Goal: Answer question/provide support: Share knowledge or assist other users

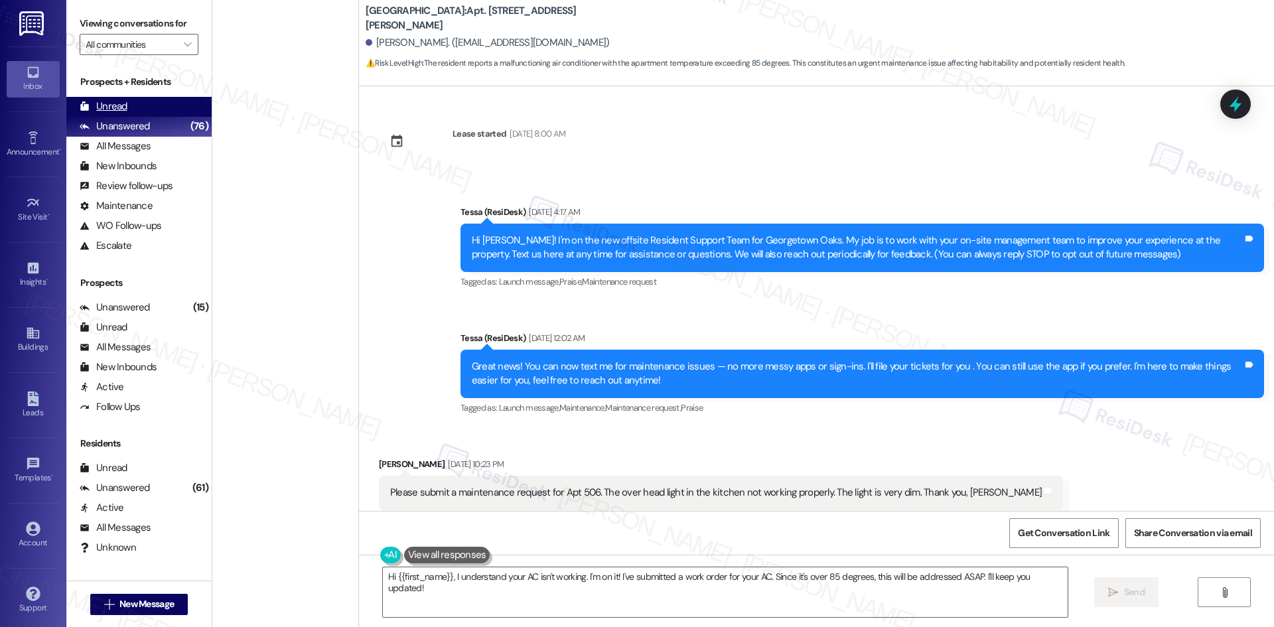
scroll to position [1113, 0]
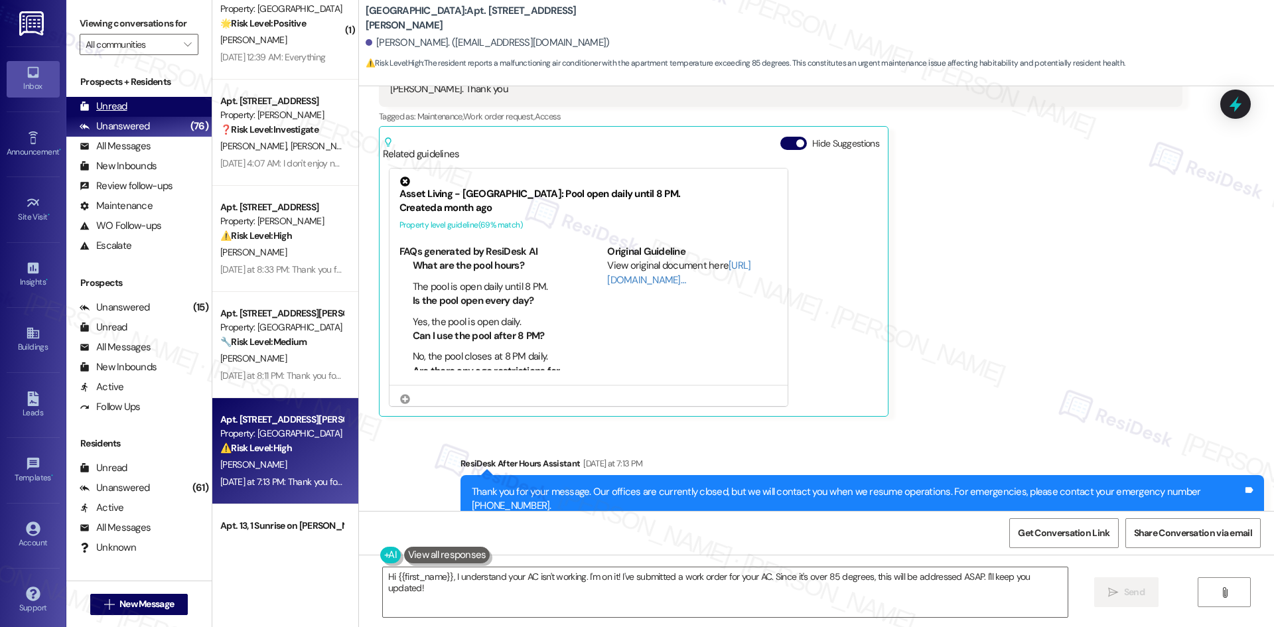
click at [123, 105] on div "Unread" at bounding box center [104, 107] width 48 height 14
click at [121, 128] on div "Unanswered" at bounding box center [115, 126] width 70 height 14
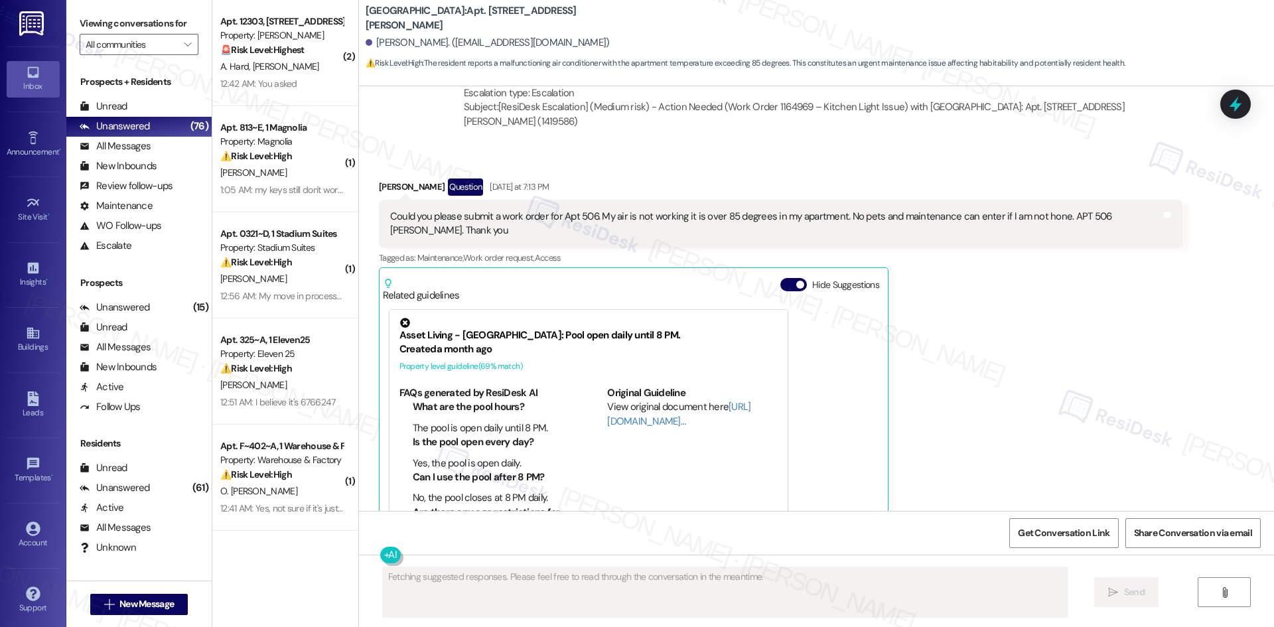
scroll to position [1000, 0]
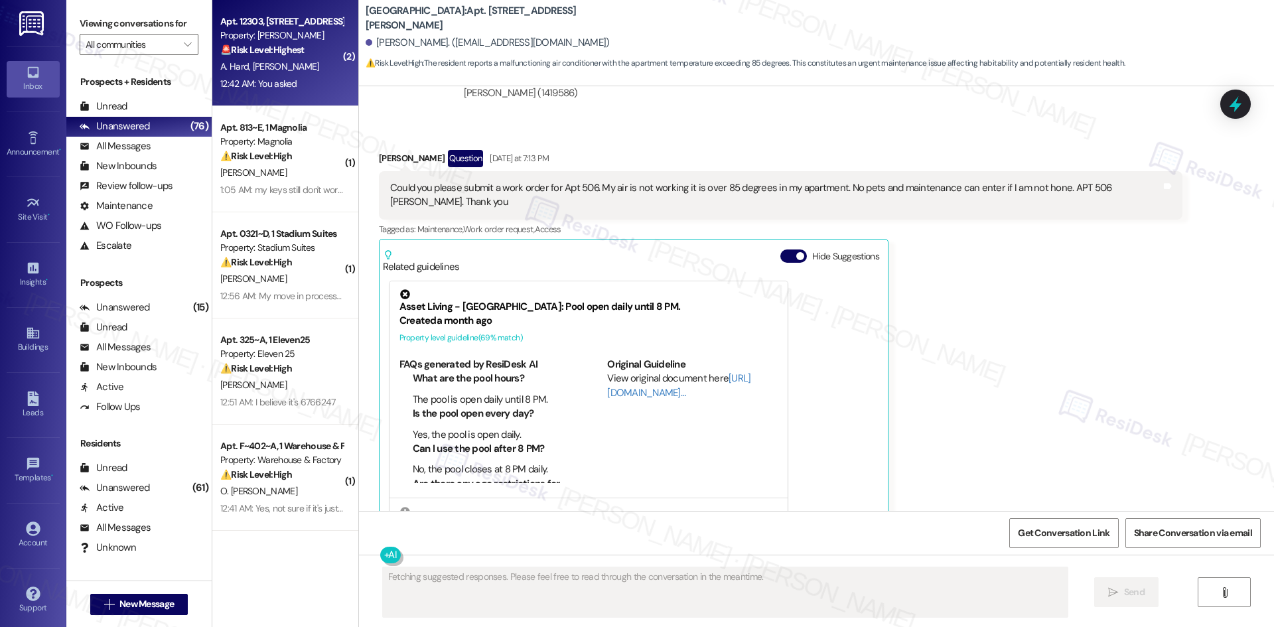
click at [261, 74] on div "A. Hard [PERSON_NAME]" at bounding box center [281, 66] width 125 height 17
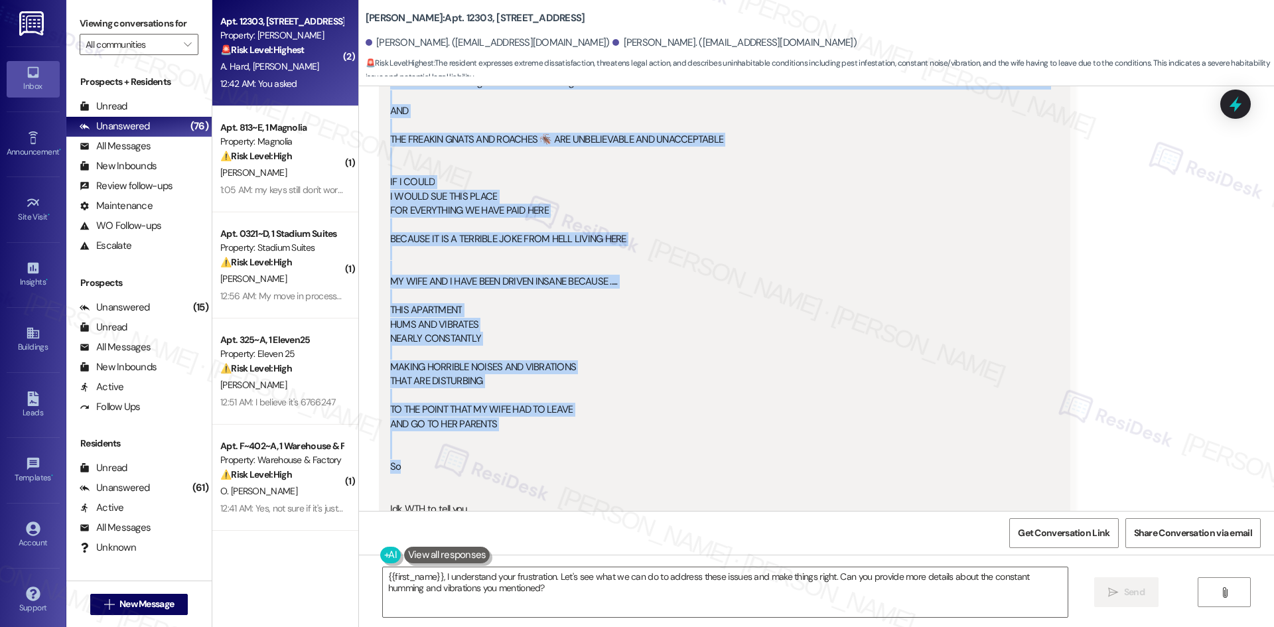
scroll to position [937, 0]
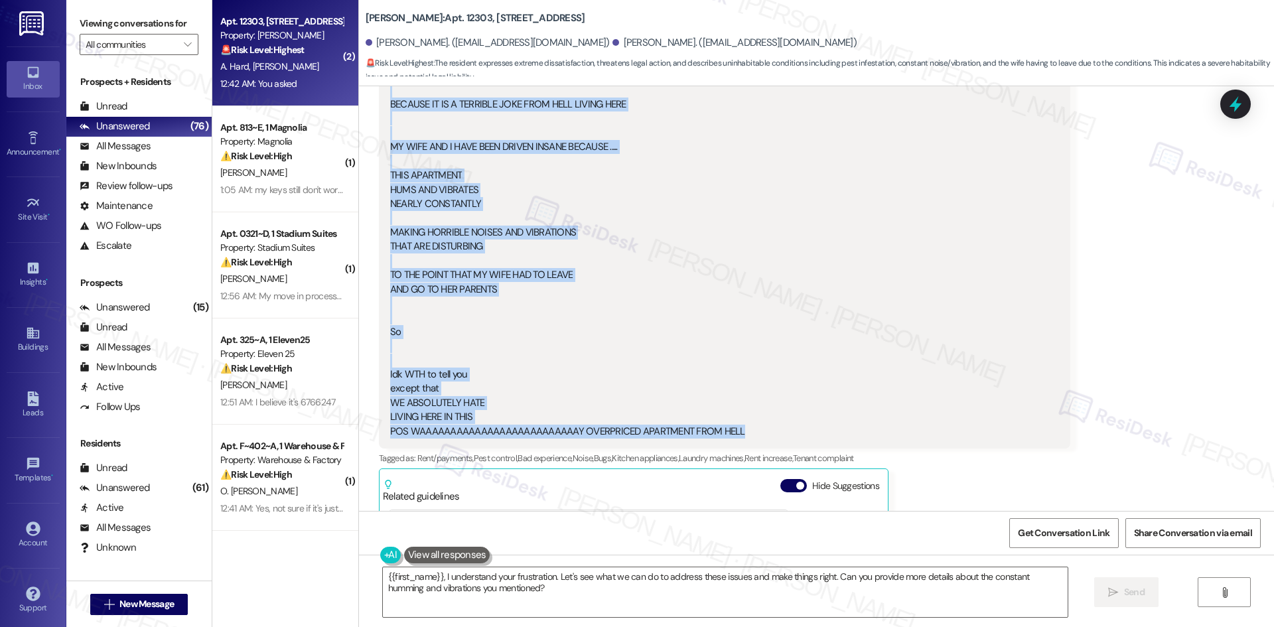
drag, startPoint x: 478, startPoint y: 237, endPoint x: 792, endPoint y: 434, distance: 371.4
click at [792, 434] on div "Lease started [DATE] 8:00 AM Survey, sent via SMS Residesk Automated Survey [DA…" at bounding box center [816, 298] width 915 height 425
copy div "Loremips Dolorsita Consec 21:66 AD Elits doe Tempor, inci utlab et dolor magnaa…"
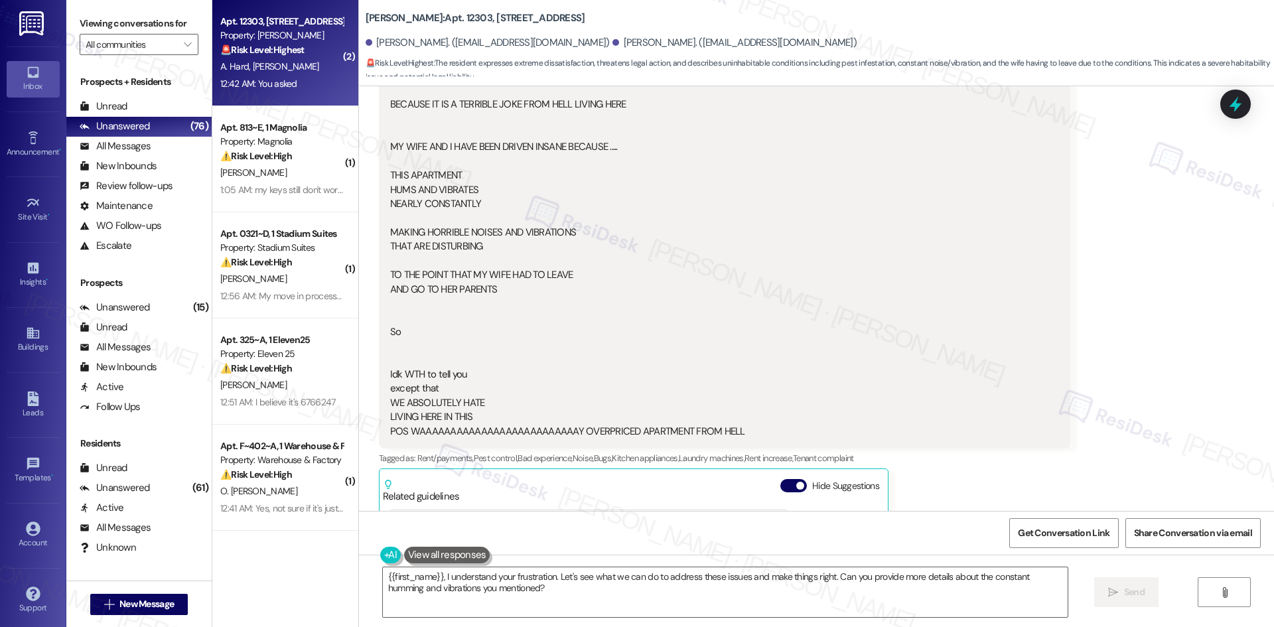
drag, startPoint x: 1046, startPoint y: 400, endPoint x: 917, endPoint y: 444, distance: 135.9
click at [1046, 400] on div "No offense but You don't want to know what I think about this apartment complex…" at bounding box center [724, 126] width 691 height 645
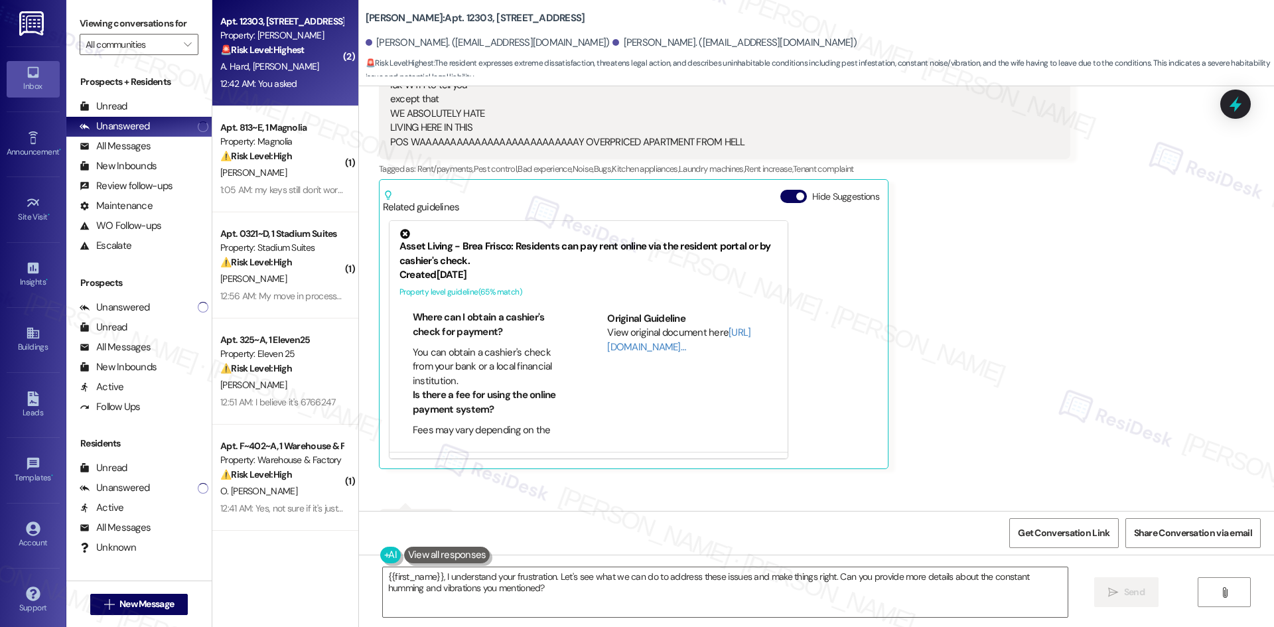
scroll to position [1269, 0]
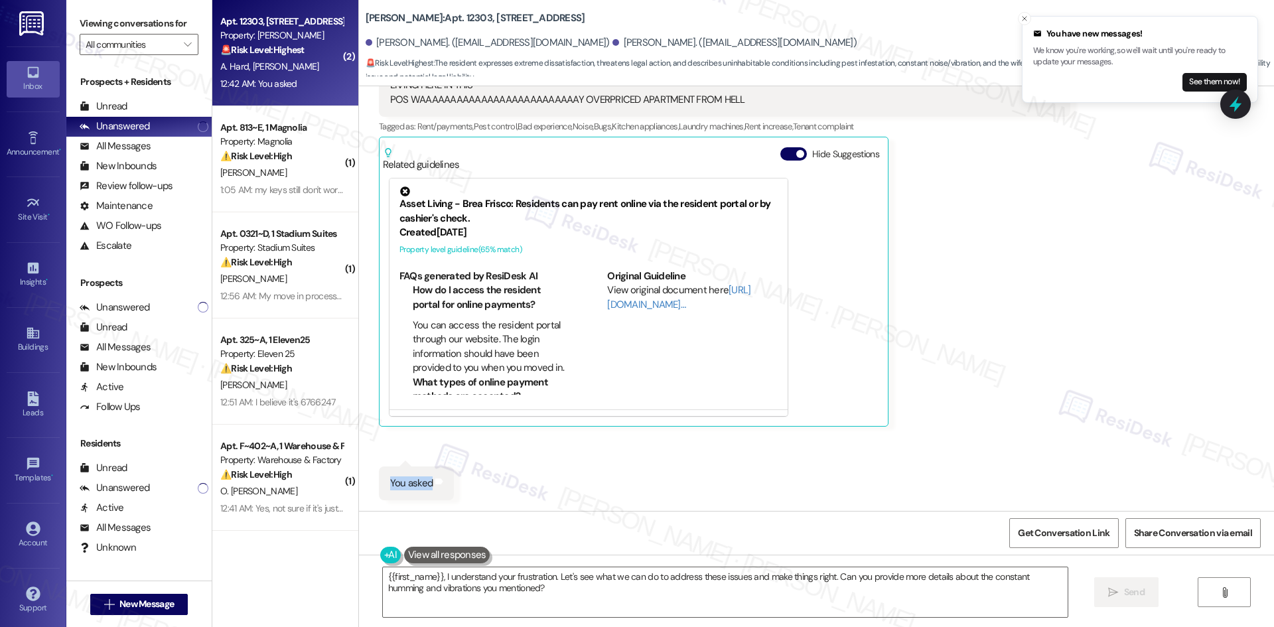
drag, startPoint x: 375, startPoint y: 478, endPoint x: 434, endPoint y: 490, distance: 60.9
click at [434, 490] on div "You asked Tags and notes" at bounding box center [416, 483] width 75 height 34
copy div "You asked Tags and notes"
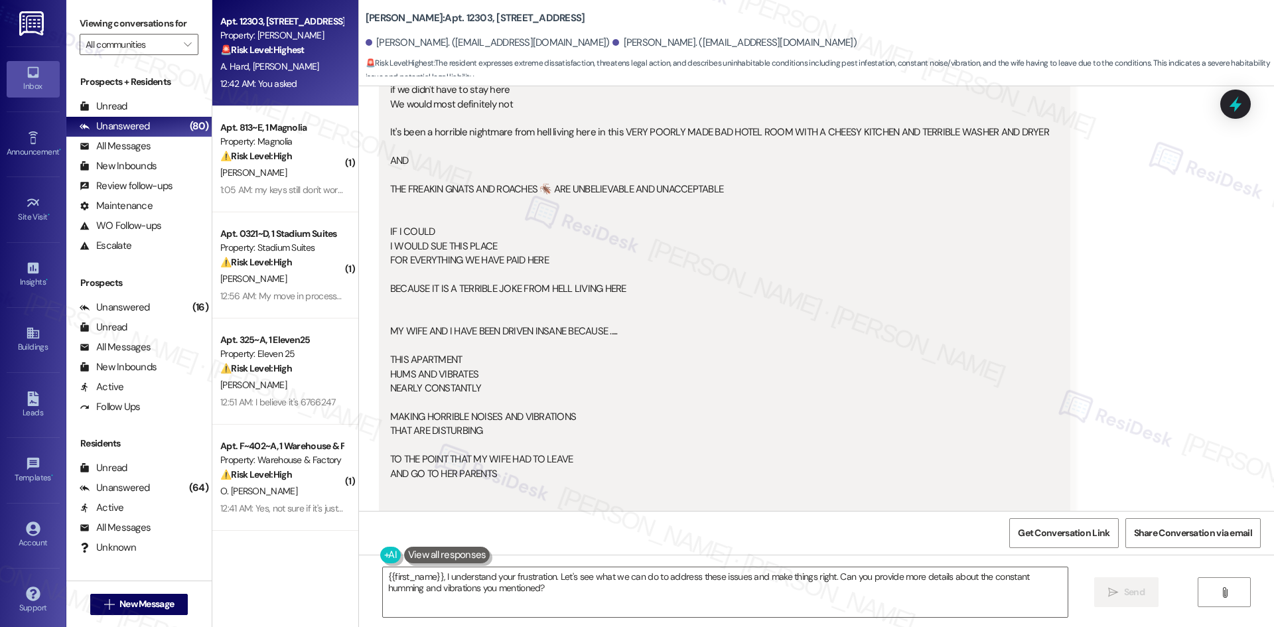
scroll to position [805, 0]
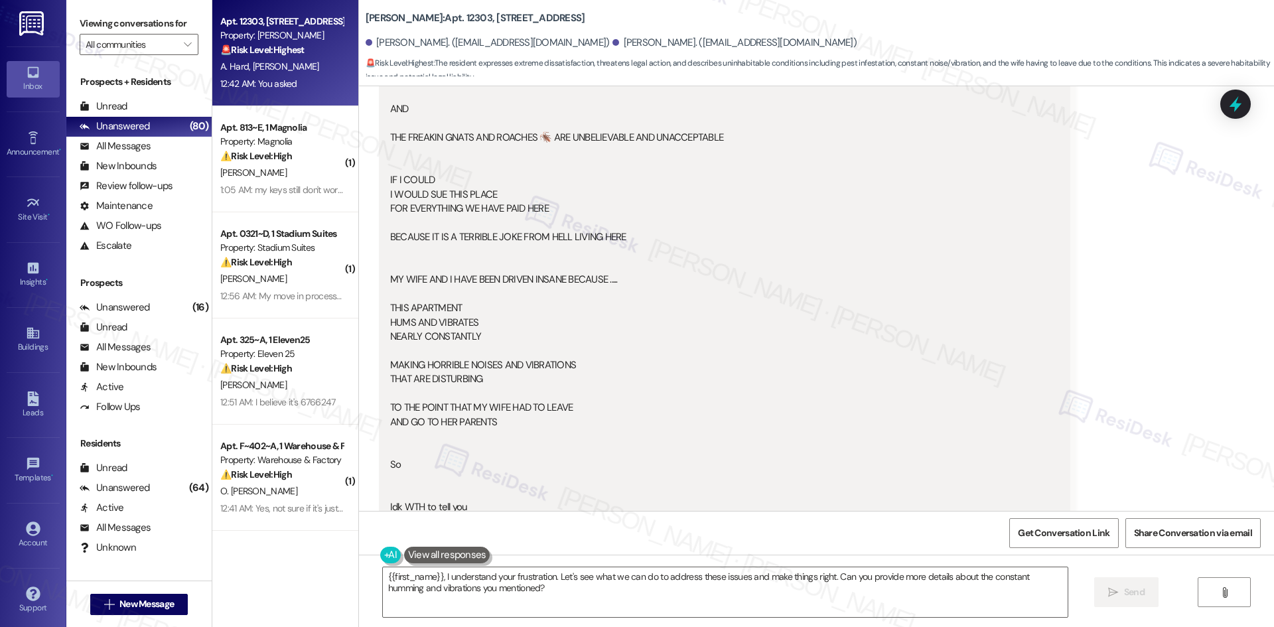
click at [1059, 260] on div "Received via SMS Daryl Mcswain Question 12:41 AM No offense but You don't want …" at bounding box center [724, 403] width 711 height 996
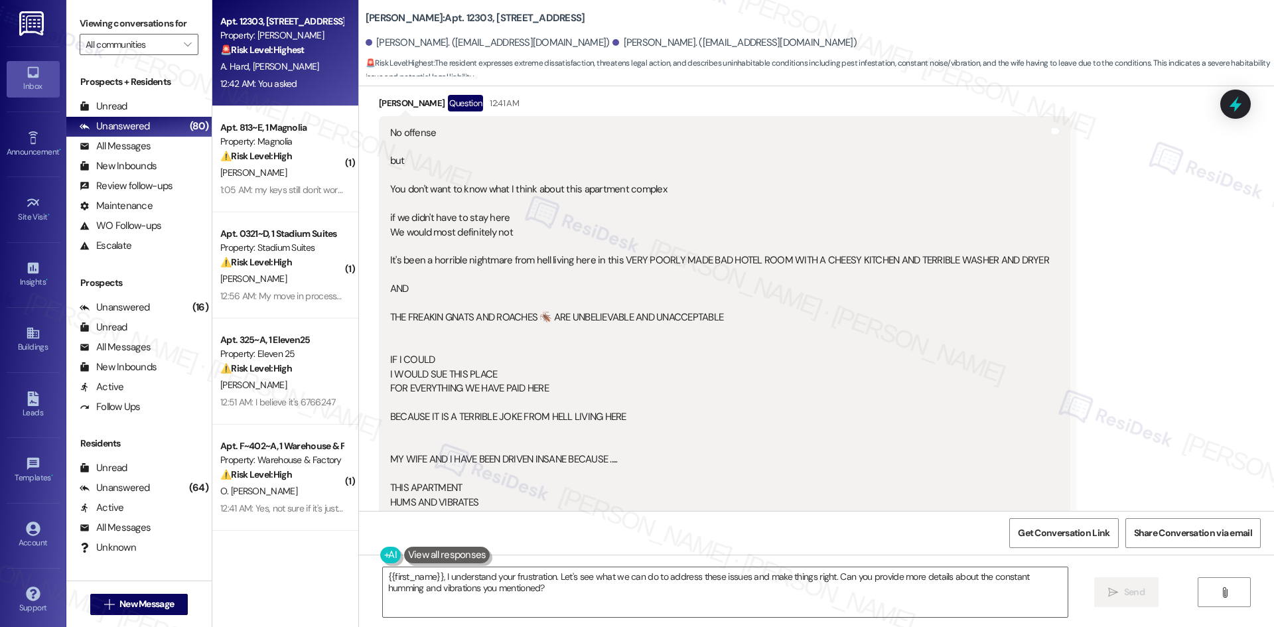
scroll to position [606, 0]
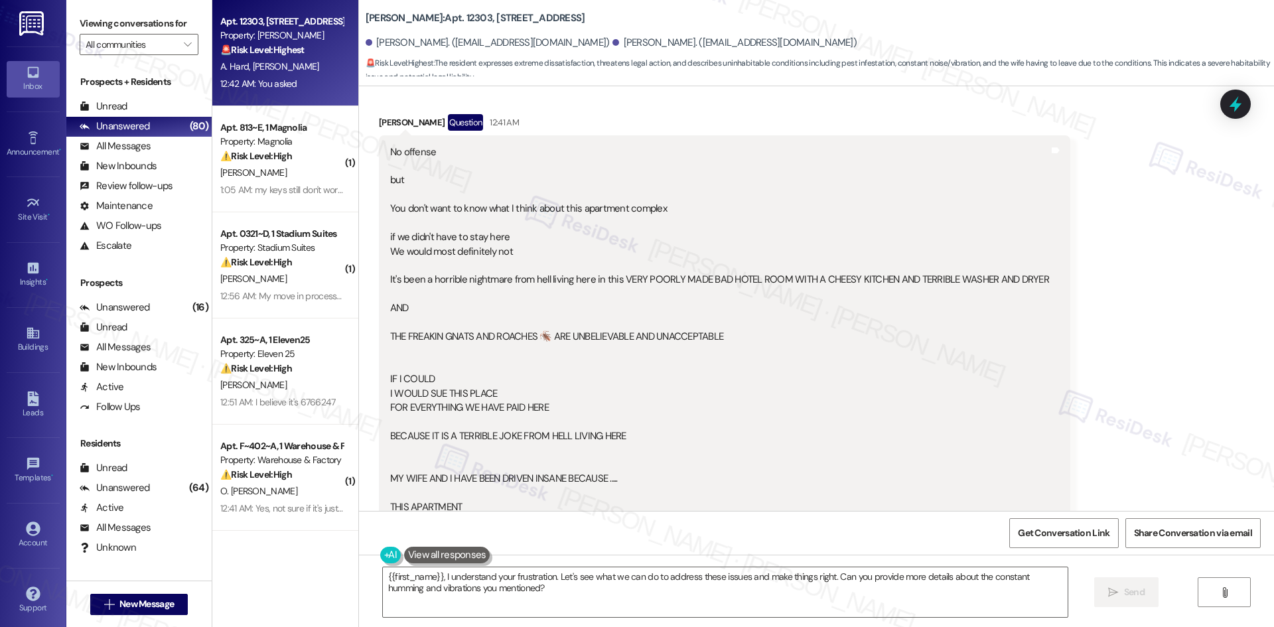
drag, startPoint x: 1108, startPoint y: 251, endPoint x: 1100, endPoint y: 285, distance: 34.8
click at [1108, 251] on div "Received via SMS Daryl Mcswain Question 12:41 AM No offense but You don't want …" at bounding box center [816, 629] width 915 height 1090
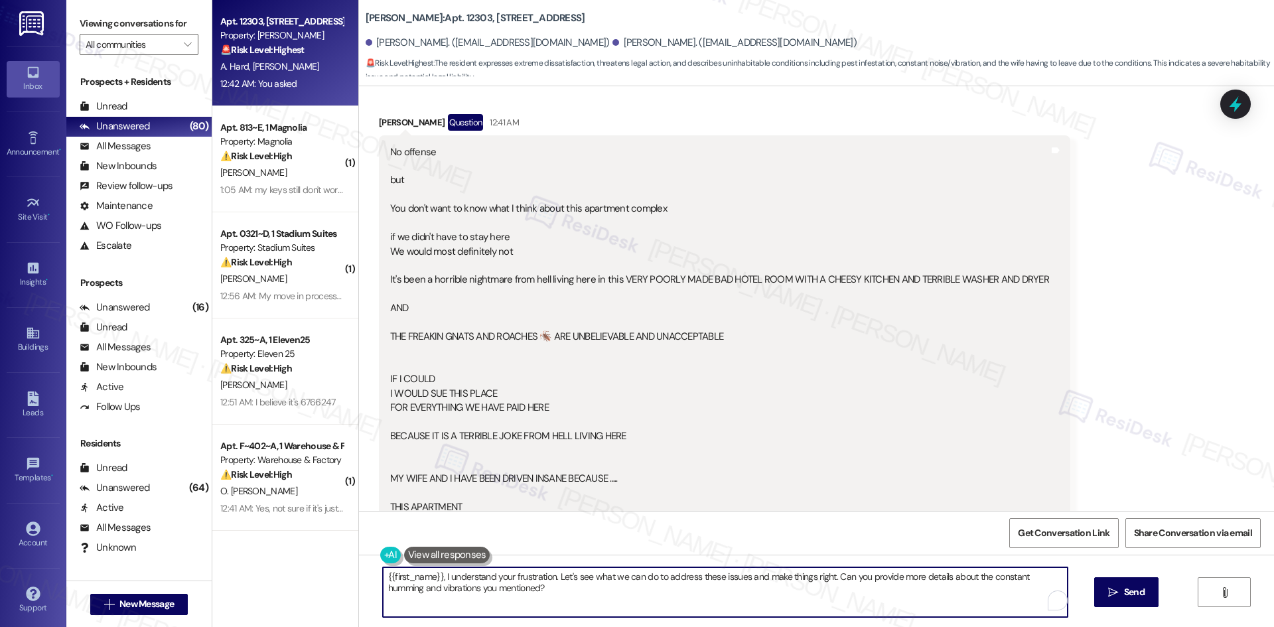
drag, startPoint x: 795, startPoint y: 588, endPoint x: 811, endPoint y: 598, distance: 19.3
click at [795, 589] on textarea "{{first_name}}, I understand your frustration. Let's see what we can do to addr…" at bounding box center [725, 592] width 685 height 50
paste textarea "I’m sorry to hear how frustrating your experience has been. I’ll submit a work …"
type textarea "I’m sorry to hear how frustrating your experience has been. I’ll submit a work …"
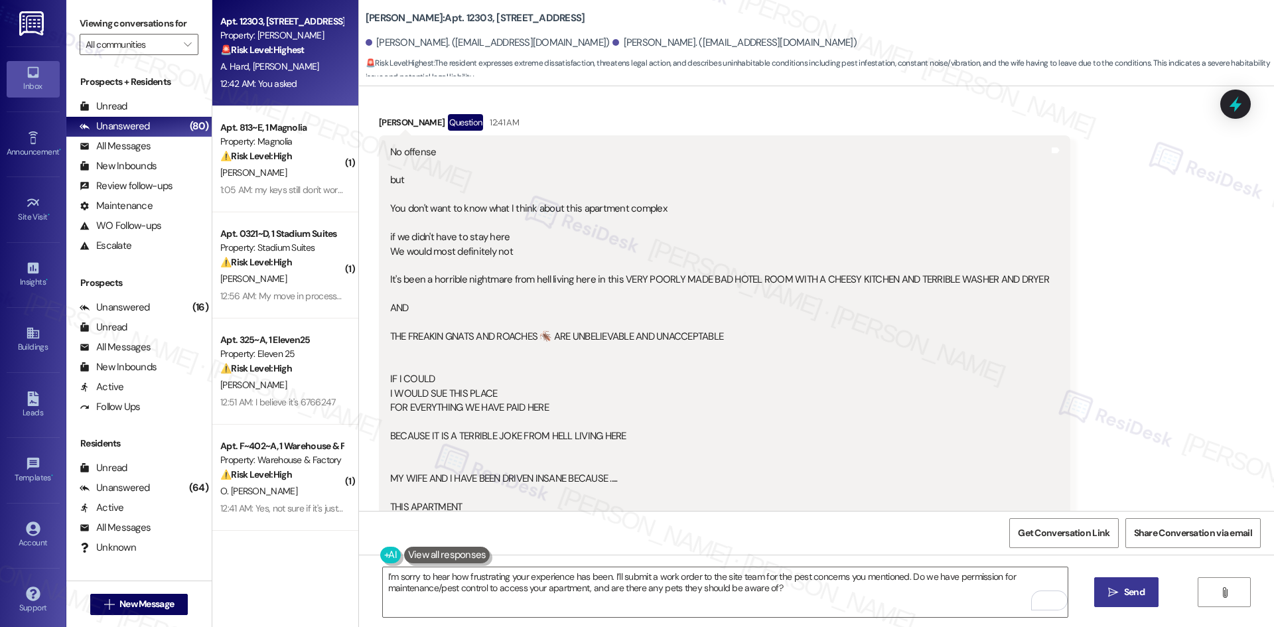
click at [1117, 595] on span " Send" at bounding box center [1126, 592] width 42 height 14
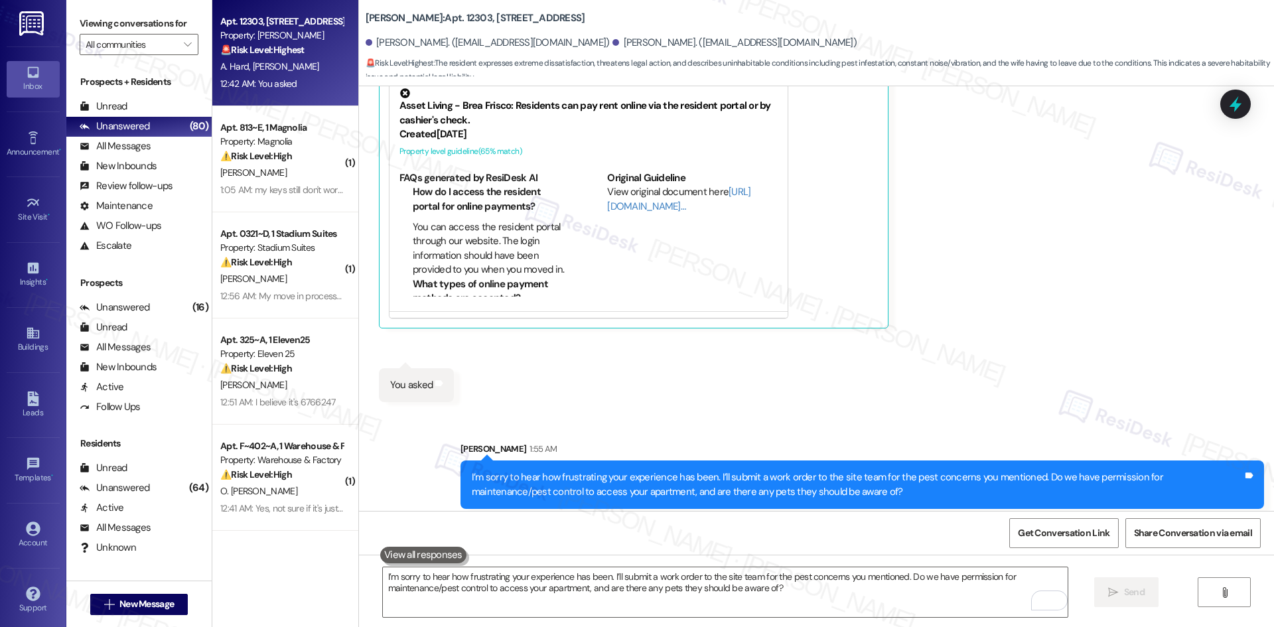
scroll to position [1376, 0]
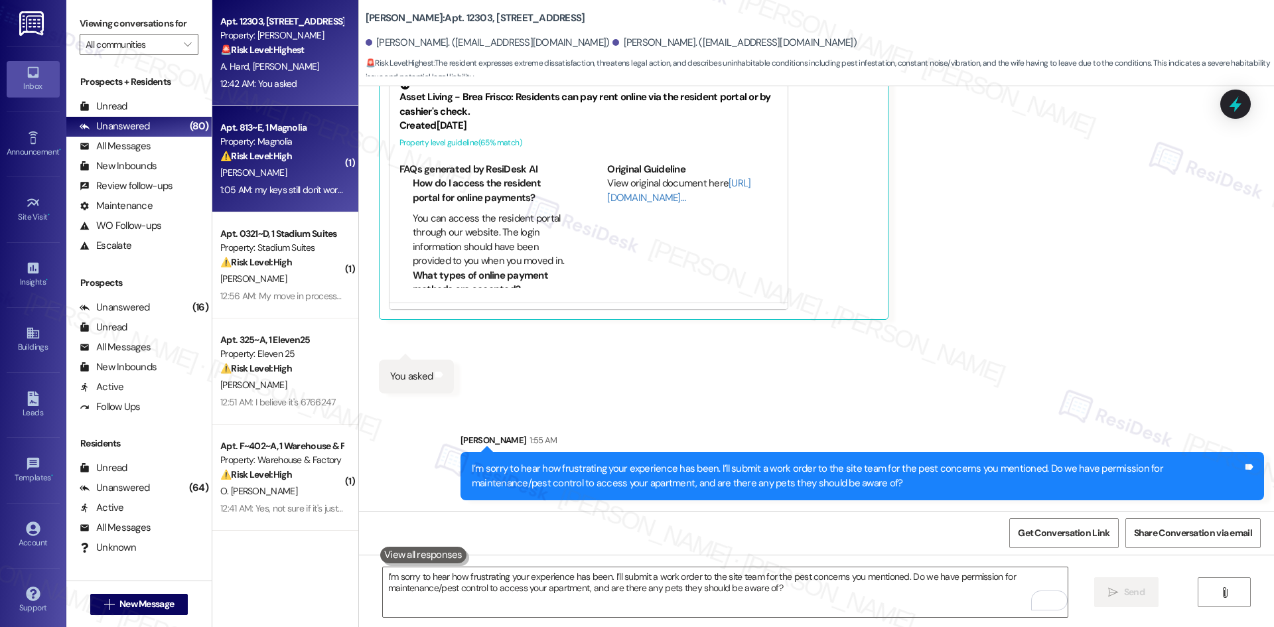
click at [266, 177] on div "A. Chastain" at bounding box center [281, 173] width 125 height 17
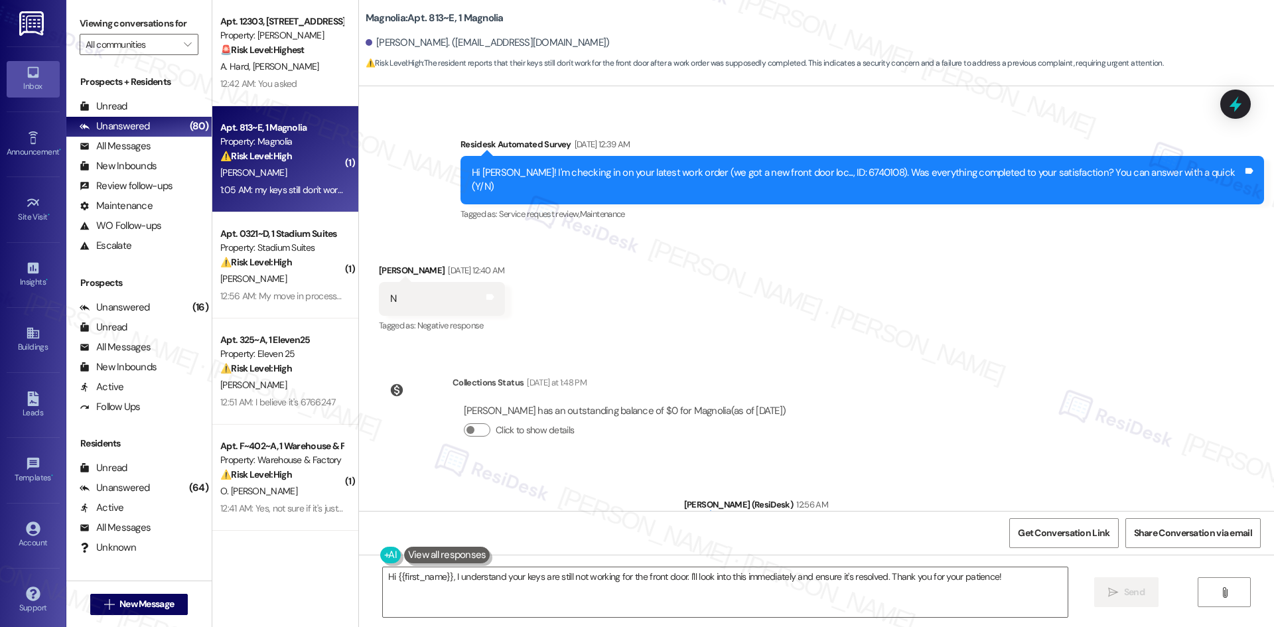
scroll to position [1715, 0]
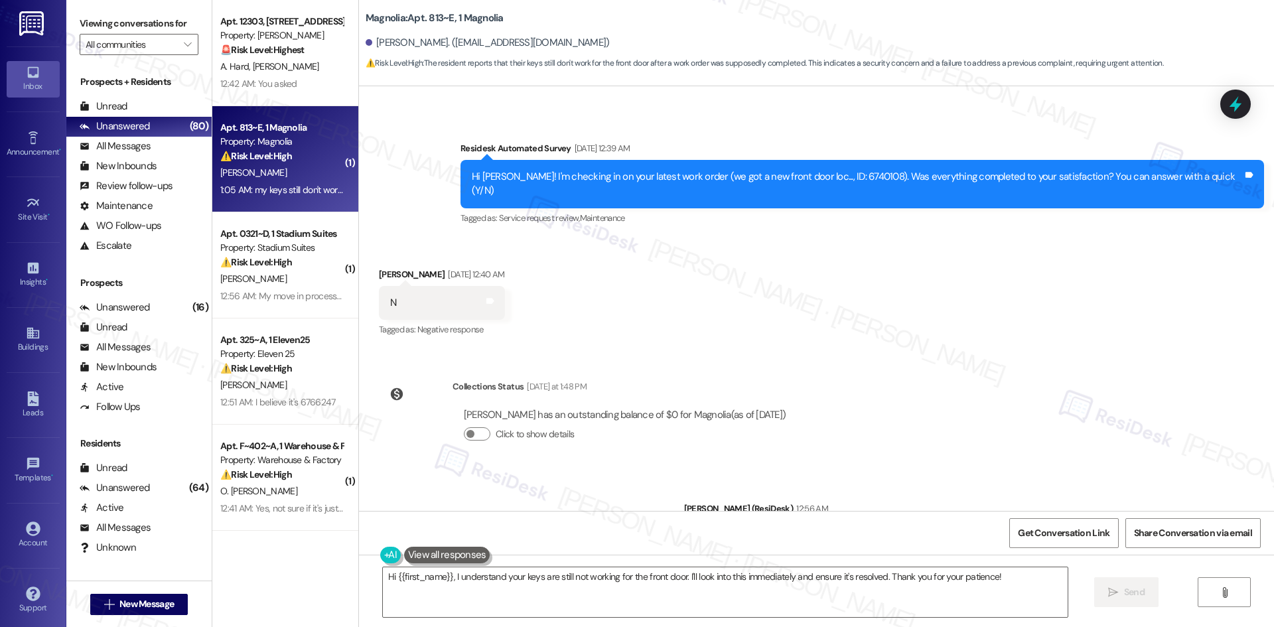
click at [661, 267] on div "Received via SMS Avery Chastain Aug 19, 2025 at 12:40 AM N Tags and notes Tagge…" at bounding box center [816, 293] width 915 height 112
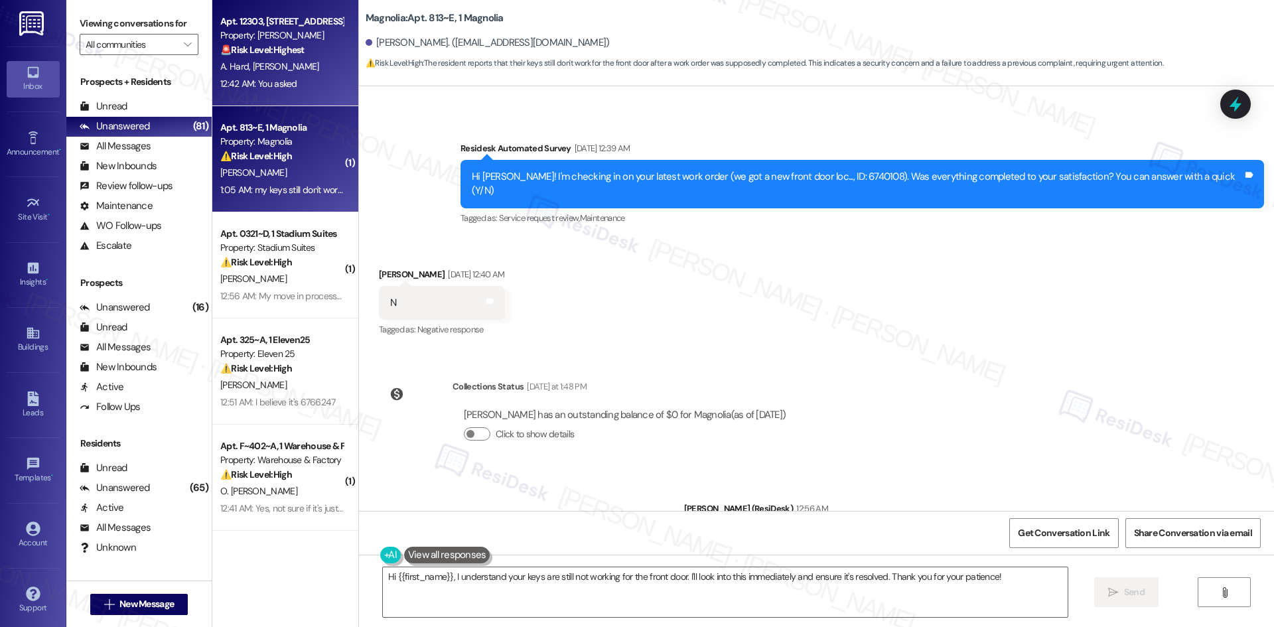
click at [299, 76] on div "12:42 AM: You asked 12:42 AM: You asked" at bounding box center [281, 84] width 125 height 17
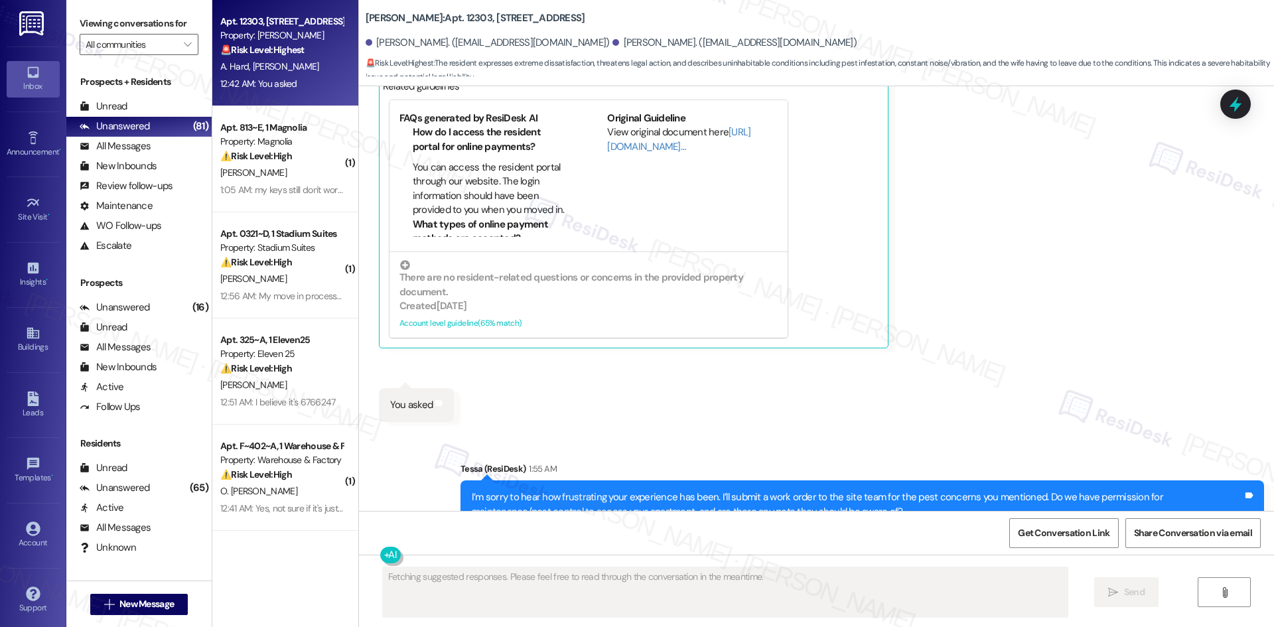
scroll to position [1396, 0]
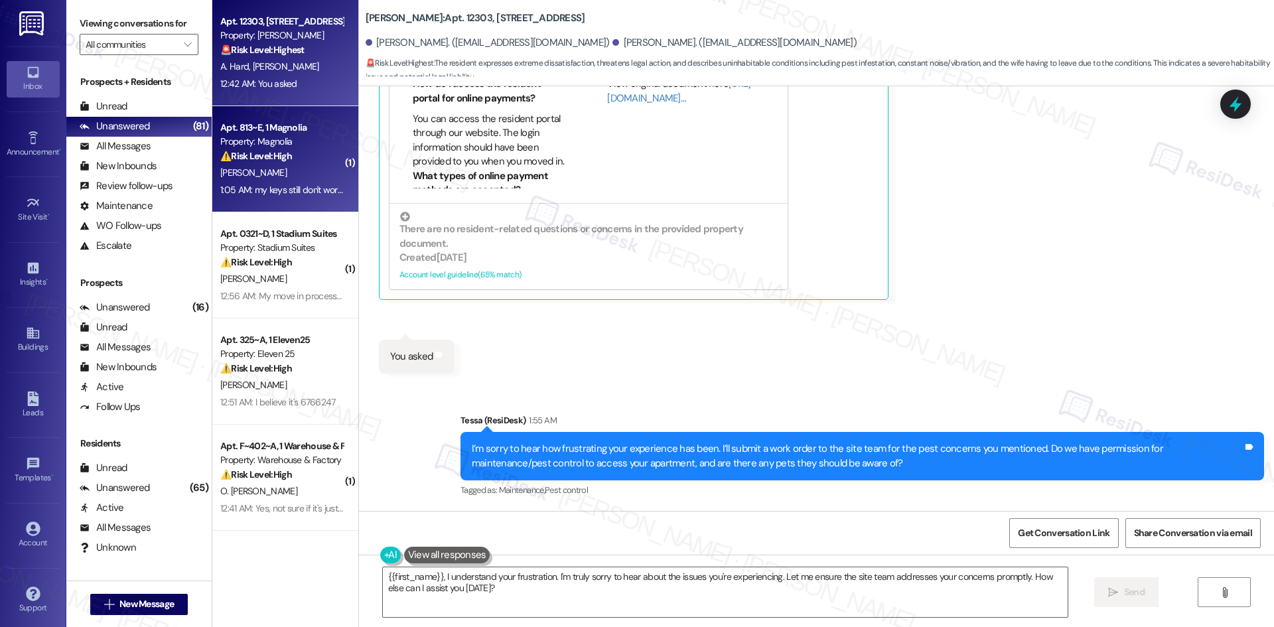
click at [265, 153] on strong "⚠️ Risk Level: High" at bounding box center [256, 156] width 72 height 12
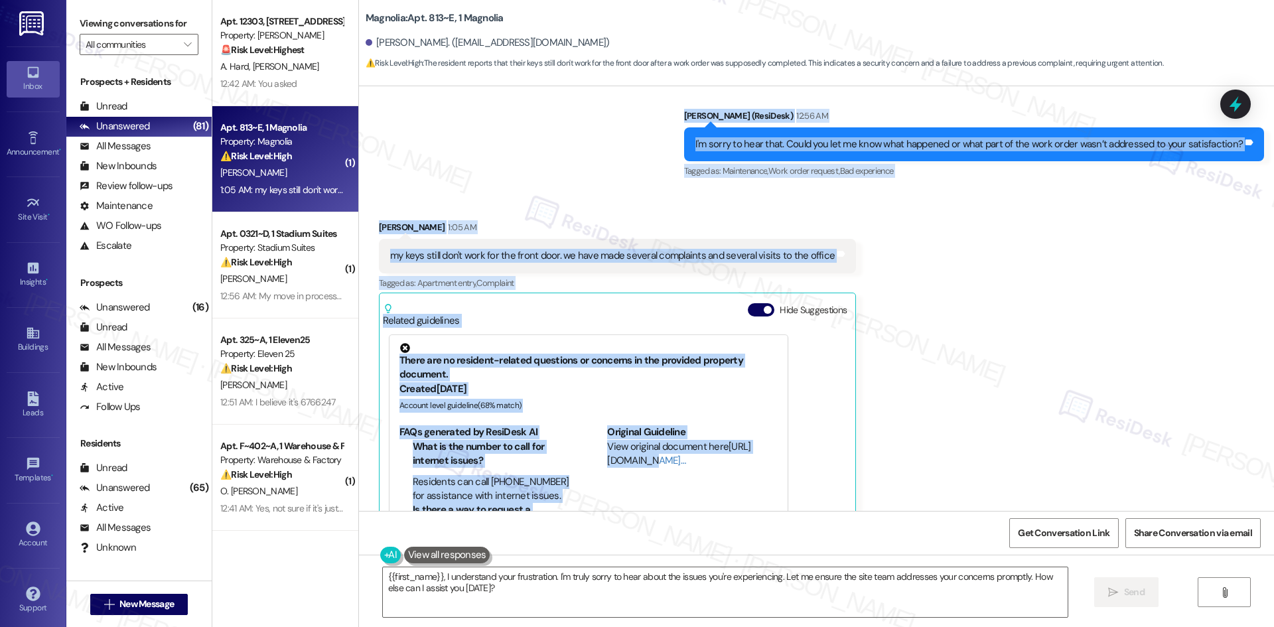
scroll to position [2113, 0]
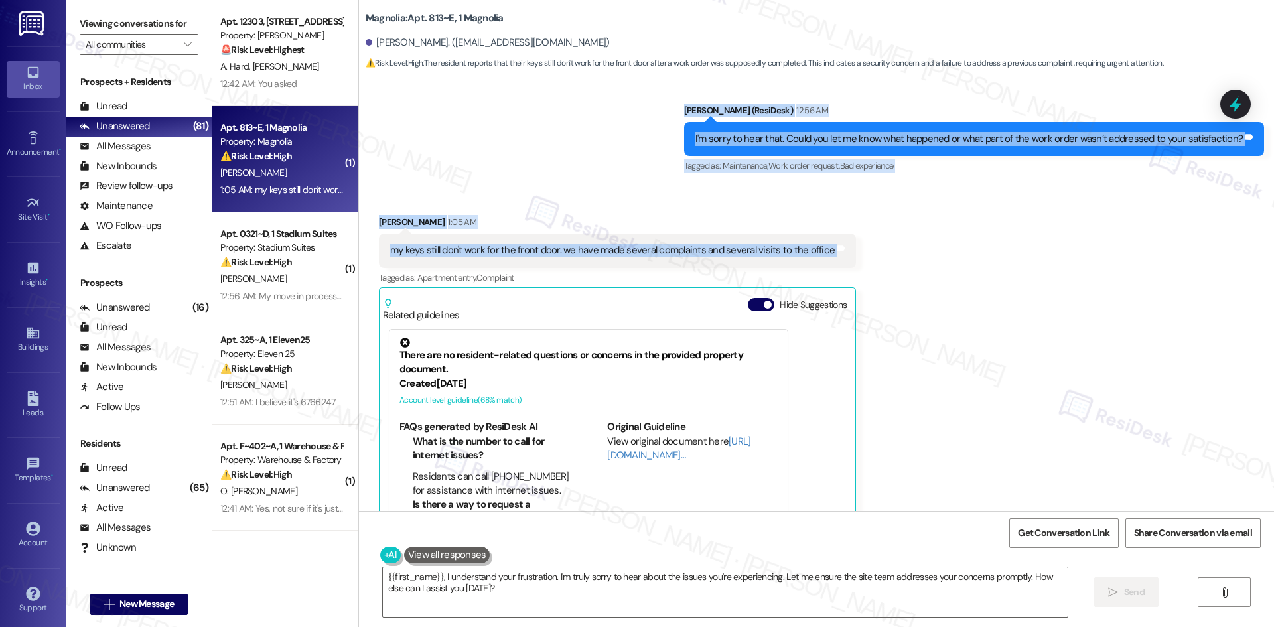
drag, startPoint x: 481, startPoint y: 154, endPoint x: 855, endPoint y: 177, distance: 374.9
click at [855, 177] on div "Survey, sent via SMS Residesk Automated Survey Jan 03, 2025 at 1:45 AM Hi Avery…" at bounding box center [816, 298] width 915 height 425
copy div "Residesk Automated Survey Aug 19, 2025 at 12:39 AM Hi Avery! I'm checking in on…"
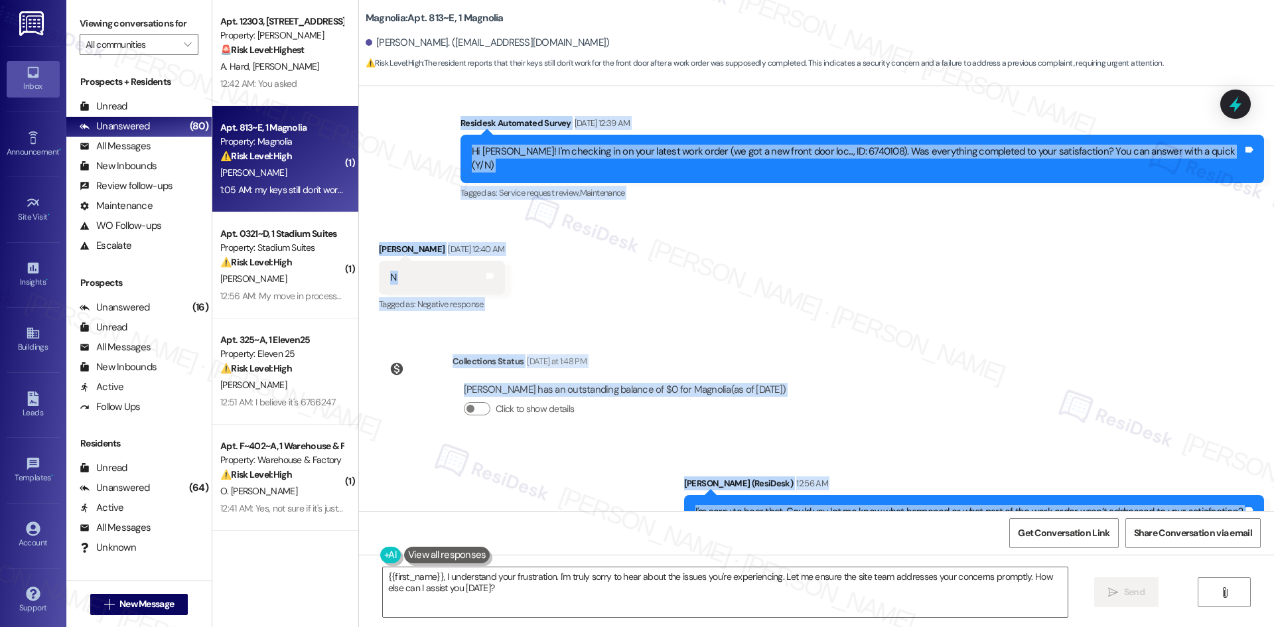
scroll to position [1715, 0]
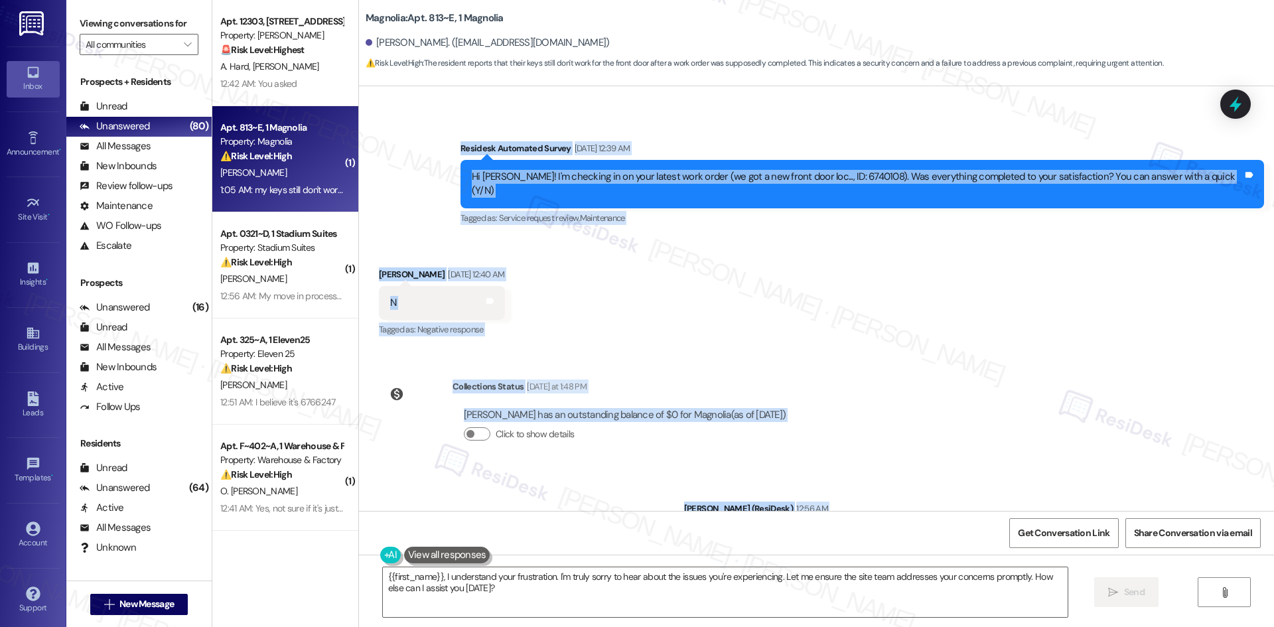
copy div "Residesk Automated Survey Aug 19, 2025 at 12:39 AM Hi Avery! I'm checking in on…"
click at [489, 472] on div "Sent via SMS Sarah (ResiDesk) 12:56 AM I'm sorry to hear that. Could you let me…" at bounding box center [816, 528] width 915 height 112
click at [915, 390] on div "Survey, sent via SMS Residesk Automated Survey Jan 03, 2025 at 1:45 AM Hi Avery…" at bounding box center [816, 298] width 915 height 425
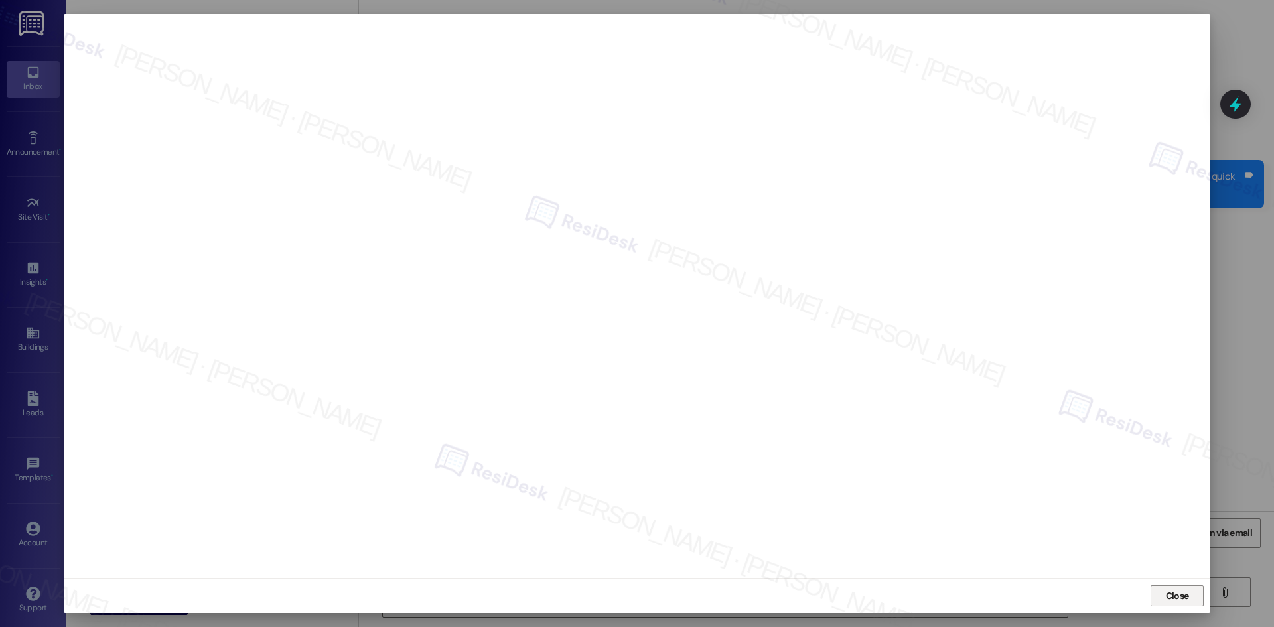
click at [1177, 596] on span "Close" at bounding box center [1177, 596] width 23 height 14
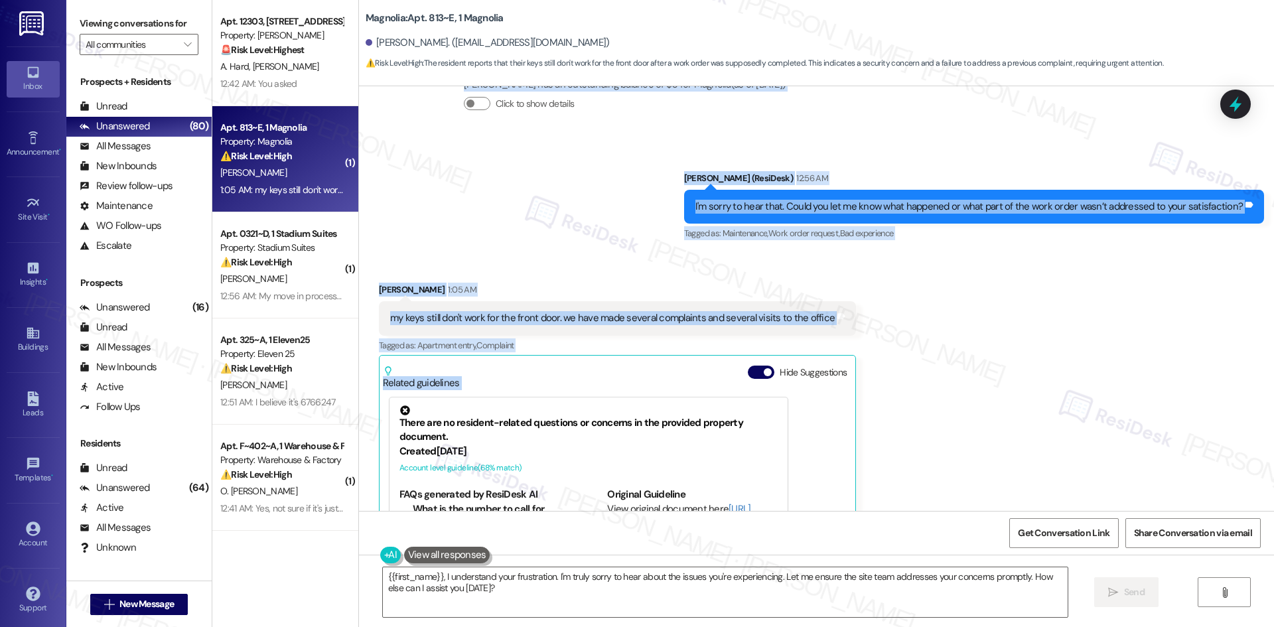
scroll to position [2047, 0]
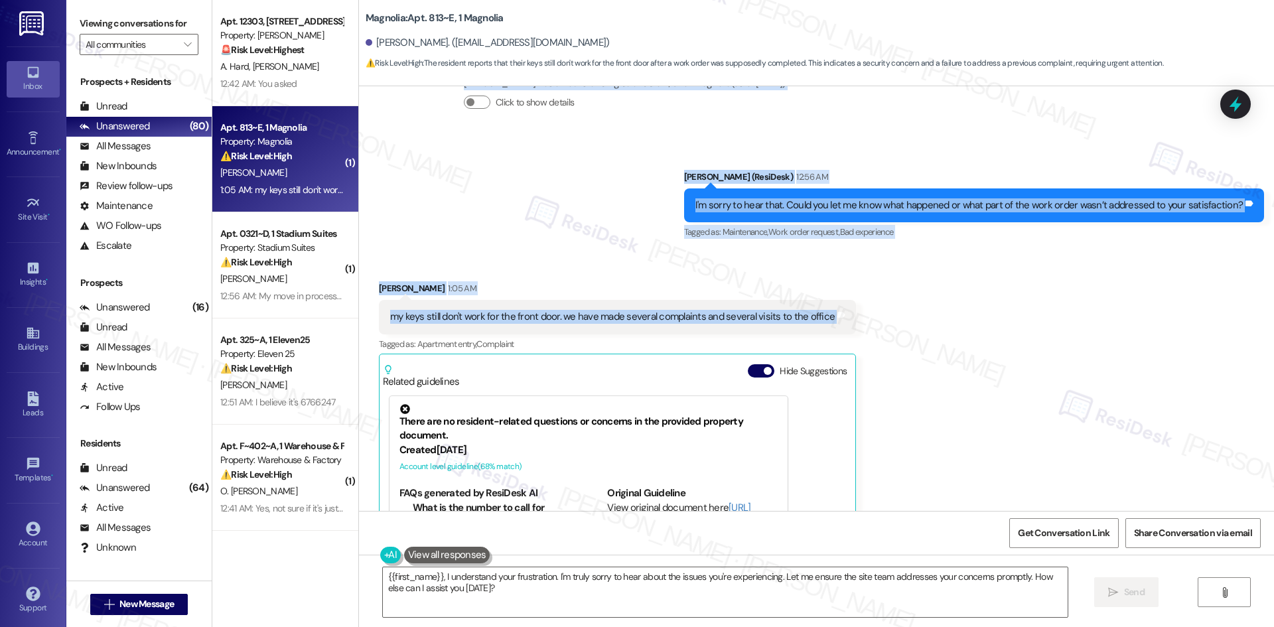
drag, startPoint x: 534, startPoint y: 244, endPoint x: 892, endPoint y: 237, distance: 357.6
click at [892, 237] on div "Survey, sent via SMS Residesk Automated Survey Jan 03, 2025 at 1:45 AM Hi Avery…" at bounding box center [816, 298] width 915 height 425
copy div "Residesk Automated Survey Aug 19, 2025 at 12:39 AM Hi Avery! I'm checking in on…"
click at [529, 164] on div "Sent via SMS Sarah (ResiDesk) 12:56 AM I'm sorry to hear that. Could you let me…" at bounding box center [816, 196] width 915 height 112
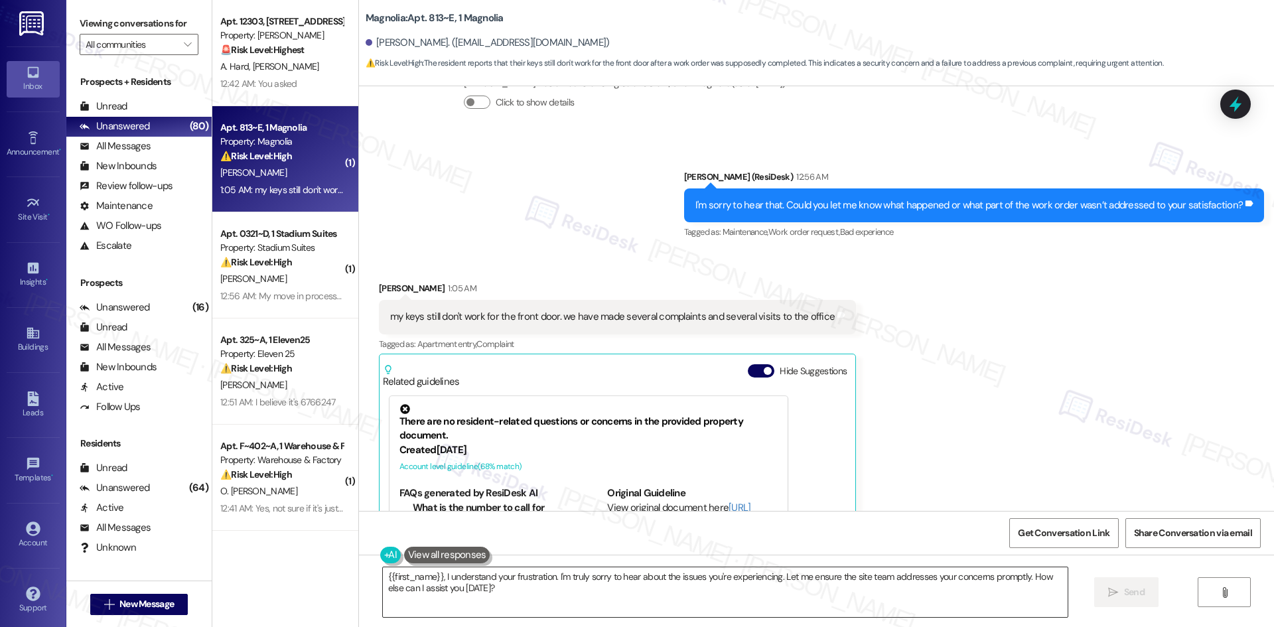
drag, startPoint x: 624, startPoint y: 574, endPoint x: 626, endPoint y: 582, distance: 8.9
click at [624, 576] on textarea "Hi {{first_name}}, I understand your keys are still not working for the front d…" at bounding box center [725, 592] width 685 height 50
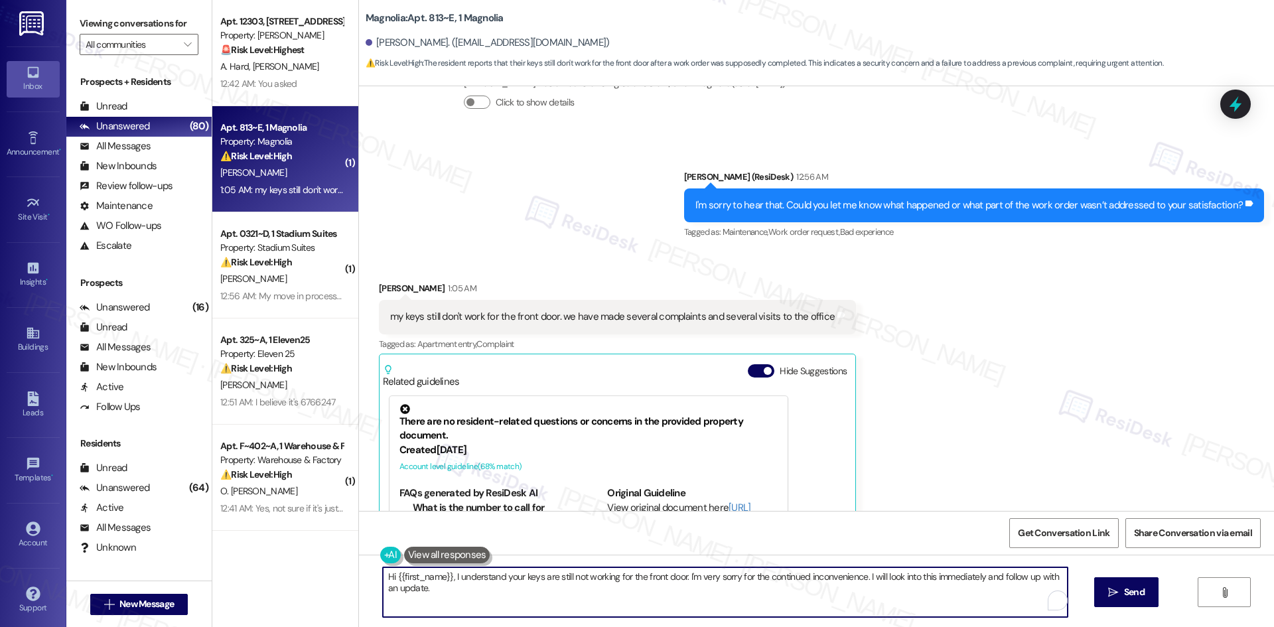
paste textarea "I understand your concern about the front door keys still not working. I’ll che…"
type textarea "I understand your concern about the front door keys still not working. I’ll che…"
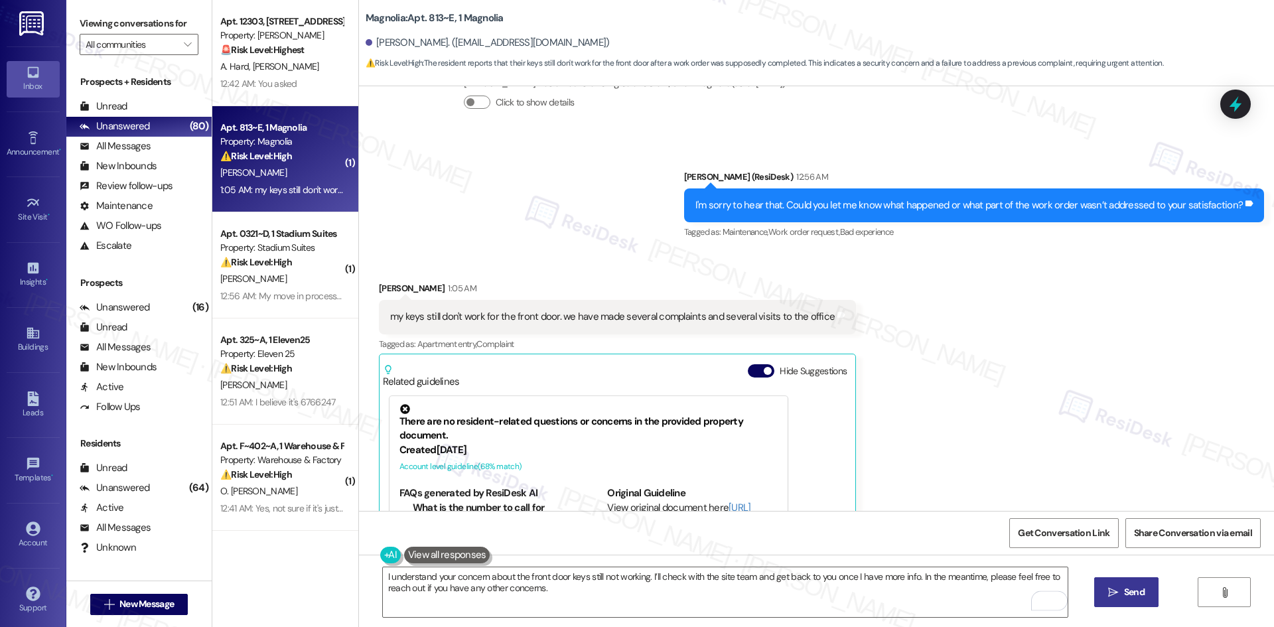
click at [1136, 591] on span "Send" at bounding box center [1134, 592] width 21 height 14
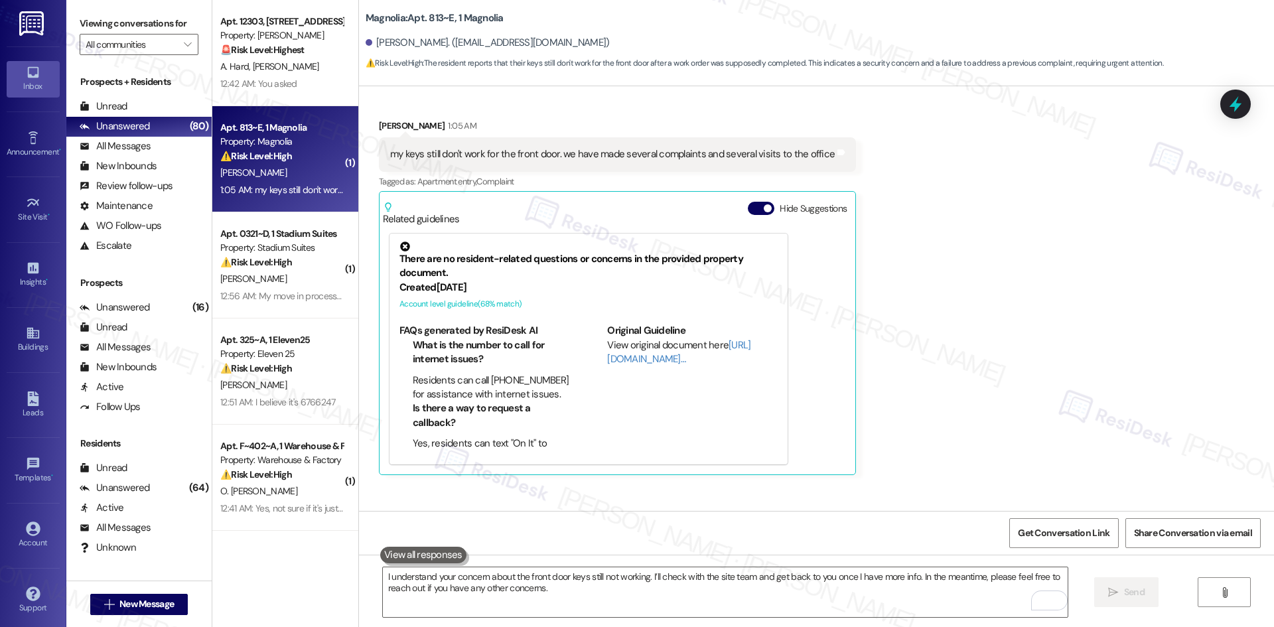
scroll to position [2220, 0]
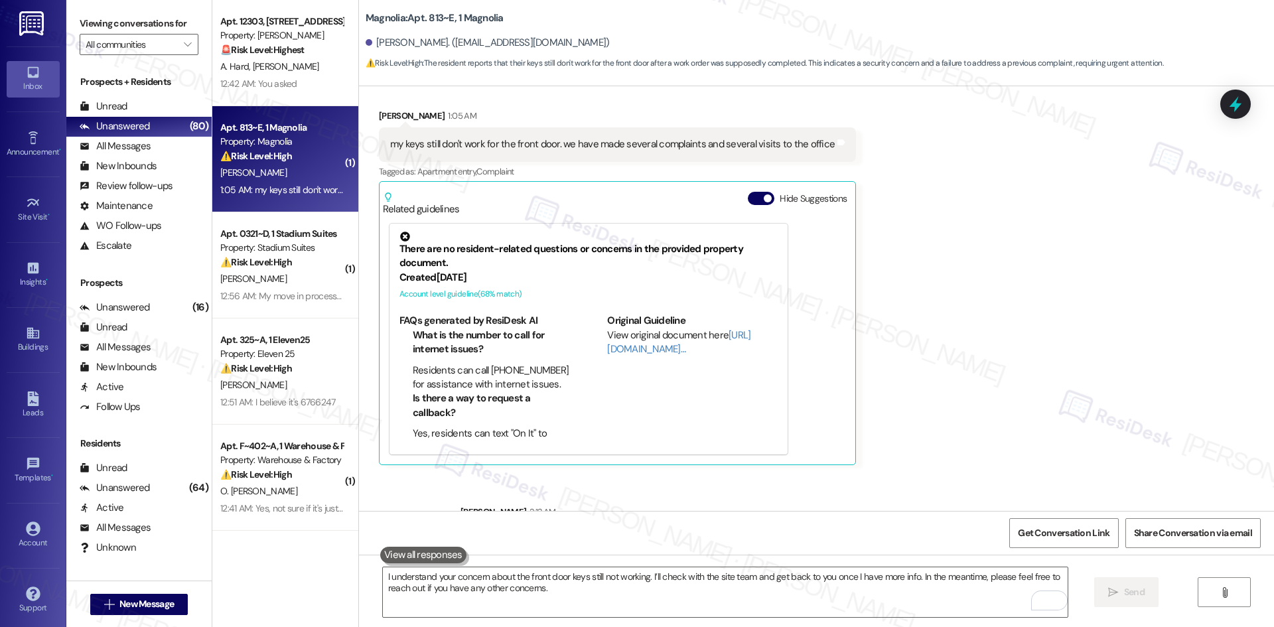
click at [996, 401] on div "Received via SMS Avery Chastain 1:05 AM my keys still don't work for the front …" at bounding box center [816, 276] width 915 height 395
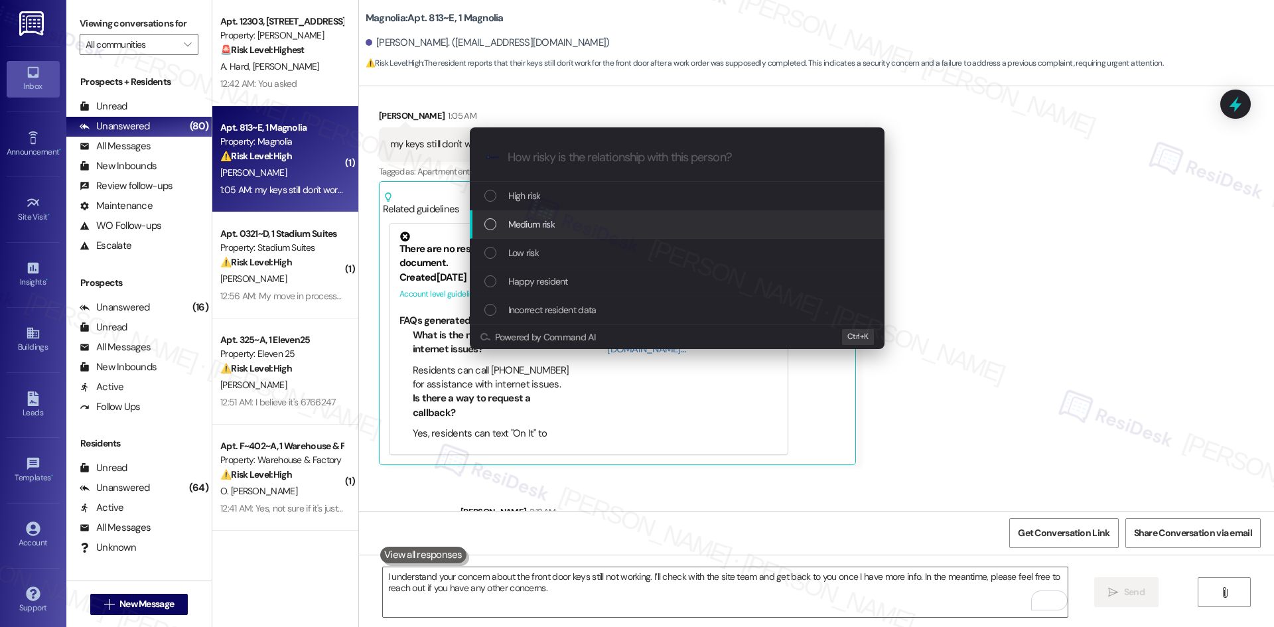
click at [552, 218] on span "Medium risk" at bounding box center [531, 224] width 46 height 15
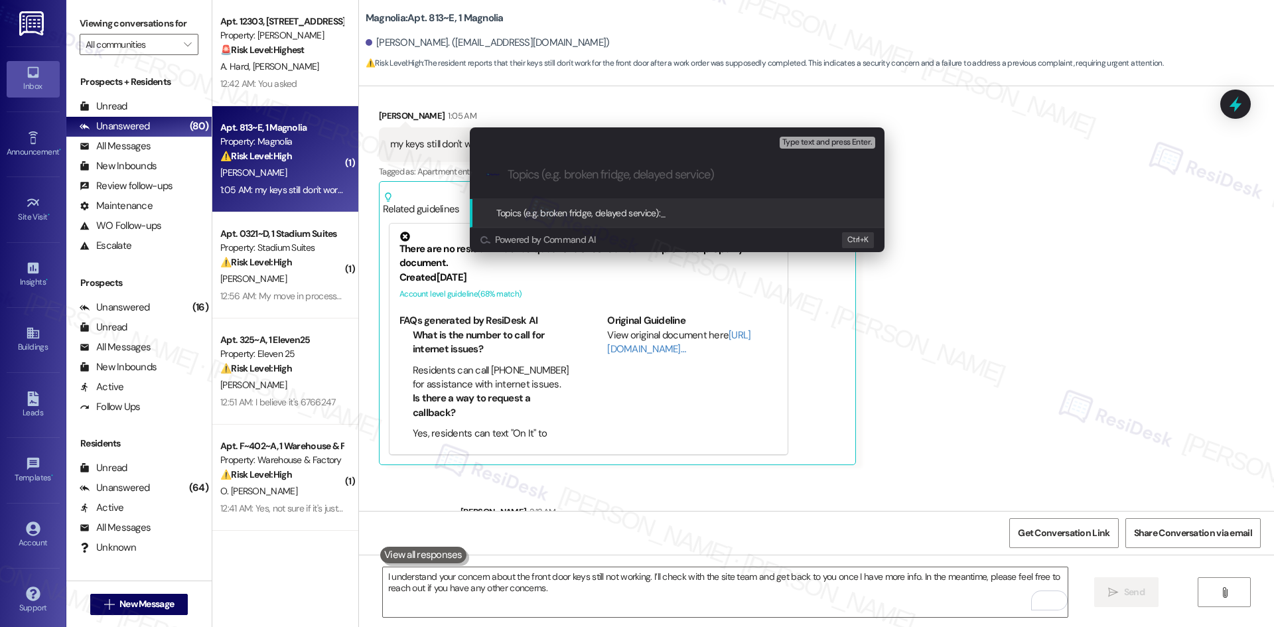
click at [561, 174] on input "Topics (e.g. broken fridge, delayed service)" at bounding box center [687, 175] width 360 height 14
paste input "Ongoing Front Door Key Issues – Work Order 6740108"
type input "Ongoing Front Door Key Issues – Work Order 6740108"
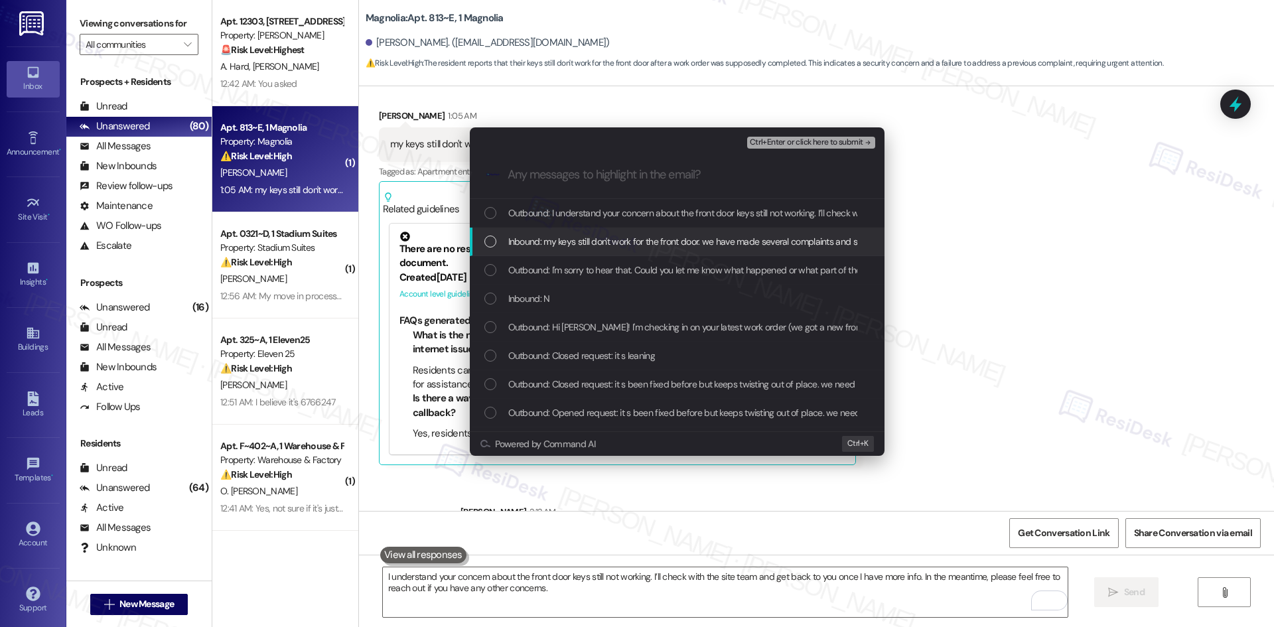
click at [639, 239] on span "Inbound: my keys still don't work for the front door. we have made several comp…" at bounding box center [728, 241] width 441 height 15
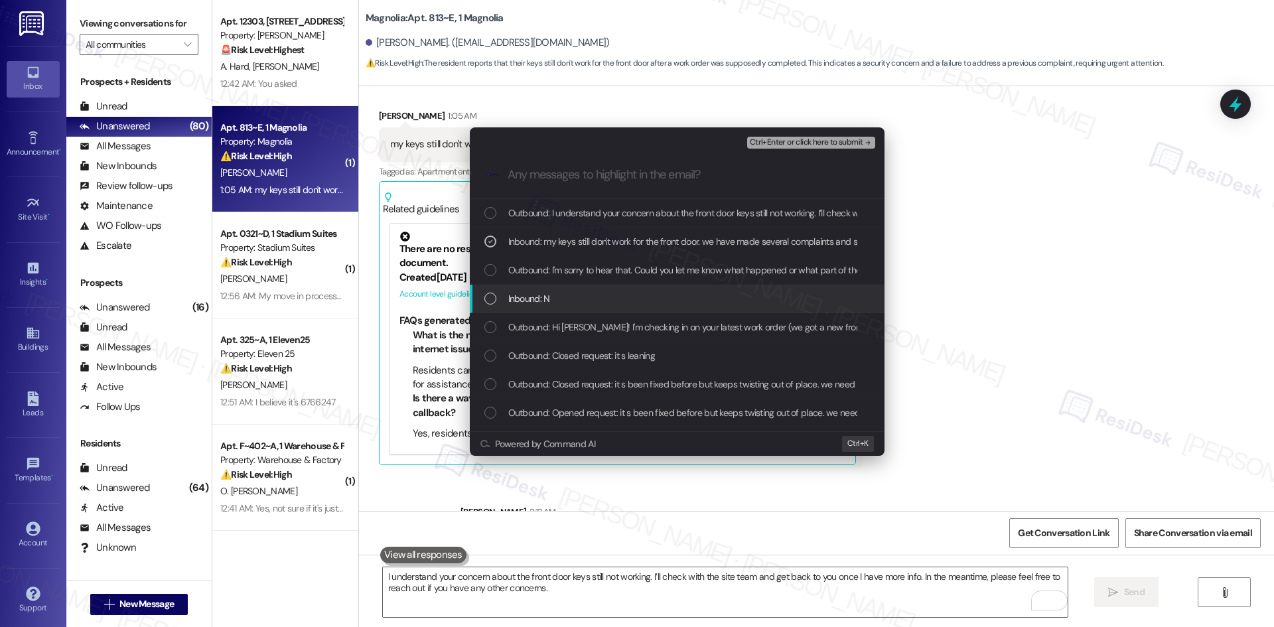
click at [621, 292] on div "Inbound: N" at bounding box center [678, 298] width 388 height 15
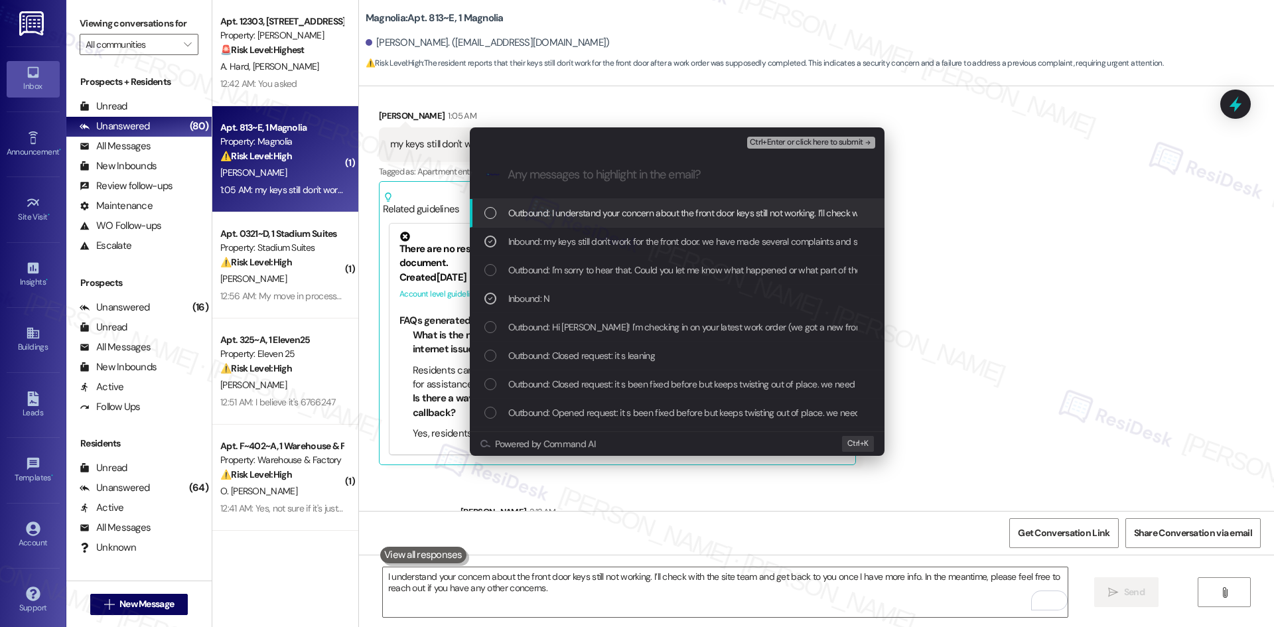
click at [809, 142] on span "Ctrl+Enter or click here to submit" at bounding box center [806, 142] width 113 height 9
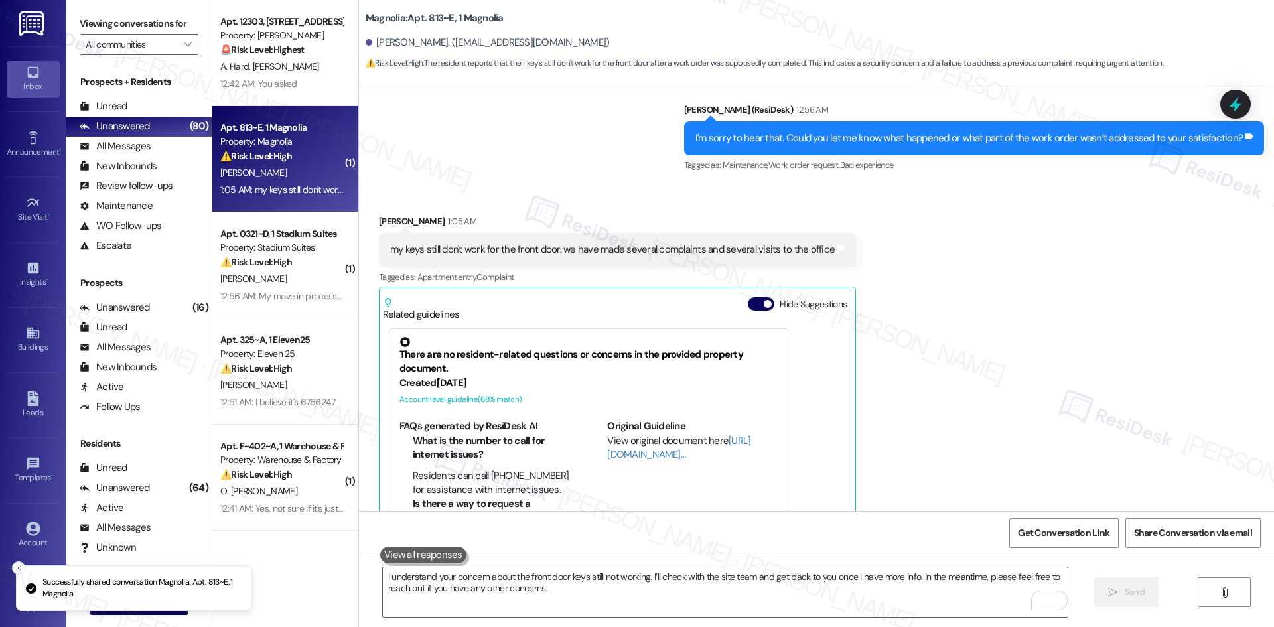
scroll to position [2113, 0]
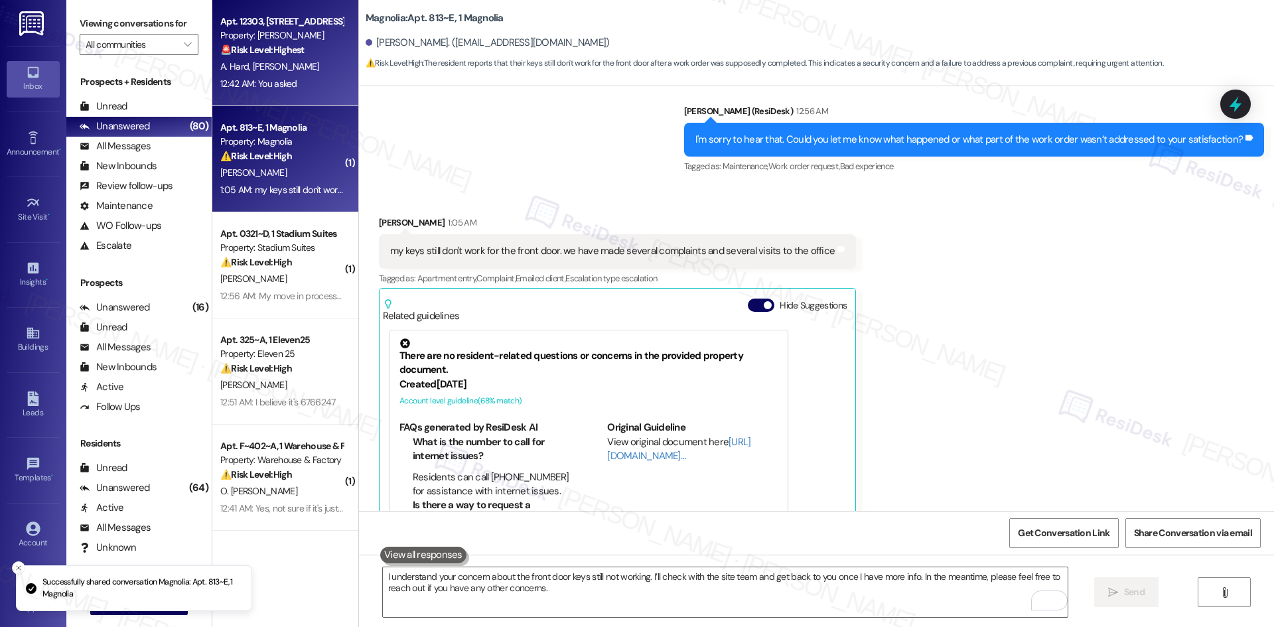
click at [310, 91] on div "12:42 AM: You asked 12:42 AM: You asked" at bounding box center [281, 84] width 125 height 17
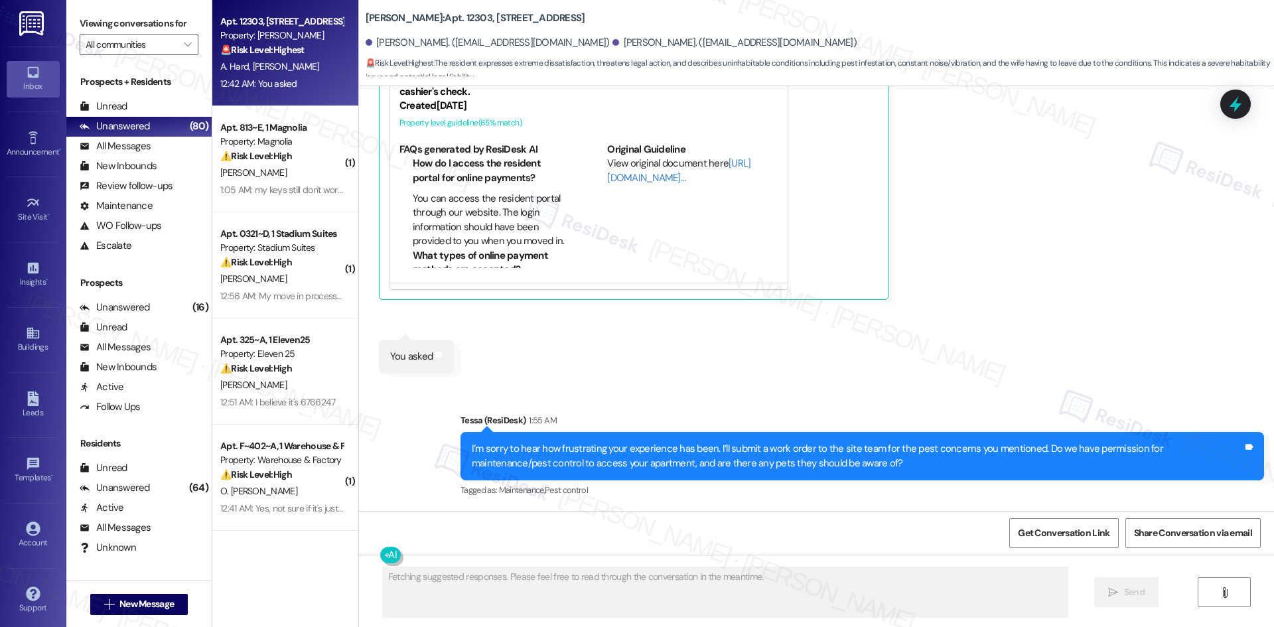
scroll to position [1396, 0]
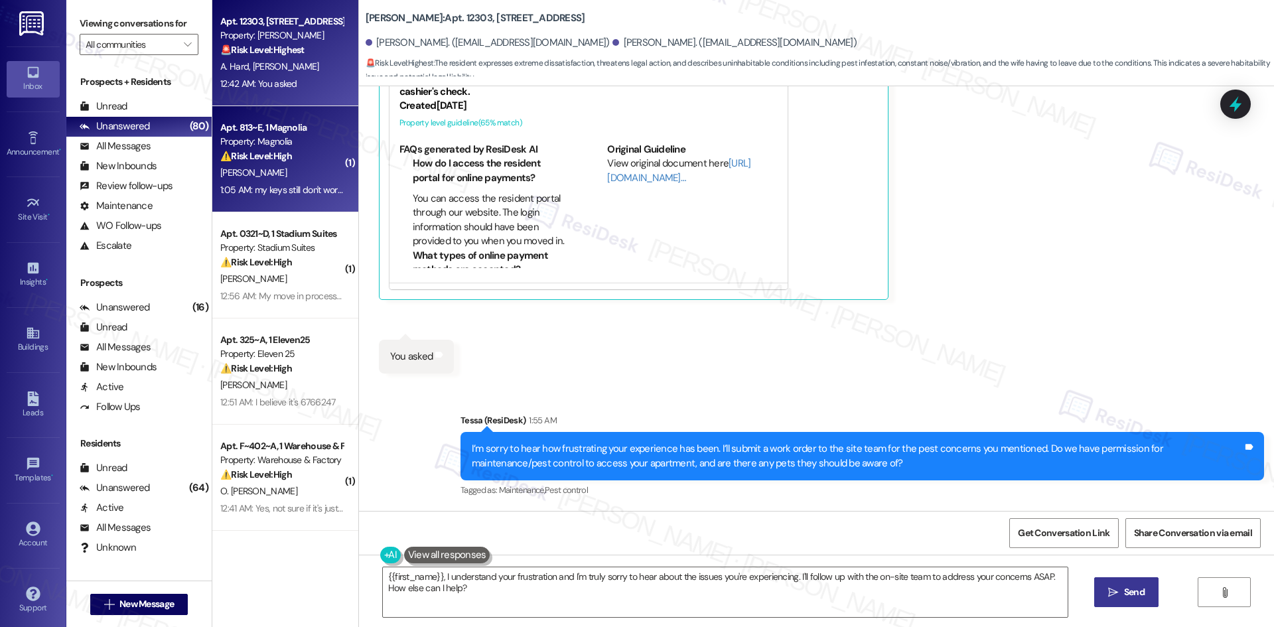
click at [275, 150] on strong "⚠️ Risk Level: High" at bounding box center [256, 156] width 72 height 12
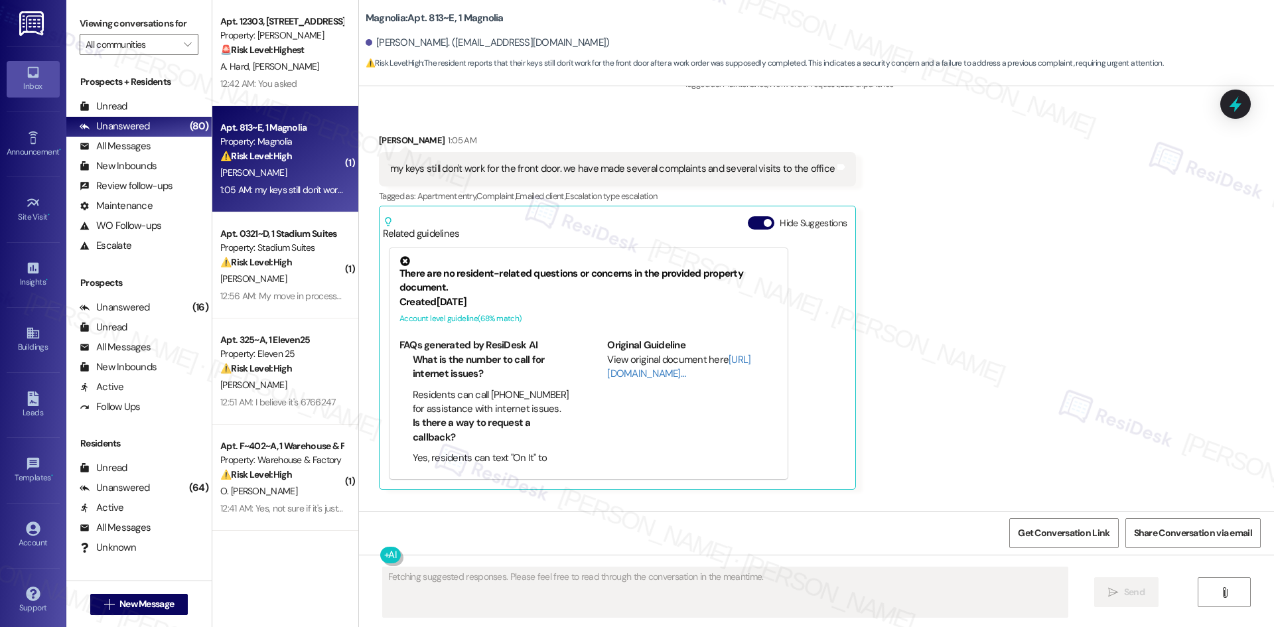
scroll to position [2389, 0]
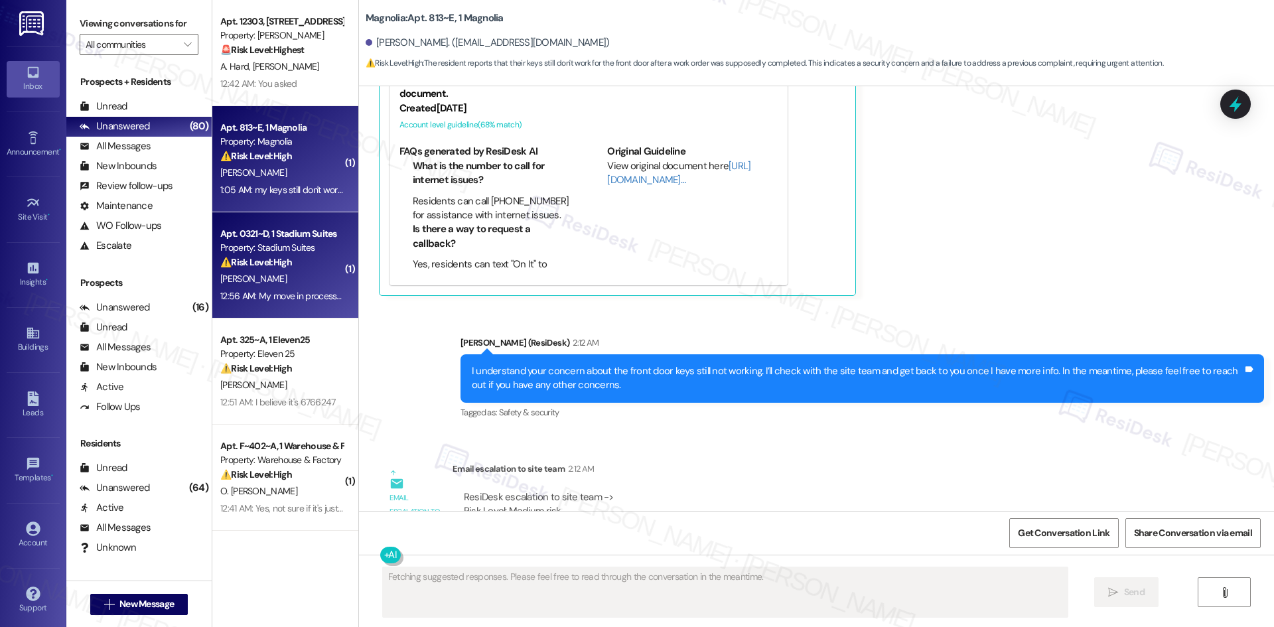
click at [320, 304] on div "12:56 AM: My move in process wasn't a problem, I just don't have my roommates i…" at bounding box center [281, 296] width 125 height 17
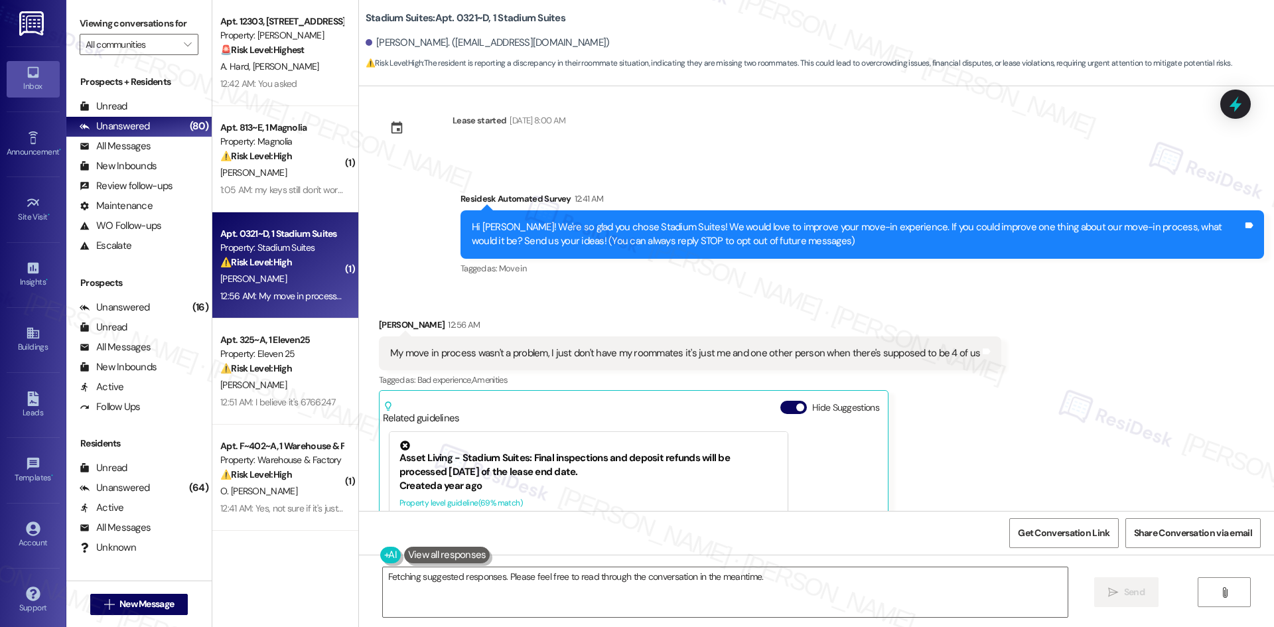
scroll to position [0, 0]
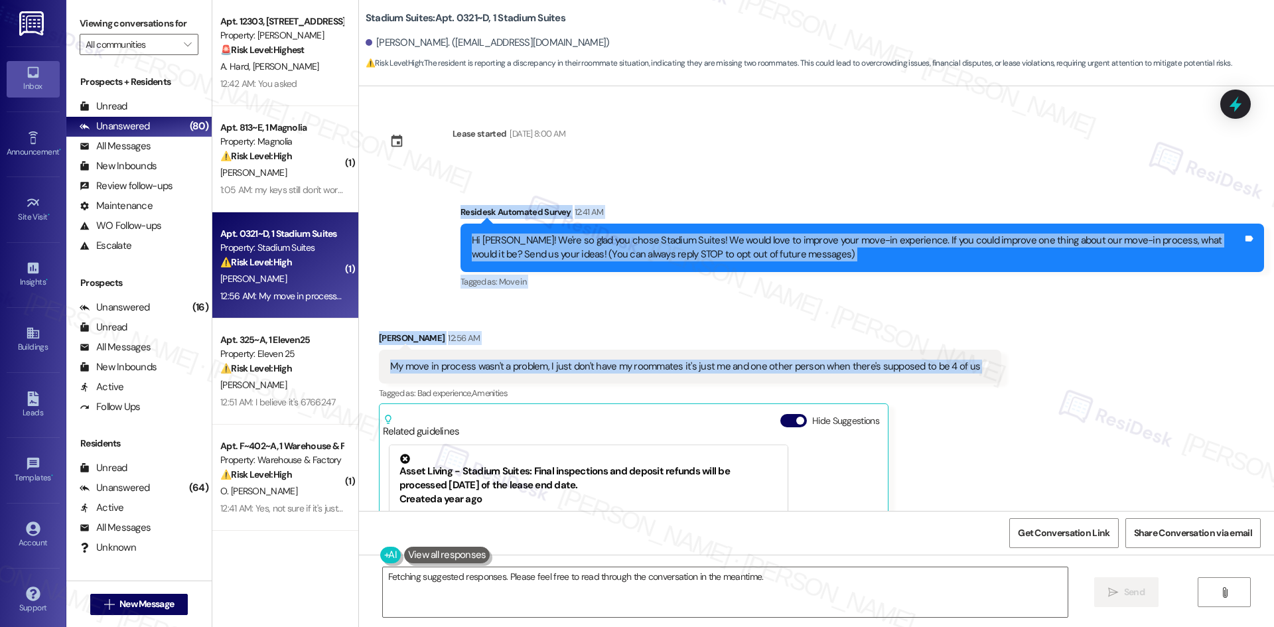
drag, startPoint x: 395, startPoint y: 204, endPoint x: 1006, endPoint y: 373, distance: 634.8
click at [1006, 373] on div "Lease started Aug 14, 2025 at 8:00 AM Survey, sent via SMS Residesk Automated S…" at bounding box center [816, 298] width 915 height 425
copy div "Residesk Automated Survey 12:41 AM Hi Alex! We're so glad you chose Stadium Sui…"
click at [488, 332] on div "Alex Nims 12:56 AM" at bounding box center [690, 340] width 622 height 19
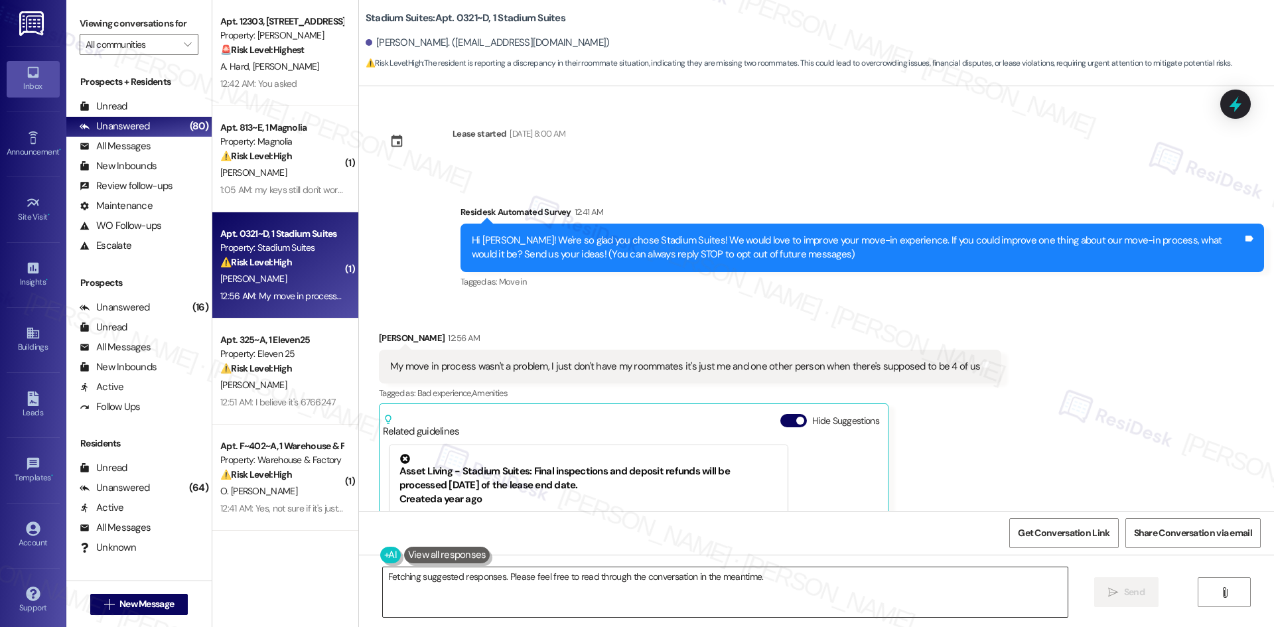
click at [588, 595] on textarea "Hi {{first_name}}! I understand your concern about the missing roommates. I'll …" at bounding box center [725, 592] width 685 height 50
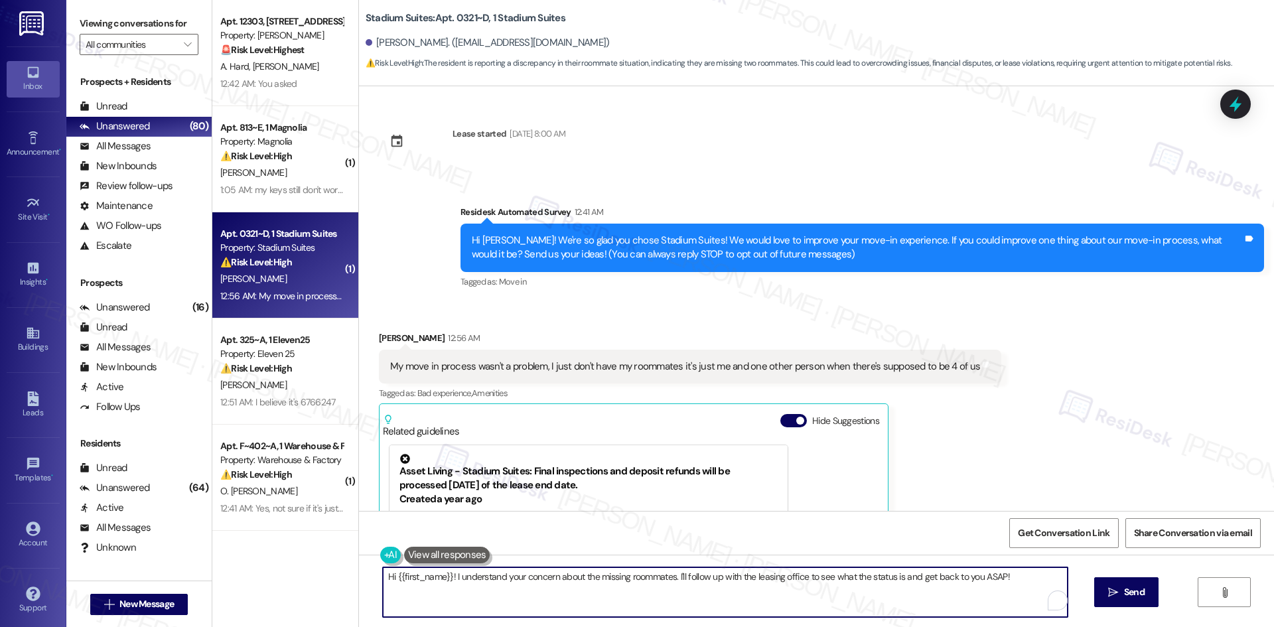
paste textarea "I understand your concern about not having all your roommates assigned yet. I’l…"
type textarea "I understand your concern about not having all your roommates assigned yet. I’l…"
click at [1124, 589] on span "Send" at bounding box center [1134, 592] width 21 height 14
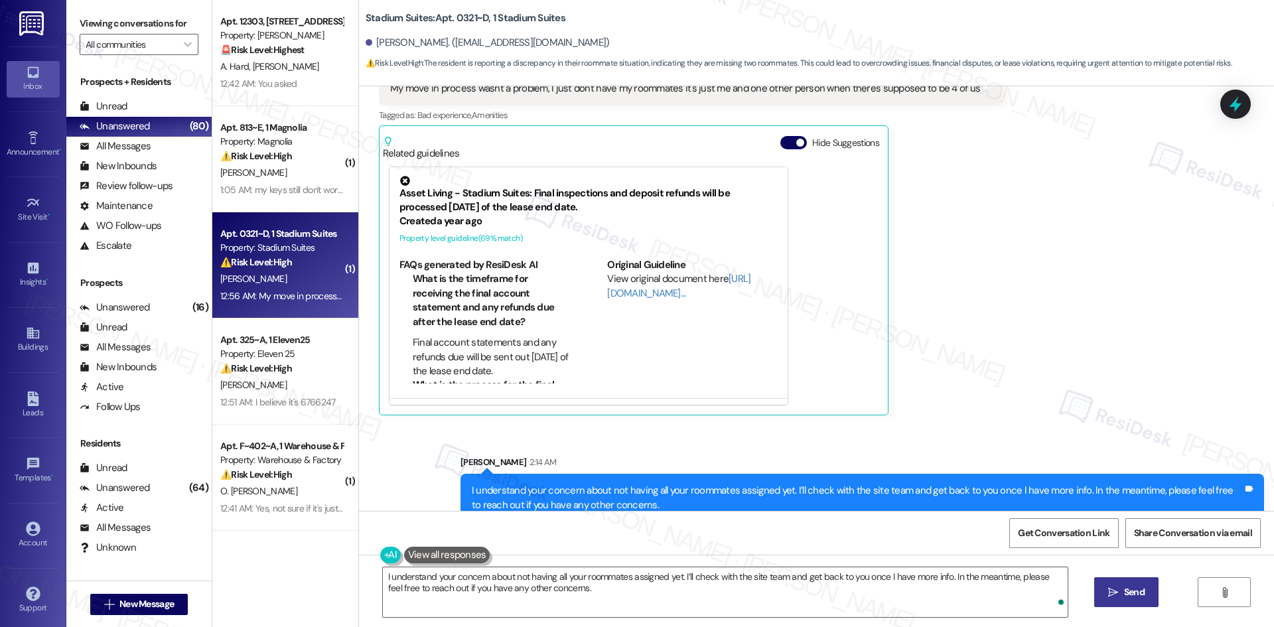
scroll to position [300, 0]
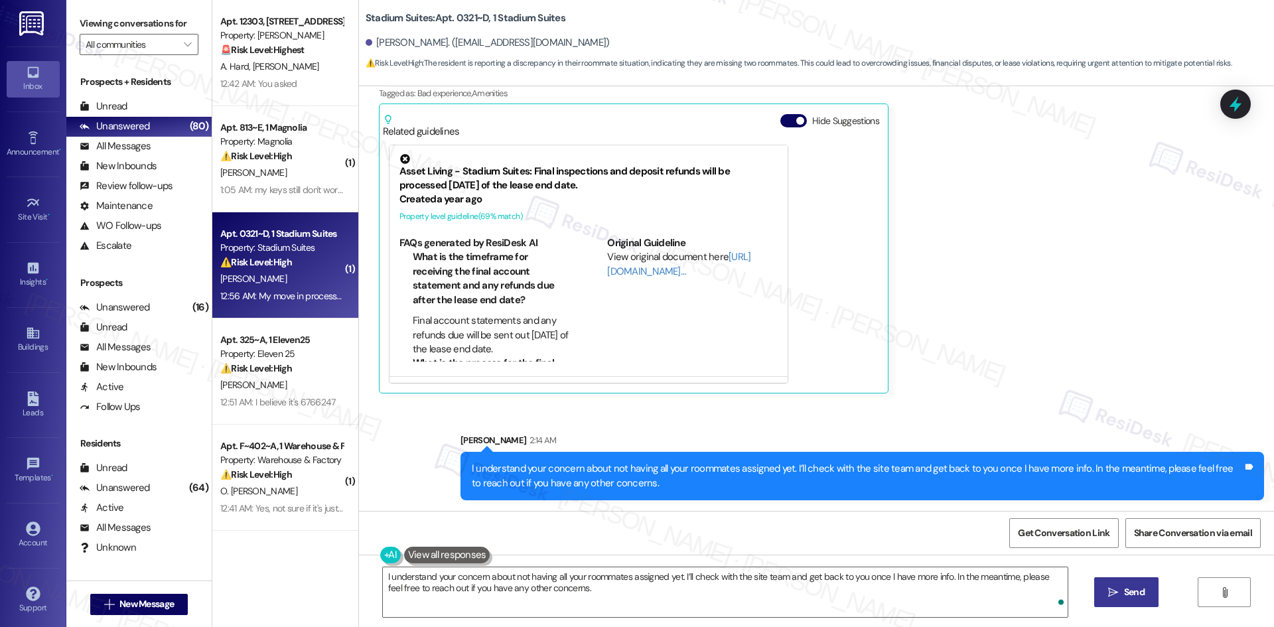
click at [1032, 375] on div "Received via SMS Alex Nims 12:56 AM My move in process wasn't a problem, I just…" at bounding box center [816, 202] width 915 height 402
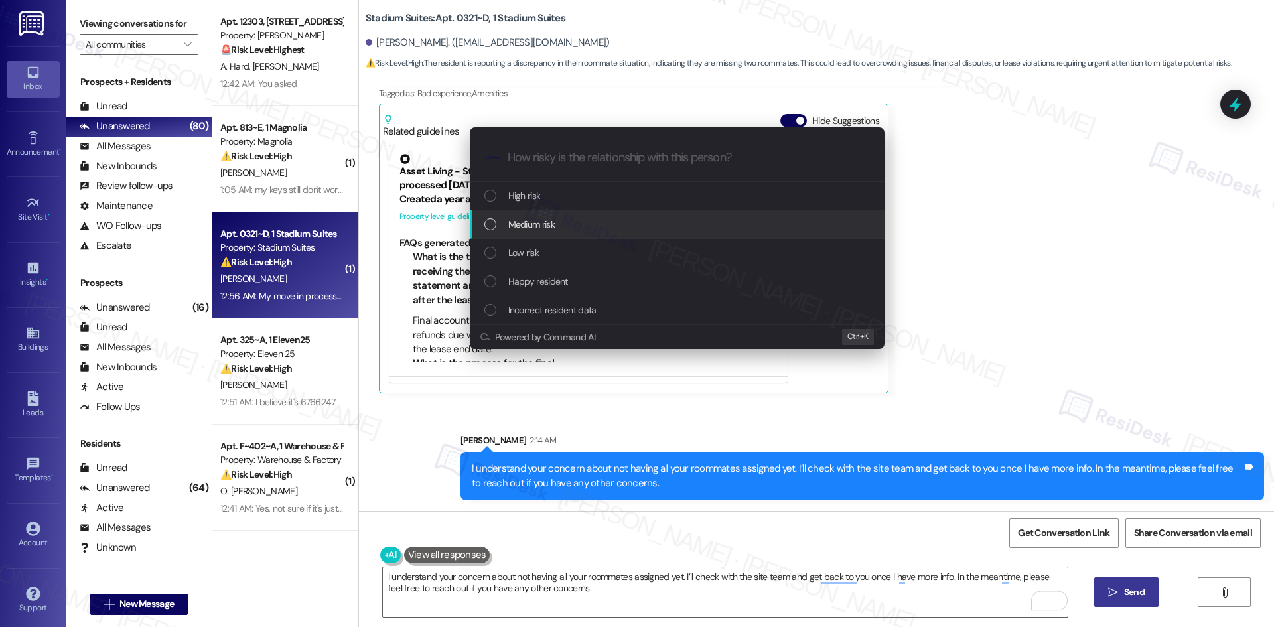
click at [543, 226] on span "Medium risk" at bounding box center [531, 224] width 46 height 15
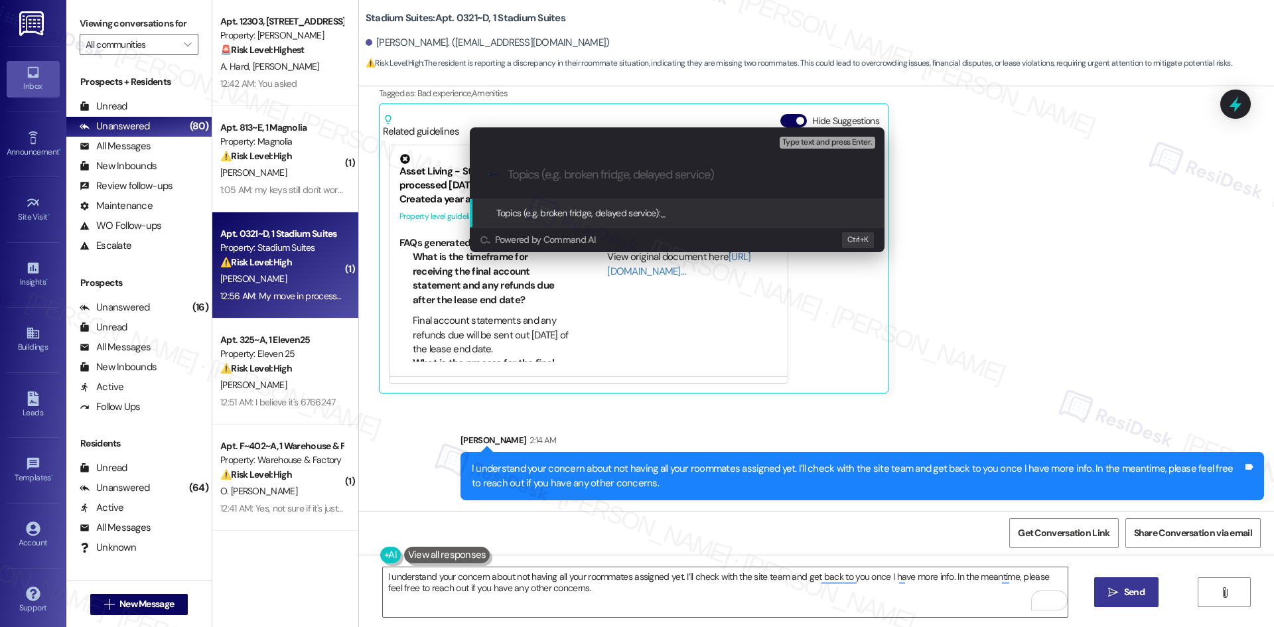
click at [585, 168] on input "Topics (e.g. broken fridge, delayed service)" at bounding box center [687, 175] width 360 height 14
paste input "Missing Roommates – Stadium Suites Move-In"
type input "Missing Roommates – Stadium Suites Move-In"
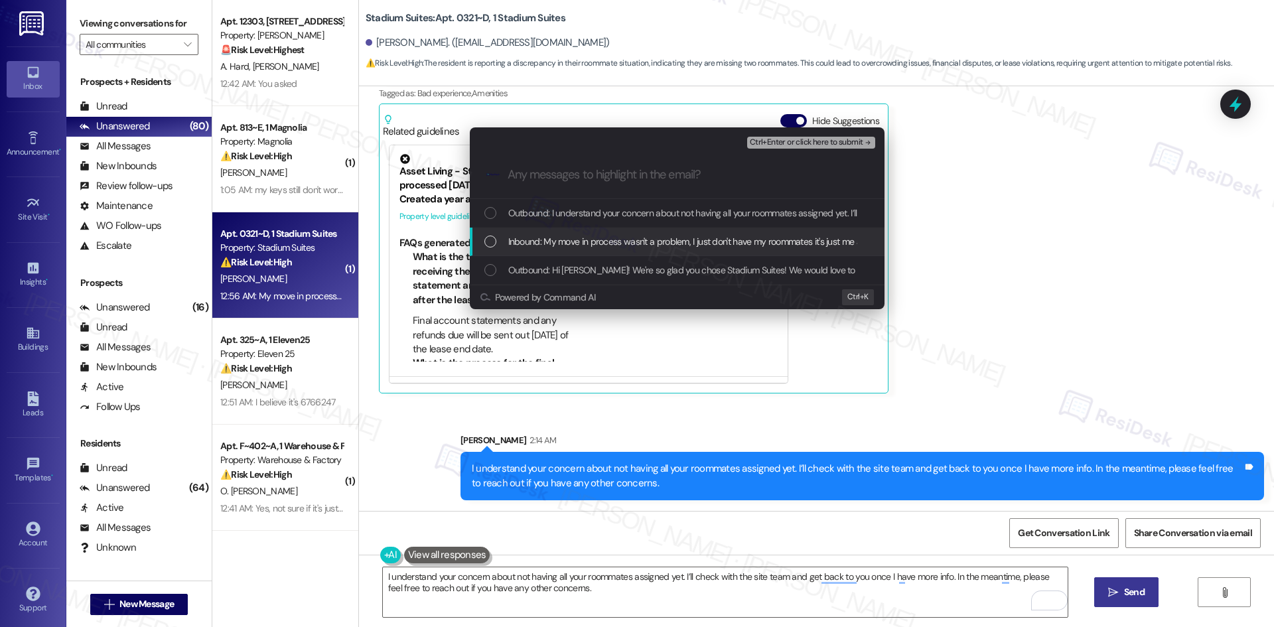
click at [616, 253] on div "Inbound: My move in process wasn't a problem, I just don't have my roommates it…" at bounding box center [677, 242] width 415 height 29
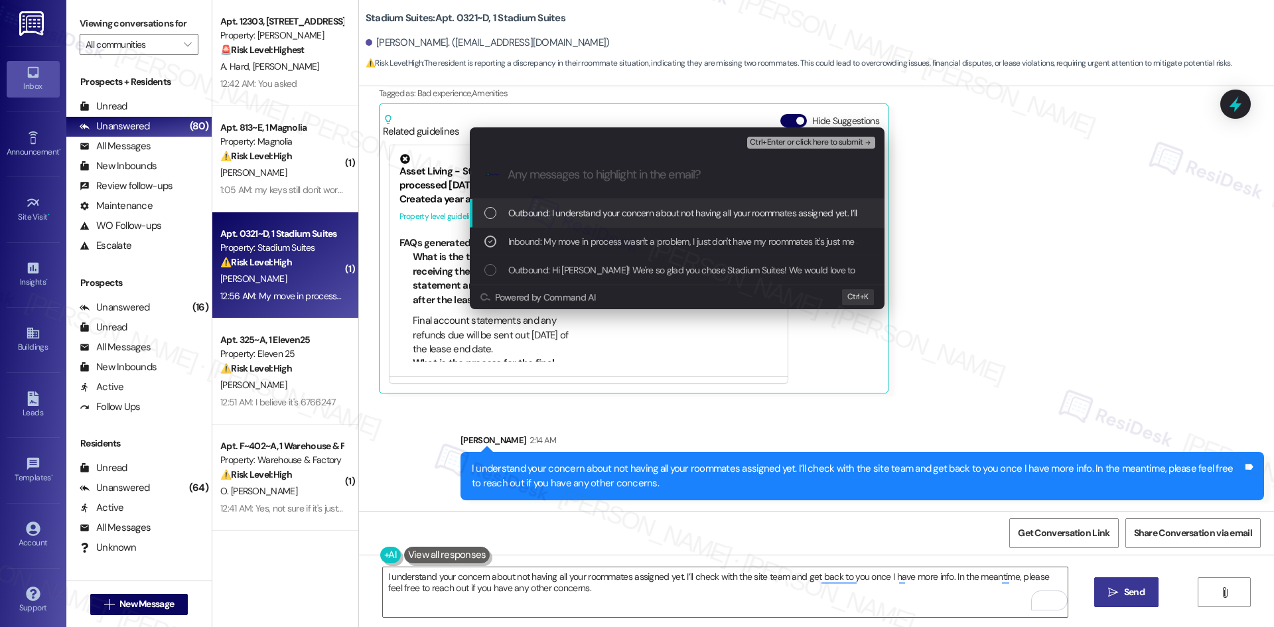
click at [835, 138] on span "Ctrl+Enter or click here to submit" at bounding box center [806, 142] width 113 height 9
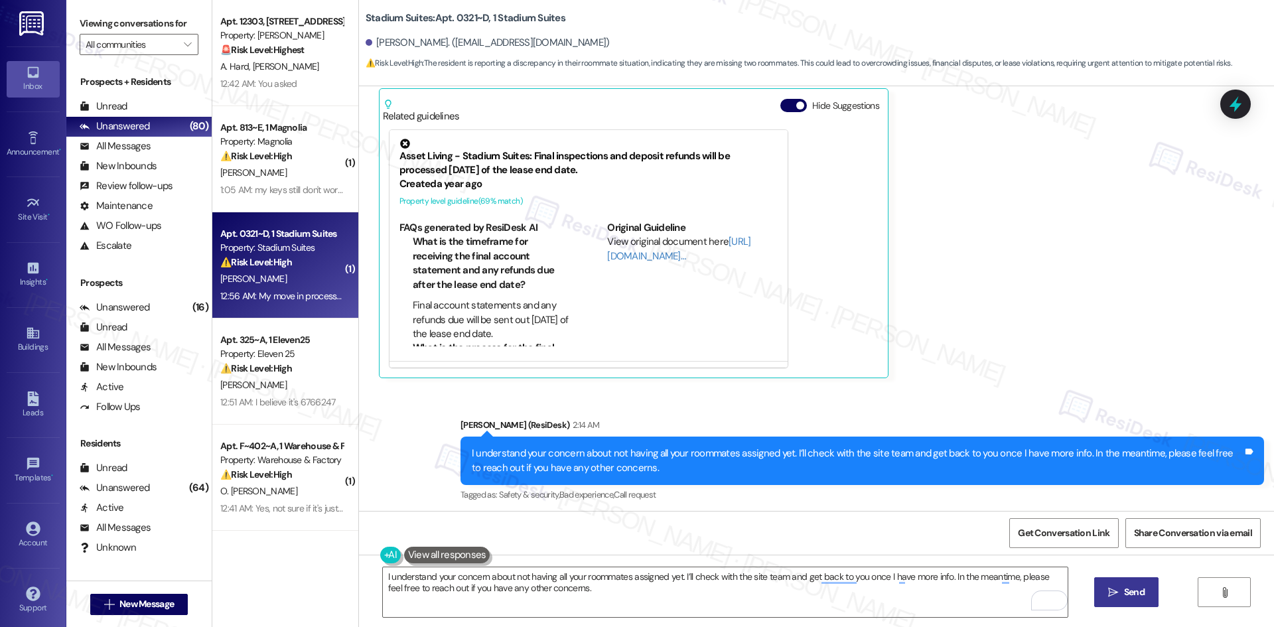
scroll to position [319, 0]
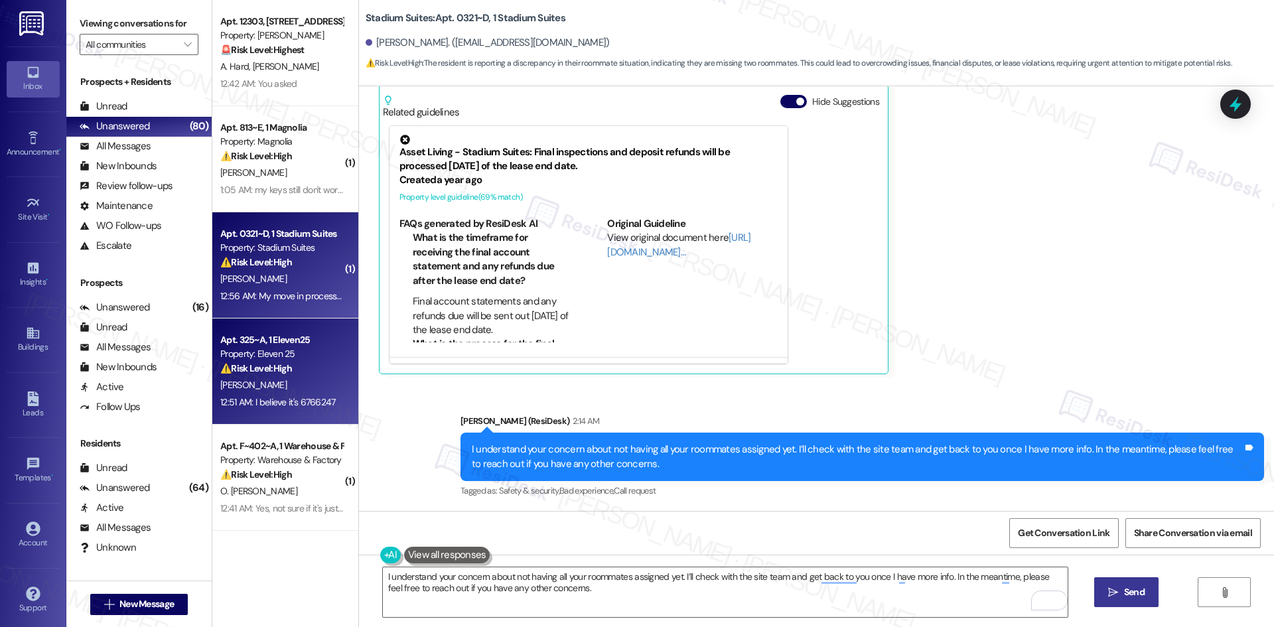
click at [267, 385] on div "P. Cobb" at bounding box center [281, 385] width 125 height 17
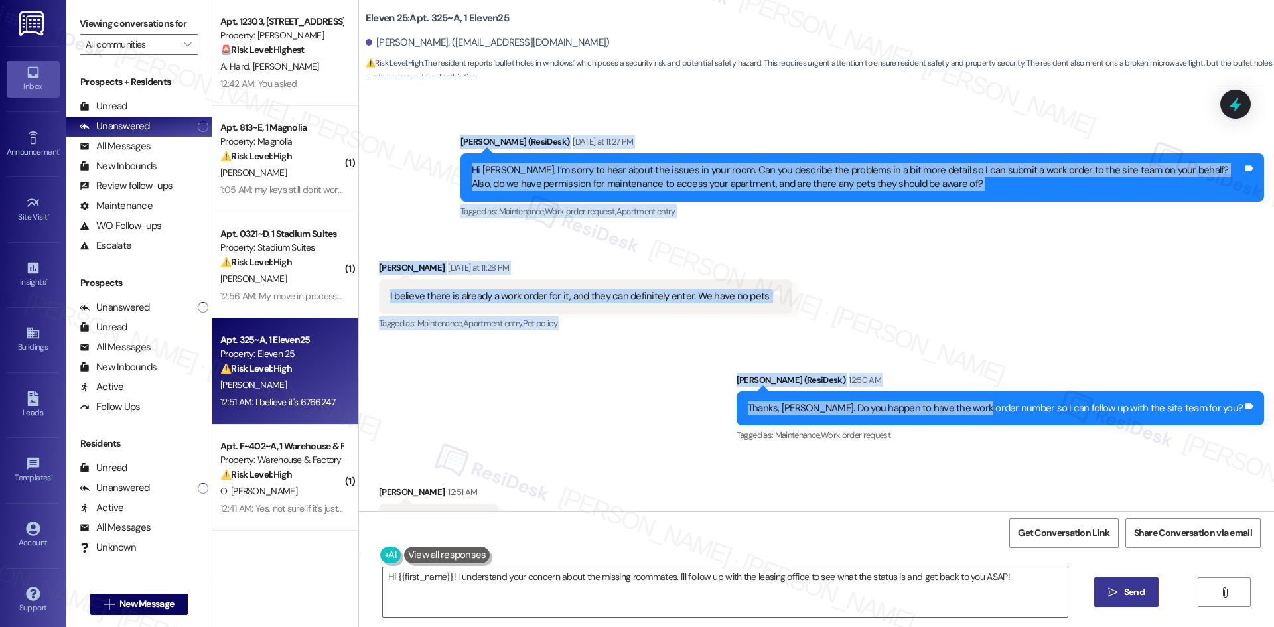
scroll to position [526, 0]
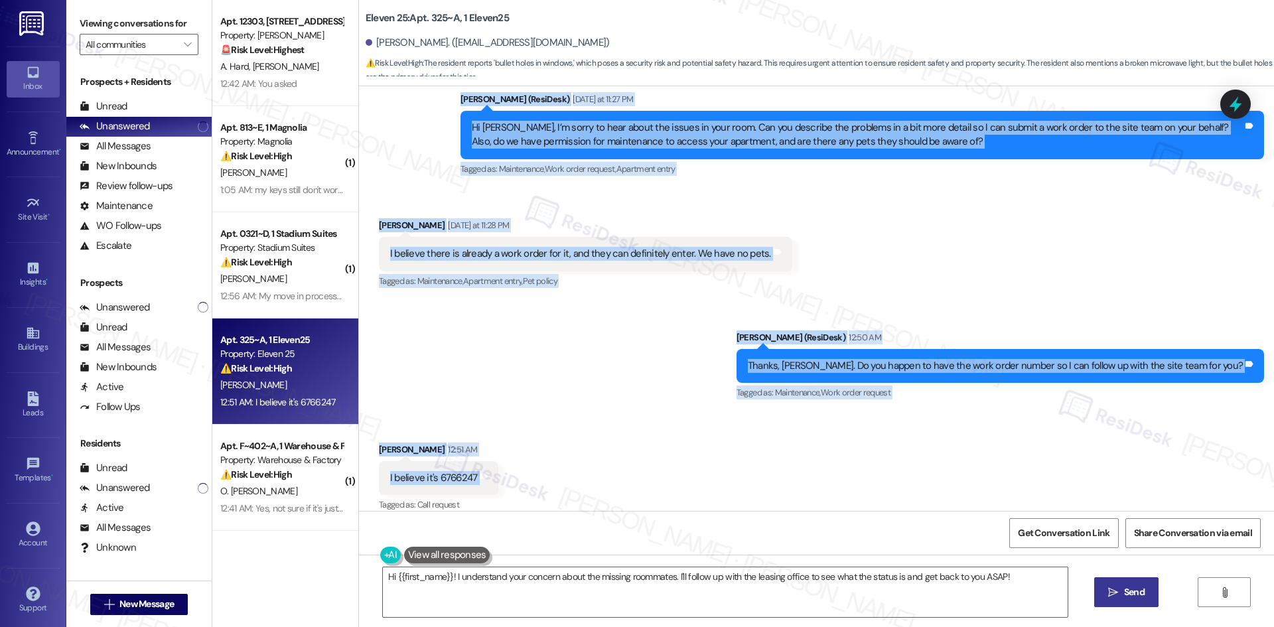
drag, startPoint x: 481, startPoint y: 152, endPoint x: 751, endPoint y: 473, distance: 419.5
click at [751, 473] on div "Lease started Aug 16, 2025 at 8:00 AM Survey, sent via SMS Residesk Automated S…" at bounding box center [816, 298] width 915 height 425
copy div "Residesk Automated Survey Aug 19, 2025 at 12:42 AM Hi there Parker! I just want…"
click at [607, 329] on div "Sent via SMS Sarah (ResiDesk) 12:50 AM Thanks, Parker. Do you happen to have th…" at bounding box center [816, 357] width 915 height 112
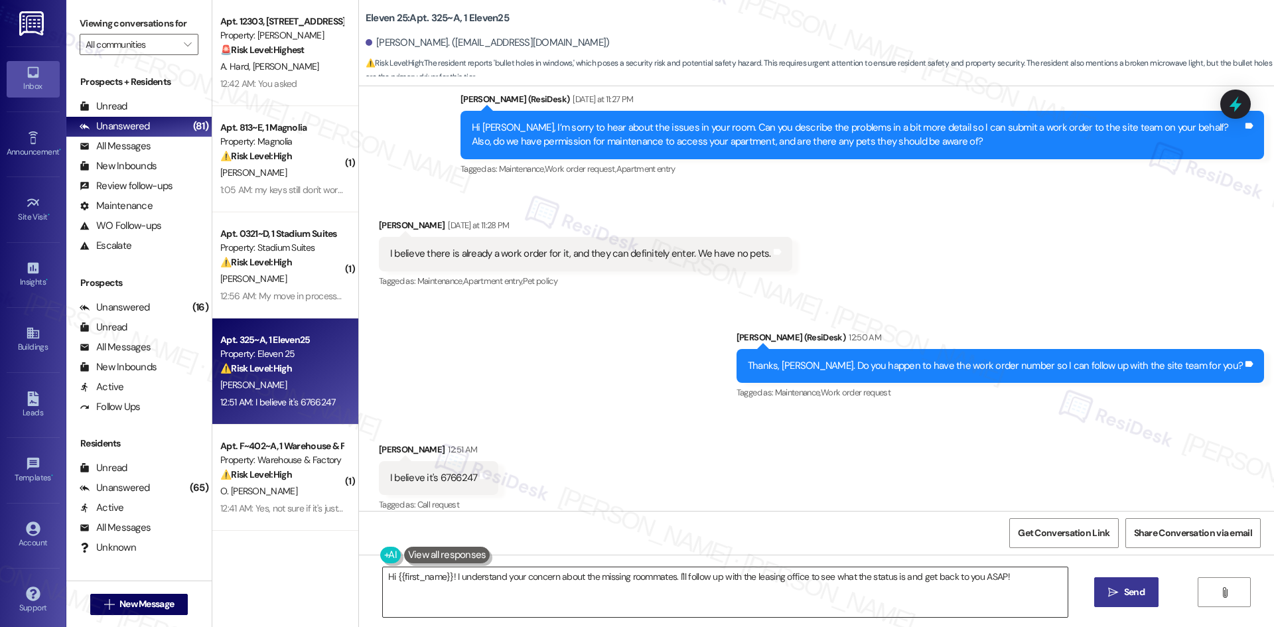
click at [604, 616] on textarea "Hey {{first_name}}! Thanks for the work order number. I'll follow up with the s…" at bounding box center [725, 592] width 685 height 50
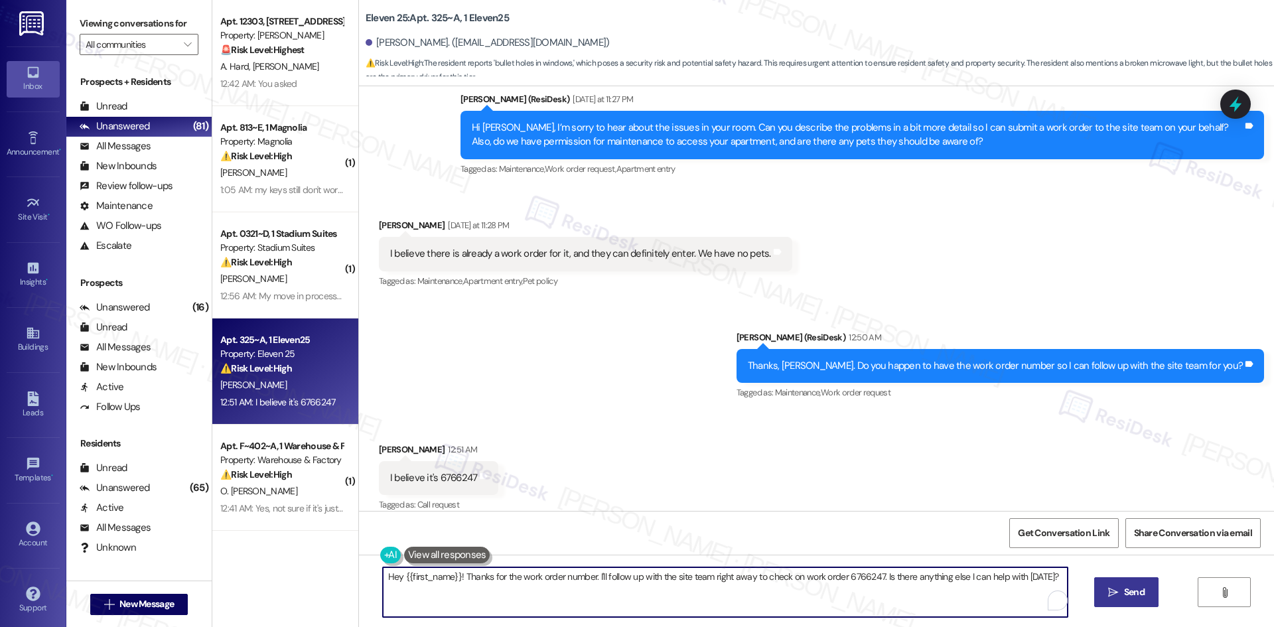
click at [594, 600] on textarea "Hey {{first_name}}! Thanks for the work order number. I'll follow up with the s…" at bounding box center [725, 592] width 685 height 50
paste textarea "Thanks, Parker. I’ll follow up with the site team on Work Order 6766247 and get…"
type textarea "Thanks, Parker. I’ll follow up with the site team on Work Order 6766247 and get…"
drag, startPoint x: 1118, startPoint y: 590, endPoint x: 1139, endPoint y: 584, distance: 21.2
click at [1122, 589] on span " Send" at bounding box center [1126, 592] width 42 height 14
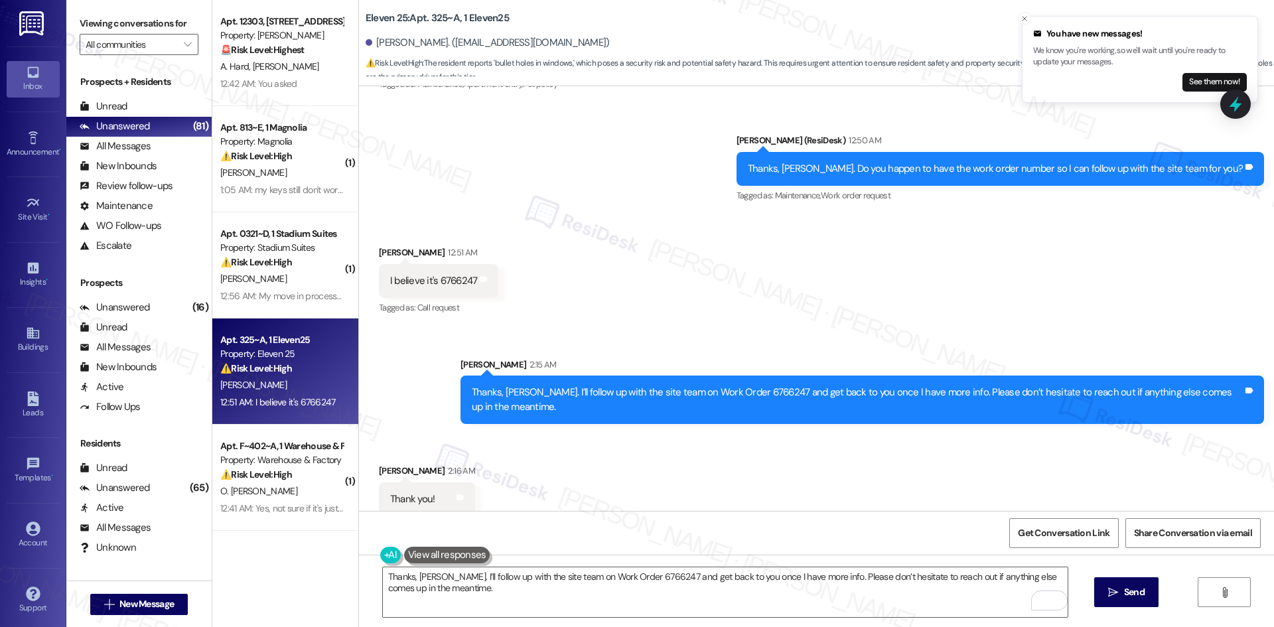
scroll to position [724, 0]
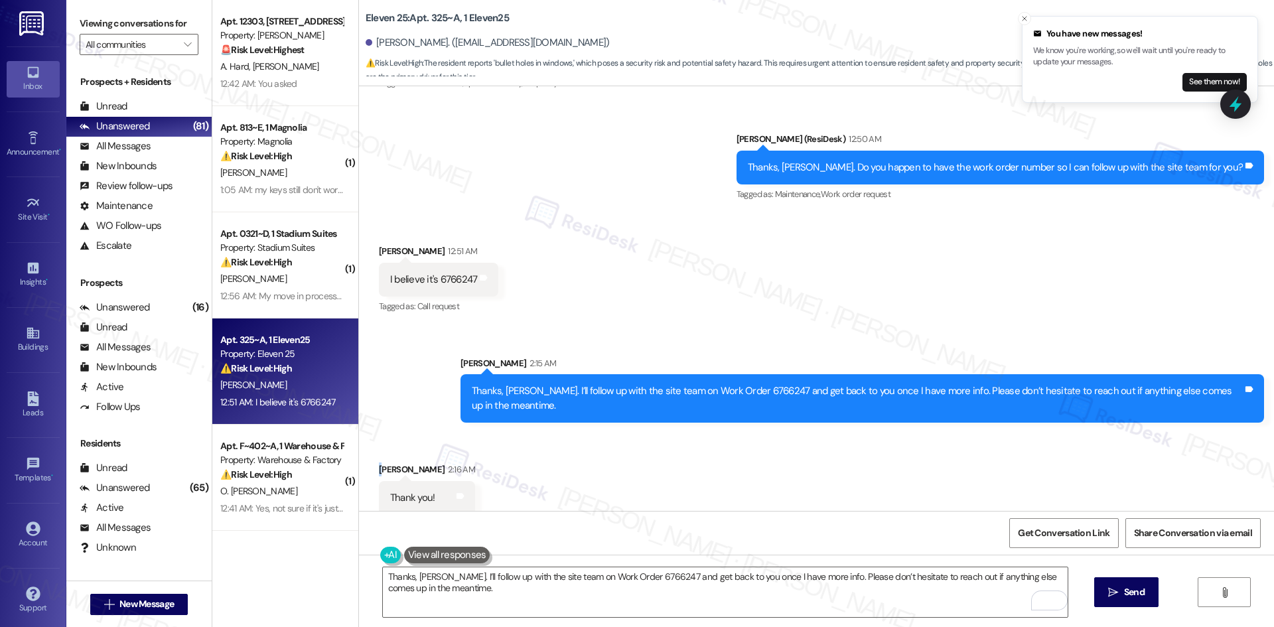
click at [369, 452] on div "Received via SMS Parker Cobb 2:16 AM Thank you! Tags and notes" at bounding box center [427, 488] width 116 height 72
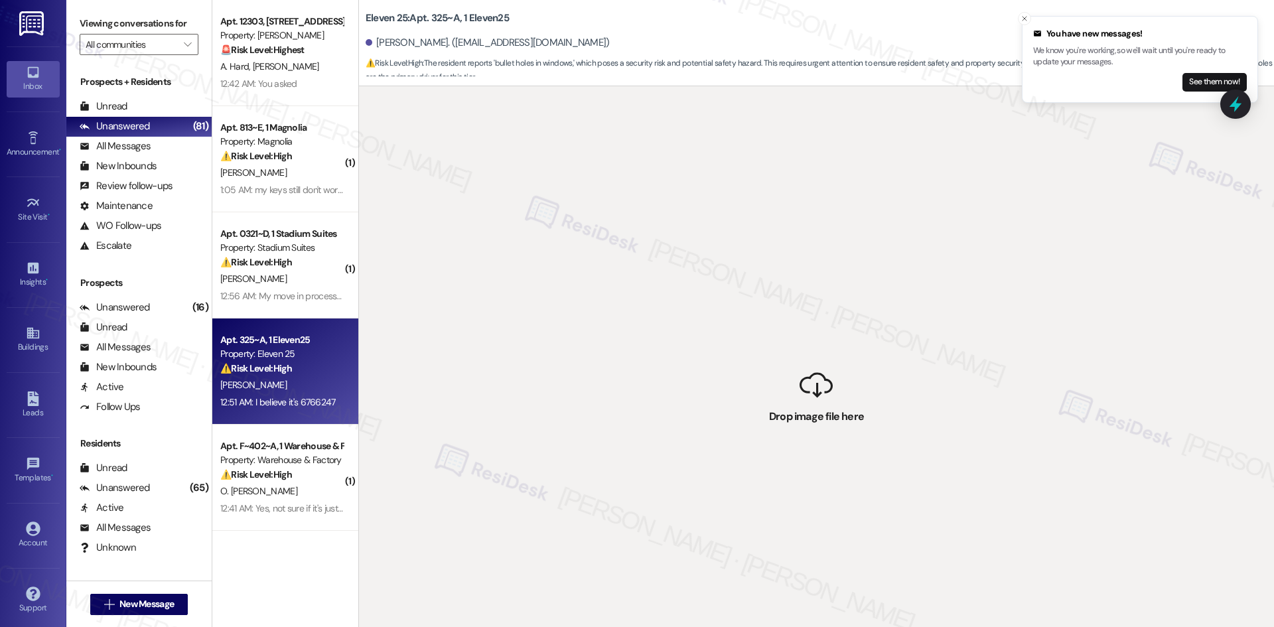
click at [470, 496] on div " Drop image file here" at bounding box center [816, 399] width 915 height 627
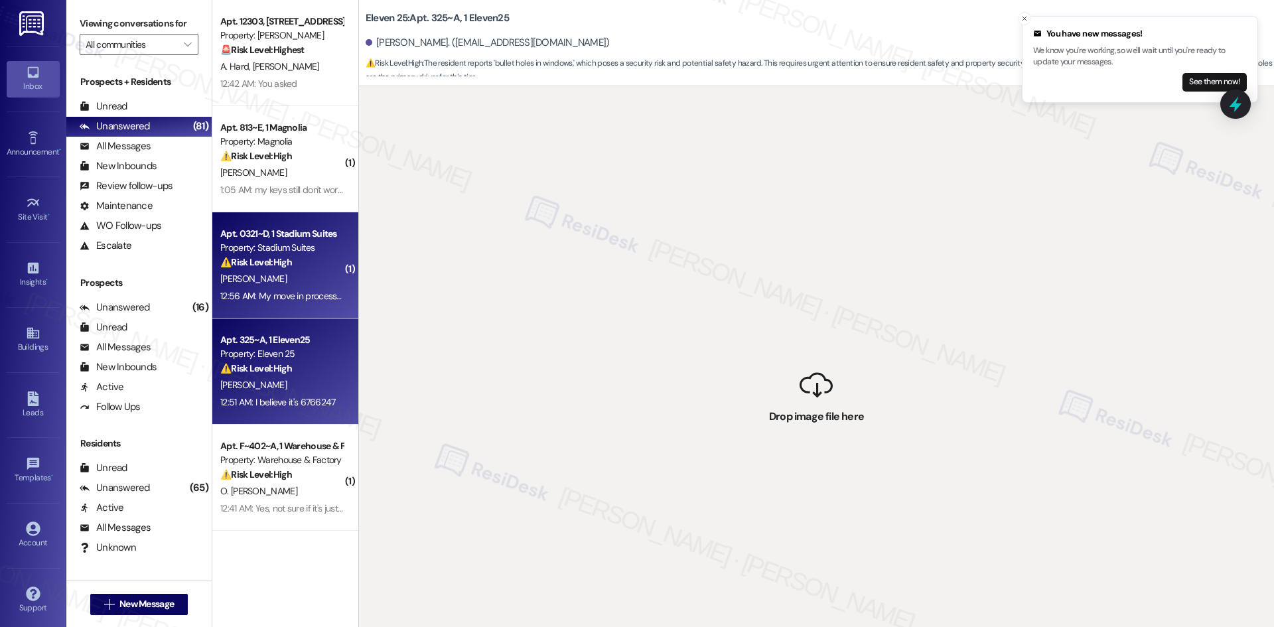
click at [222, 274] on span "A. Nims" at bounding box center [253, 279] width 66 height 12
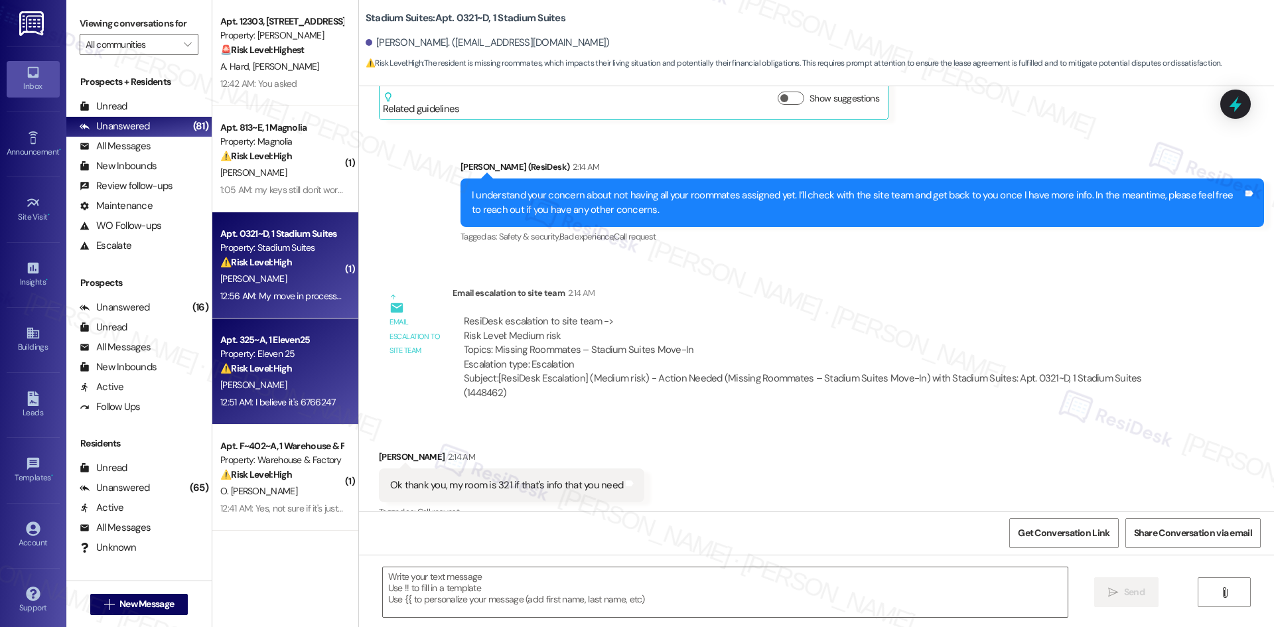
click at [312, 409] on div "12:51 AM: I believe it's 6766247 12:51 AM: I believe it's 6766247" at bounding box center [281, 402] width 125 height 17
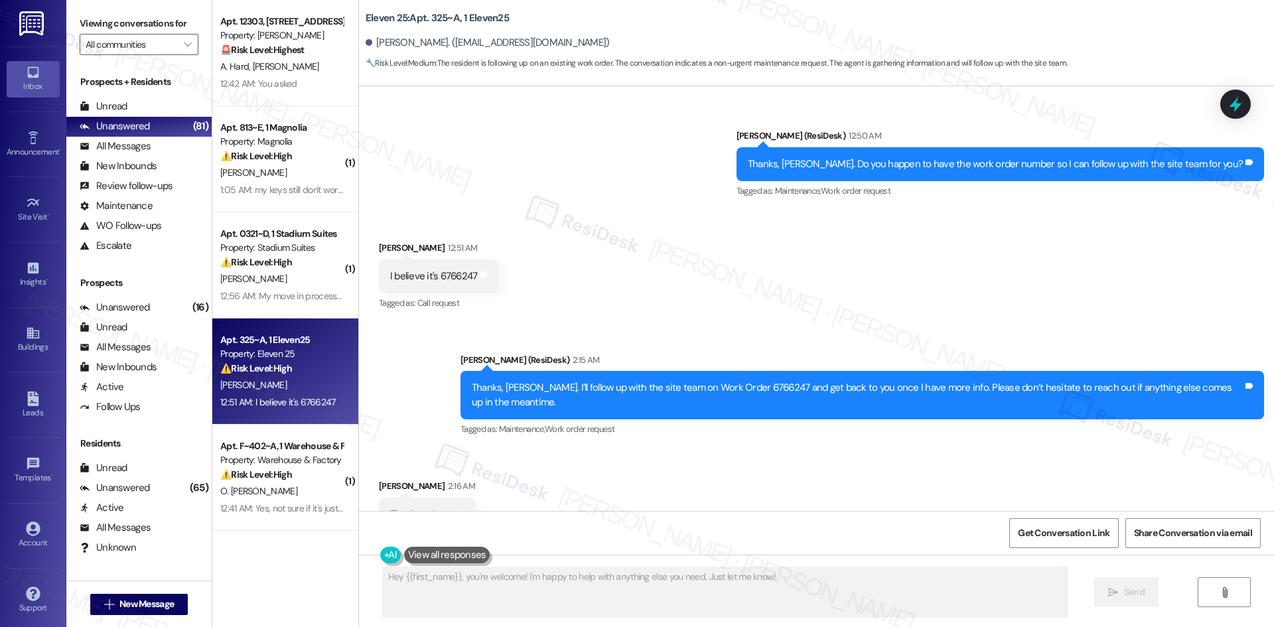
scroll to position [764, 0]
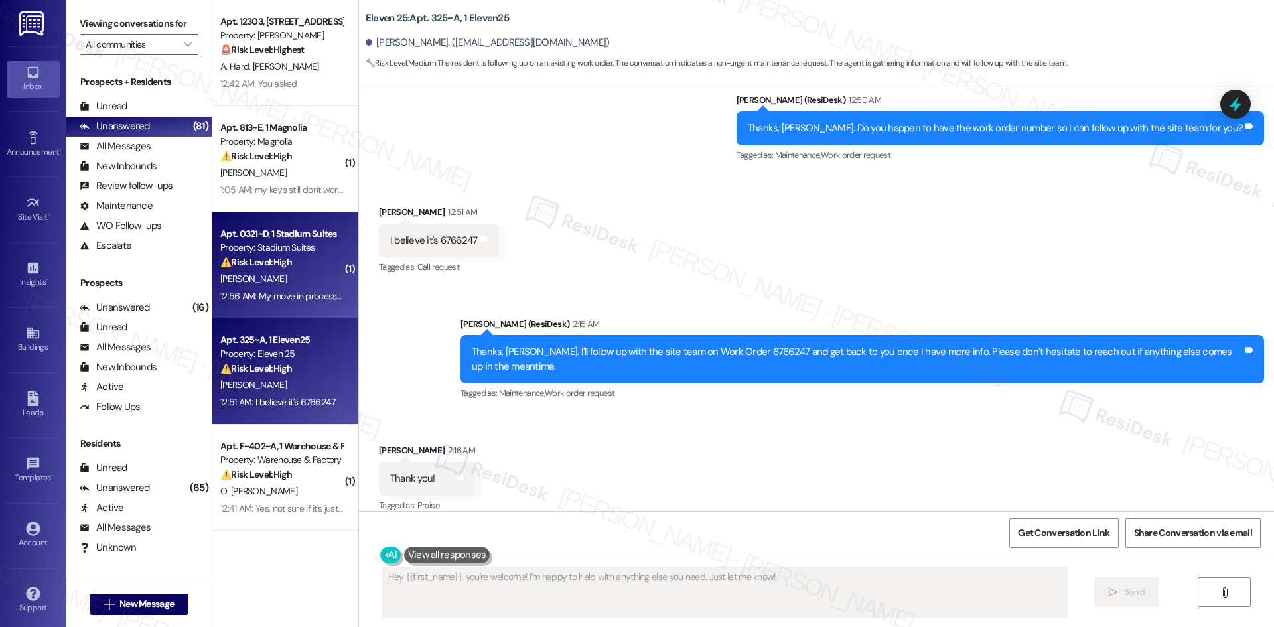
click at [299, 309] on div "Apt. 0321~D, 1 Stadium Suites Property: Stadium Suites ⚠️ Risk Level: High The …" at bounding box center [285, 265] width 146 height 106
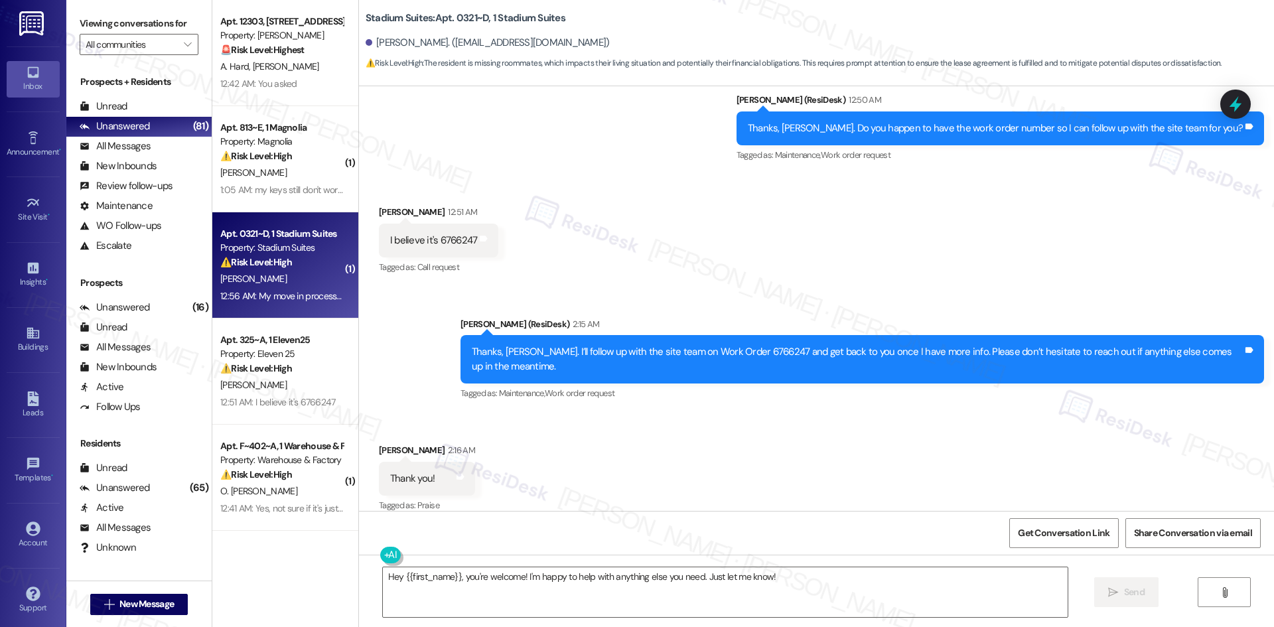
scroll to position [330, 0]
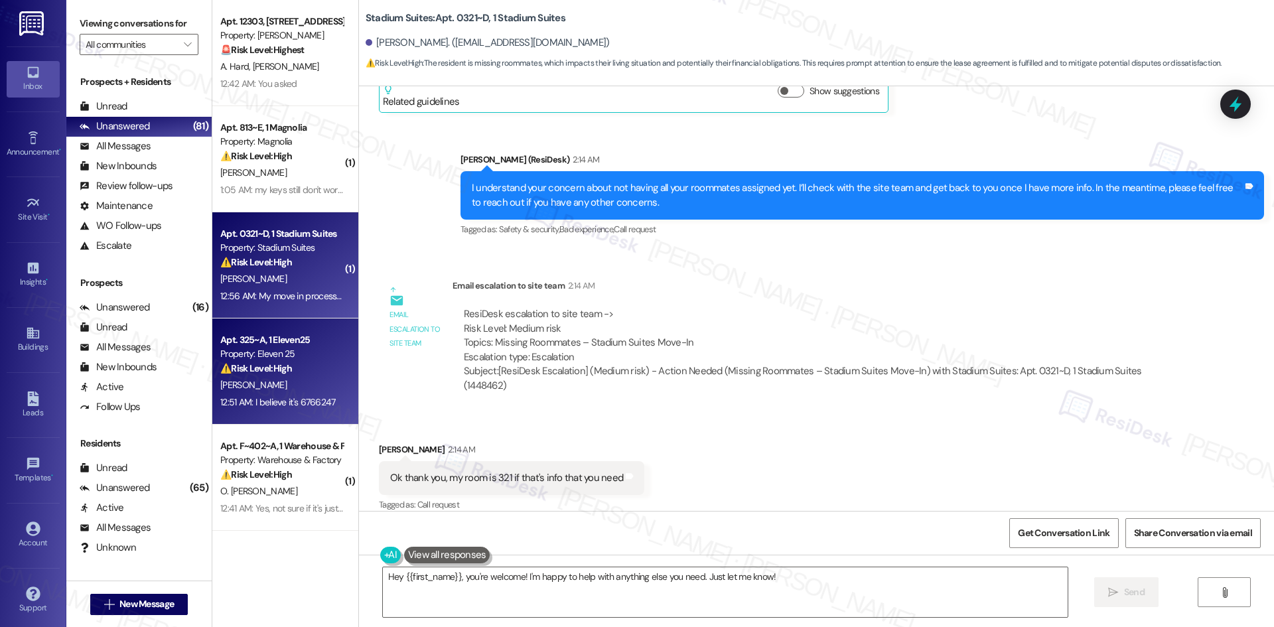
click at [285, 403] on div "12:51 AM: I believe it's 6766247 12:51 AM: I believe it's 6766247" at bounding box center [277, 402] width 115 height 12
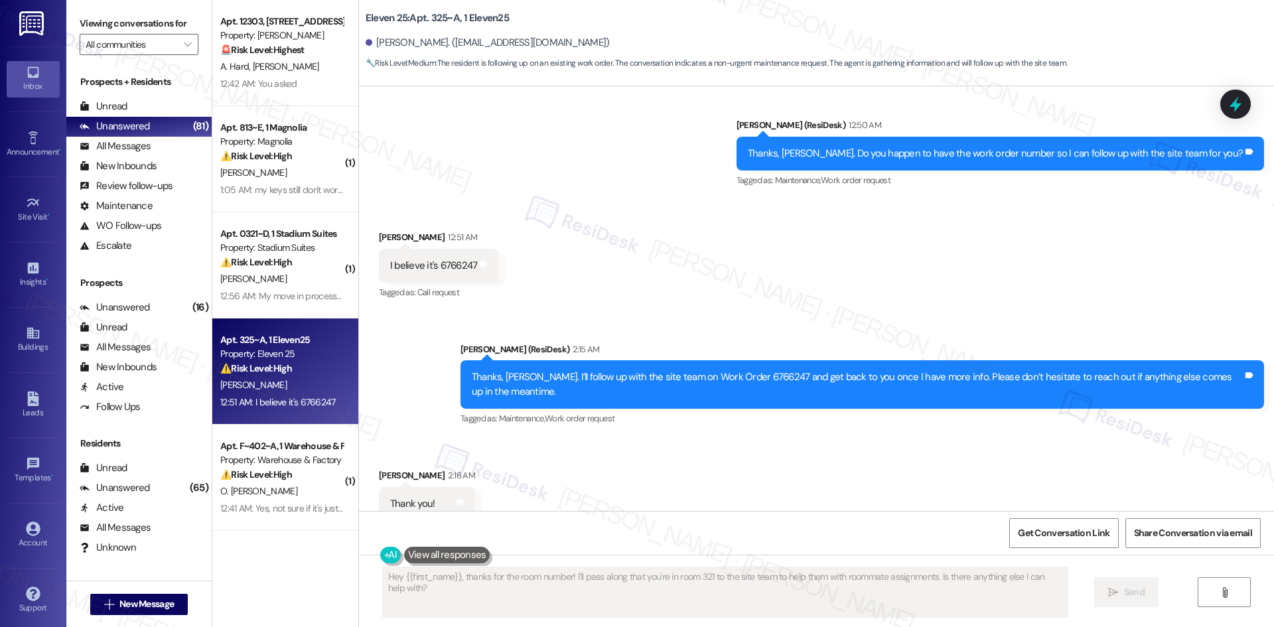
scroll to position [764, 0]
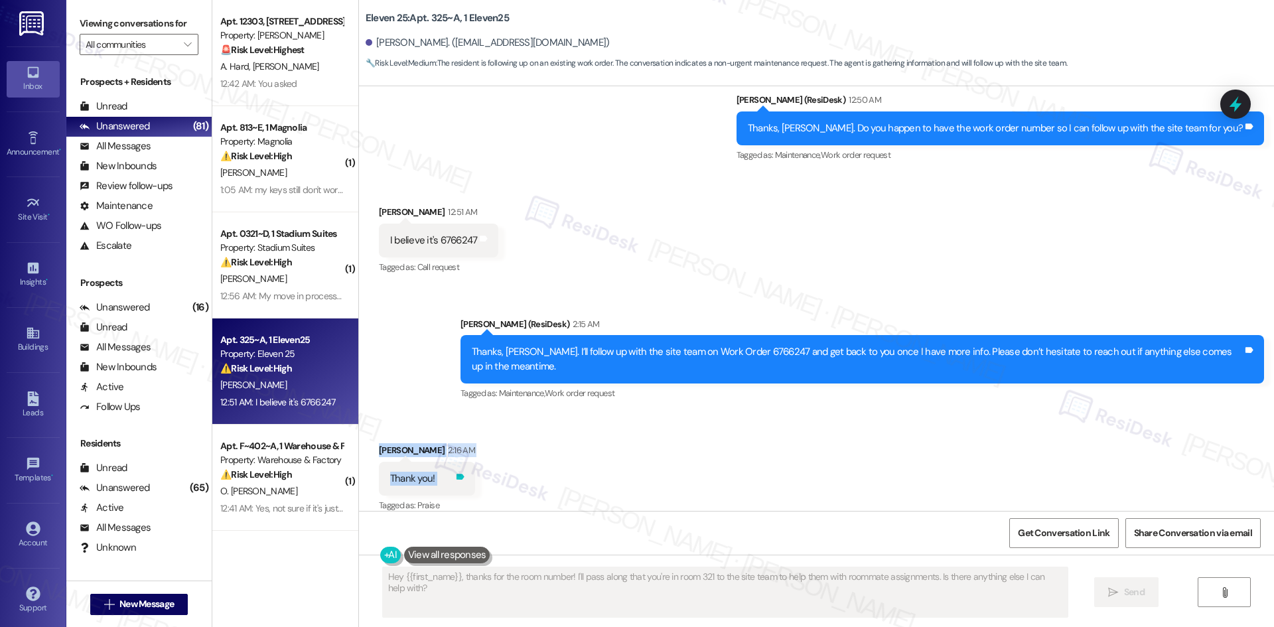
drag, startPoint x: 363, startPoint y: 427, endPoint x: 431, endPoint y: 464, distance: 77.5
click at [431, 464] on div "Received via SMS Parker Cobb 2:16 AM Thank you! Tags and notes Tagged as: Prais…" at bounding box center [427, 479] width 116 height 92
copy div "Parker Cobb 2:16 AM Thank you! Tags and notes"
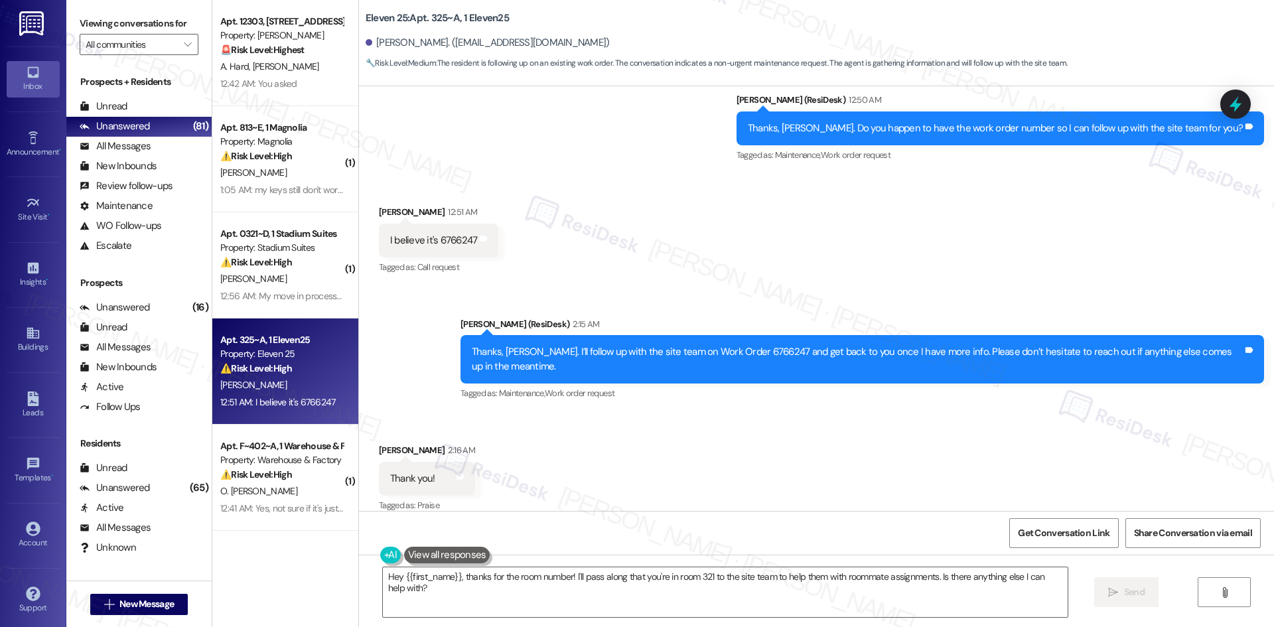
click at [883, 245] on div "Received via SMS Parker Cobb 12:51 AM I believe it's 6766247 Tags and notes Tag…" at bounding box center [816, 231] width 915 height 112
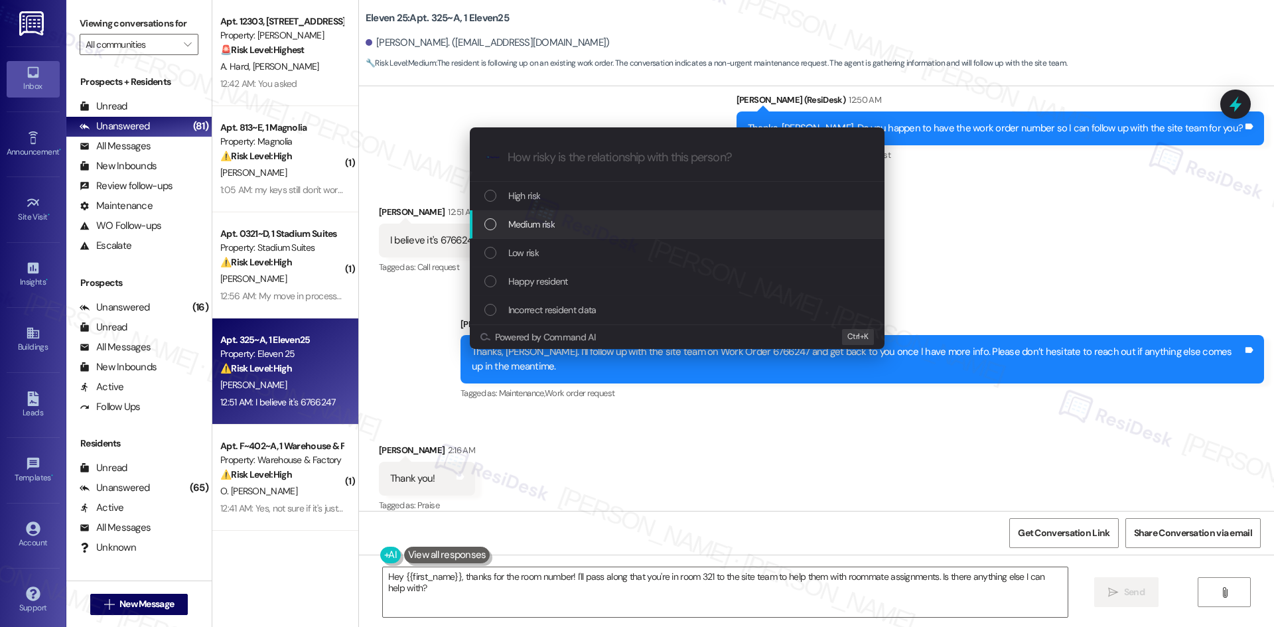
click at [588, 219] on div "Medium risk" at bounding box center [678, 224] width 388 height 15
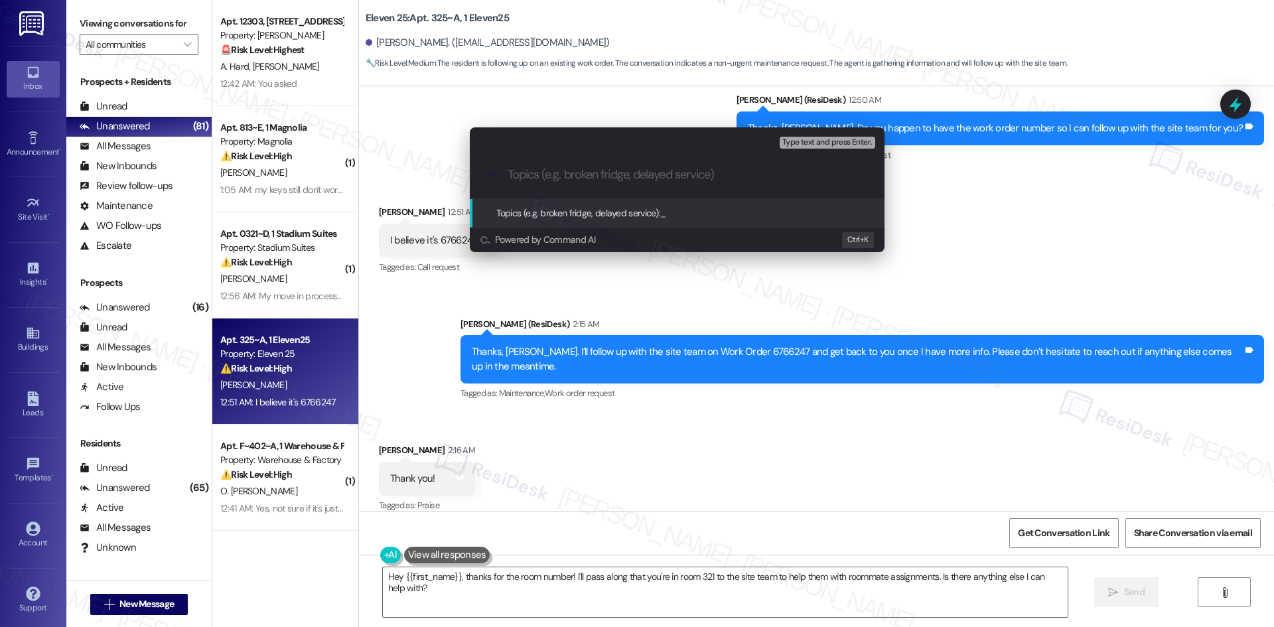
click at [591, 175] on input "Topics (e.g. broken fridge, delayed service)" at bounding box center [687, 175] width 360 height 14
paste input "Work Order 6766247 – Room Issues (Microwave Lights, Window Damage)"
type input "Work Order 6766247 – Room Issues (Microwave Lights, Window Damage)"
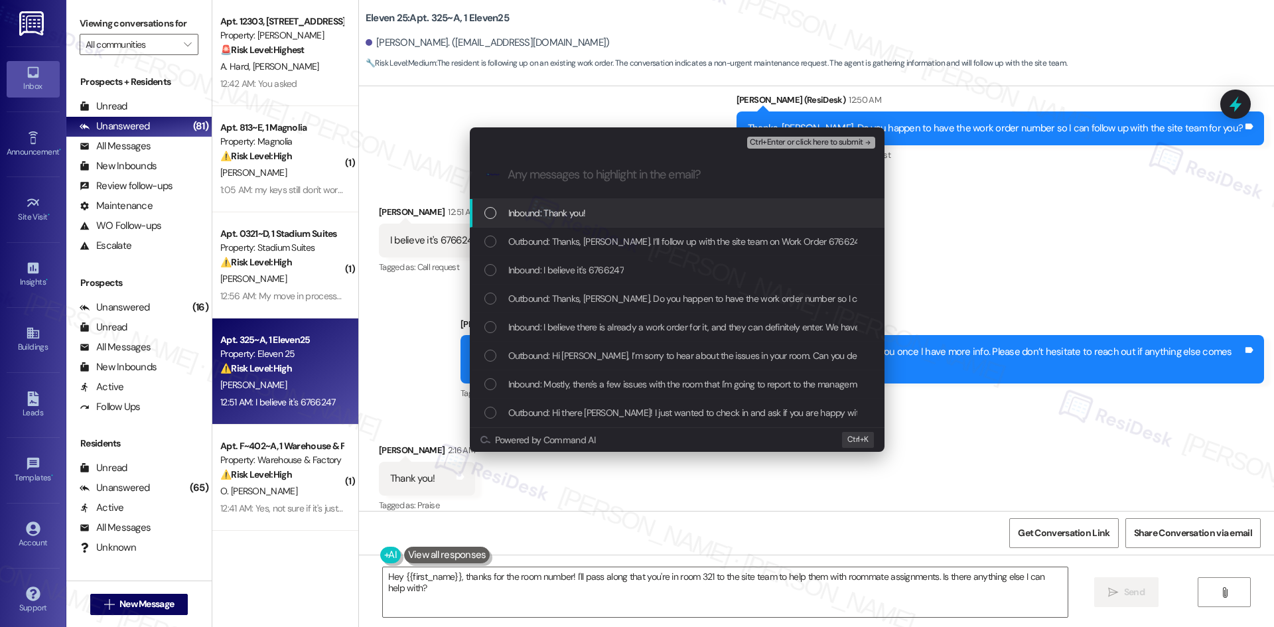
click at [590, 212] on div "Inbound: Thank you!" at bounding box center [678, 213] width 388 height 15
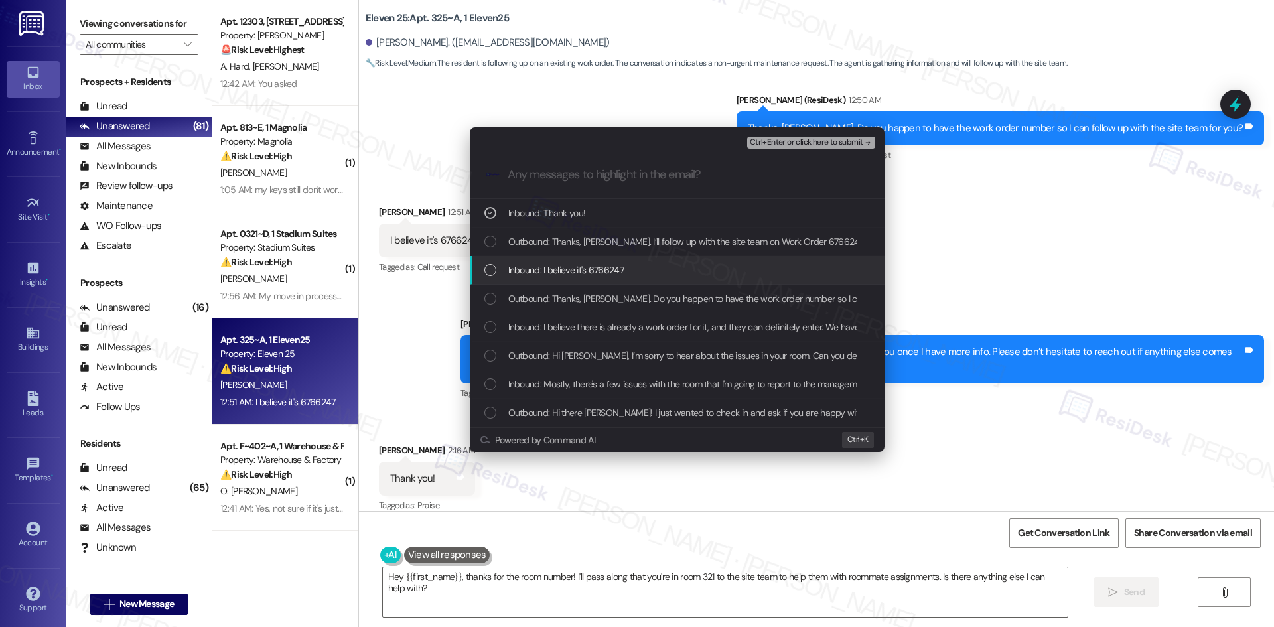
click at [596, 257] on div "Inbound: I believe it's 6766247" at bounding box center [677, 270] width 415 height 29
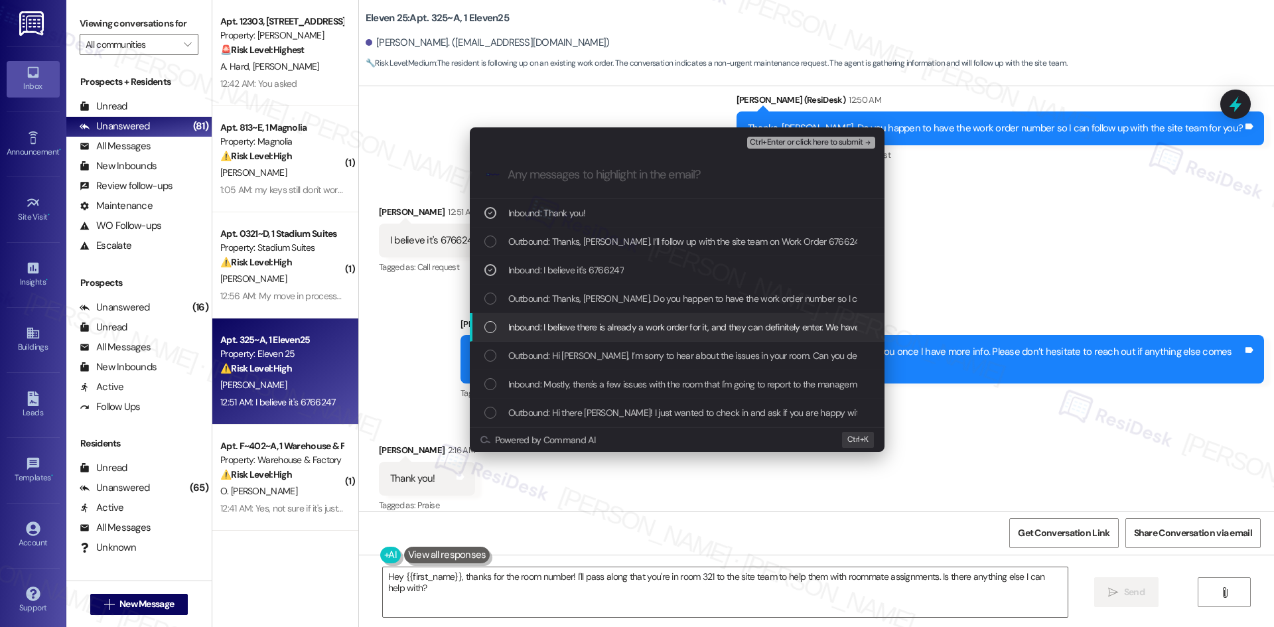
click at [667, 329] on span "Inbound: I believe there is already a work order for it, and they can definitel…" at bounding box center [700, 327] width 384 height 15
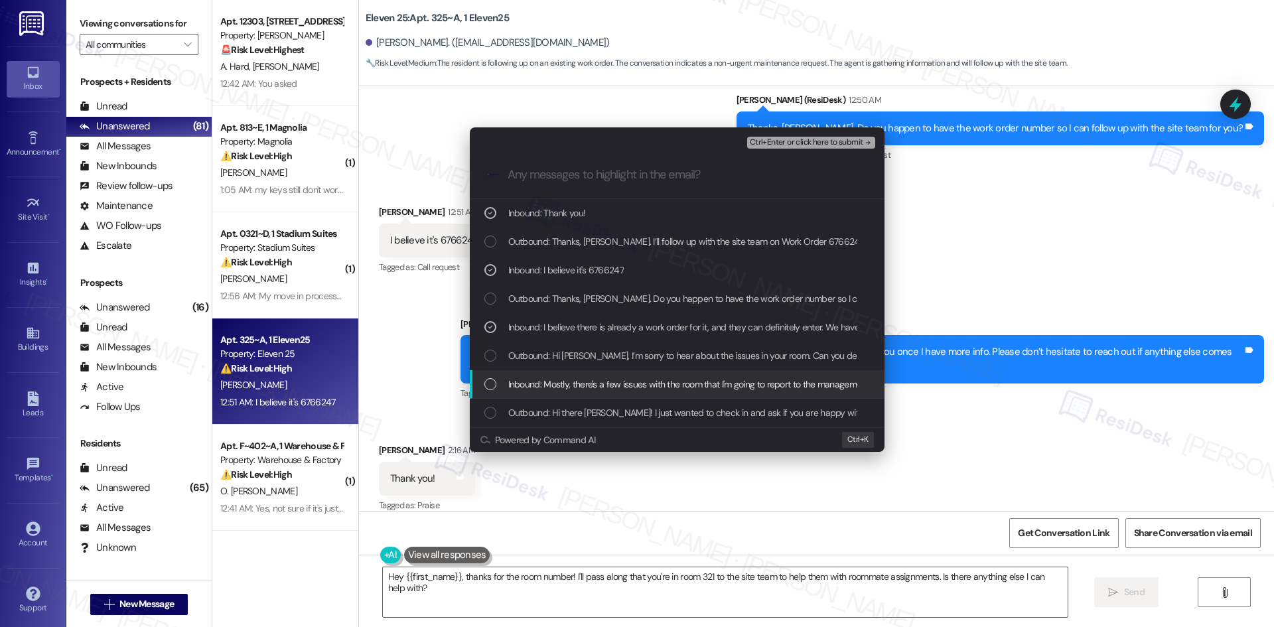
click at [836, 384] on span "Inbound: Mostly, there's a few issues with the room that I'm going to report to…" at bounding box center [802, 384] width 589 height 15
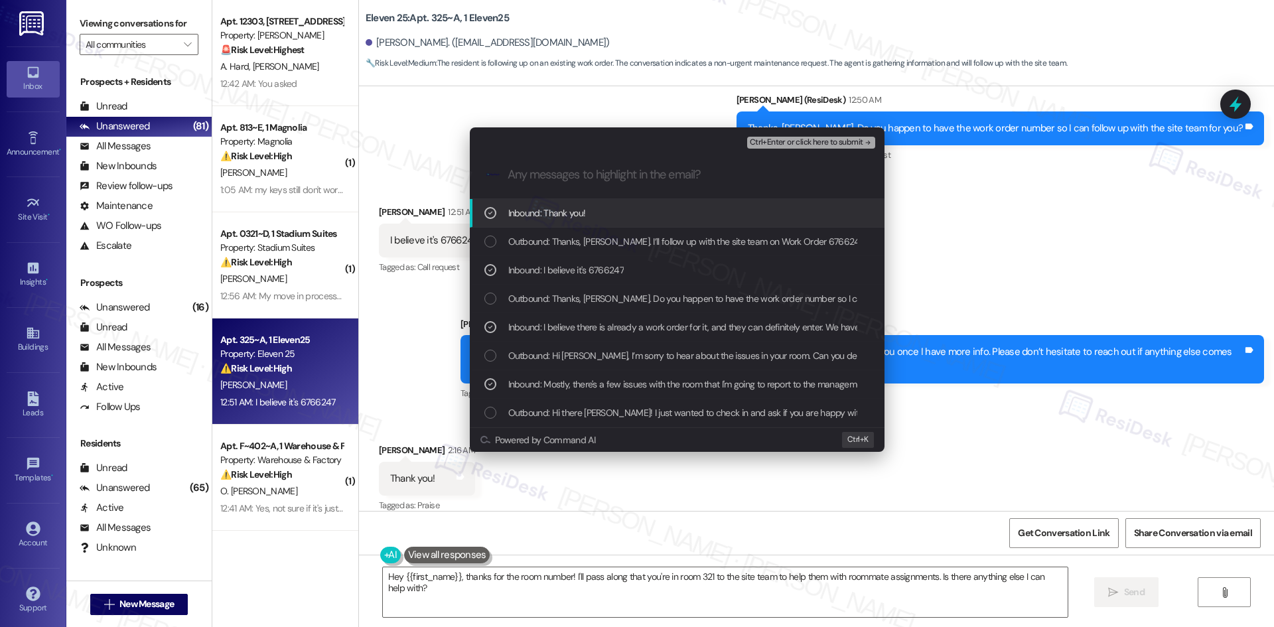
click at [844, 145] on span "Ctrl+Enter or click here to submit" at bounding box center [806, 142] width 113 height 9
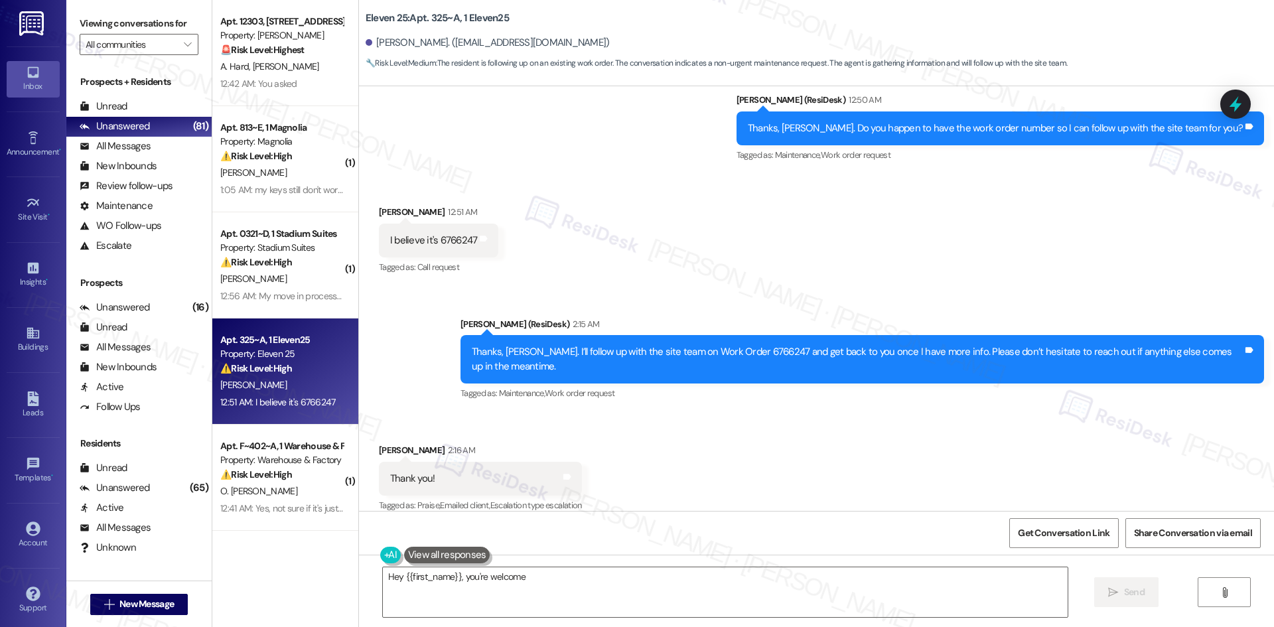
scroll to position [764, 0]
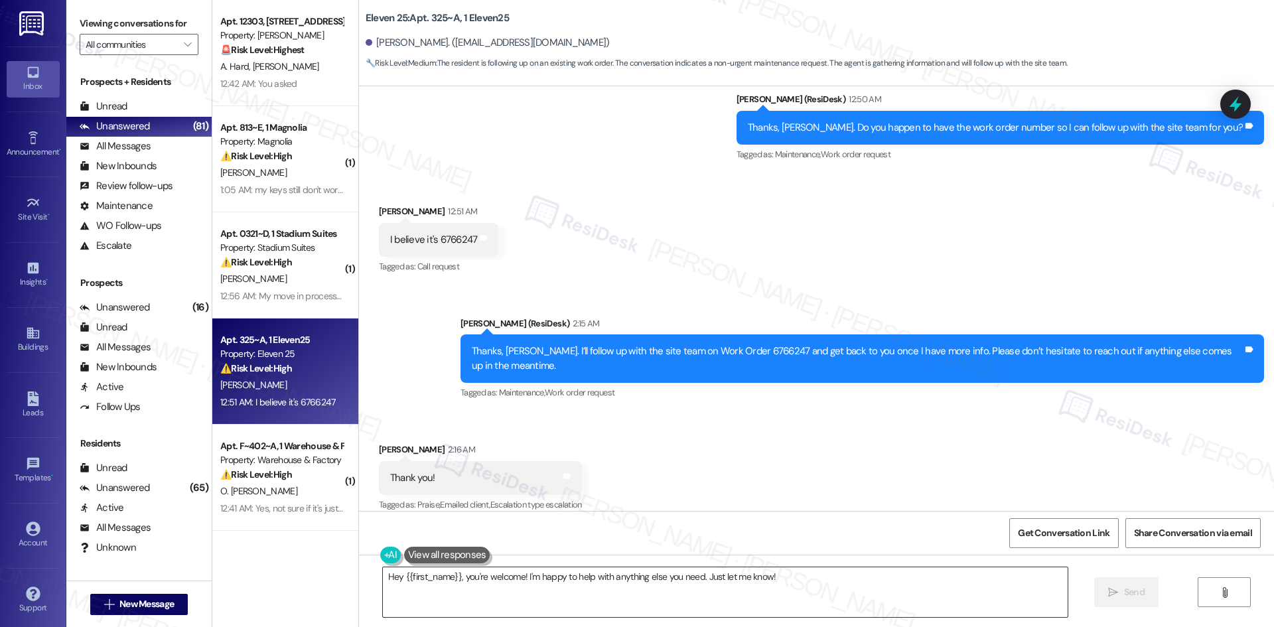
click at [520, 594] on textarea "Hey {{first_name}}, you're welcome! I'm happy to help with anything else you ne…" at bounding box center [725, 592] width 685 height 50
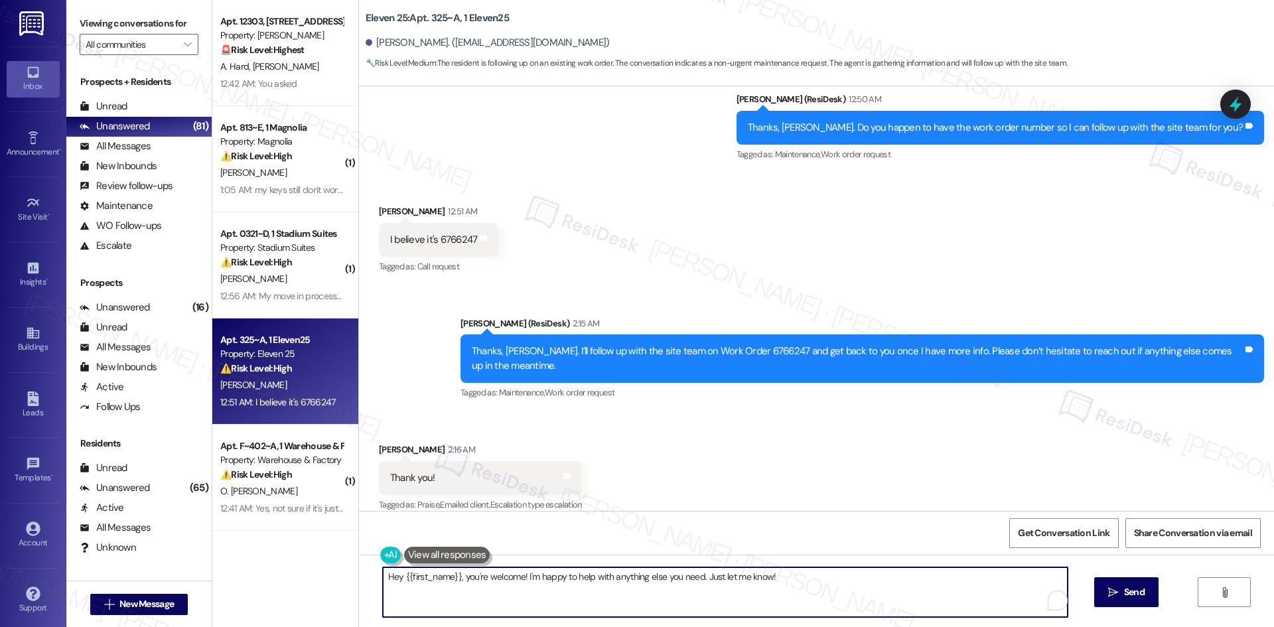
paste textarea "You’re welcome, Parker"
type textarea "You’re welcome, Parker!"
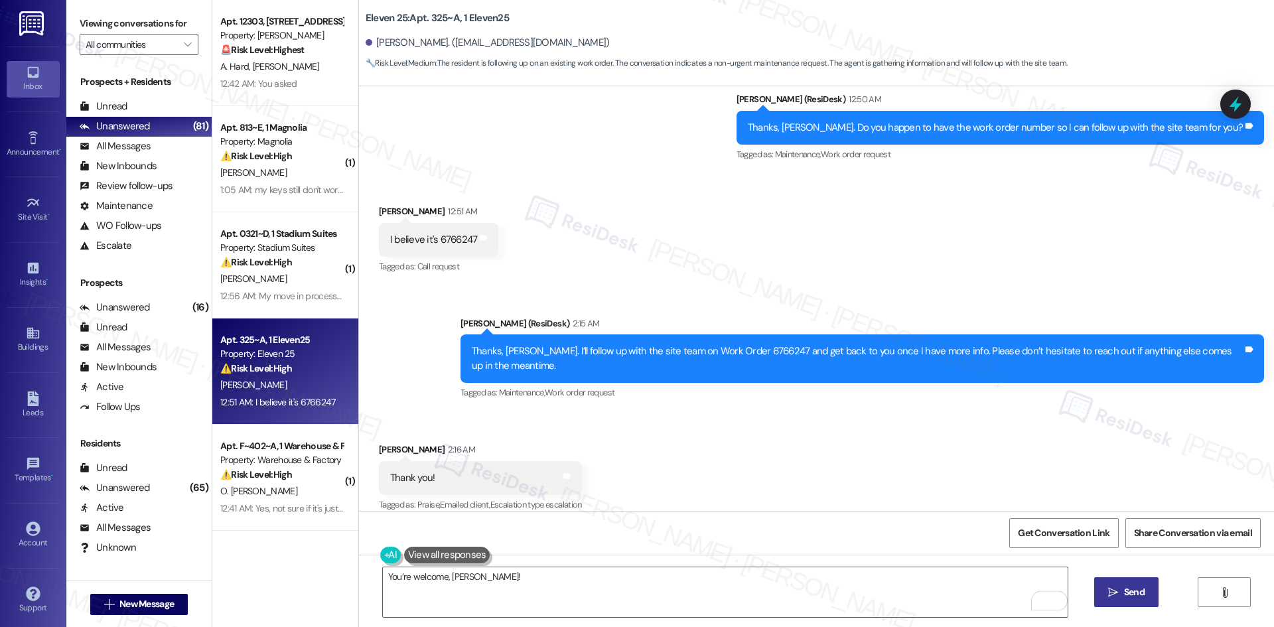
click at [1128, 597] on span "Send" at bounding box center [1134, 592] width 21 height 14
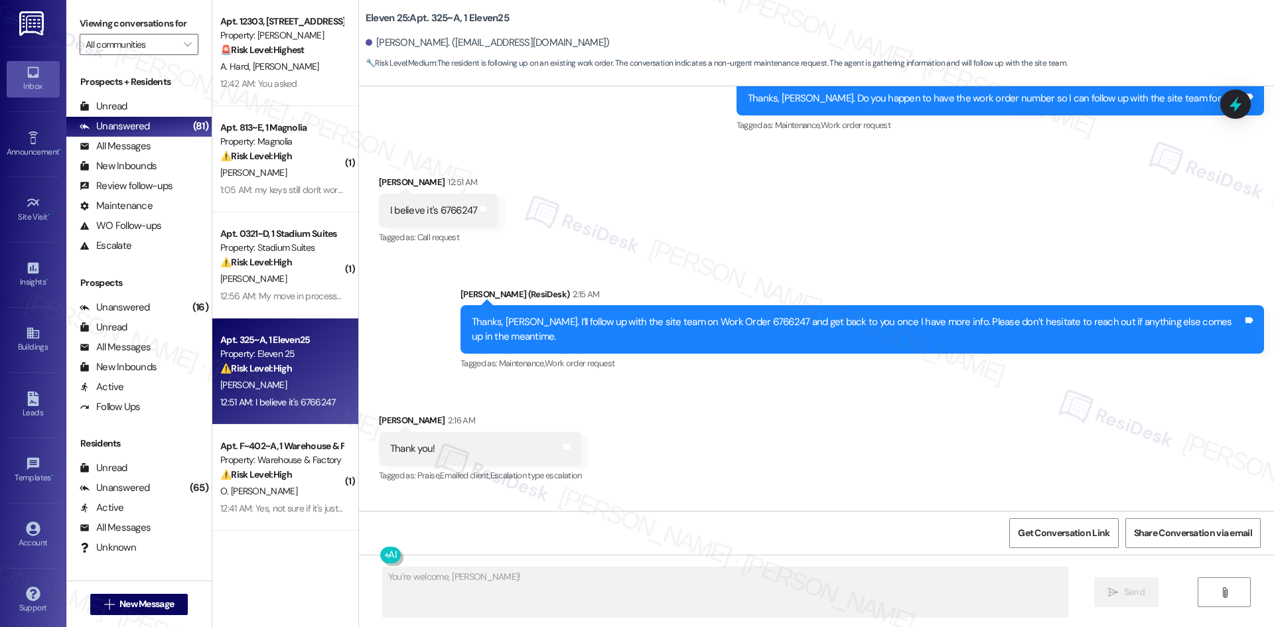
scroll to position [856, 0]
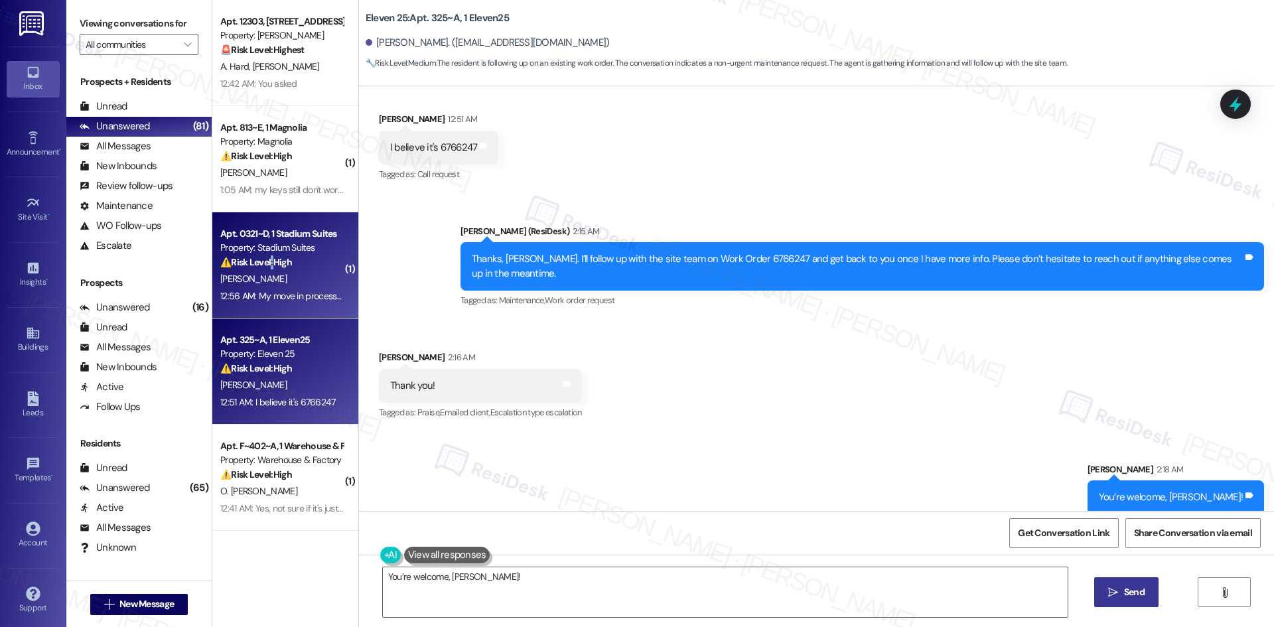
click at [263, 269] on div "⚠️ Risk Level: High The resident is reporting a discrepancy in their roommate s…" at bounding box center [281, 262] width 123 height 14
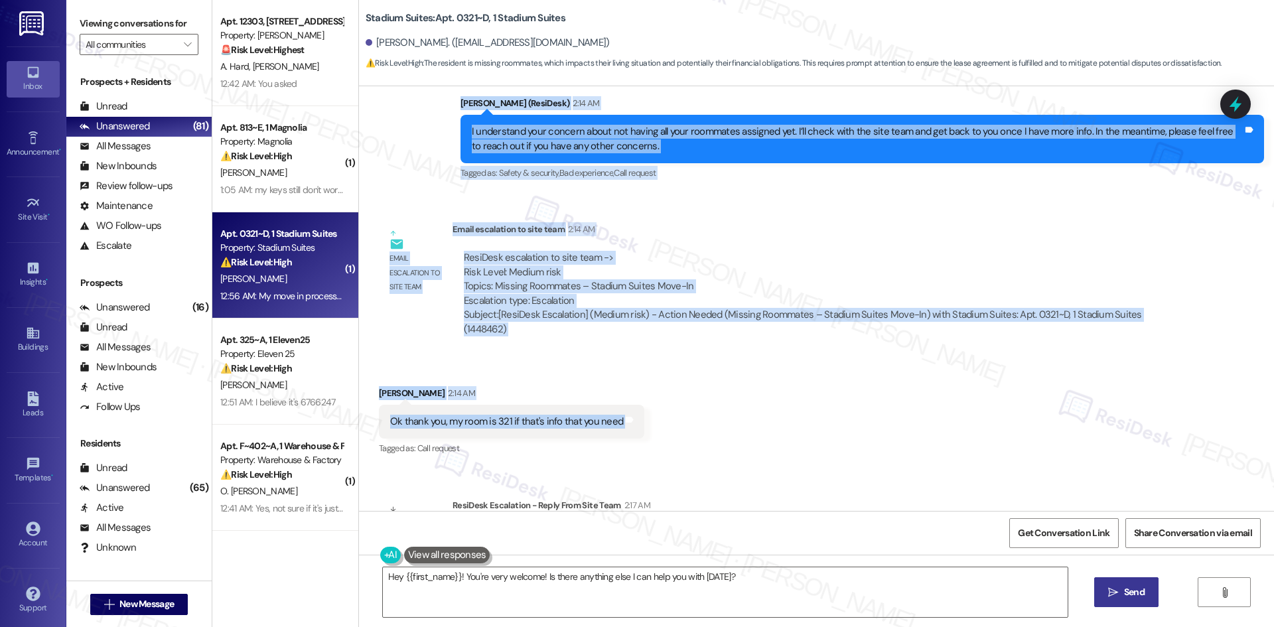
scroll to position [450, 0]
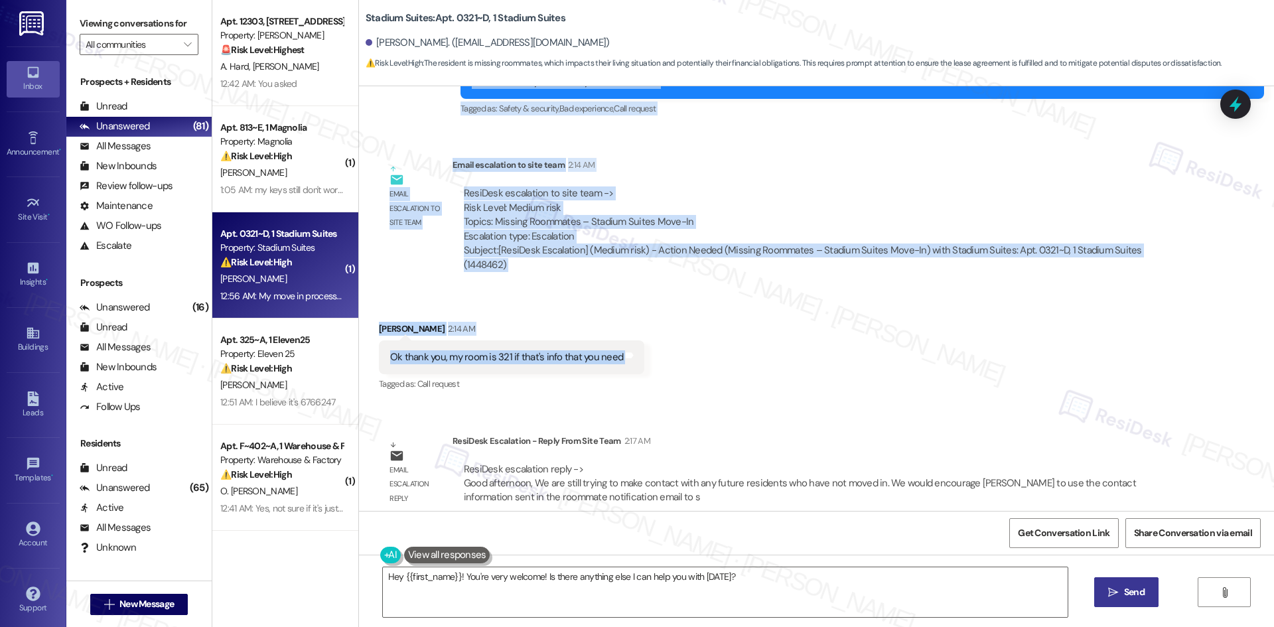
drag, startPoint x: 419, startPoint y: 155, endPoint x: 659, endPoint y: 338, distance: 301.6
click at [659, 338] on div "Lease started Aug 14, 2025 at 8:00 AM Survey, sent via SMS Residesk Automated S…" at bounding box center [816, 298] width 915 height 425
copy div "Residesk Automated Survey 12:41 AM Hi Alex! We're so glad you chose Stadium Sui…"
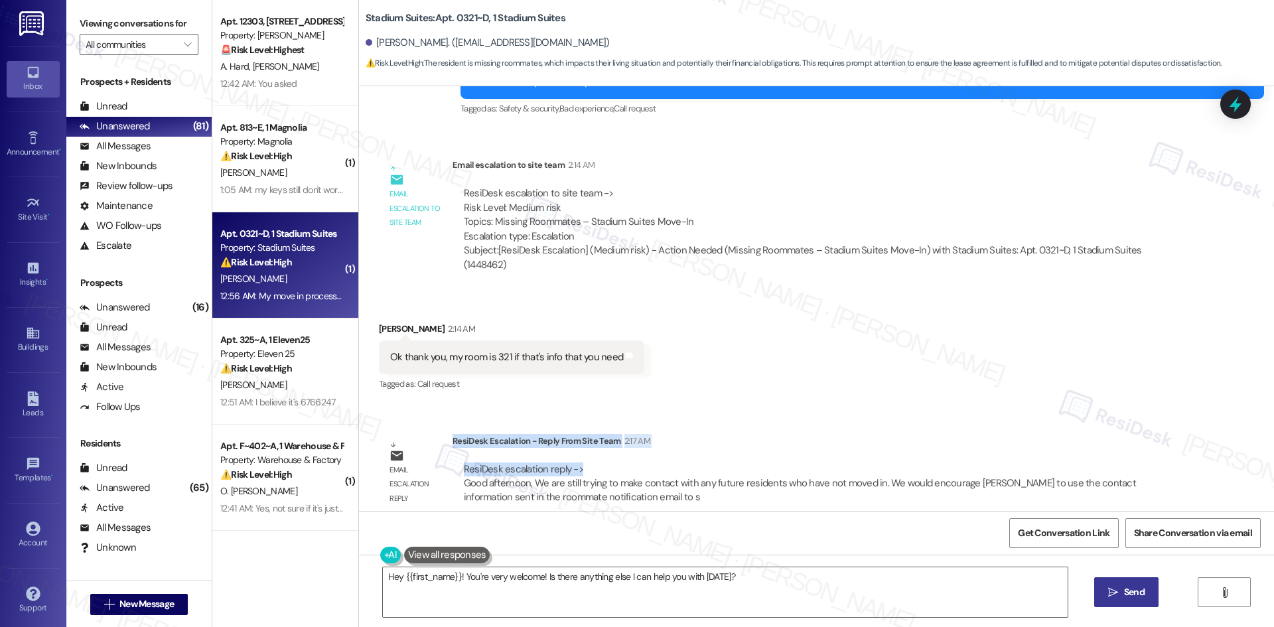
drag, startPoint x: 442, startPoint y: 424, endPoint x: 588, endPoint y: 450, distance: 148.3
click at [588, 450] on div "ResiDesk Escalation - Reply From Site Team 2:17 AM ResiDesk escalation reply ->…" at bounding box center [817, 474] width 730 height 81
copy div "ResiDesk Escalation - Reply From Site Team 2:17 AM ResiDesk escalation reply ->"
click at [824, 358] on div "Received via SMS Alex Nims 2:14 AM Ok thank you, my room is 321 if that's info …" at bounding box center [816, 348] width 915 height 112
click at [525, 605] on textarea "Hey {{first_name}}, thanks for the room number! I'll pass along that you're in …" at bounding box center [725, 592] width 685 height 50
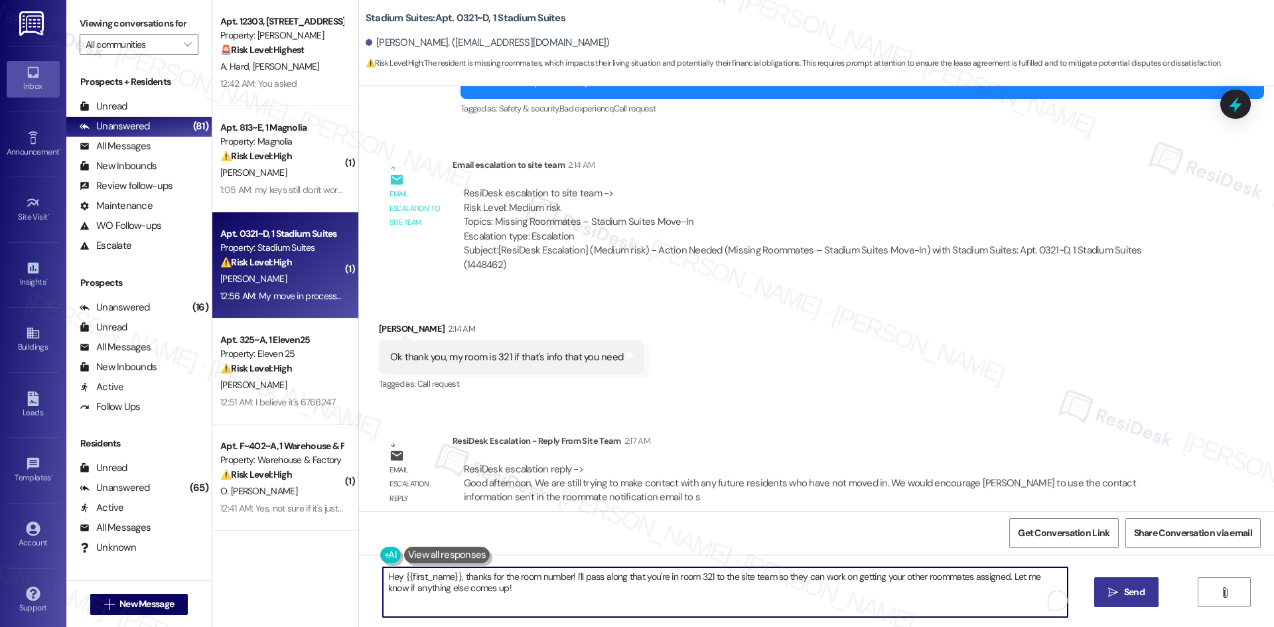
paste textarea "We are still trying to make contact with any future residents who have not move…"
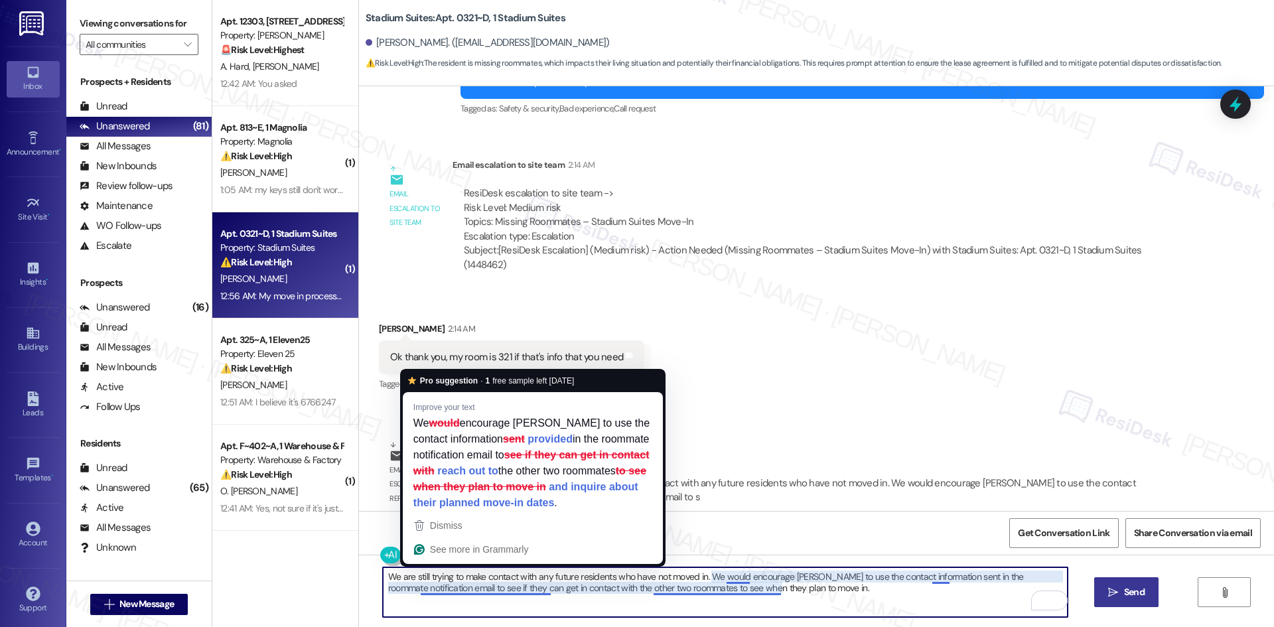
click at [514, 588] on textarea "We are still trying to make contact with any future residents who have not move…" at bounding box center [725, 592] width 685 height 50
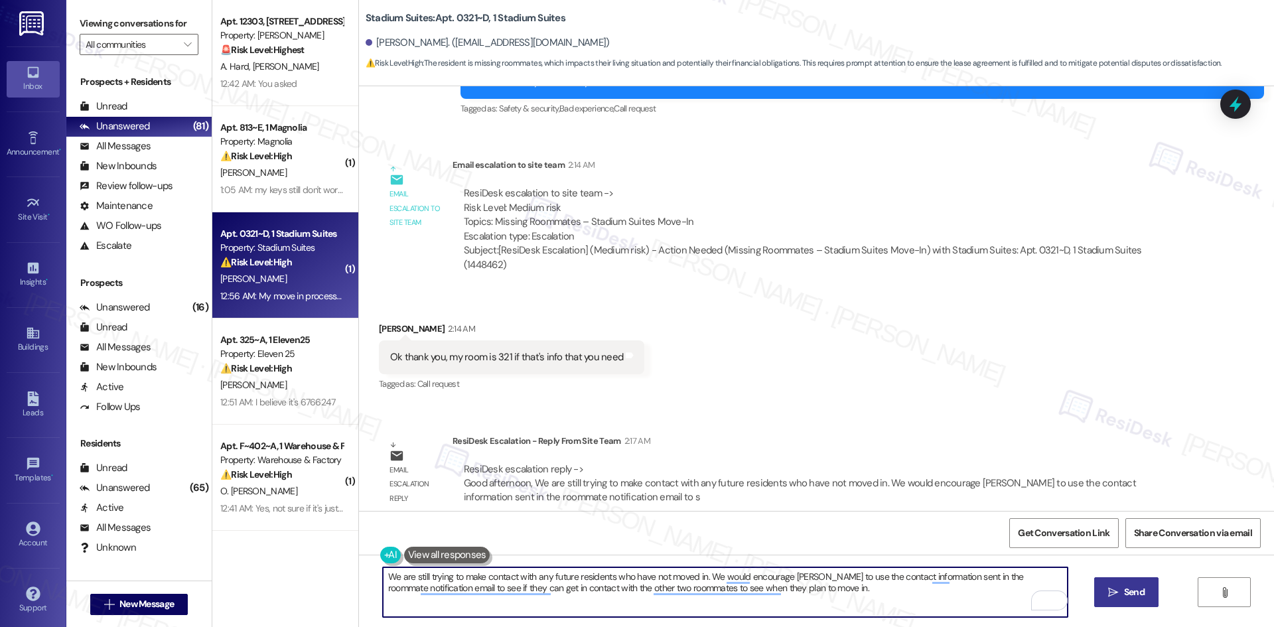
type textarea "We are still trying to make contact with any future residents who have not move…"
drag, startPoint x: 898, startPoint y: 443, endPoint x: 870, endPoint y: 499, distance: 62.3
click at [898, 452] on div "ResiDesk escalation reply -> Good afternoon, We are still trying to make contac…" at bounding box center [817, 483] width 730 height 62
click at [779, 585] on textarea "We are still trying to make contact with any future residents who have not move…" at bounding box center [725, 592] width 685 height 50
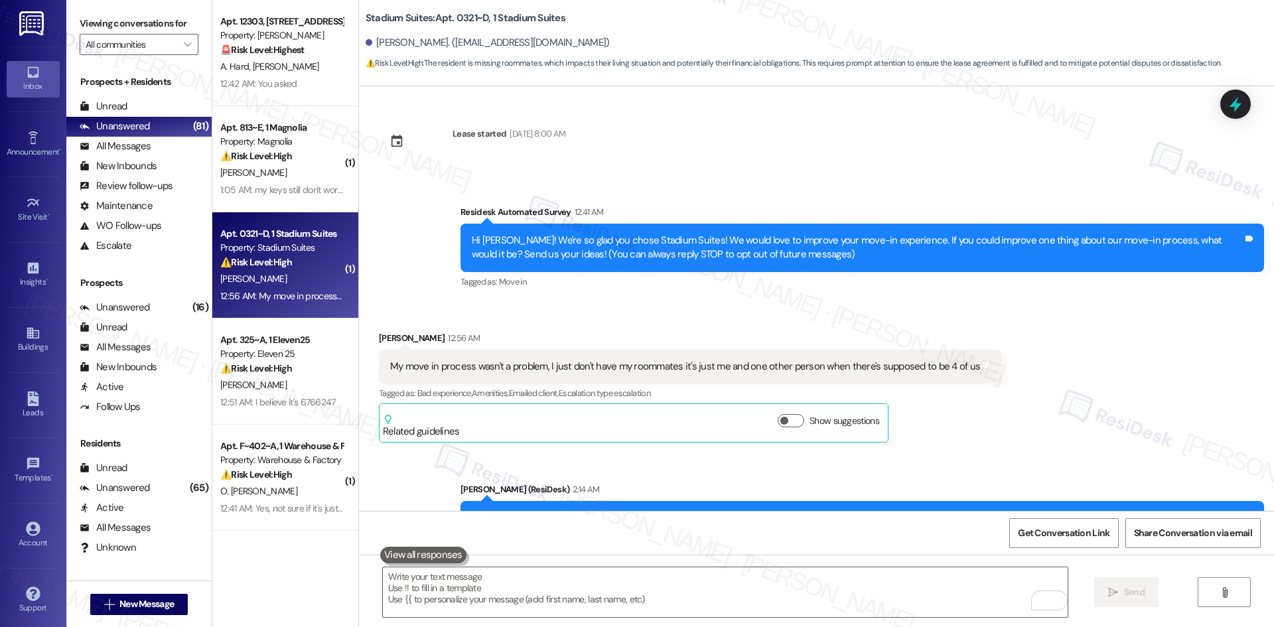
scroll to position [450, 0]
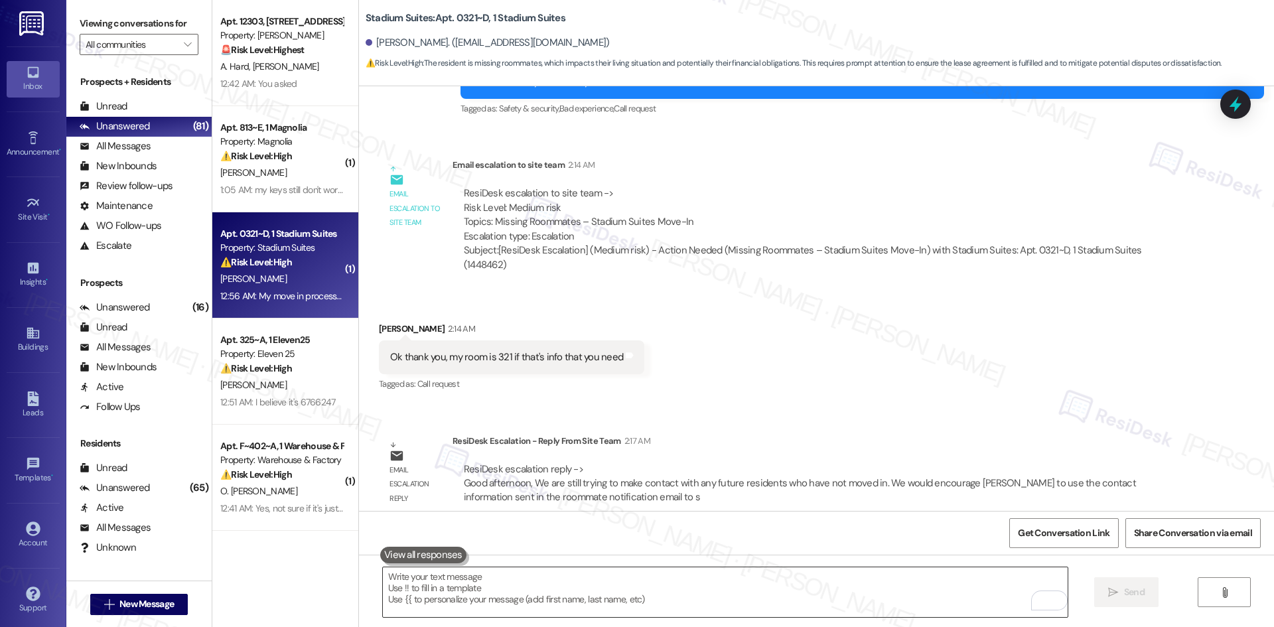
click at [483, 582] on textarea "To enrich screen reader interactions, please activate Accessibility in Grammarl…" at bounding box center [725, 592] width 685 height 50
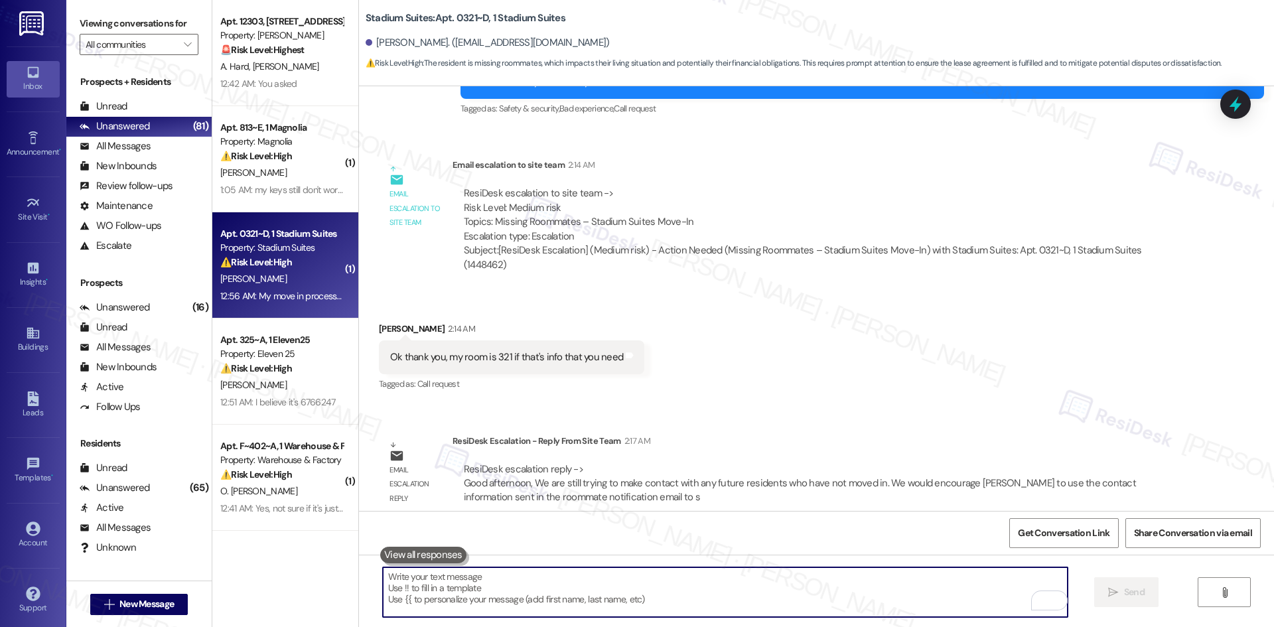
paste textarea "Hi Alex, the team shared that they’re still working on contacting your future r…"
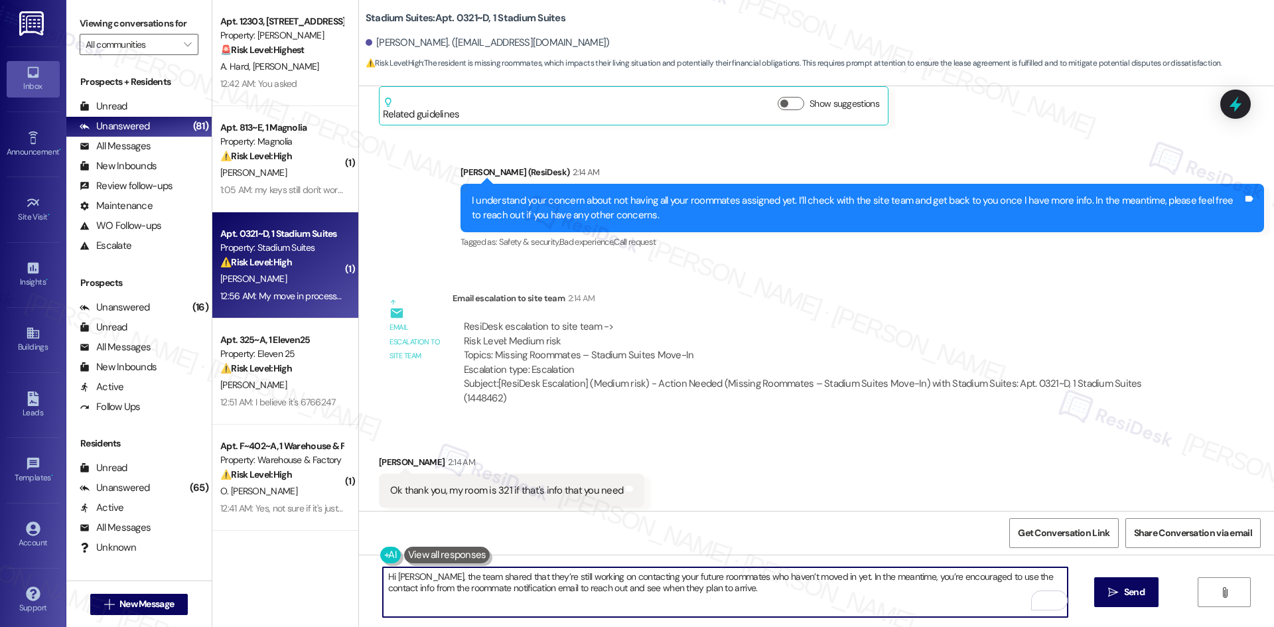
scroll to position [251, 0]
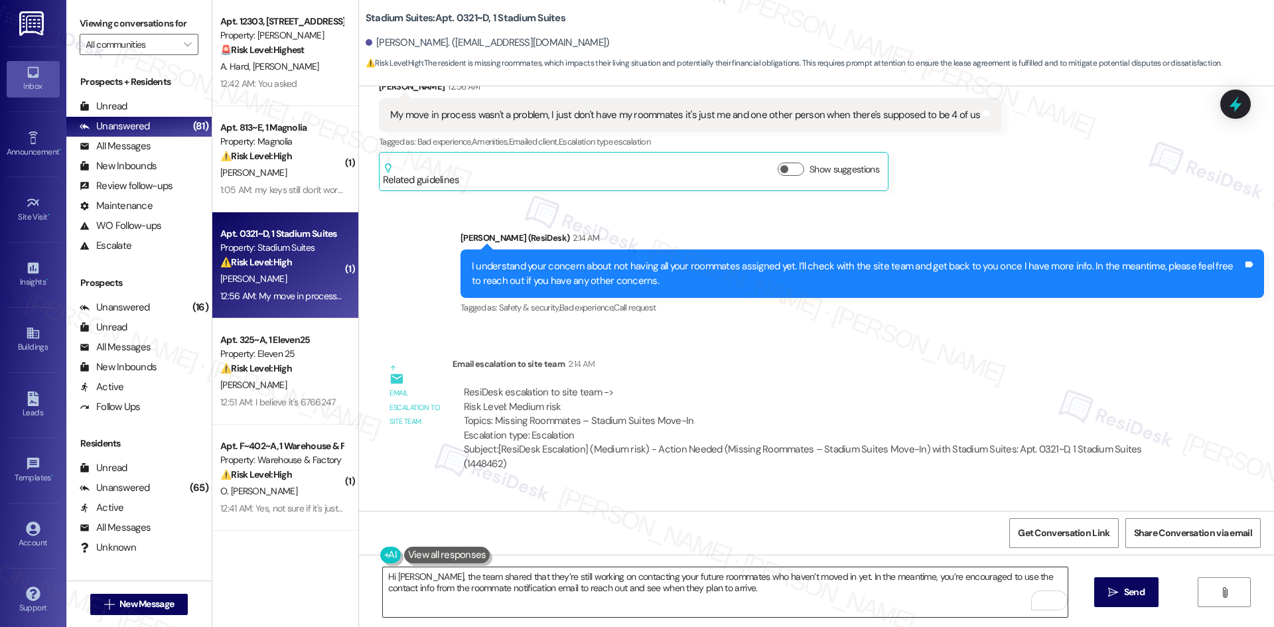
click at [702, 602] on textarea "Hi Alex, the team shared that they’re still working on contacting your future r…" at bounding box center [725, 592] width 685 height 50
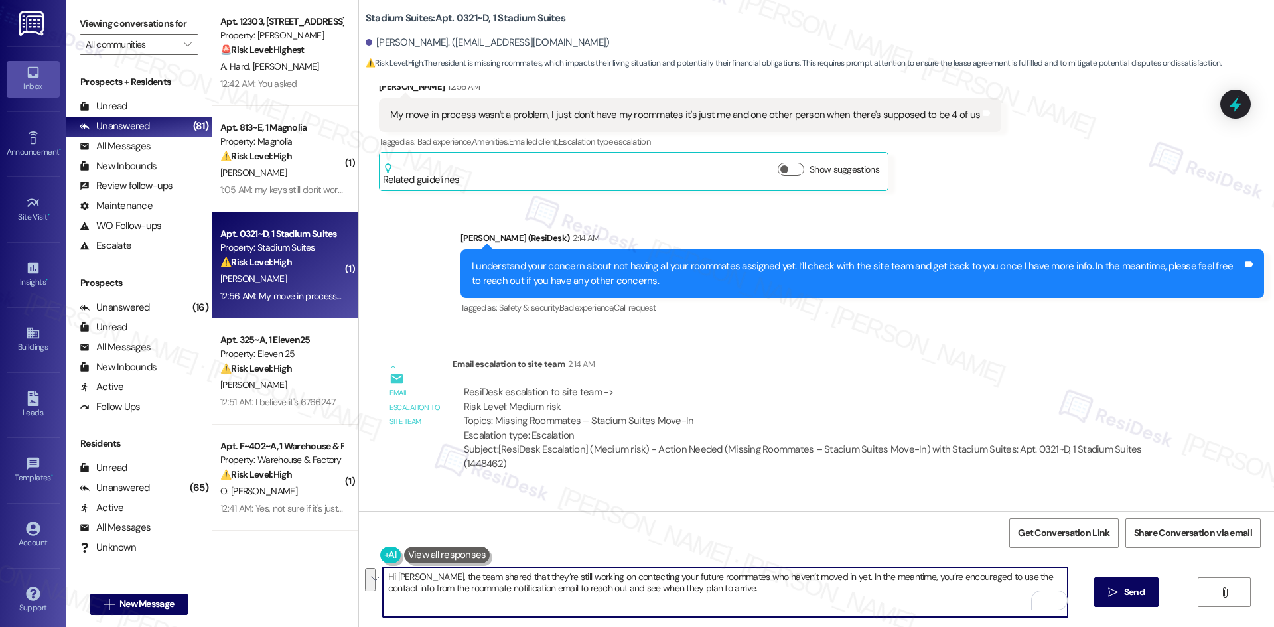
paste textarea "Please let us know if you need anything else in the meantime."
drag, startPoint x: 701, startPoint y: 588, endPoint x: 939, endPoint y: 590, distance: 238.8
click at [939, 590] on textarea "Hi Alex, the team shared that they’re still working on contacting your future r…" at bounding box center [725, 592] width 685 height 50
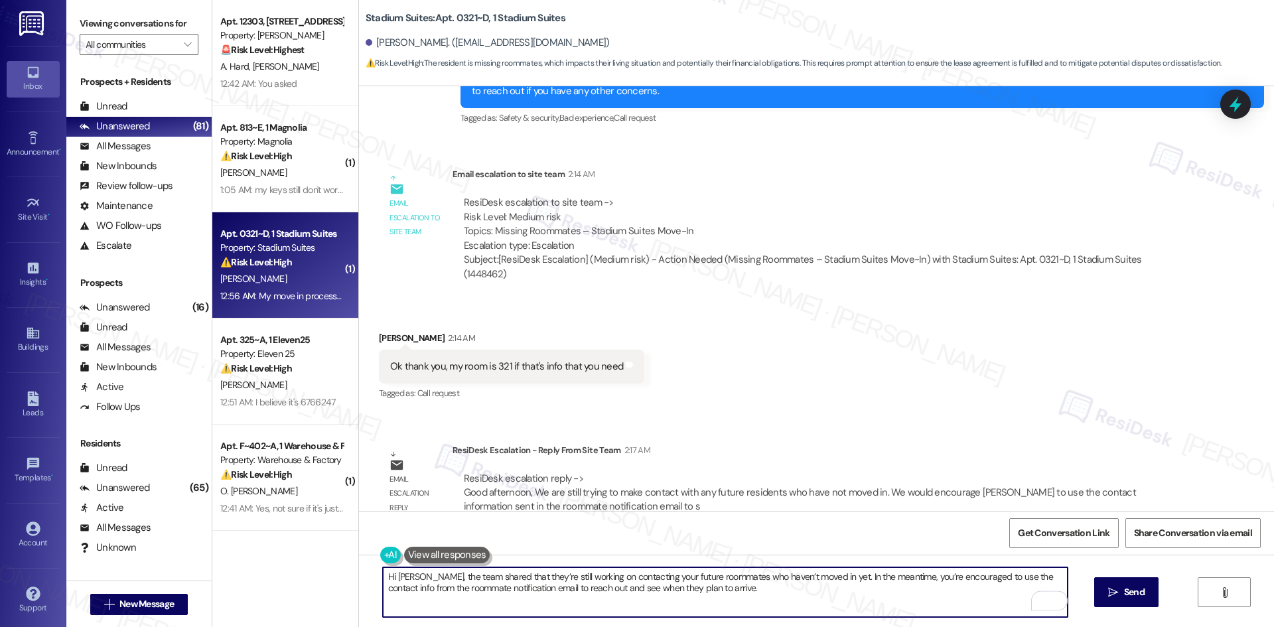
scroll to position [450, 0]
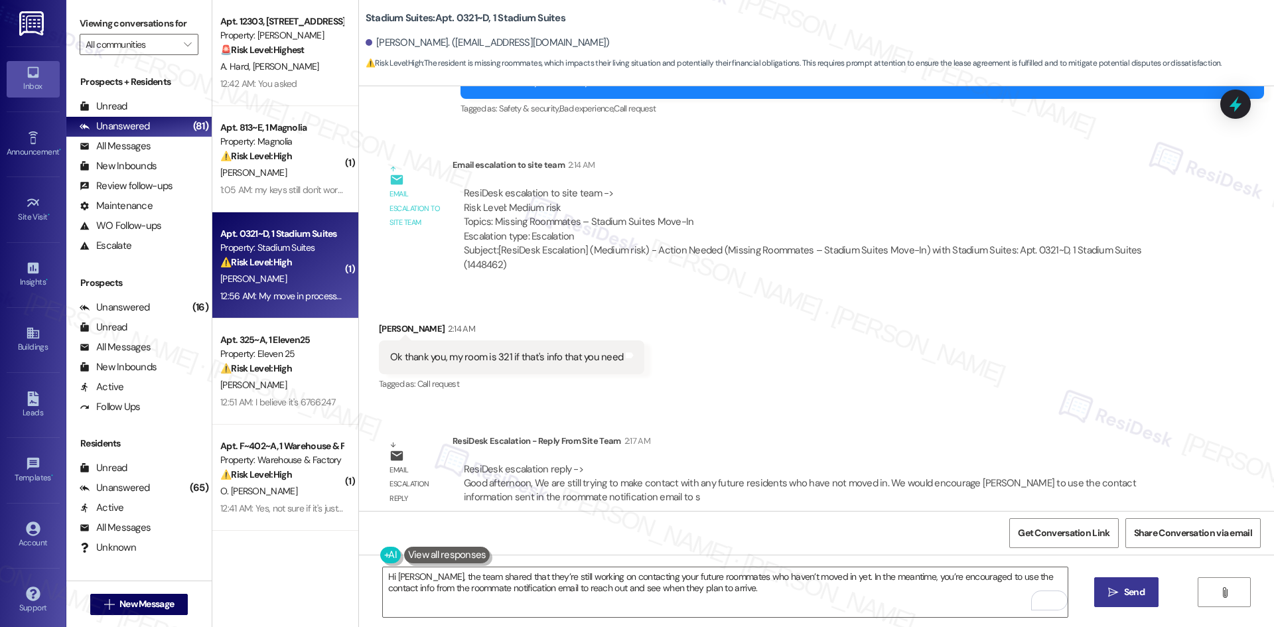
click at [1112, 594] on icon "" at bounding box center [1113, 592] width 10 height 11
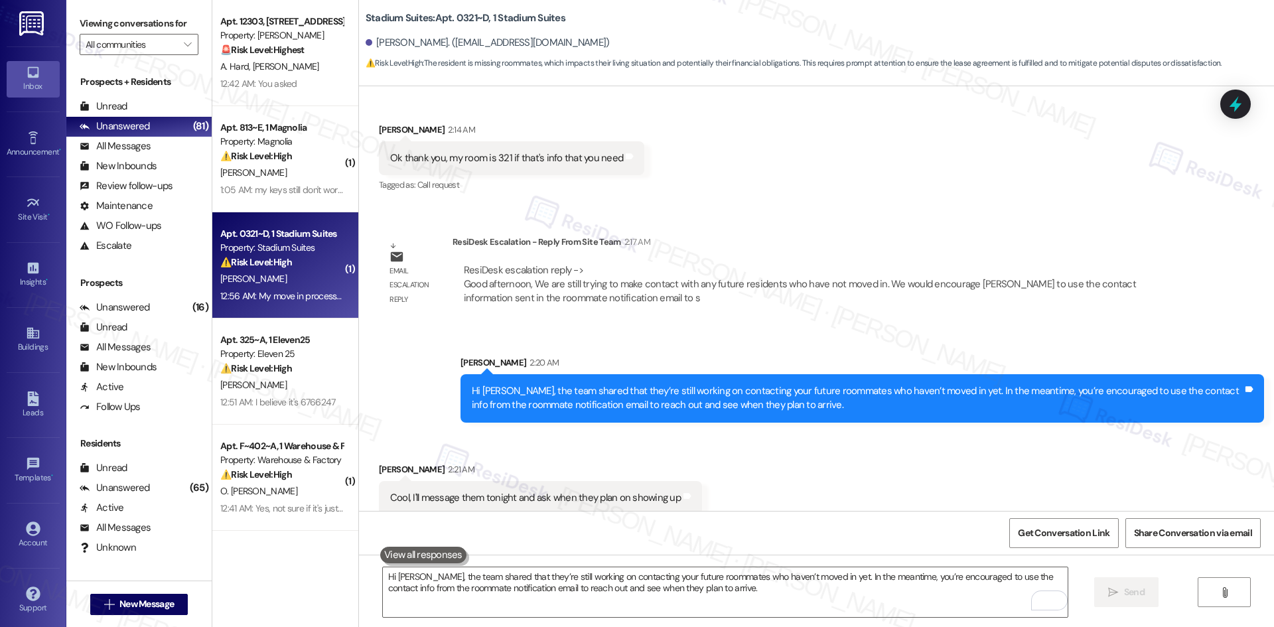
scroll to position [650, 0]
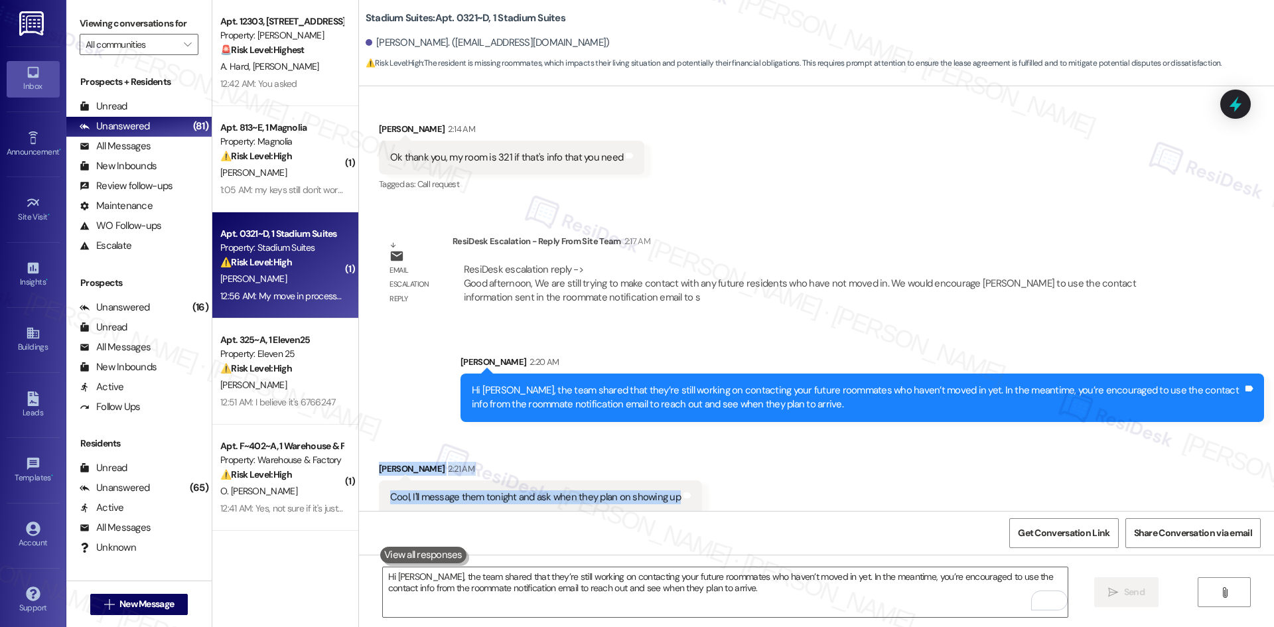
drag, startPoint x: 362, startPoint y: 437, endPoint x: 699, endPoint y: 481, distance: 340.5
click at [712, 492] on div "Received via SMS Alex Nims 2:21 AM Cool, I'll message them tonight and ask when…" at bounding box center [816, 478] width 915 height 92
copy div "Alex Nims 2:21 AM Cool, I'll message them tonight and ask when they plan on sho…"
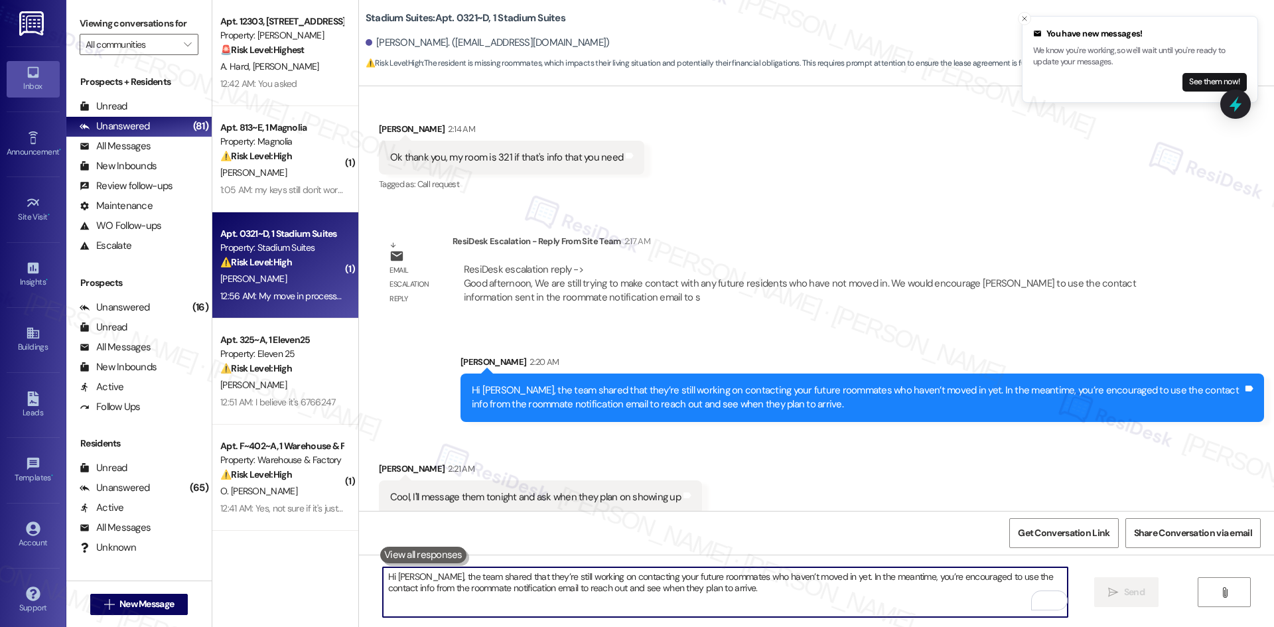
click at [498, 583] on textarea "Hi Alex, the team shared that they’re still working on contacting your future r…" at bounding box center [725, 592] width 685 height 50
paste textarea "Thanks, Alex — I appreciate you reaching out to them. Please let me know once y…"
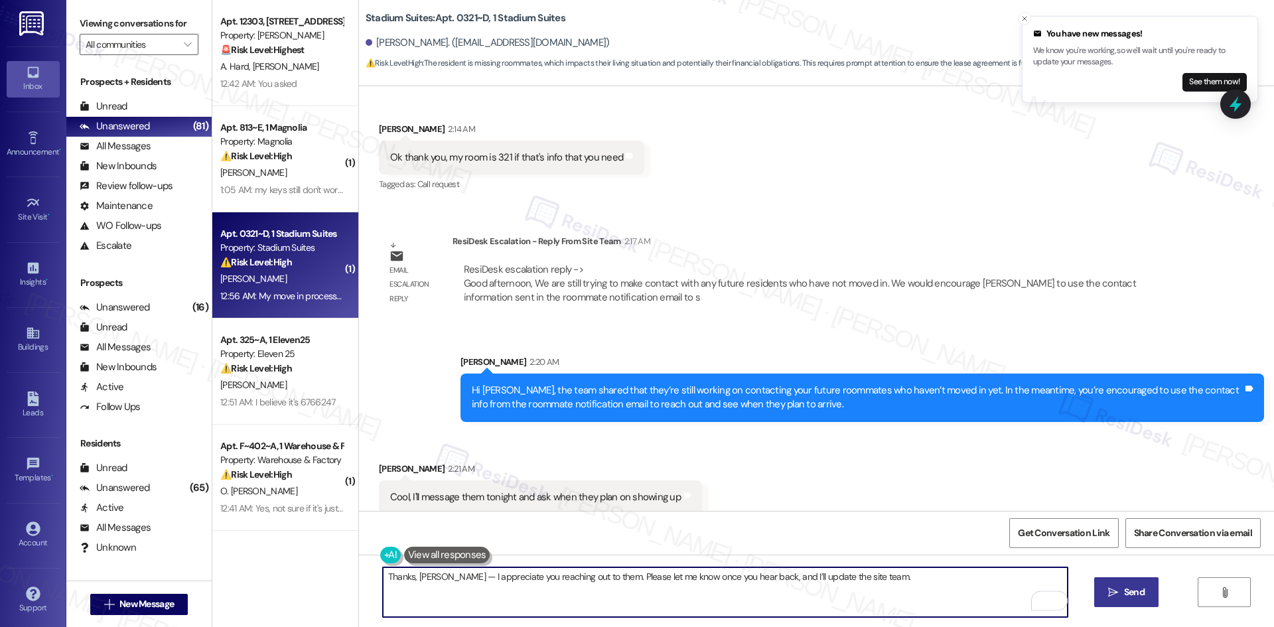
type textarea "Thanks, Alex — I appreciate you reaching out to them. Please let me know once y…"
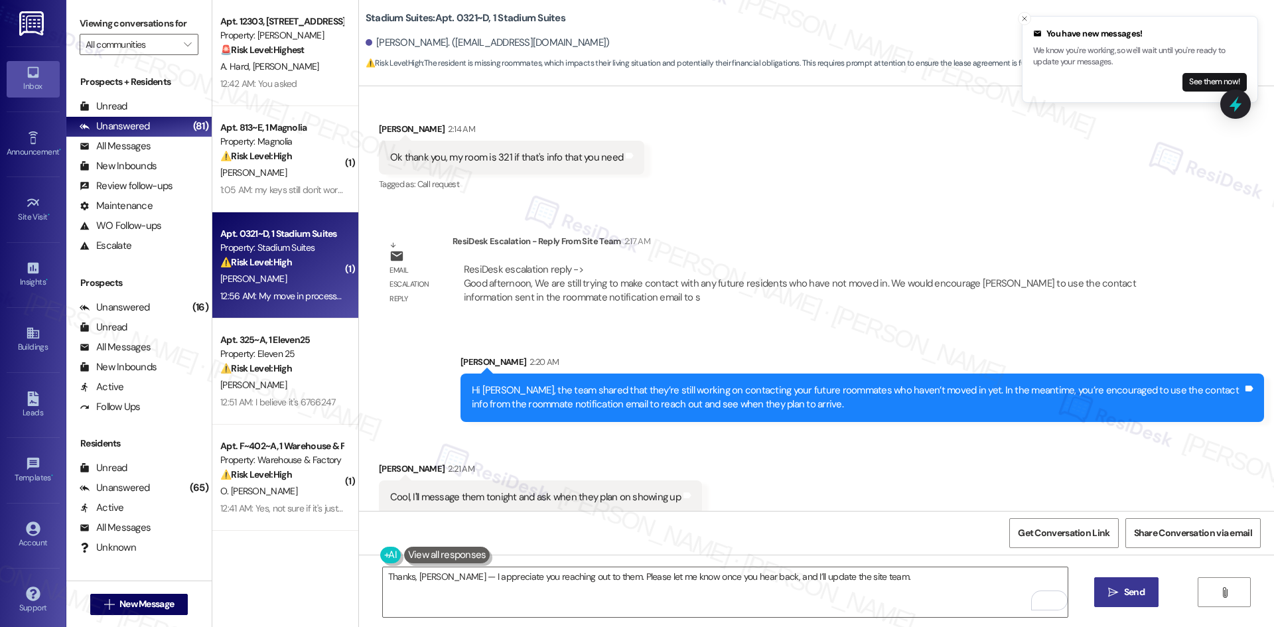
click at [1121, 592] on span "Send" at bounding box center [1134, 592] width 26 height 14
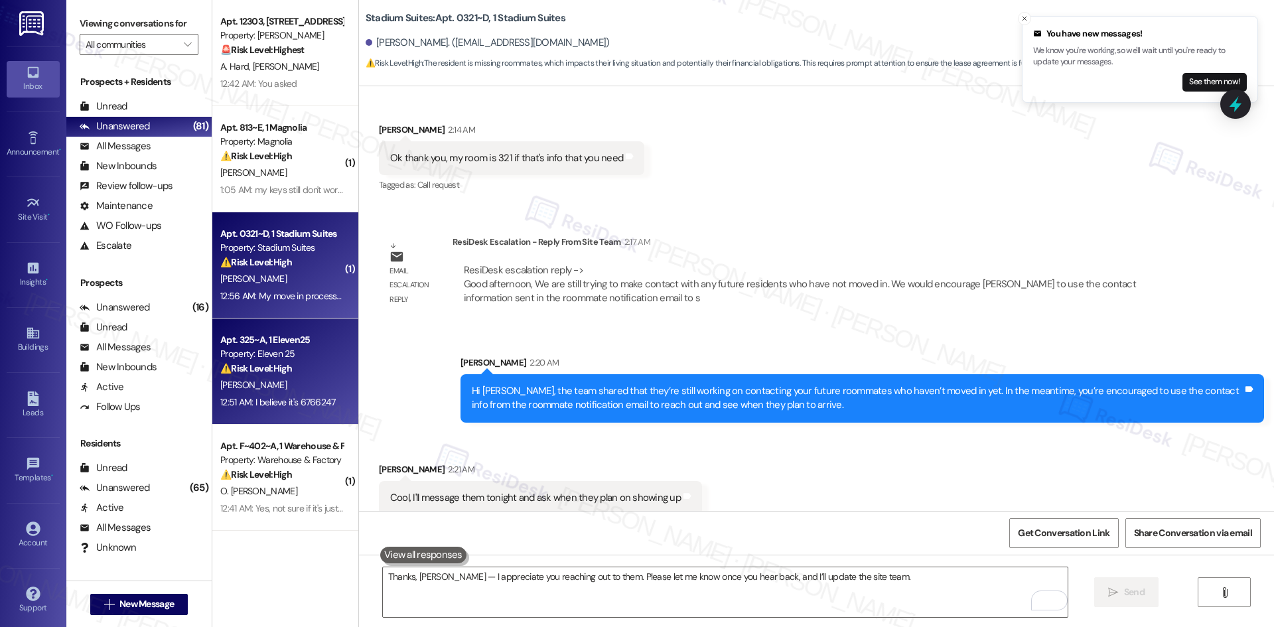
click at [270, 369] on strong "⚠️ Risk Level: High" at bounding box center [256, 368] width 72 height 12
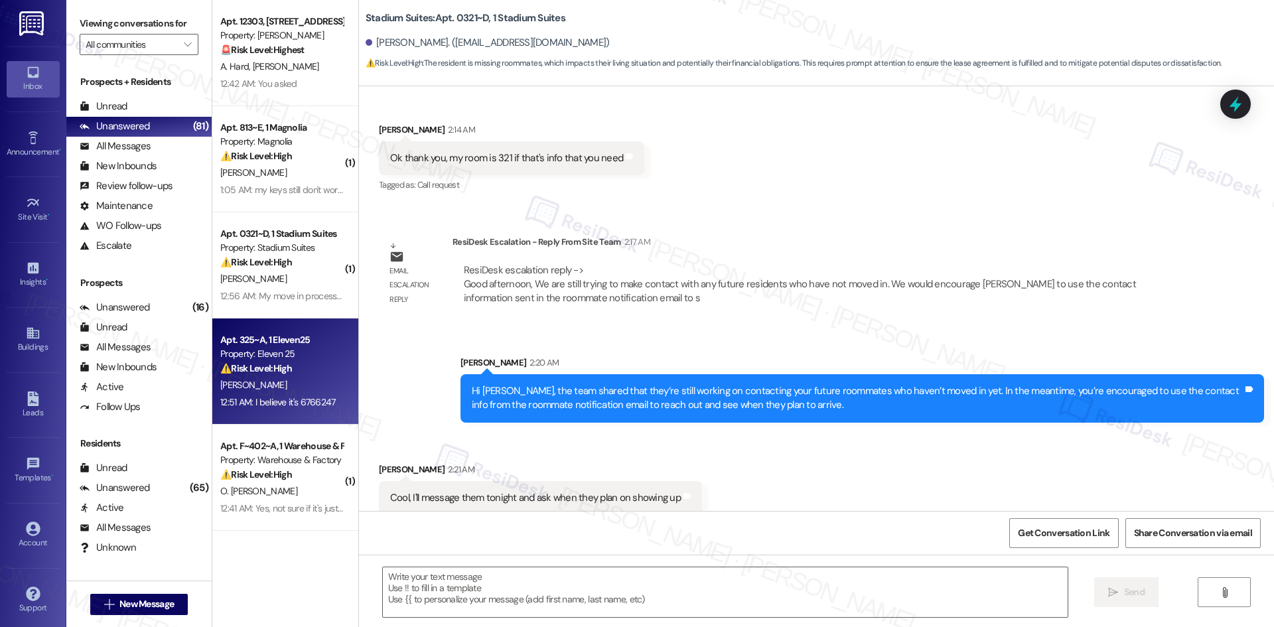
type textarea "Fetching suggested responses. Please feel free to read through the conversation…"
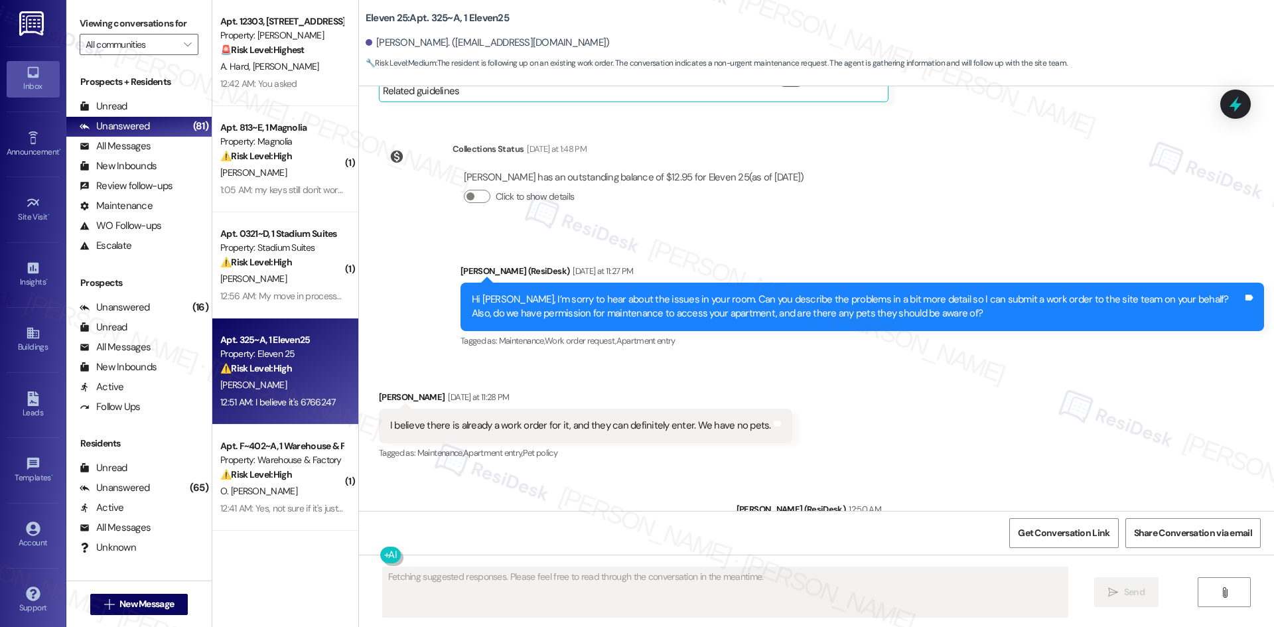
type textarea "Fetching suggested responses. Please feel free to read through the conversation…"
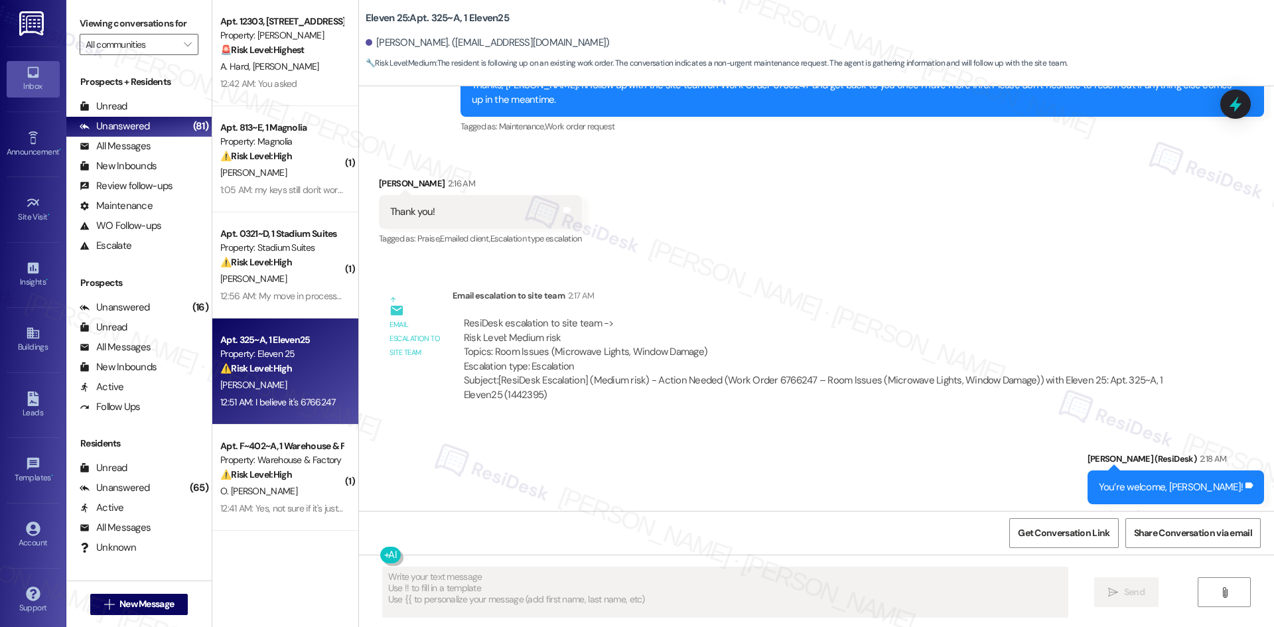
scroll to position [1039, 0]
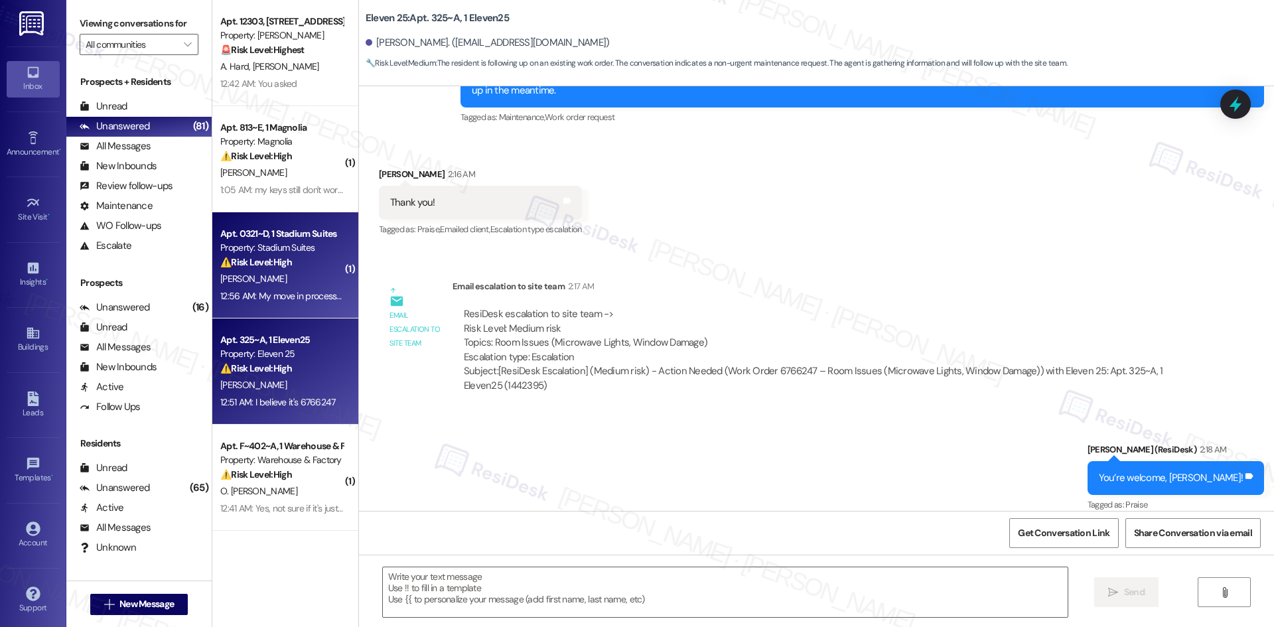
click at [263, 302] on div "12:56 AM: My move in process wasn't a problem, I just don't have my roommates i…" at bounding box center [281, 296] width 125 height 17
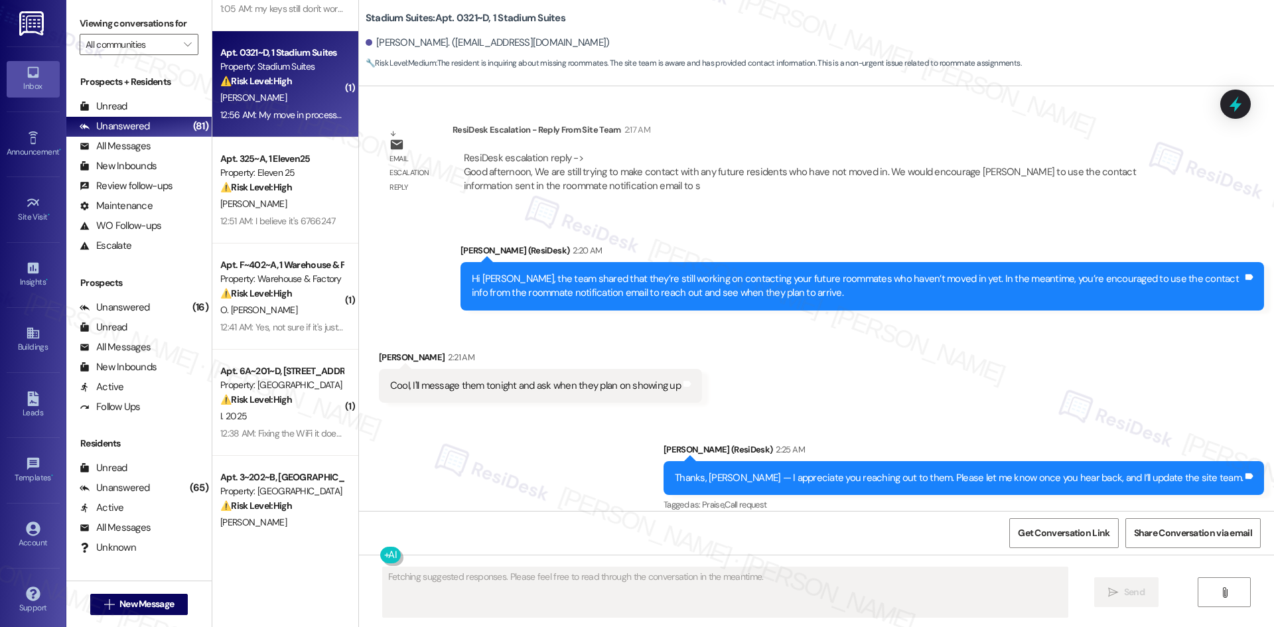
scroll to position [199, 0]
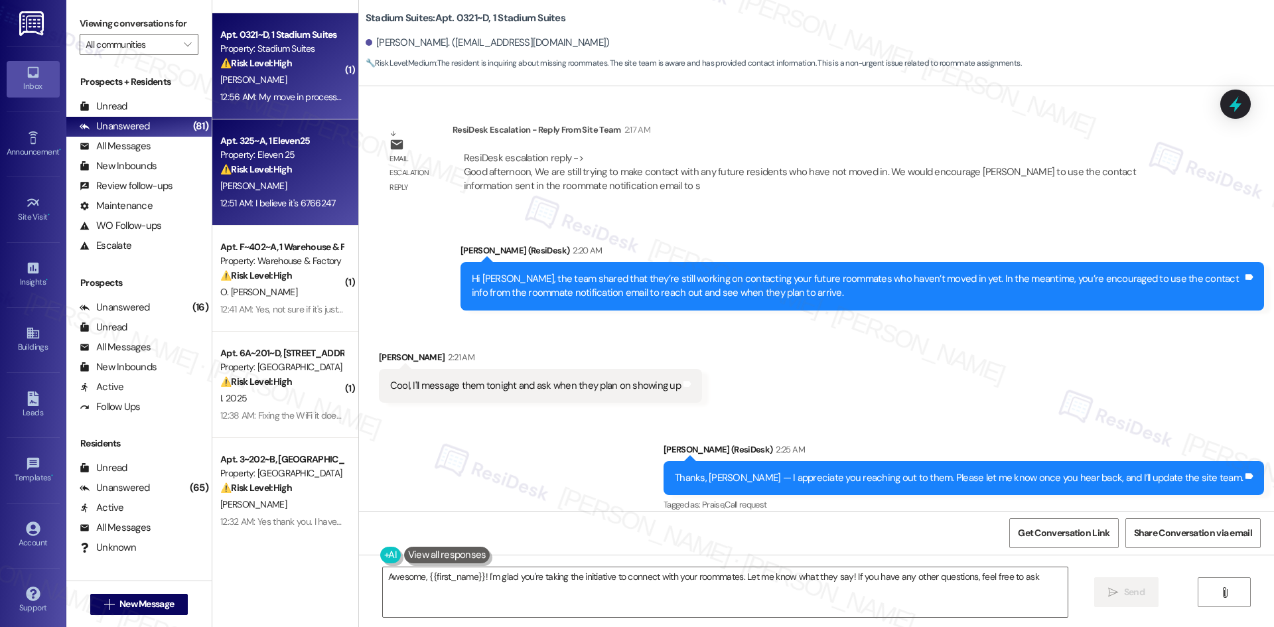
type textarea "Awesome, {{first_name}}! I'm glad you're taking the initiative to connect with …"
click at [258, 199] on div "12:51 AM: I believe it's 6766247 12:51 AM: I believe it's 6766247" at bounding box center [277, 203] width 115 height 12
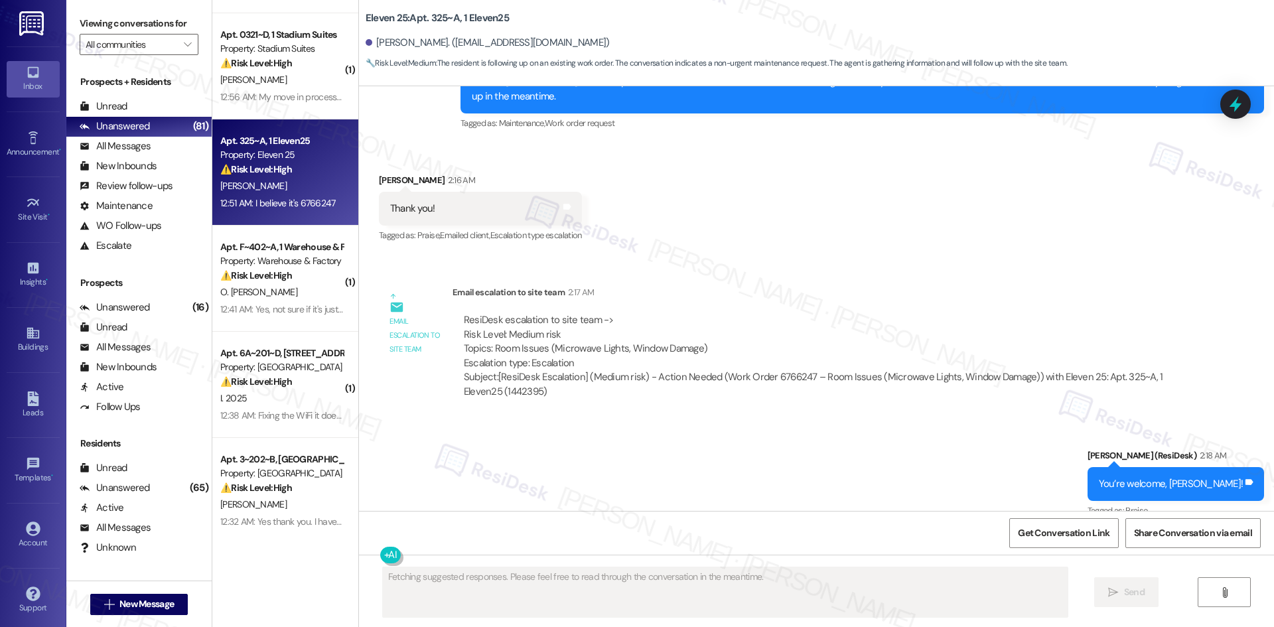
scroll to position [1039, 0]
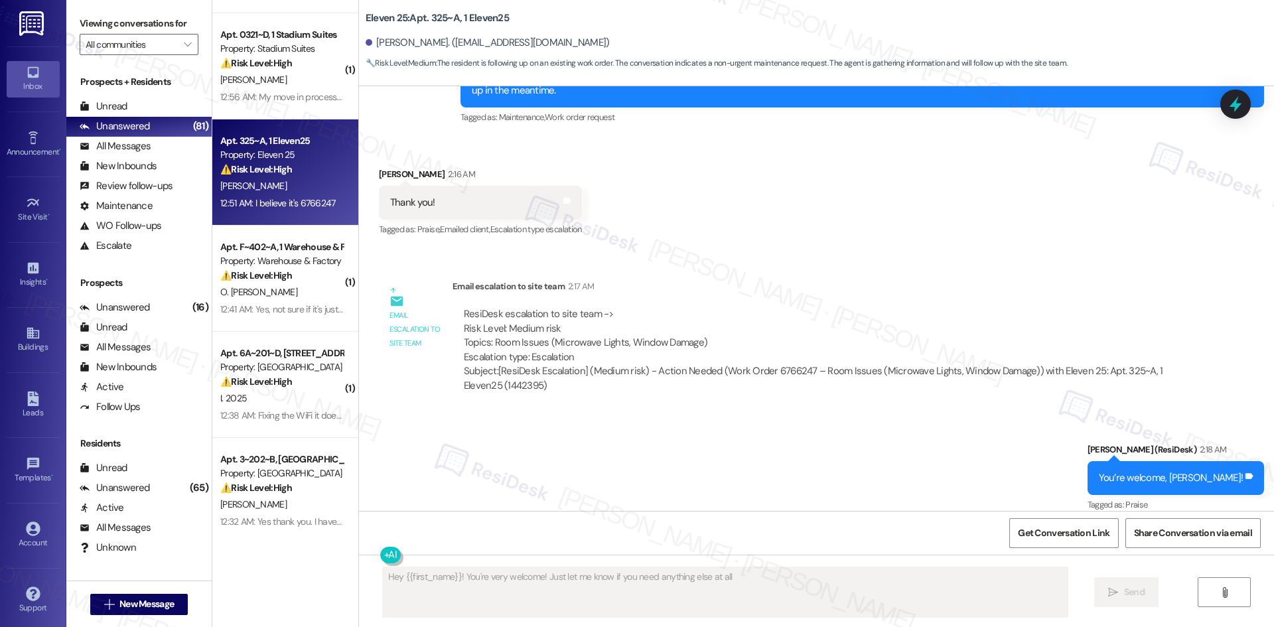
type textarea "Hey {{first_name}}! You're very welcome! Just let me know if you need anything …"
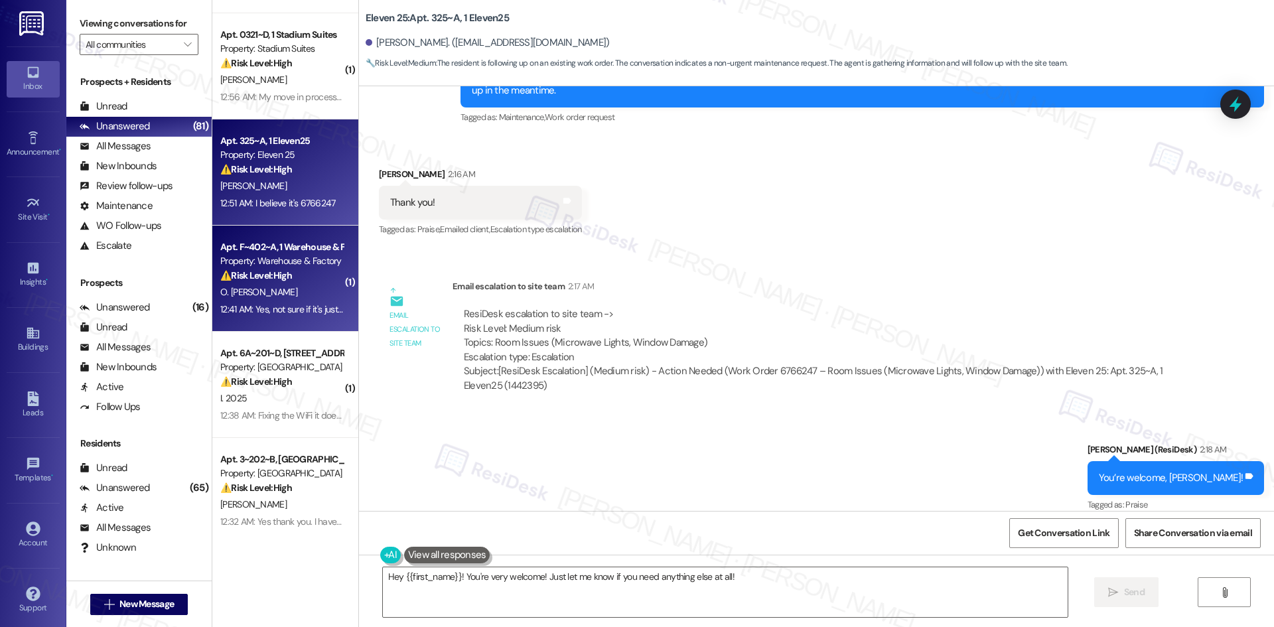
click at [300, 304] on div "12:41 AM: Yes, not sure if it's just my unit or if everything is down 12:41 AM:…" at bounding box center [339, 309] width 239 height 12
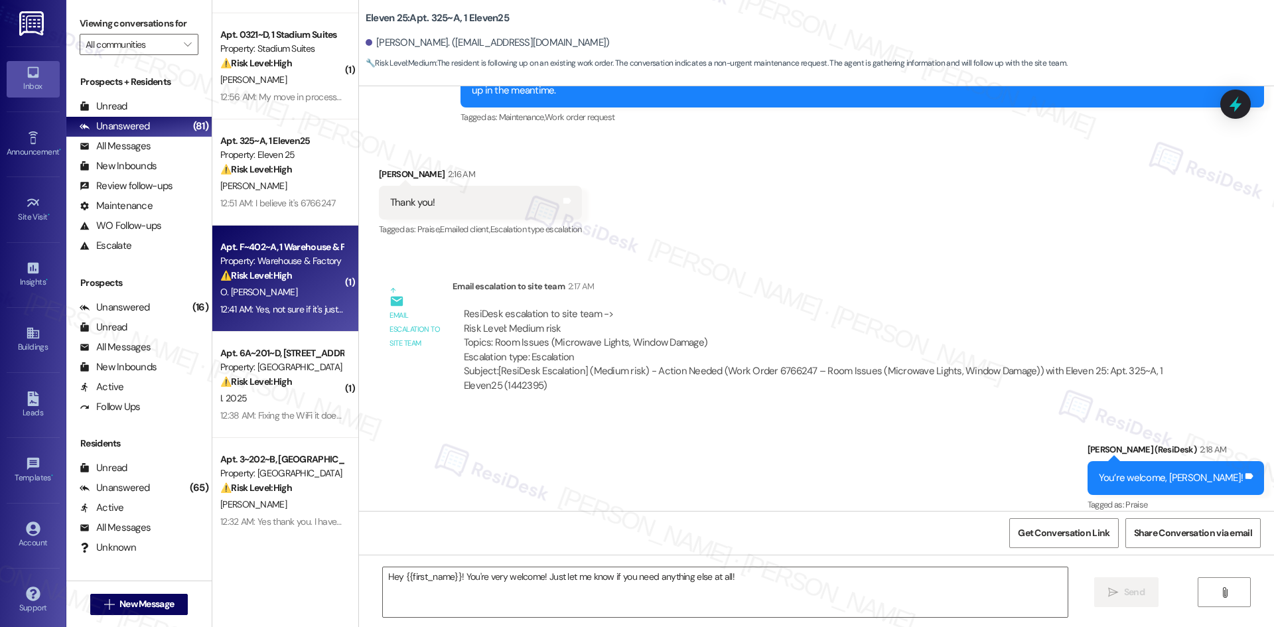
type textarea "Fetching suggested responses. Please feel free to read through the conversation…"
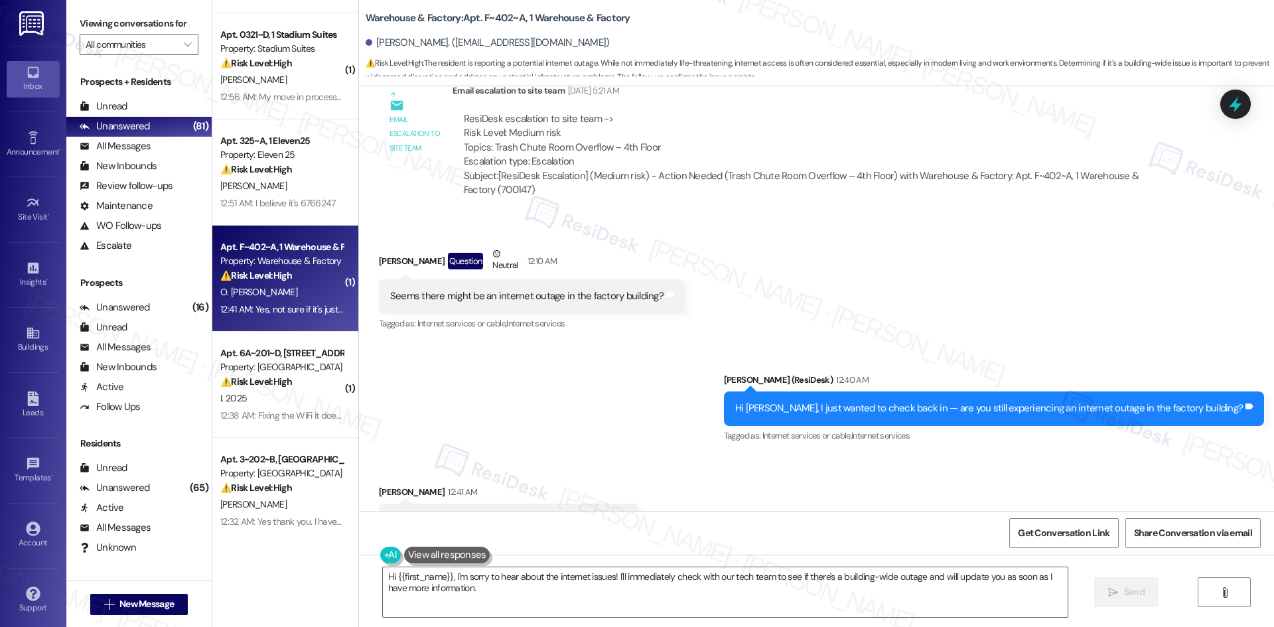
scroll to position [3489, 0]
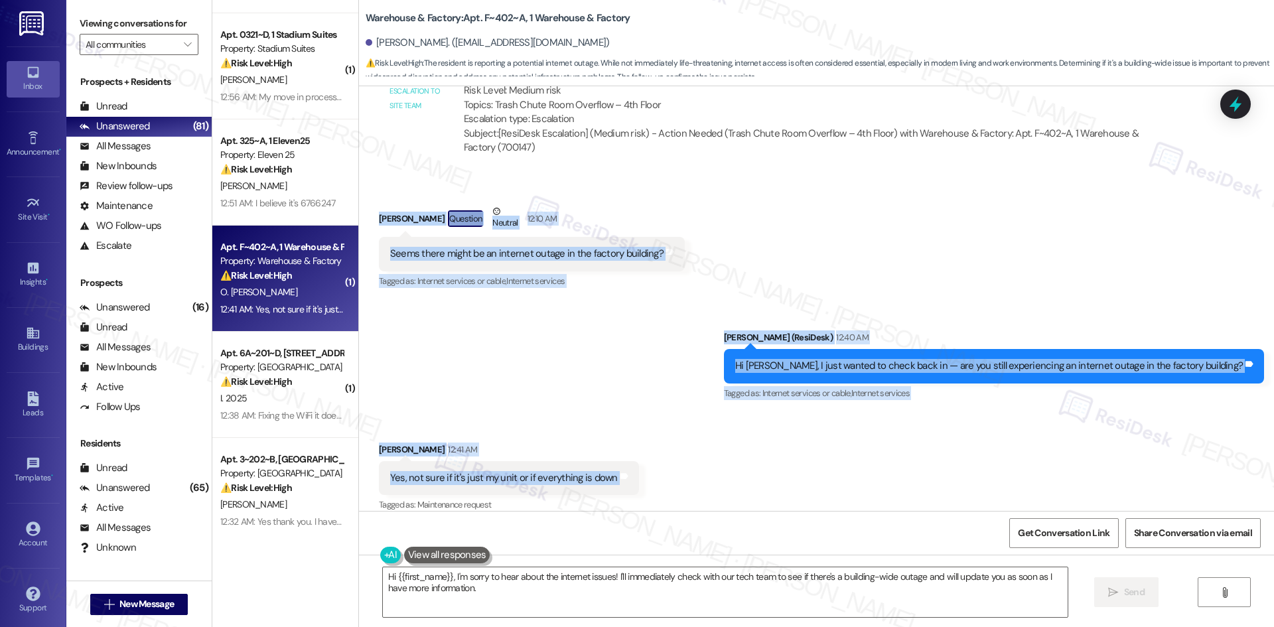
drag, startPoint x: 358, startPoint y: 189, endPoint x: 703, endPoint y: 470, distance: 445.2
click at [703, 470] on div "Survey, sent via SMS Residesk Automated Survey Sep 21, 2022 at 1:09 AM Hi Olive…" at bounding box center [816, 298] width 915 height 425
copy div "Oliver Roberg Perez Question Neutral 12:10 AM Seems there might be an internet …"
click at [568, 338] on div "Sent via SMS Sarah (ResiDesk) 12:40 AM Hi Oliver, I just wanted to check back i…" at bounding box center [816, 357] width 915 height 112
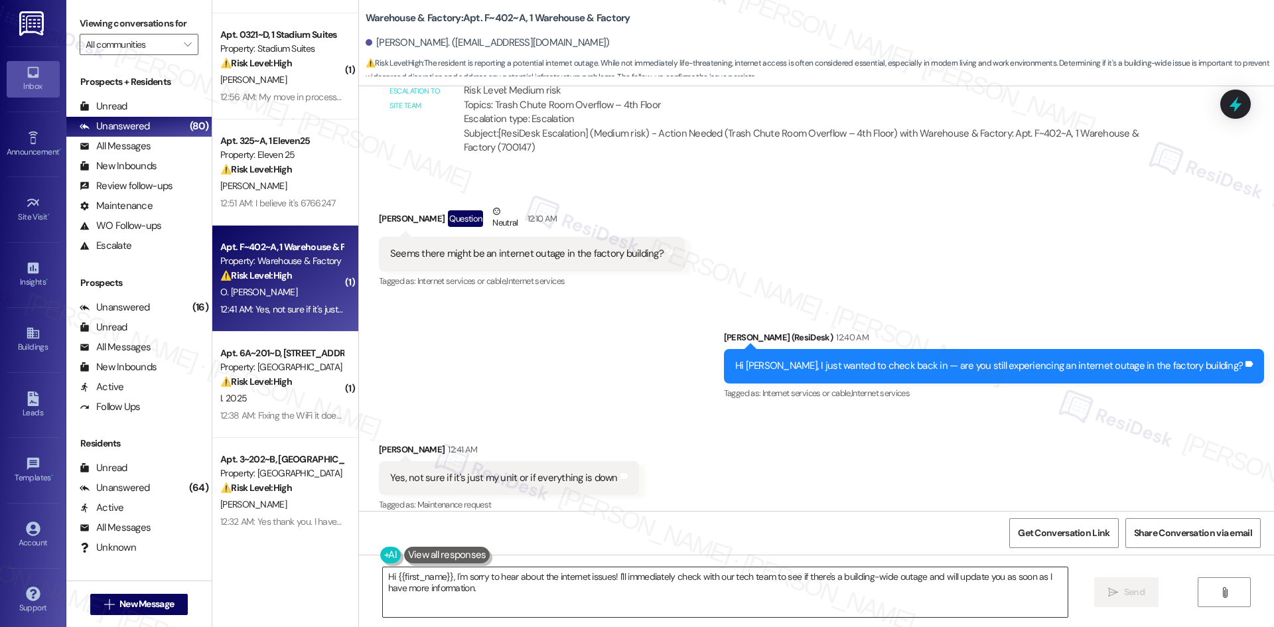
click at [567, 595] on textarea "Hi {{first_name}}, I'm sorry to hear about the internet issues! I'll immediatel…" at bounding box center [725, 592] width 685 height 50
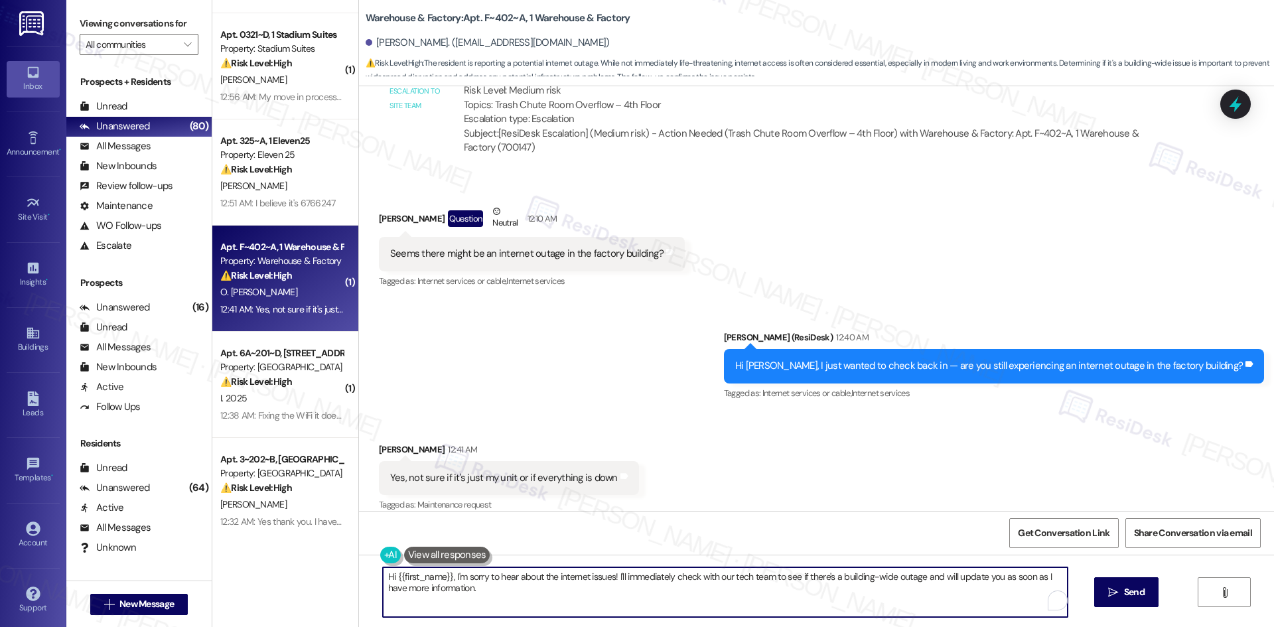
paste textarea "Thanks for confirming, Oliver. I’ll check with the site team to see if this is …"
type textarea "Thanks for confirming, Oliver. I’ll check with the site team to see if this is …"
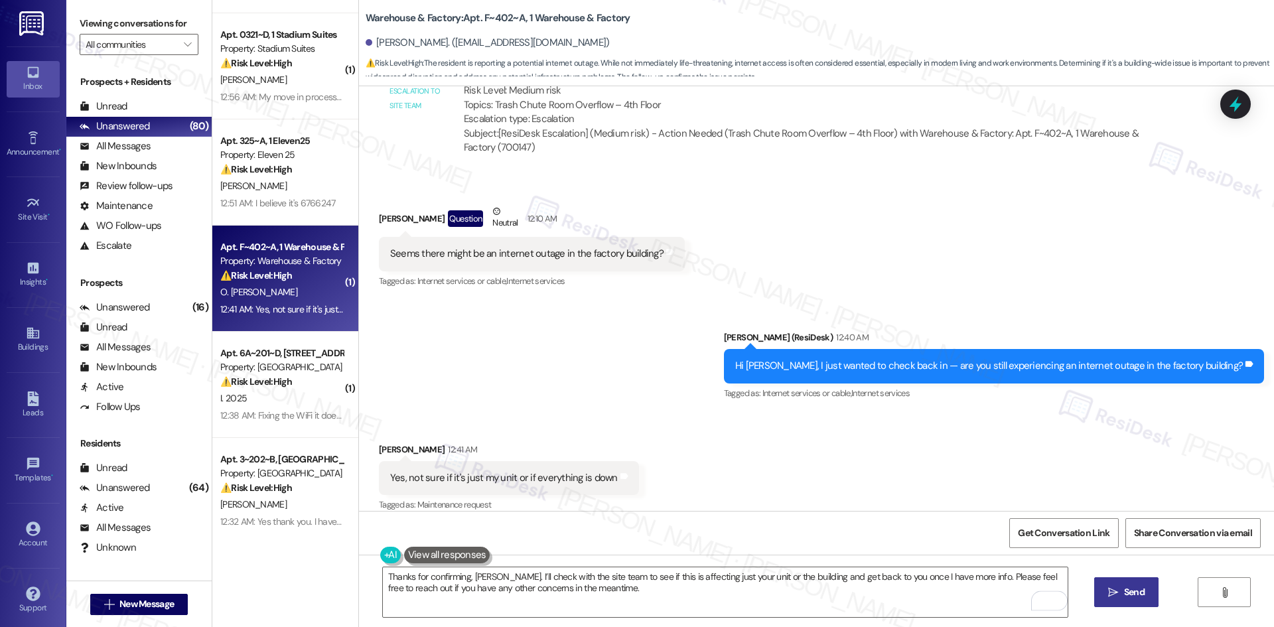
click at [1124, 596] on span "Send" at bounding box center [1134, 592] width 21 height 14
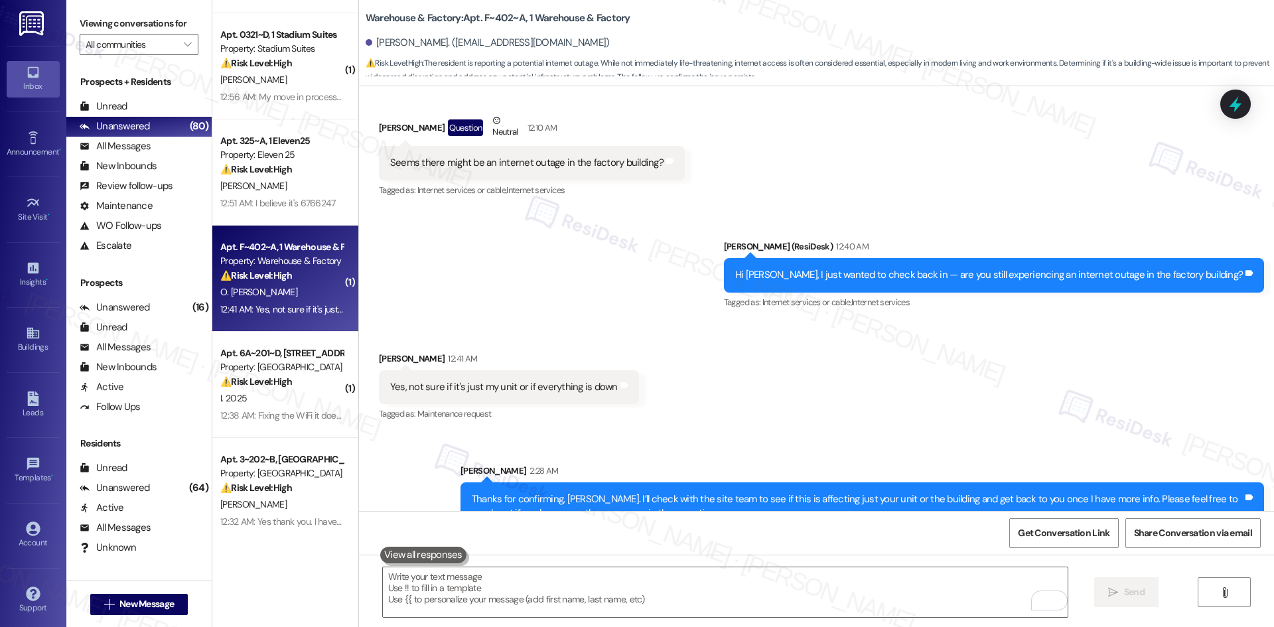
scroll to position [3595, 0]
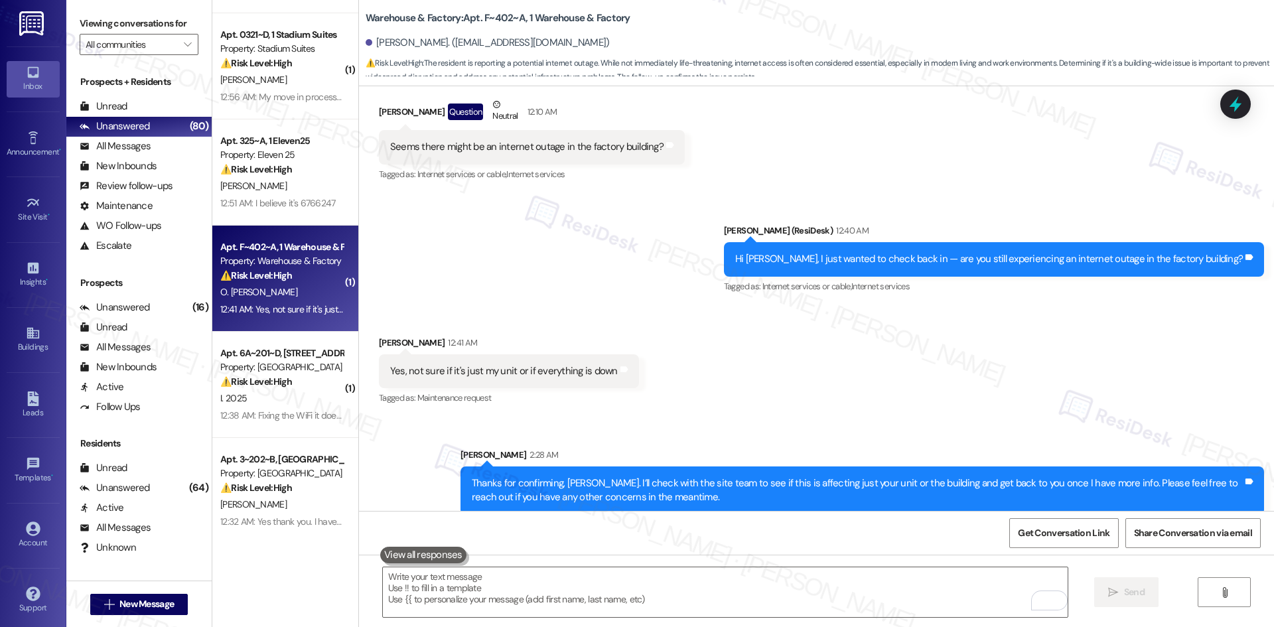
click at [725, 418] on div "Sent via SMS Sarah 2:28 AM Thanks for confirming, Oliver. I’ll check with the s…" at bounding box center [816, 471] width 915 height 107
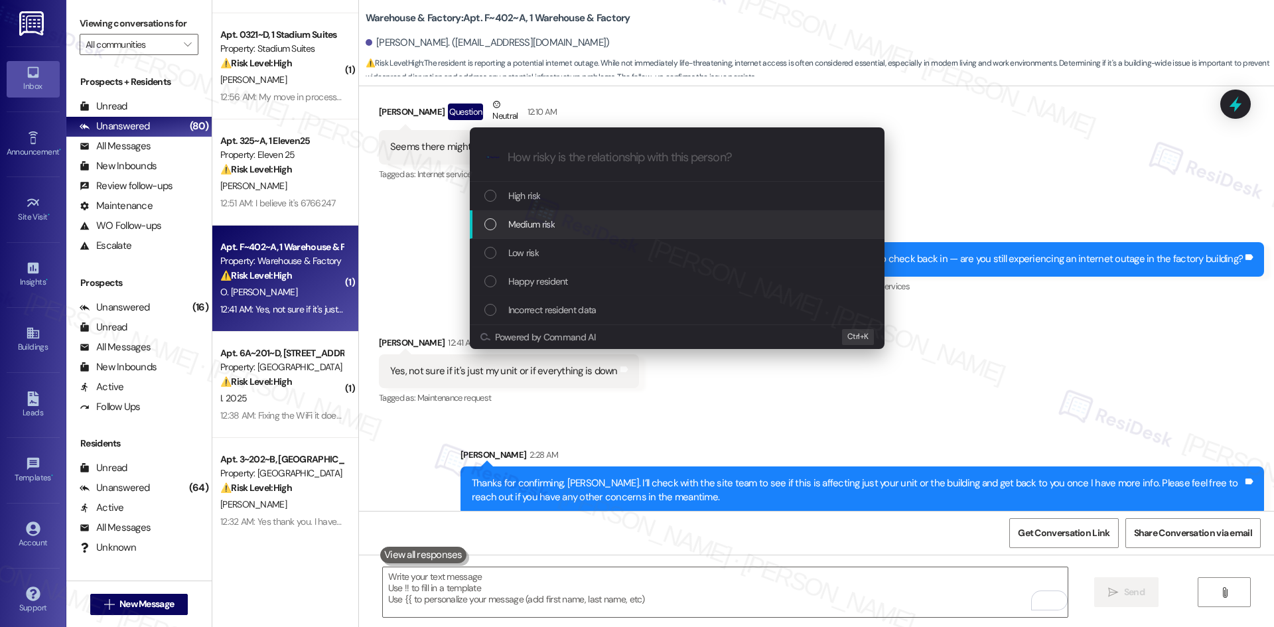
click at [582, 222] on div "Medium risk" at bounding box center [678, 224] width 388 height 15
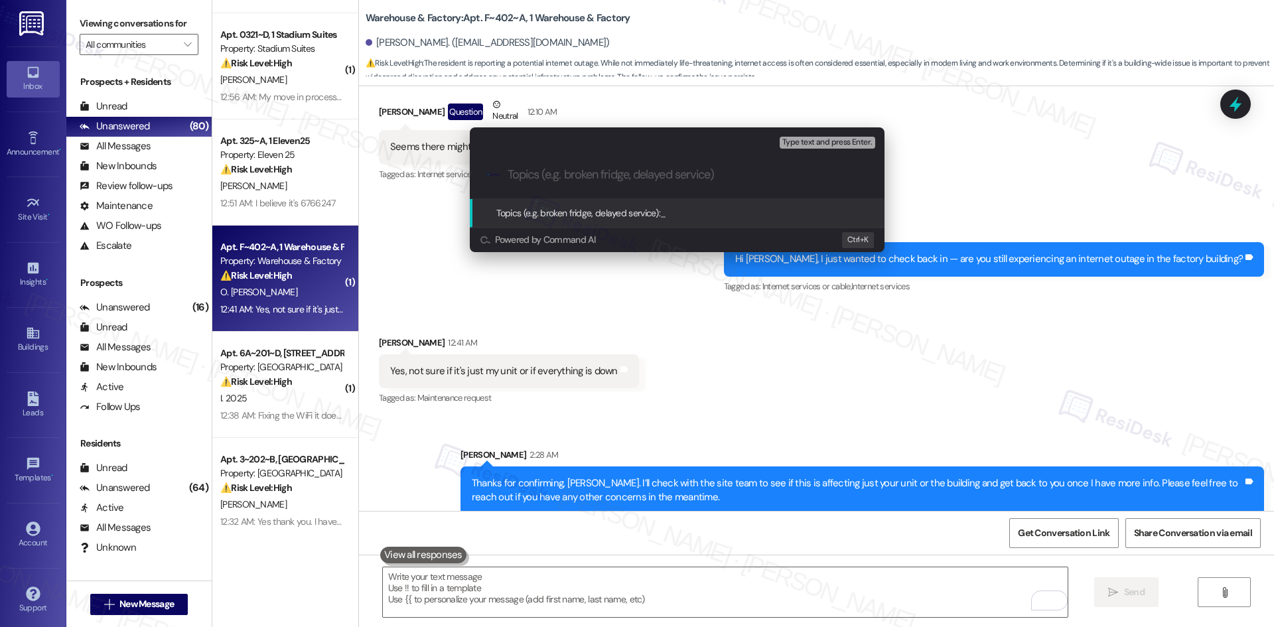
click at [567, 171] on input "Topics (e.g. broken fridge, delayed service)" at bounding box center [687, 175] width 360 height 14
paste input "Internet Outage Concern"
type input "Internet Outage Concern"
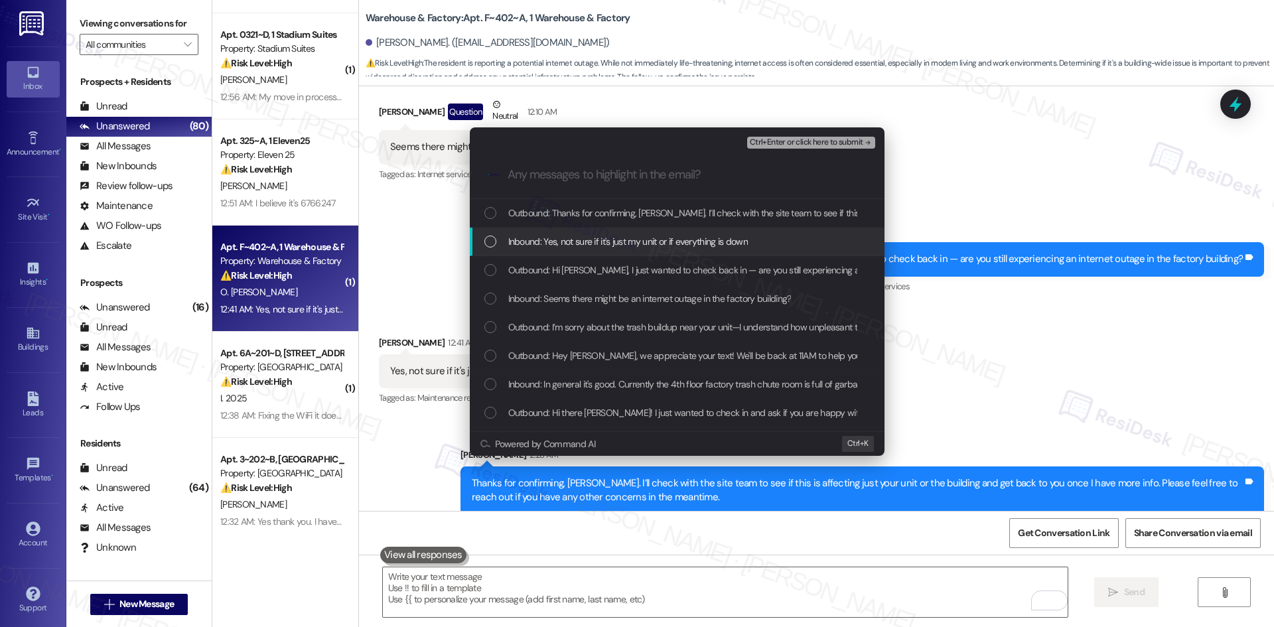
click at [613, 244] on span "Inbound: Yes, not sure if it's just my unit or if everything is down" at bounding box center [627, 241] width 239 height 15
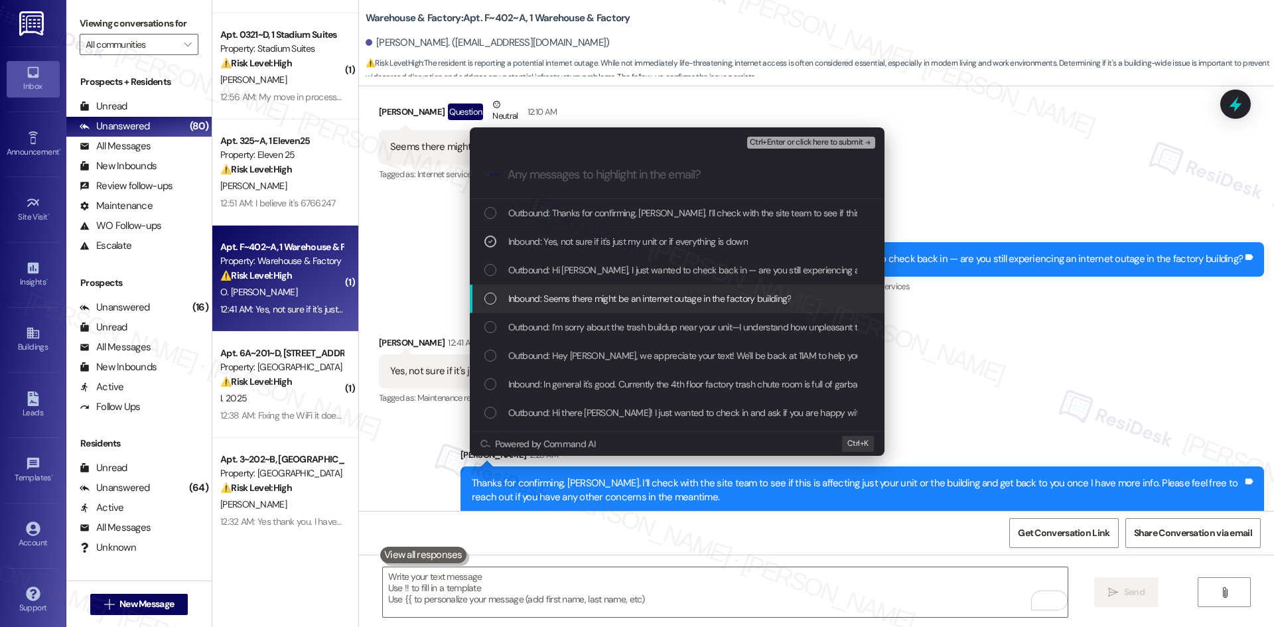
click at [635, 300] on span "Inbound: Seems there might be an internet outage in the factory building?" at bounding box center [649, 298] width 283 height 15
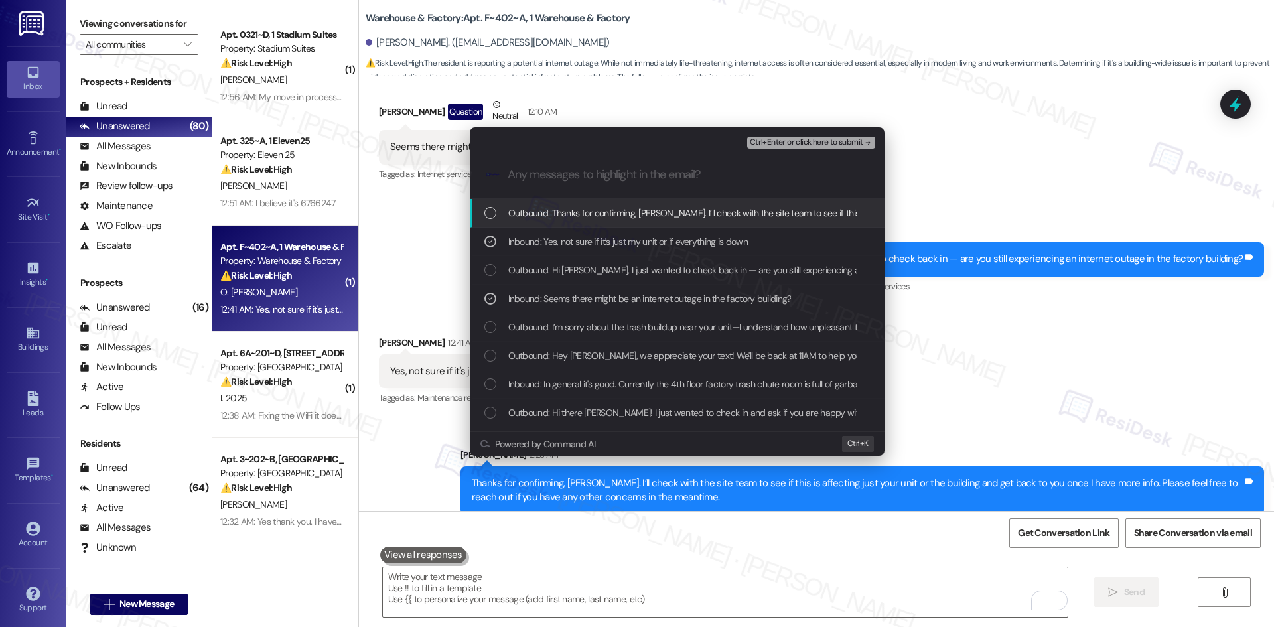
click at [825, 142] on span "Ctrl+Enter or click here to submit" at bounding box center [806, 142] width 113 height 9
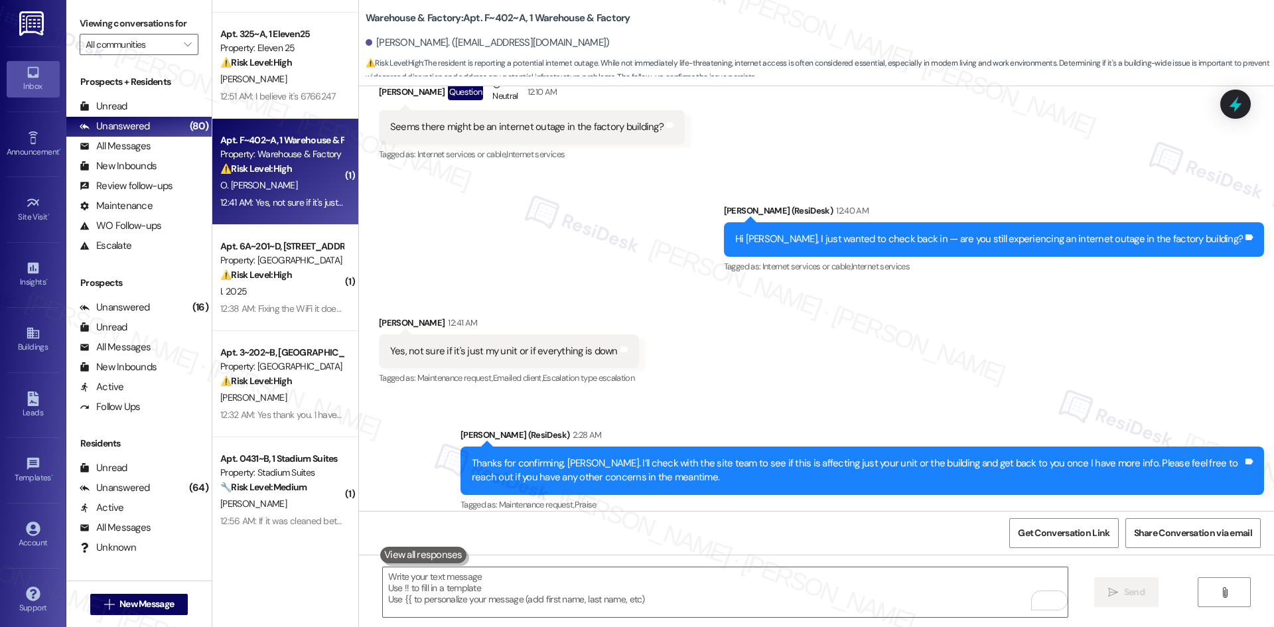
scroll to position [332, 0]
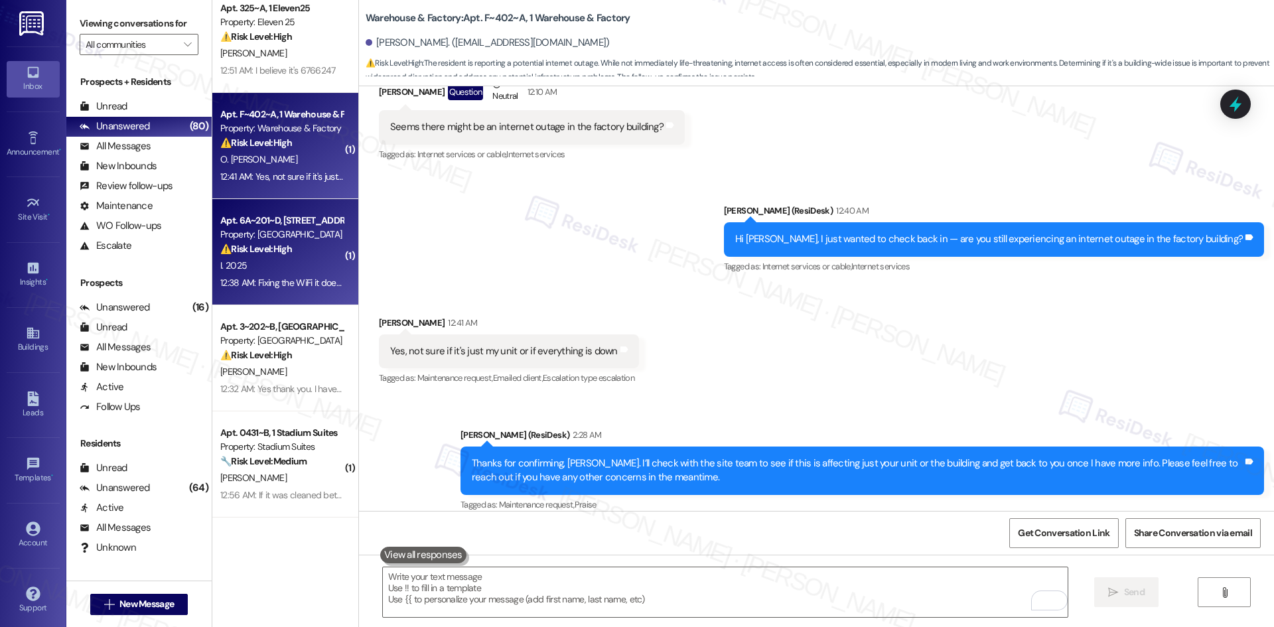
click at [284, 275] on div "12:38 AM: Fixing the WiFi it does not work at all that is my only problem I hav…" at bounding box center [281, 283] width 125 height 17
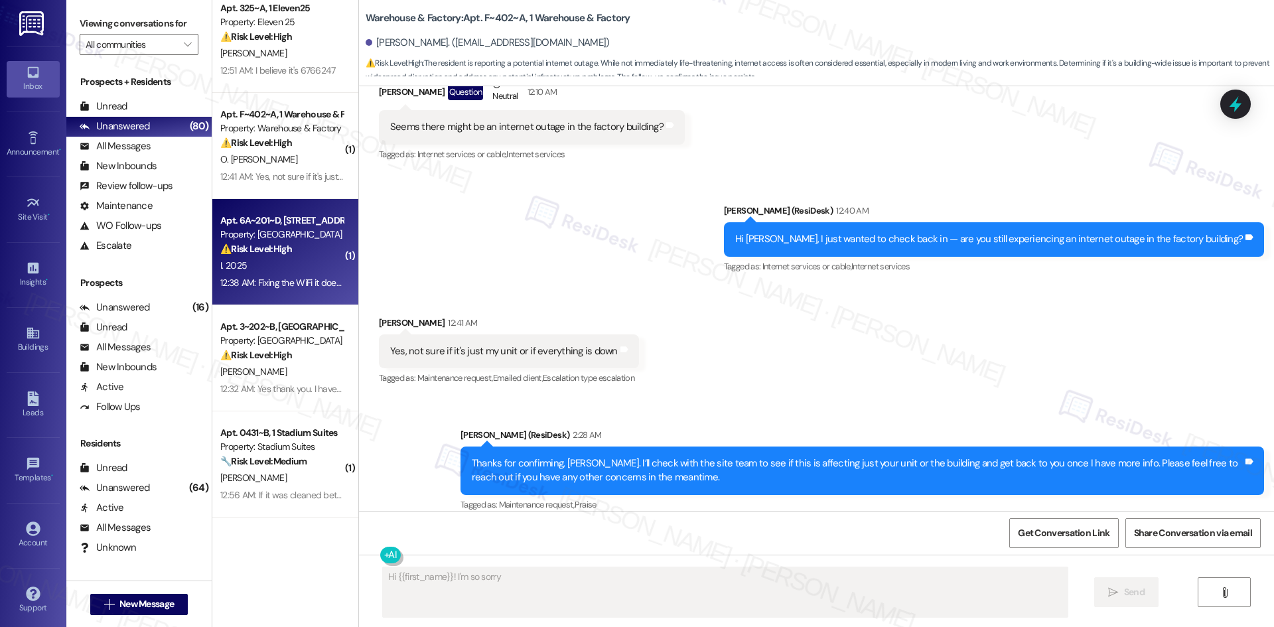
scroll to position [0, 0]
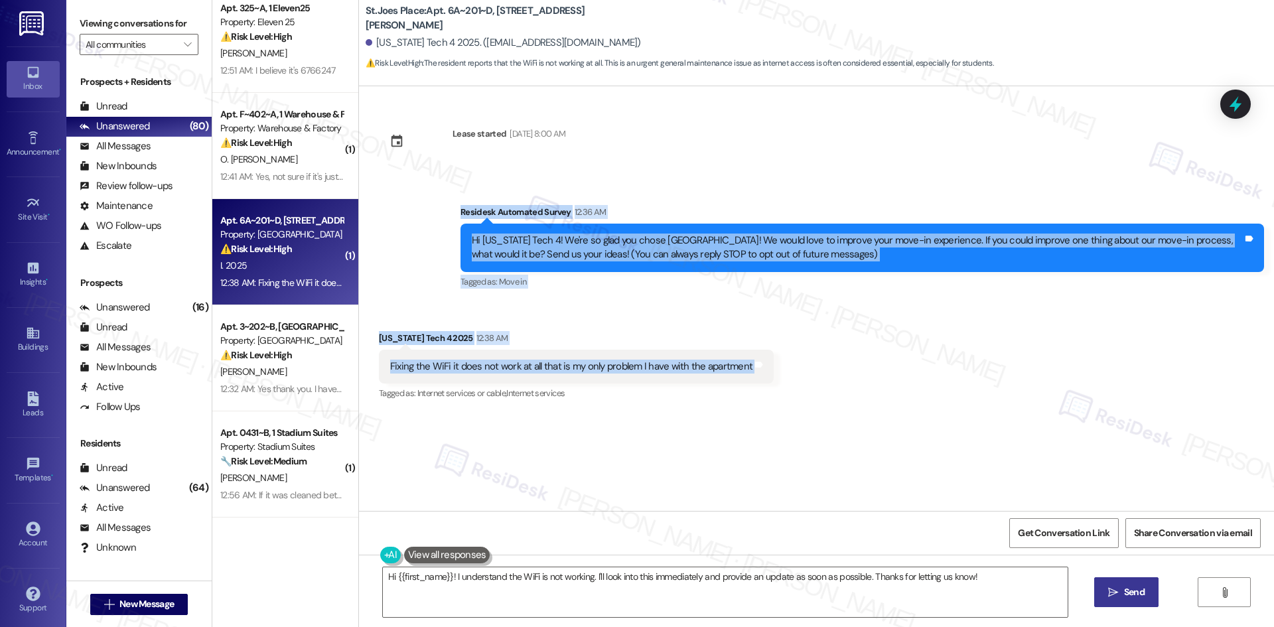
drag, startPoint x: 413, startPoint y: 212, endPoint x: 781, endPoint y: 355, distance: 395.1
click at [781, 355] on div "Lease started Aug 14, 2025 at 8:00 AM Survey, sent via SMS Residesk Automated S…" at bounding box center [816, 298] width 915 height 425
copy div "Residesk Automated Survey 12:36 AM Hi Indiana Tech 4! We're so glad you chose S…"
click at [683, 317] on div "Received via SMS Indiana Tech 4 2025 12:38 AM Fixing the WiFi it does not work …" at bounding box center [816, 357] width 915 height 112
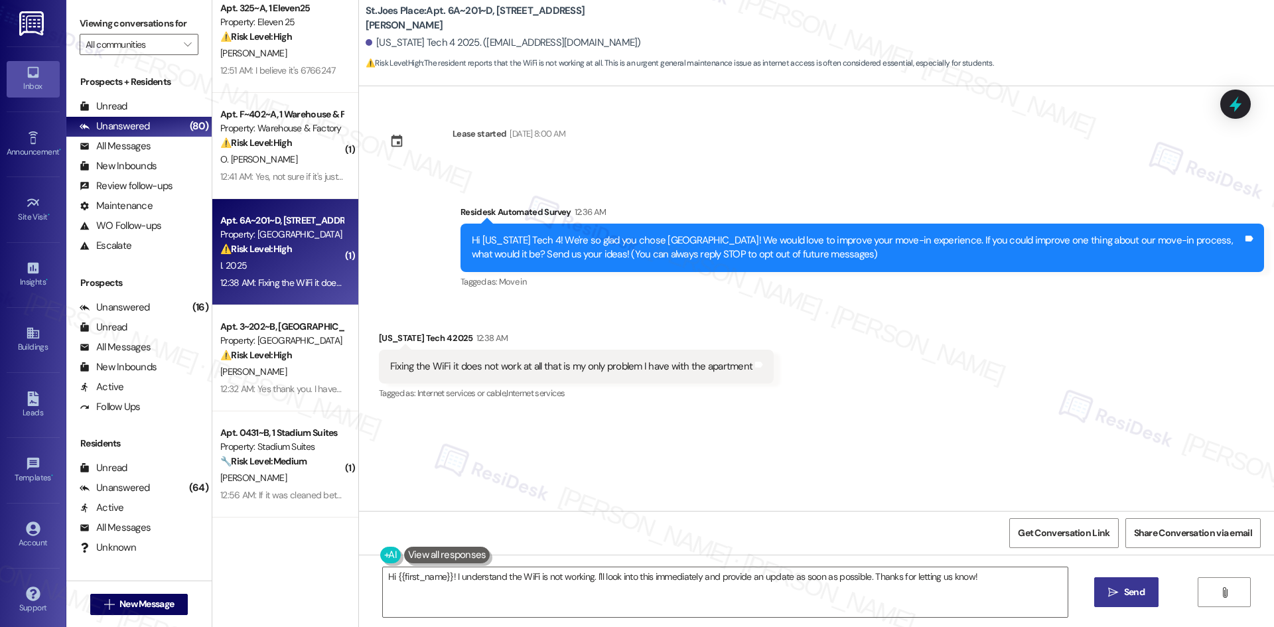
drag, startPoint x: 452, startPoint y: 154, endPoint x: 456, endPoint y: 172, distance: 19.0
click at [455, 159] on div at bounding box center [508, 155] width 113 height 20
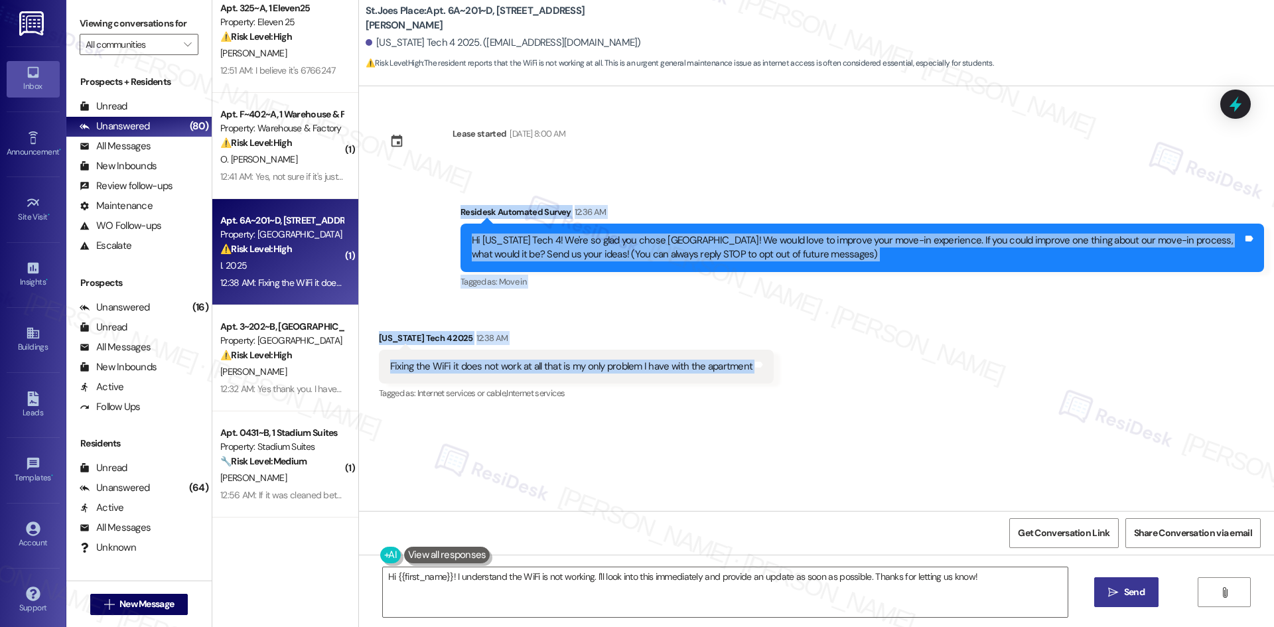
drag, startPoint x: 424, startPoint y: 202, endPoint x: 827, endPoint y: 373, distance: 438.1
click at [827, 373] on div "Lease started Aug 14, 2025 at 8:00 AM Survey, sent via SMS Residesk Automated S…" at bounding box center [816, 298] width 915 height 425
copy div "Residesk Automated Survey 12:36 AM Hi Indiana Tech 4! We're so glad you chose S…"
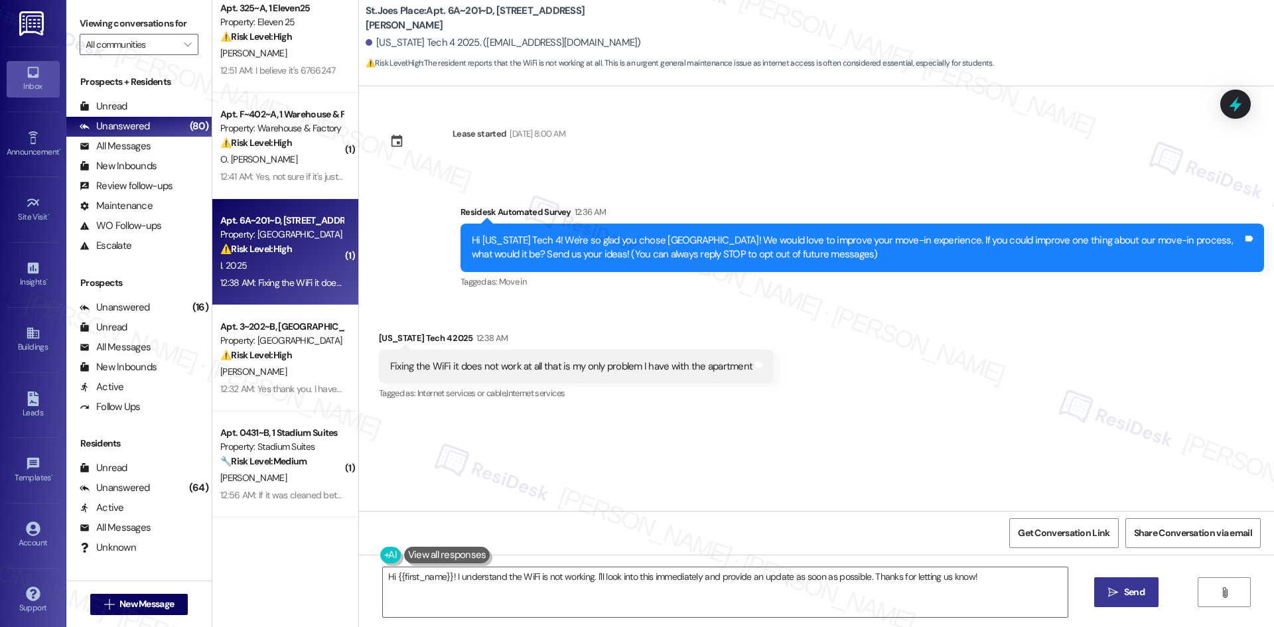
drag, startPoint x: 799, startPoint y: 151, endPoint x: 795, endPoint y: 165, distance: 13.9
click at [799, 151] on div "Lease started Aug 14, 2025 at 8:00 AM Survey, sent via SMS Residesk Automated S…" at bounding box center [816, 298] width 915 height 425
click at [632, 600] on textarea "Hi {{first_name}}! I understand the WiFi is not working. I'll look into this im…" at bounding box center [725, 592] width 685 height 50
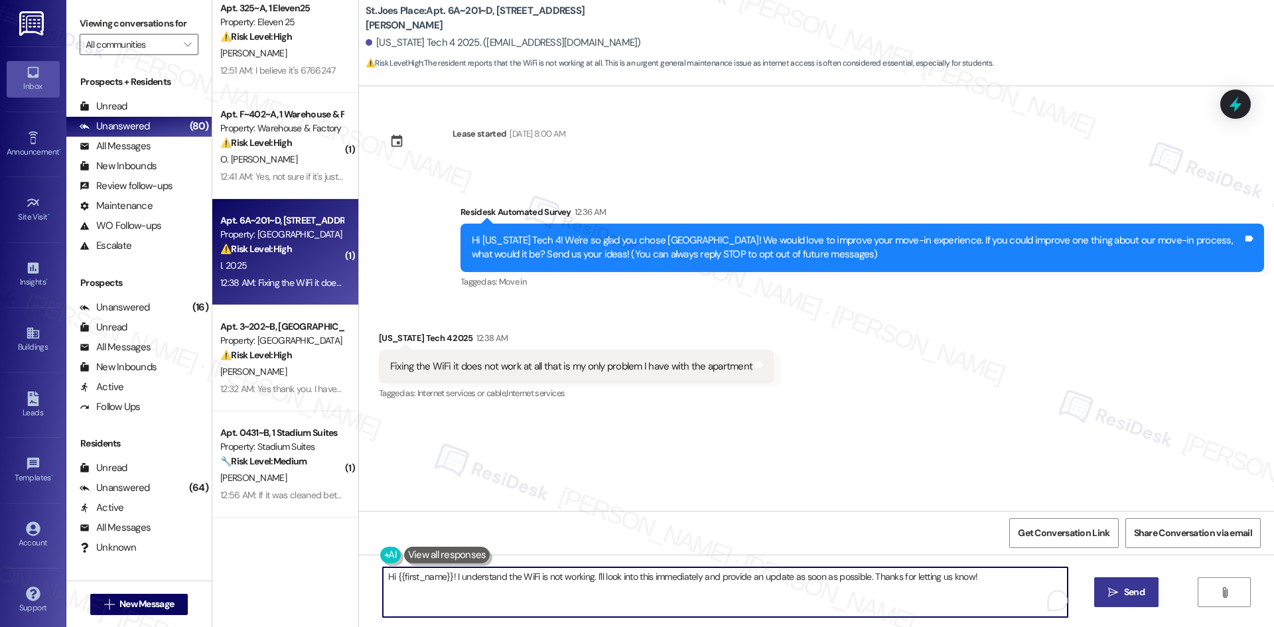
paste textarea "I’m sorry to hear the WiFi isn’t working in your apartment. I’ll check with the…"
type textarea "I’m sorry to hear the WiFi isn’t working in your apartment. I’ll check with the…"
click at [1121, 593] on span "Send" at bounding box center [1134, 592] width 26 height 14
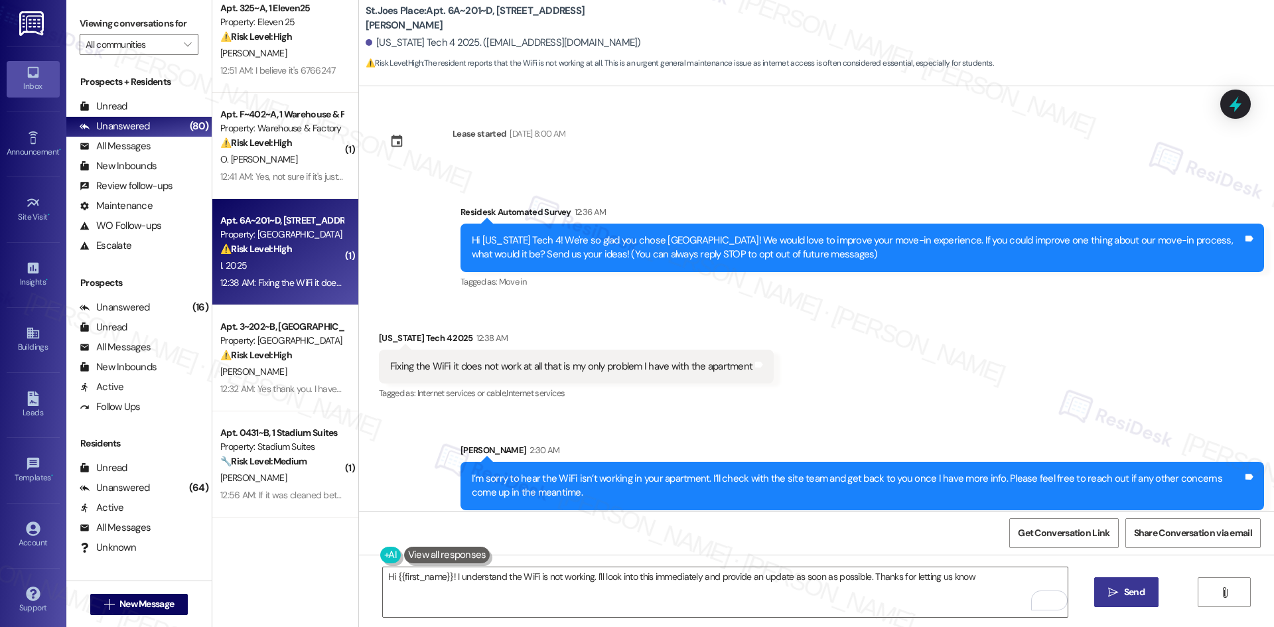
type textarea "Hi {{first_name}}! I understand the WiFi is not working. I'll look into this im…"
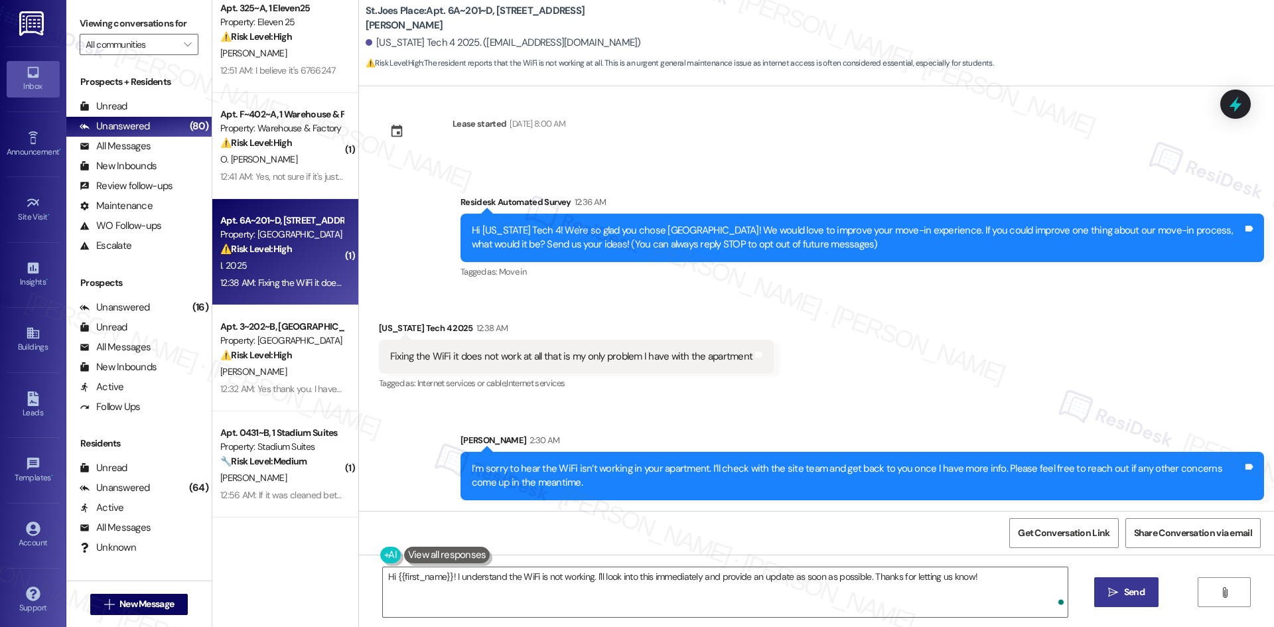
click at [860, 404] on div "Sent via SMS Sarah 2:30 AM I’m sorry to hear the WiFi isn’t working in your apa…" at bounding box center [816, 456] width 915 height 107
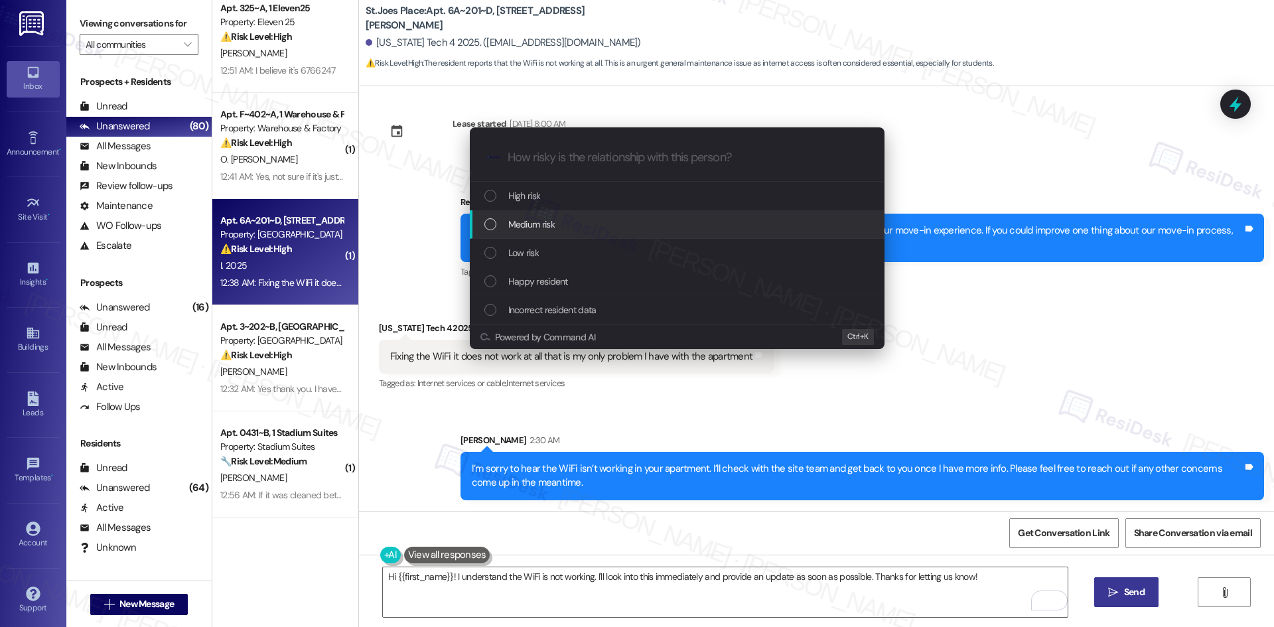
click at [573, 220] on div "Medium risk" at bounding box center [678, 224] width 388 height 15
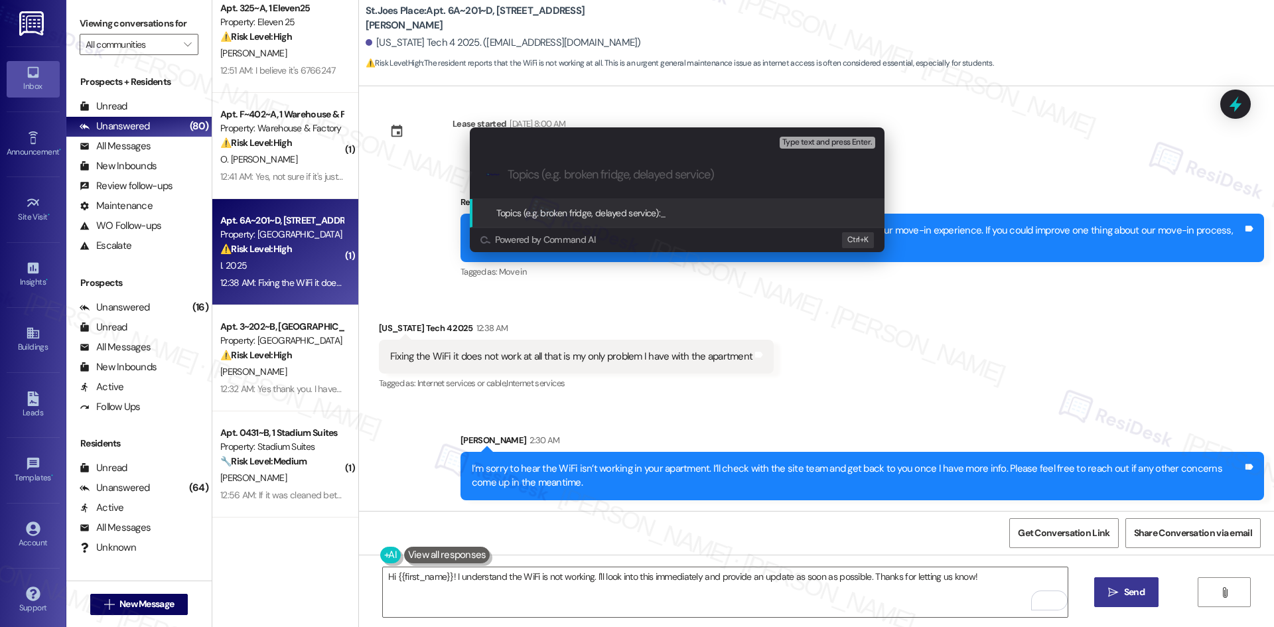
click at [594, 170] on input "Topics (e.g. broken fridge, delayed service)" at bounding box center [687, 175] width 360 height 14
paste input "WiFi Not Working"
type input "WiFi Not Working"
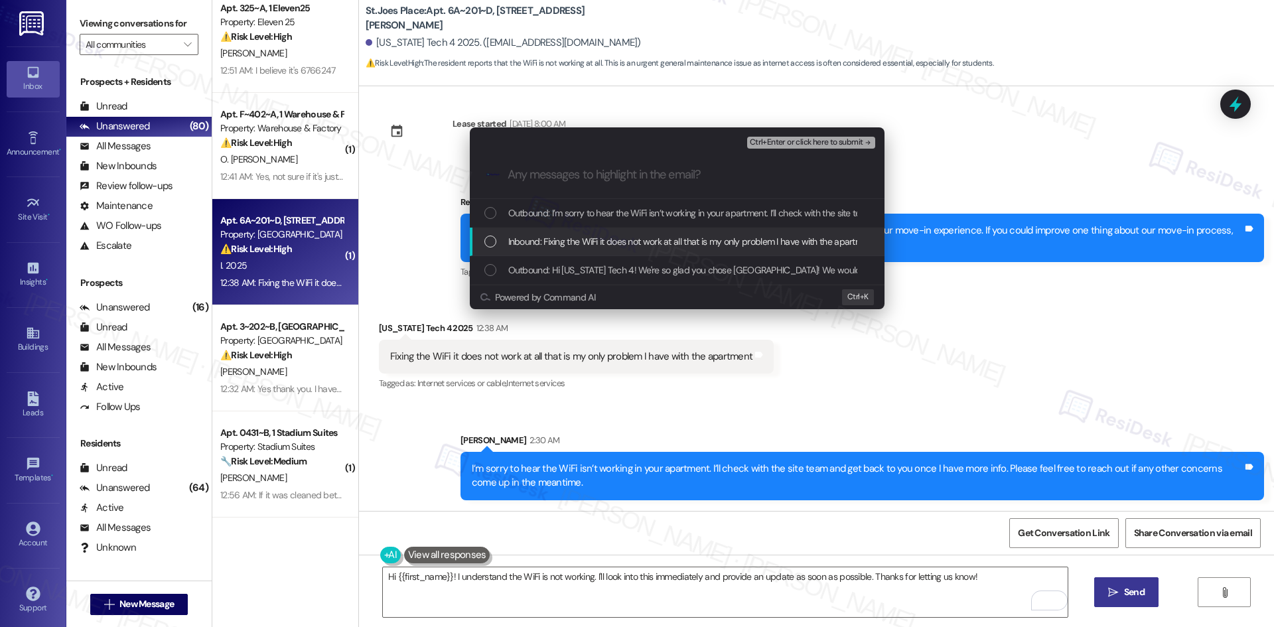
click at [618, 242] on span "Inbound: Fixing the WiFi it does not work at all that is my only problem I have…" at bounding box center [691, 241] width 367 height 15
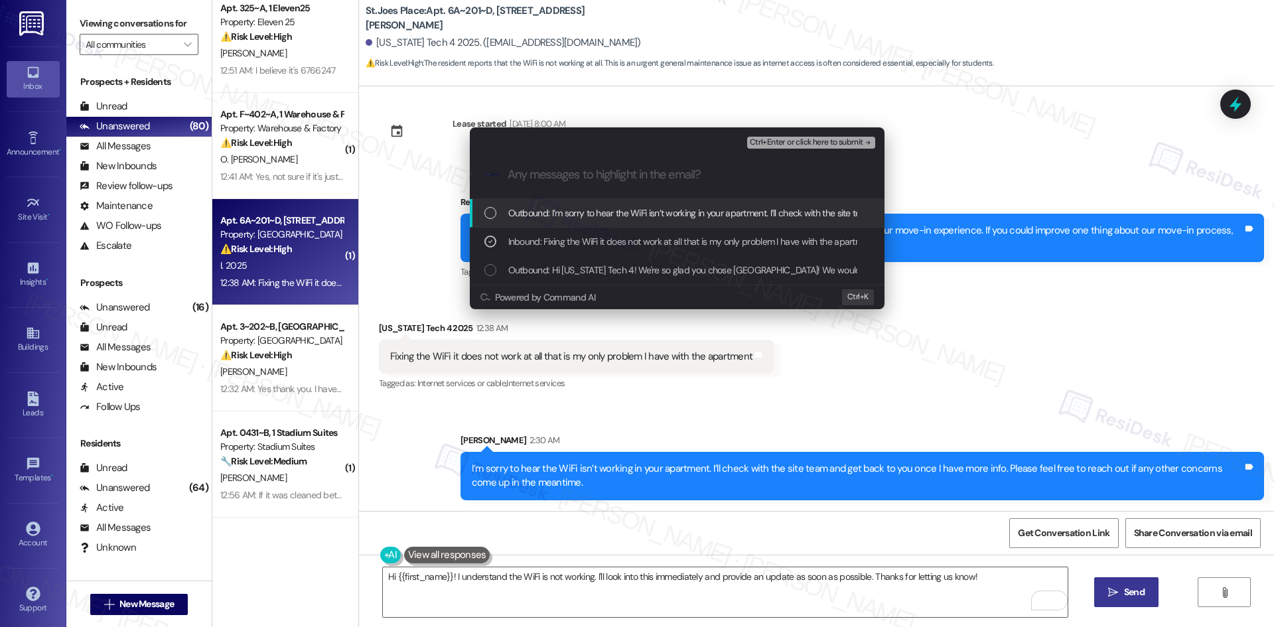
click at [845, 145] on button "Ctrl+Enter or click here to submit" at bounding box center [811, 143] width 128 height 12
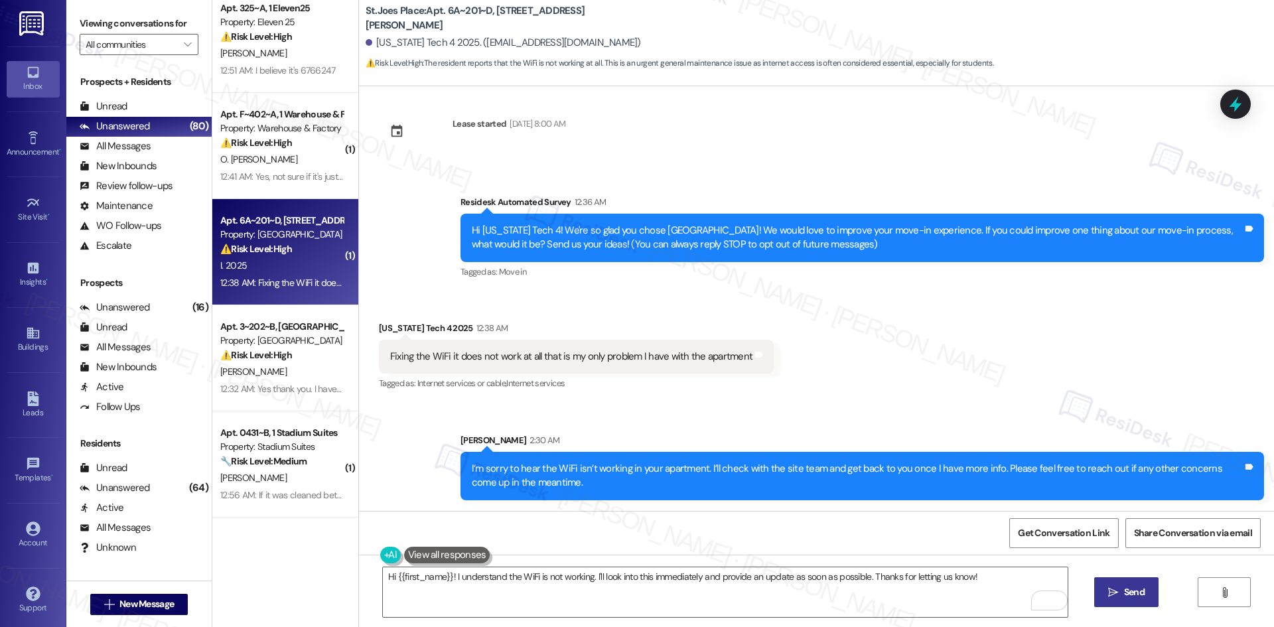
click at [845, 141] on div "Lease started Aug 14, 2025 at 8:00 AM Survey, sent via SMS Residesk Automated S…" at bounding box center [816, 298] width 915 height 425
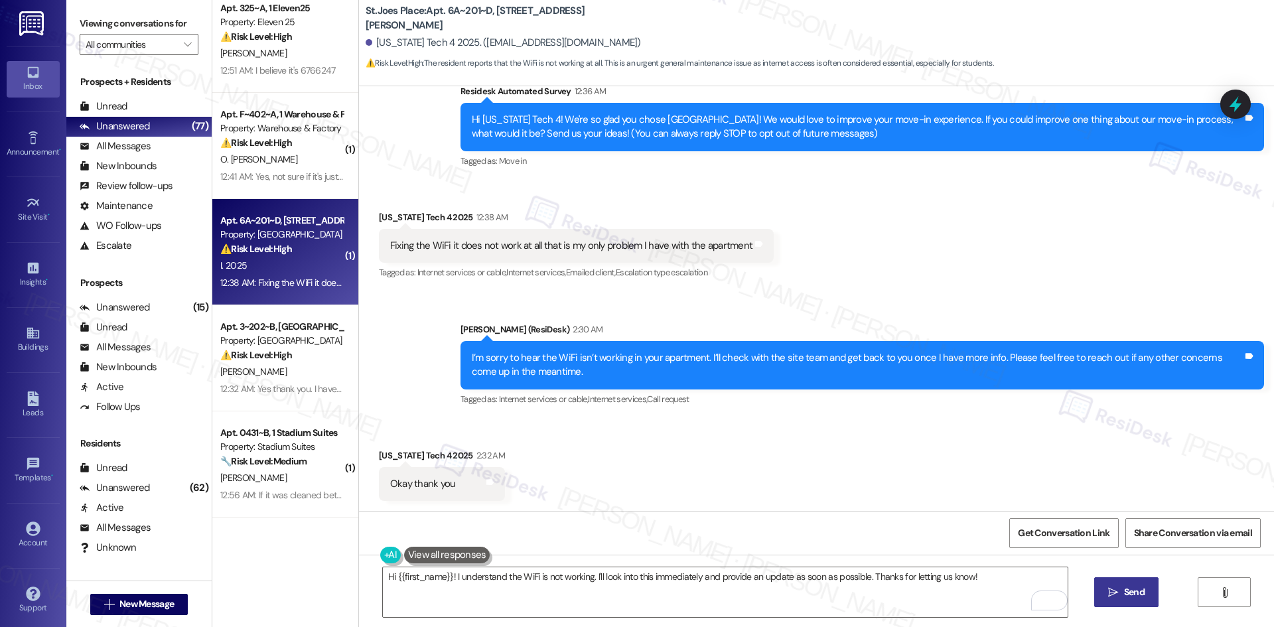
scroll to position [121, 0]
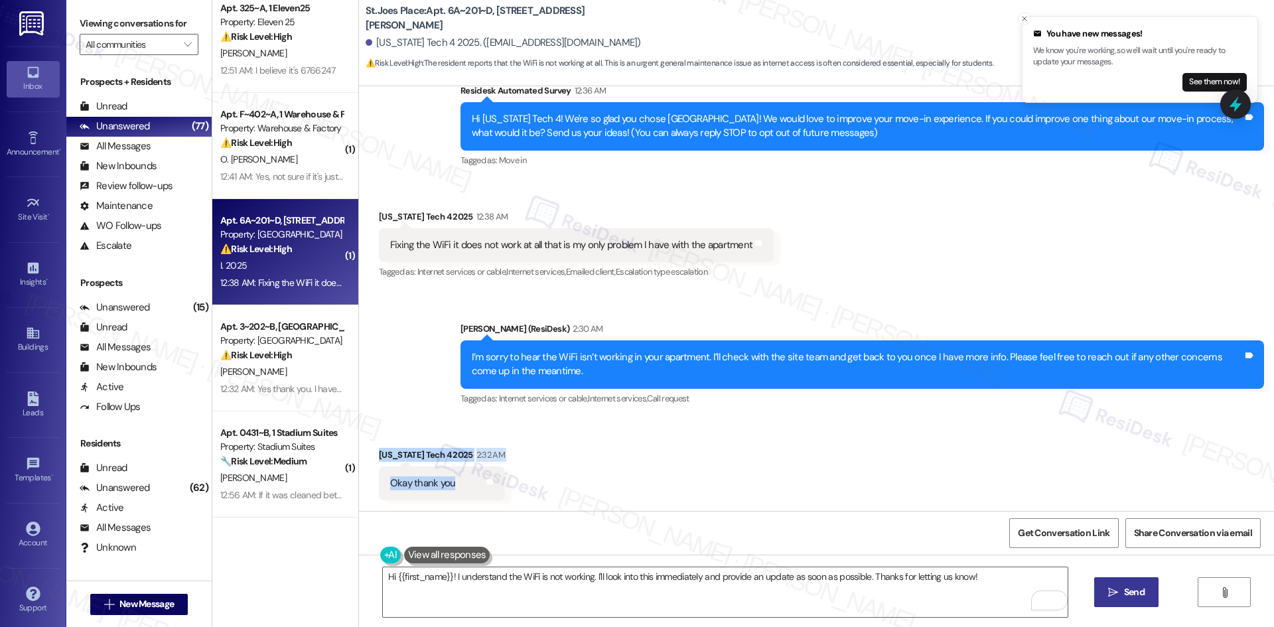
drag, startPoint x: 375, startPoint y: 456, endPoint x: 463, endPoint y: 491, distance: 94.7
click at [463, 491] on div "Received via SMS Indiana Tech 4 2025 2:32 AM Okay thank you Tags and notes" at bounding box center [442, 474] width 146 height 72
copy div "Indiana Tech 4 2025 2:32 AM Okay thank you Tags and notes"
click at [740, 452] on div "Received via SMS Indiana Tech 4 2025 2:32 AM Okay thank you Tags and notes" at bounding box center [816, 464] width 915 height 92
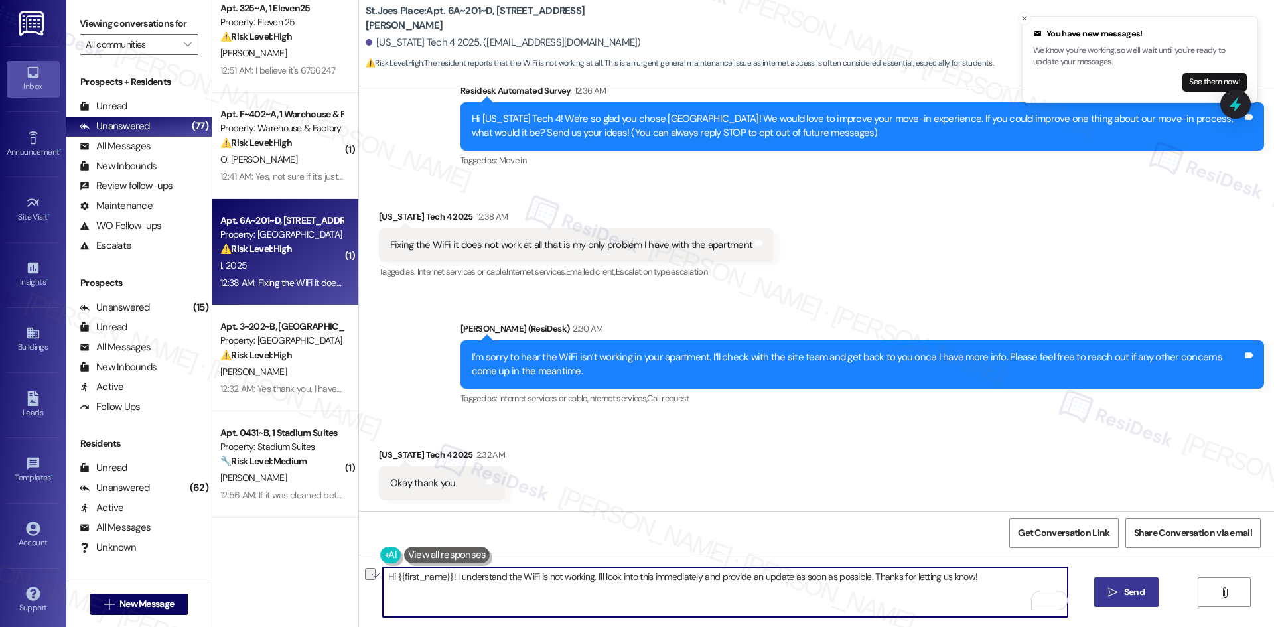
drag, startPoint x: 989, startPoint y: 576, endPoint x: 308, endPoint y: 576, distance: 680.6
click at [308, 576] on div "( 1 ) Apt. 813~E, 1 Magnolia Property: Magnolia ⚠️ Risk Level: High The residen…" at bounding box center [742, 313] width 1061 height 627
paste textarea "You’re welcome"
type textarea "You’re welcome!"
click at [1121, 588] on span "Send" at bounding box center [1134, 592] width 26 height 14
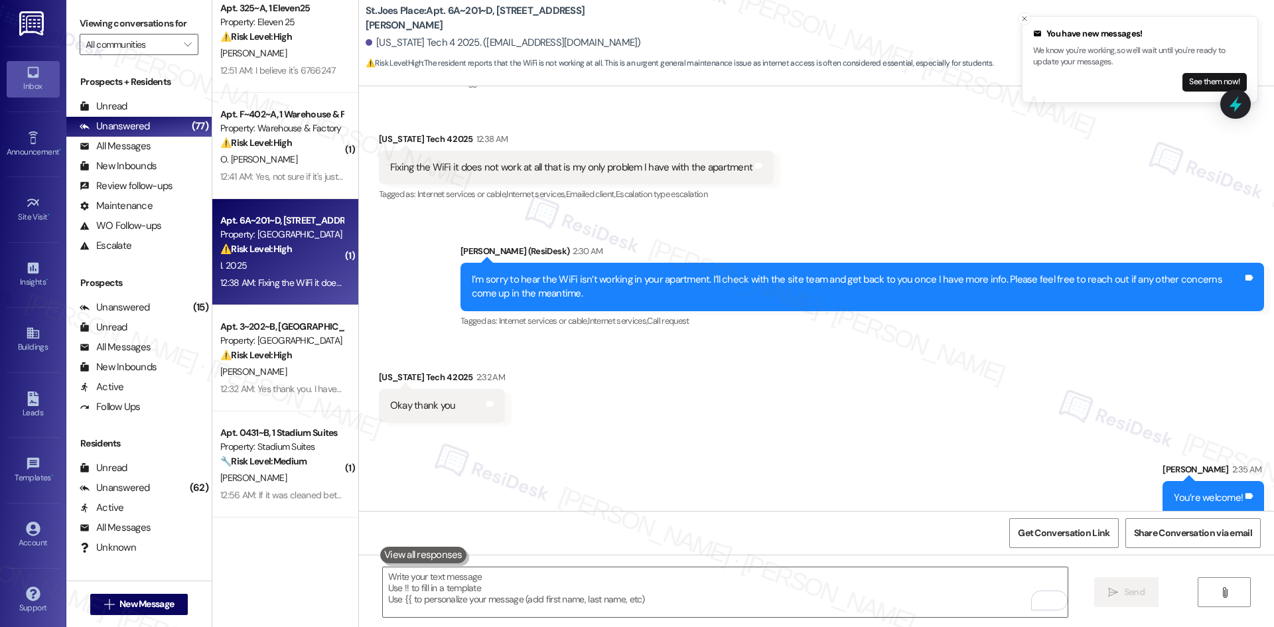
scroll to position [214, 0]
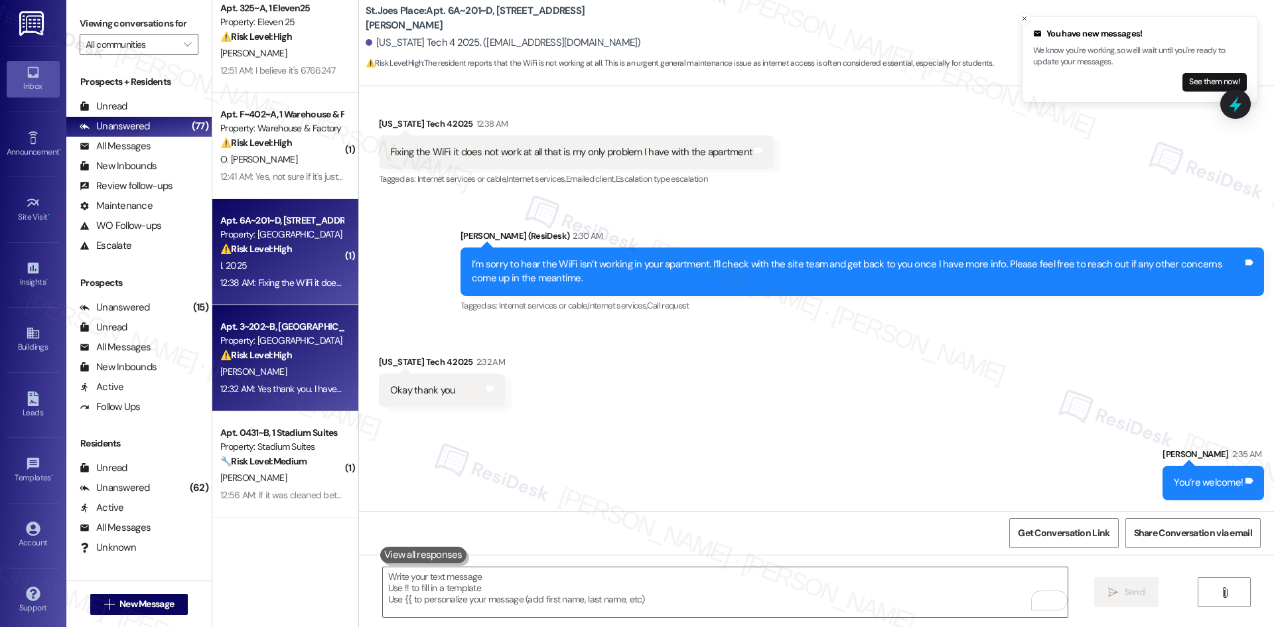
click at [294, 361] on div "⚠️ Risk Level: High The resident is reporting a recurring pest issue (roaches) …" at bounding box center [281, 355] width 123 height 14
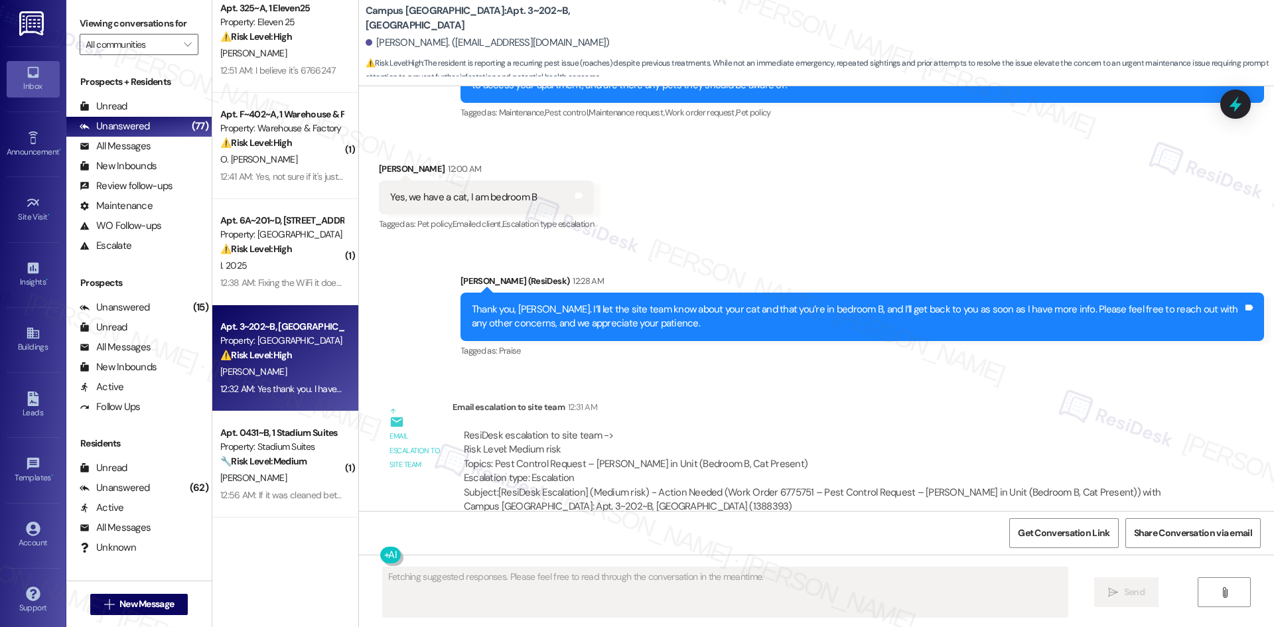
scroll to position [1013, 0]
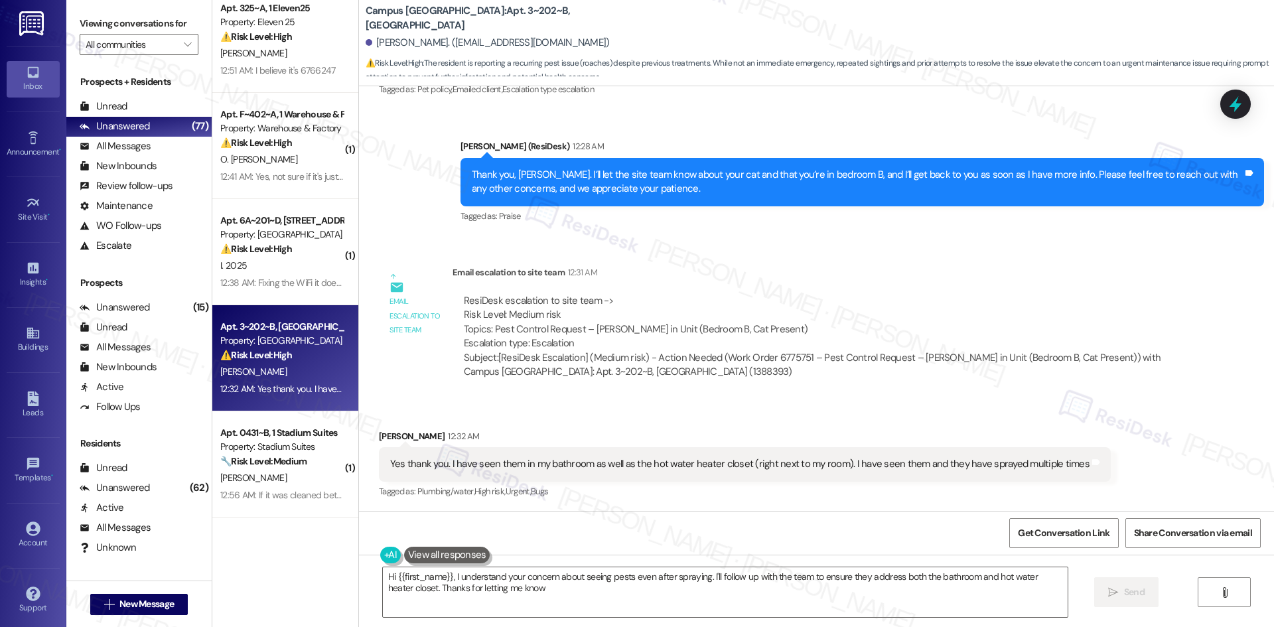
type textarea "Hi {{first_name}}, I understand your concern about seeing pests even after spra…"
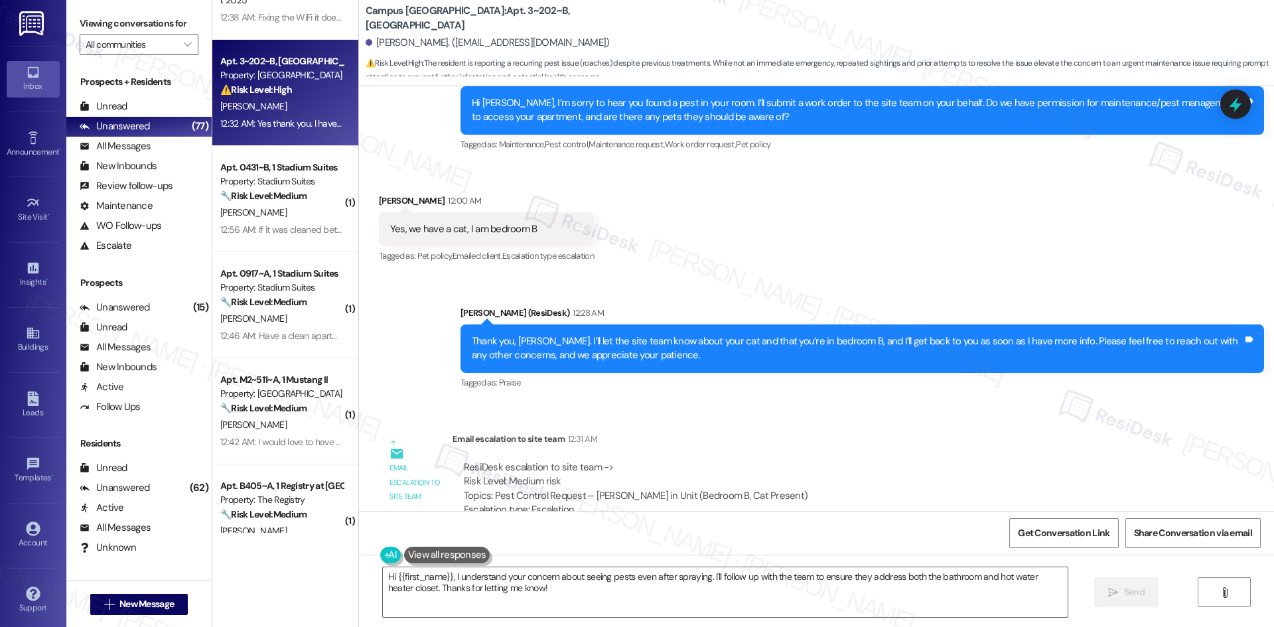
scroll to position [1014, 0]
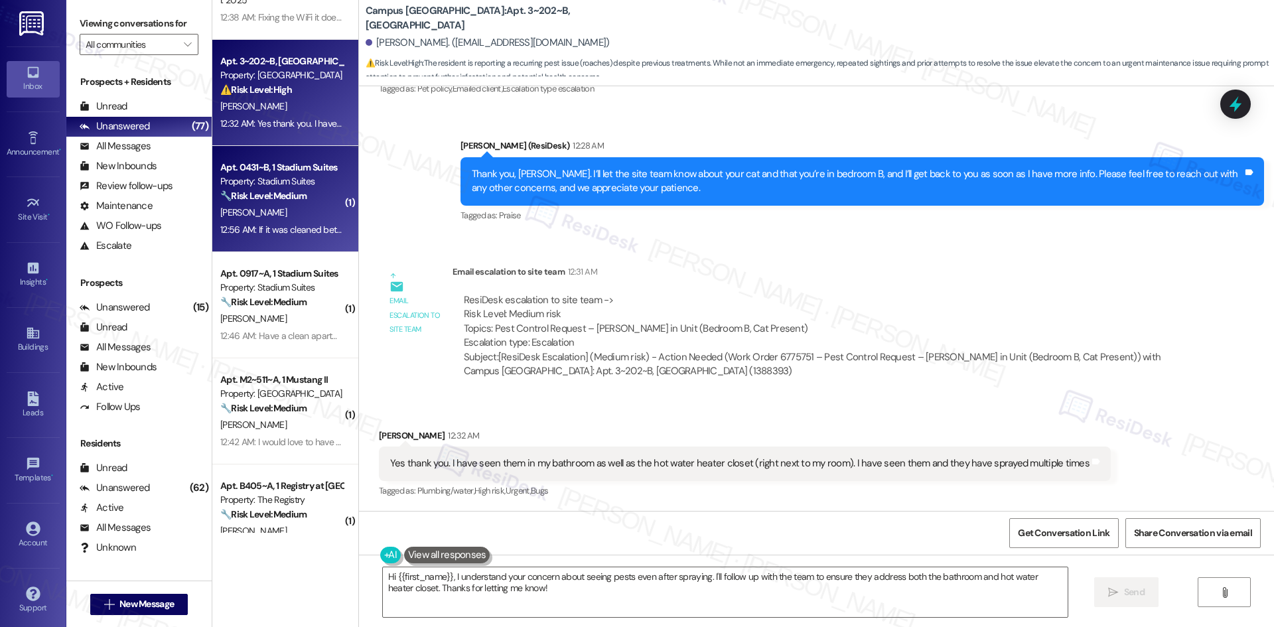
click at [243, 204] on div "[PERSON_NAME]" at bounding box center [281, 212] width 125 height 17
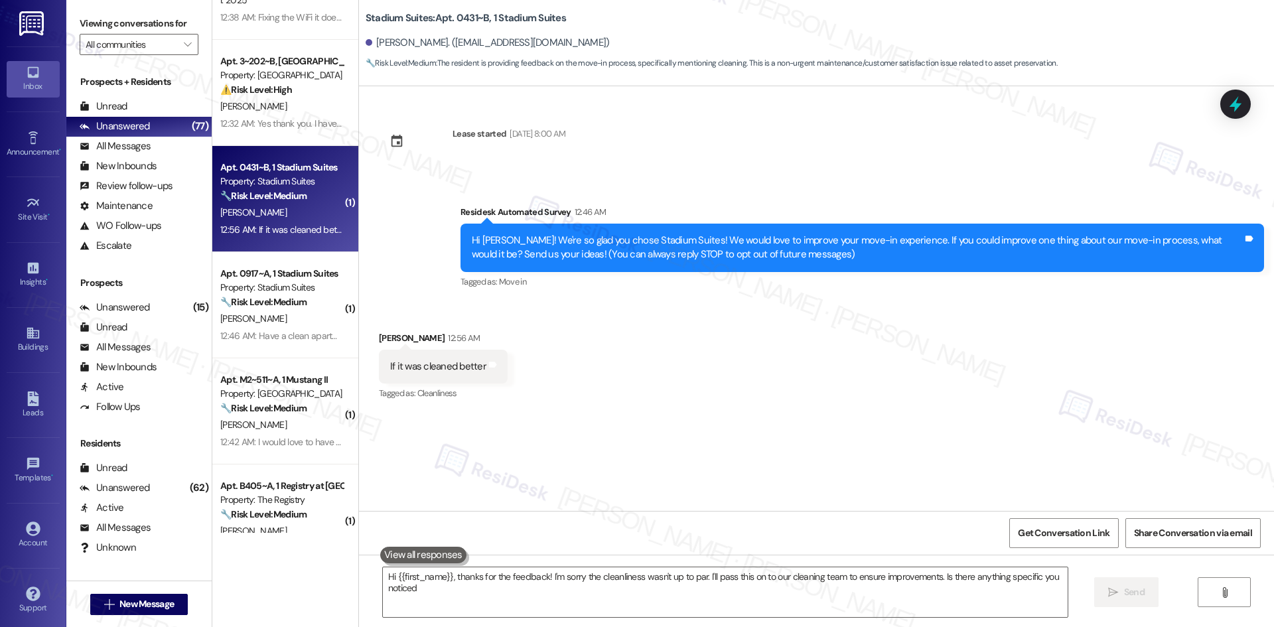
type textarea "Hi {{first_name}}, thanks for the feedback! I'm sorry the cleanliness wasn't up…"
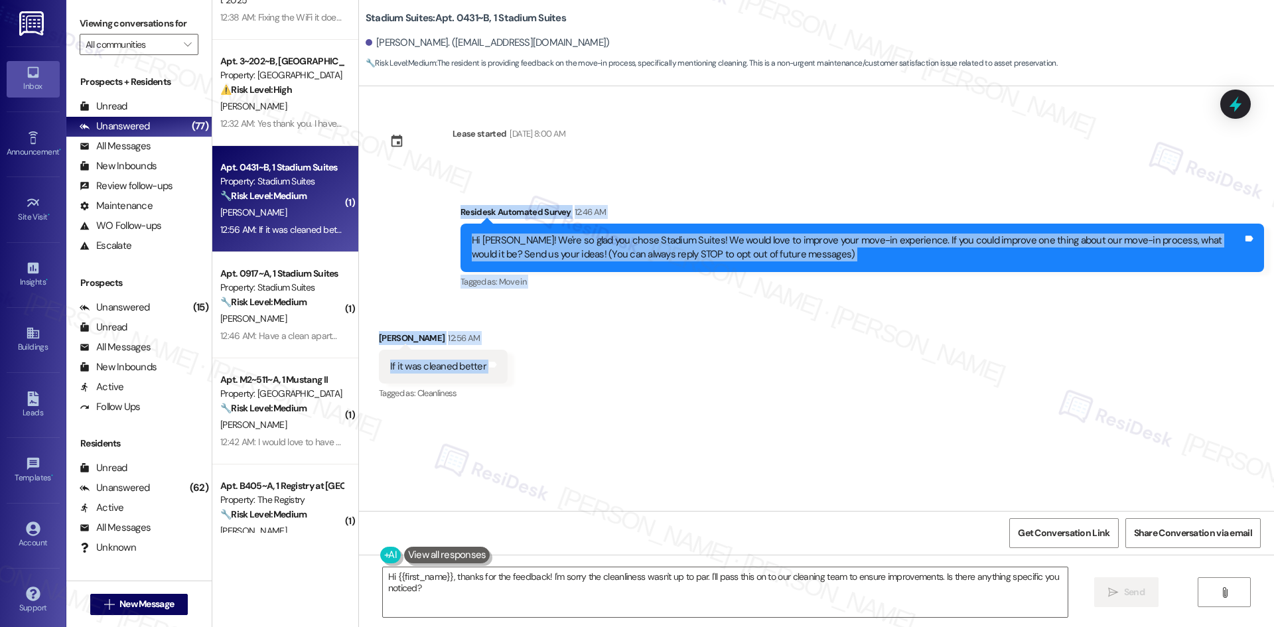
drag, startPoint x: 421, startPoint y: 196, endPoint x: 553, endPoint y: 373, distance: 220.9
click at [553, 373] on div "Lease started Aug 14, 2025 at 8:00 AM Survey, sent via SMS Residesk Automated S…" at bounding box center [816, 298] width 915 height 425
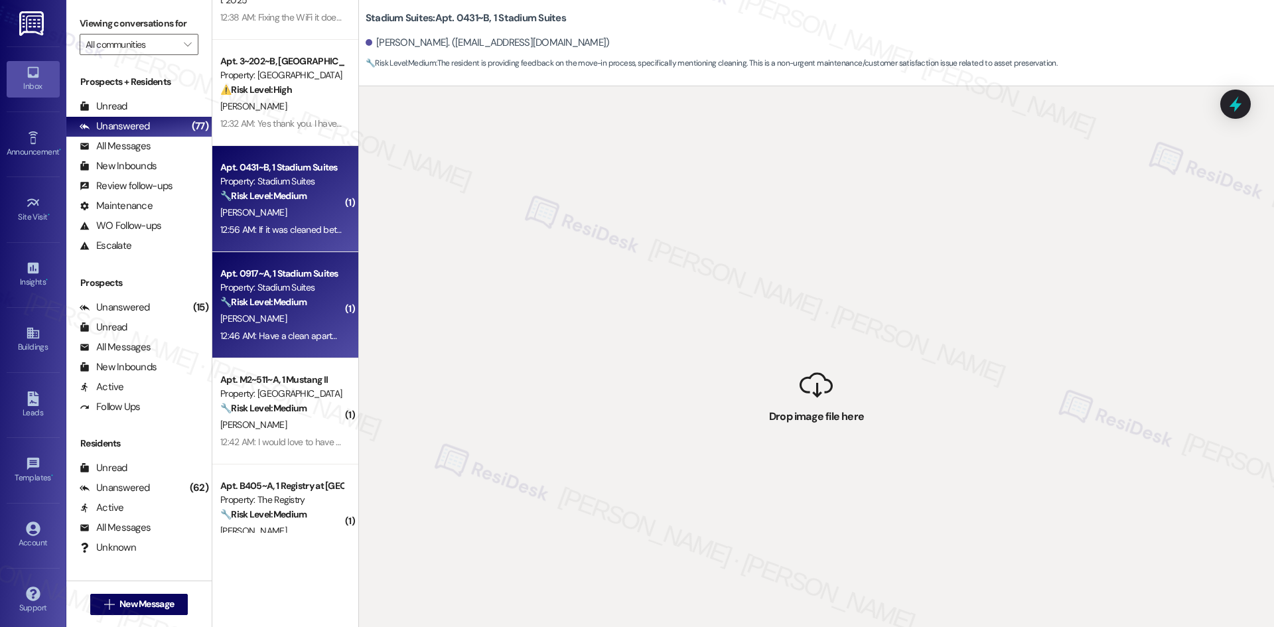
click at [263, 302] on strong "🔧 Risk Level: Medium" at bounding box center [263, 302] width 86 height 12
click at [267, 234] on div "12:56 AM: If it was cleaned better 12:56 AM: If it was cleaned better" at bounding box center [283, 230] width 127 height 12
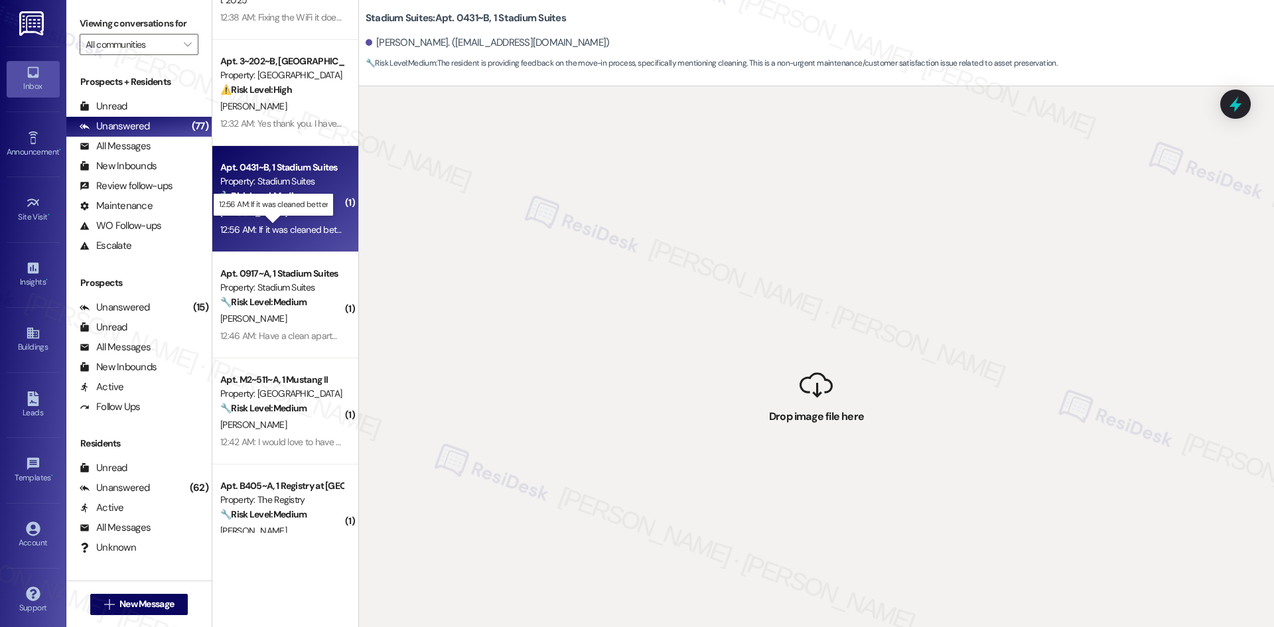
click at [267, 234] on div "12:56 AM: If it was cleaned better 12:56 AM: If it was cleaned better" at bounding box center [283, 230] width 127 height 12
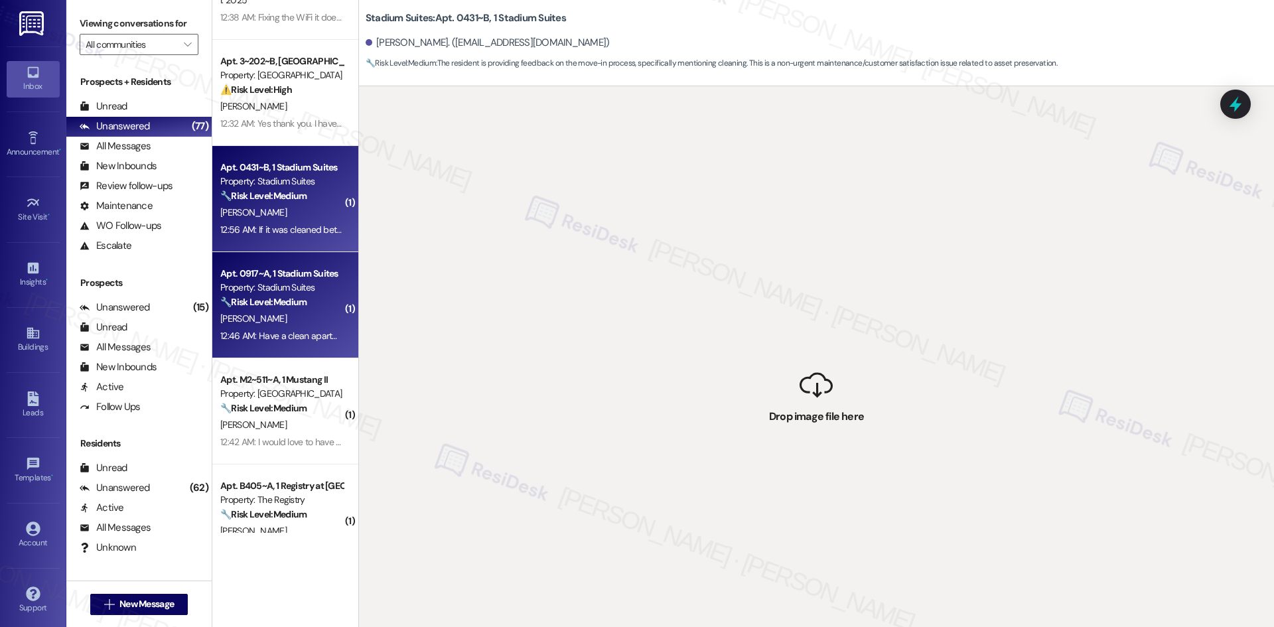
click at [267, 333] on div "12:46 AM: Have a clean apartment when I move in 12:46 AM: Have a clean apartmen…" at bounding box center [315, 336] width 191 height 12
click at [286, 218] on div "[PERSON_NAME]" at bounding box center [281, 212] width 125 height 17
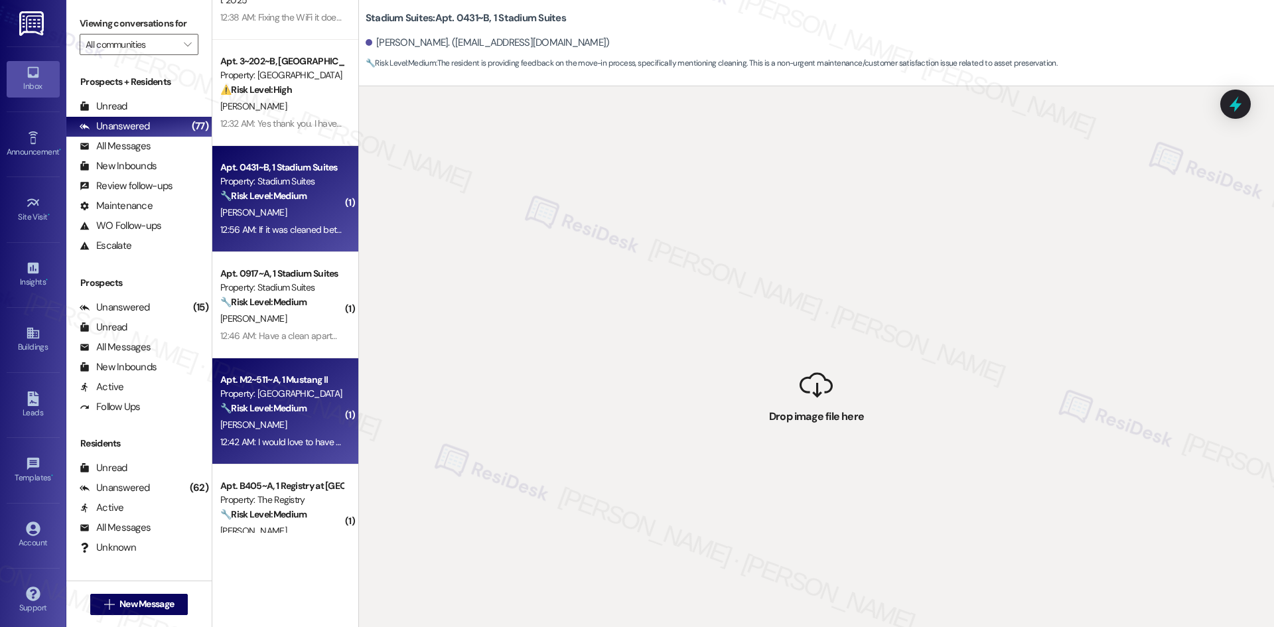
click at [297, 395] on div "Property: [GEOGRAPHIC_DATA]" at bounding box center [281, 394] width 123 height 14
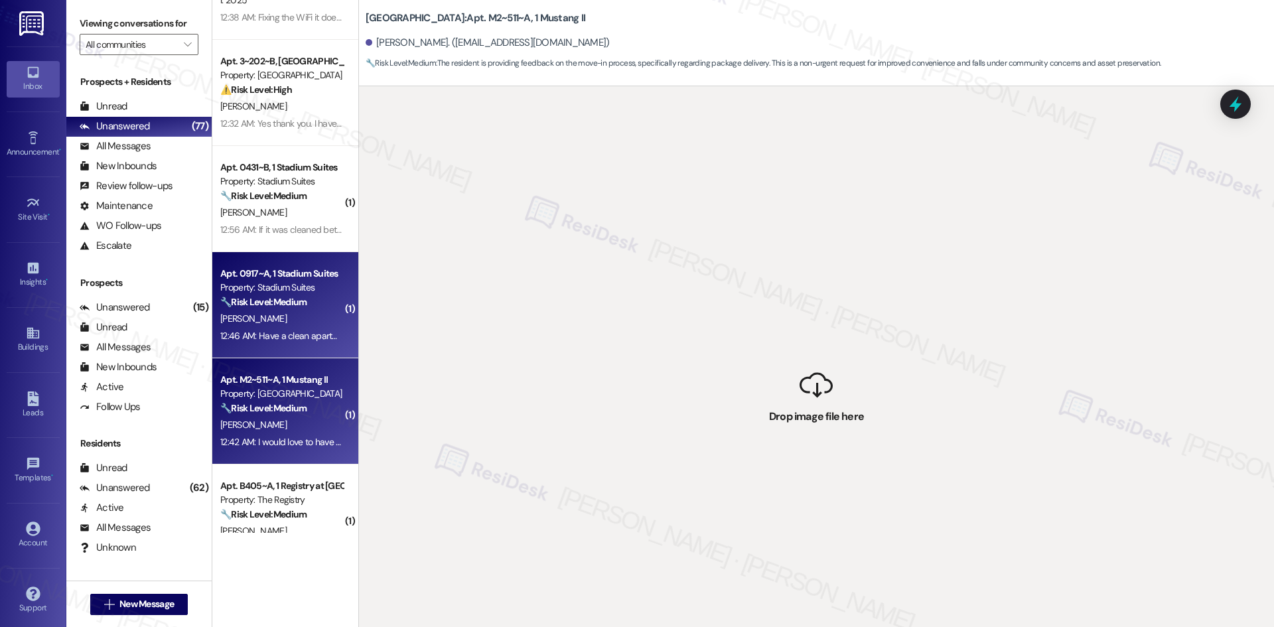
click at [280, 342] on div "12:46 AM: Have a clean apartment when I move in 12:46 AM: Have a clean apartmen…" at bounding box center [281, 336] width 125 height 17
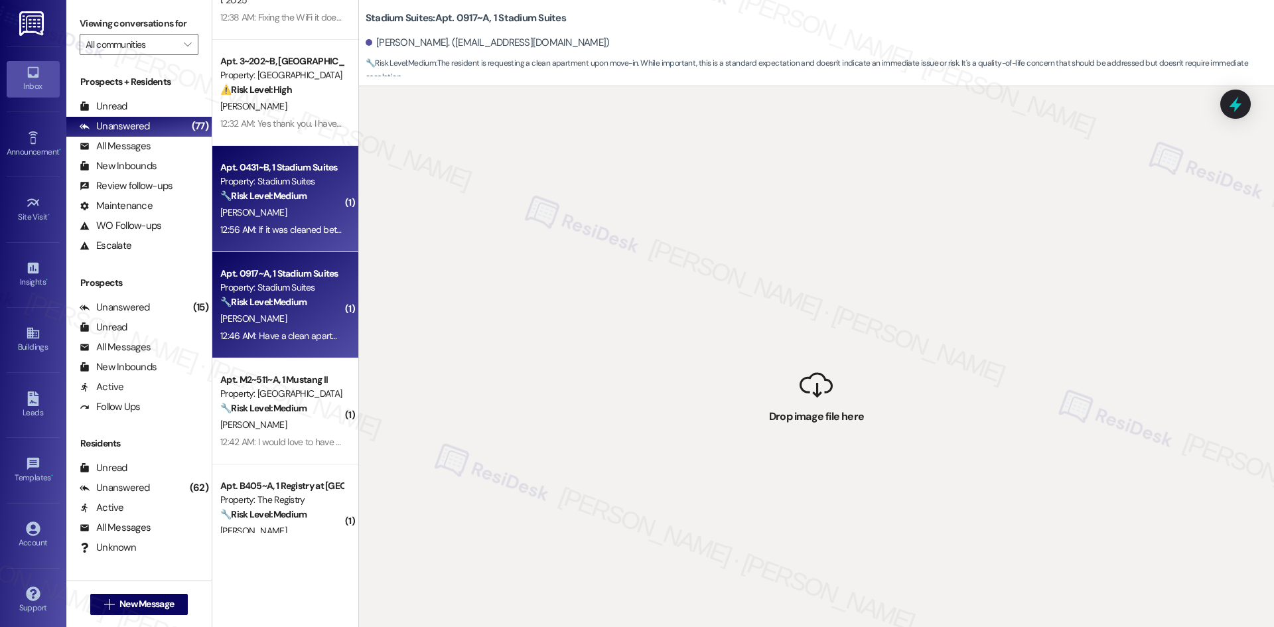
click at [291, 235] on div "12:56 AM: If it was cleaned better 12:56 AM: If it was cleaned better" at bounding box center [283, 230] width 127 height 12
click at [293, 283] on div "Property: Stadium Suites" at bounding box center [281, 288] width 123 height 14
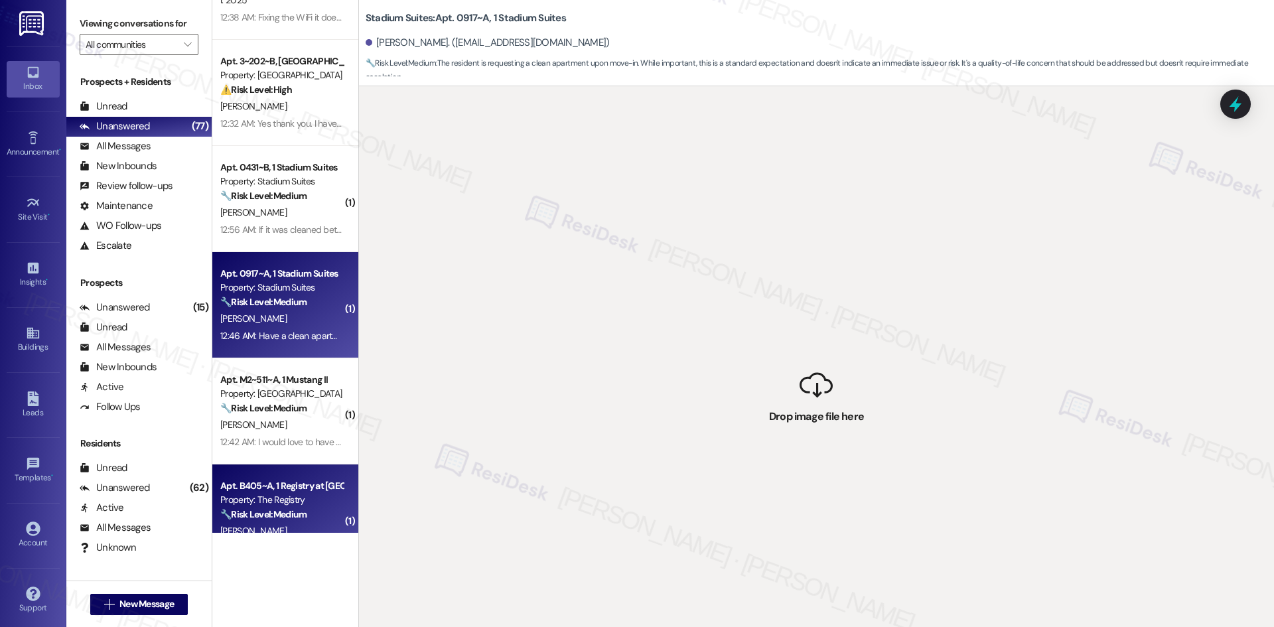
click at [295, 521] on div "🔧 Risk Level: Medium The resident is providing feedback on their move-in experi…" at bounding box center [281, 514] width 123 height 14
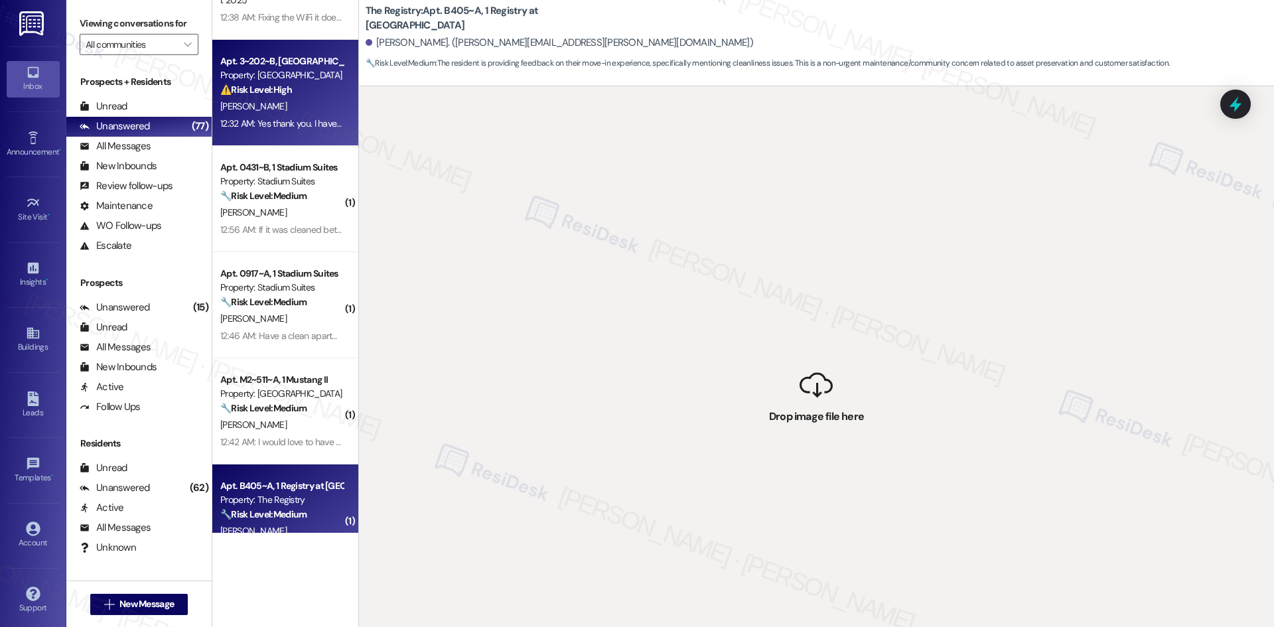
click at [263, 112] on div "[PERSON_NAME]" at bounding box center [281, 106] width 125 height 17
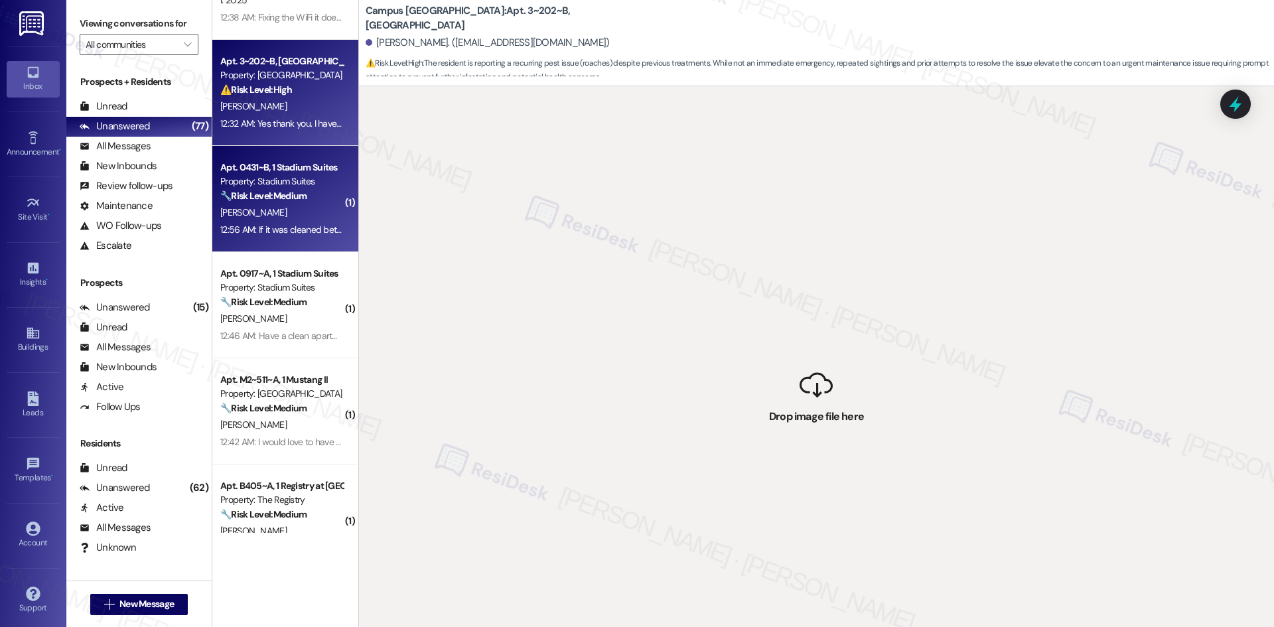
click at [274, 178] on div "Property: Stadium Suites" at bounding box center [281, 181] width 123 height 14
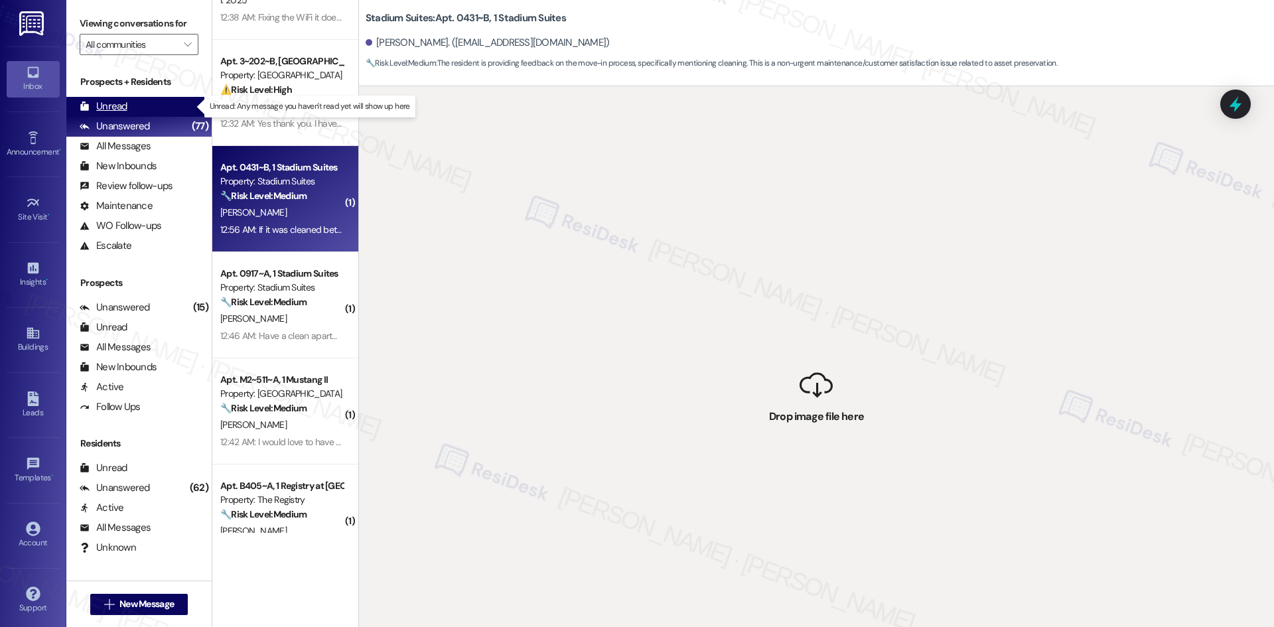
click at [133, 103] on div "Unread (0)" at bounding box center [138, 107] width 145 height 20
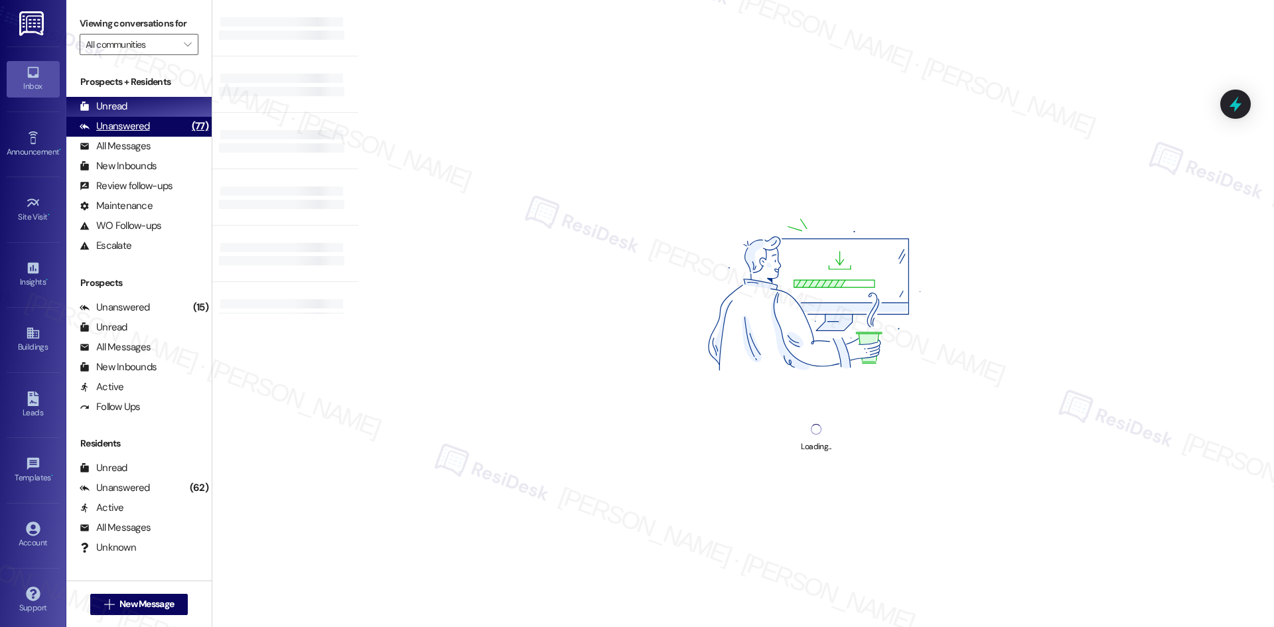
click at [159, 129] on div "Unanswered (77)" at bounding box center [138, 127] width 145 height 20
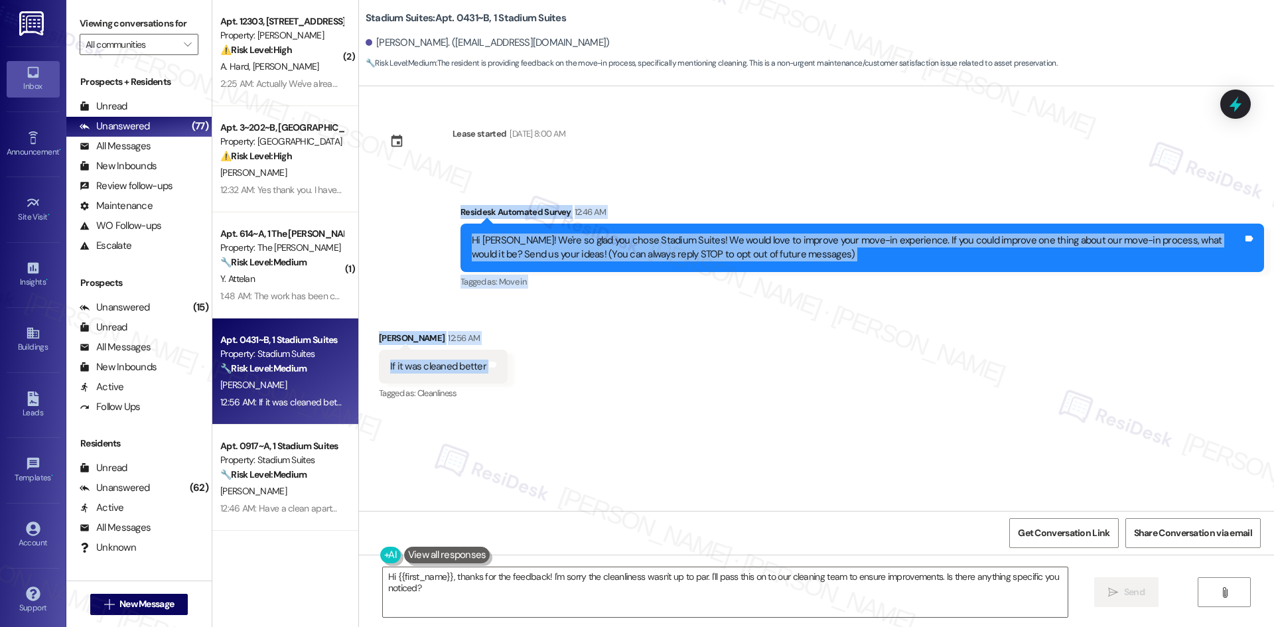
drag, startPoint x: 423, startPoint y: 206, endPoint x: 528, endPoint y: 362, distance: 188.2
click at [528, 362] on div "Lease started Aug 14, 2025 at 8:00 AM Survey, sent via SMS Residesk Automated S…" at bounding box center [816, 298] width 915 height 425
copy div "Residesk Automated Survey 12:46 AM Hi Charley! We're so glad you chose Stadium …"
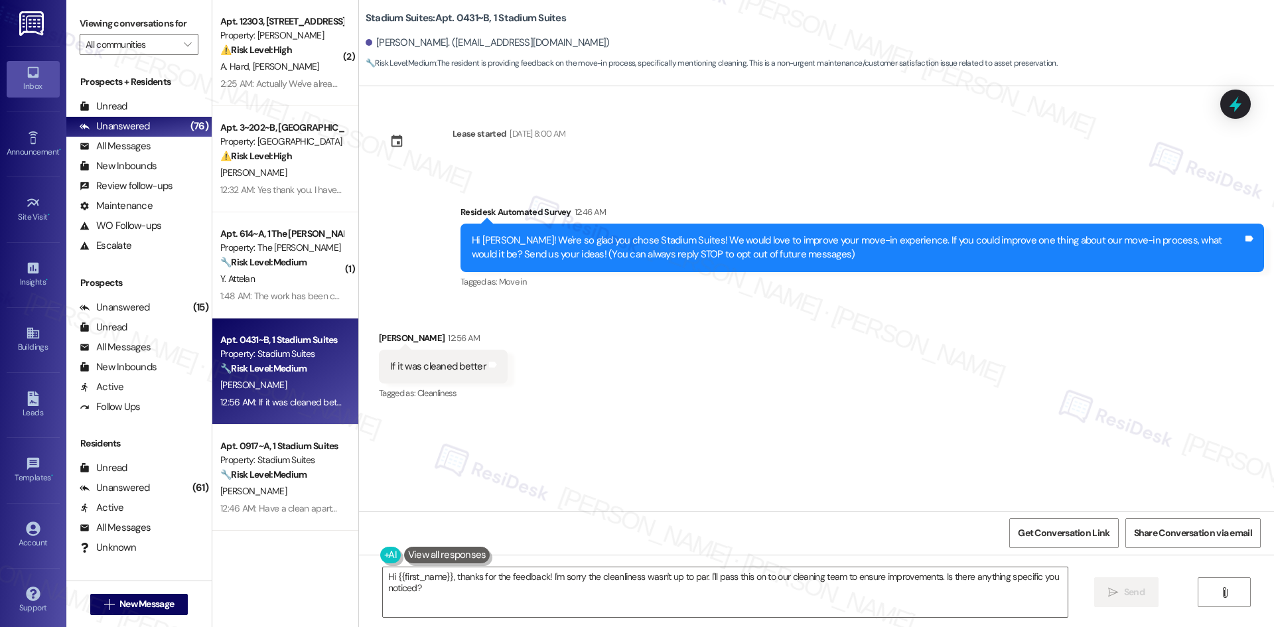
click at [805, 431] on div "Lease started Aug 14, 2025 at 8:00 AM Survey, sent via SMS Residesk Automated S…" at bounding box center [816, 298] width 915 height 425
click at [680, 622] on div "Hi {{first_name}}, thanks for the feedback! I'm sorry the cleanliness wasn't up…" at bounding box center [816, 605] width 915 height 100
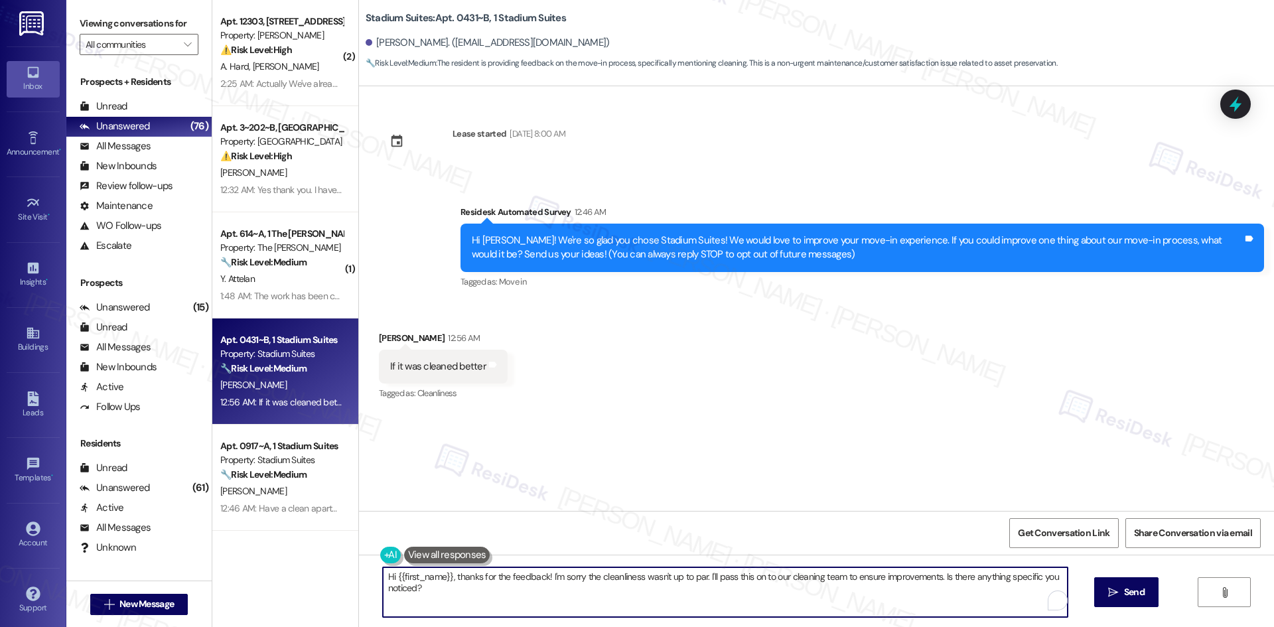
click at [675, 608] on textarea "Hi {{first_name}}, thanks for the feedback! I'm sorry the cleanliness wasn't up…" at bounding box center [725, 592] width 685 height 50
paste textarea "Charley, thank you for your feedback. I’ll share your note about improving unit…"
drag, startPoint x: 424, startPoint y: 574, endPoint x: 317, endPoint y: 571, distance: 106.8
click at [317, 571] on div "( 2 ) Apt. 12303, 12330 Research Road Property: Brea Frisco ⚠️ Risk Level: High…" at bounding box center [742, 313] width 1061 height 627
type textarea "Thank you for your feedback. I’ll share your note about improving unit cleanlin…"
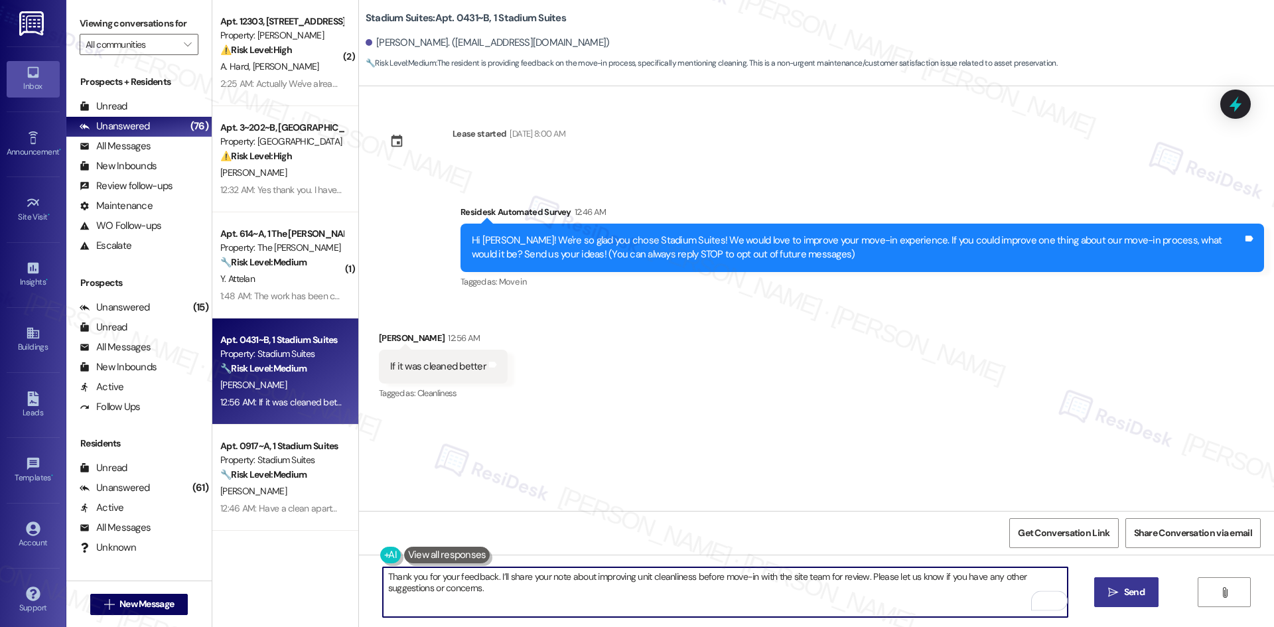
click at [1161, 598] on div "Thank you for your feedback. I’ll share your note about improving unit cleanlin…" at bounding box center [816, 605] width 915 height 100
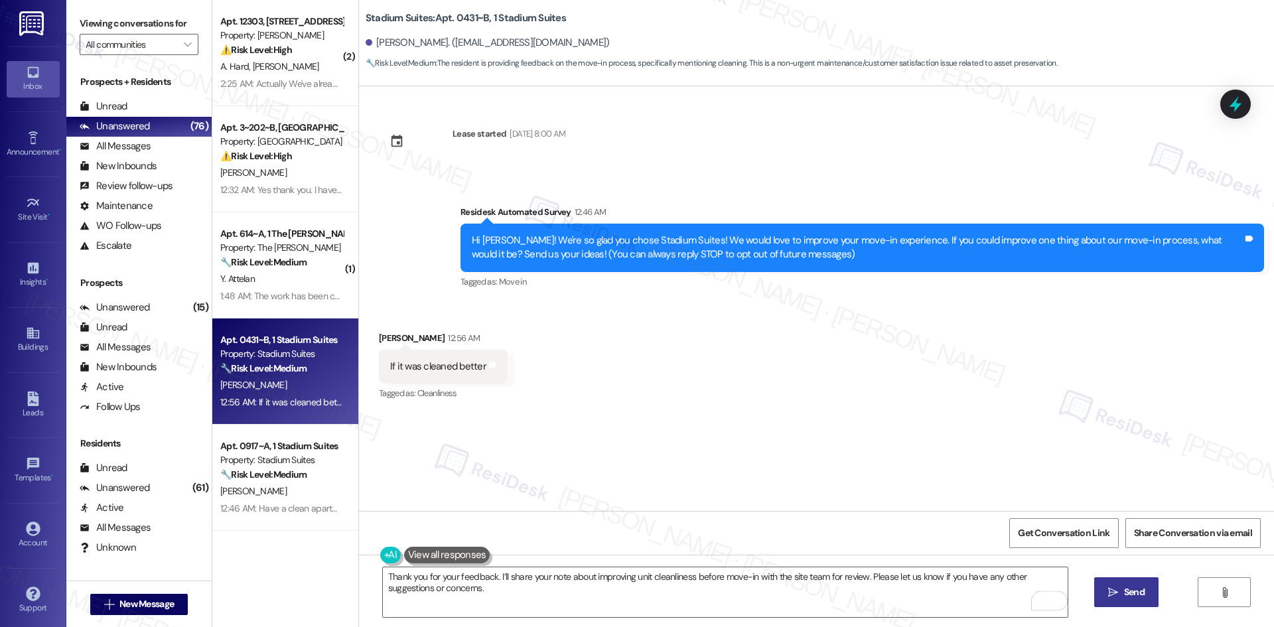
click at [1136, 605] on button " Send" at bounding box center [1126, 592] width 64 height 30
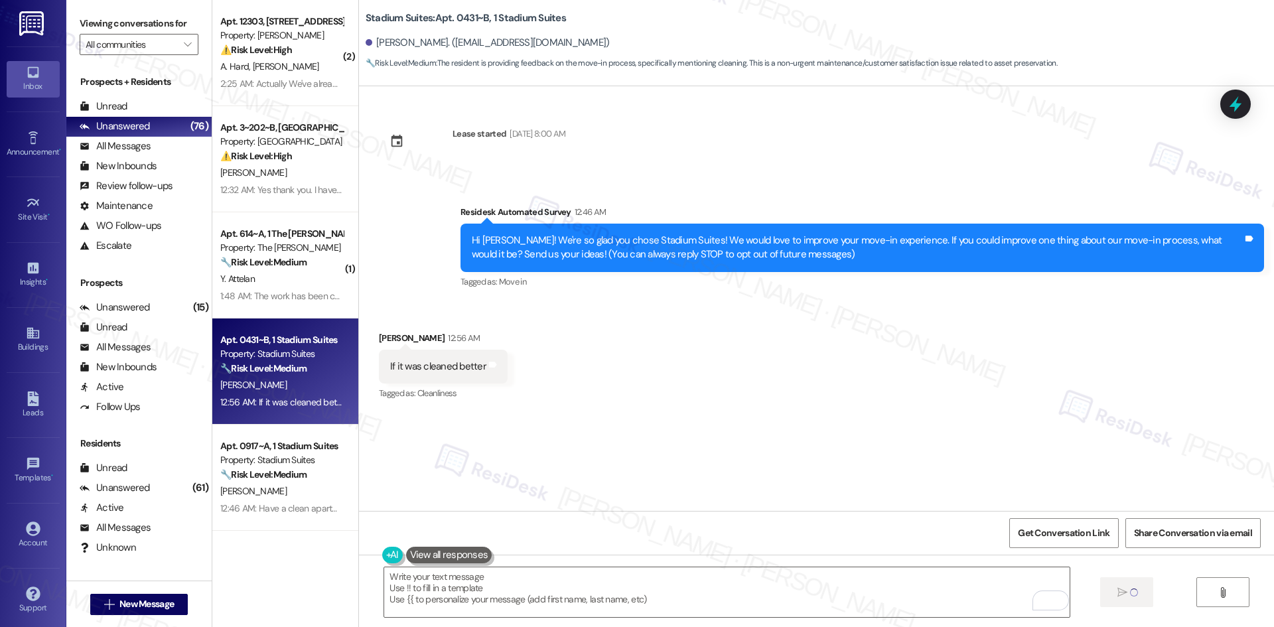
type textarea "Fetching suggested responses. Please feel free to read through the conversation…"
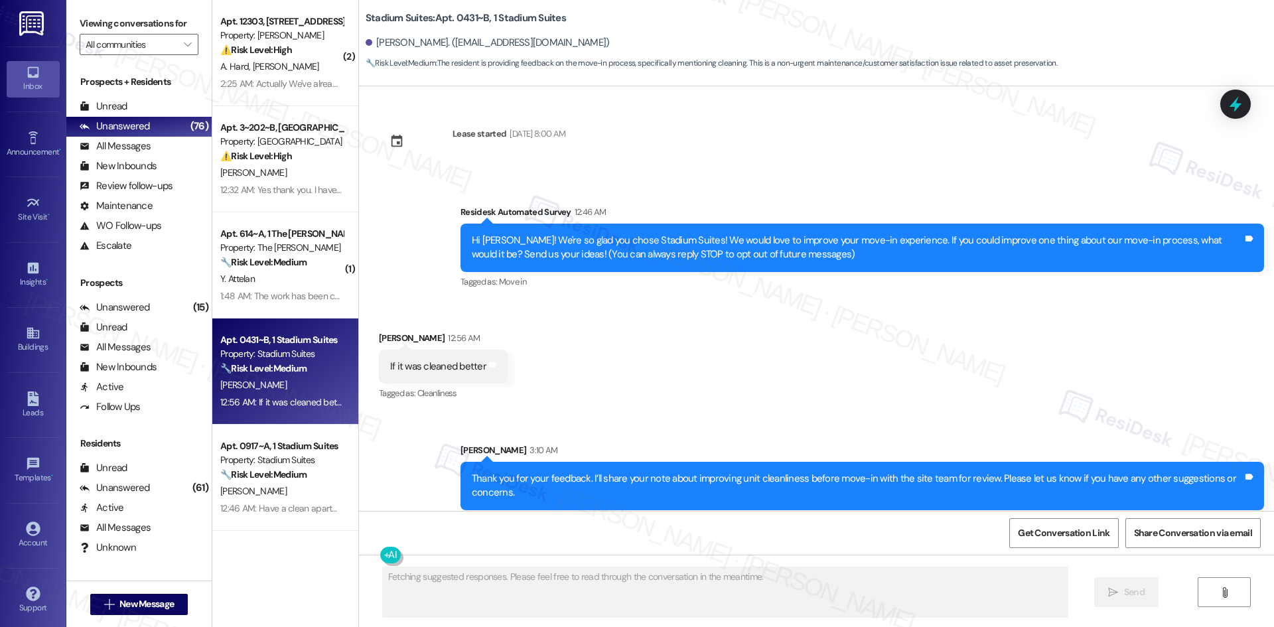
scroll to position [10, 0]
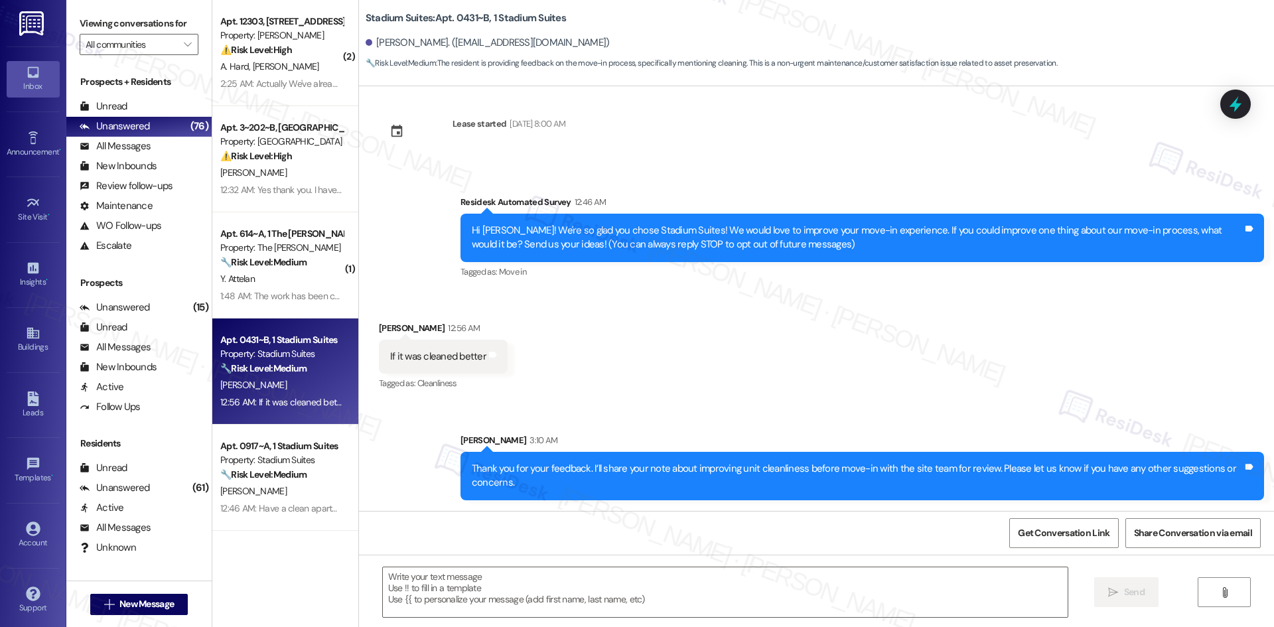
click at [977, 394] on div "Received via SMS Charley Howe 12:56 AM If it was cleaned better Tags and notes …" at bounding box center [816, 347] width 915 height 112
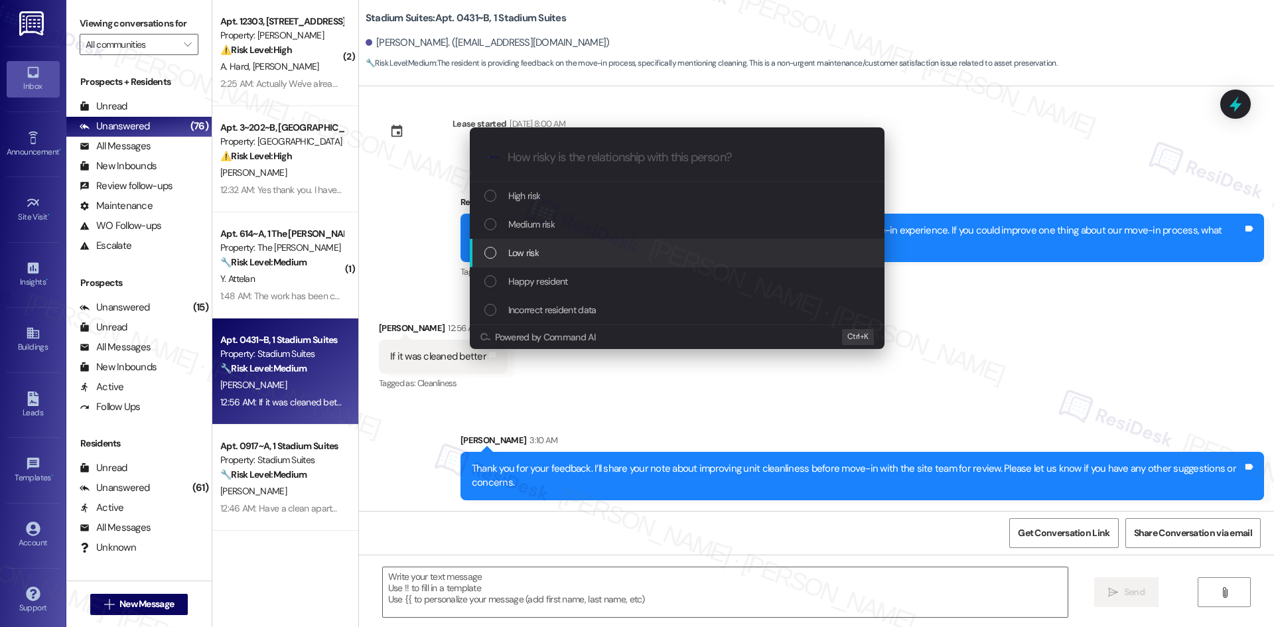
click at [598, 254] on div "Low risk" at bounding box center [678, 252] width 388 height 15
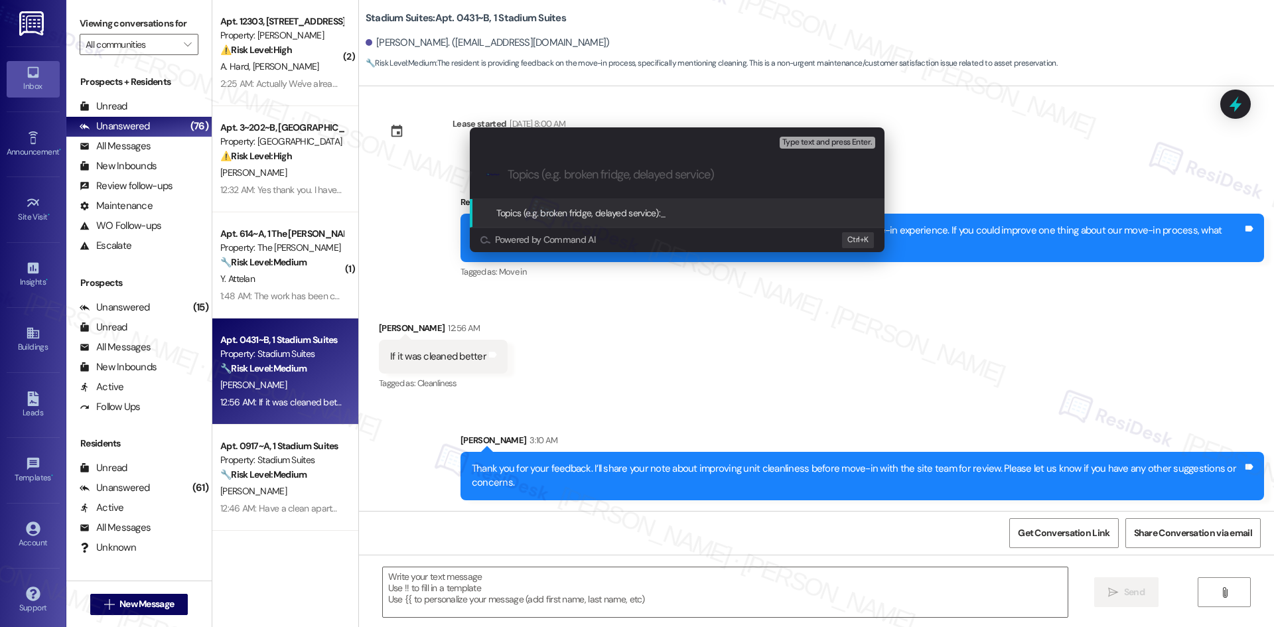
click at [606, 176] on input "Topics (e.g. broken fridge, delayed service)" at bounding box center [687, 175] width 360 height 14
paste input "Subject: Feedback on Unit Cleanliness – Stadium Suites Move-In"
type input "Subject: Feedback on Unit Cleanliness – Stadium Suites Move-In"
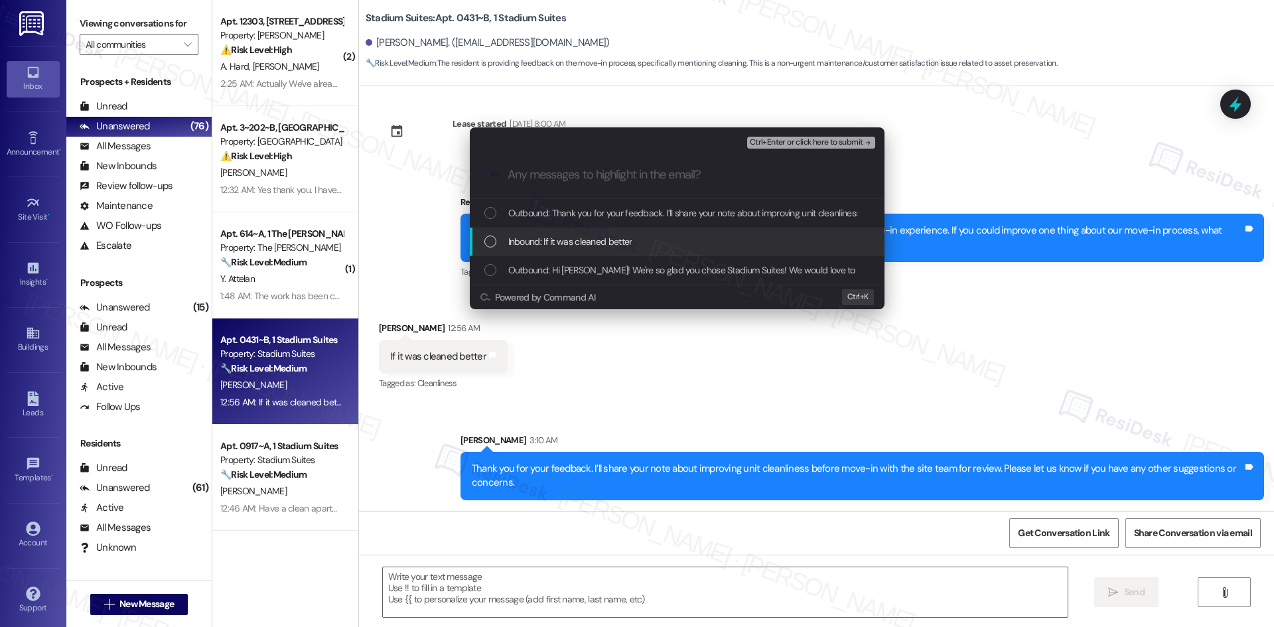
click at [617, 239] on span "Inbound: If it was cleaned better" at bounding box center [570, 241] width 124 height 15
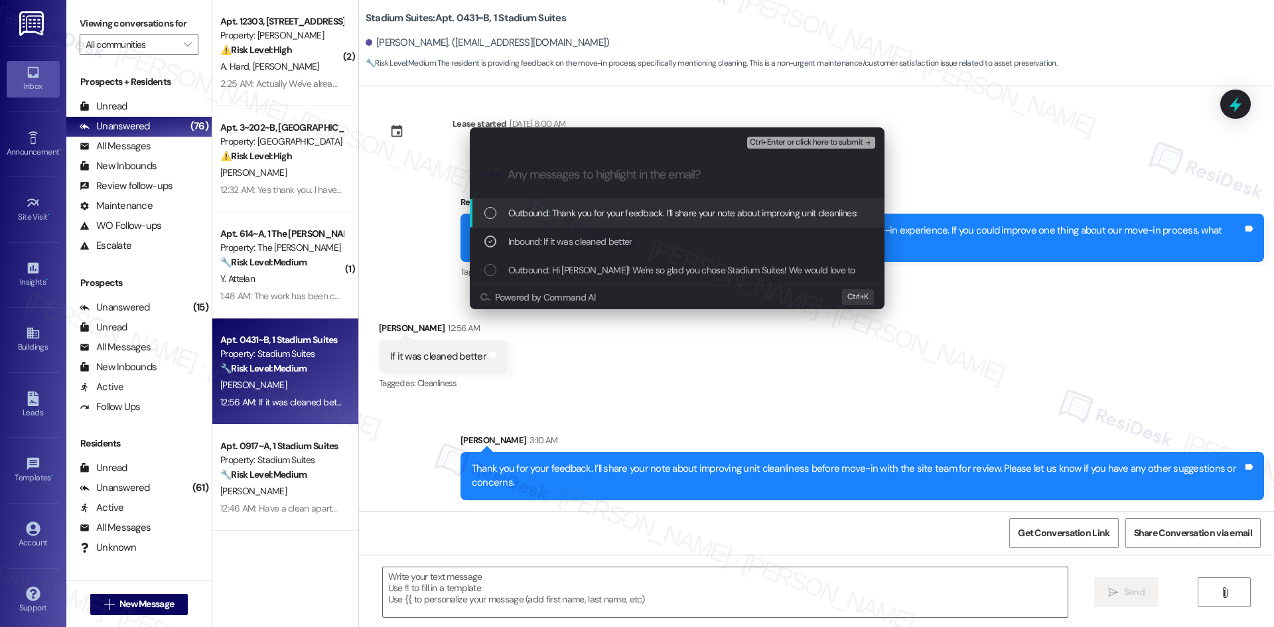
click at [860, 139] on span "Ctrl+Enter or click here to submit" at bounding box center [806, 142] width 113 height 9
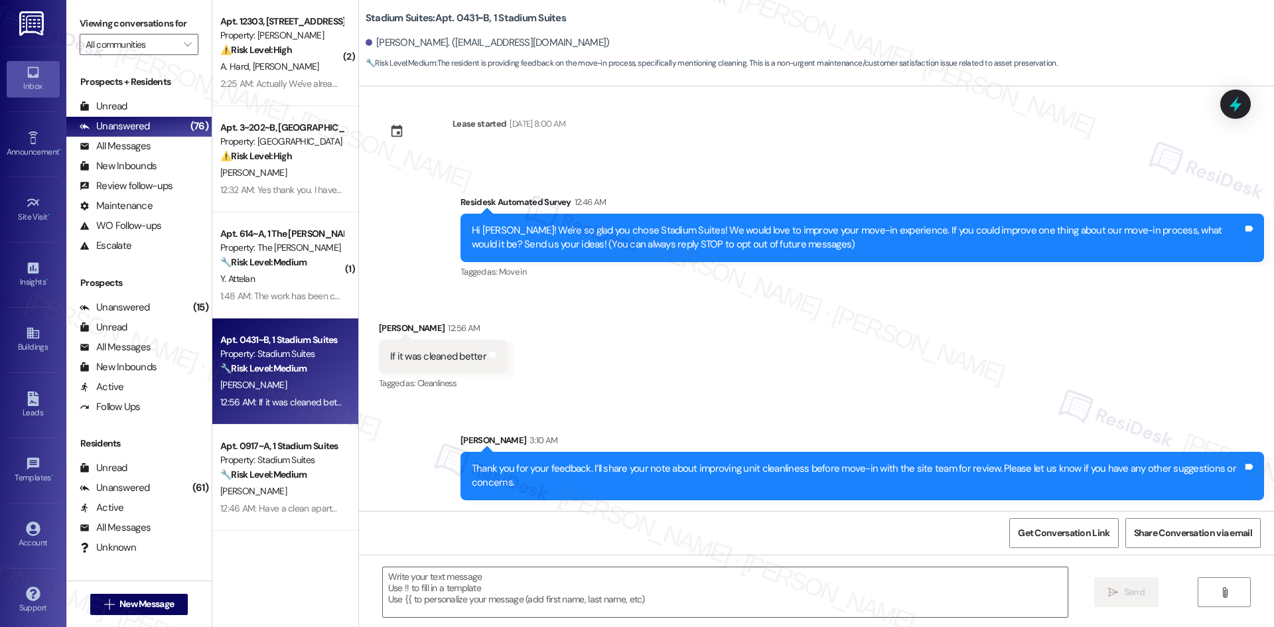
scroll to position [0, 0]
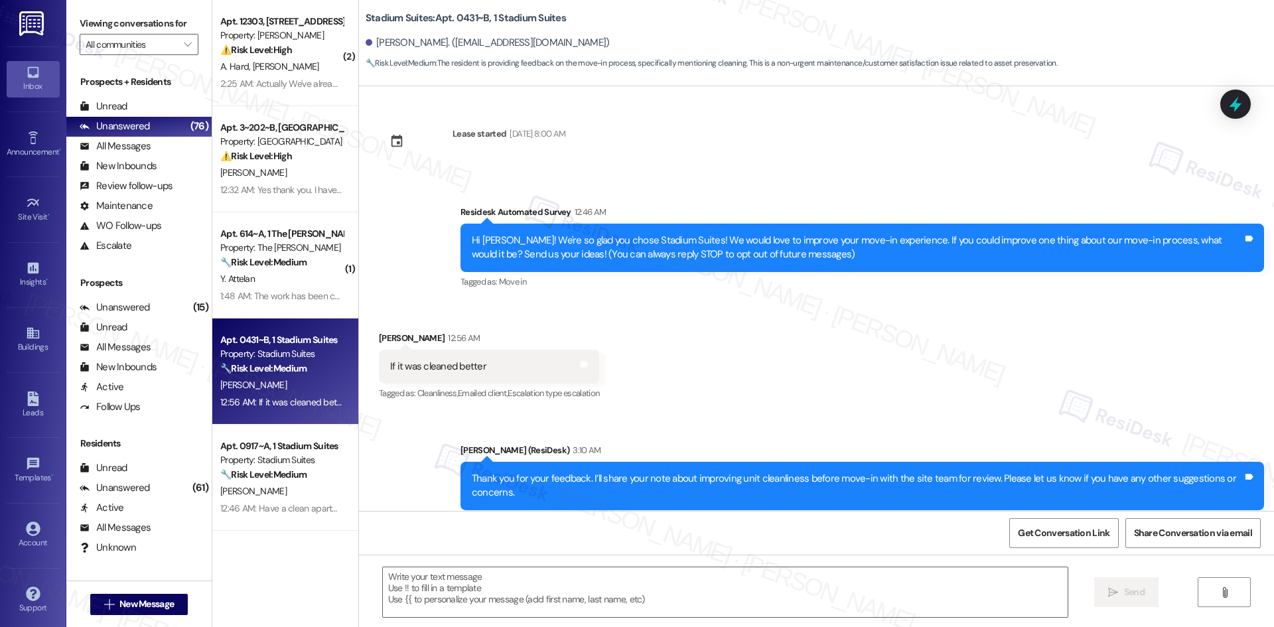
type textarea "Fetching suggested responses. Please feel free to read through the conversation…"
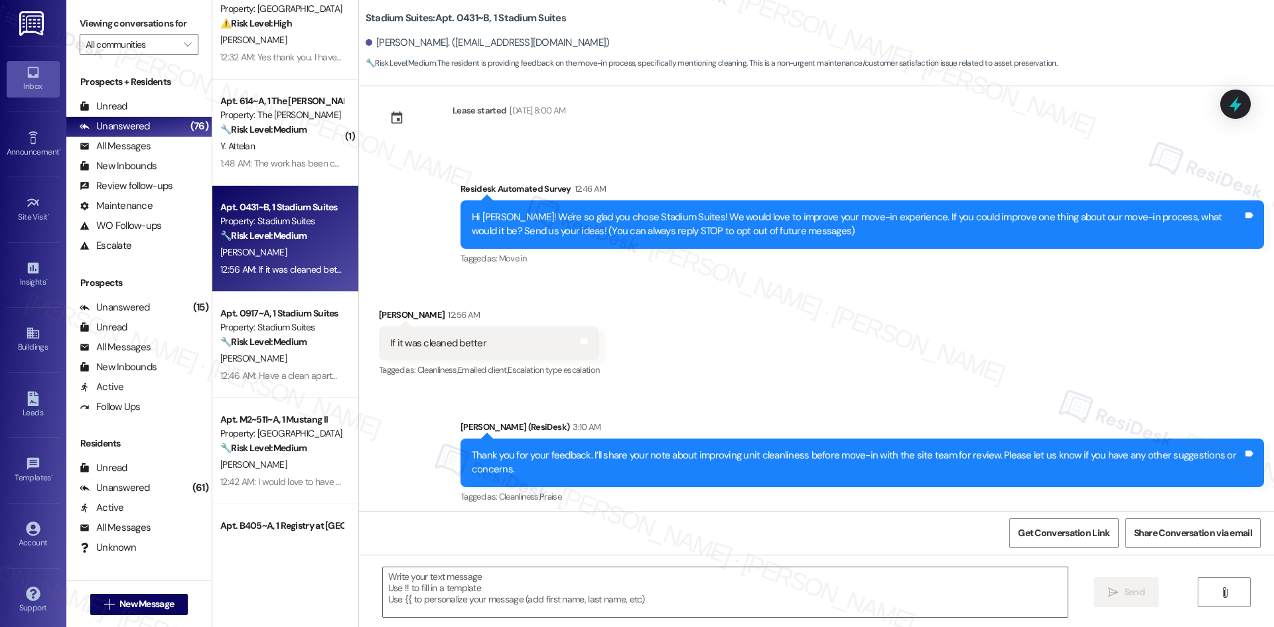
scroll to position [29, 0]
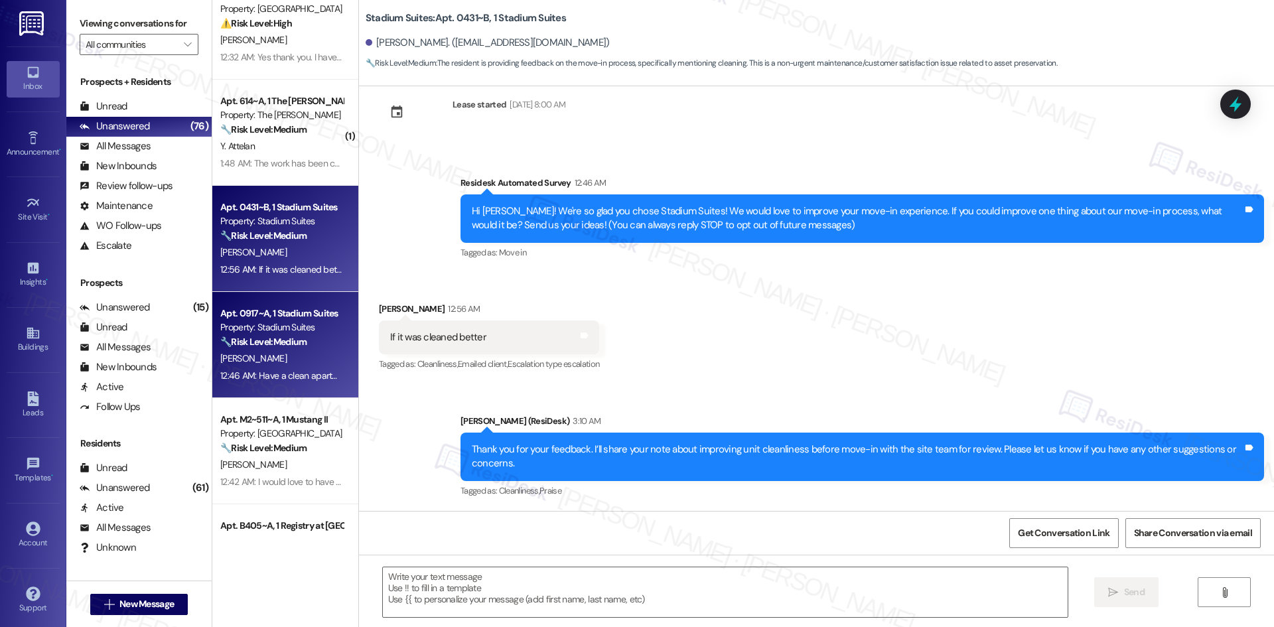
click at [299, 356] on div "[PERSON_NAME]" at bounding box center [281, 358] width 125 height 17
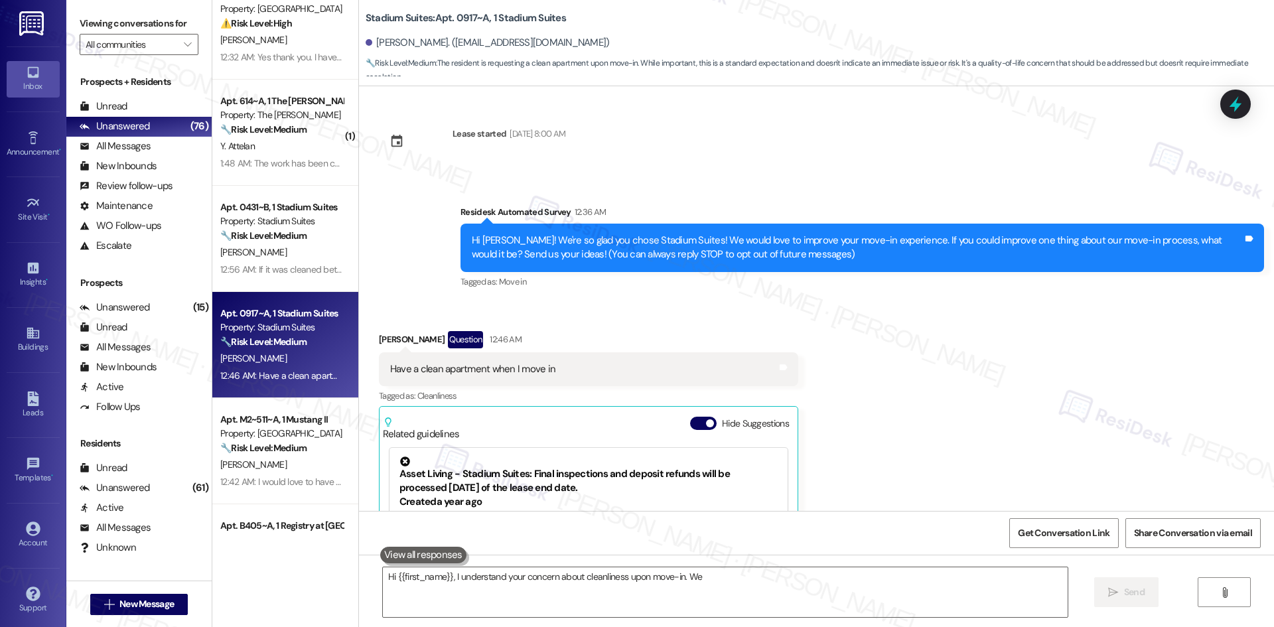
scroll to position [188, 0]
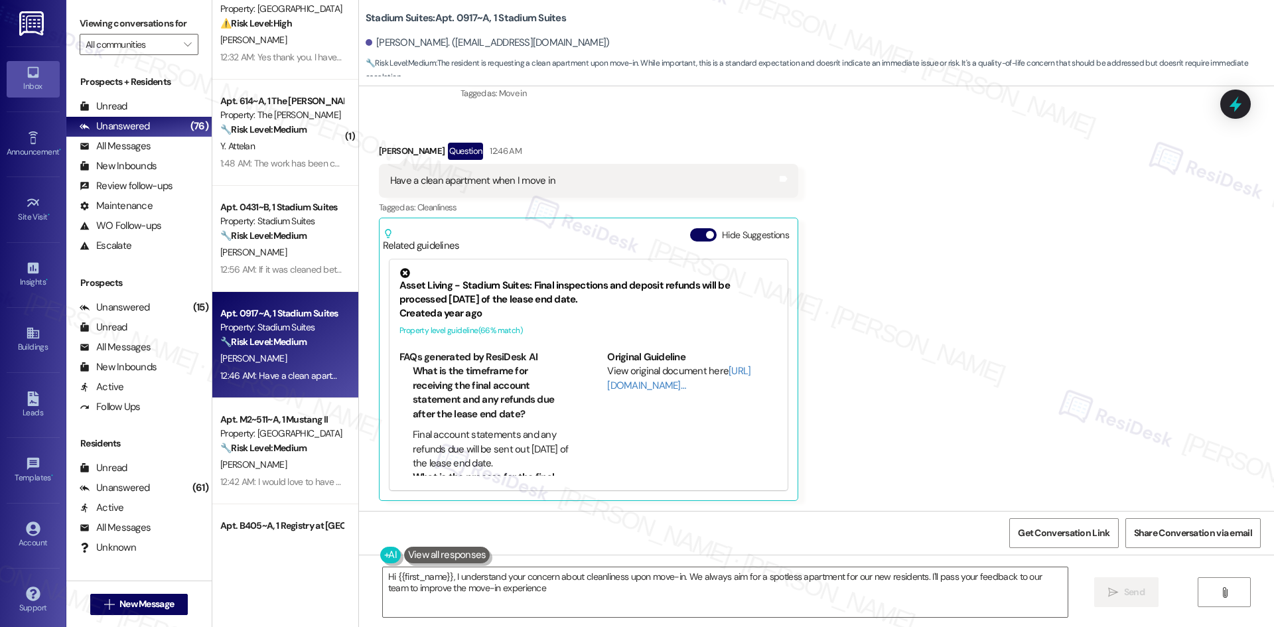
type textarea "Hi {{first_name}}, I understand your concern about cleanliness upon move-in. We…"
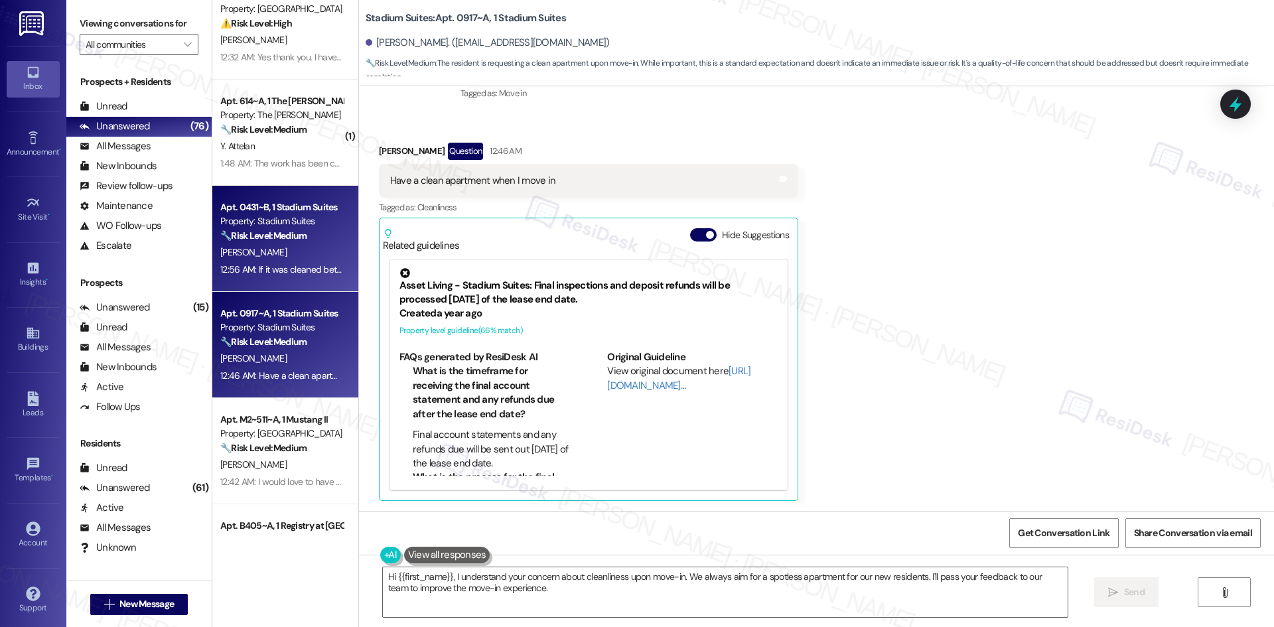
click at [279, 247] on div "[PERSON_NAME]" at bounding box center [281, 252] width 125 height 17
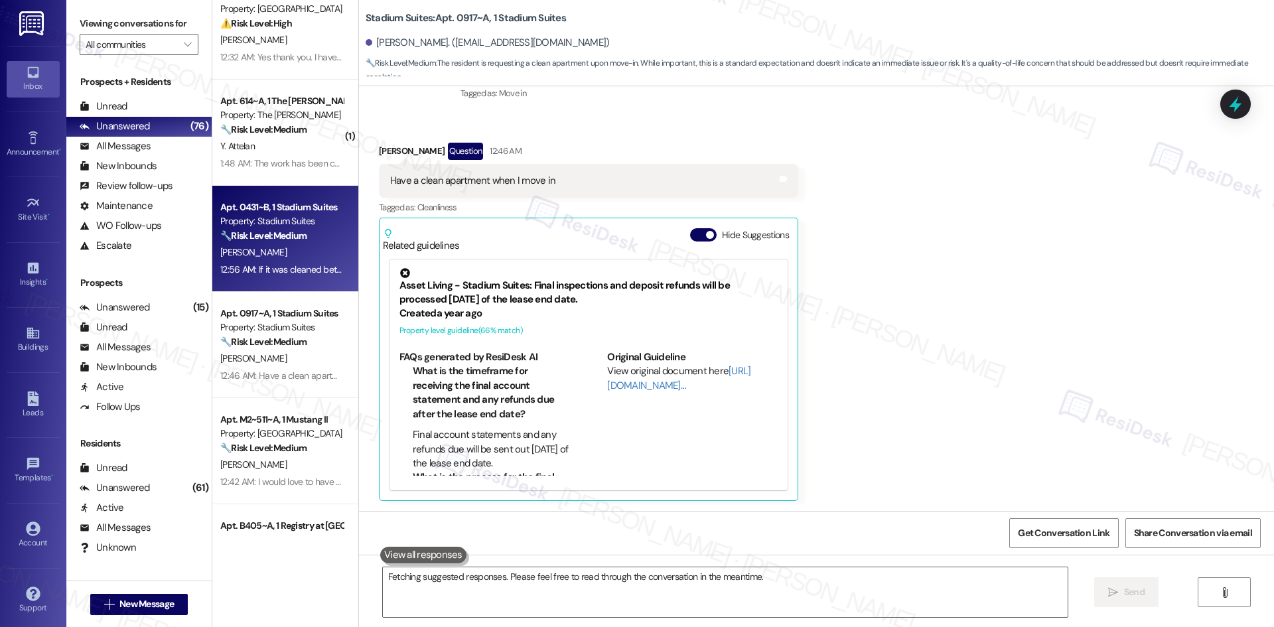
type textarea "Hi {{first_name}}, I understand your concern about cleanliness upon move-in. We…"
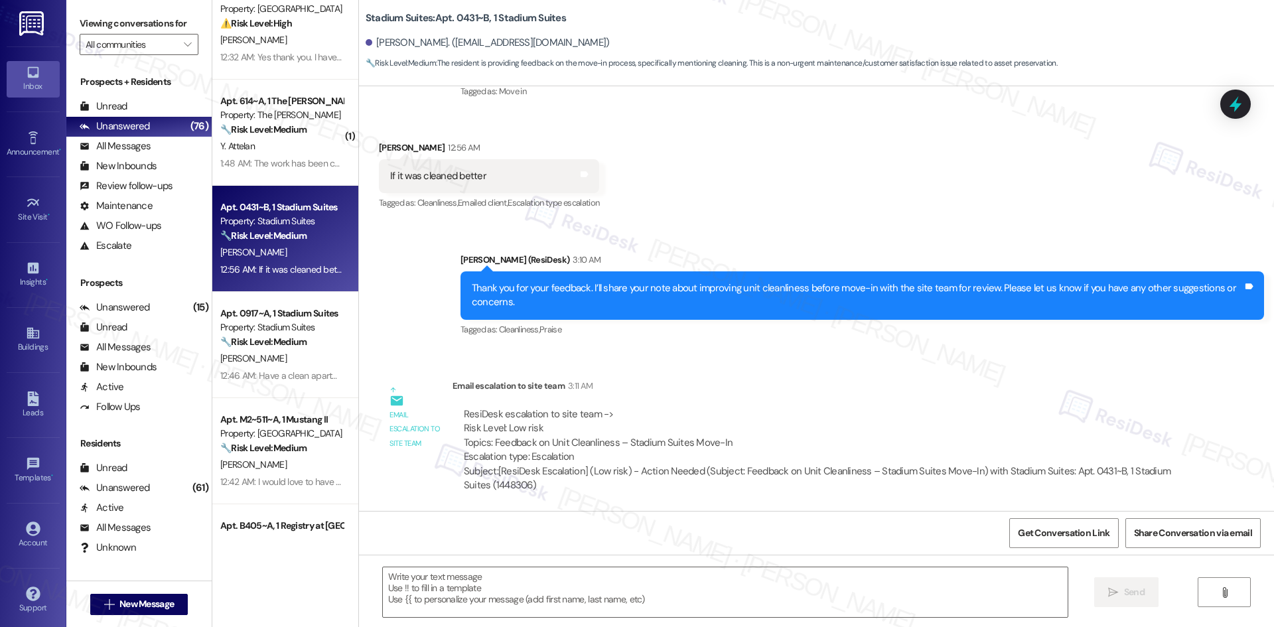
scroll to position [193, 0]
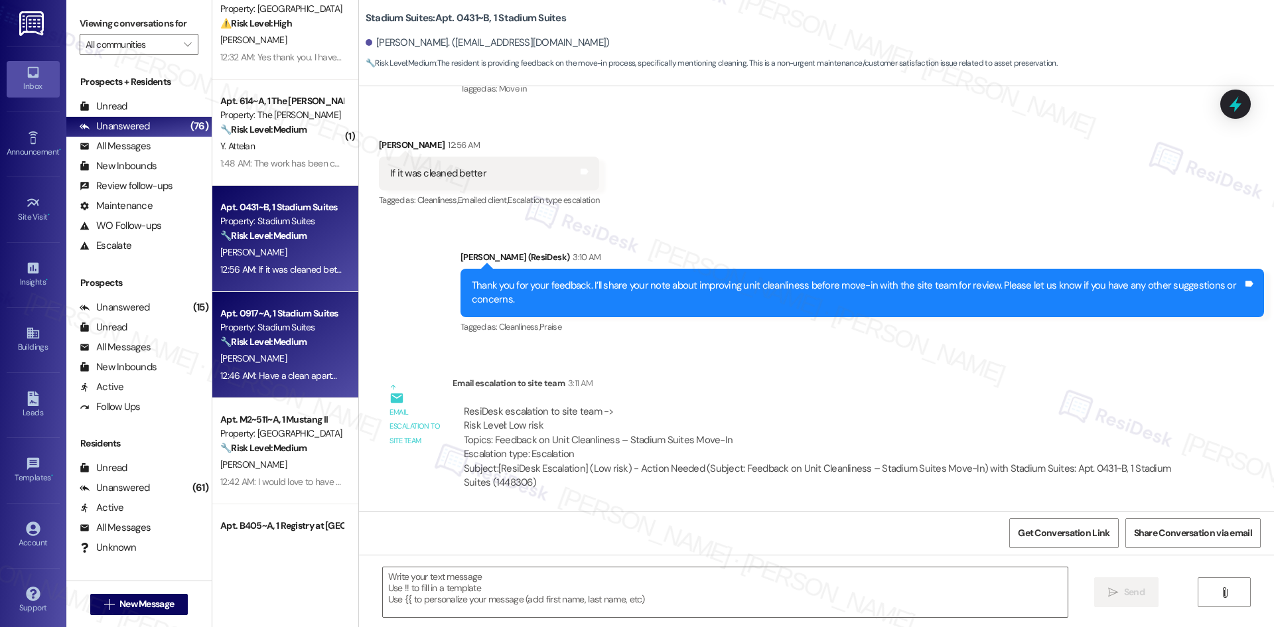
click at [265, 348] on div "🔧 Risk Level: Medium The resident is requesting a clean apartment upon move-in.…" at bounding box center [281, 342] width 123 height 14
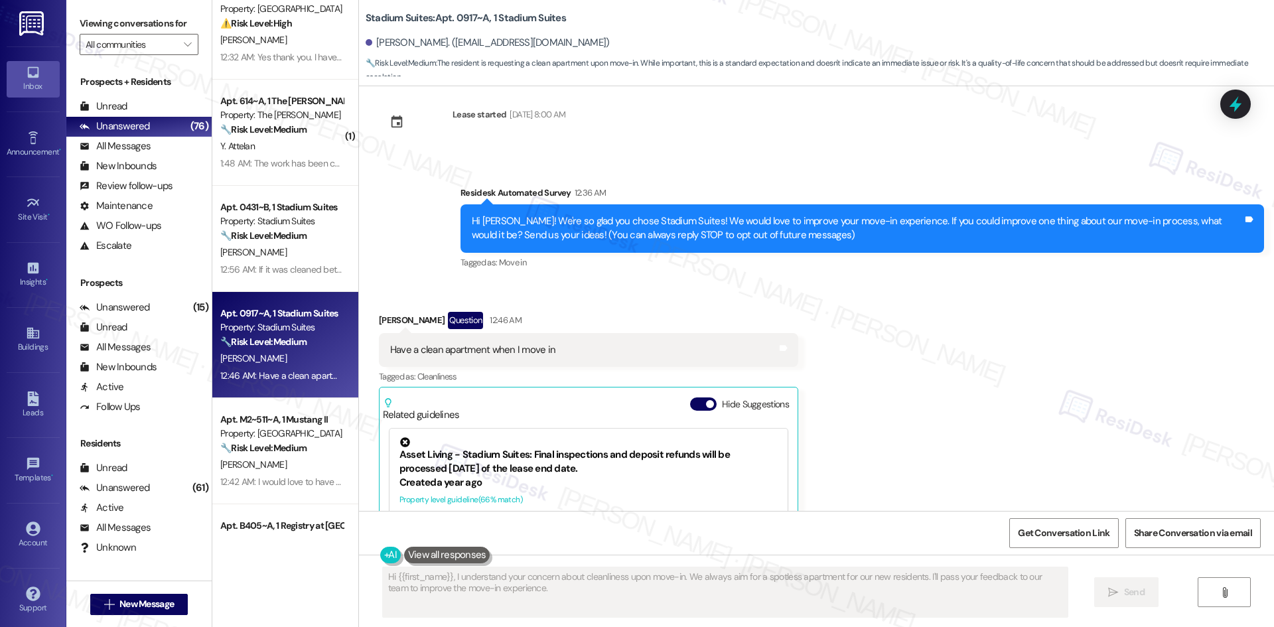
scroll to position [0, 0]
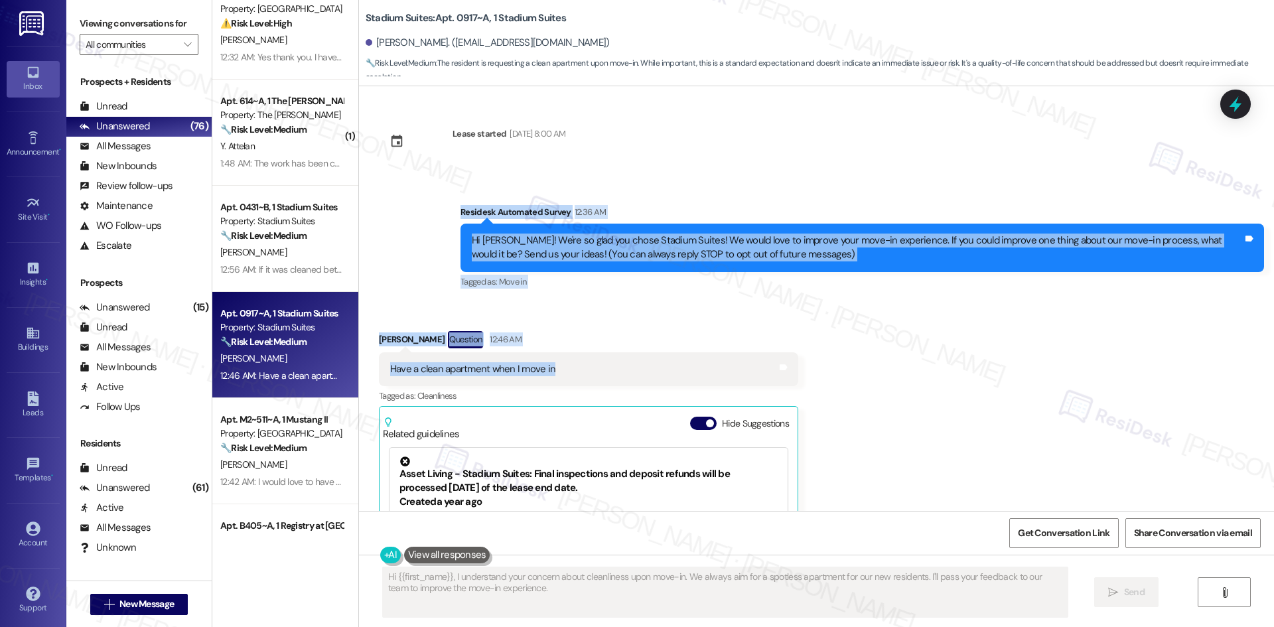
drag, startPoint x: 425, startPoint y: 205, endPoint x: 580, endPoint y: 368, distance: 225.2
click at [580, 368] on div "Lease started Aug 14, 2025 at 8:00 AM Survey, sent via SMS Residesk Automated S…" at bounding box center [816, 298] width 915 height 425
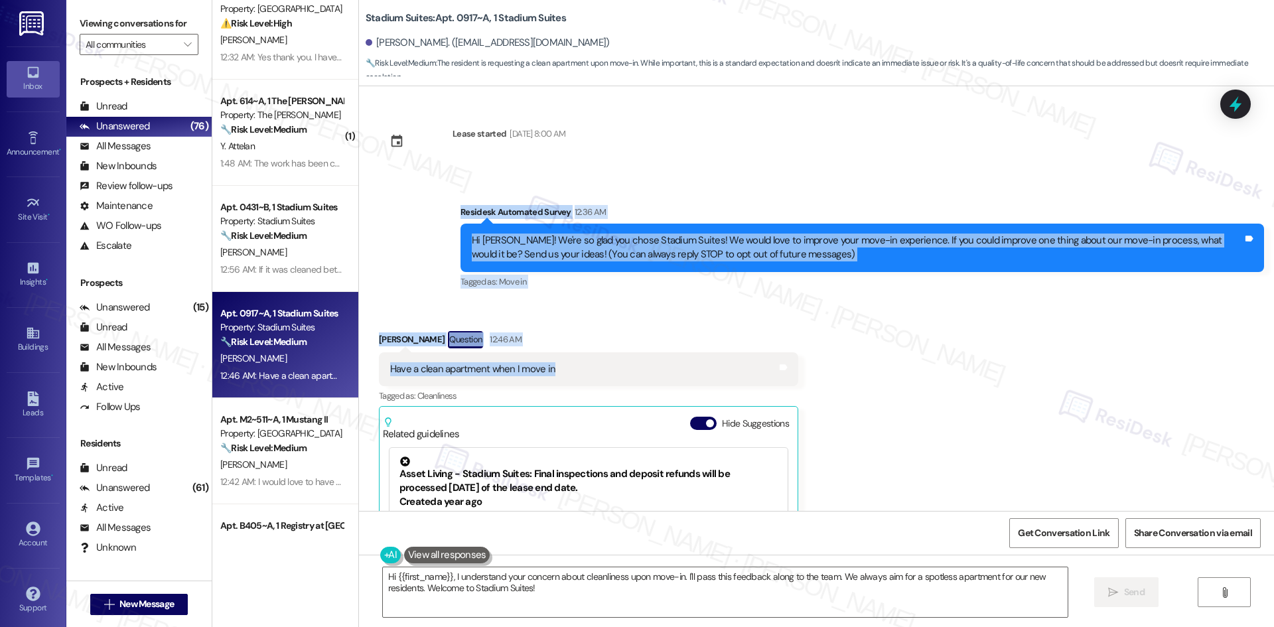
copy div "Residesk Automated Survey 12:36 AM Hi Abigail! We're so glad you chose Stadium …"
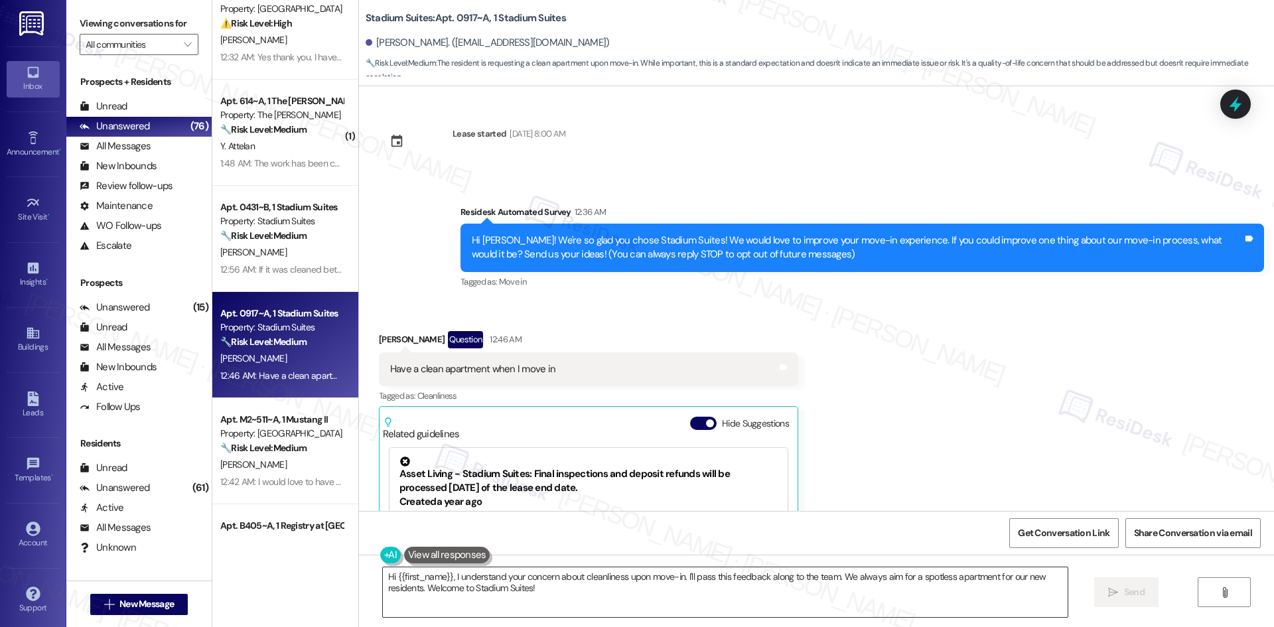
click at [688, 573] on textarea "Hi {{first_name}}, I understand your concern about cleanliness upon move-in. I'…" at bounding box center [725, 592] width 685 height 50
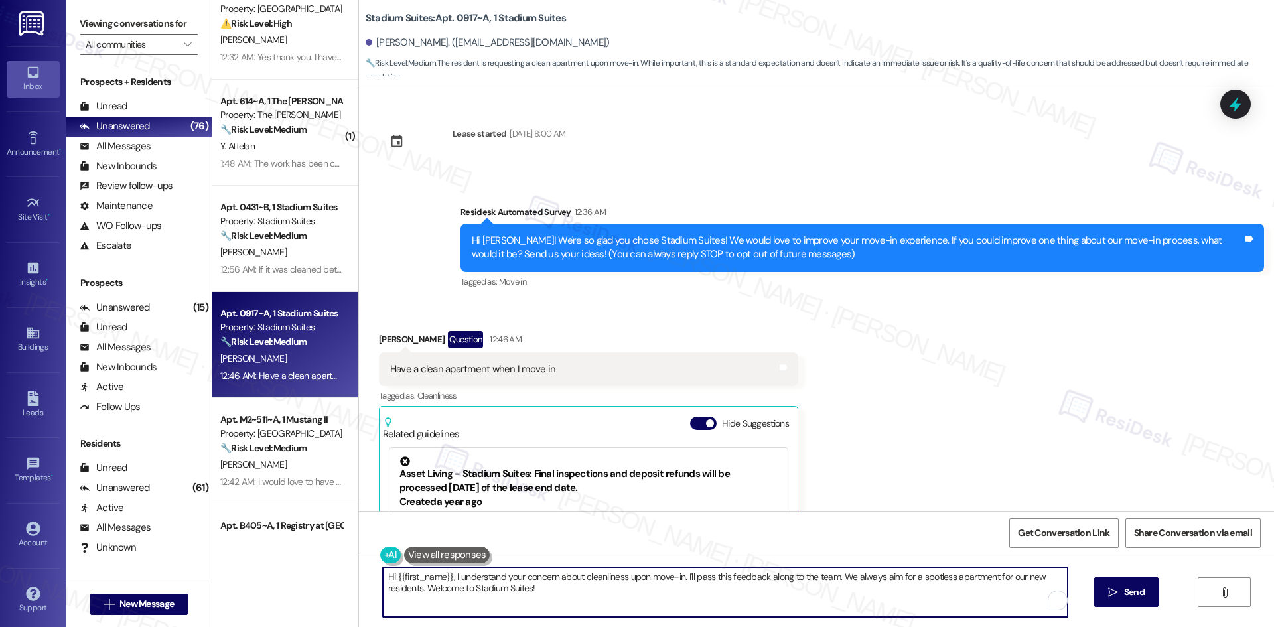
paste textarea "Abigail, thank you for your feedback. I’ll share your note about ensuring apart…"
type textarea "Hi Abigail, thank you for your feedback. I’ll share your note about ensuring ap…"
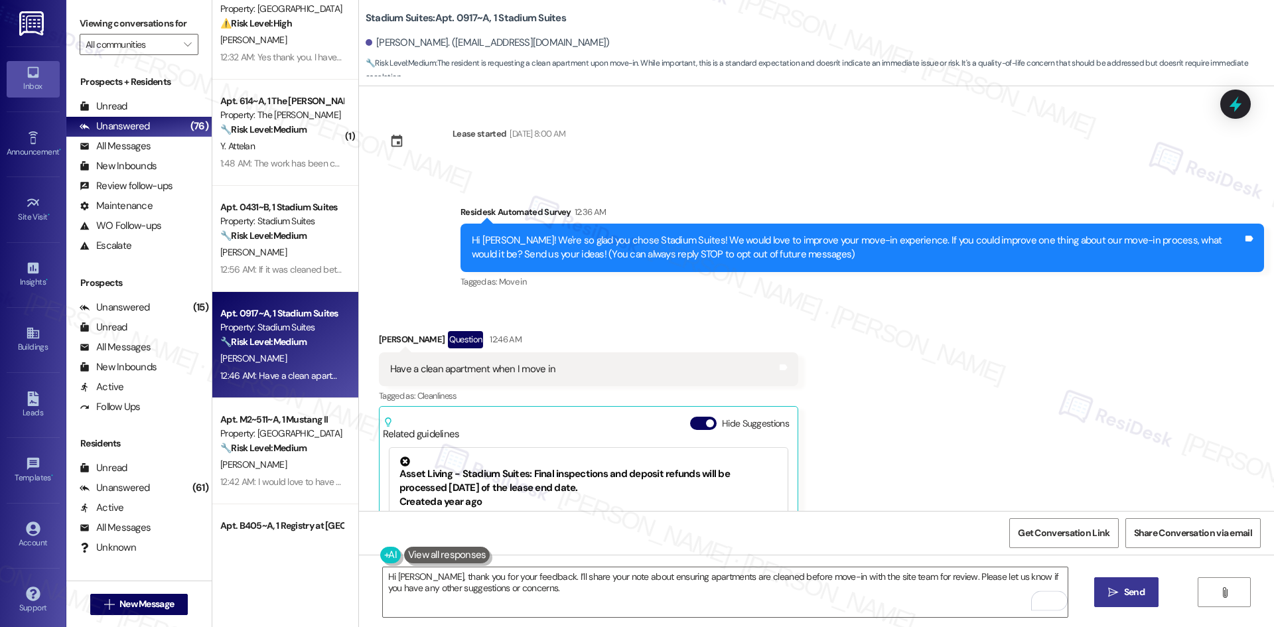
click at [1132, 595] on span "Send" at bounding box center [1134, 592] width 21 height 14
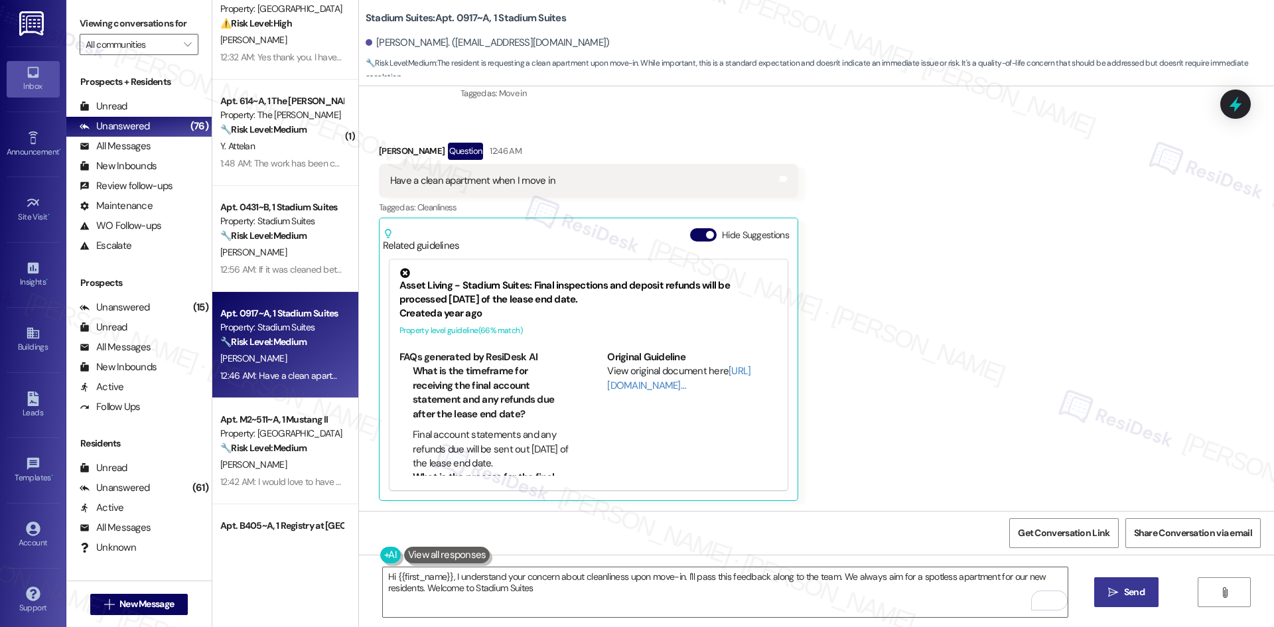
type textarea "Hi {{first_name}}, I understand your concern about cleanliness upon move-in. I'…"
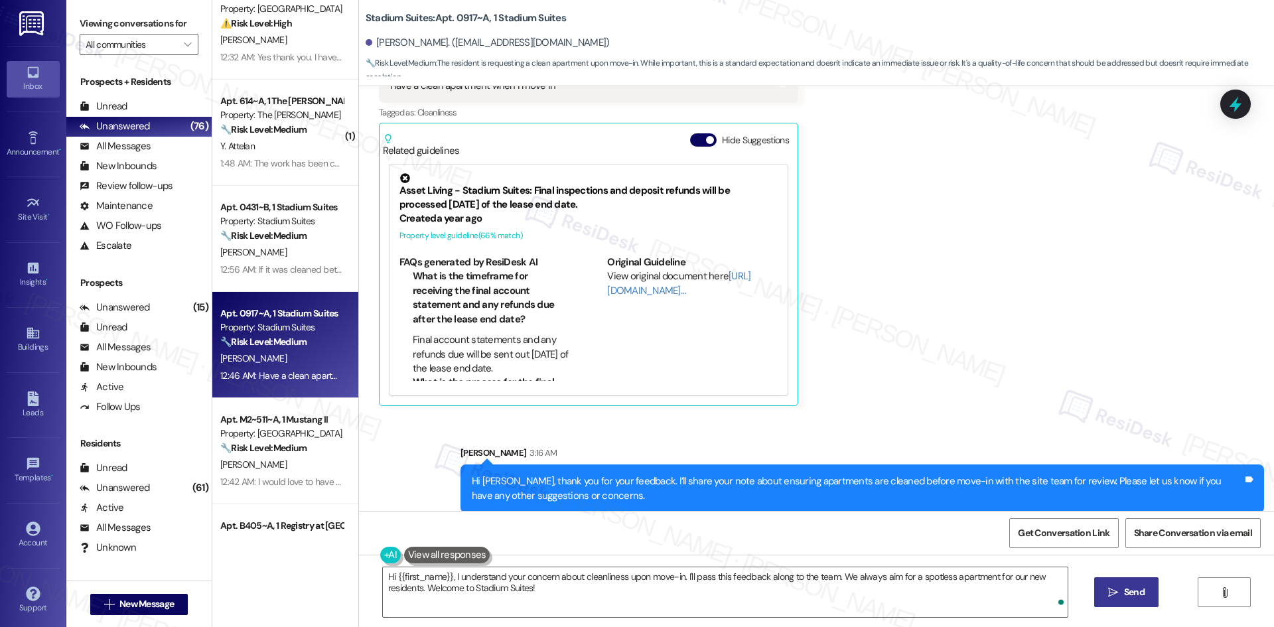
scroll to position [296, 0]
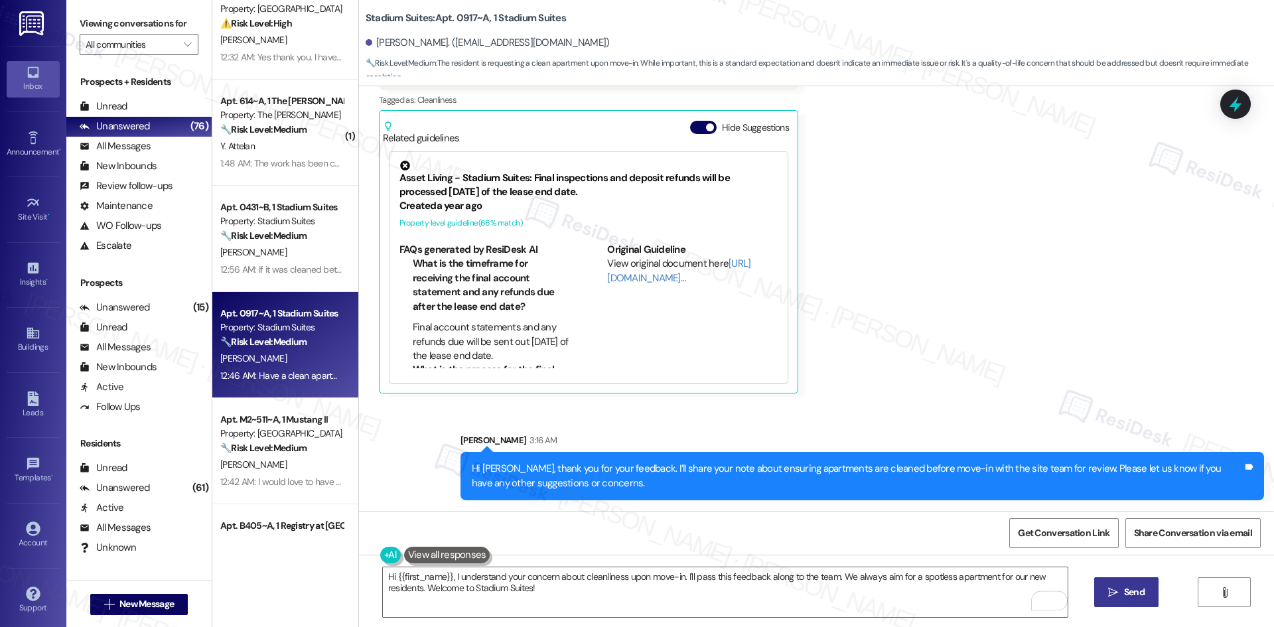
click at [893, 388] on div "Received via SMS Abigail Forsyth Question 12:46 AM Have a clean apartment when …" at bounding box center [816, 204] width 915 height 398
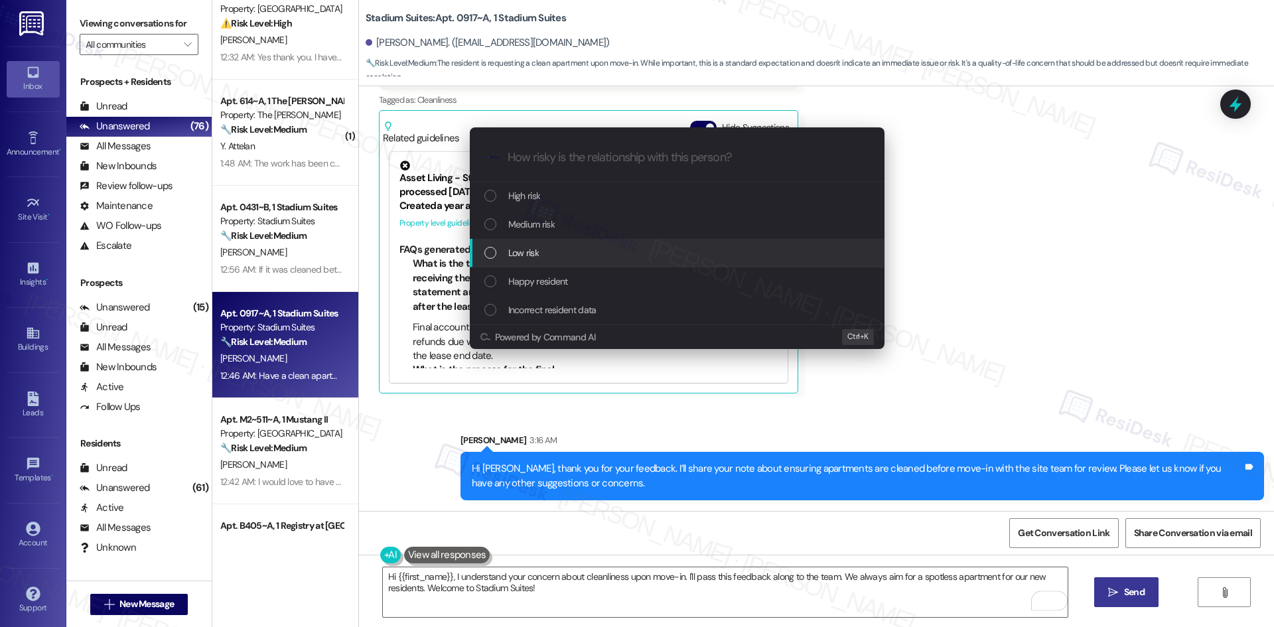
click at [535, 250] on span "Low risk" at bounding box center [523, 252] width 31 height 15
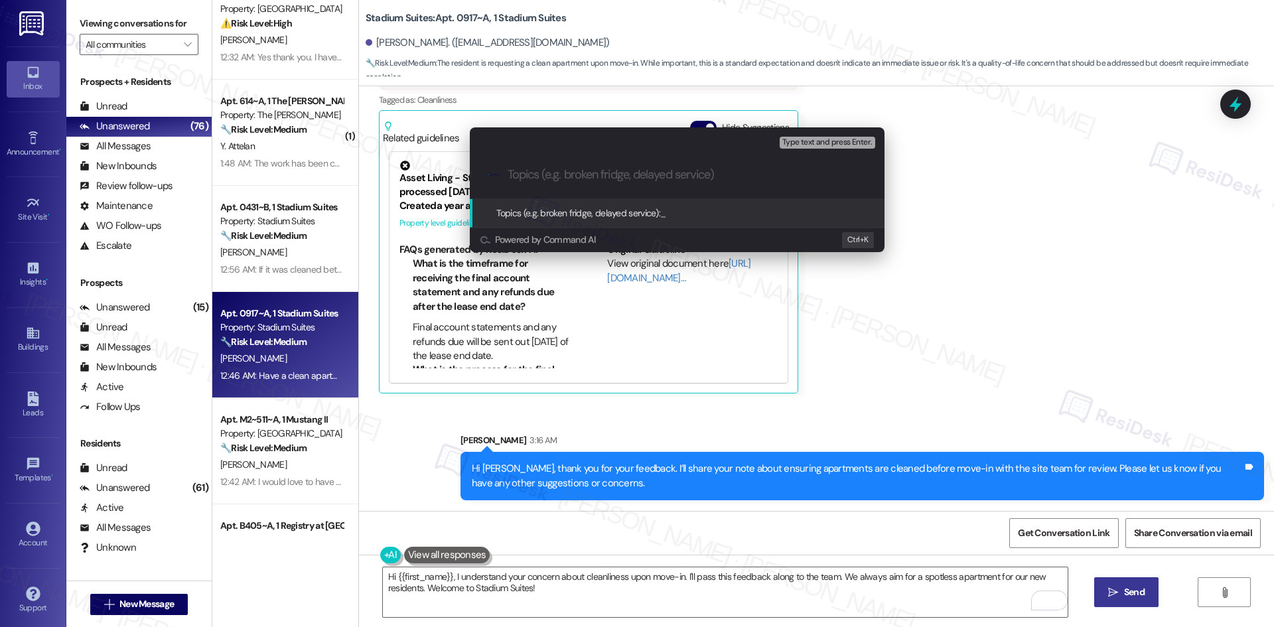
click at [549, 173] on input "Topics (e.g. broken fridge, delayed service)" at bounding box center [687, 175] width 360 height 14
paste input "Feedback on Unit Cleanliness – Stadium Suites Move-In"
type input "Feedback on Unit Cleanliness – Stadium Suites Move-In"
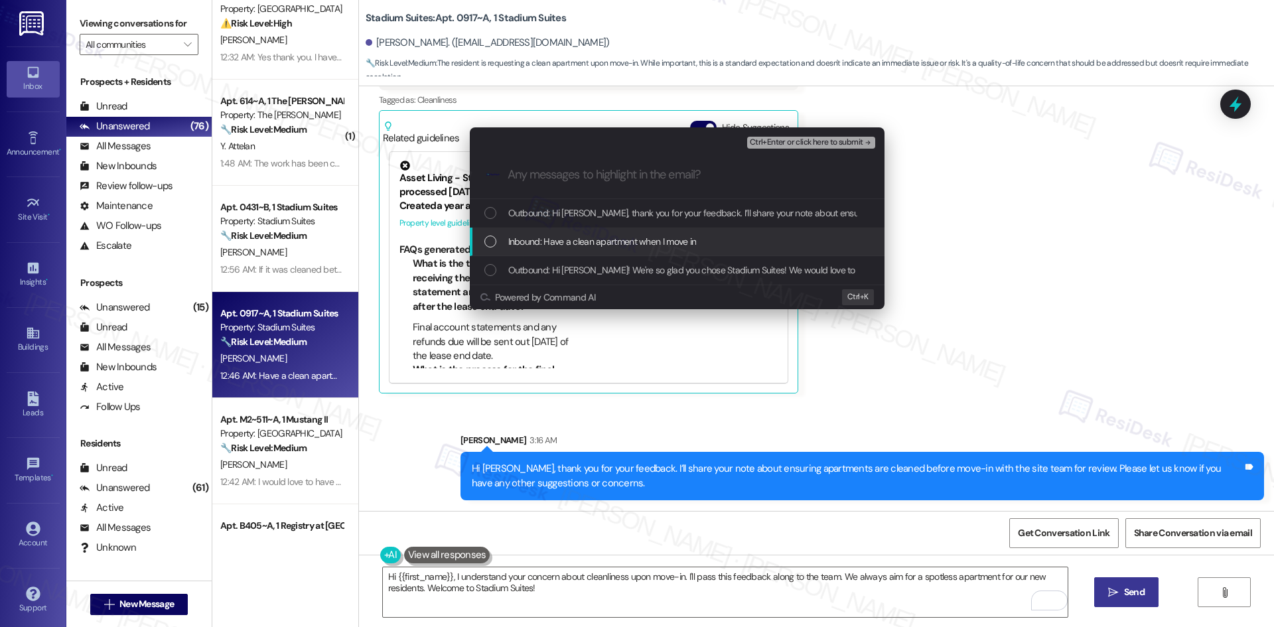
click at [590, 235] on span "Inbound: Have a clean apartment when I move in" at bounding box center [602, 241] width 188 height 15
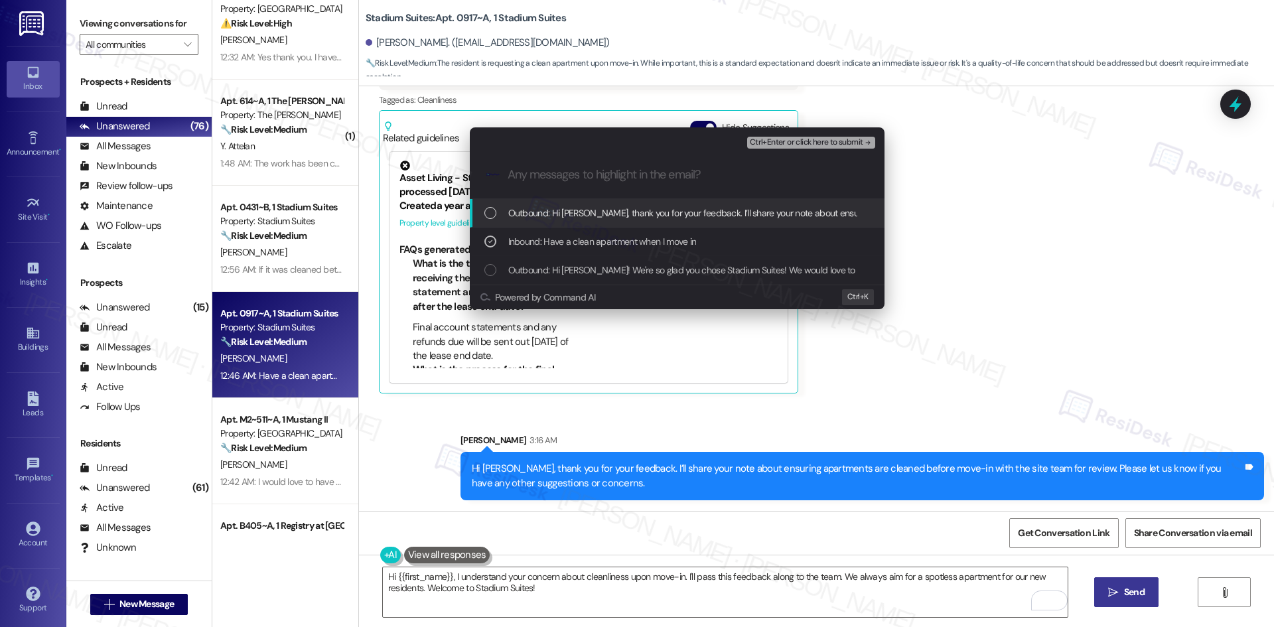
click at [827, 142] on span "Ctrl+Enter or click here to submit" at bounding box center [806, 142] width 113 height 9
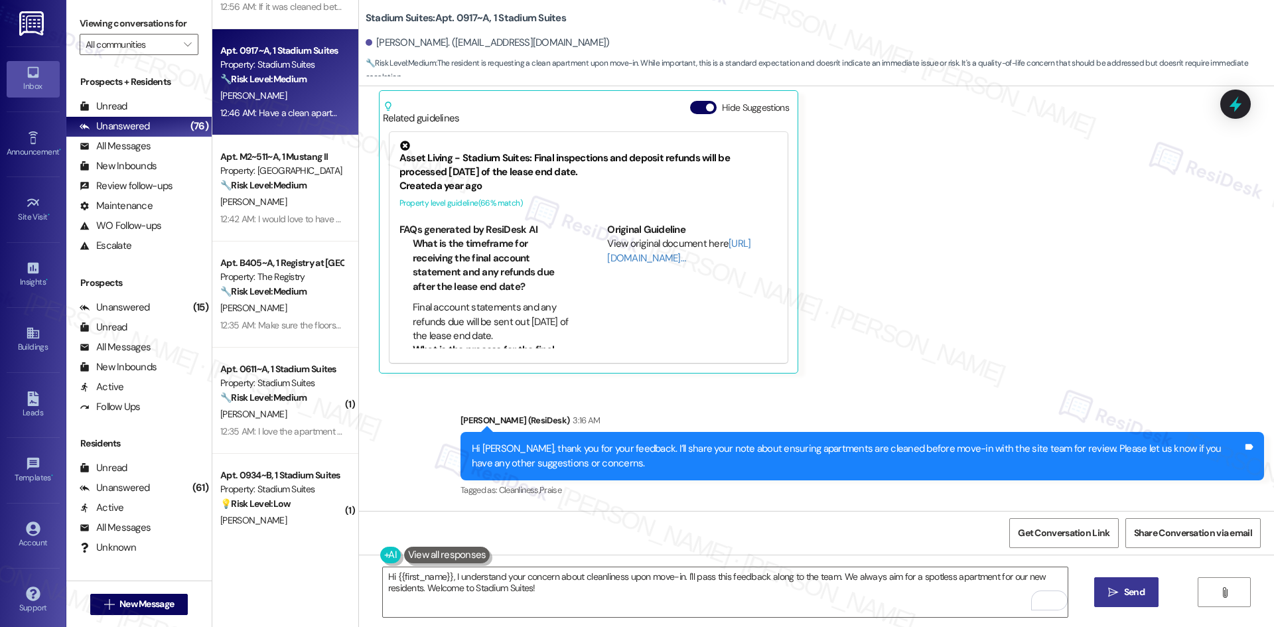
scroll to position [398, 0]
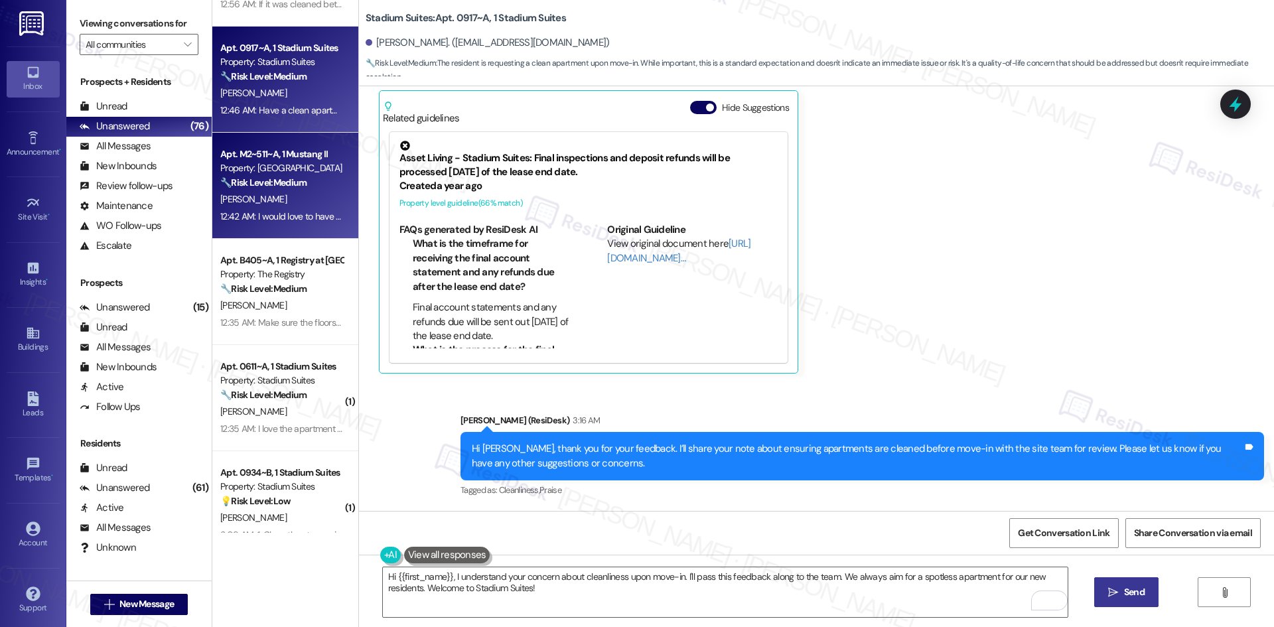
click at [299, 224] on div "12:42 AM: I would love to have the opportunity to ship all of my packages to my…" at bounding box center [281, 216] width 125 height 17
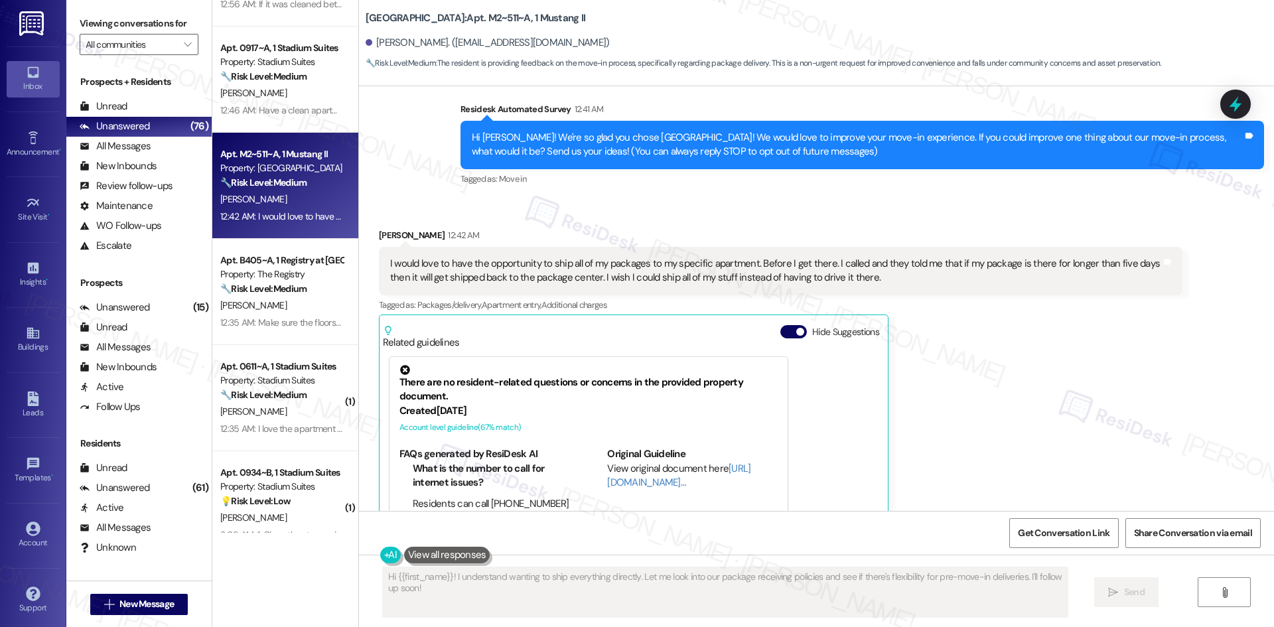
scroll to position [68, 0]
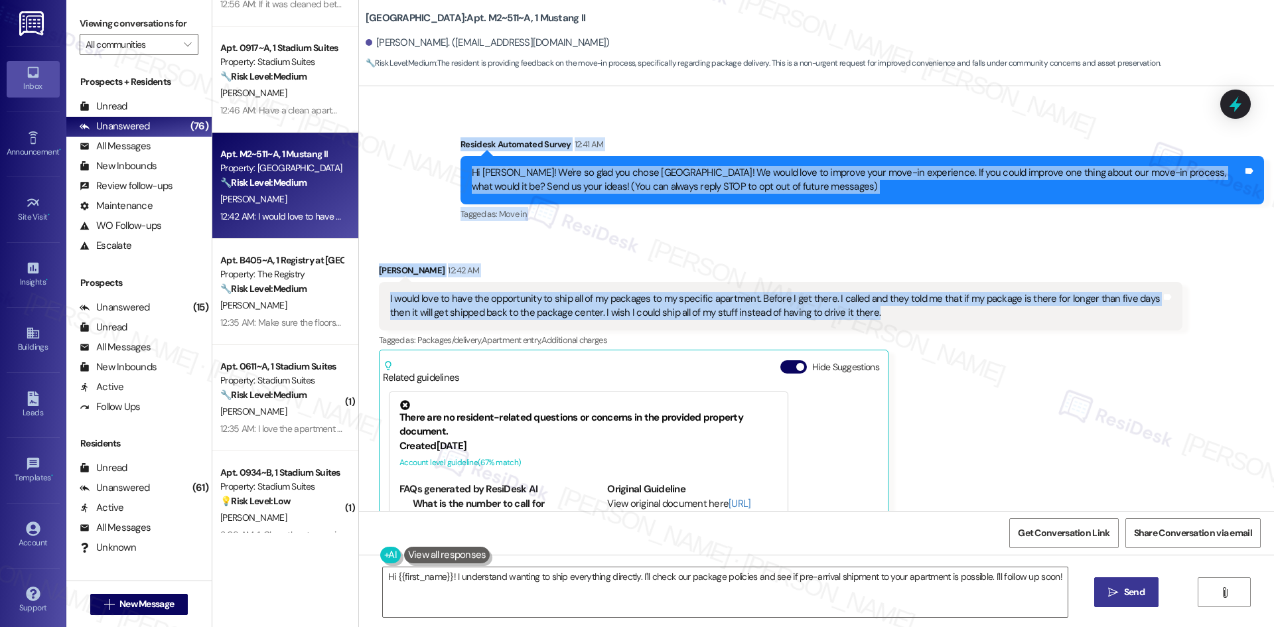
drag, startPoint x: 429, startPoint y: 144, endPoint x: 936, endPoint y: 321, distance: 537.5
click at [936, 321] on div "Lease started Aug 15, 2025 at 8:00 AM Survey, sent via SMS Residesk Automated S…" at bounding box center [816, 298] width 915 height 425
copy div "Residesk Automated Survey 12:41 AM Hi Emma! We're so glad you chose Mustang Vil…"
click at [494, 239] on div "Received via SMS Emma Mackay 12:42 AM I would love to have the opportunity to s…" at bounding box center [816, 439] width 915 height 410
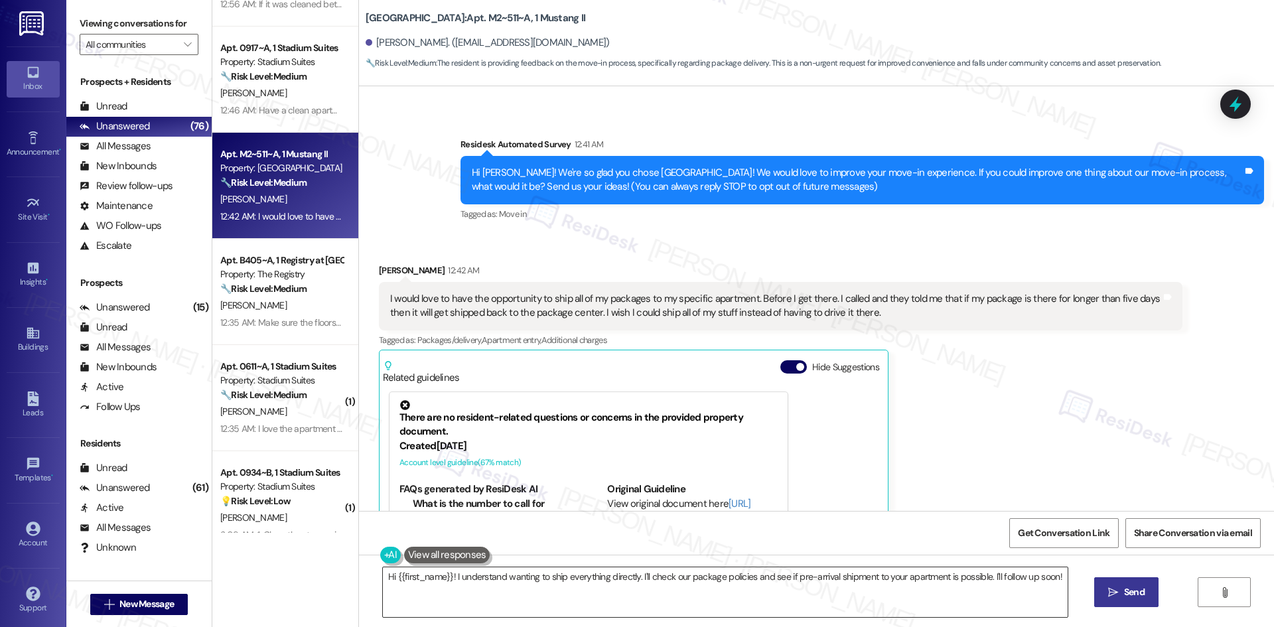
click at [633, 607] on textarea "Hi {{first_name}}! I understand wanting to ship everything directly. I'll check…" at bounding box center [725, 592] width 685 height 50
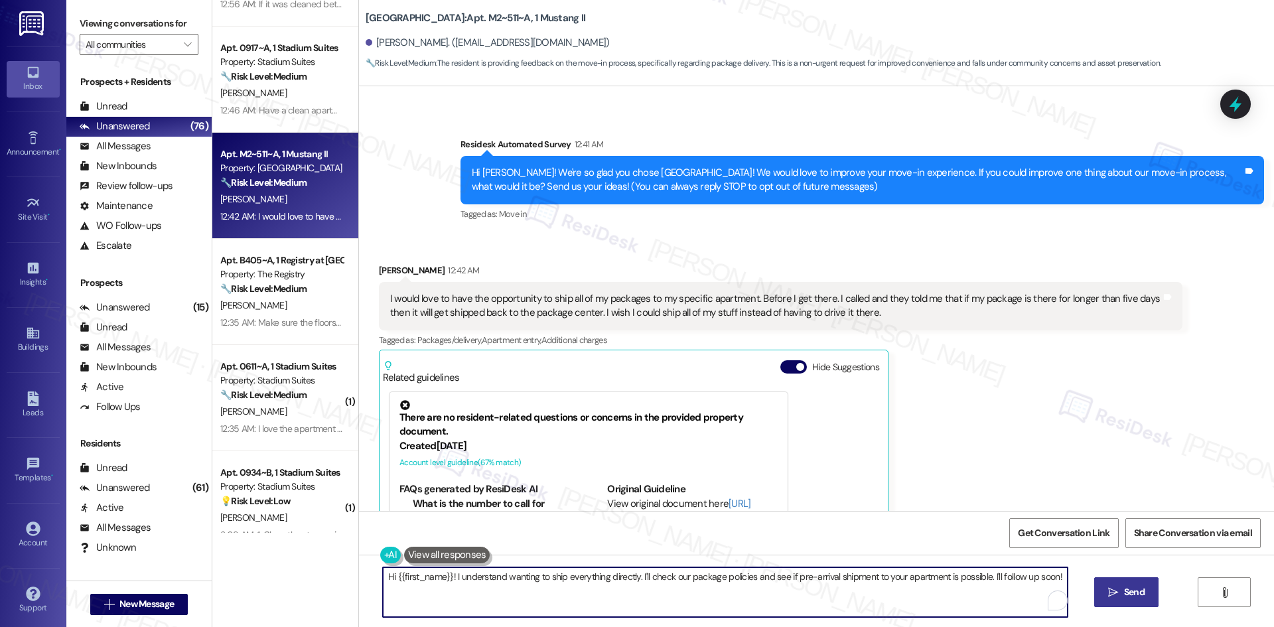
paste textarea "I understand your concern about package deliveries before move-in. I’ll check w…"
type textarea "I understand your concern about package deliveries before move-in. I’ll check w…"
click at [1145, 590] on span "Send" at bounding box center [1134, 592] width 26 height 14
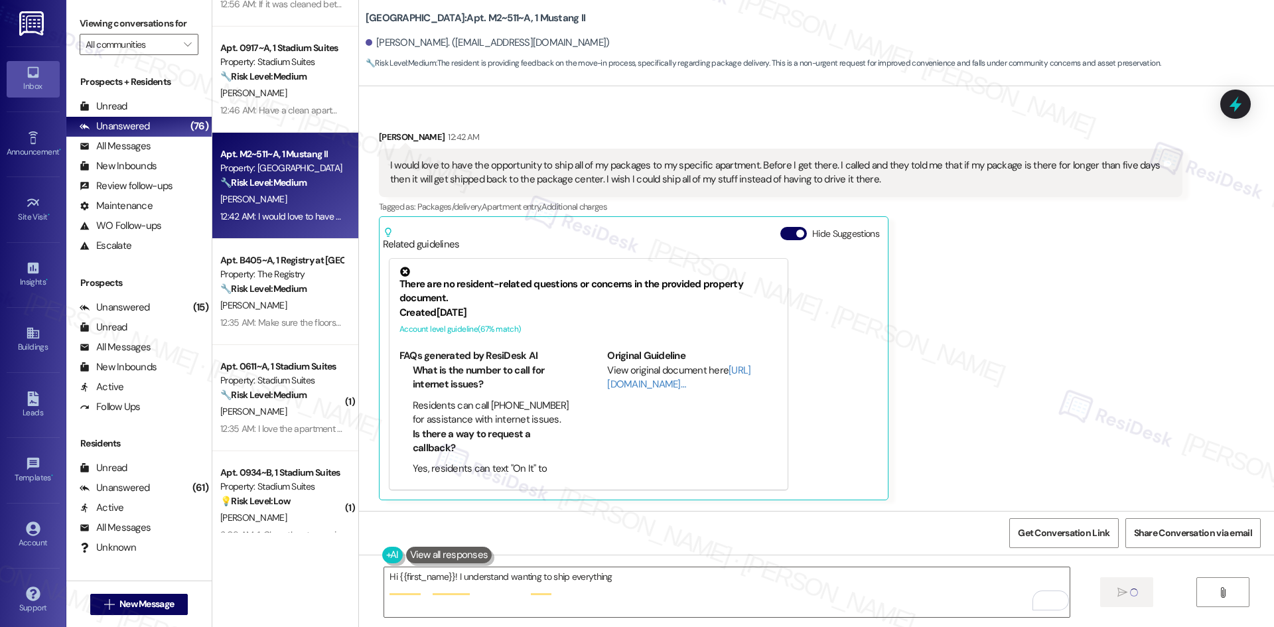
scroll to position [200, 0]
type textarea "Hi {{first_name}}! I understand wanting to ship everything directly. I'll check…"
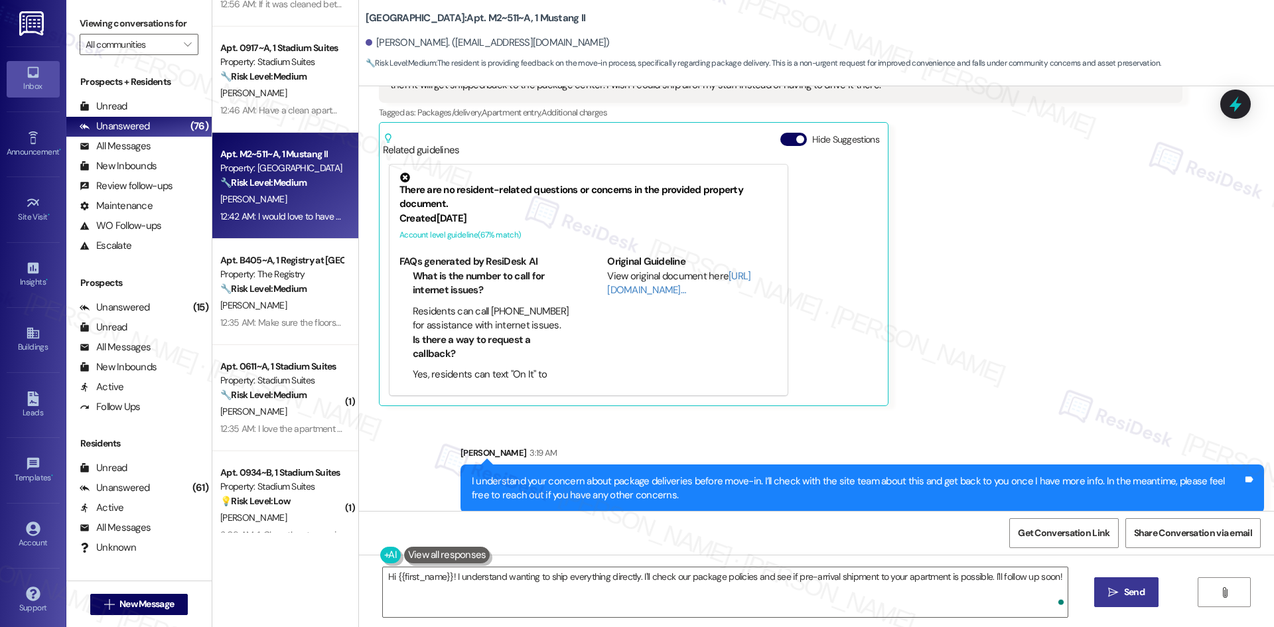
scroll to position [308, 0]
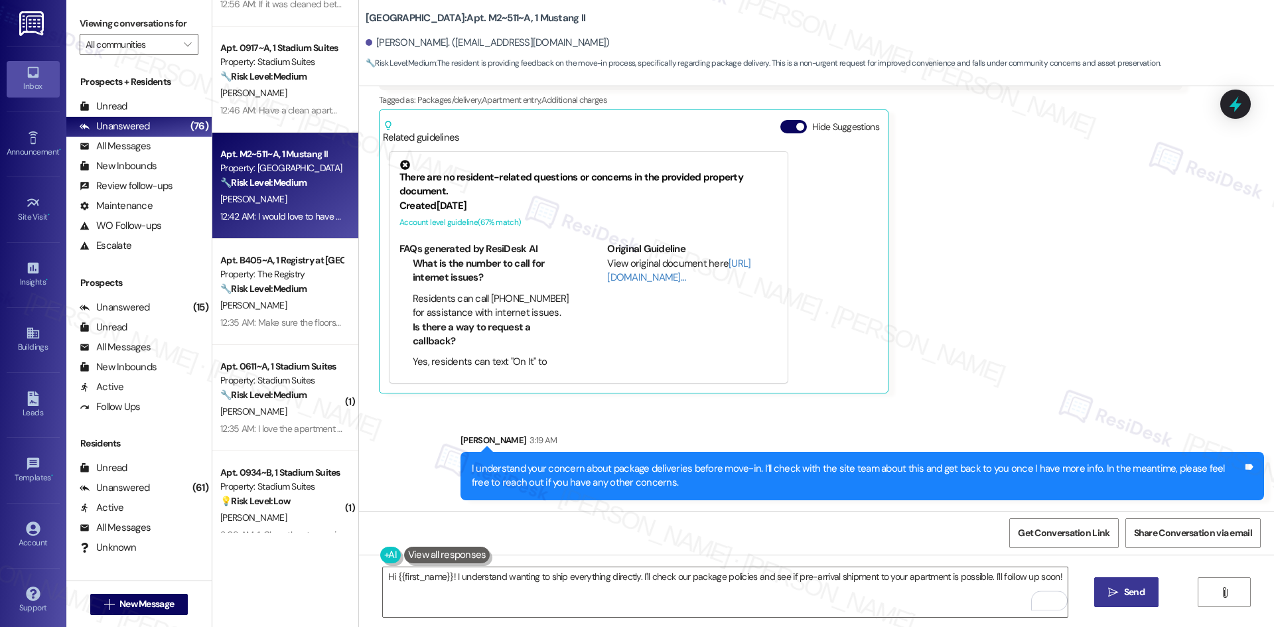
click at [1043, 387] on div "Emma Mackay 12:42 AM I would love to have the opportunity to ship all of my pac…" at bounding box center [780, 208] width 803 height 370
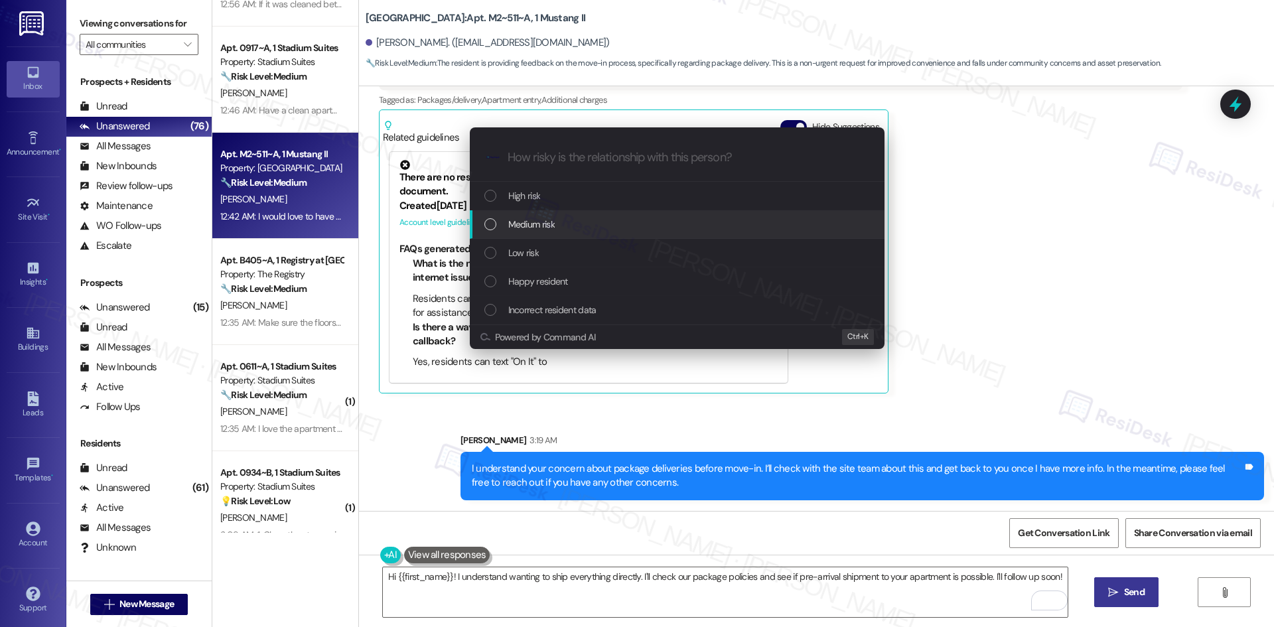
click at [592, 222] on div "Medium risk" at bounding box center [678, 224] width 388 height 15
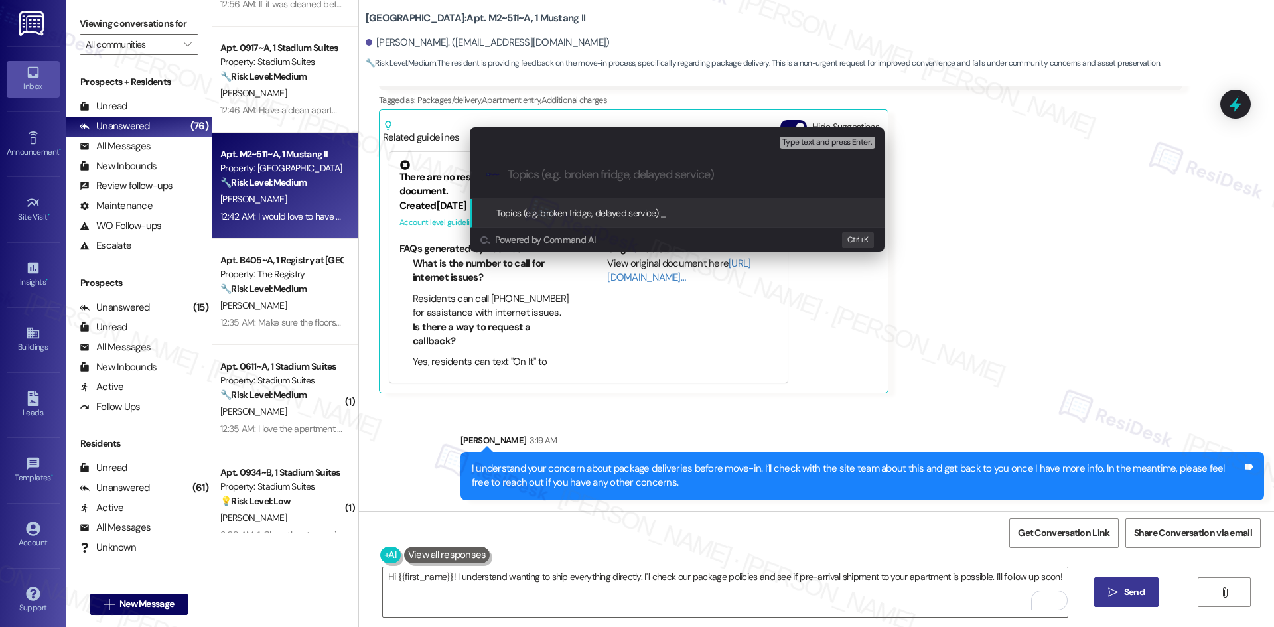
click at [542, 181] on input "Topics (e.g. broken fridge, delayed service)" at bounding box center [687, 175] width 360 height 14
paste input "Pre-Move-In Package Delivery Concern"
type input "Pre-Move-In Package Delivery Concern"
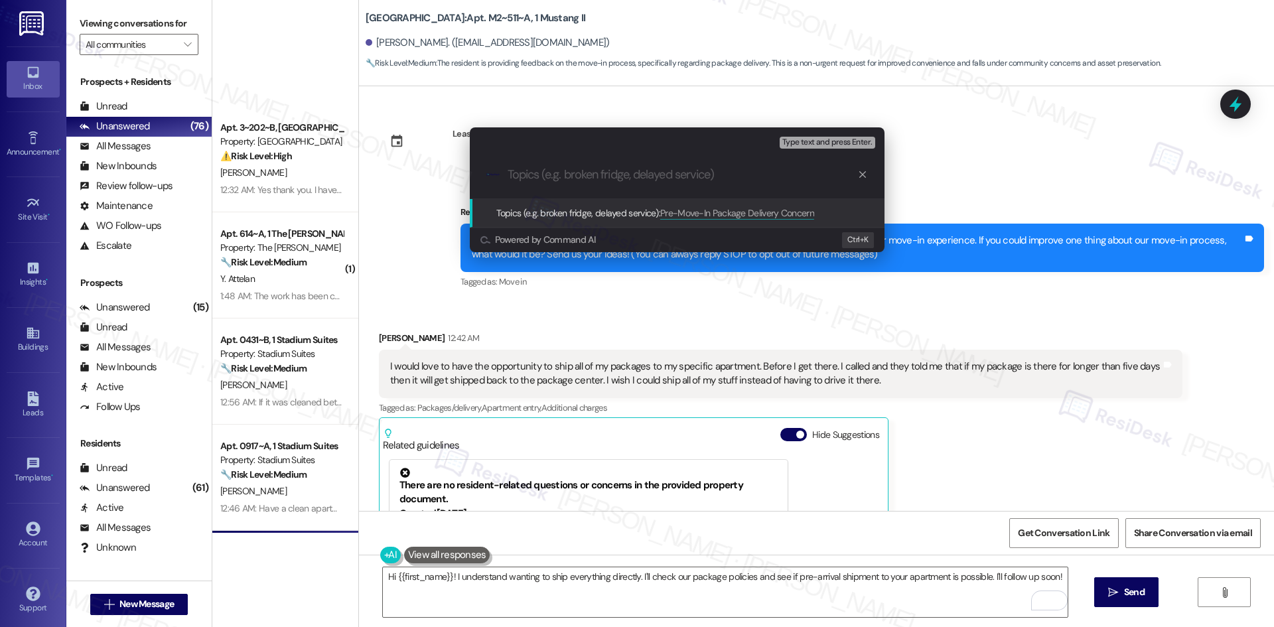
scroll to position [308, 0]
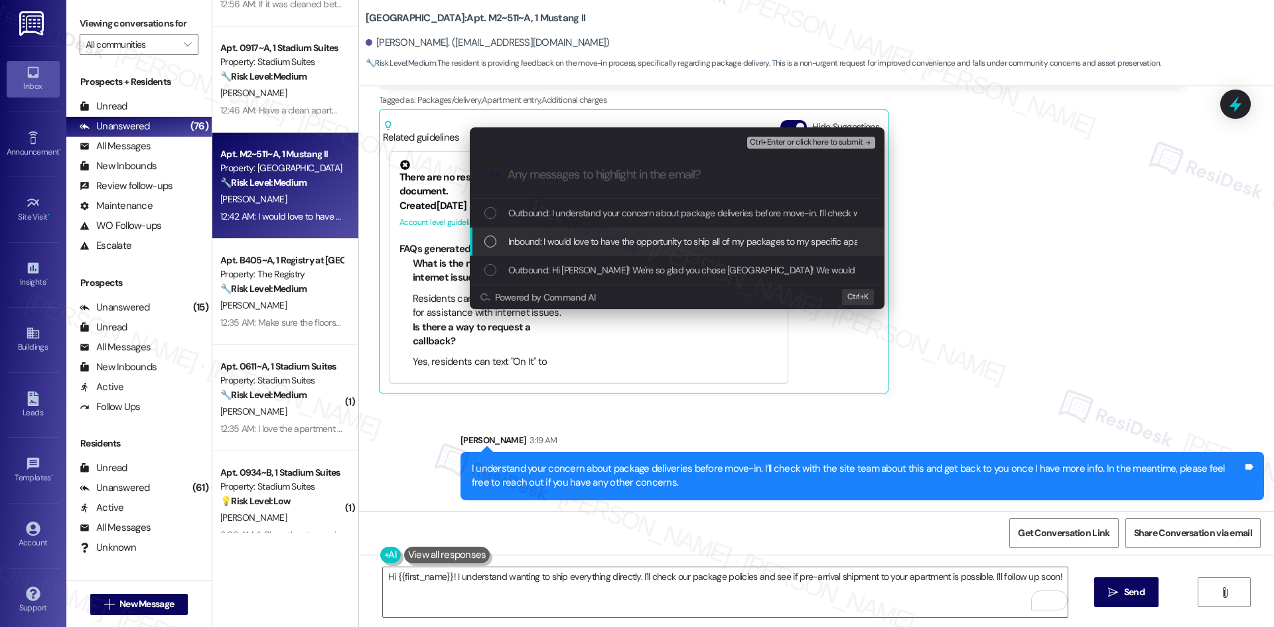
click at [602, 235] on span "Inbound: I would love to have the opportunity to ship all of my packages to my …" at bounding box center [1106, 241] width 1197 height 15
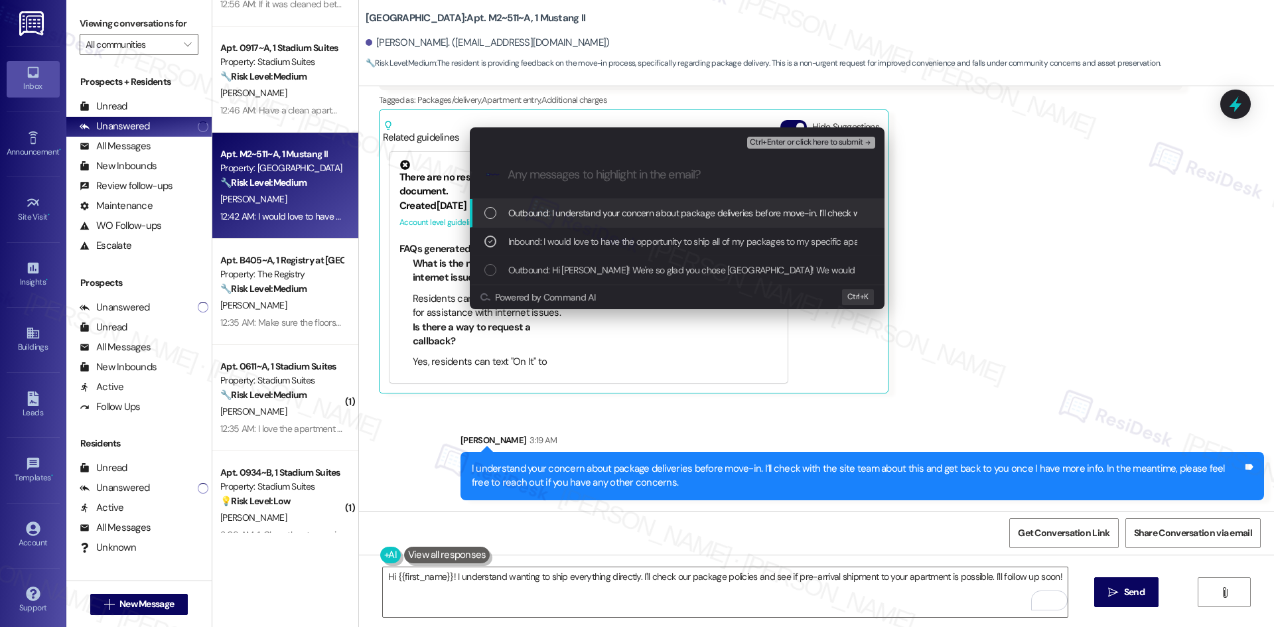
click at [856, 141] on span "Ctrl+Enter or click here to submit" at bounding box center [806, 142] width 113 height 9
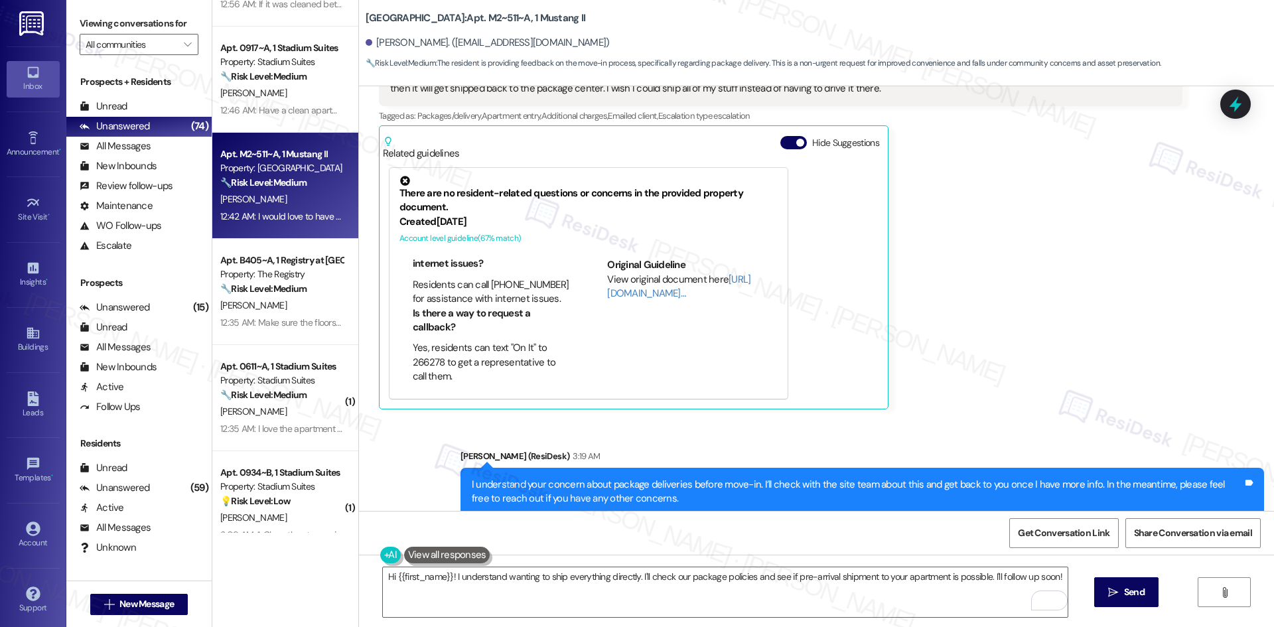
scroll to position [327, 0]
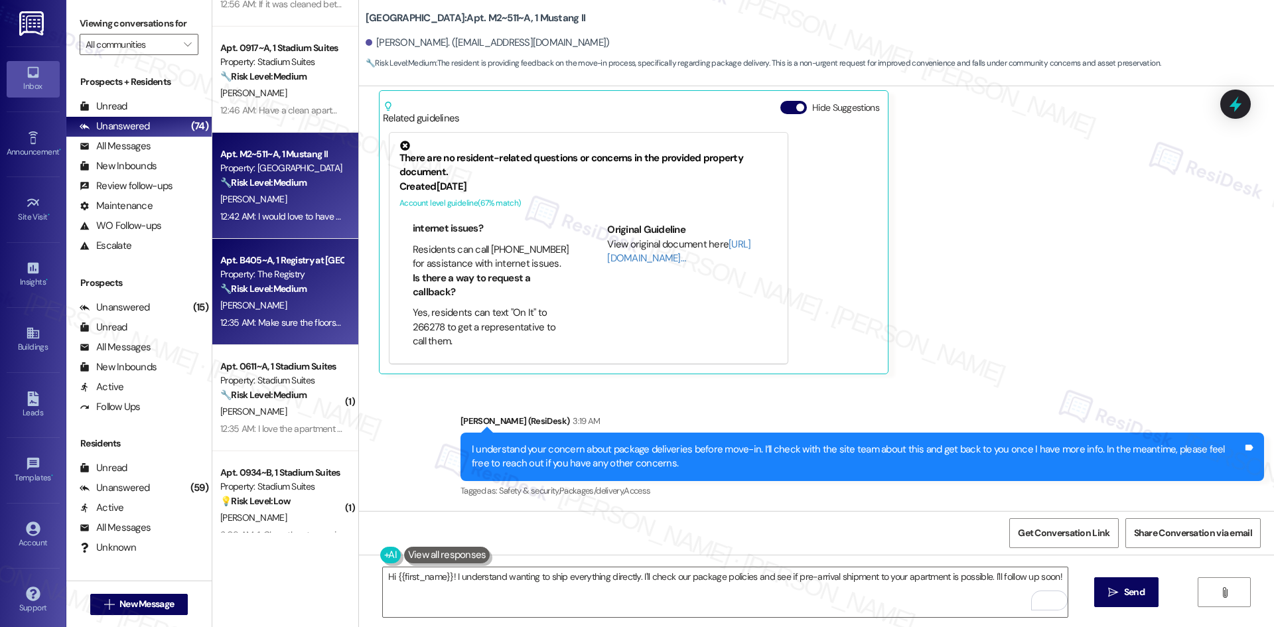
click at [284, 299] on div "[PERSON_NAME]" at bounding box center [281, 305] width 125 height 17
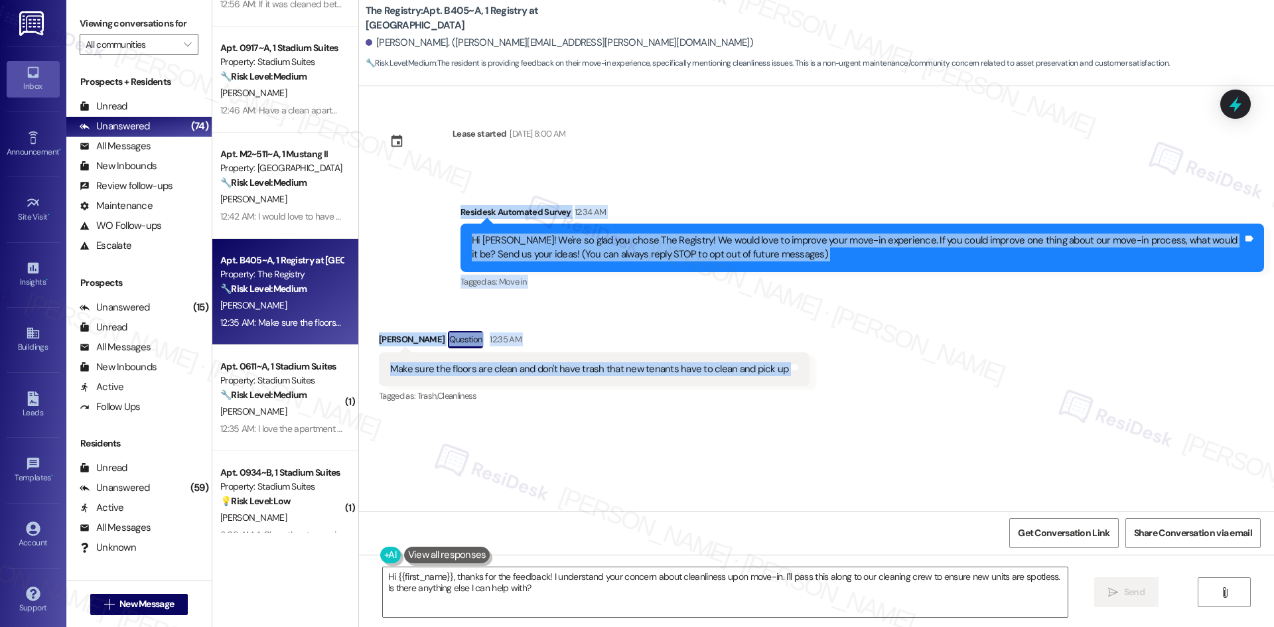
drag, startPoint x: 452, startPoint y: 222, endPoint x: 821, endPoint y: 378, distance: 400.7
click at [821, 378] on div "Lease started [DATE] 8:00 AM Survey, sent via SMS Residesk Automated Survey 12:…" at bounding box center [816, 298] width 915 height 425
copy div "Residesk Automated Survey 12:34 AM Hi [PERSON_NAME]! We're so glad you chose Th…"
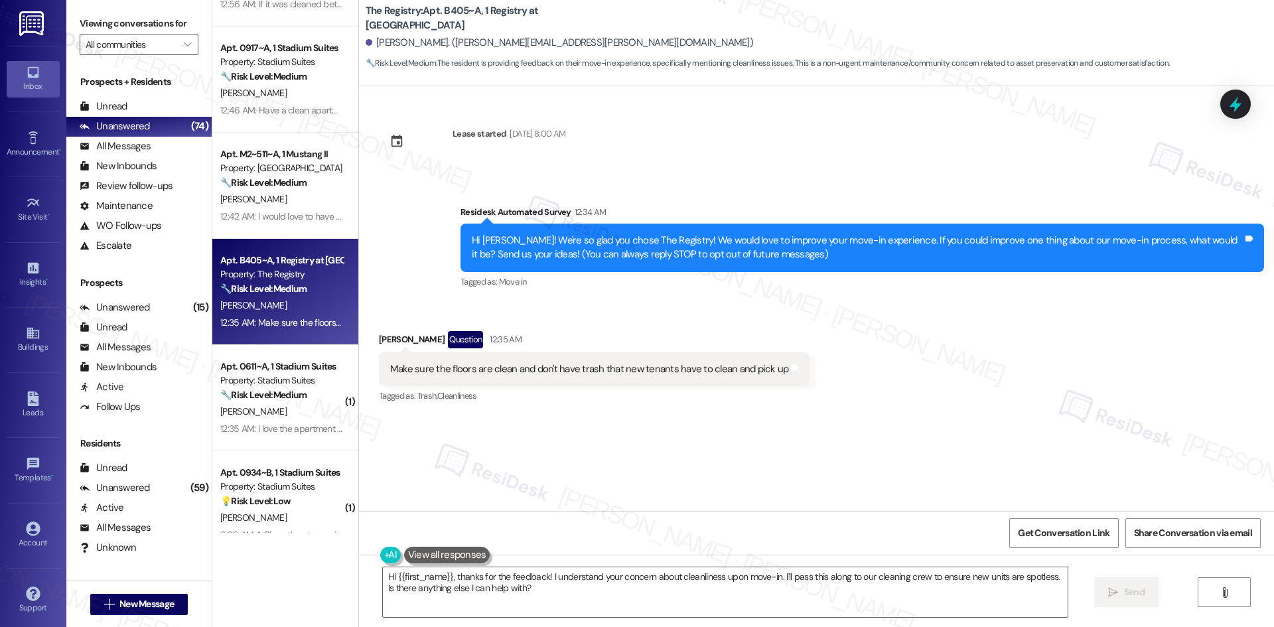
click at [871, 409] on div "Received via SMS [PERSON_NAME] Question 12:35 AM Make sure the floors are clean…" at bounding box center [816, 358] width 915 height 115
click at [596, 604] on textarea "Hi {{first_name}}, thanks for the feedback! I understand your concern about cle…" at bounding box center [725, 592] width 685 height 50
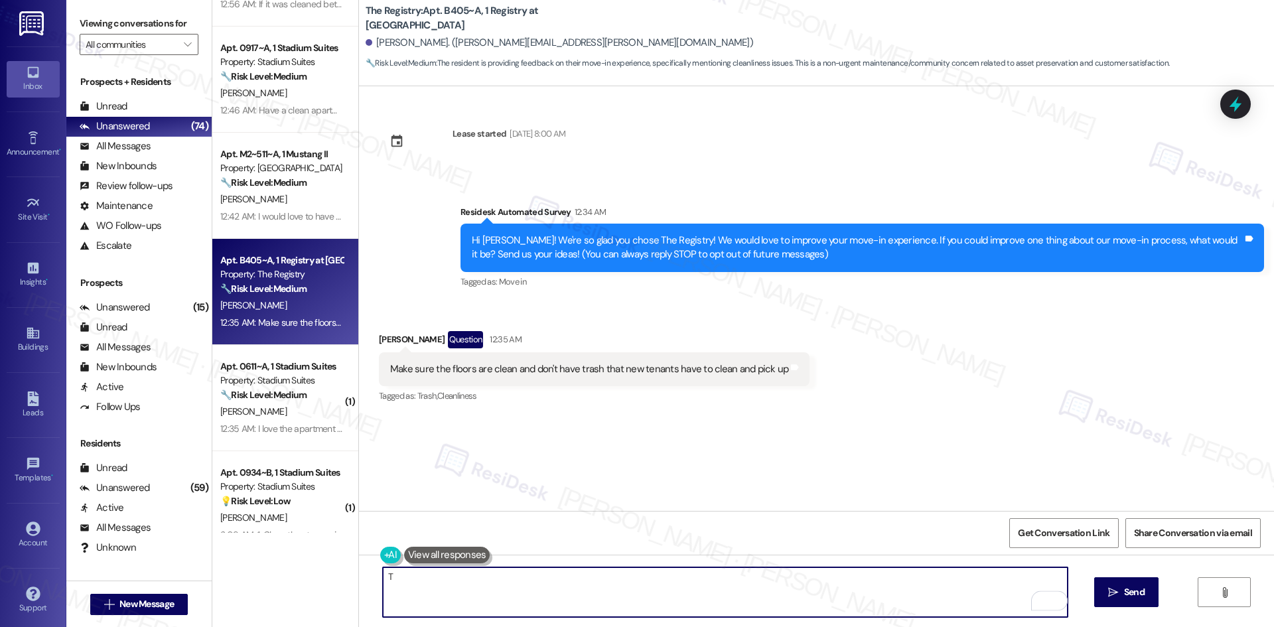
paste textarea "[PERSON_NAME] you for your feedback. I’ll share your note about making sure flo…"
click at [547, 592] on textarea "Thank you for your feedback. I’ll share your note about making sure floors are …" at bounding box center [725, 592] width 685 height 50
paste textarea "[PERSON_NAME] you for your feedback. I’m sorry the floors weren’t cleaned prope…"
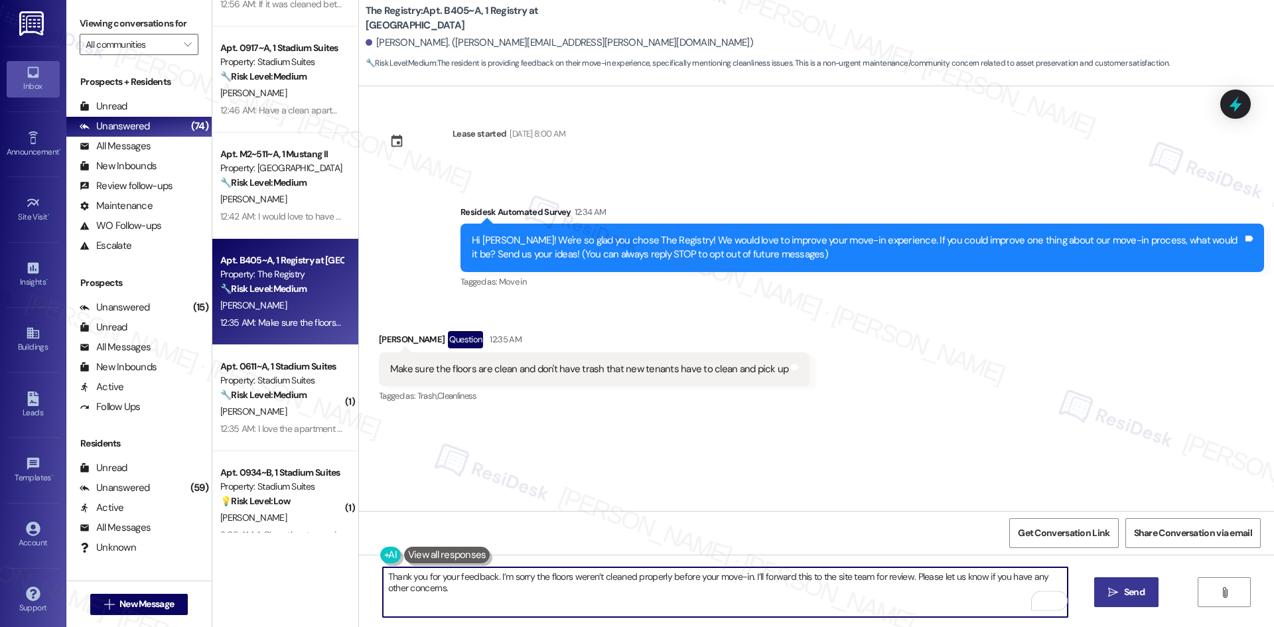
type textarea "Thank you for your feedback. I’m sorry the floors weren’t cleaned properly befo…"
click at [1152, 597] on button " Send" at bounding box center [1126, 592] width 64 height 30
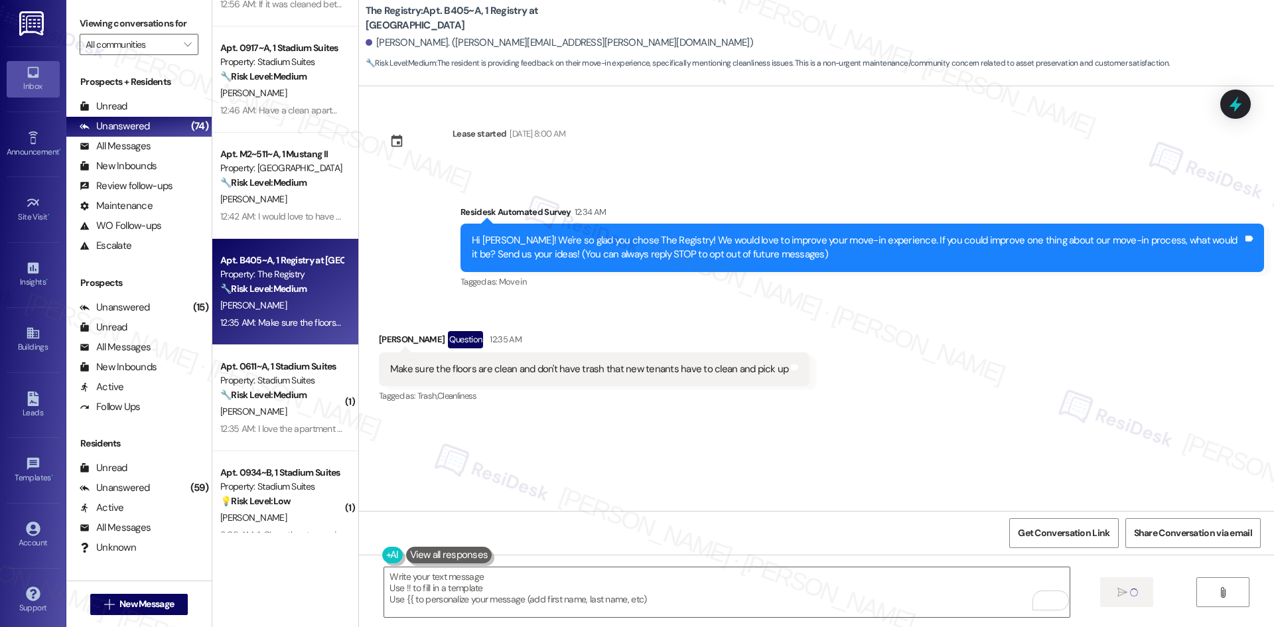
type textarea "Fetching suggested responses. Please feel free to read through the conversation…"
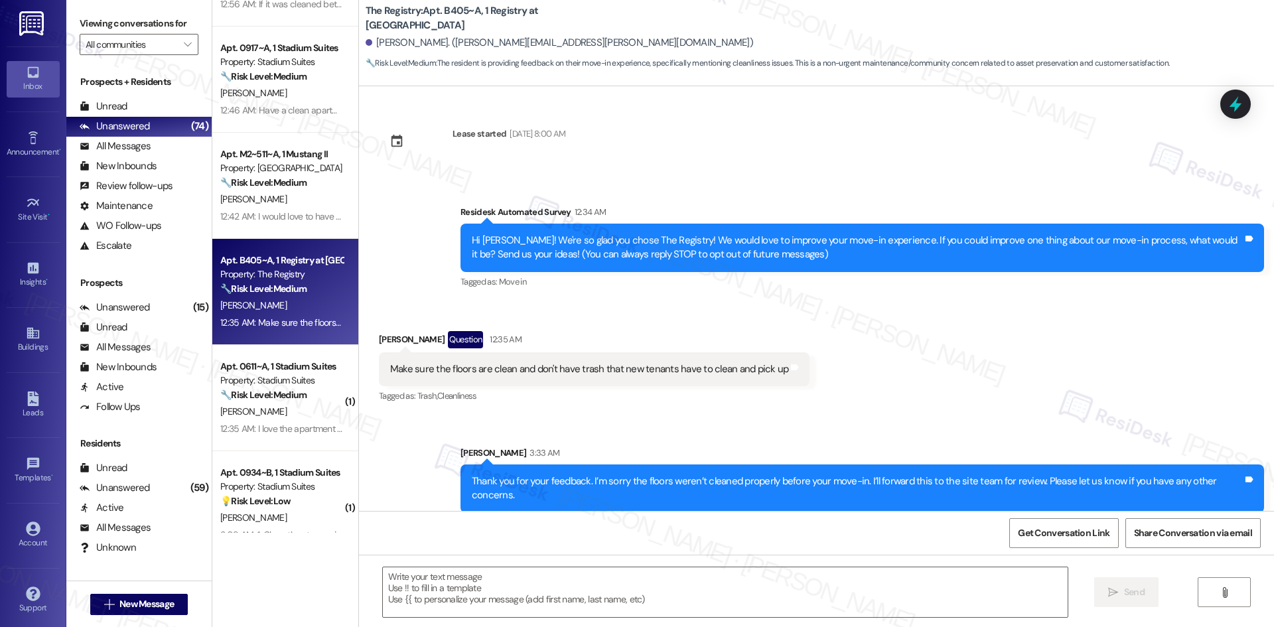
click at [917, 403] on div "Received via SMS Mallory Renshaw Question 12:35 AM Make sure the floors are cle…" at bounding box center [816, 358] width 915 height 115
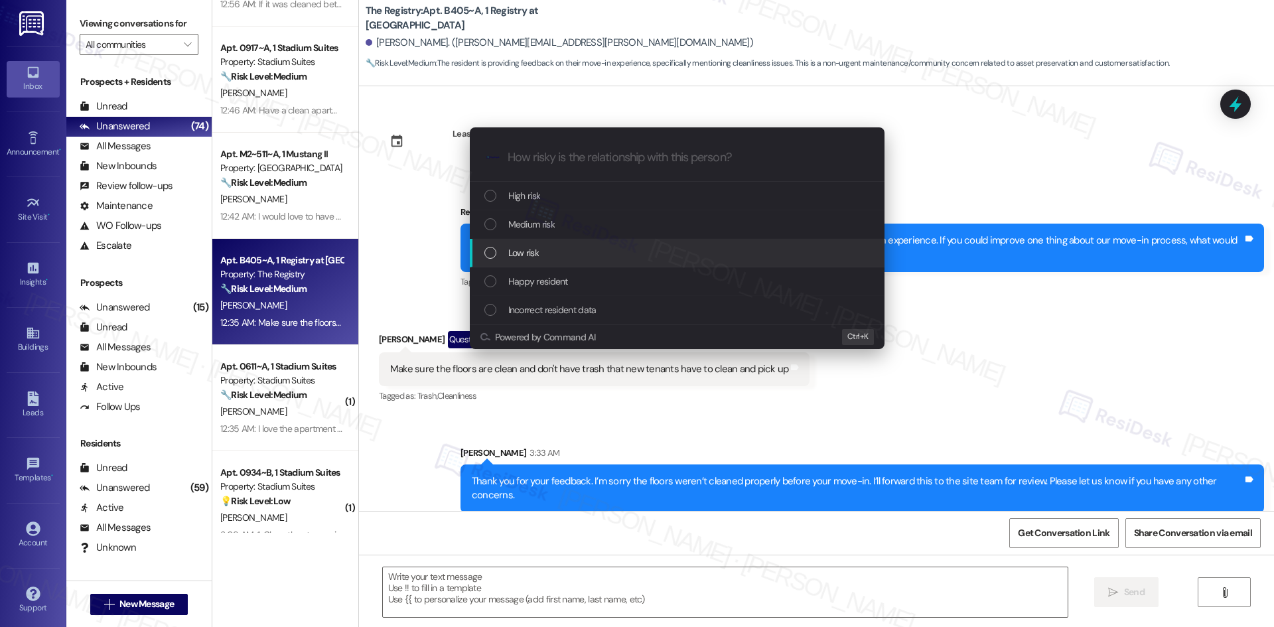
click at [556, 240] on div "Low risk" at bounding box center [677, 253] width 415 height 29
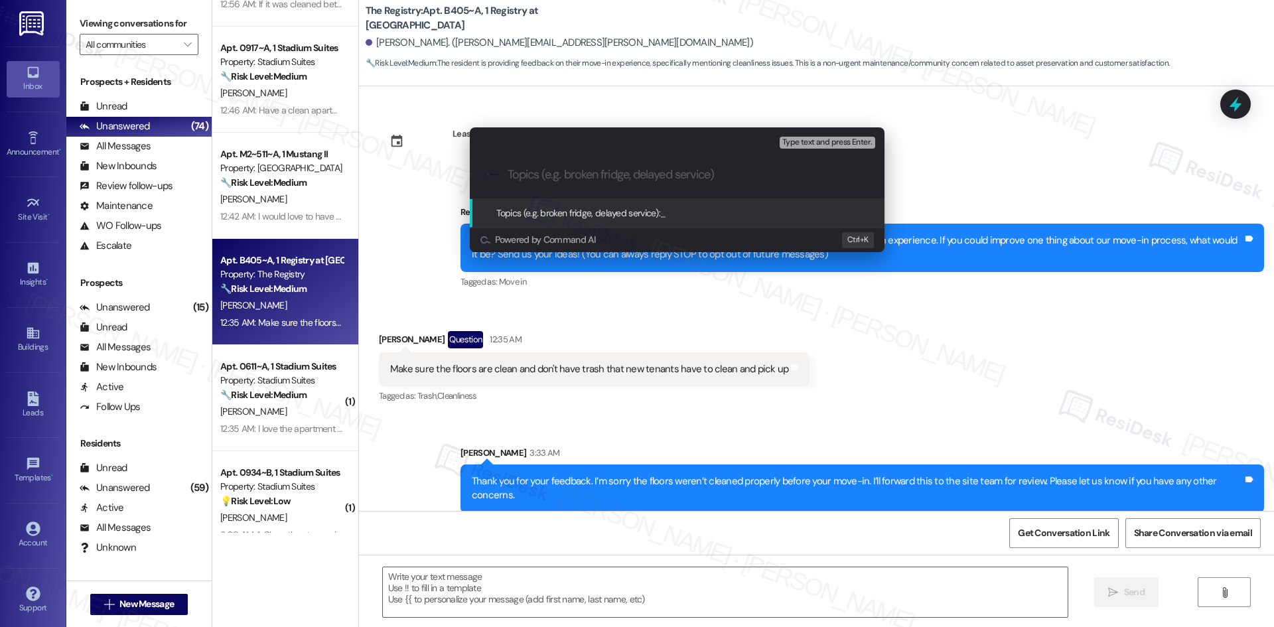
click at [571, 174] on input "Topics (e.g. broken fridge, delayed service)" at bounding box center [687, 175] width 360 height 14
paste input "Feedback on Unit Cleanliness – The Registry Move-In"
drag, startPoint x: 728, startPoint y: 176, endPoint x: 665, endPoint y: 177, distance: 62.4
click at [665, 177] on input "Feedback on Unit Cleanliness – The Registry Move-In" at bounding box center [682, 175] width 350 height 14
type input "Feedback on Unit Cleanliness – Move-In"
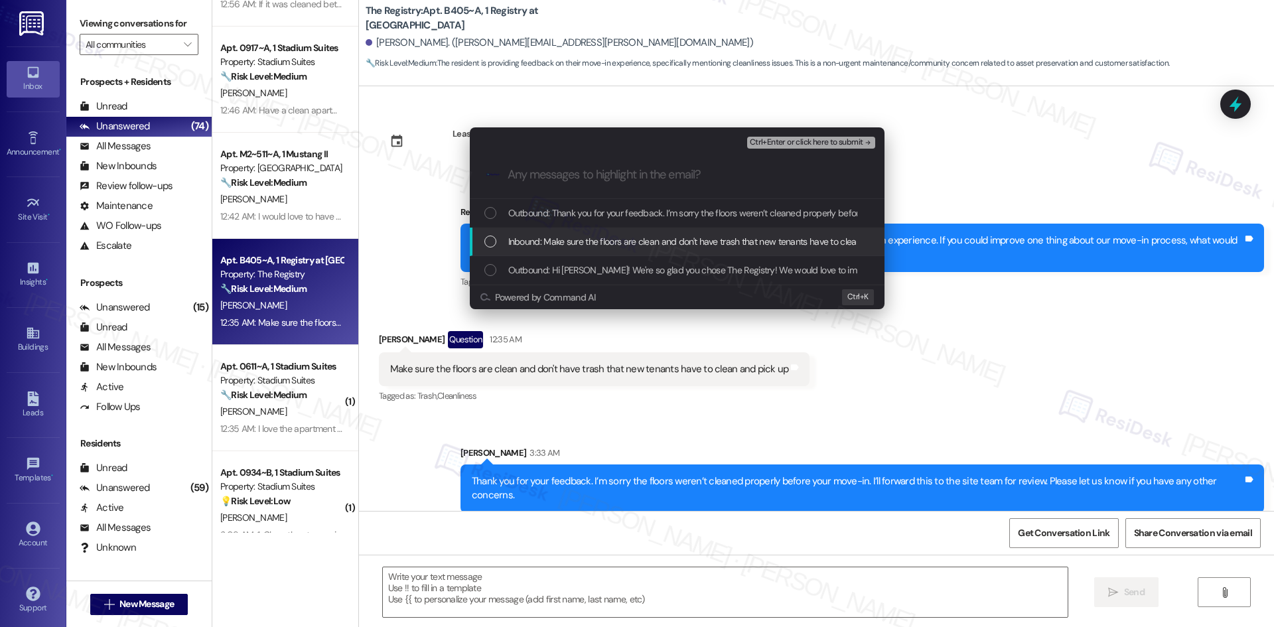
click at [668, 245] on span "Inbound: Make sure the floors are clean and don't have trash that new tenants h…" at bounding box center [708, 241] width 401 height 15
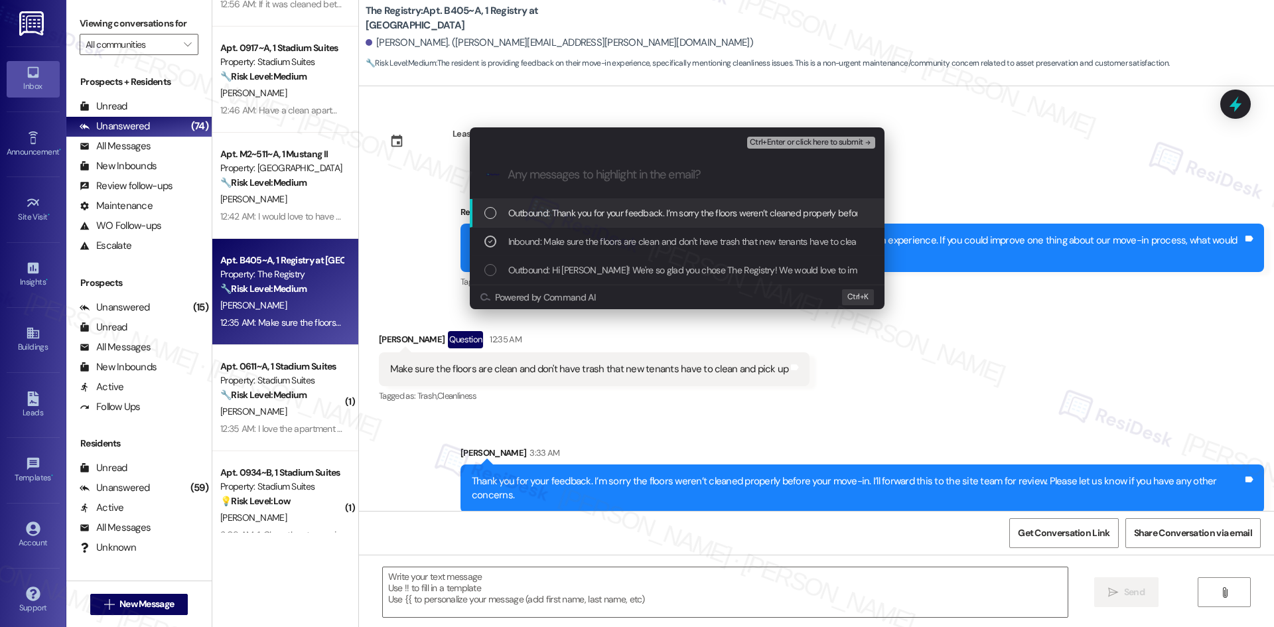
click at [836, 139] on span "Ctrl+Enter or click here to submit" at bounding box center [806, 142] width 113 height 9
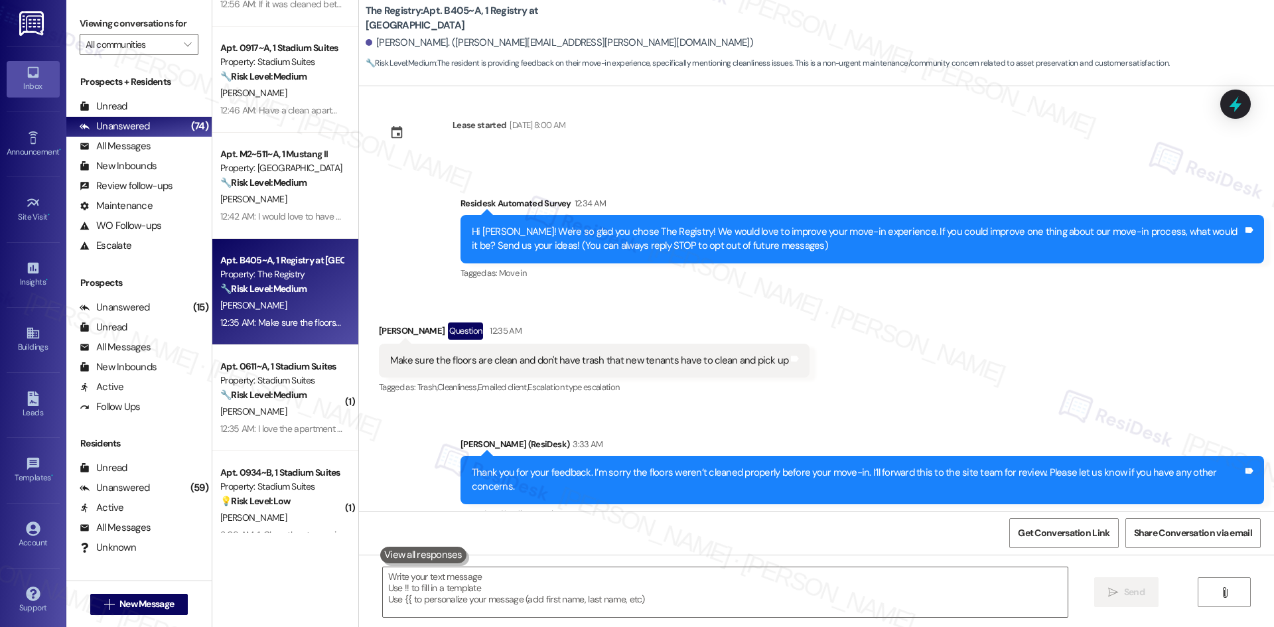
scroll to position [18, 0]
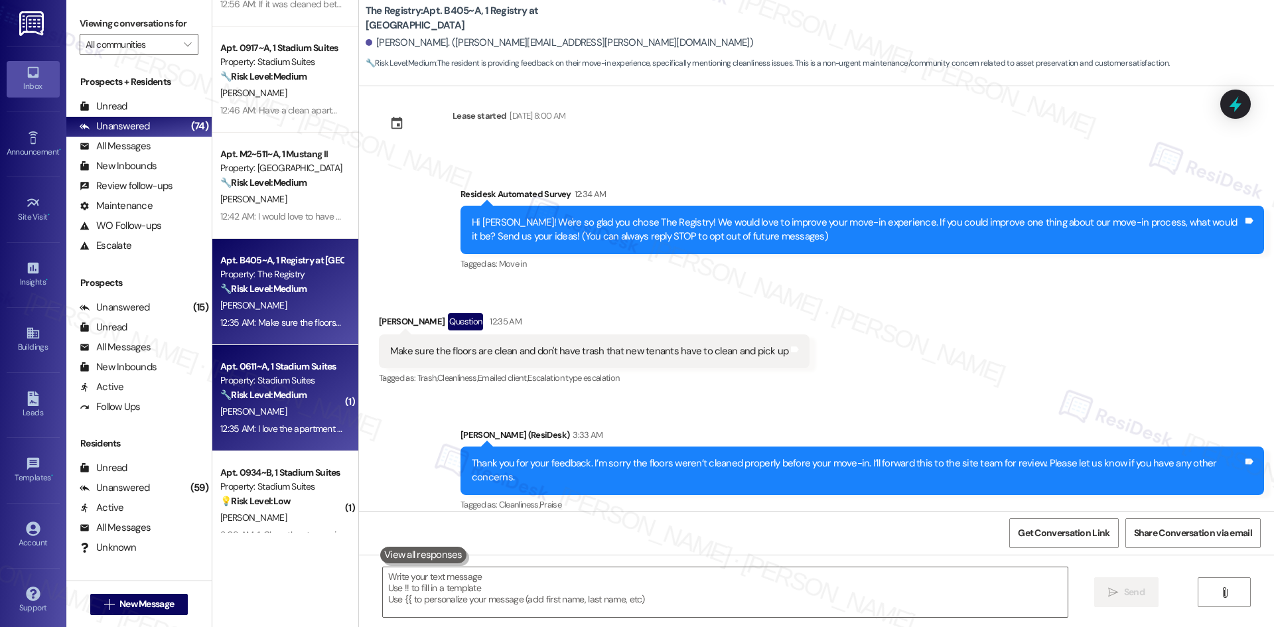
click at [283, 401] on div "🔧 Risk Level: Medium The resident is providing feedback on their move-in experi…" at bounding box center [281, 395] width 123 height 14
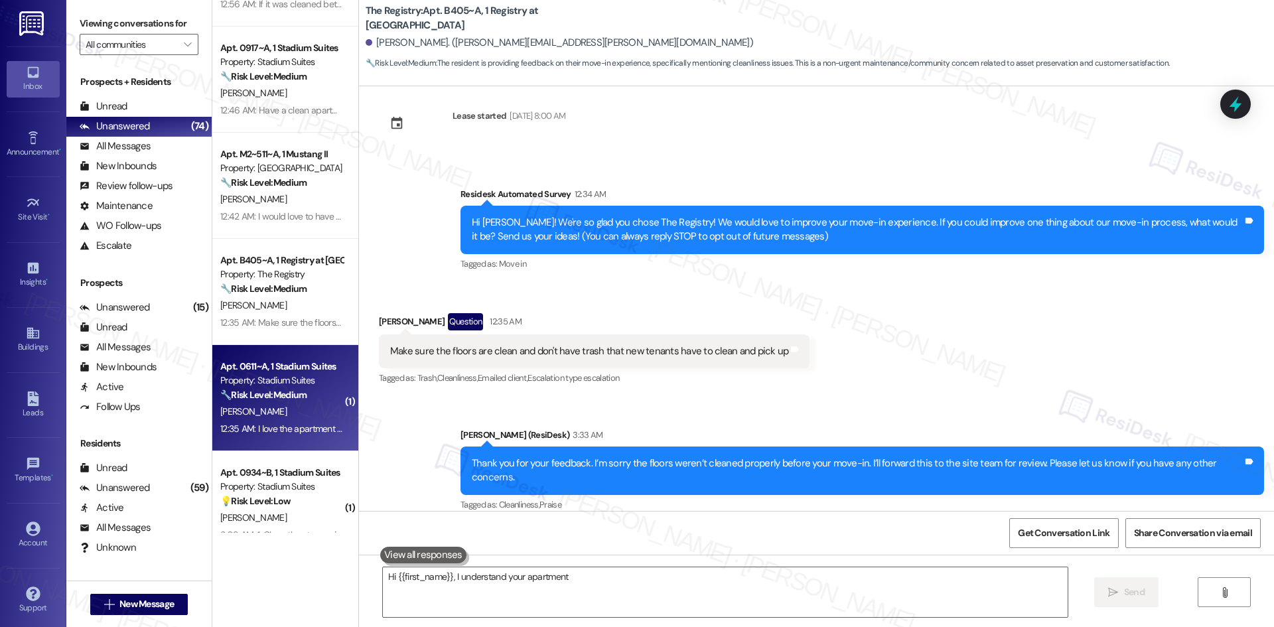
scroll to position [0, 0]
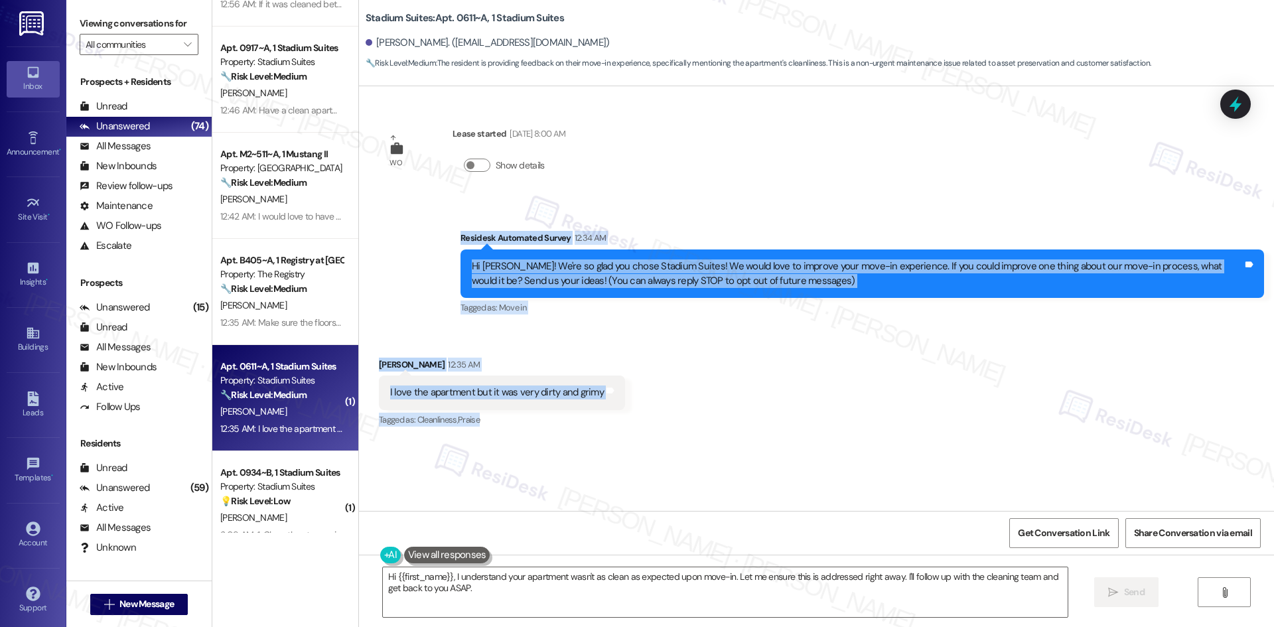
drag, startPoint x: 419, startPoint y: 229, endPoint x: 699, endPoint y: 413, distance: 334.3
click at [699, 413] on div "WO Lease started Aug 14, 2025 at 8:00 AM Show details Survey, sent via SMS Resi…" at bounding box center [816, 298] width 915 height 425
click at [699, 401] on div "Received via SMS Harley Bush 12:35 AM I love the apartment but it was very dirt…" at bounding box center [816, 384] width 915 height 112
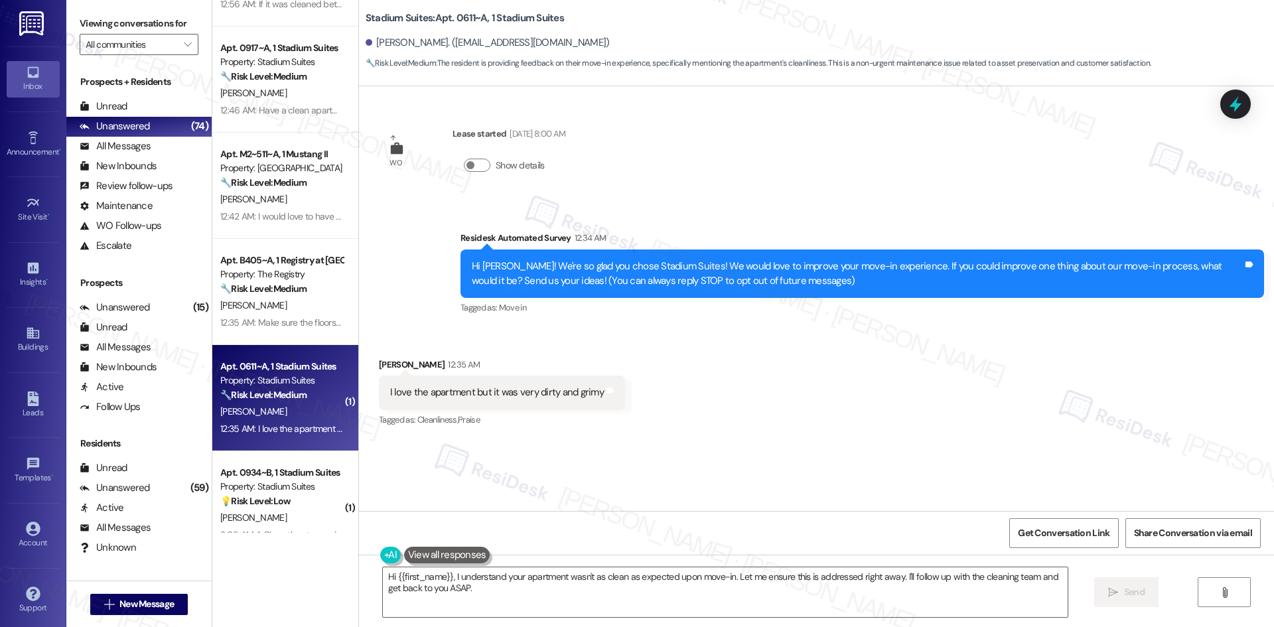
click at [407, 224] on div "Survey, sent via SMS Residesk Automated Survey 12:34 AM Hi Harley! We're so gla…" at bounding box center [816, 264] width 915 height 126
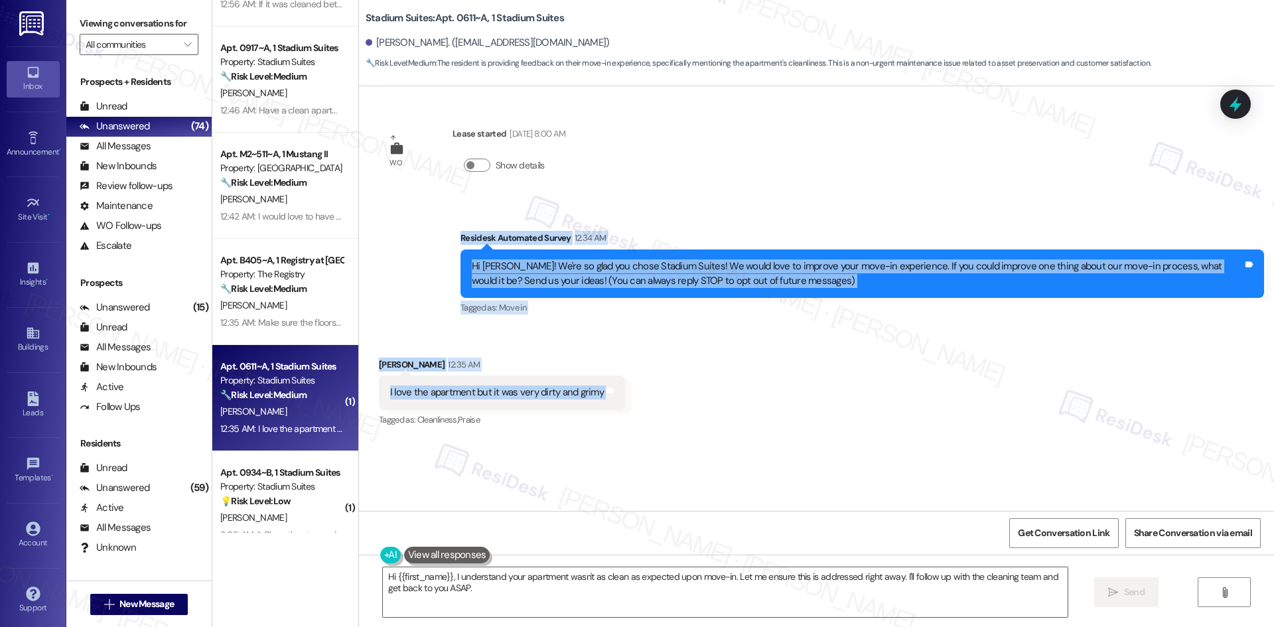
drag, startPoint x: 433, startPoint y: 248, endPoint x: 667, endPoint y: 389, distance: 272.6
click at [667, 389] on div "WO Lease started Aug 14, 2025 at 8:00 AM Show details Survey, sent via SMS Resi…" at bounding box center [816, 298] width 915 height 425
copy div "Residesk Automated Survey 12:34 AM Hi Harley! We're so glad you chose Stadium S…"
click at [903, 220] on div "Survey, sent via SMS Residesk Automated Survey 12:34 AM Hi Harley! We're so gla…" at bounding box center [816, 264] width 915 height 126
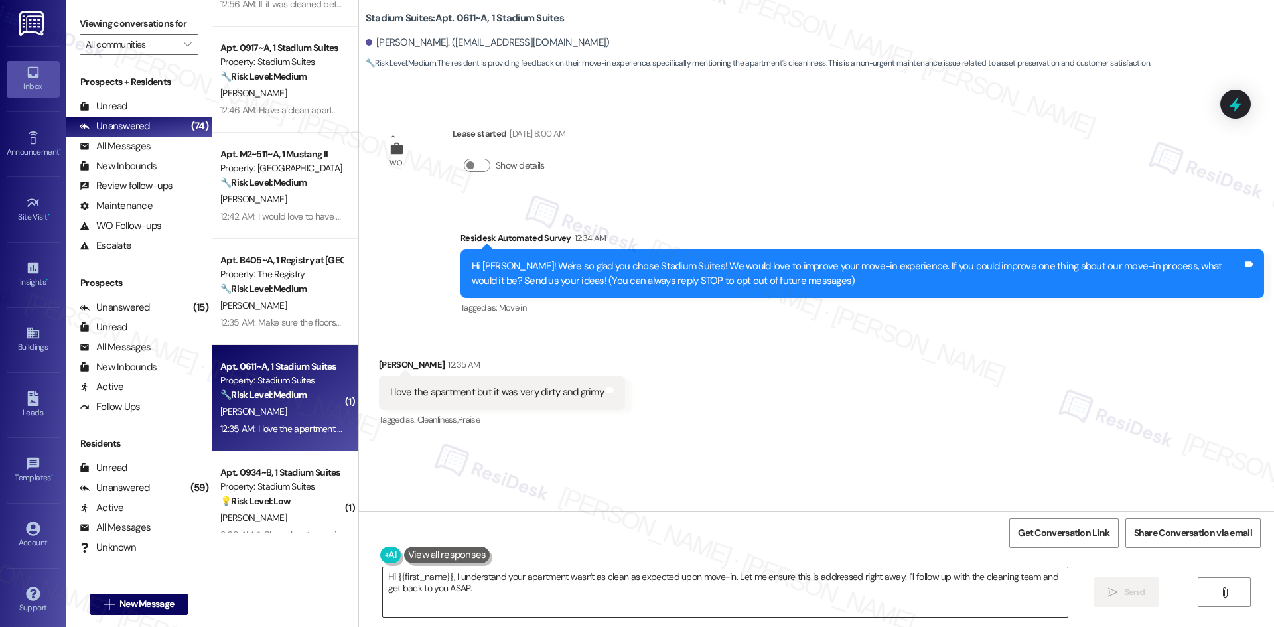
click at [661, 602] on textarea "Hi {{first_name}}, I understand your apartment wasn't as clean as expected upon…" at bounding box center [725, 592] width 685 height 50
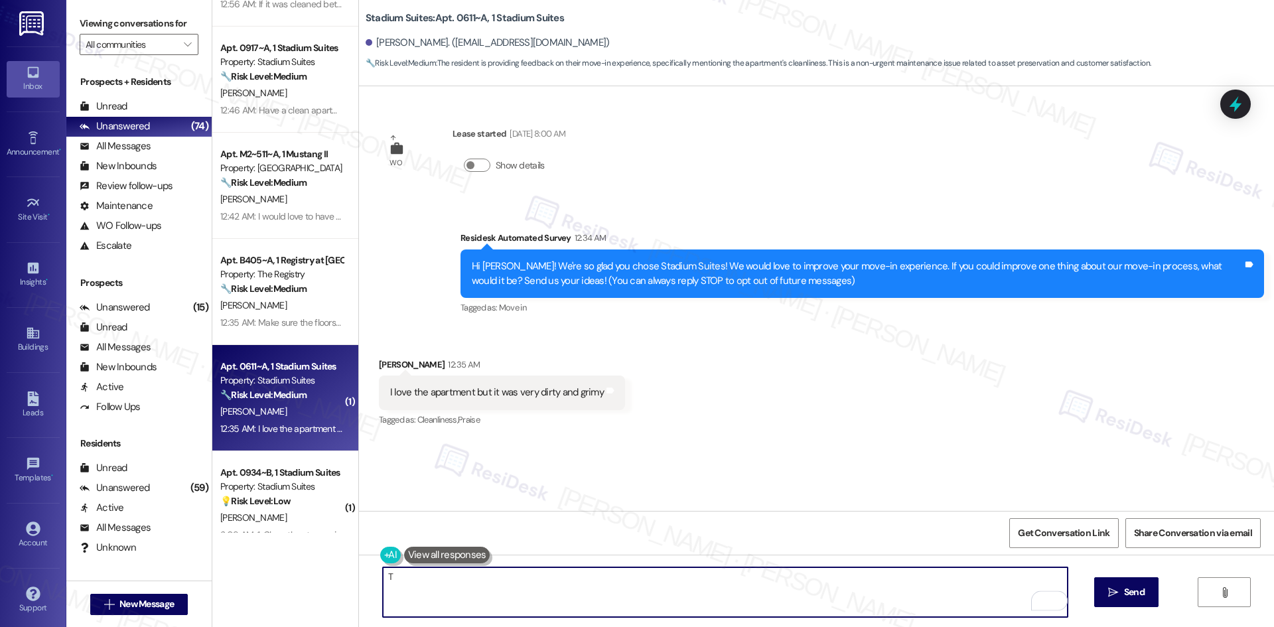
paste textarea "hank you for your feedback. I’m sorry to hear your apartment wasn’t clean at mo…"
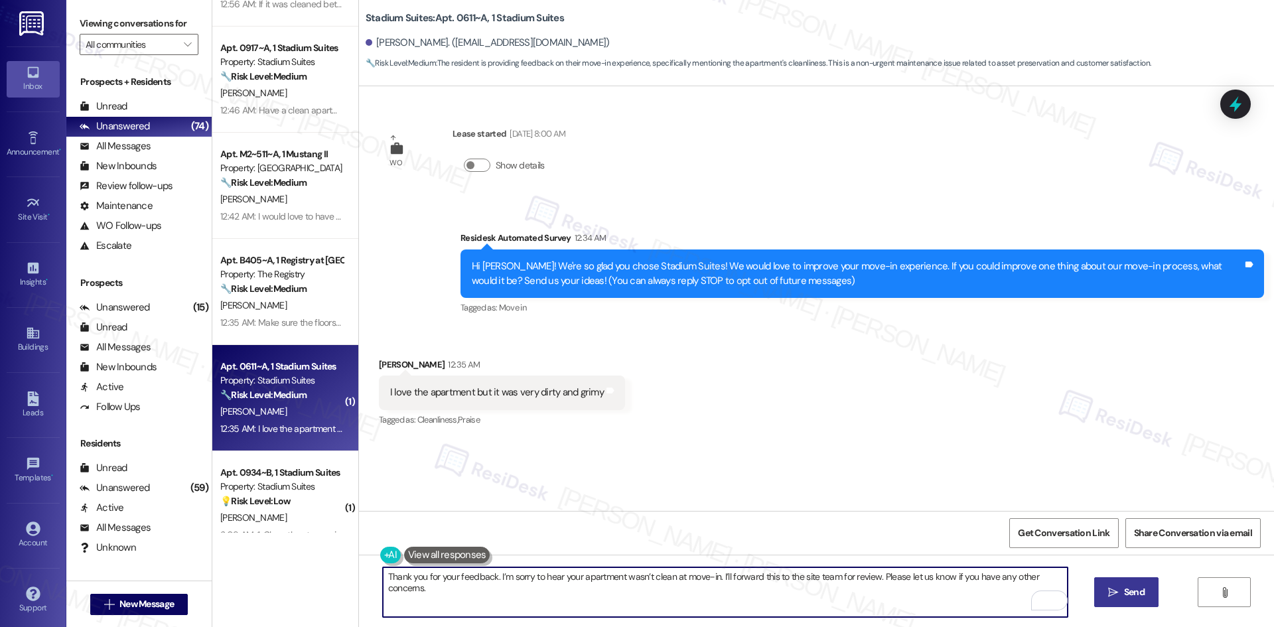
type textarea "Thank you for your feedback. I’m sorry to hear your apartment wasn’t clean at m…"
click at [1136, 596] on span "Send" at bounding box center [1134, 592] width 21 height 14
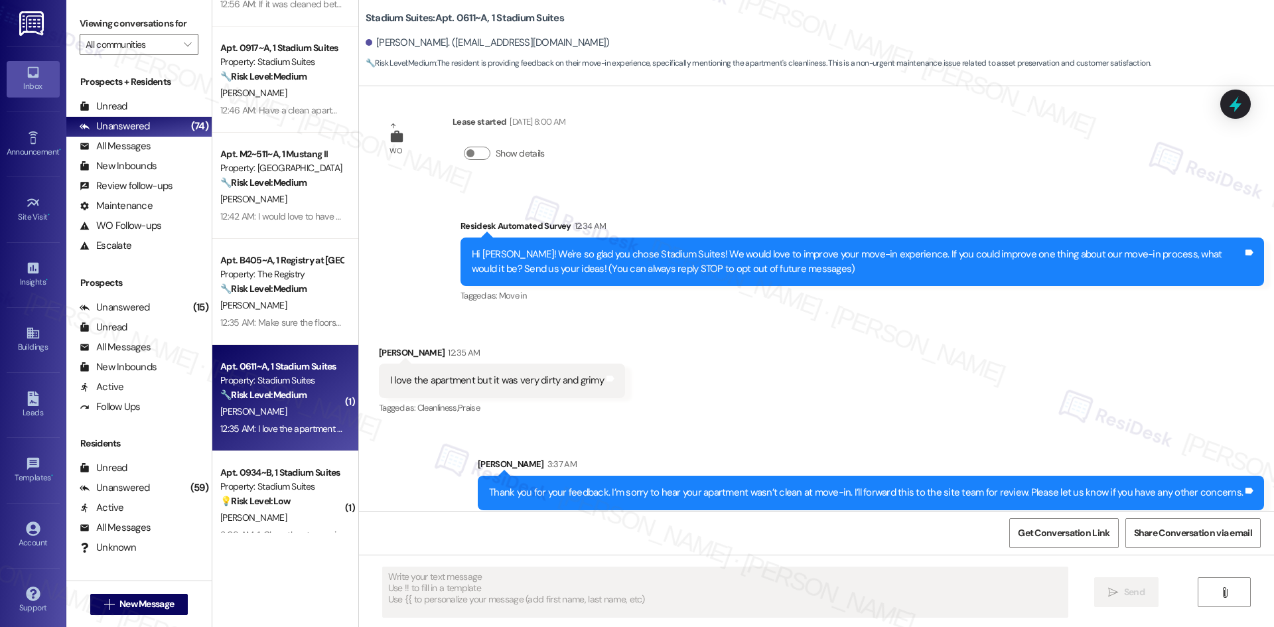
scroll to position [22, 0]
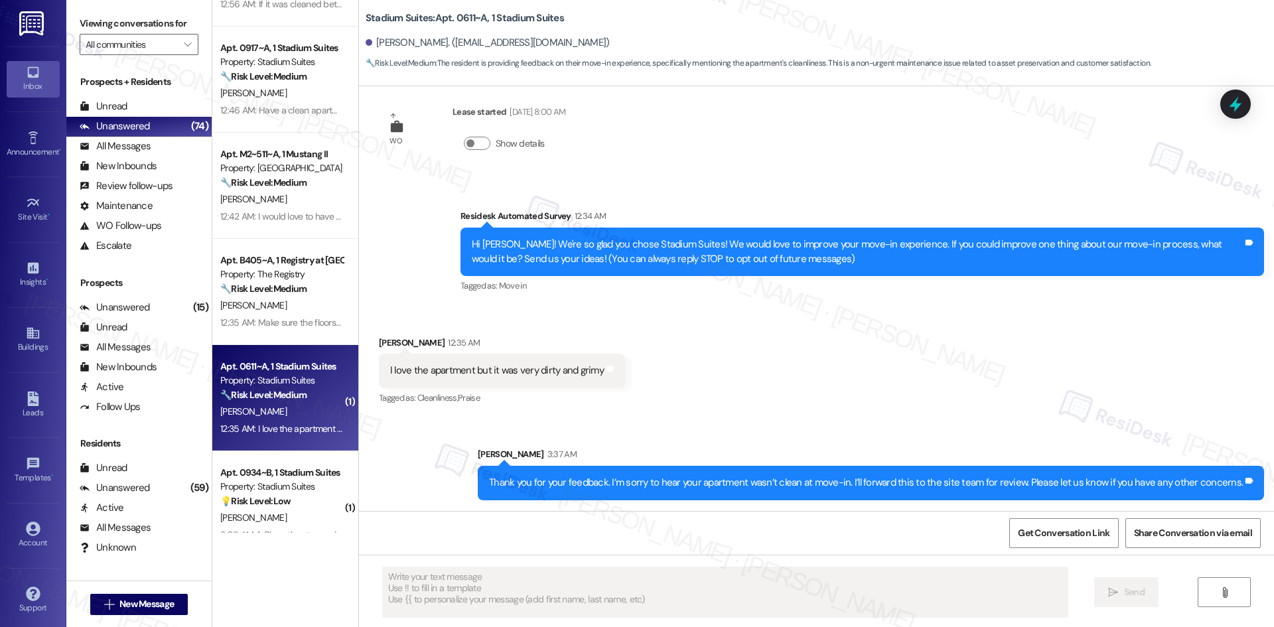
click at [843, 409] on div "Received via SMS Harley Bush 12:35 AM I love the apartment but it was very dirt…" at bounding box center [816, 362] width 915 height 112
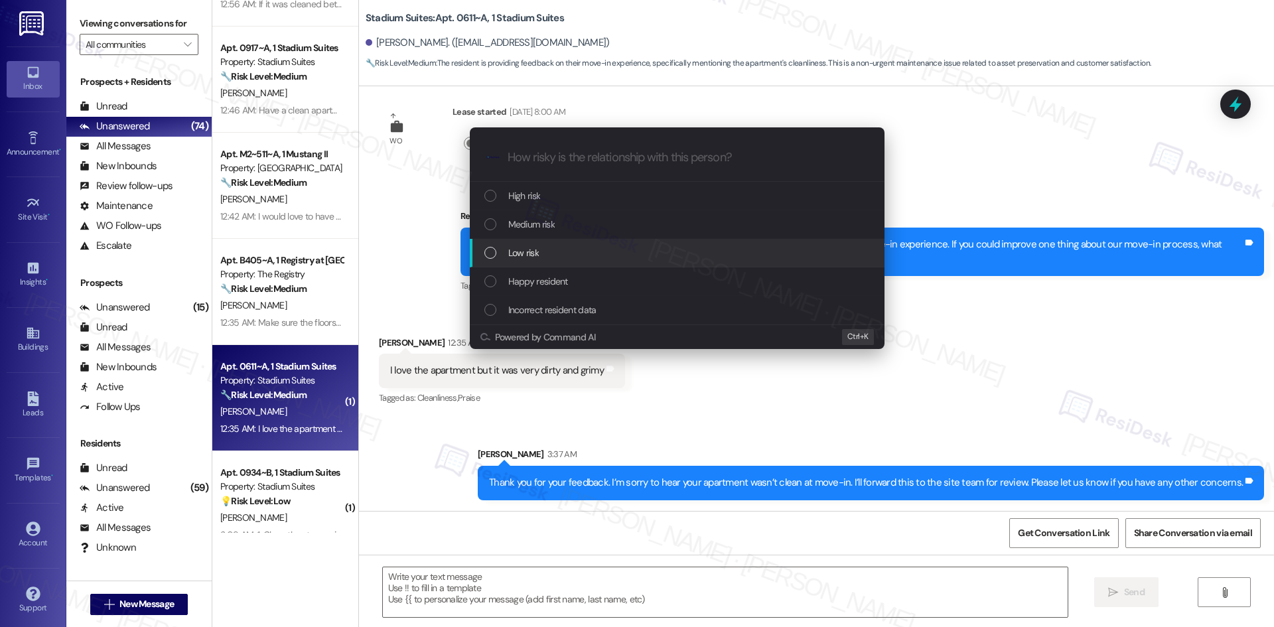
click at [588, 252] on div "Low risk" at bounding box center [678, 252] width 388 height 15
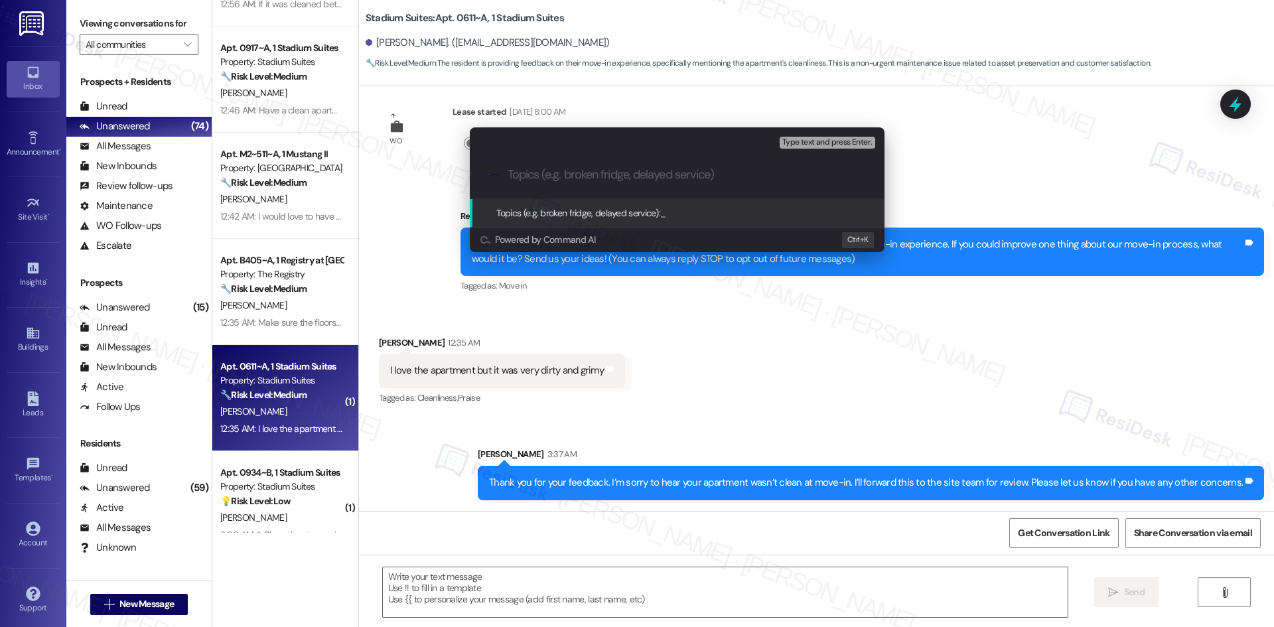
click at [535, 175] on input "Topics (e.g. broken fridge, delayed service)" at bounding box center [687, 175] width 360 height 14
paste input "Feedback on Unit Cleanliness – Stadium Suites Move-In"
type input "Feedback on Unit Cleanliness – Stadium Suites Move-In"
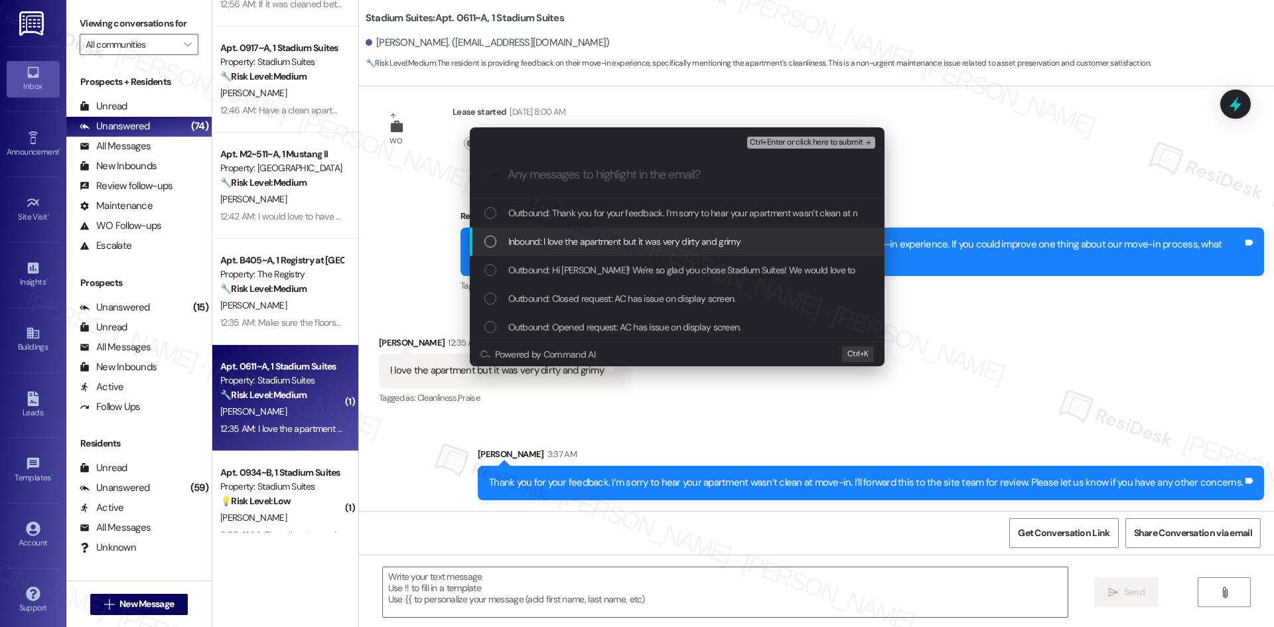
click at [600, 240] on span "Inbound: I love the apartment but it was very dirty and grimy" at bounding box center [624, 241] width 232 height 15
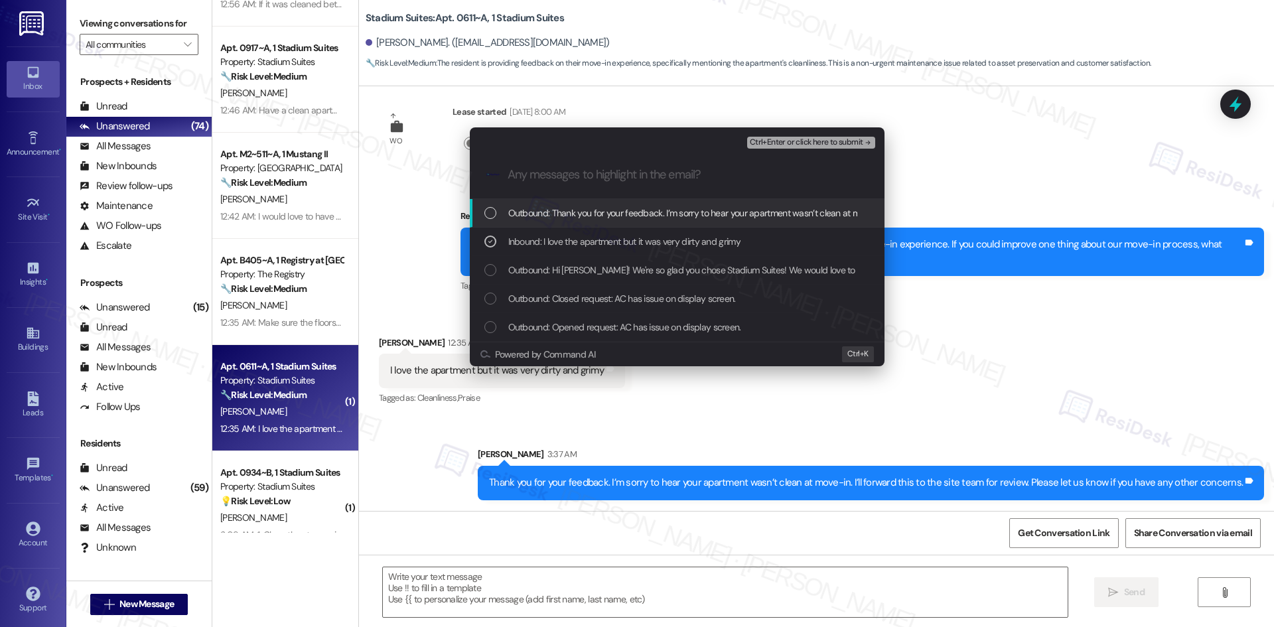
click at [821, 139] on span "Ctrl+Enter or click here to submit" at bounding box center [806, 142] width 113 height 9
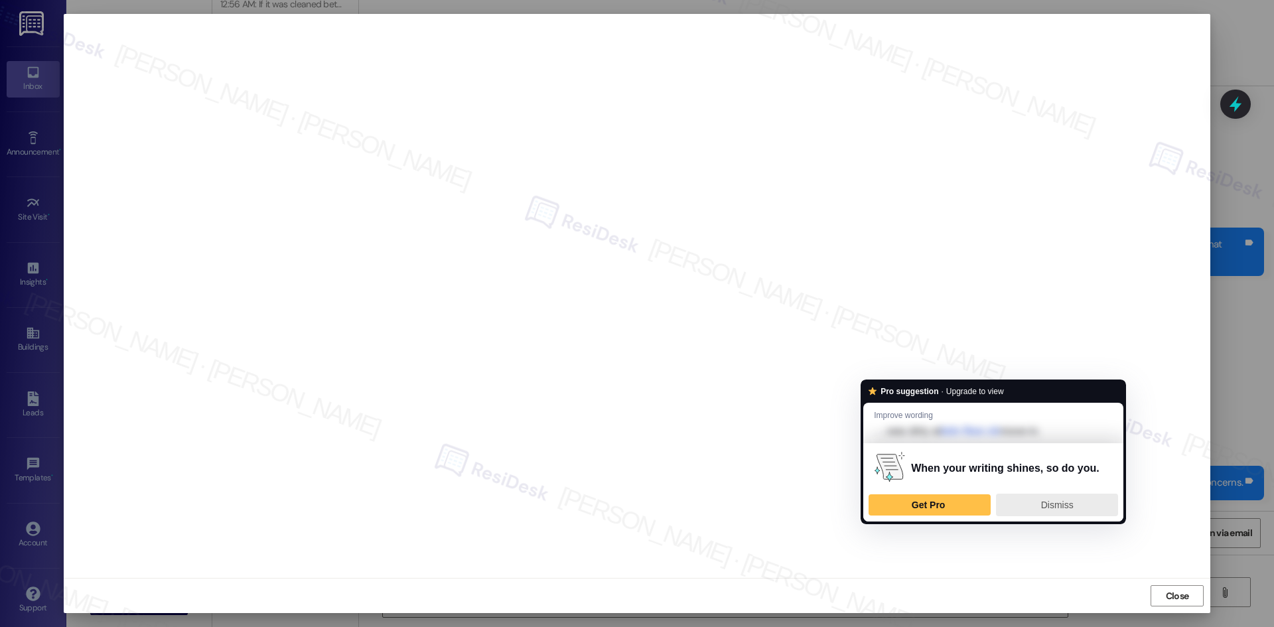
click at [1065, 504] on span "Dismiss" at bounding box center [1057, 505] width 33 height 11
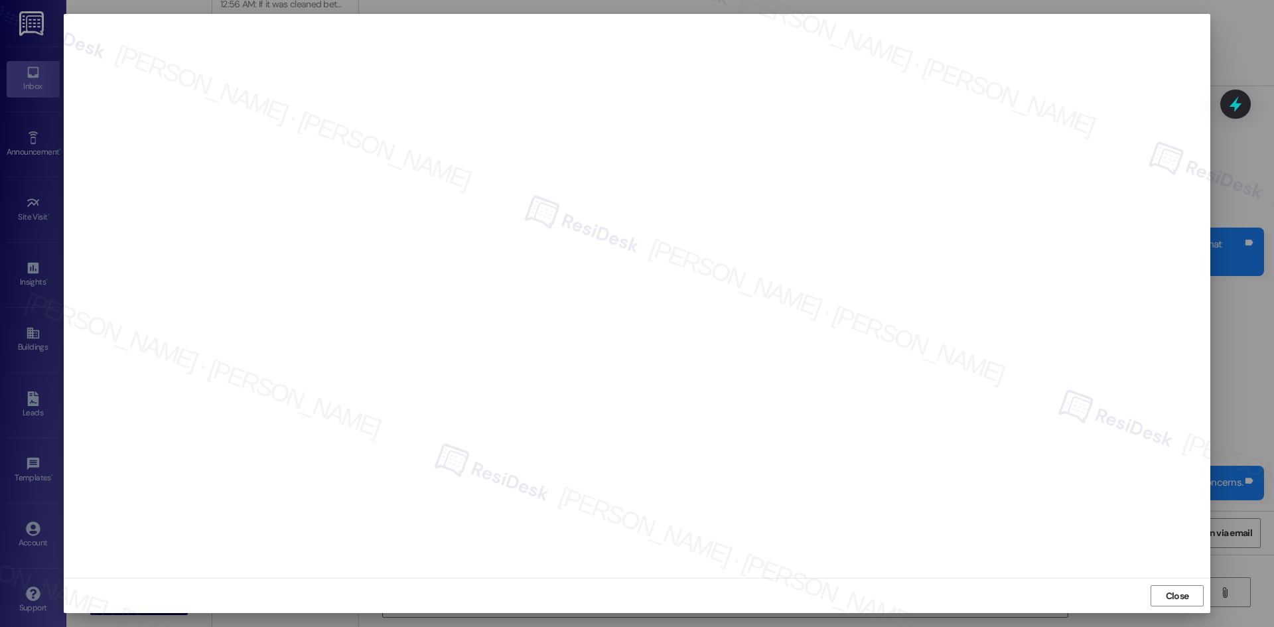
scroll to position [0, 0]
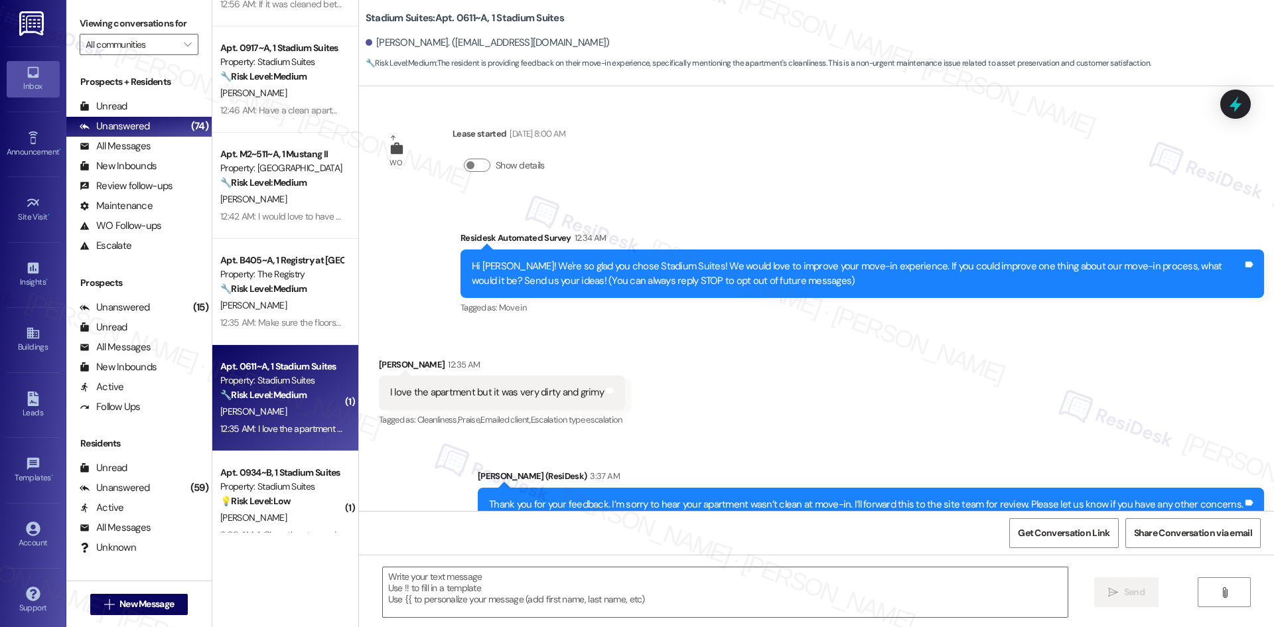
type textarea "Fetching suggested responses. Please feel free to read through the conversation…"
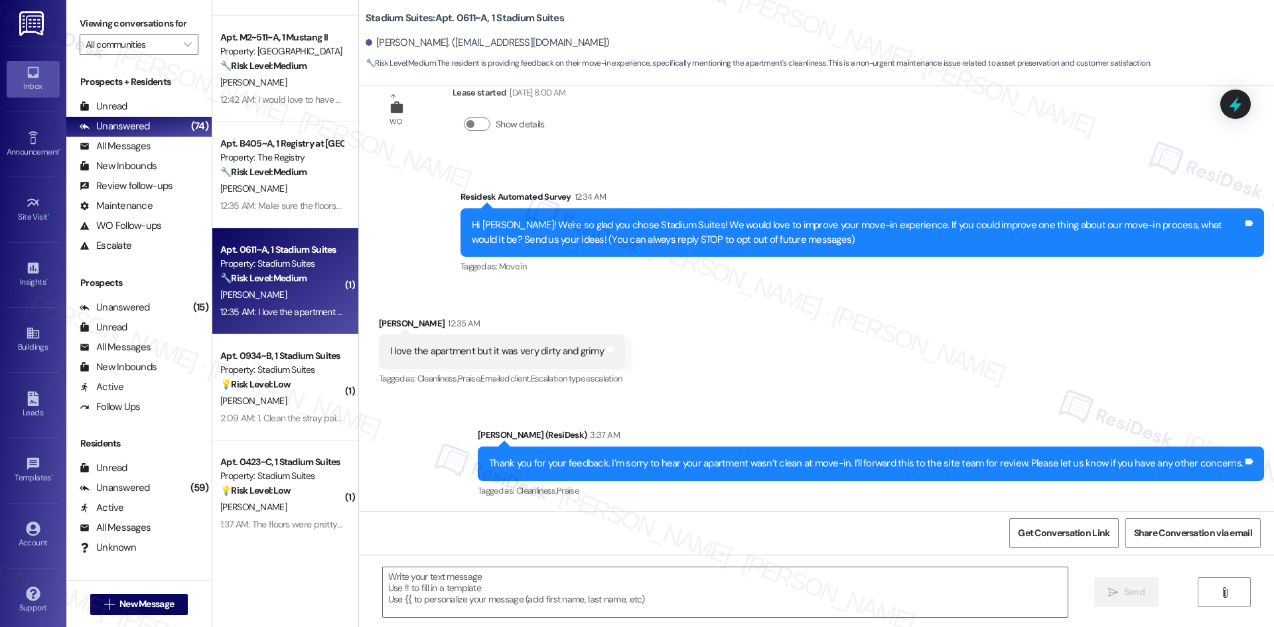
scroll to position [531, 0]
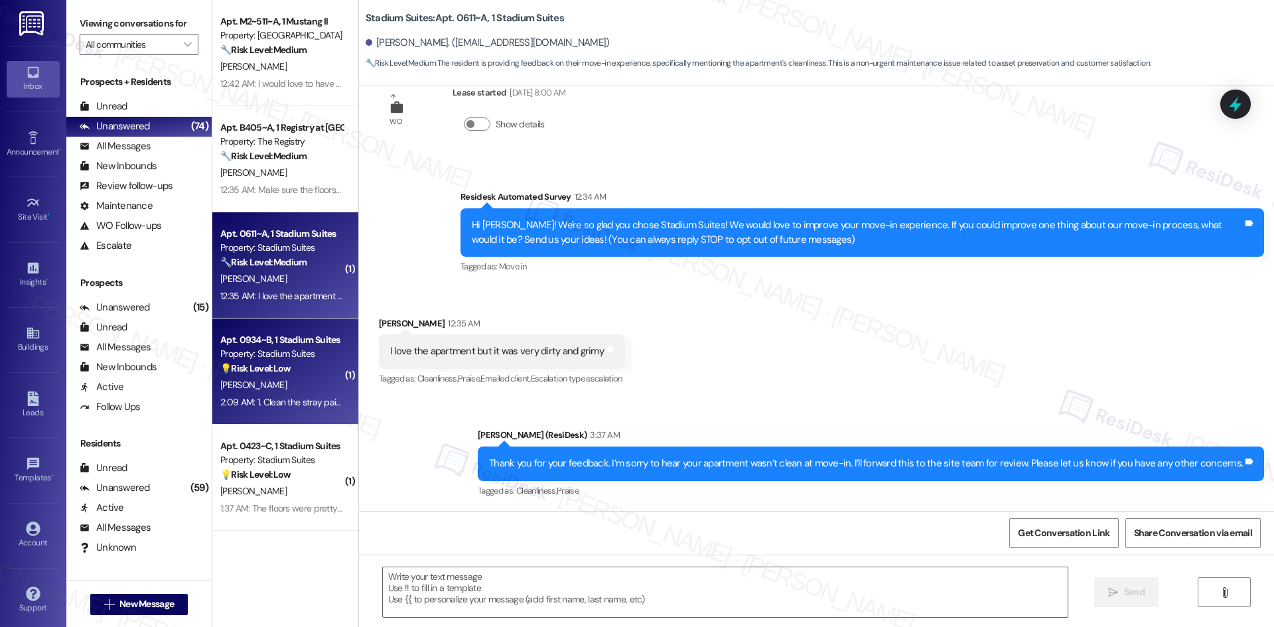
click at [287, 391] on div "A. Jambard" at bounding box center [281, 385] width 125 height 17
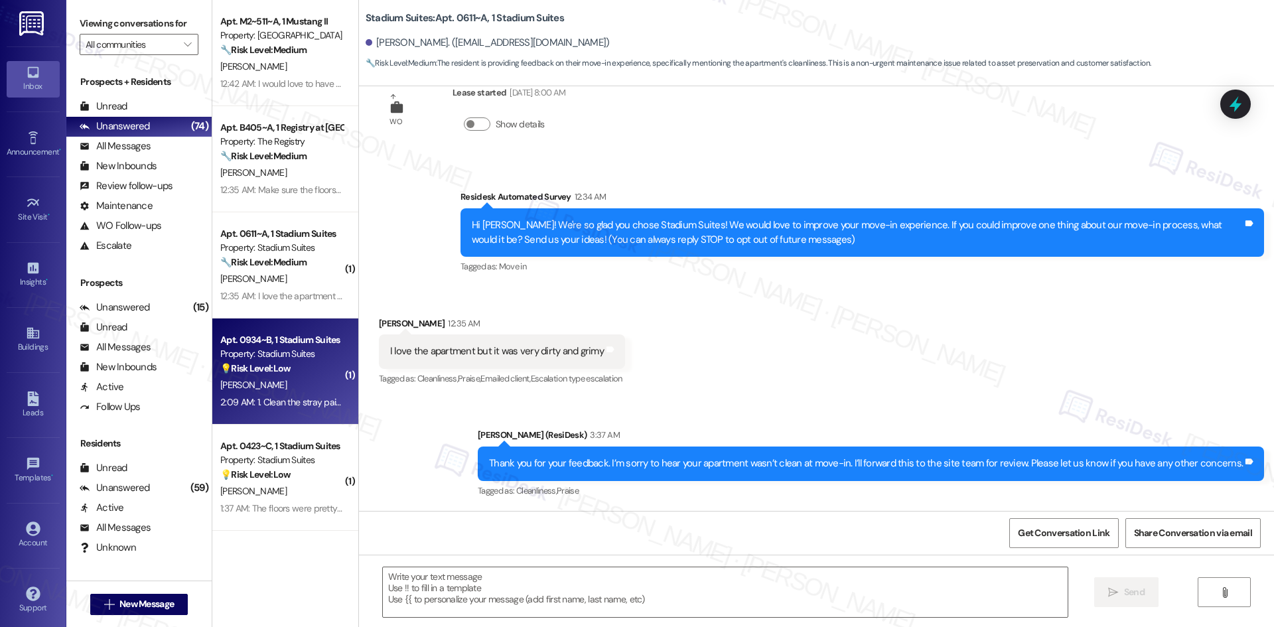
type textarea "Fetching suggested responses. Please feel free to read through the conversation…"
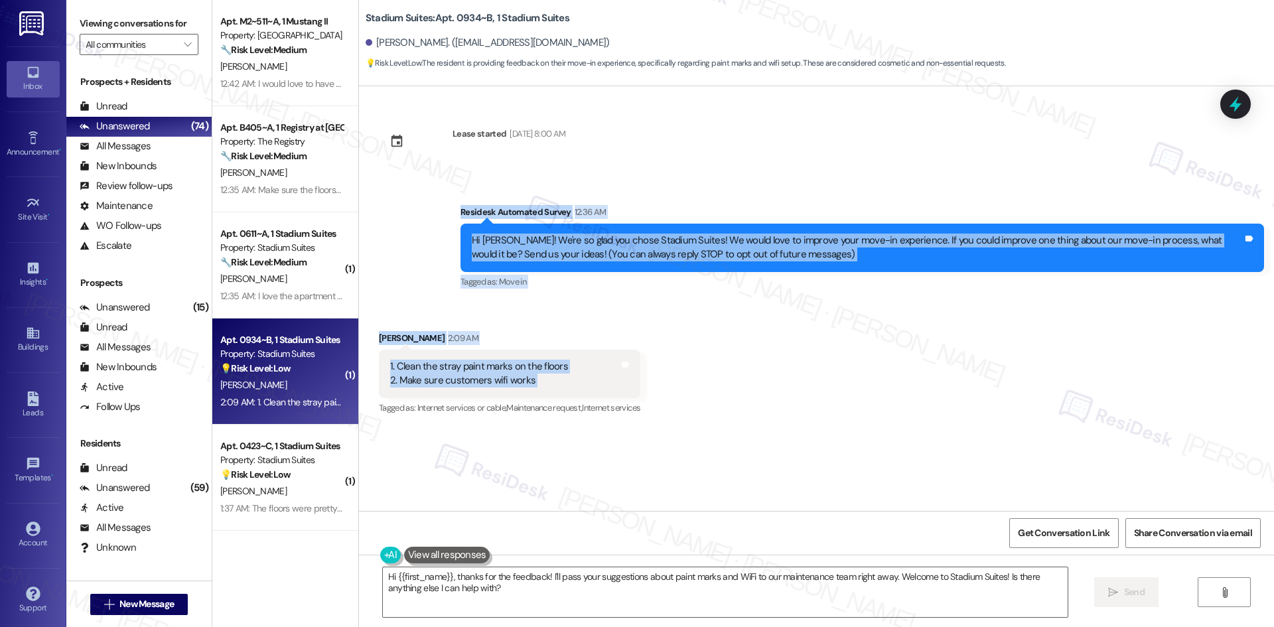
drag, startPoint x: 426, startPoint y: 195, endPoint x: 592, endPoint y: 395, distance: 260.0
click at [592, 395] on div "Lease started Aug 14, 2025 at 8:00 AM Survey, sent via SMS Residesk Automated S…" at bounding box center [816, 298] width 915 height 425
copy div "Residesk Automated Survey 12:36 AM Hi Anthony! We're so glad you chose Stadium …"
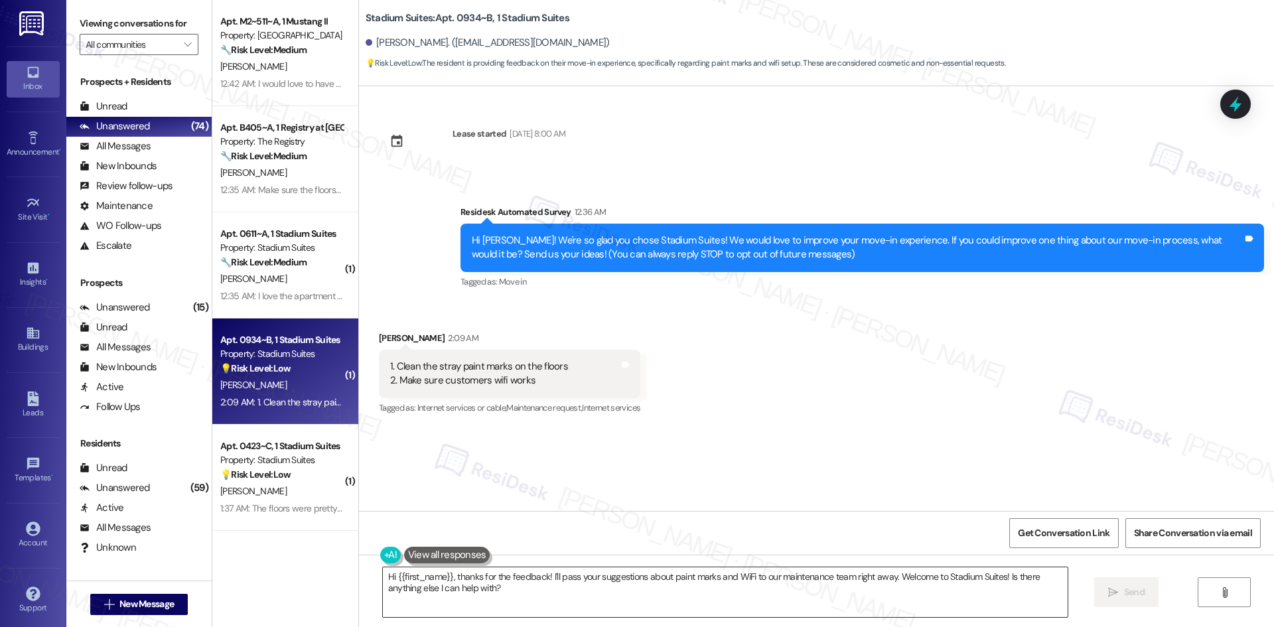
click at [591, 604] on textarea "Hi {{first_name}}, thanks for the feedback! I'll pass your suggestions about pa…" at bounding box center [725, 592] width 685 height 50
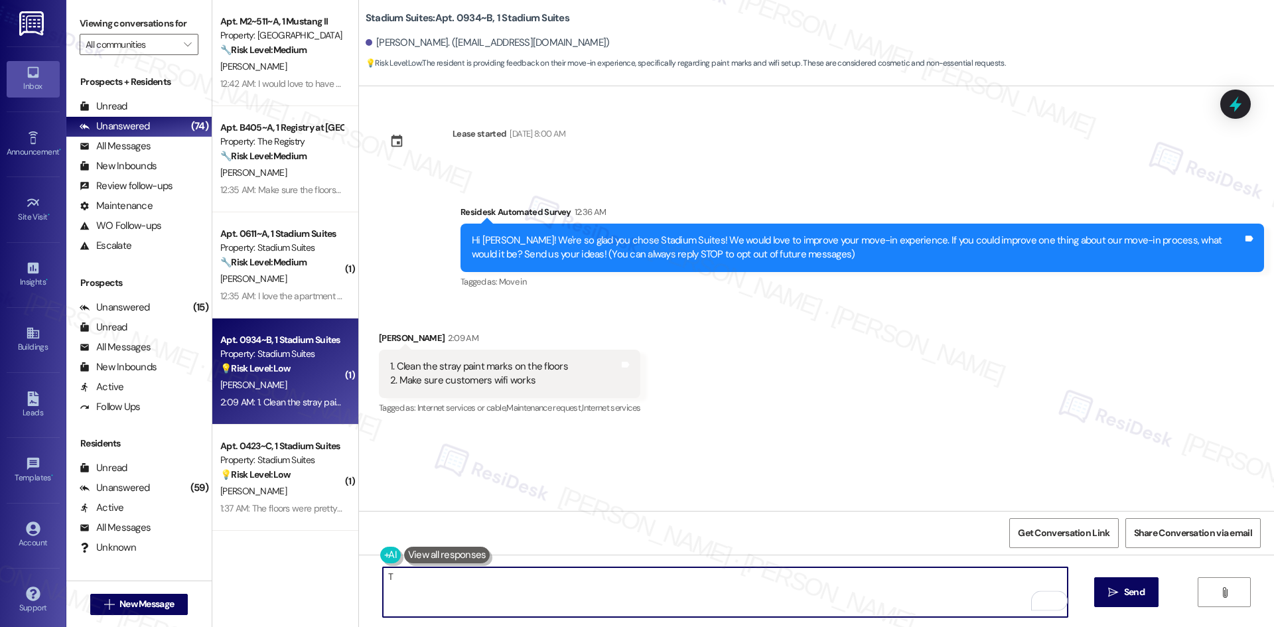
paste textarea "hank you for your feedback. I’m sorry about the paint marks on the floors and t…"
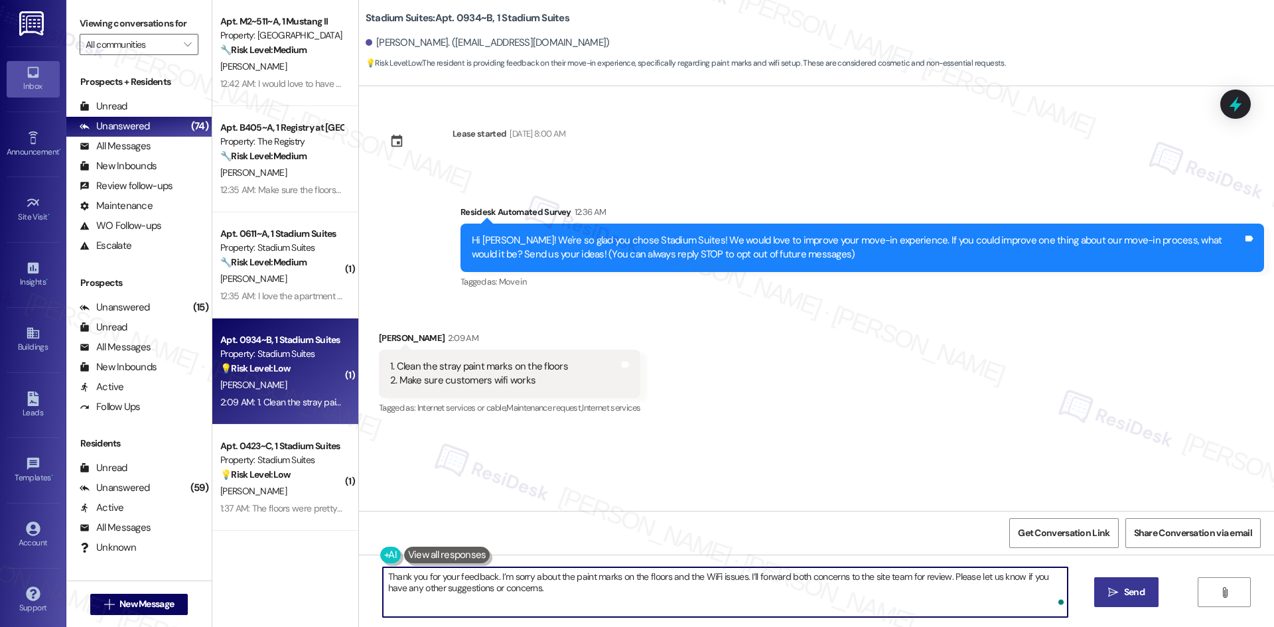
type textarea "Thank you for your feedback. I’m sorry about the paint marks on the floors and …"
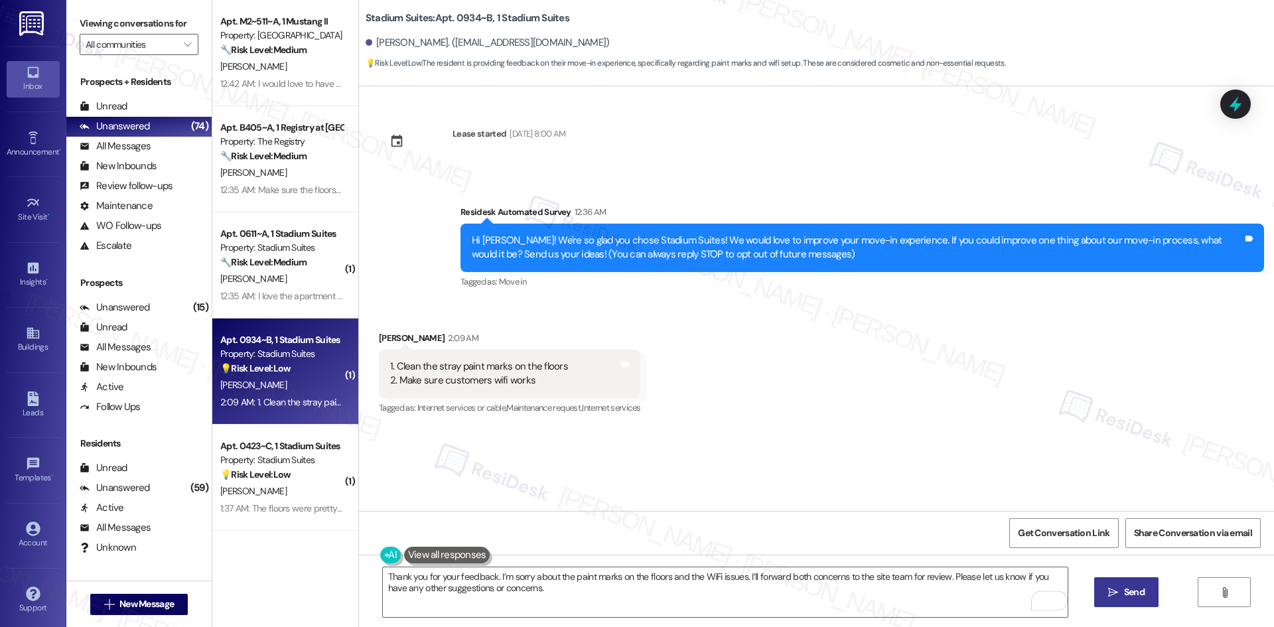
click at [1146, 596] on button " Send" at bounding box center [1126, 592] width 64 height 30
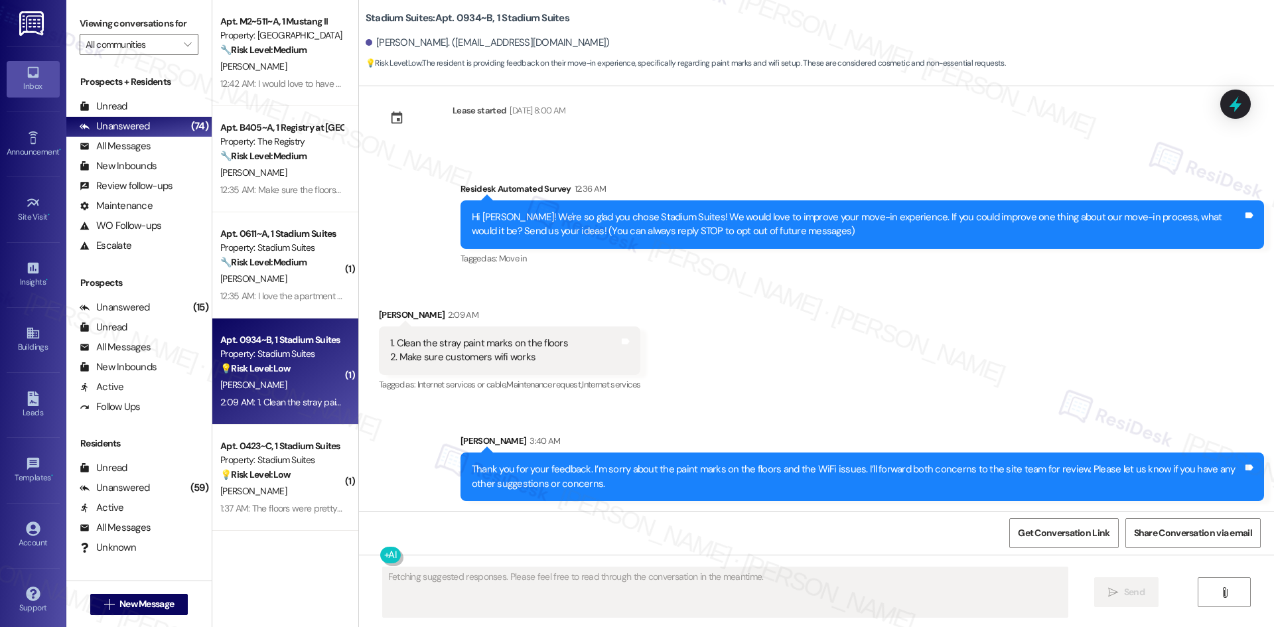
scroll to position [24, 0]
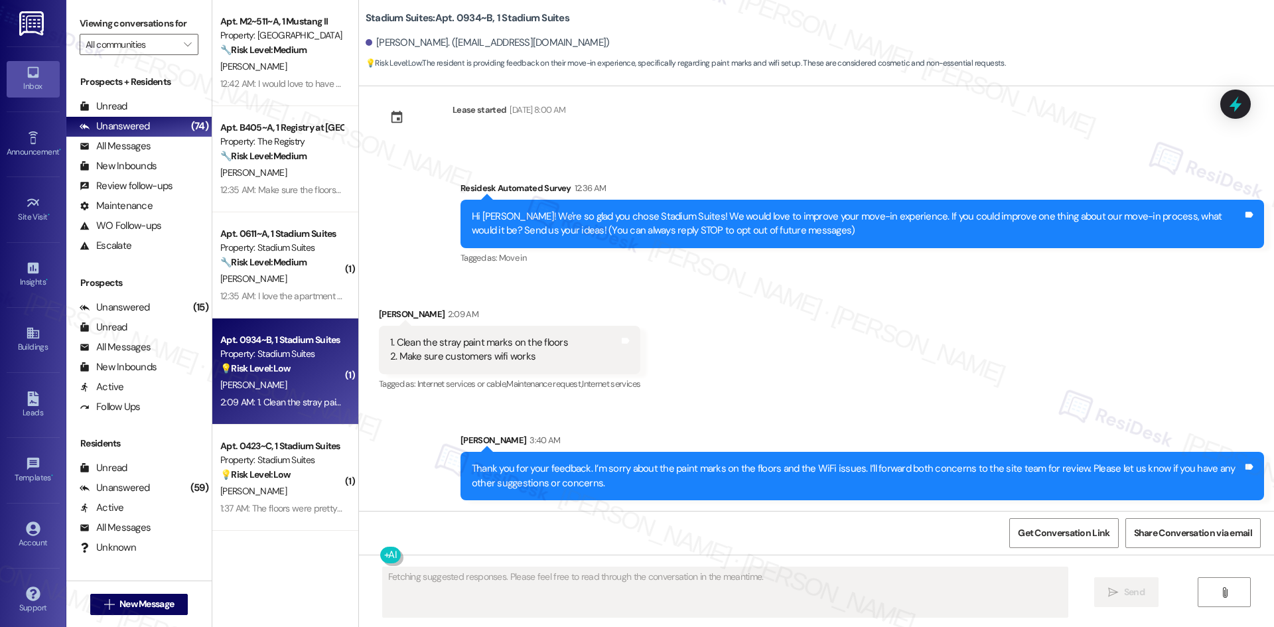
click at [913, 381] on div "Received via SMS Anthony Jambard 2:09 AM 1. Clean the stray paint marks on the …" at bounding box center [816, 340] width 915 height 126
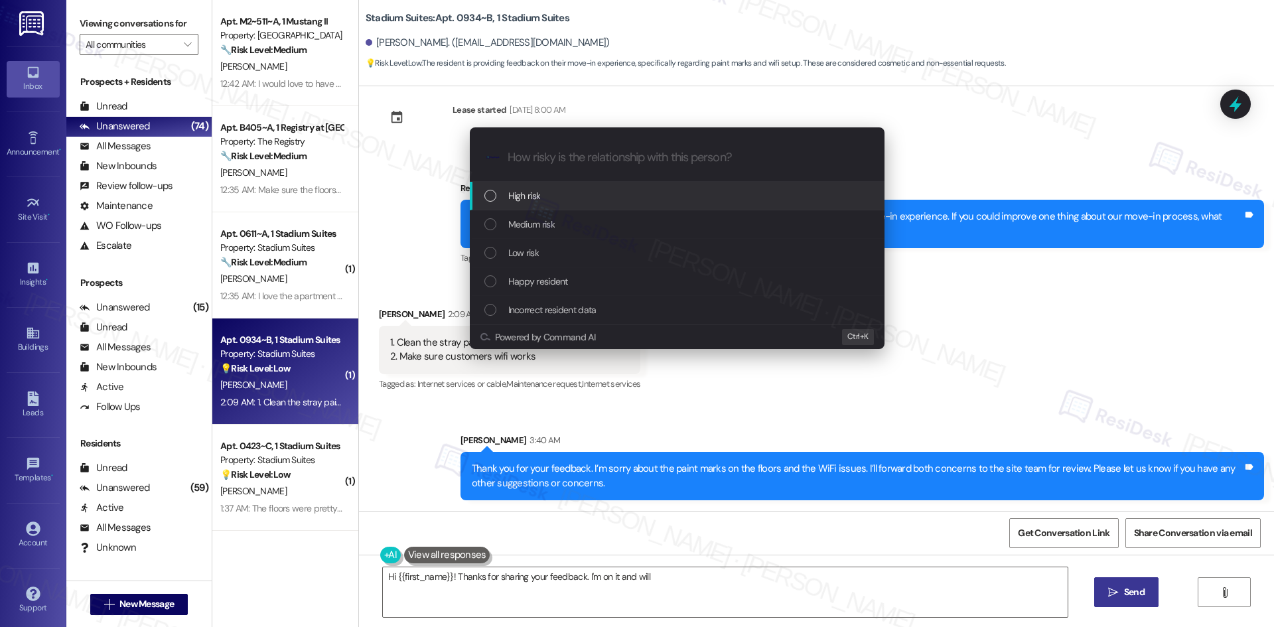
click at [561, 257] on div "Low risk" at bounding box center [678, 252] width 388 height 15
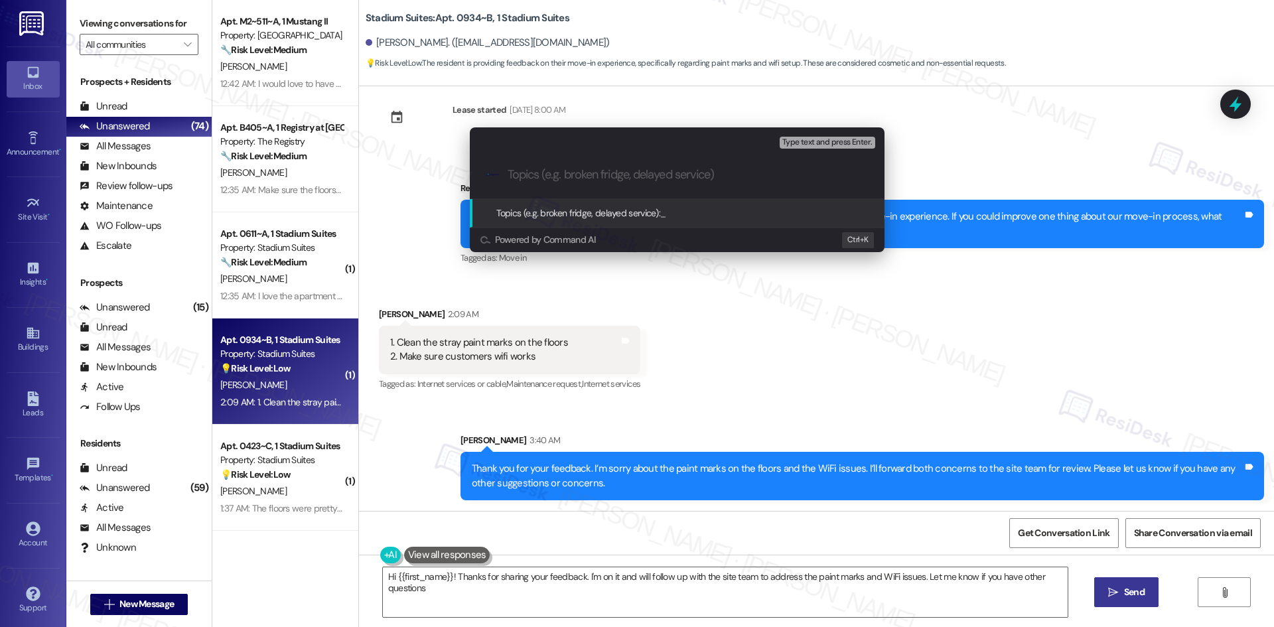
type textarea "Hi {{first_name}}! Thanks for sharing your feedback. I'm on it and will follow …"
click at [742, 447] on div "Escalate Conversation Low risk Topics (e.g. broken fridge, delayed service) Any…" at bounding box center [637, 313] width 1274 height 627
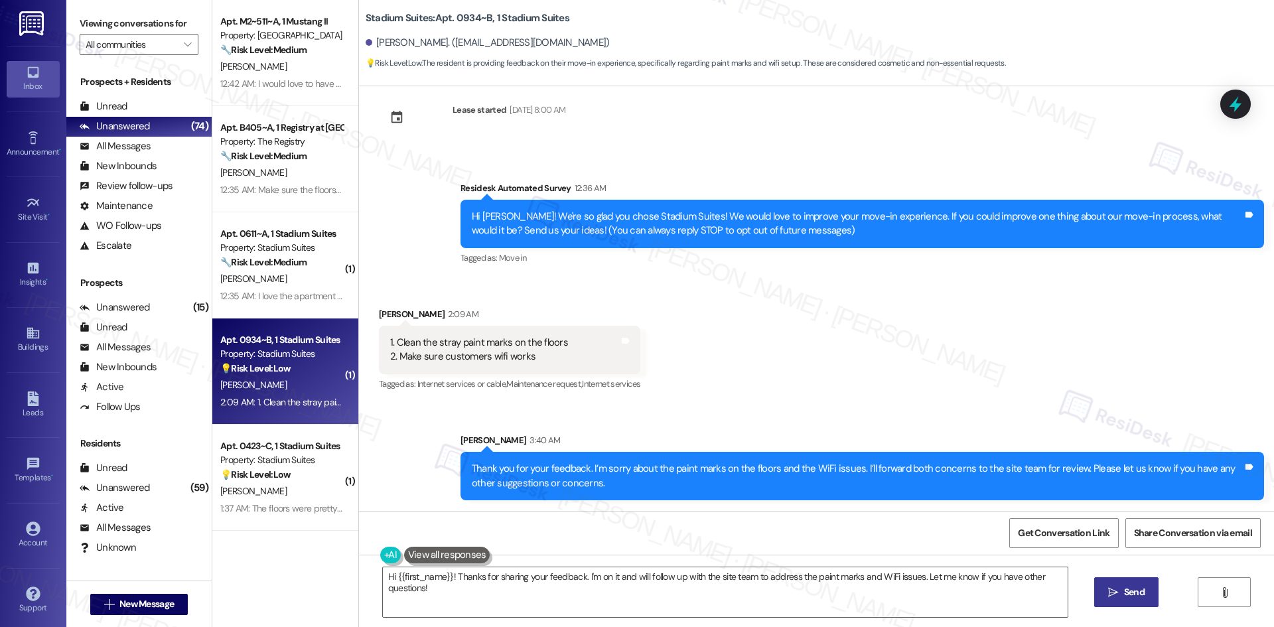
click at [740, 428] on div "Sent via SMS Sarah 3:40 AM Thank you for your feedback. I’m sorry about the pai…" at bounding box center [861, 466] width 823 height 87
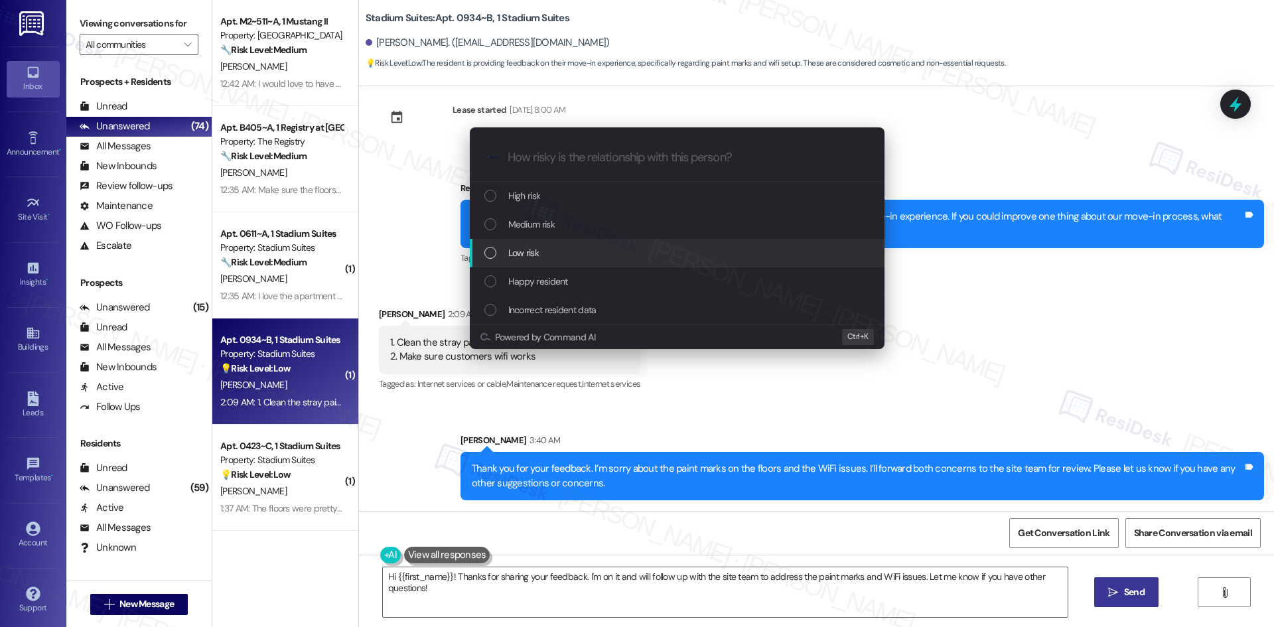
click at [535, 253] on span "Low risk" at bounding box center [523, 252] width 31 height 15
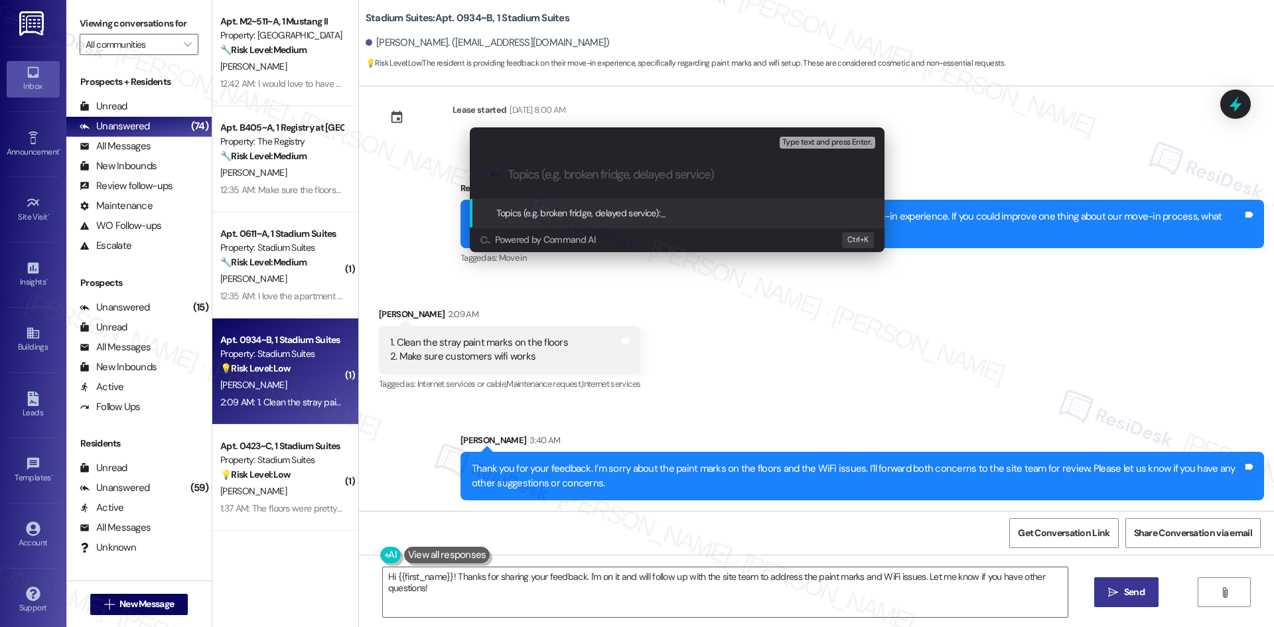
click at [554, 178] on input "Topics (e.g. broken fridge, delayed service)" at bounding box center [687, 175] width 360 height 14
paste input "Feedback on Cleanliness & WiFi – Stadium Suites Move-In"
drag, startPoint x: 681, startPoint y: 173, endPoint x: 756, endPoint y: 174, distance: 75.6
click at [756, 174] on input "Feedback on Cleanliness & WiFi – Stadium Suites Move-In" at bounding box center [682, 175] width 350 height 14
type input "Feedback on Cleanliness & WiFi – Move-In"
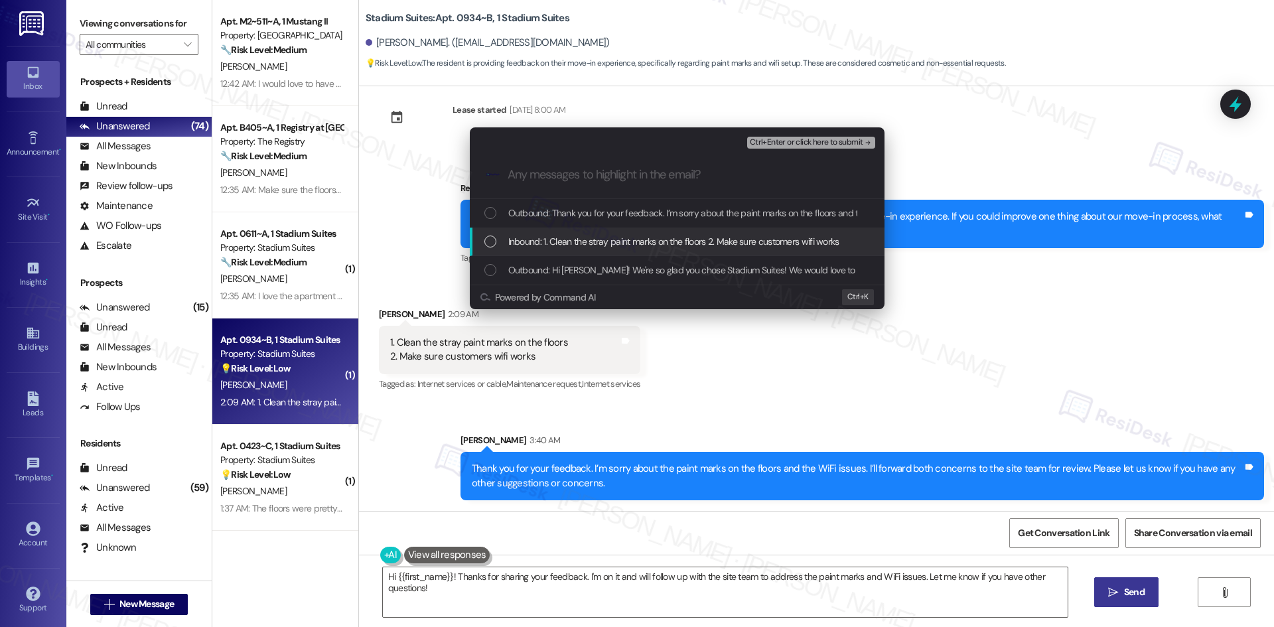
click at [716, 235] on span "Inbound: 1. Clean the stray paint marks on the floors 2. Make sure customers wi…" at bounding box center [673, 241] width 331 height 15
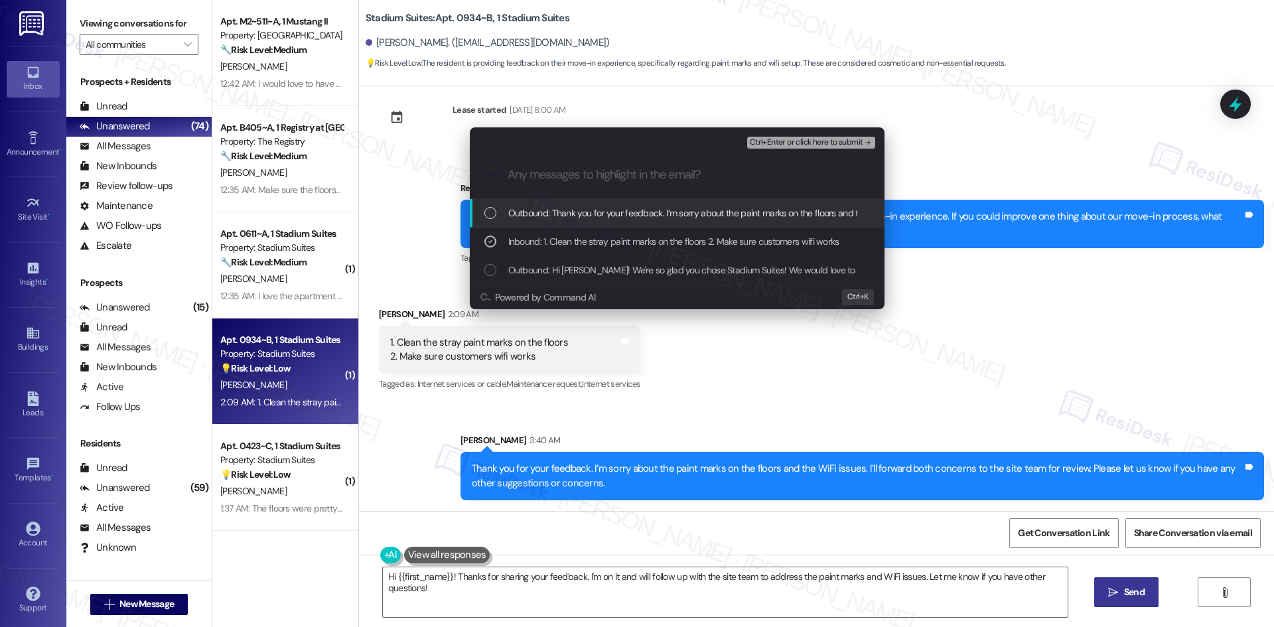
click at [865, 141] on icon "remove-block-ctrl+enter-or click here to submit" at bounding box center [867, 142] width 9 height 9
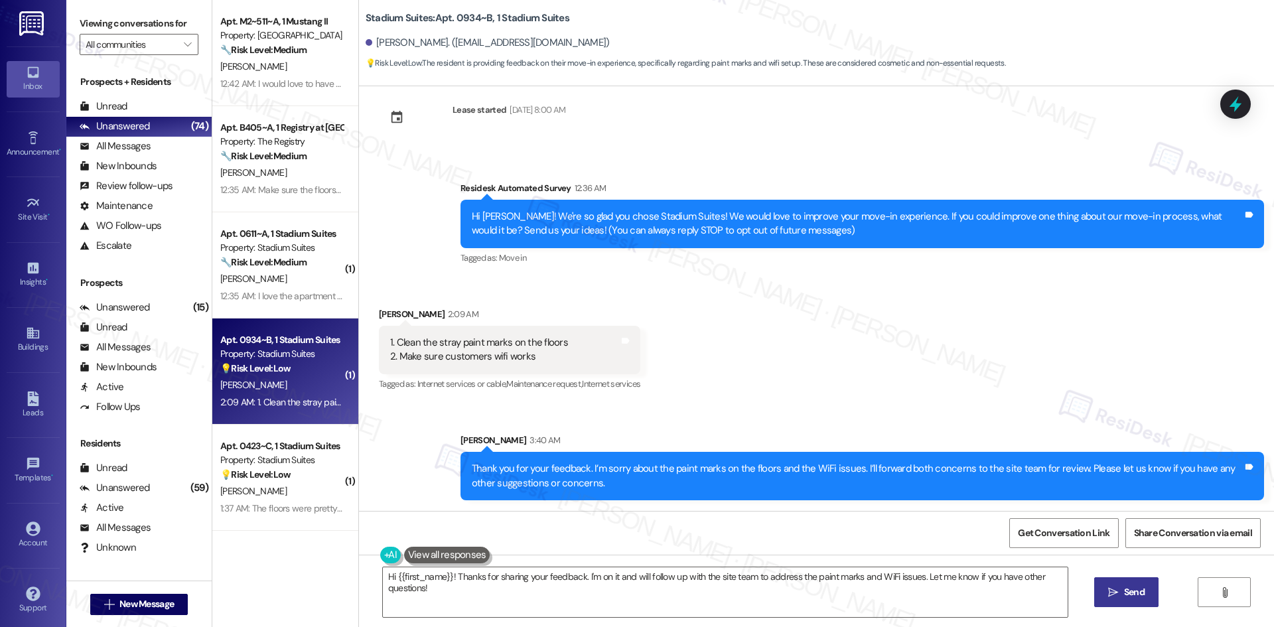
scroll to position [0, 0]
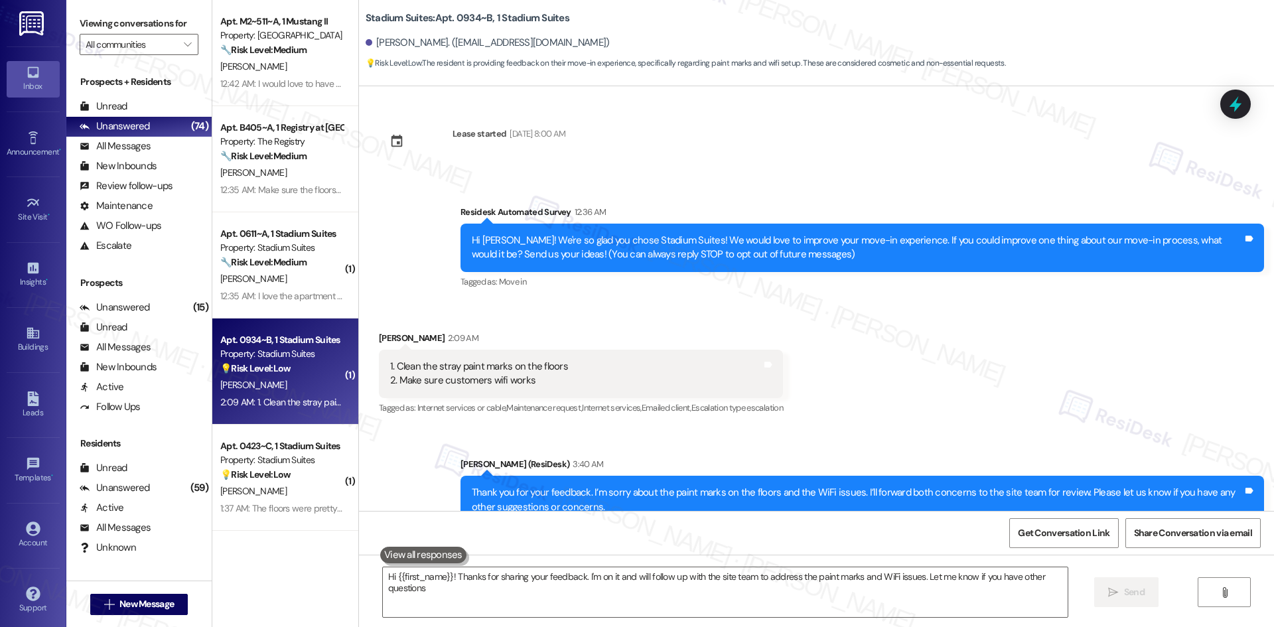
type textarea "Hi {{first_name}}! Thanks for sharing your feedback. I'm on it and will follow …"
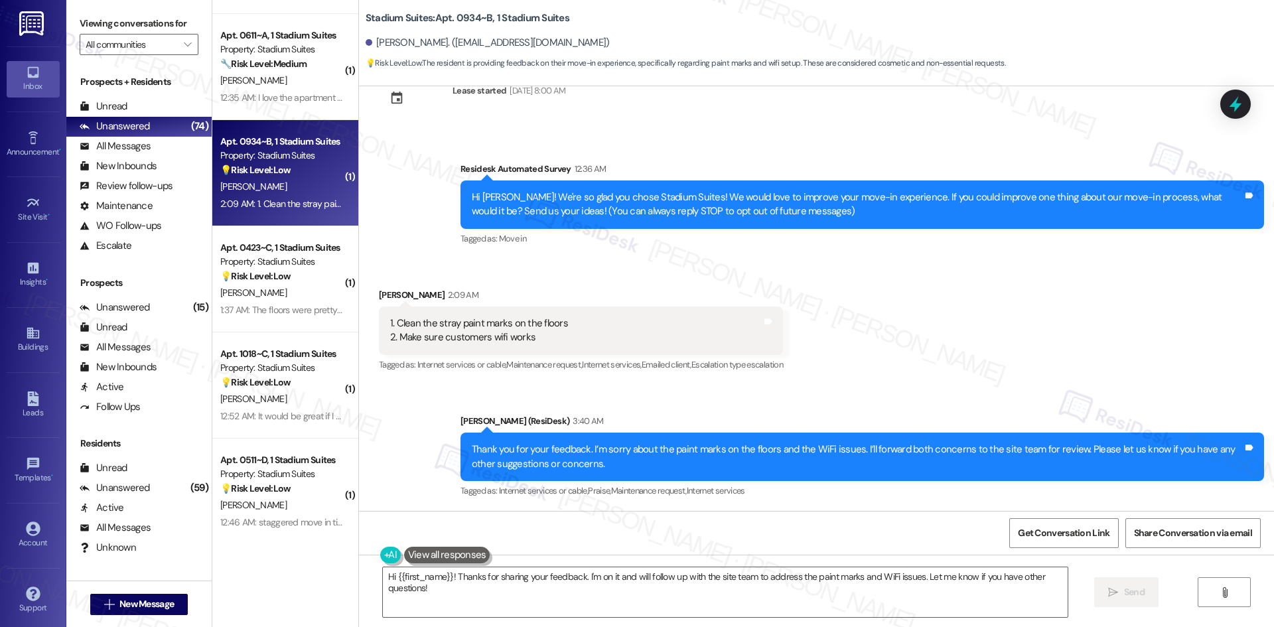
scroll to position [730, 0]
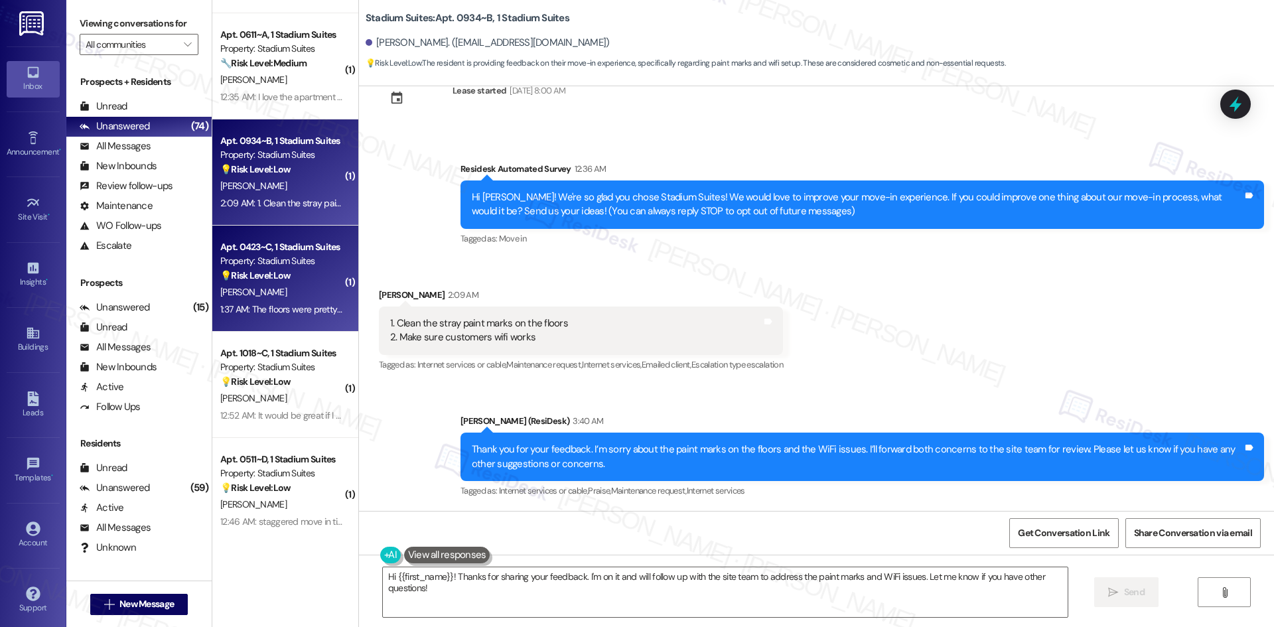
click at [286, 306] on div "1:37 AM: The floors were pretty dirty but that's about it 1:37 AM: The floors w…" at bounding box center [323, 309] width 206 height 12
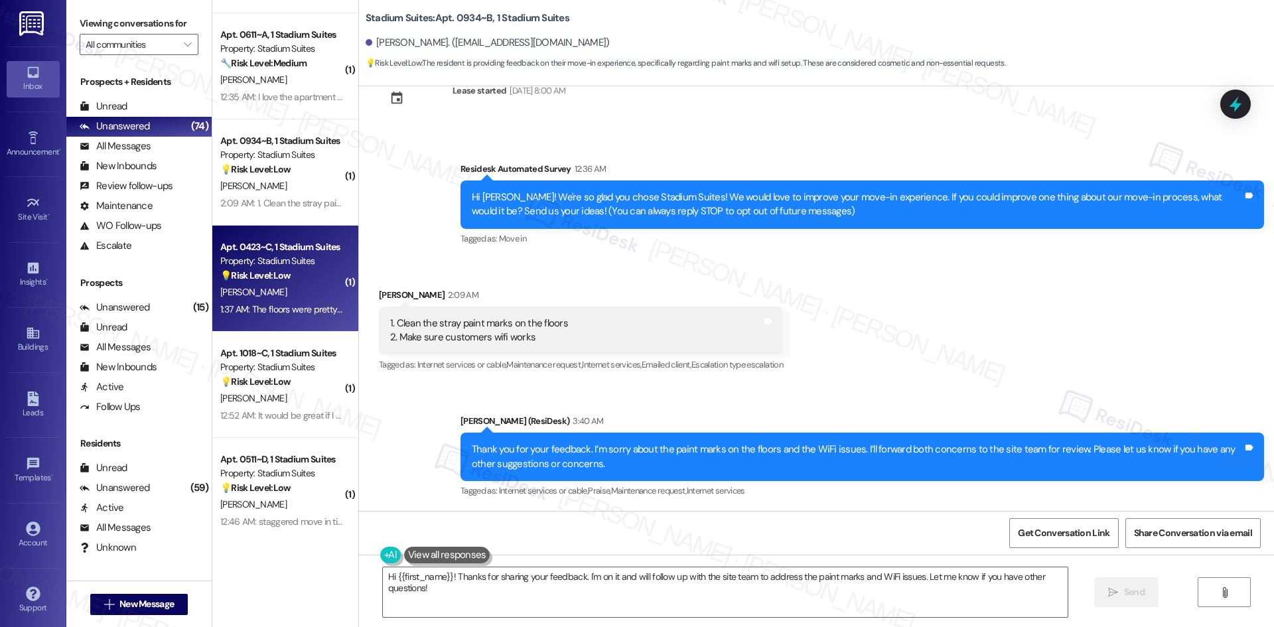
scroll to position [0, 0]
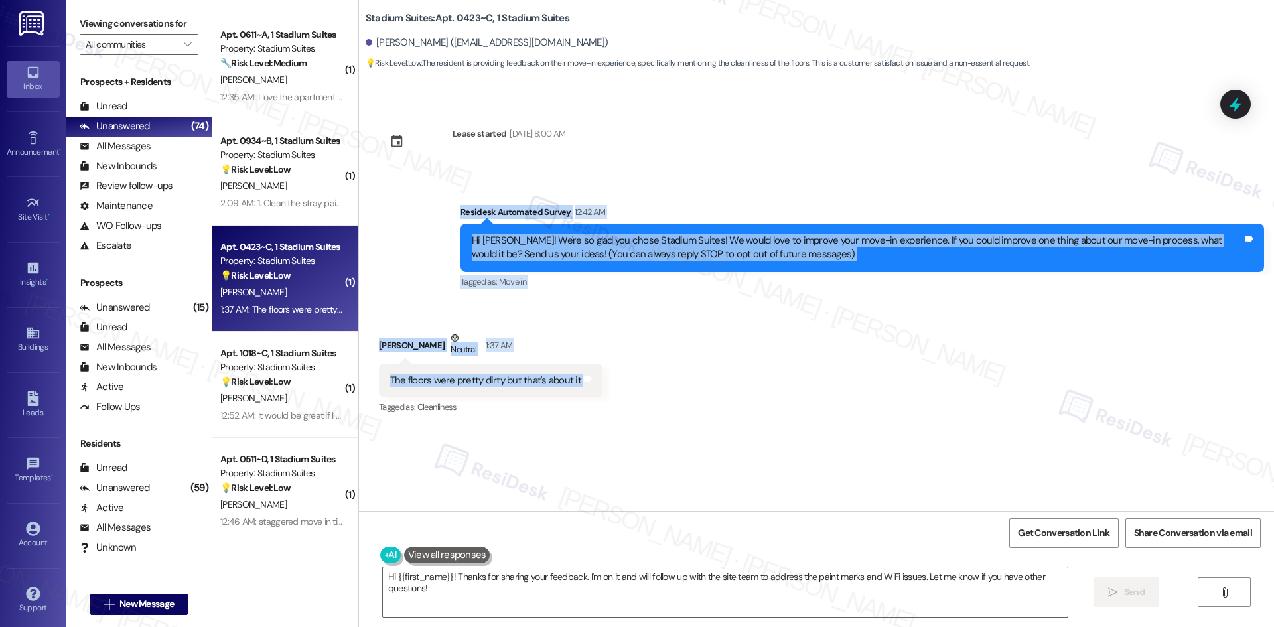
drag, startPoint x: 426, startPoint y: 203, endPoint x: 618, endPoint y: 366, distance: 251.8
click at [618, 366] on div "Lease started Aug 14, 2025 at 8:00 AM Survey, sent via SMS Residesk Automated S…" at bounding box center [816, 298] width 915 height 425
copy div "Residesk Automated Survey 12:42 AM Hi Robert! We're so glad you chose Stadium S…"
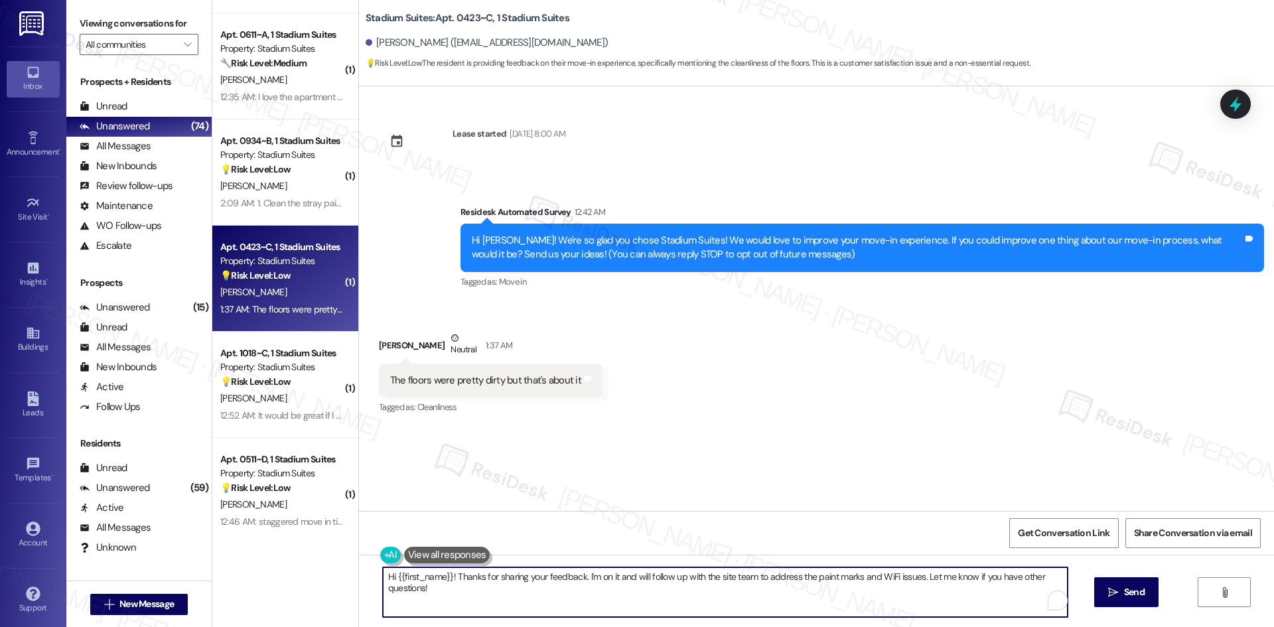
drag, startPoint x: 727, startPoint y: 588, endPoint x: 701, endPoint y: 596, distance: 27.7
click at [728, 588] on textarea "Hi {{first_name}}! Thanks for sharing your feedback. I'm on it and will follow …" at bounding box center [725, 592] width 685 height 50
paste textarea "Robert, thank you for your feedback. I’m sorry to hear the floors weren’t clean…"
type textarea "Hi Robert, thank you for your feedback. I’m sorry to hear the floors weren’t cl…"
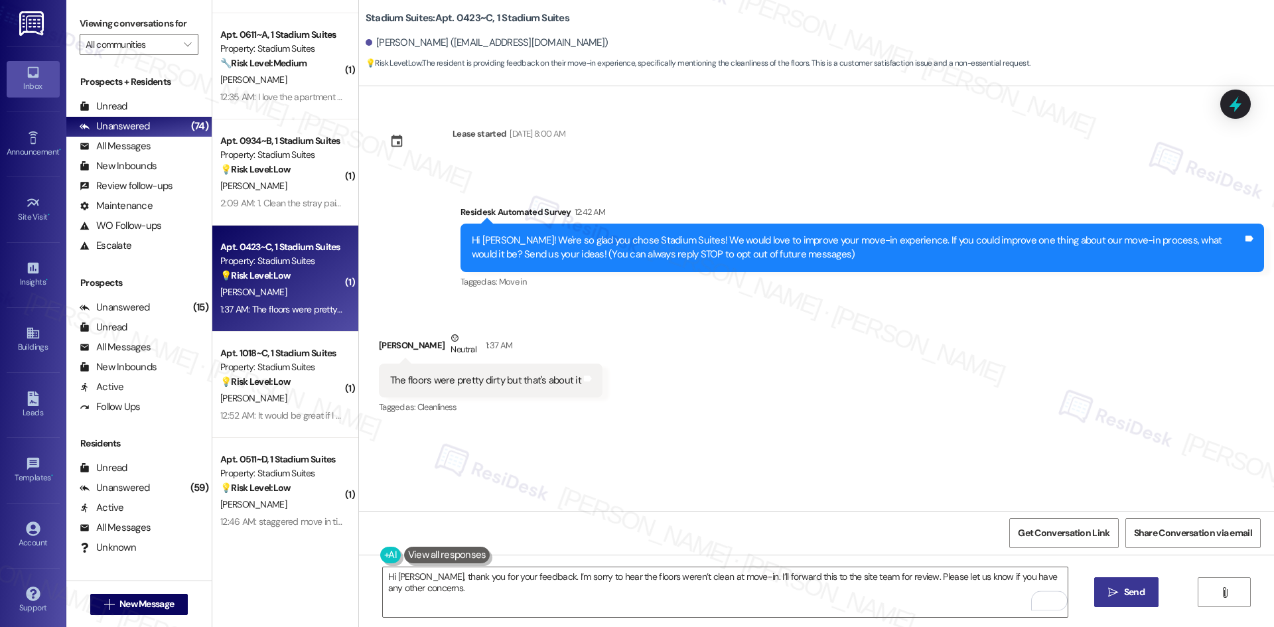
click at [1113, 599] on span " Send" at bounding box center [1126, 592] width 42 height 14
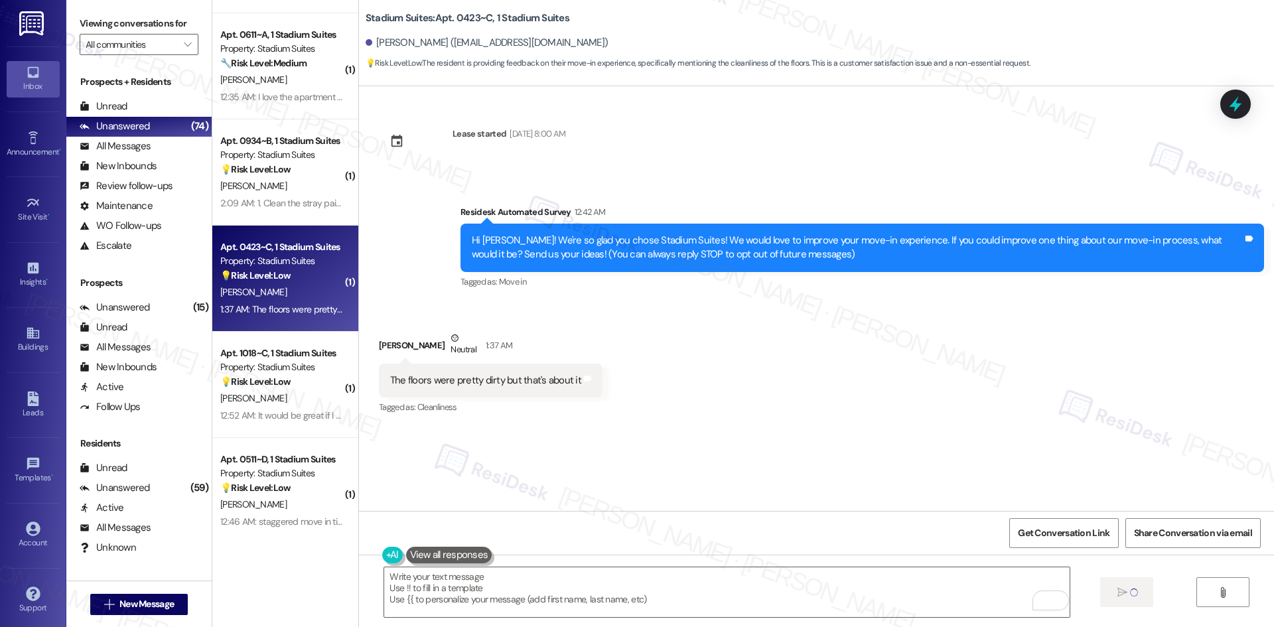
type textarea "Fetching suggested responses. Please feel free to read through the conversation…"
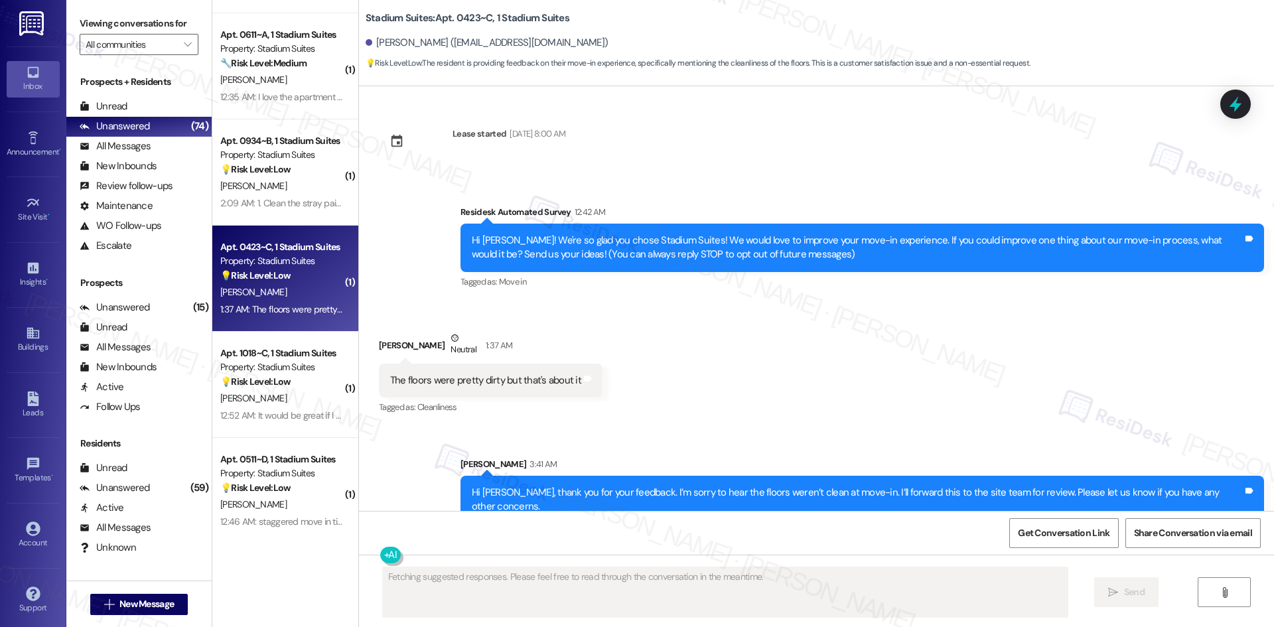
scroll to position [9, 0]
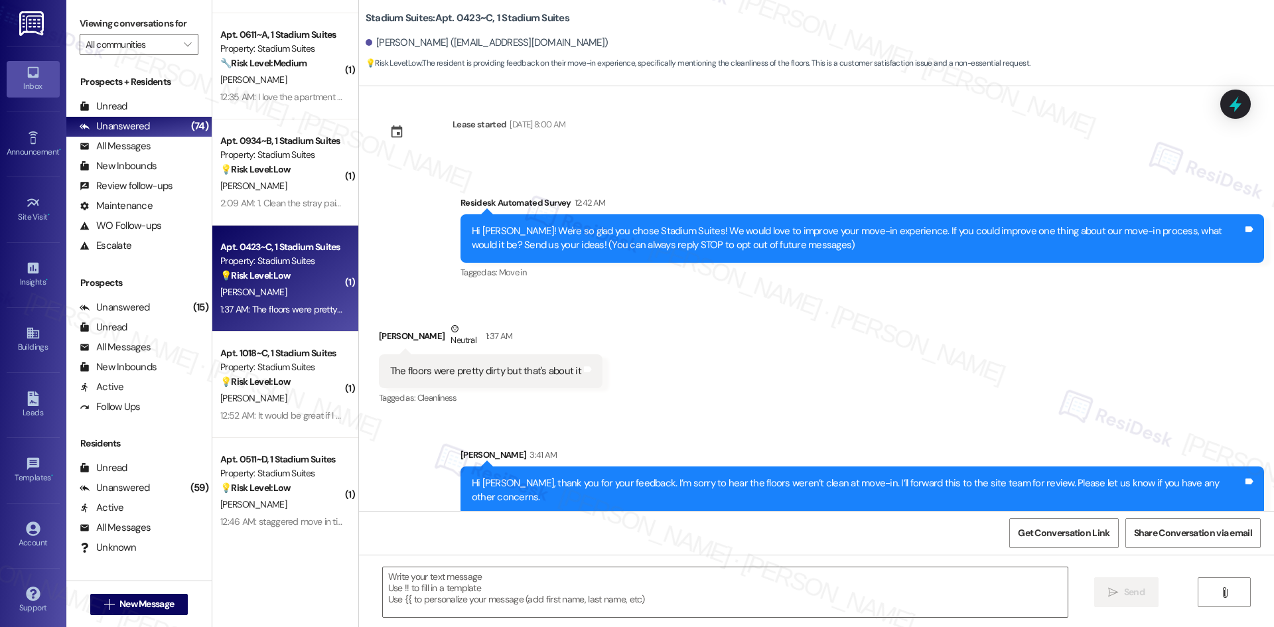
click at [852, 388] on div "Received via SMS Robert Harleston Ii Neutral 1:37 AM The floors were pretty dir…" at bounding box center [816, 355] width 915 height 126
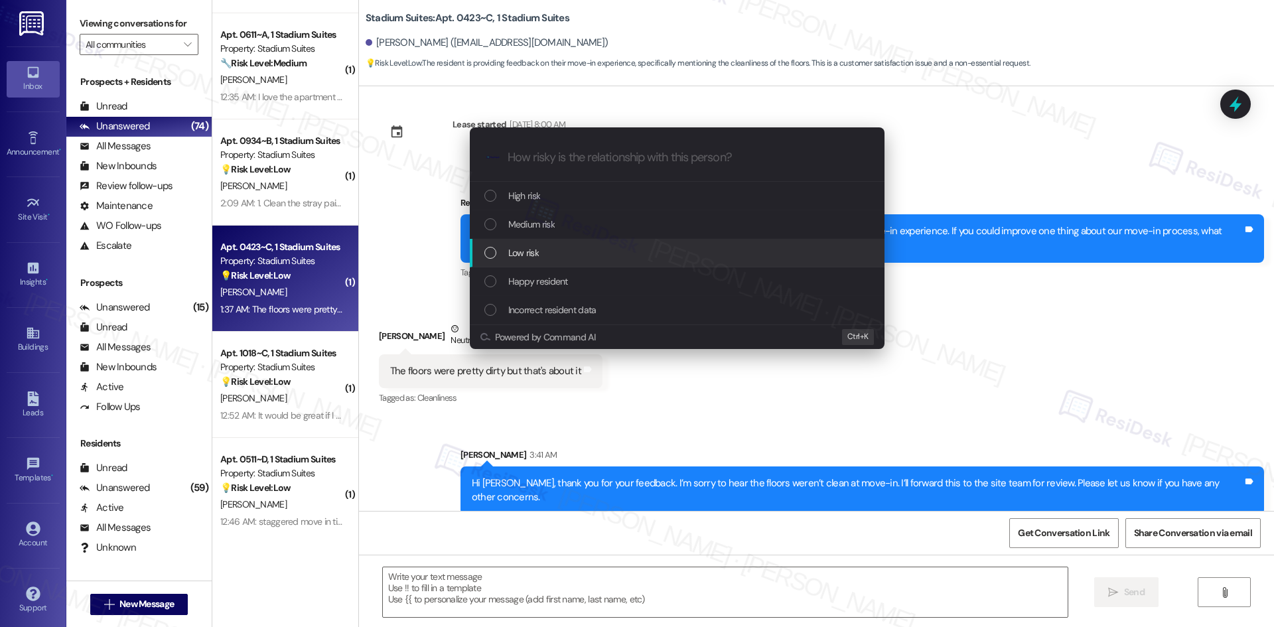
click at [592, 256] on div "Low risk" at bounding box center [678, 252] width 388 height 15
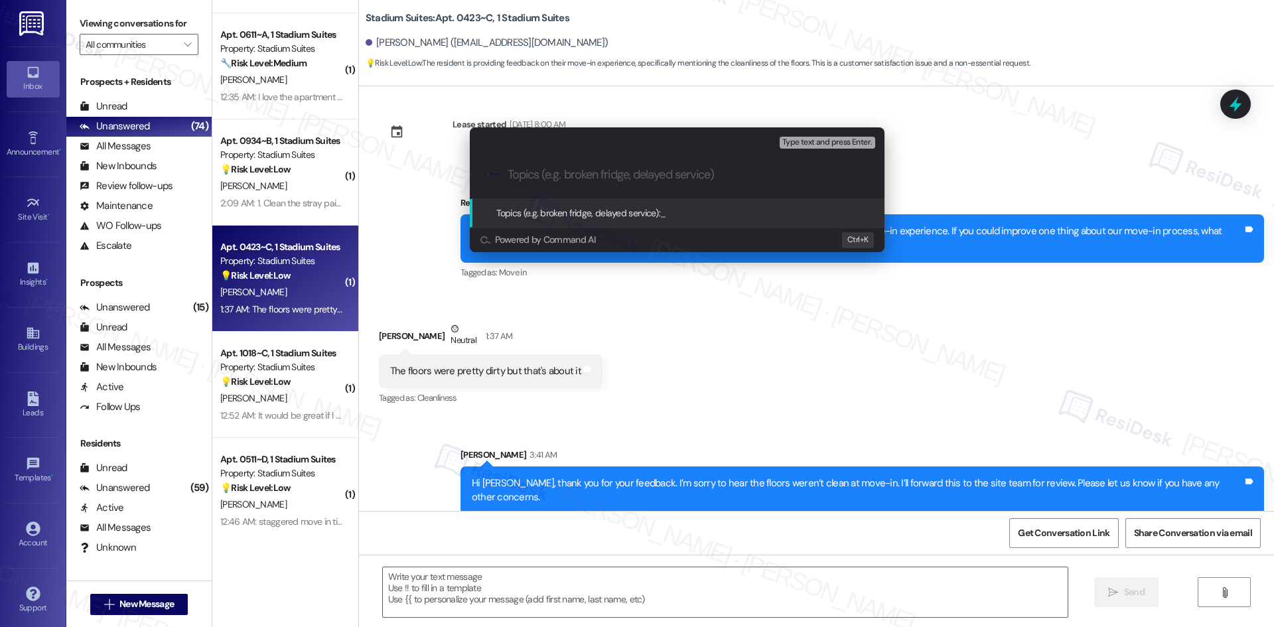
click at [587, 178] on input "Topics (e.g. broken fridge, delayed service)" at bounding box center [687, 175] width 360 height 14
paste input "Feedback on Unit Cleanliness – Move-In"
type input "Feedback on Unit Cleanliness – Move-In"
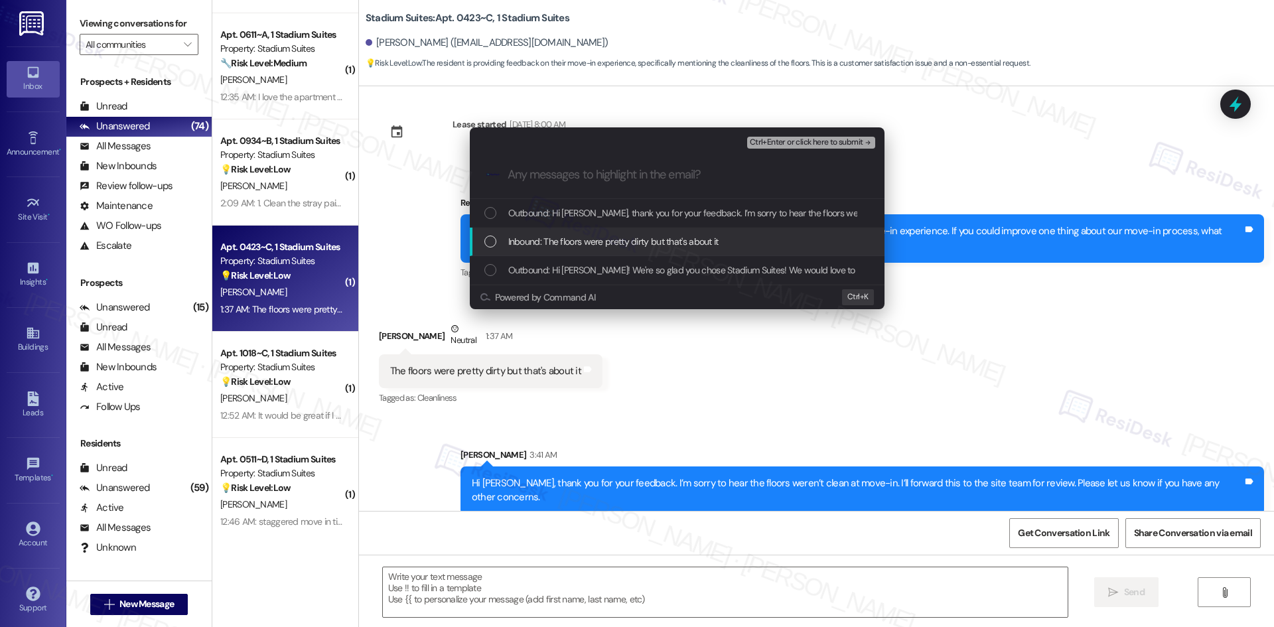
click at [644, 235] on span "Inbound: The floors were pretty dirty but that's about it" at bounding box center [613, 241] width 210 height 15
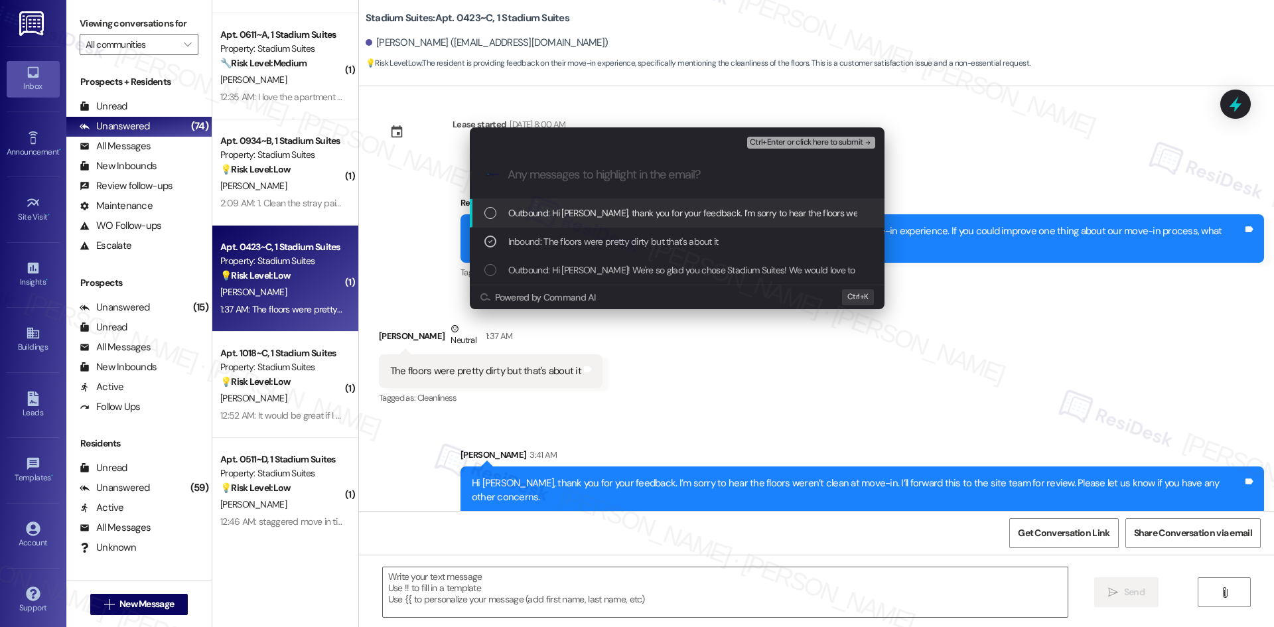
click at [865, 142] on icon "remove-block-ctrl+enter-or click here to submit" at bounding box center [867, 142] width 9 height 9
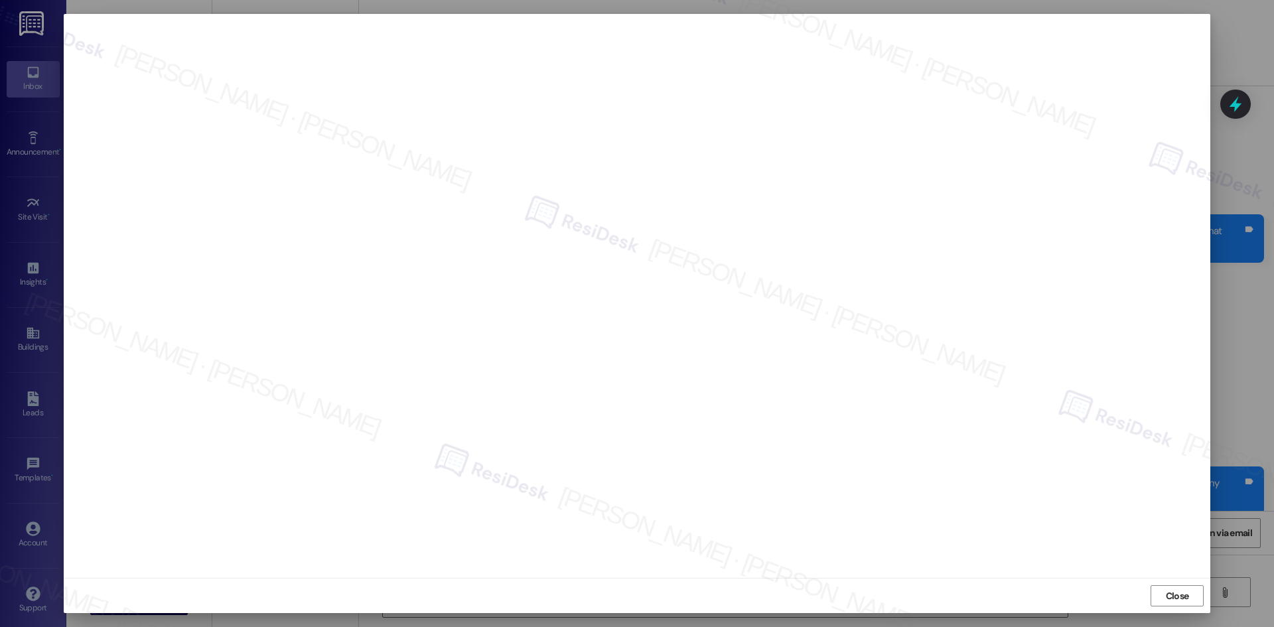
scroll to position [0, 0]
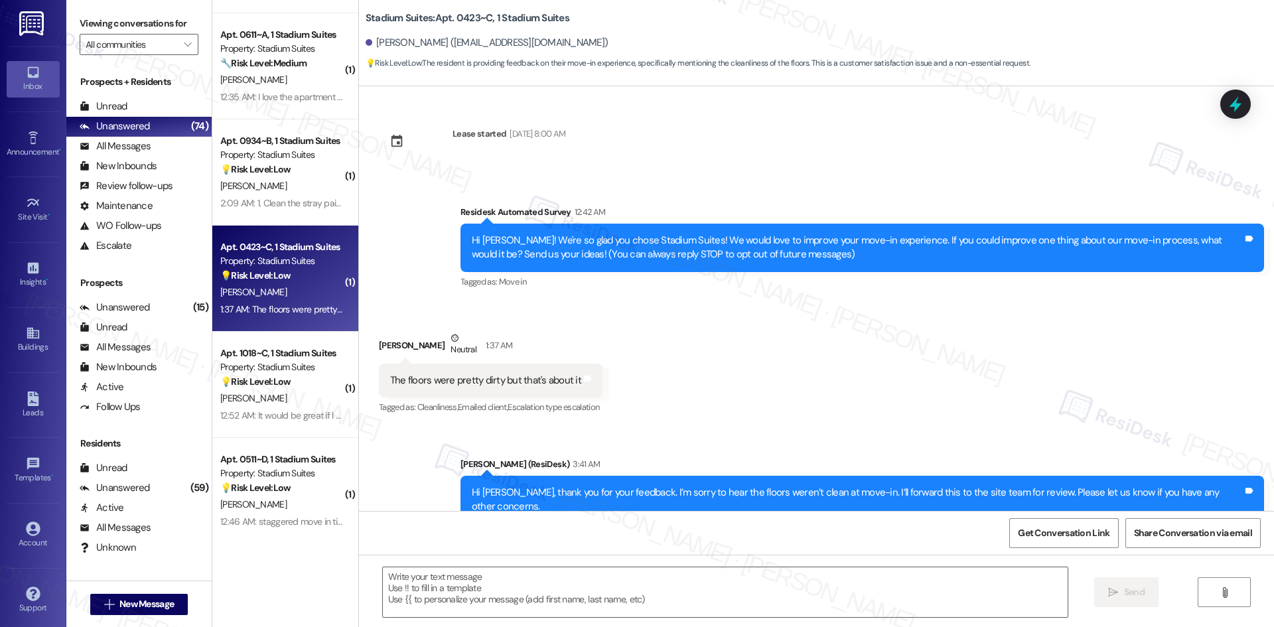
type textarea "Fetching suggested responses. Please feel free to read through the conversation…"
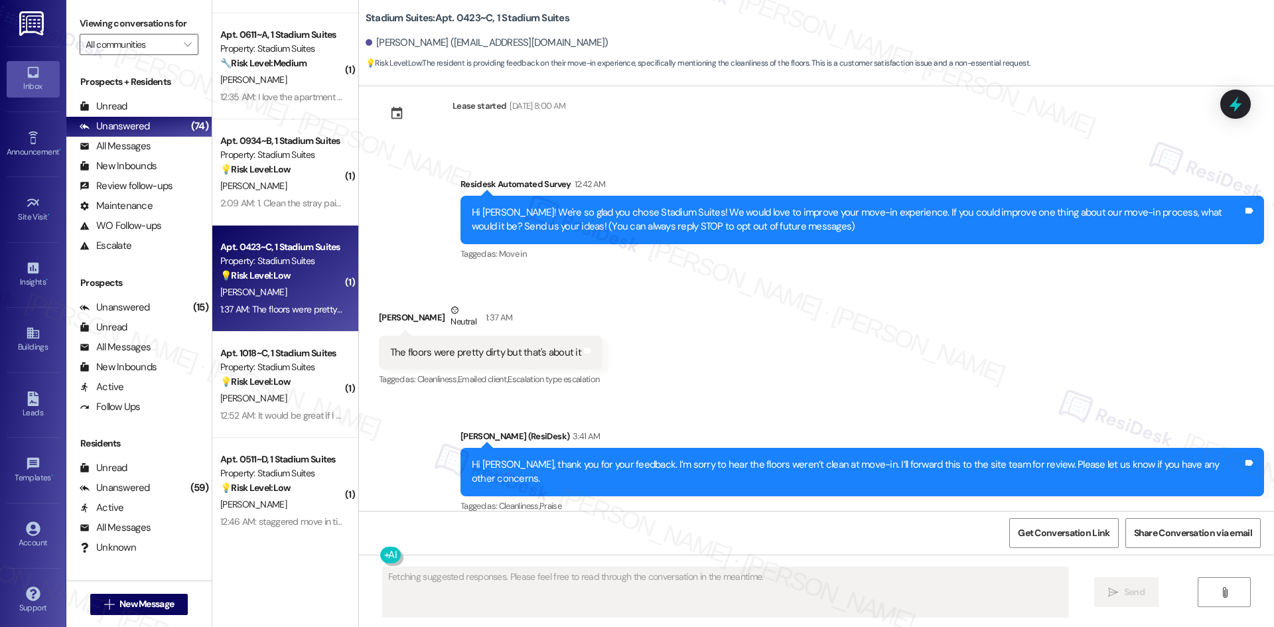
scroll to position [29, 0]
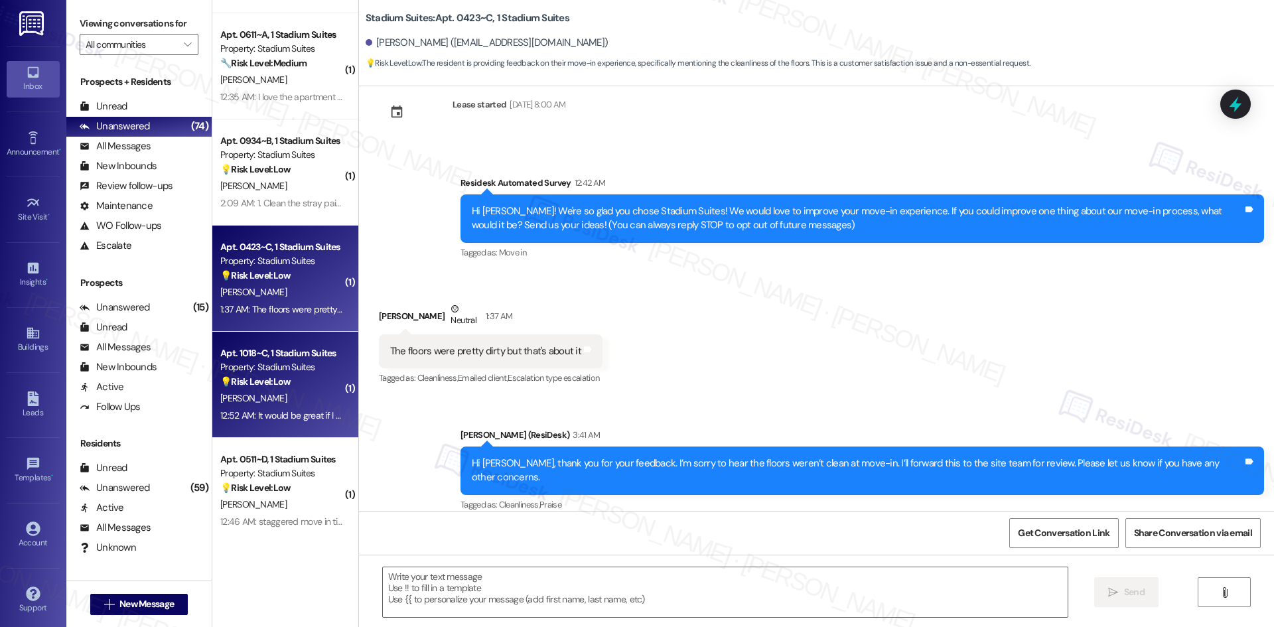
click at [251, 376] on strong "💡 Risk Level: Low" at bounding box center [255, 381] width 70 height 12
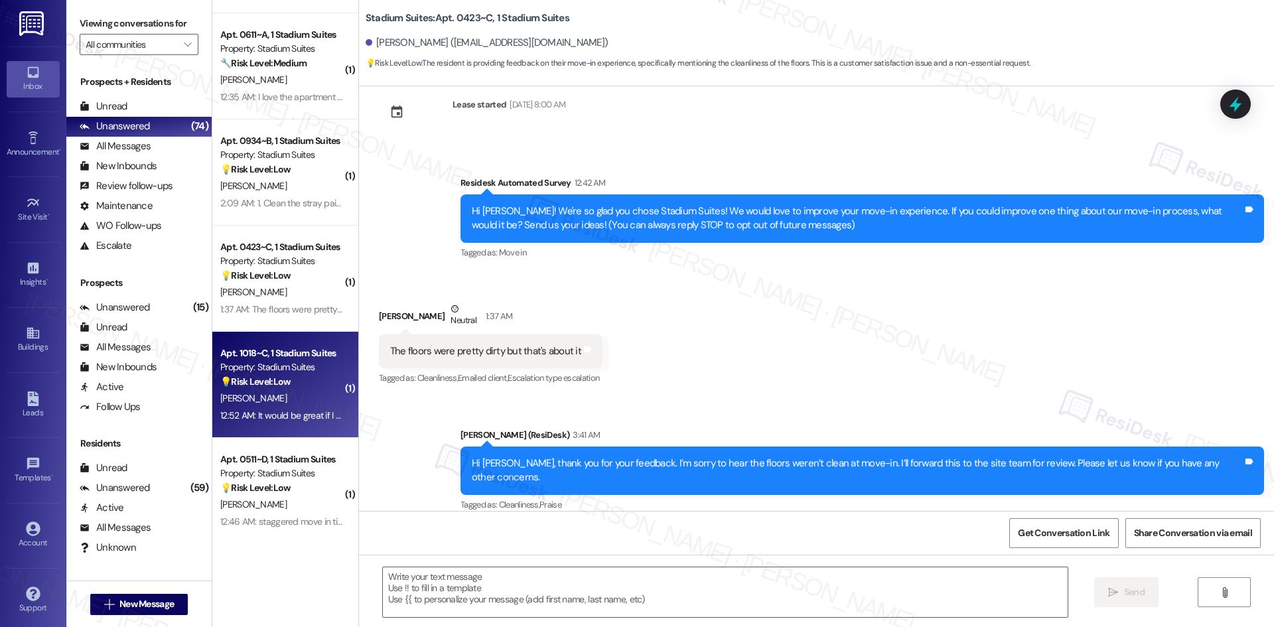
type textarea "Fetching suggested responses. Please feel free to read through the conversation…"
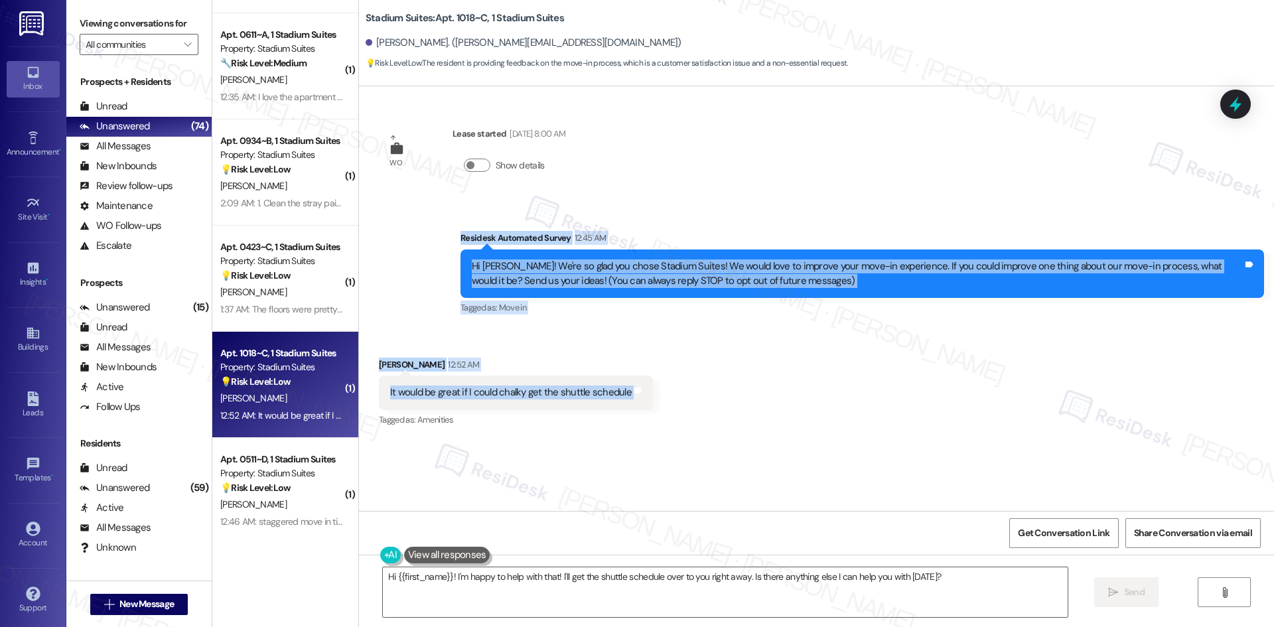
drag, startPoint x: 427, startPoint y: 228, endPoint x: 679, endPoint y: 397, distance: 302.7
click at [679, 397] on div "WO Lease started Aug 14, 2025 at 8:00 AM Show details Survey, sent via SMS Resi…" at bounding box center [816, 298] width 915 height 425
copy div "Residesk Automated Survey 12:45 AM Hi Matthew! We're so glad you chose Stadium …"
click at [950, 391] on div "Received via SMS Matthew Brasington 12:52 AM It would be great if I could chalk…" at bounding box center [816, 384] width 915 height 112
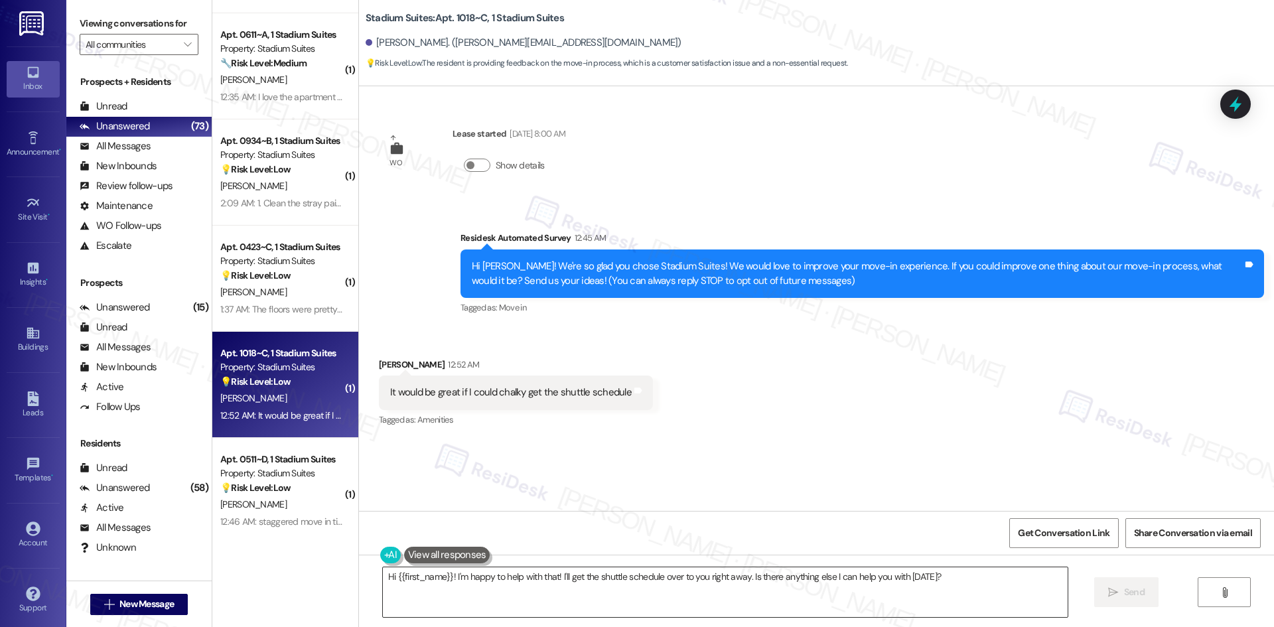
click at [578, 588] on textarea "Hi {{first_name}}! I'm happy to help with that! I'll get the shuttle schedule o…" at bounding box center [725, 592] width 685 height 50
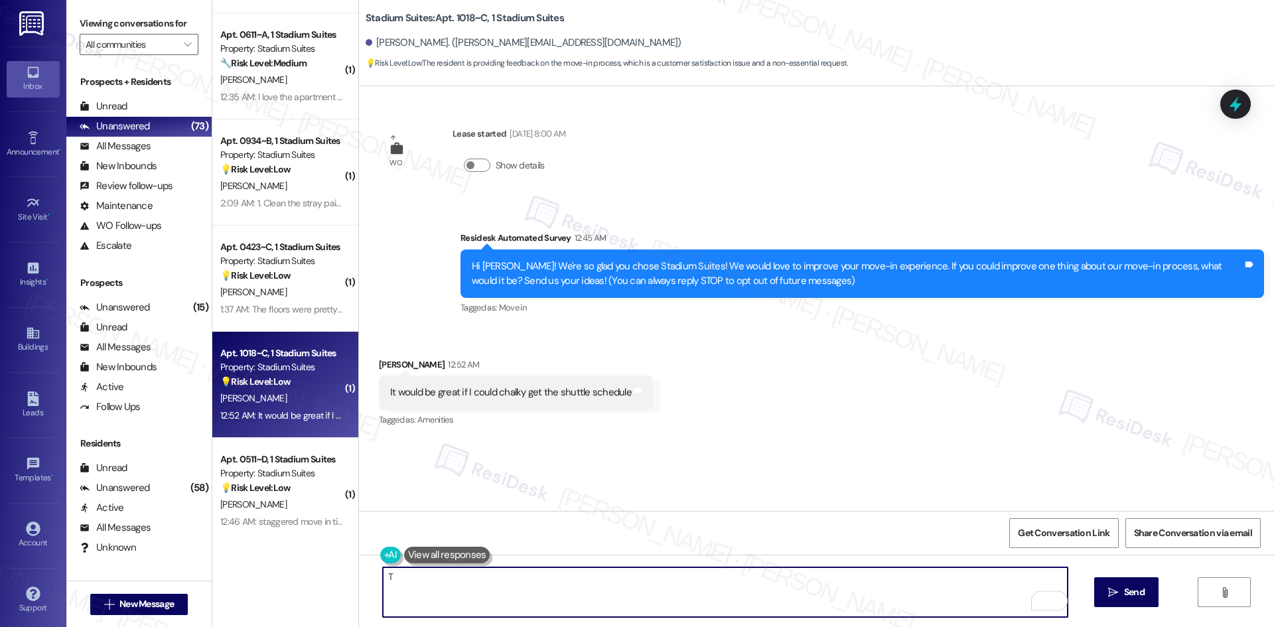
paste textarea "hank you for your feedback. I’ll check with the site team about getting you the…"
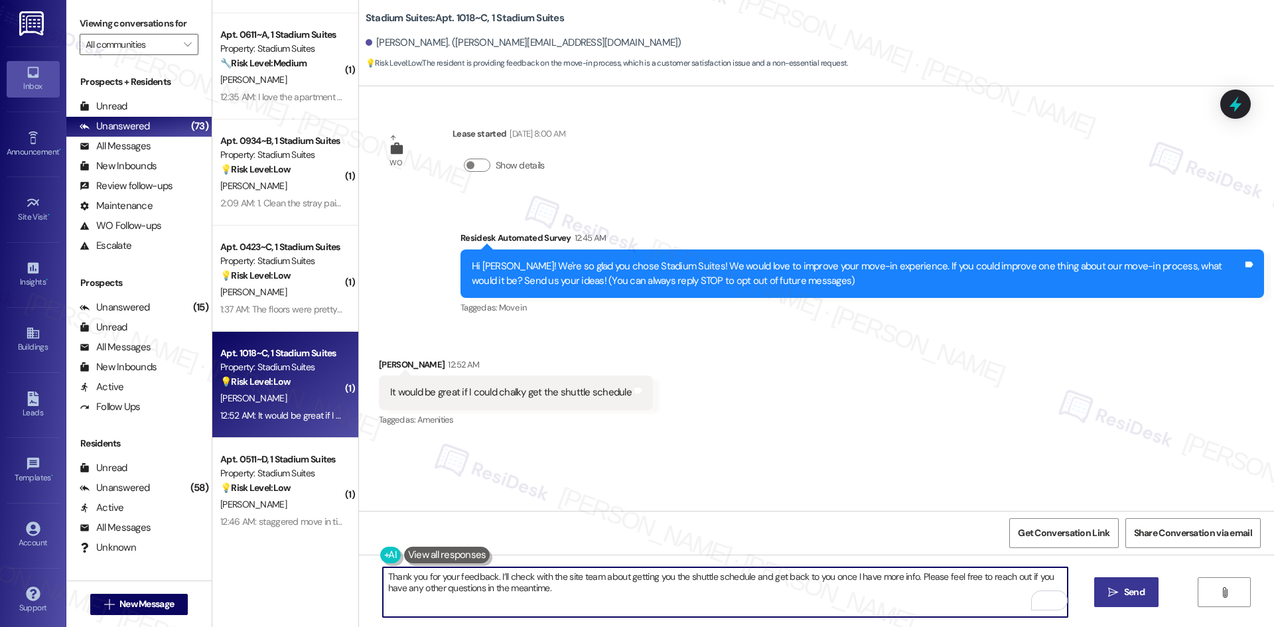
type textarea "Thank you for your feedback. I’ll check with the site team about getting you th…"
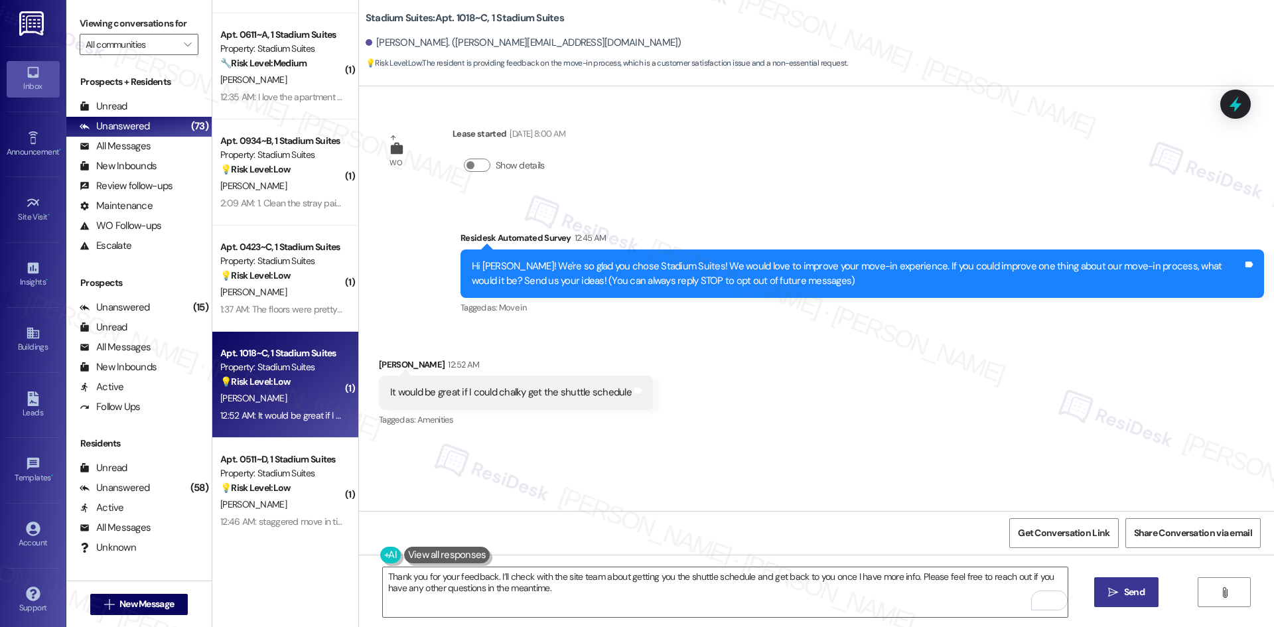
click at [1118, 591] on span " Send" at bounding box center [1126, 592] width 42 height 14
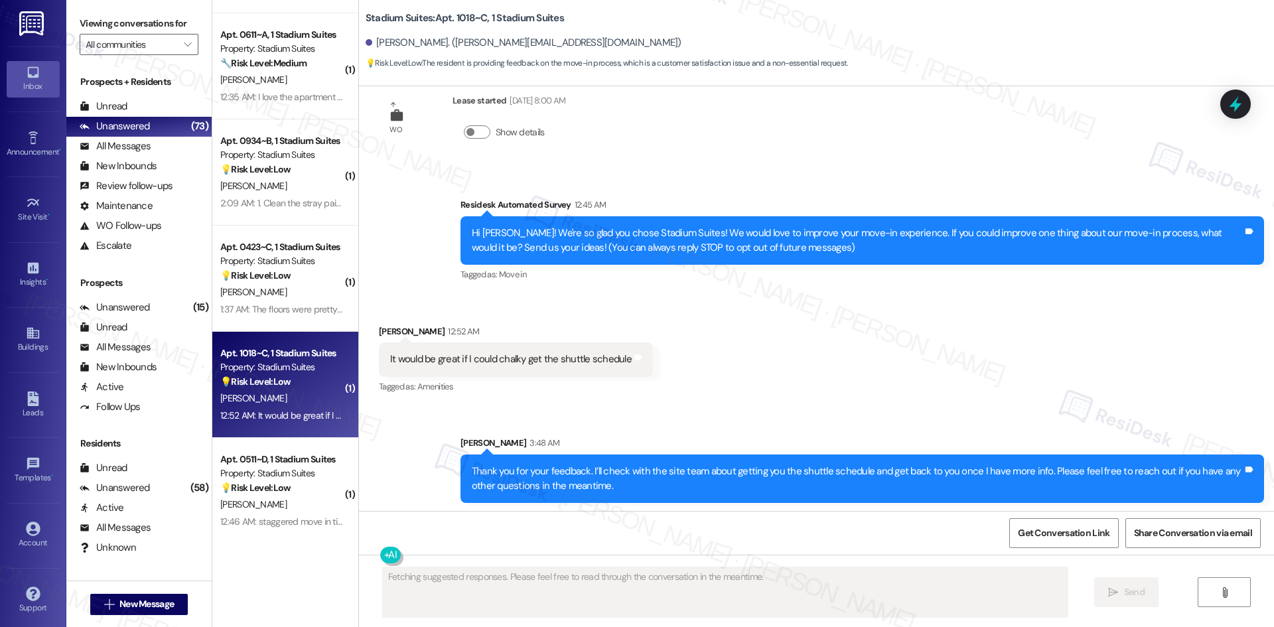
scroll to position [36, 0]
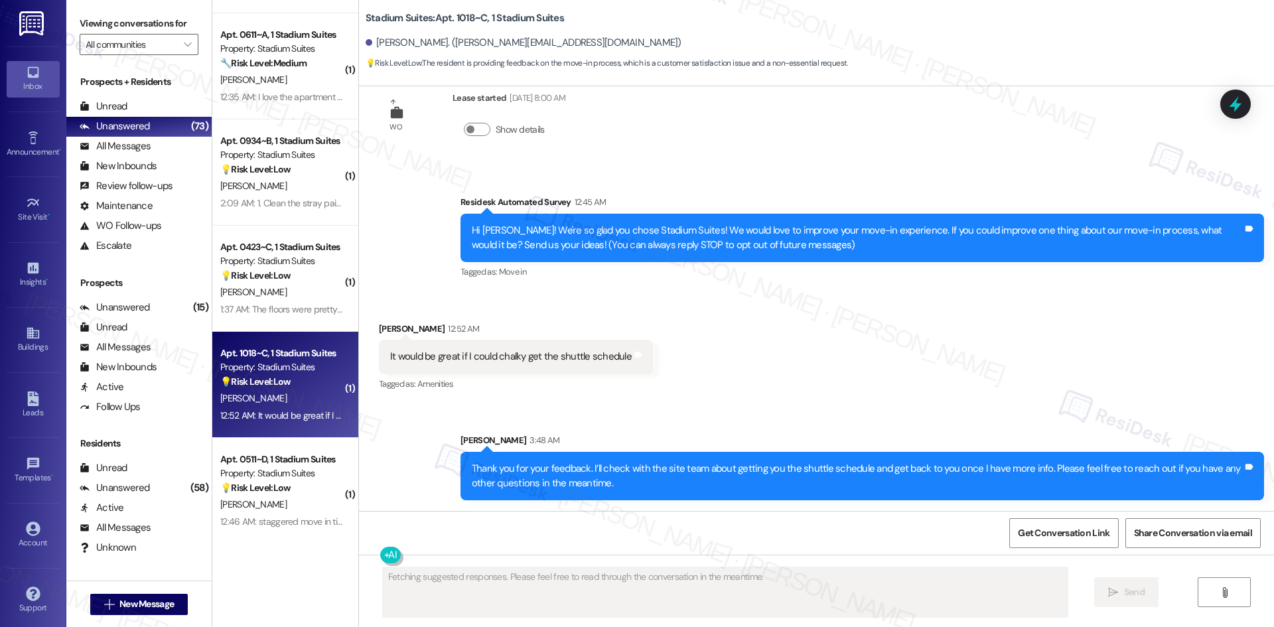
click at [861, 421] on div "Sent via SMS Sarah 3:48 AM Thank you for your feedback. I’ll check with the sit…" at bounding box center [816, 456] width 915 height 107
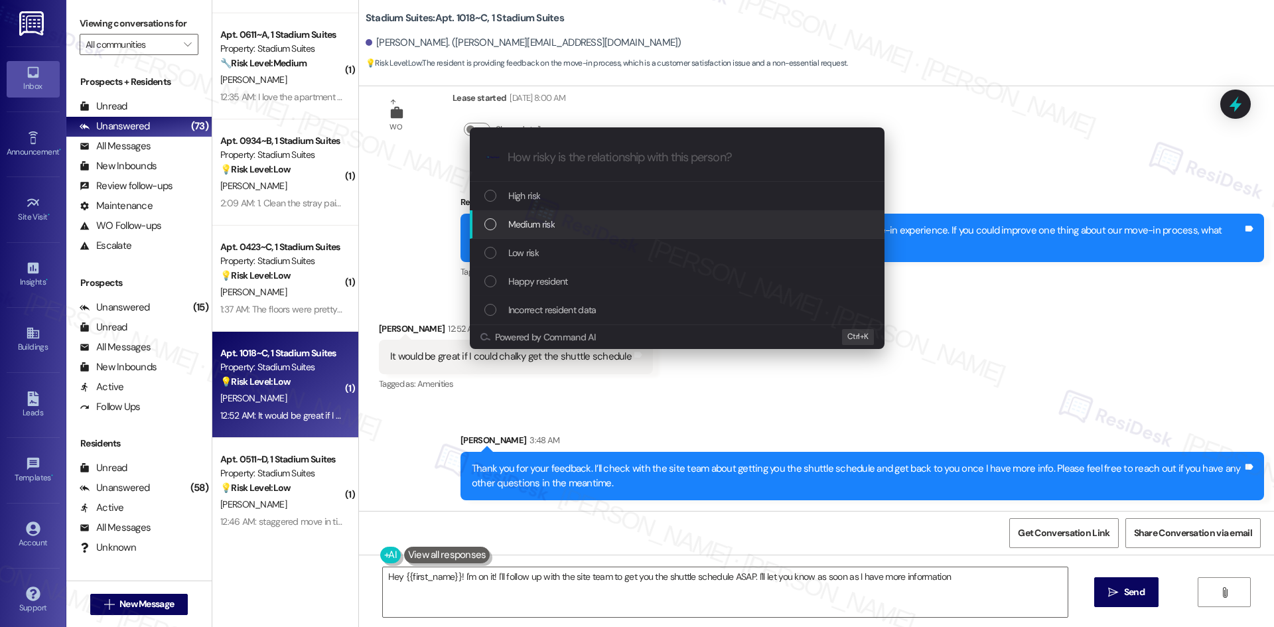
type textarea "Hey {{first_name}}! I'm on it! I'll follow up with the site team to get you the…"
click at [576, 229] on div "Medium risk" at bounding box center [678, 224] width 388 height 15
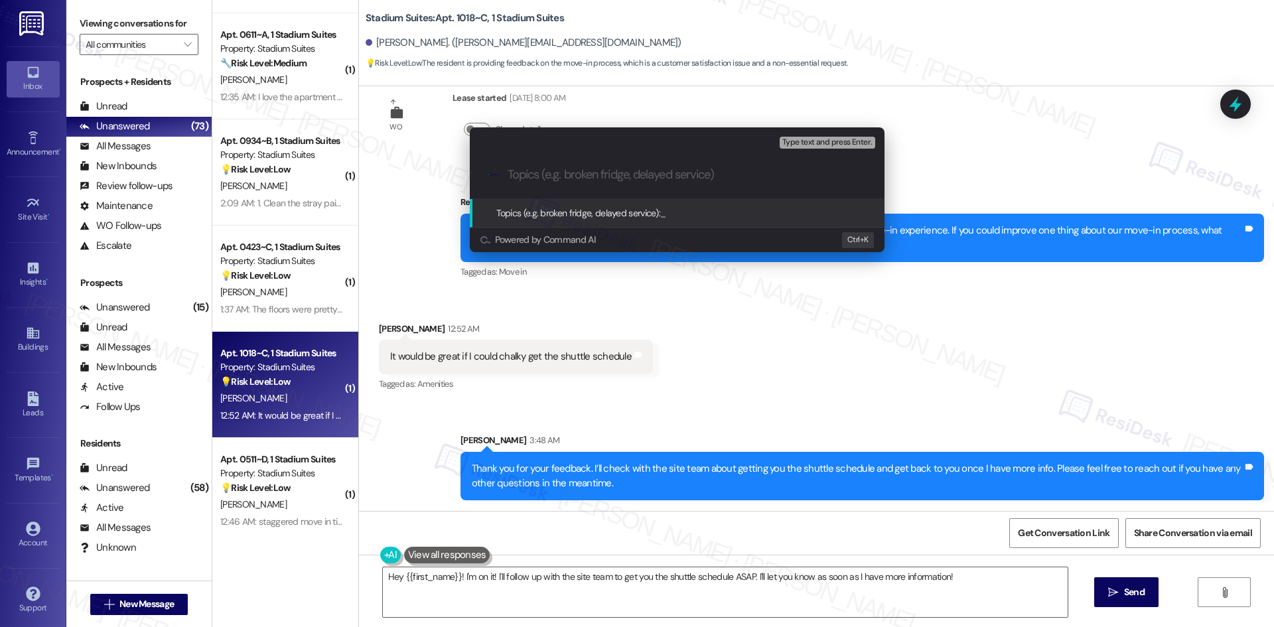
click at [534, 174] on input "Topics (e.g. broken fridge, delayed service)" at bounding box center [687, 175] width 360 height 14
paste input "Request for Shuttle Schedule"
type input "Request for Shuttle Schedule"
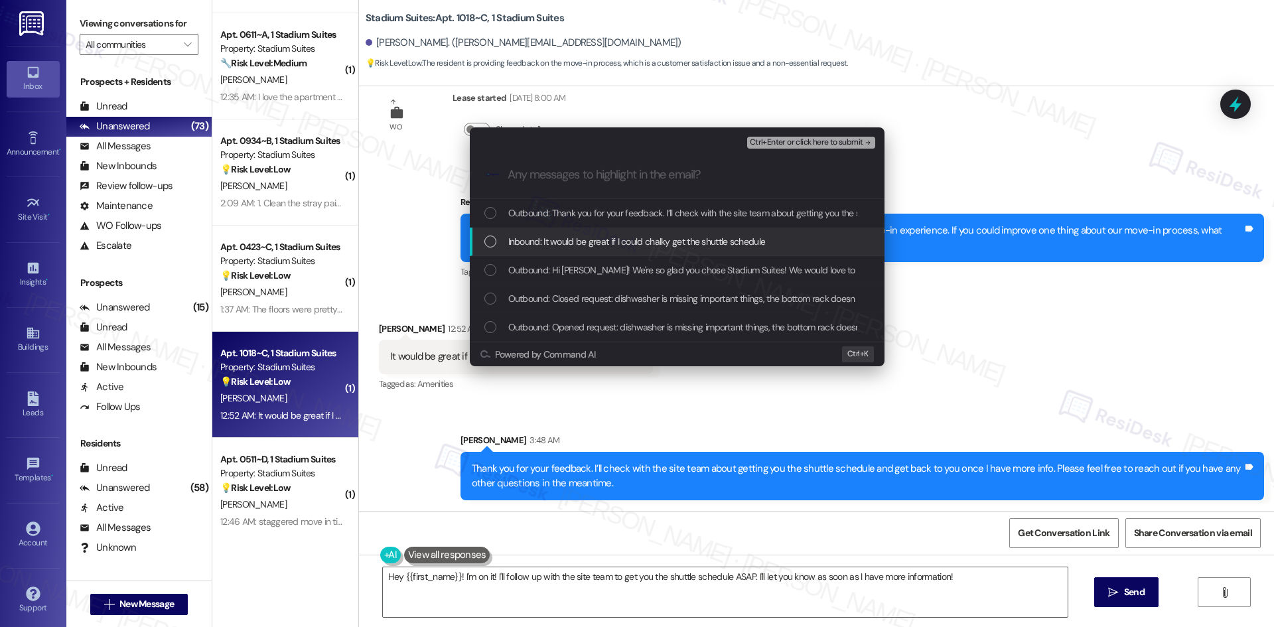
click at [588, 242] on span "Inbound: It would be great if I could chalky get the shuttle schedule" at bounding box center [636, 241] width 257 height 15
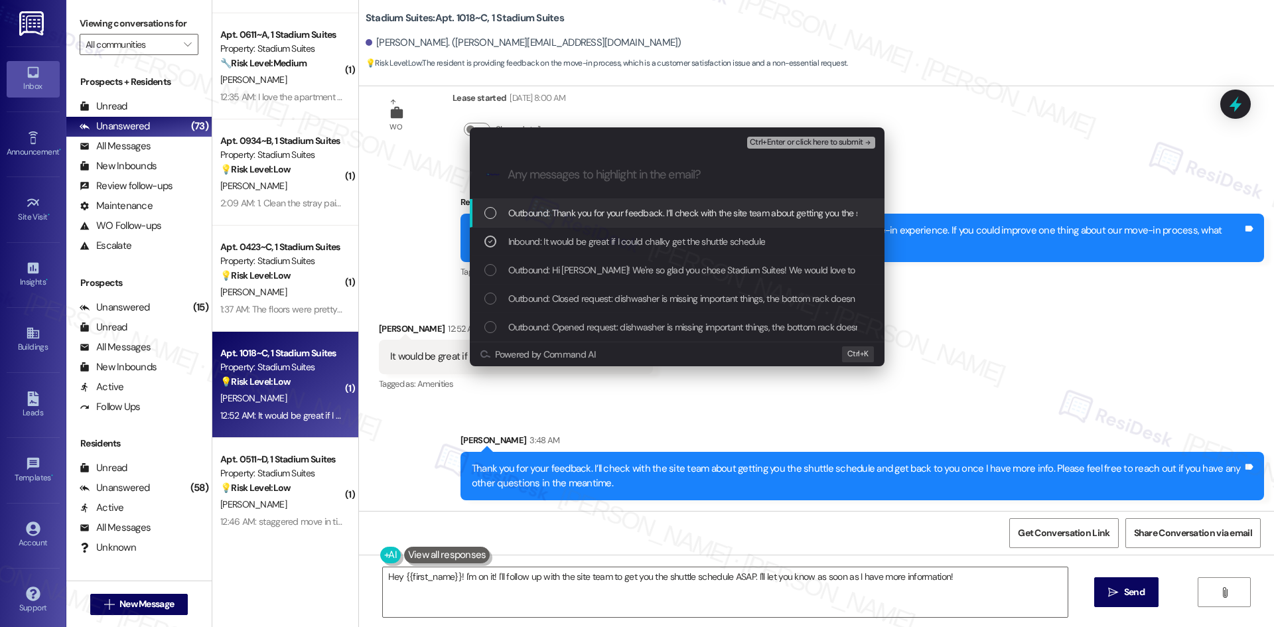
click at [844, 141] on span "Ctrl+Enter or click here to submit" at bounding box center [806, 142] width 113 height 9
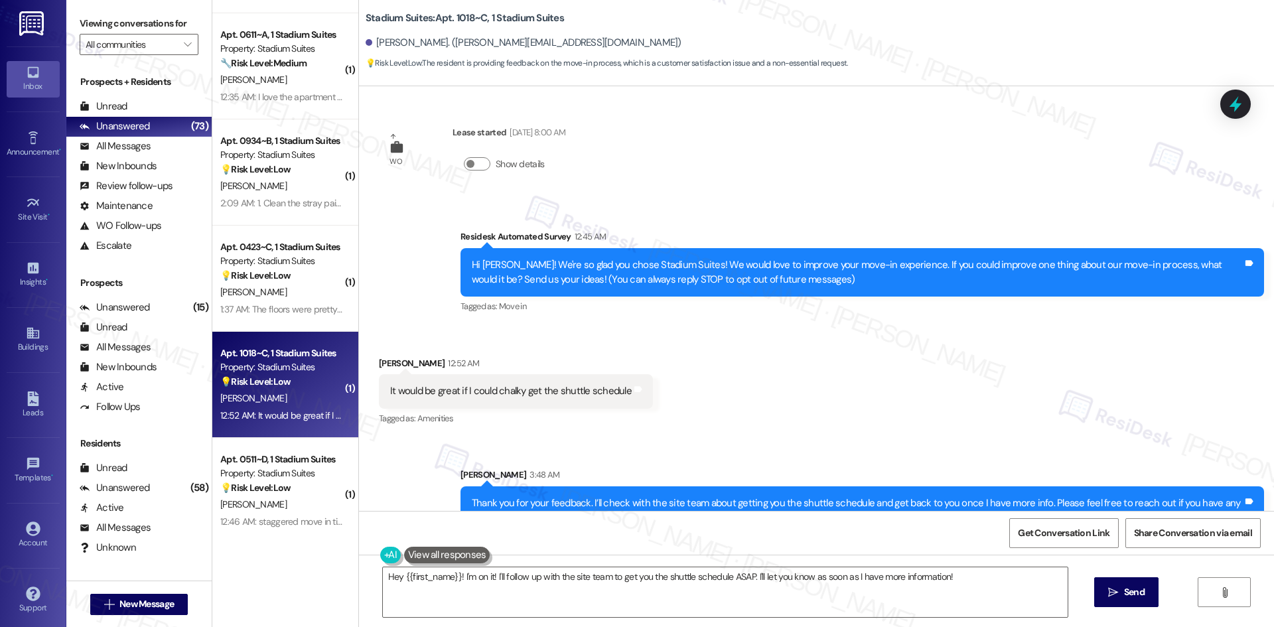
scroll to position [0, 0]
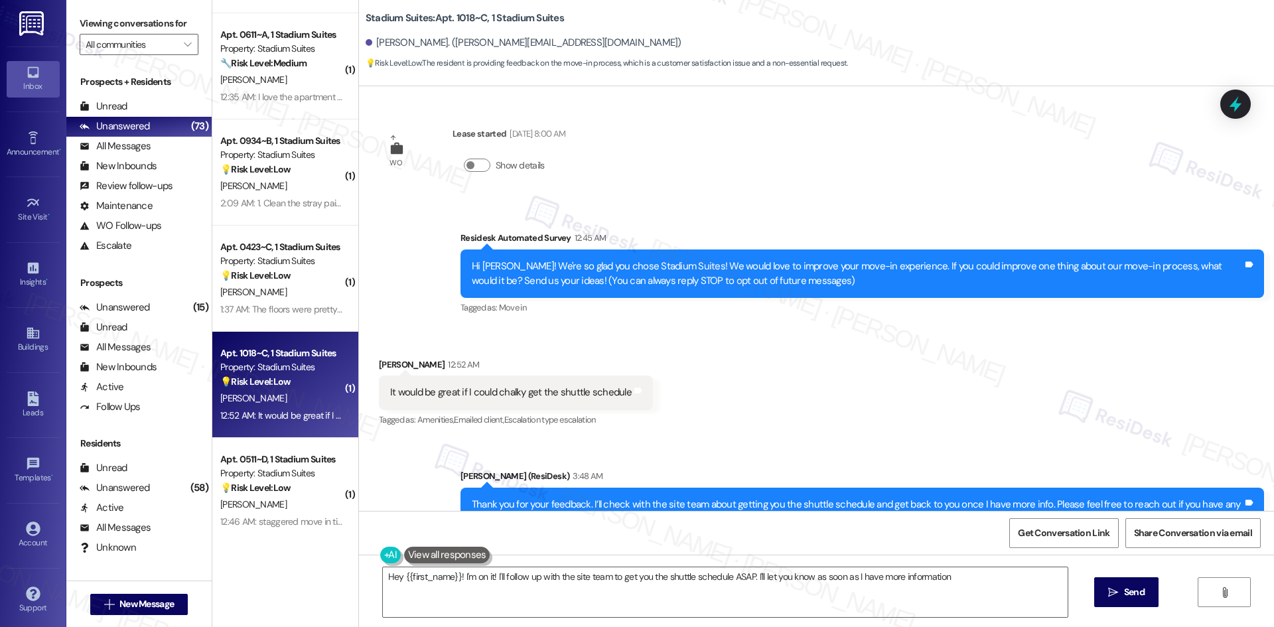
type textarea "Hey {{first_name}}! I'm on it! I'll follow up with the site team to get you the…"
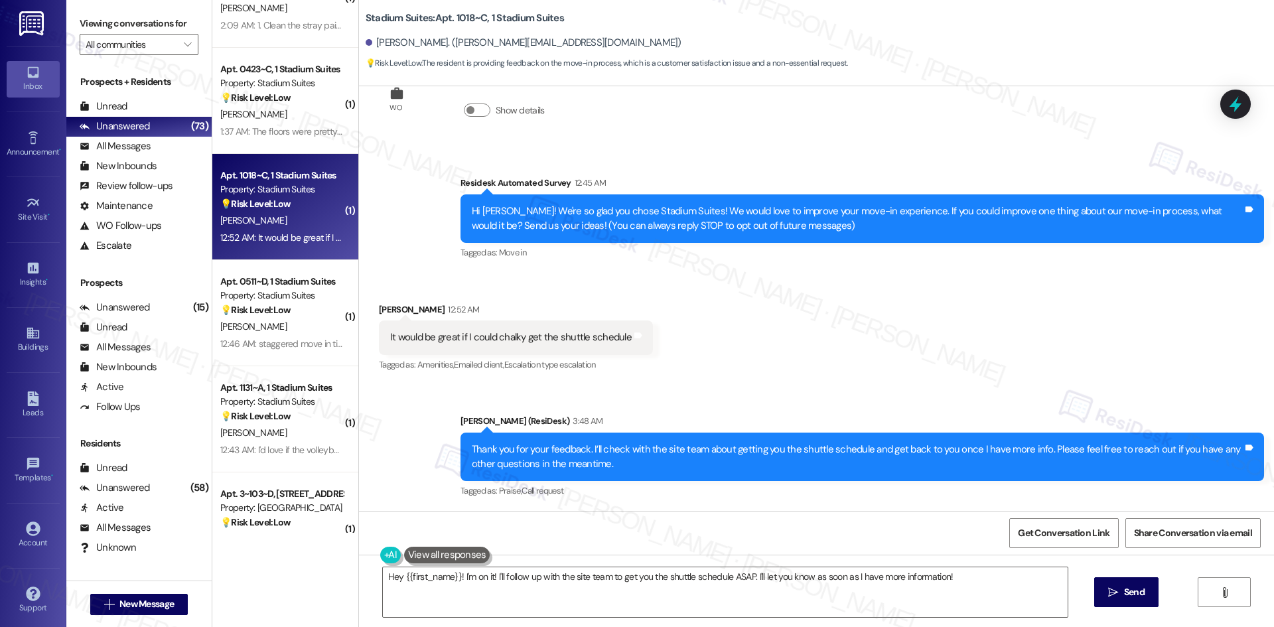
scroll to position [929, 0]
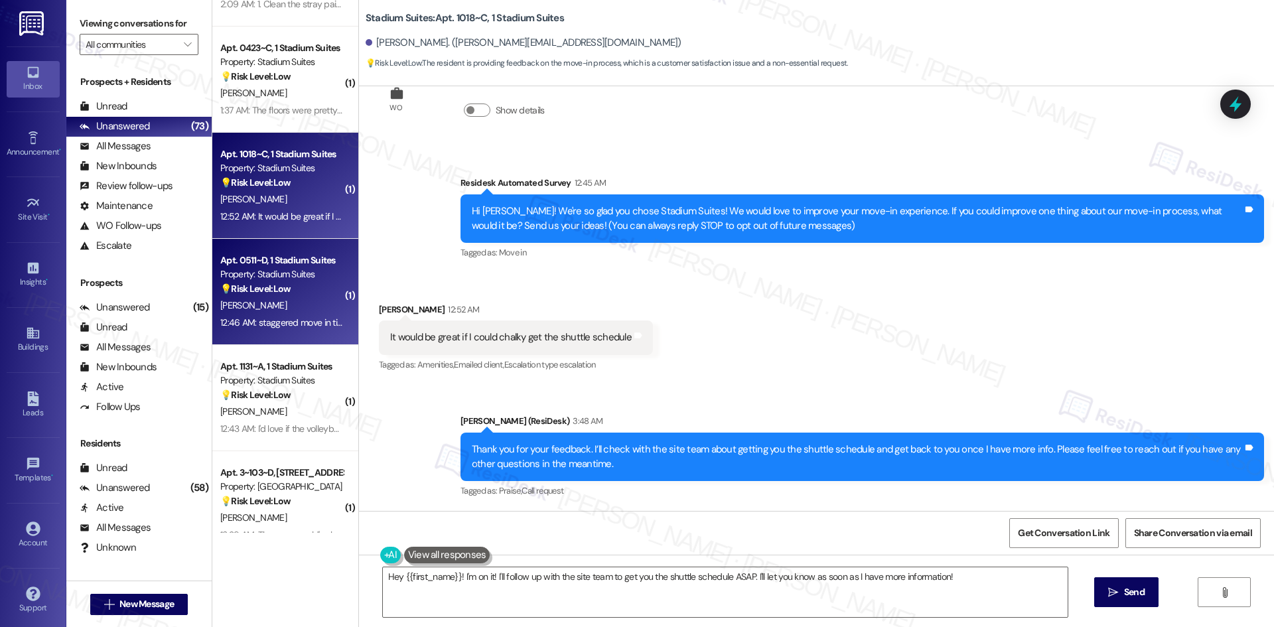
click at [305, 306] on div "J. Wolf-Rogers" at bounding box center [281, 305] width 125 height 17
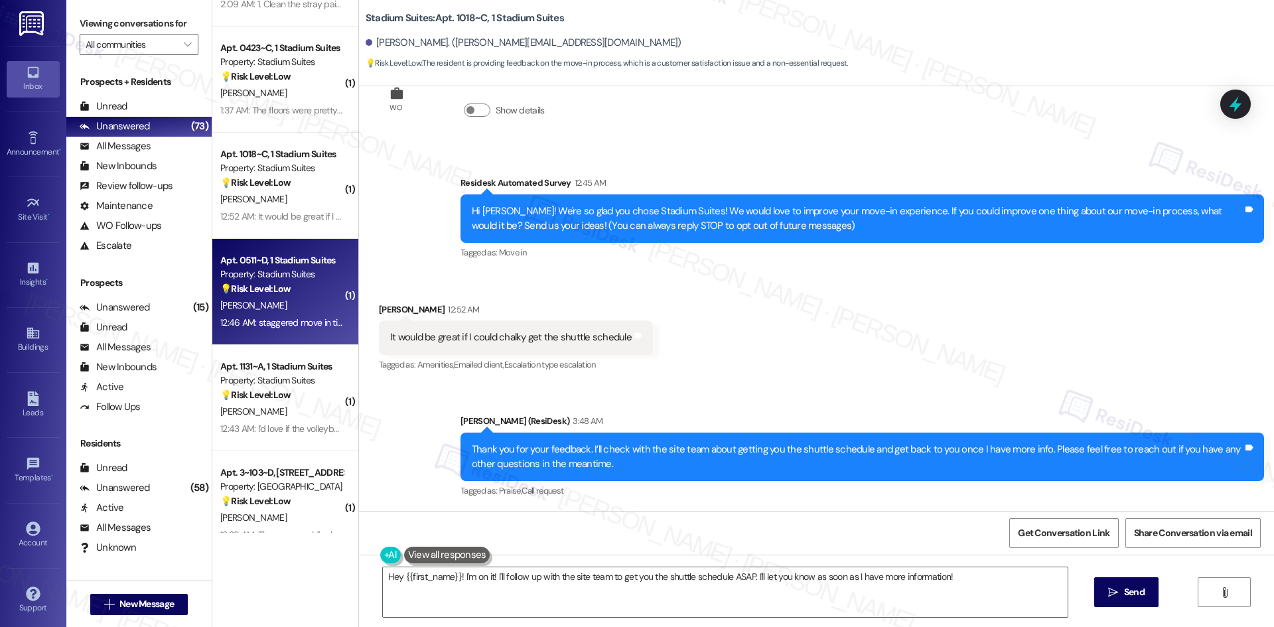
scroll to position [0, 0]
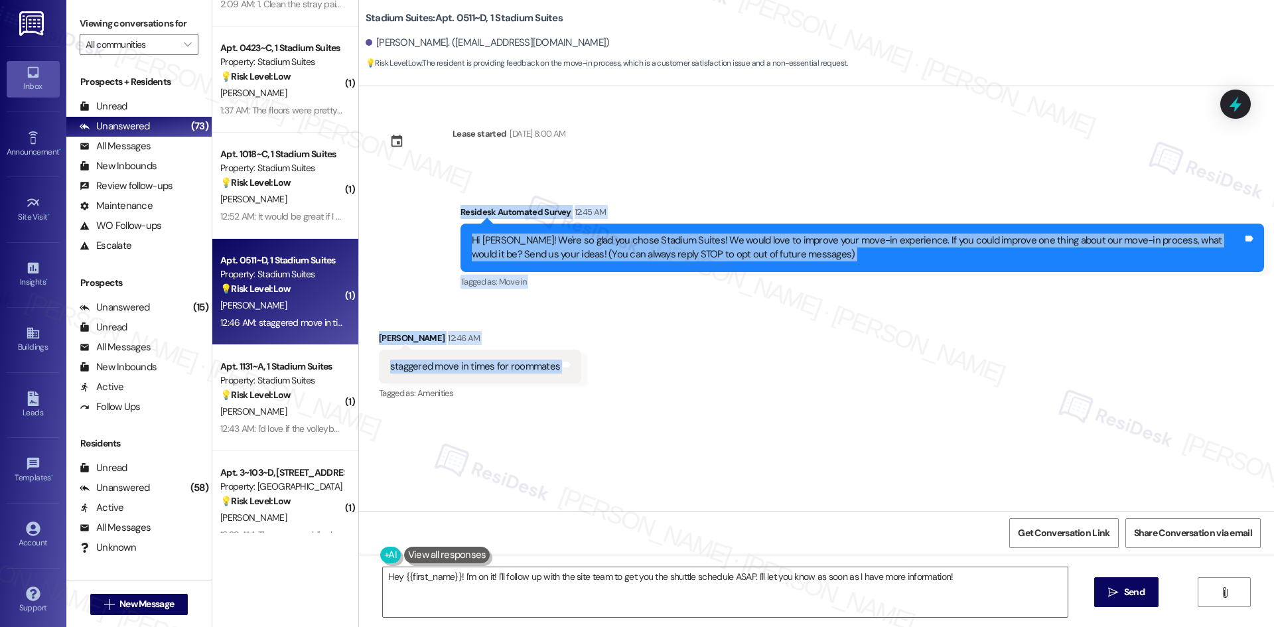
drag, startPoint x: 419, startPoint y: 196, endPoint x: 635, endPoint y: 373, distance: 279.5
click at [635, 373] on div "Lease started Aug 14, 2025 at 8:00 AM Survey, sent via SMS Residesk Automated S…" at bounding box center [816, 298] width 915 height 425
copy div "Residesk Automated Survey 12:45 AM Hi John! We're so glad you chose Stadium Sui…"
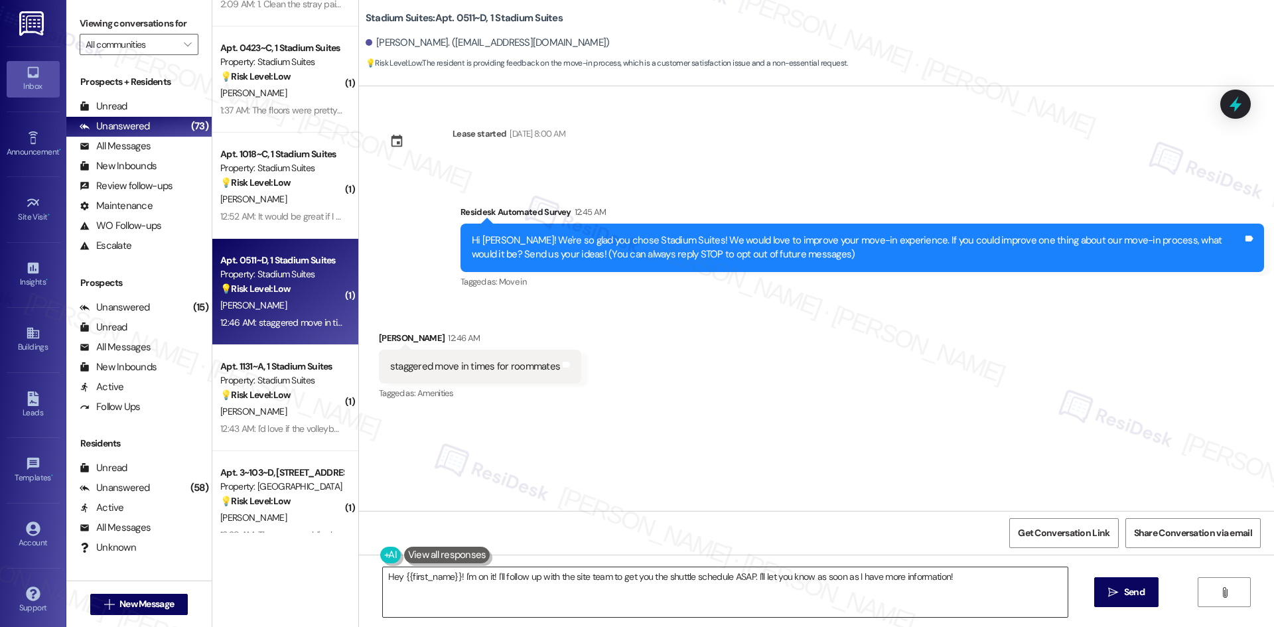
click at [626, 588] on textarea "Hey {{first_name}}! I'm on it! I'll follow up with the site team to get you the…" at bounding box center [725, 592] width 685 height 50
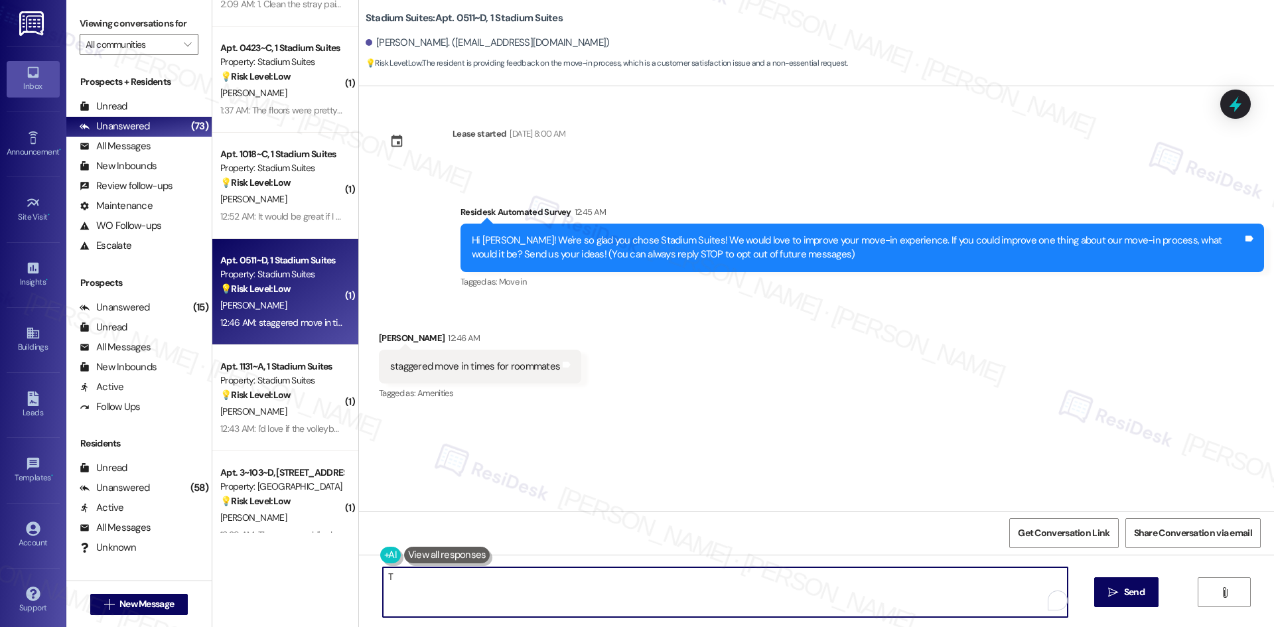
paste textarea "hank you for your feedback. I’ll share your suggestion about having staggered m…"
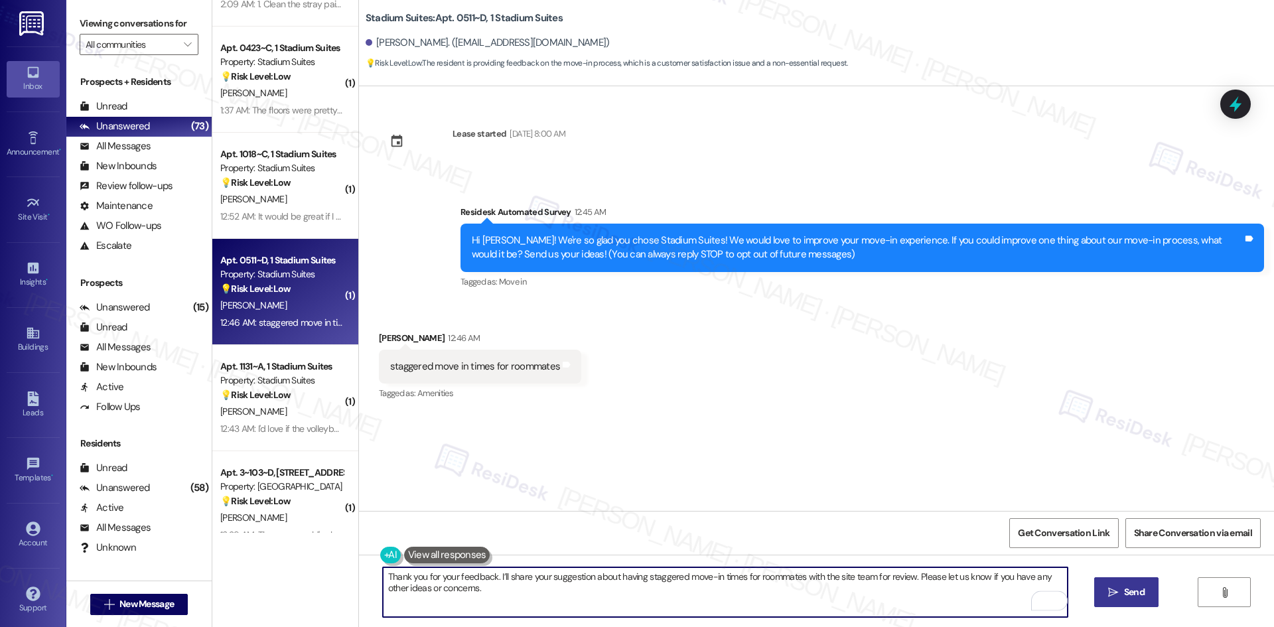
type textarea "Thank you for your feedback. I’ll share your suggestion about having staggered …"
click at [1126, 593] on span "Send" at bounding box center [1134, 592] width 21 height 14
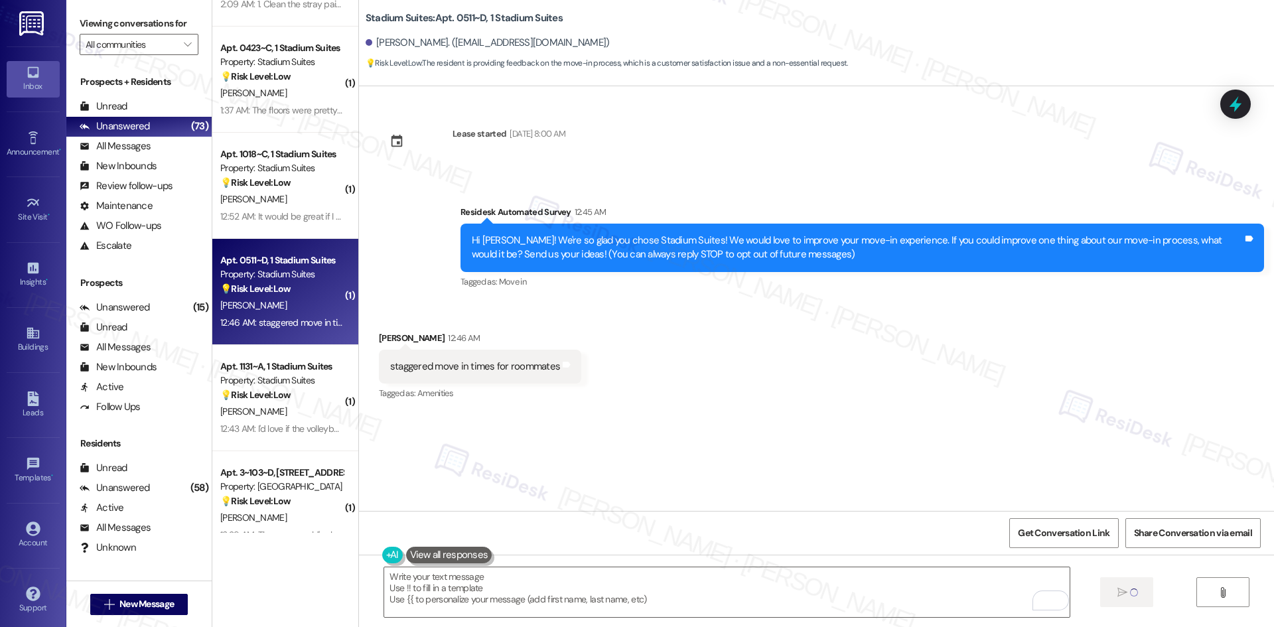
type textarea "Fetching suggested responses. Please feel free to read through the conversation…"
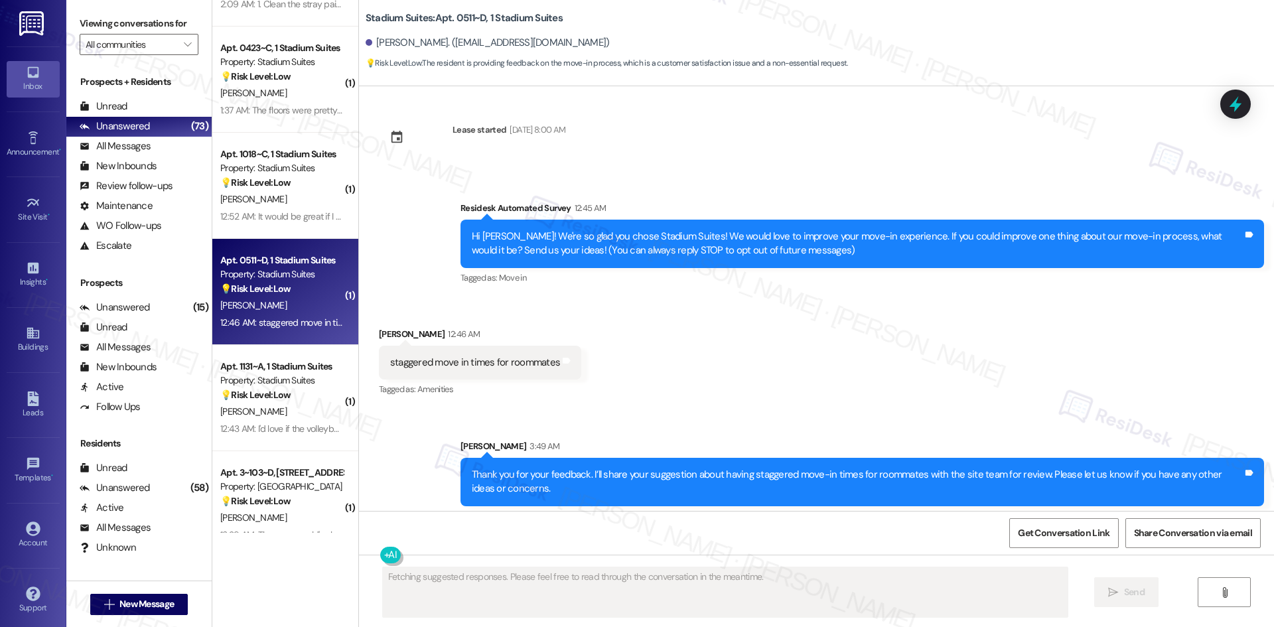
scroll to position [10, 0]
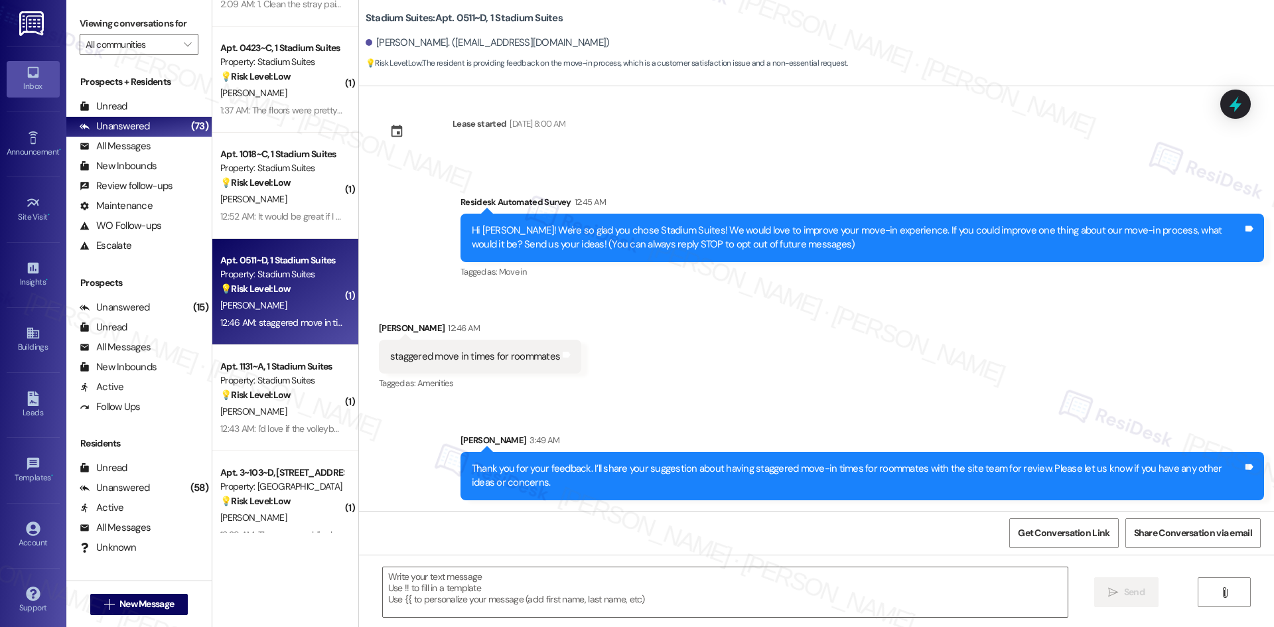
click at [719, 412] on div "Sent via SMS Sarah 3:49 AM Thank you for your feedback. I’ll share your suggest…" at bounding box center [816, 456] width 915 height 107
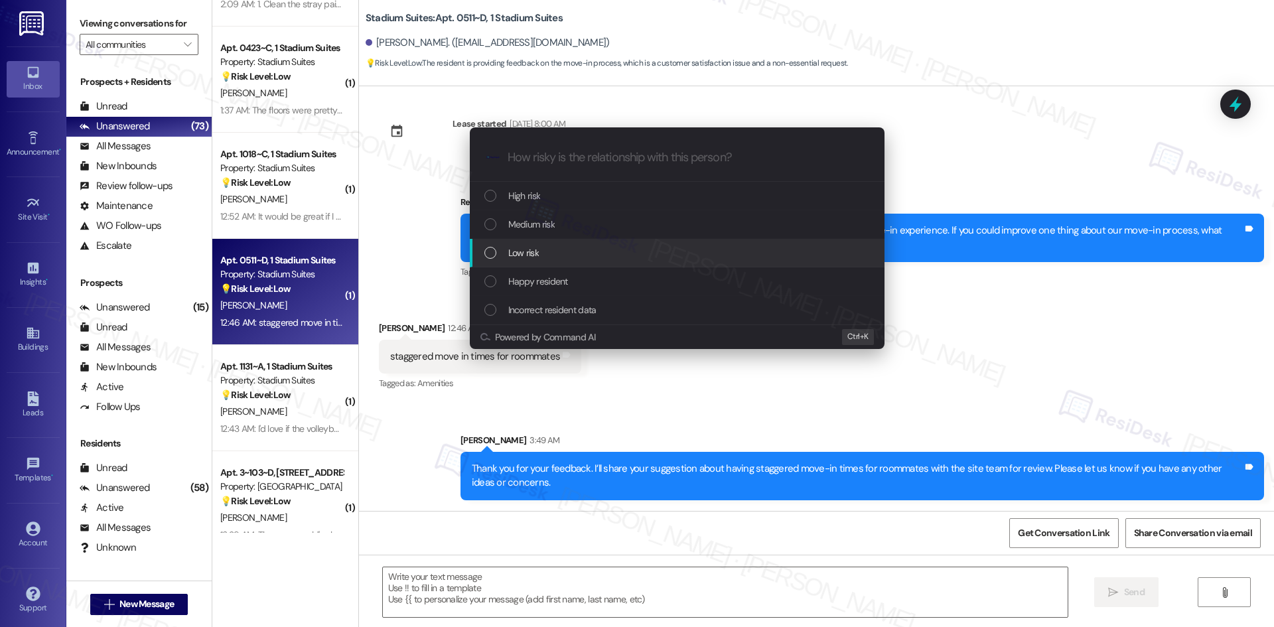
click at [602, 245] on div "Low risk" at bounding box center [678, 252] width 388 height 15
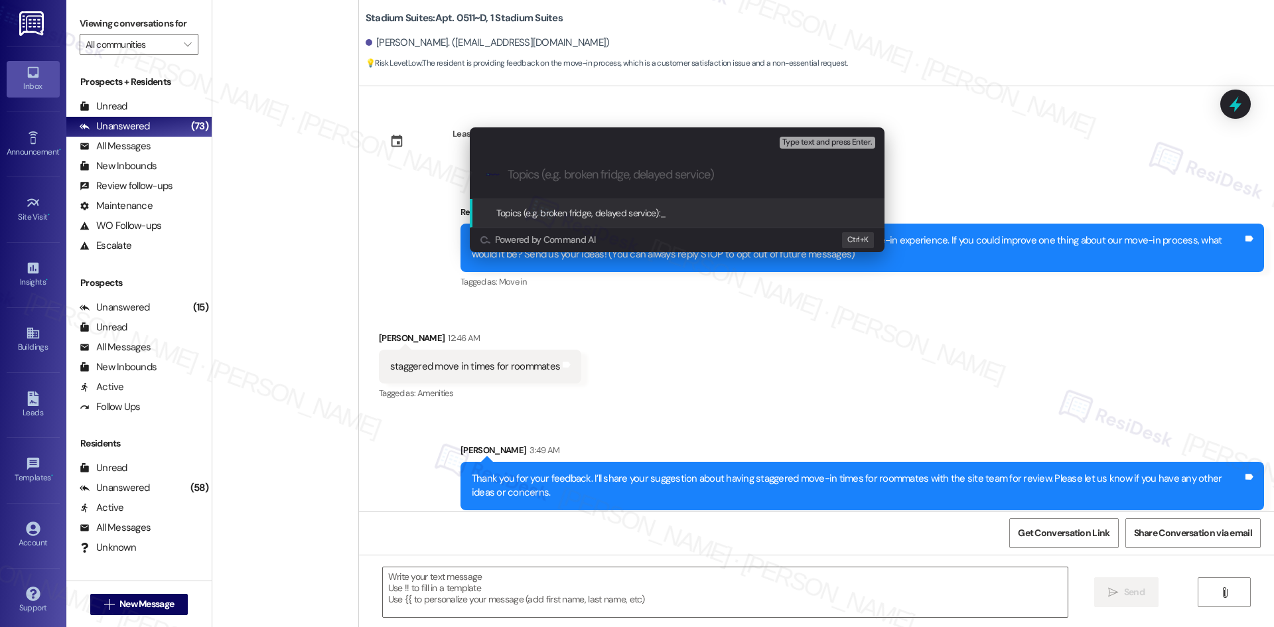
scroll to position [10, 0]
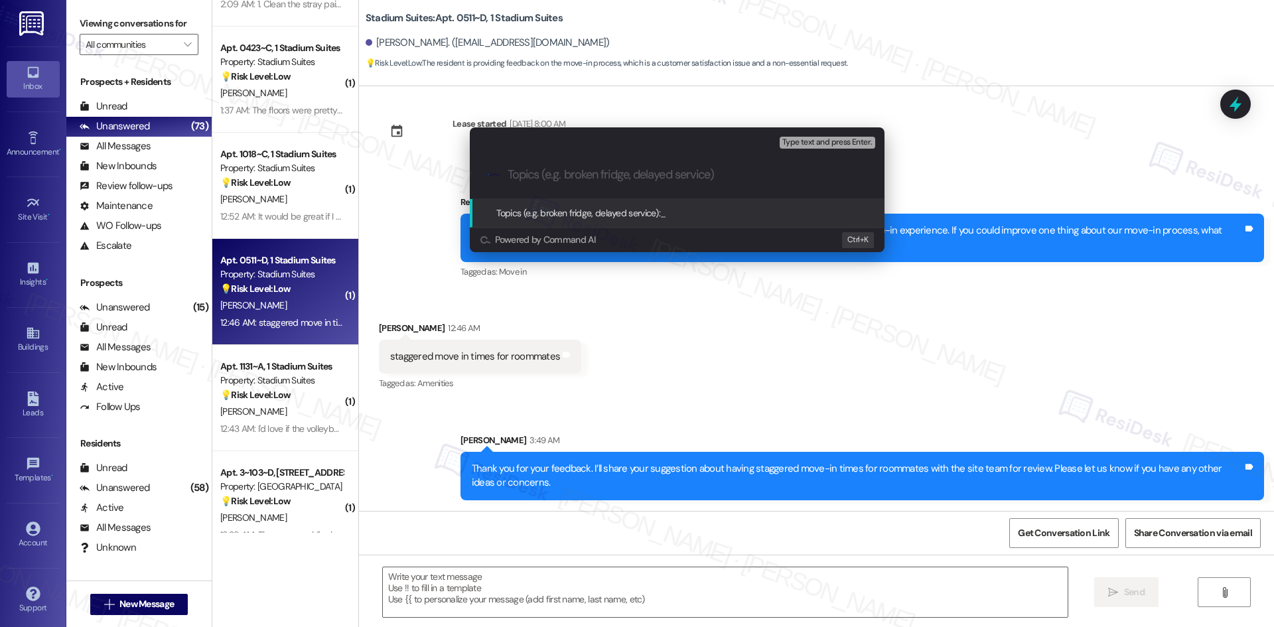
click at [567, 179] on input "Topics (e.g. broken fridge, delayed service)" at bounding box center [687, 175] width 360 height 14
paste input "Feedback on Move-In Scheduling"
type input "Feedback on Move-In Scheduling"
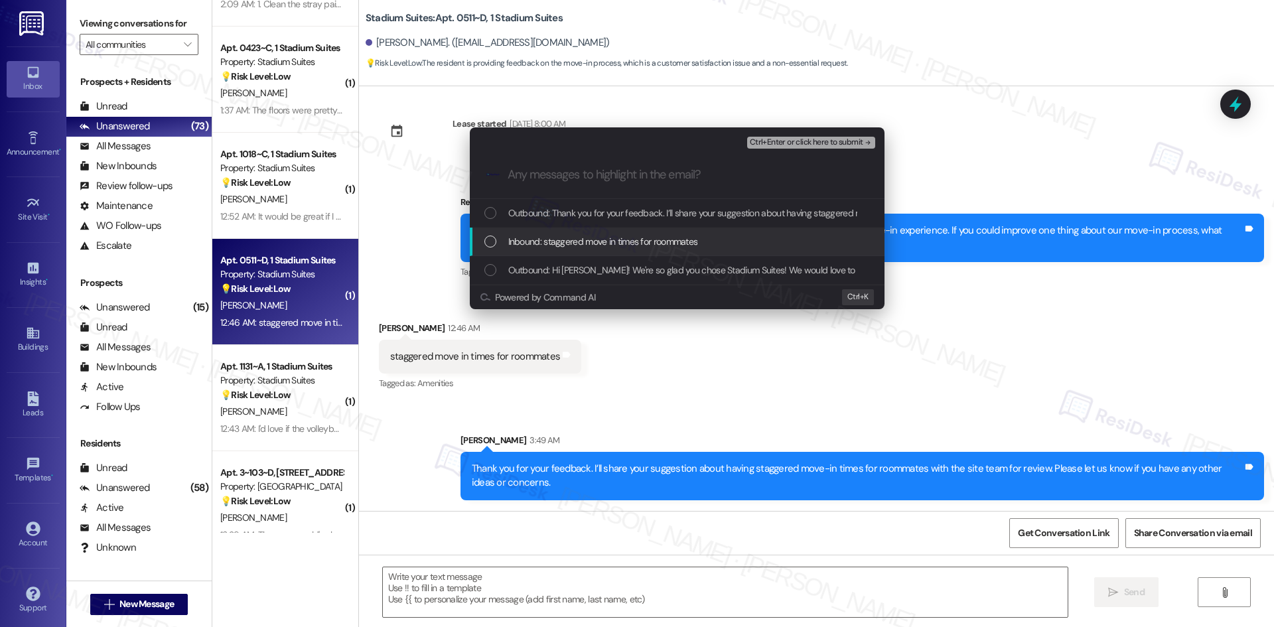
click at [586, 243] on span "Inbound: staggered move in times for roommates" at bounding box center [603, 241] width 190 height 15
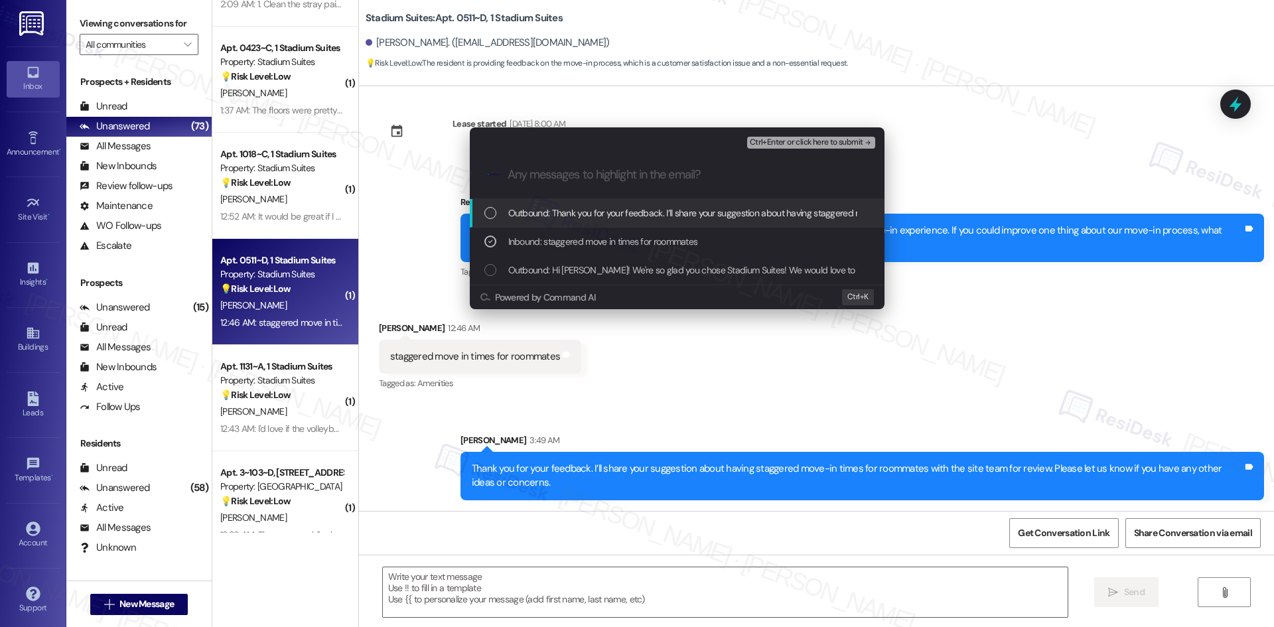
click at [846, 144] on span "Ctrl+Enter or click here to submit" at bounding box center [806, 142] width 113 height 9
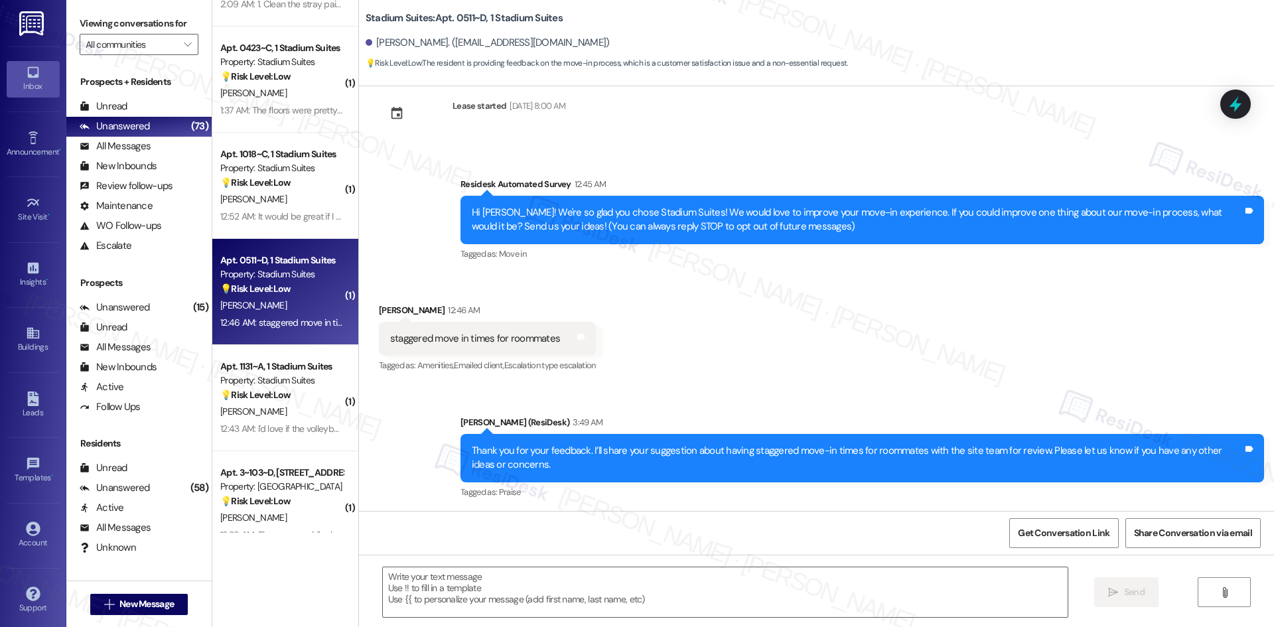
scroll to position [29, 0]
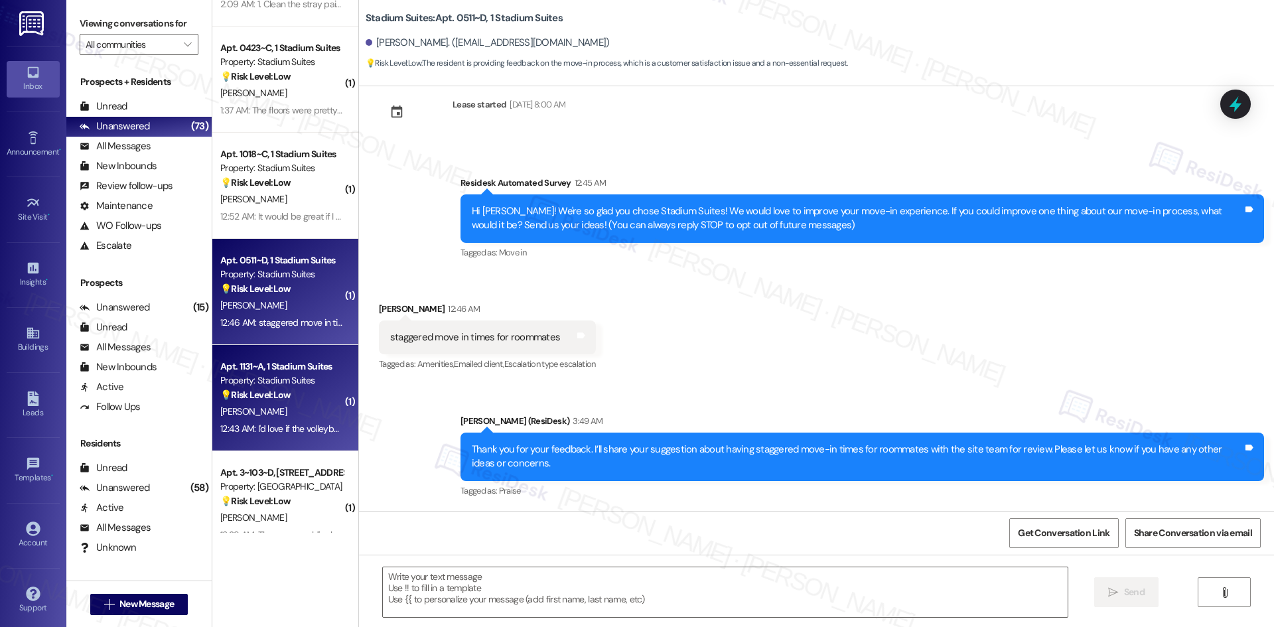
click at [220, 398] on strong "💡 Risk Level: Low" at bounding box center [255, 395] width 70 height 12
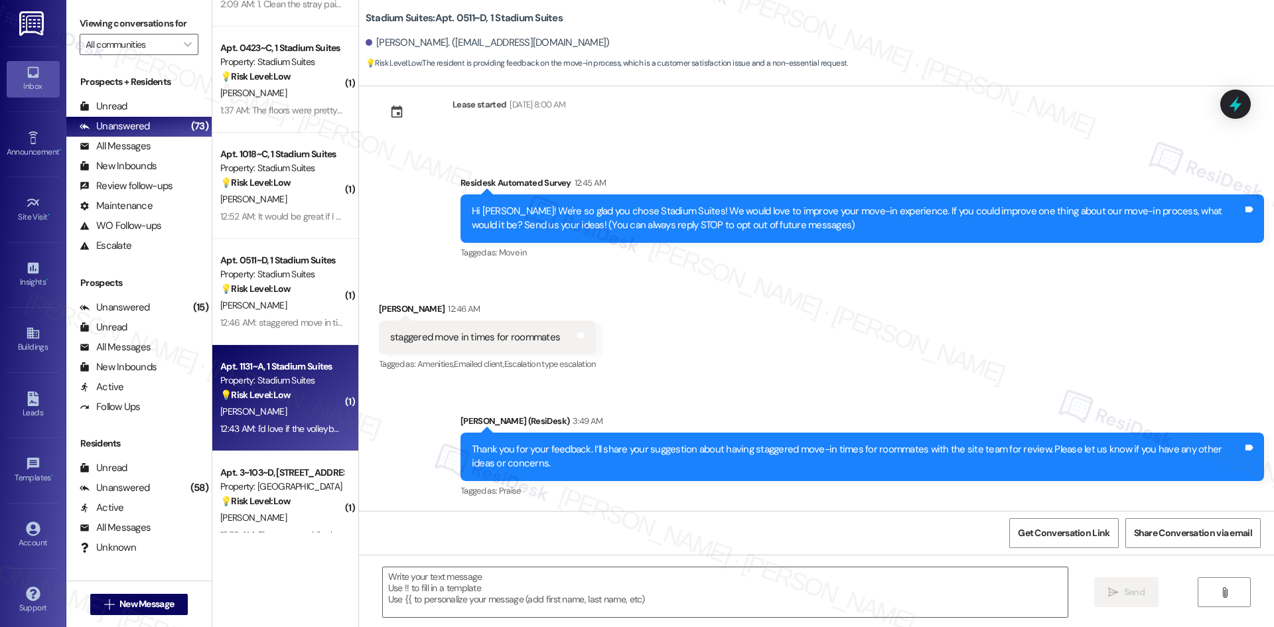
type textarea "Fetching suggested responses. Please feel free to read through the conversation…"
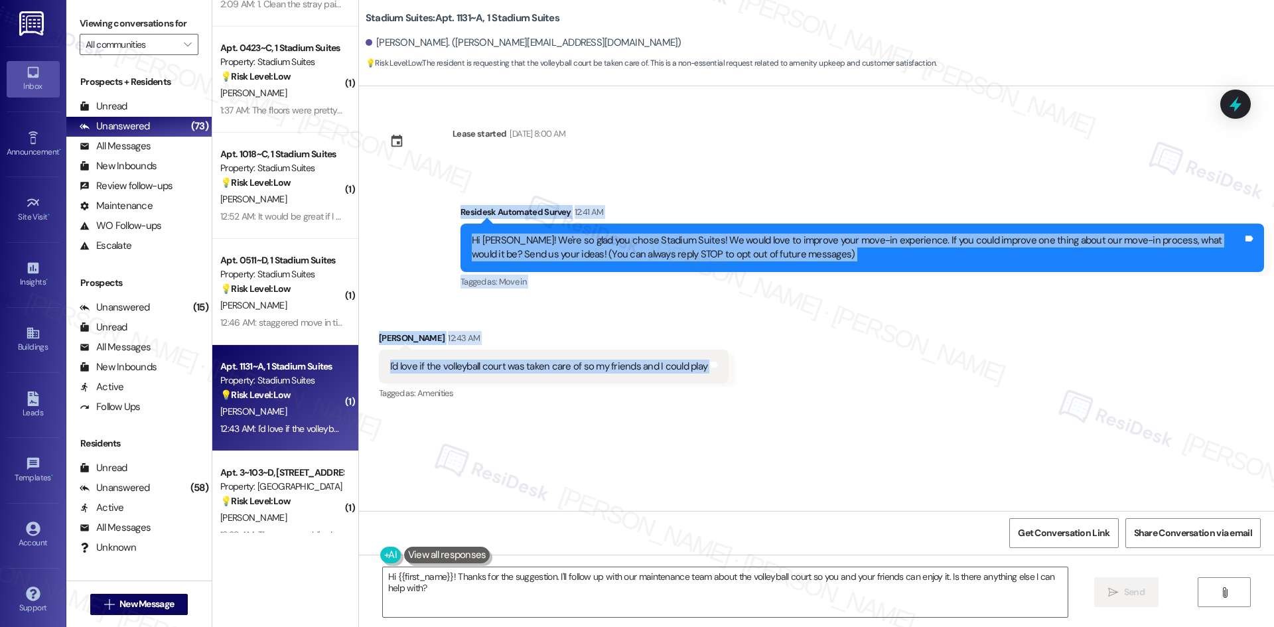
drag, startPoint x: 454, startPoint y: 213, endPoint x: 764, endPoint y: 373, distance: 348.9
click at [764, 373] on div "Lease started Aug 14, 2025 at 8:00 AM Survey, sent via SMS Residesk Automated S…" at bounding box center [816, 298] width 915 height 425
copy div "Residesk Automated Survey 12:41 AM Hi Gavin! We're so glad you chose Stadium Su…"
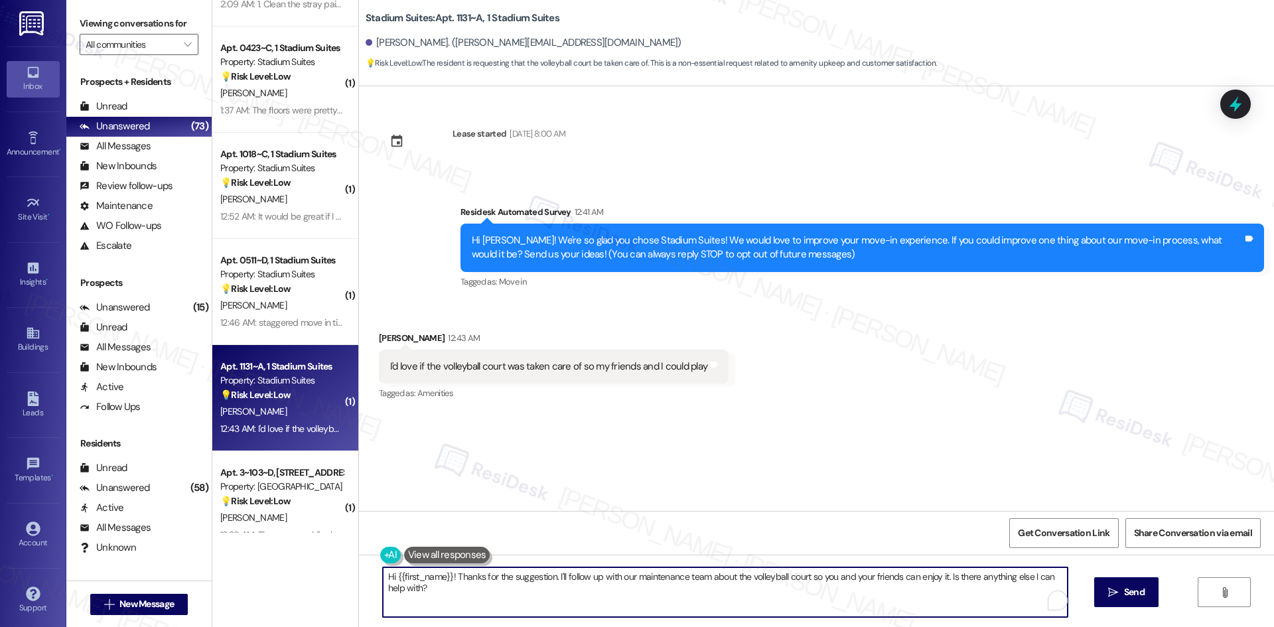
click at [592, 595] on textarea "Hi {{first_name}}! Thanks for the suggestion. I'll follow up with our maintenan…" at bounding box center [725, 592] width 685 height 50
paste textarea "hank you for your feedback. I’ll share your suggestion about improving the voll…"
type textarea "Thank you for your feedback. I’ll share your suggestion about improving the vol…"
click at [1142, 591] on span "Send" at bounding box center [1134, 592] width 21 height 14
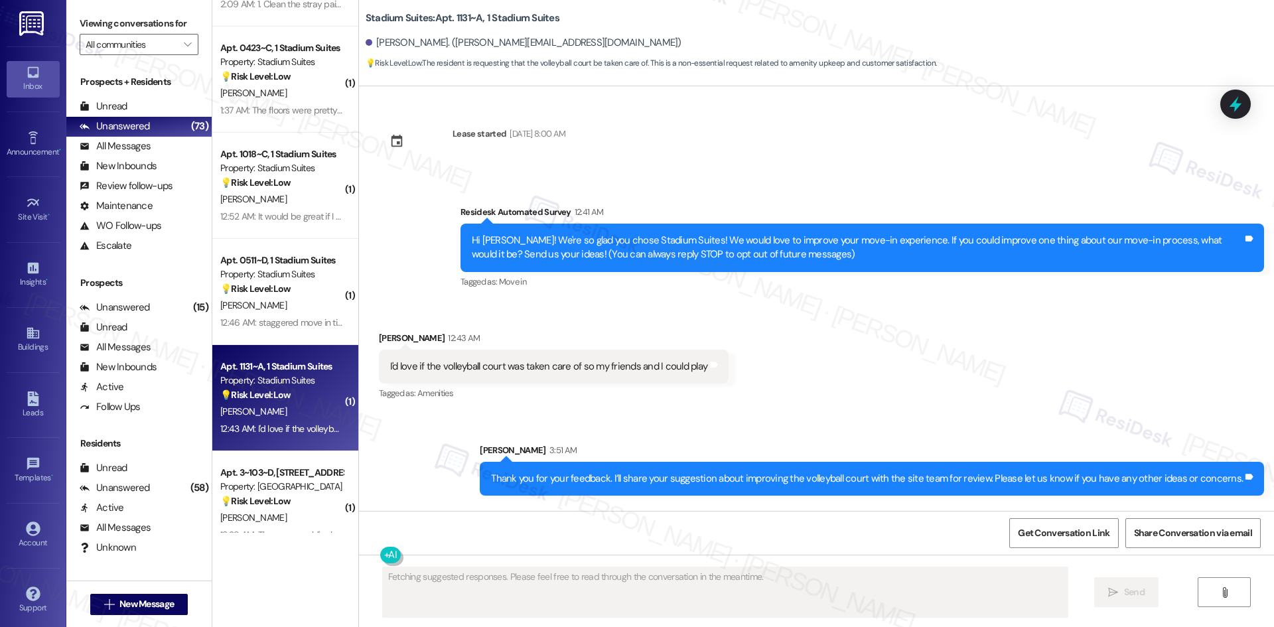
click at [864, 404] on div "Received via SMS Gavin West 12:43 AM I'd love if the volleyball court was taken…" at bounding box center [816, 357] width 915 height 112
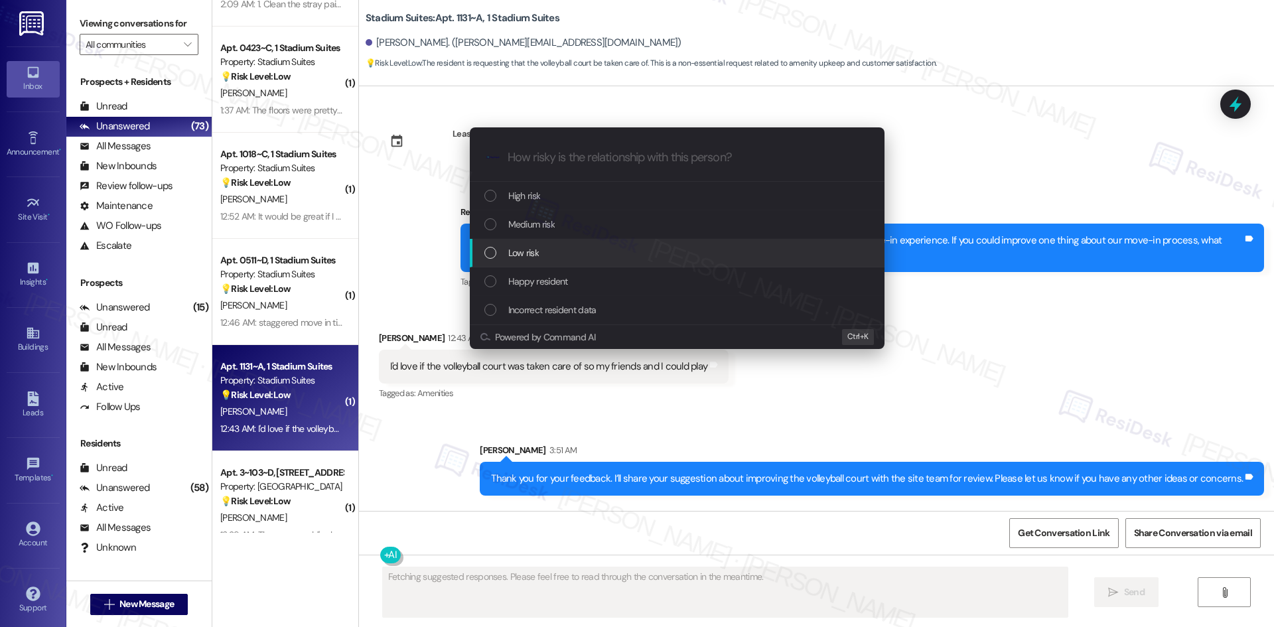
click at [567, 255] on div "Low risk" at bounding box center [678, 252] width 388 height 15
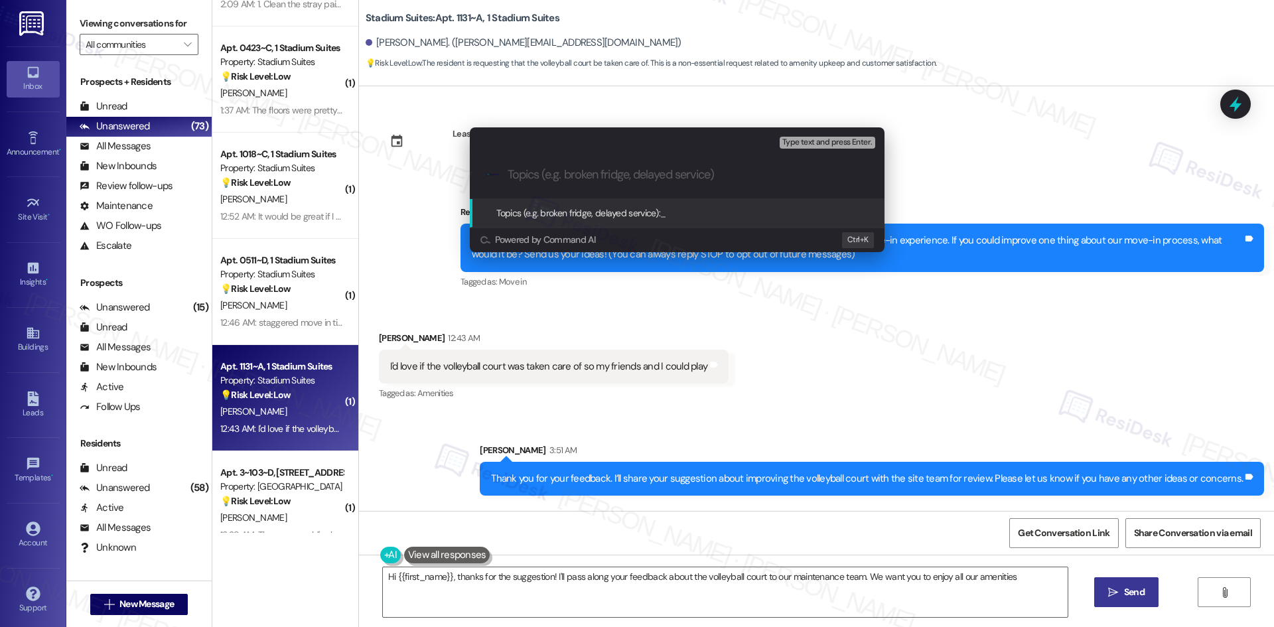
type textarea "Hi {{first_name}}, thanks for the suggestion! I'll pass along your feedback abo…"
click at [575, 178] on input "Topics (e.g. broken fridge, delayed service)" at bounding box center [687, 175] width 360 height 14
paste input "Feedback on Amenity Maintenance – Volleyball Court"
type input "Feedback on Amenity Maintenance – Volleyball Court"
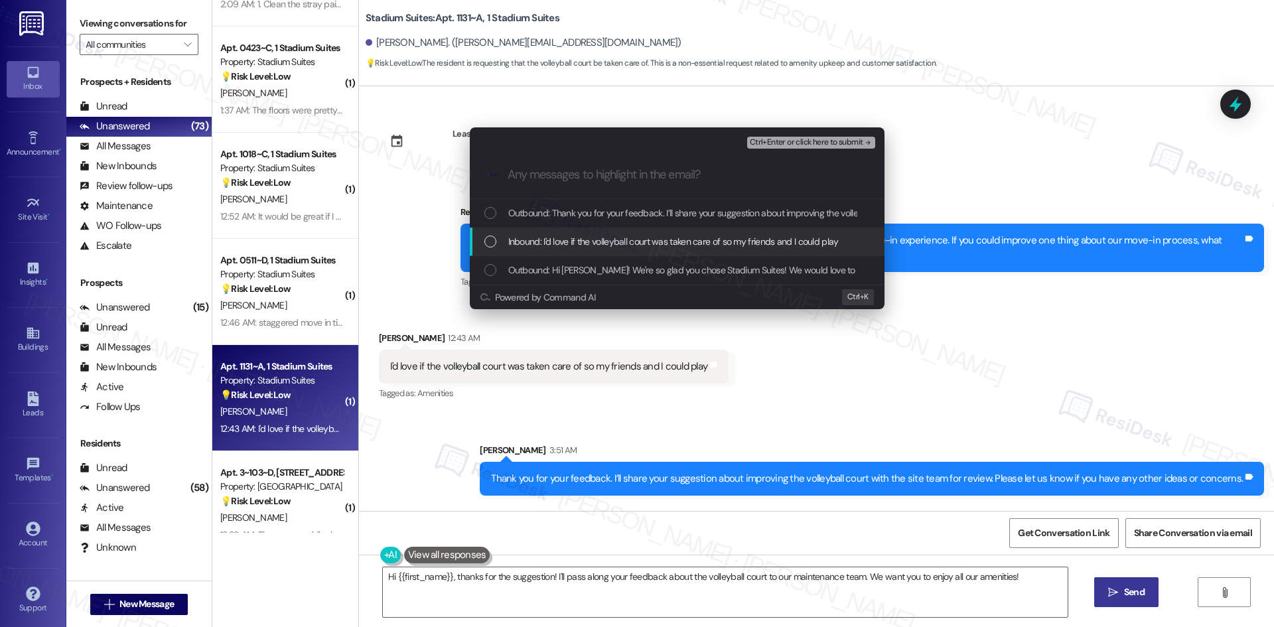
click at [586, 235] on span "Inbound: I'd love if the volleyball court was taken care of so my friends and I…" at bounding box center [673, 241] width 330 height 15
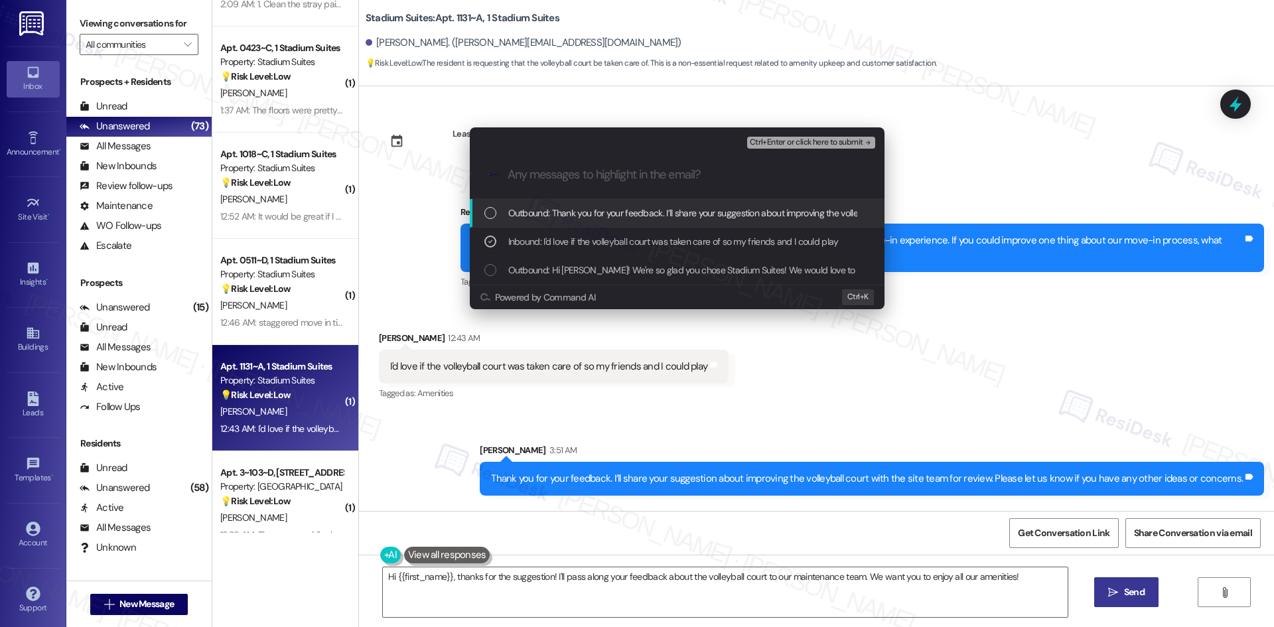
click at [835, 143] on span "Ctrl+Enter or click here to submit" at bounding box center [806, 142] width 113 height 9
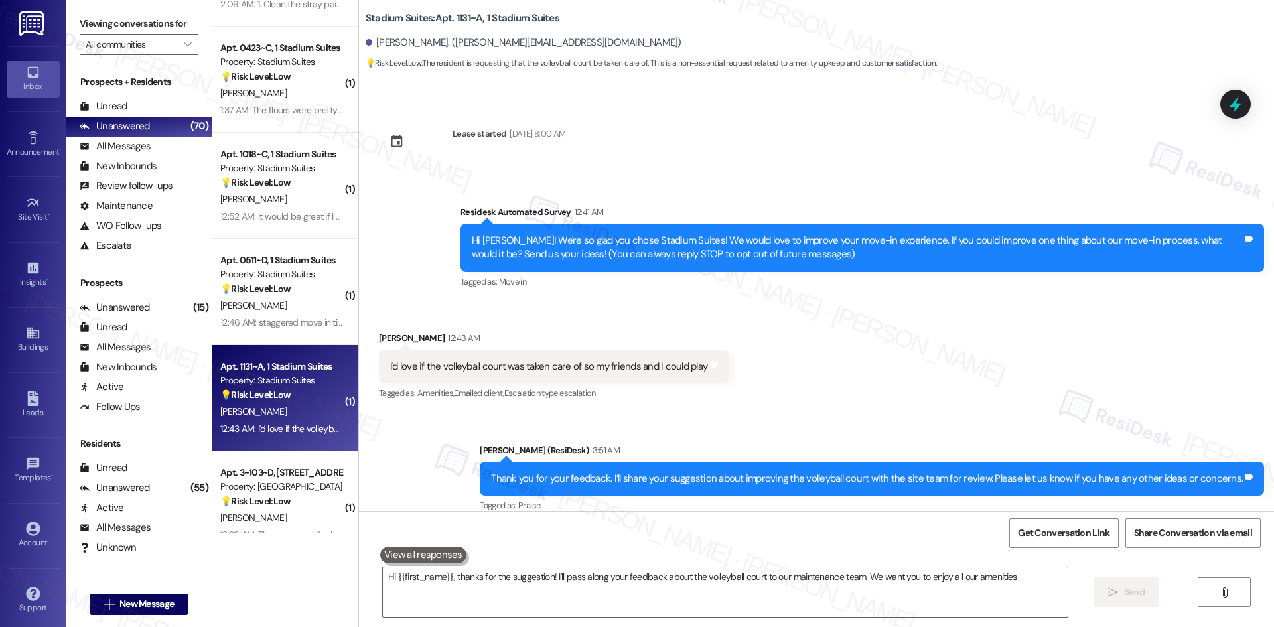
type textarea "Hi {{first_name}}, thanks for the suggestion! I'll pass along your feedback abo…"
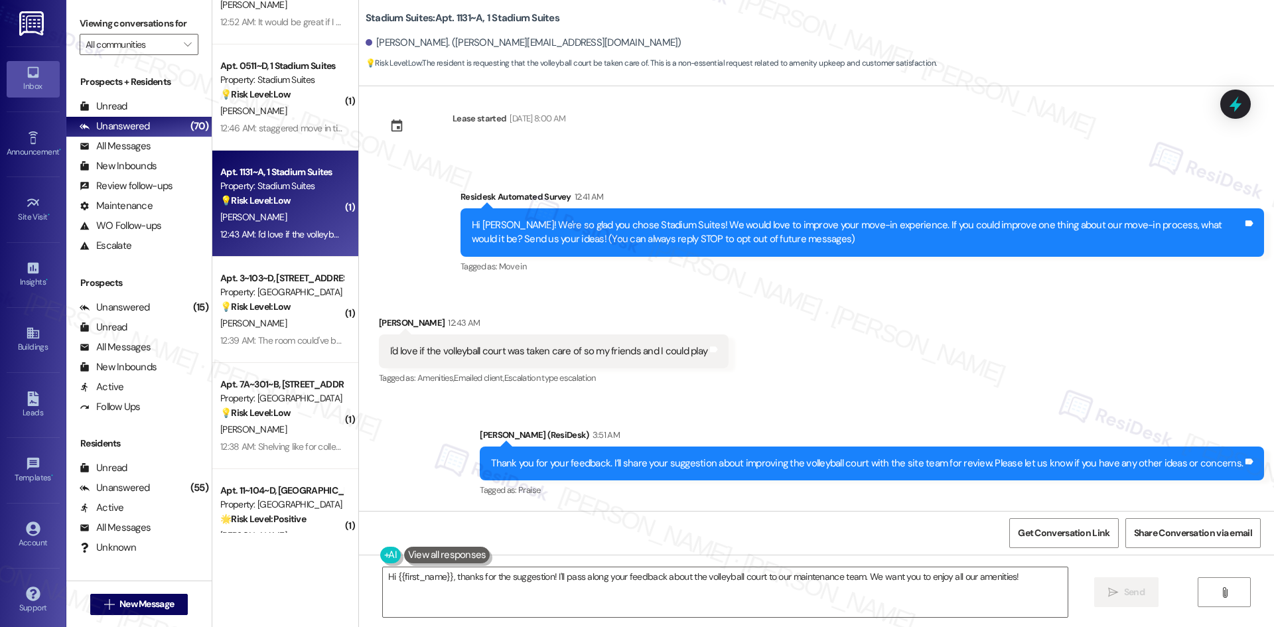
scroll to position [1128, 0]
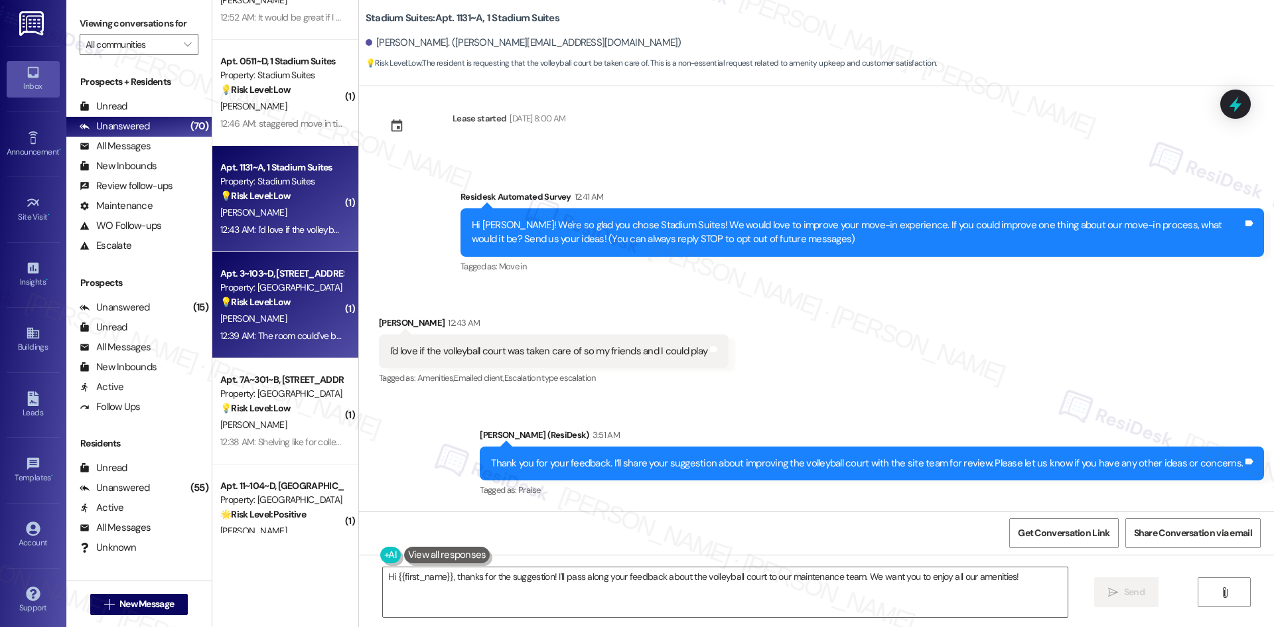
click at [287, 318] on div "[PERSON_NAME]" at bounding box center [281, 318] width 125 height 17
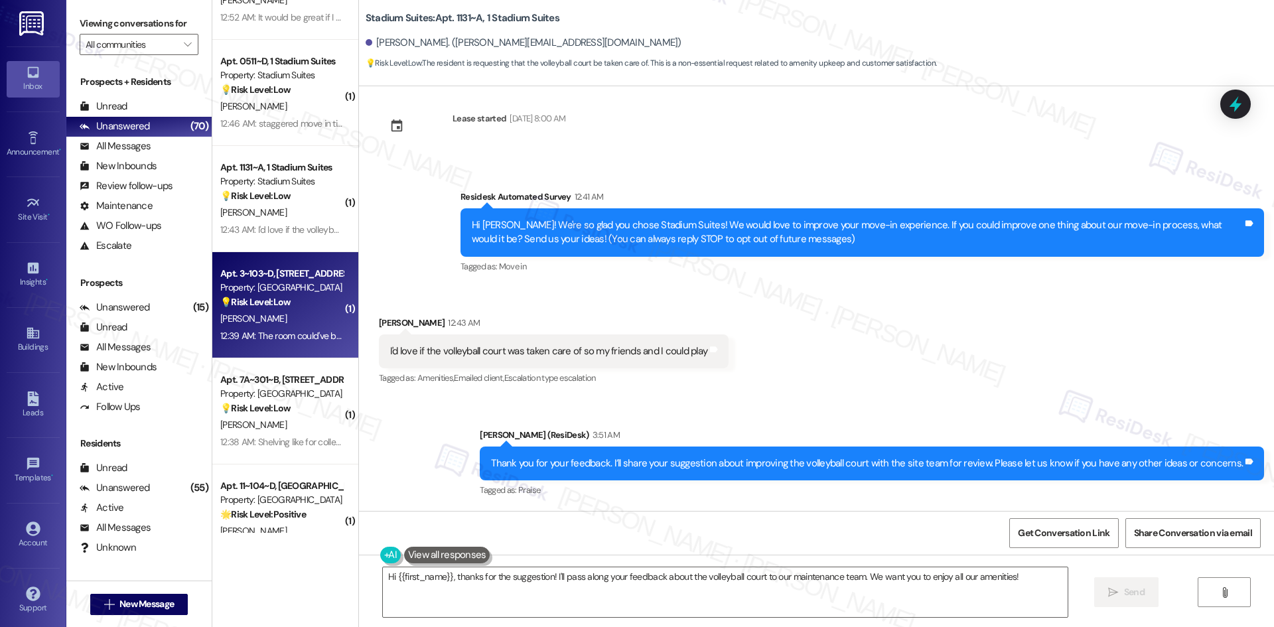
scroll to position [0, 0]
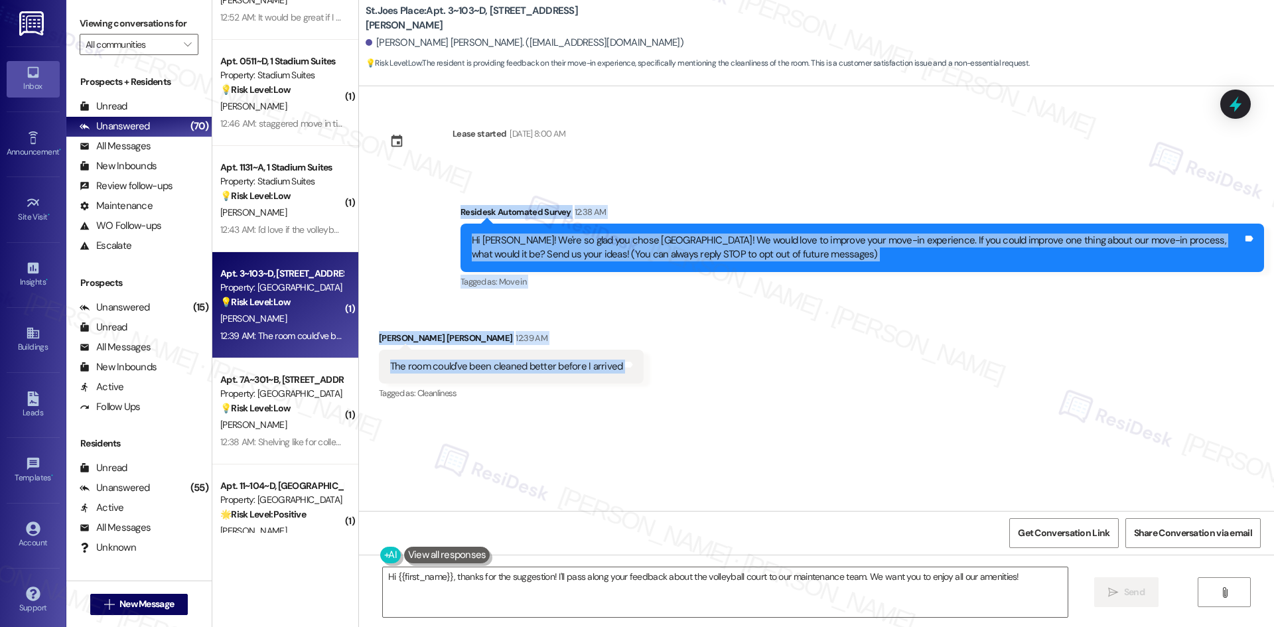
drag, startPoint x: 428, startPoint y: 192, endPoint x: 675, endPoint y: 380, distance: 310.6
click at [675, 380] on div "Lease started Aug 14, 2025 at 8:00 AM Survey, sent via SMS Residesk Automated S…" at bounding box center [816, 298] width 915 height 425
copy div "Residesk Automated Survey 12:38 AM Hi Griffin! We're so glad you chose St.Joes …"
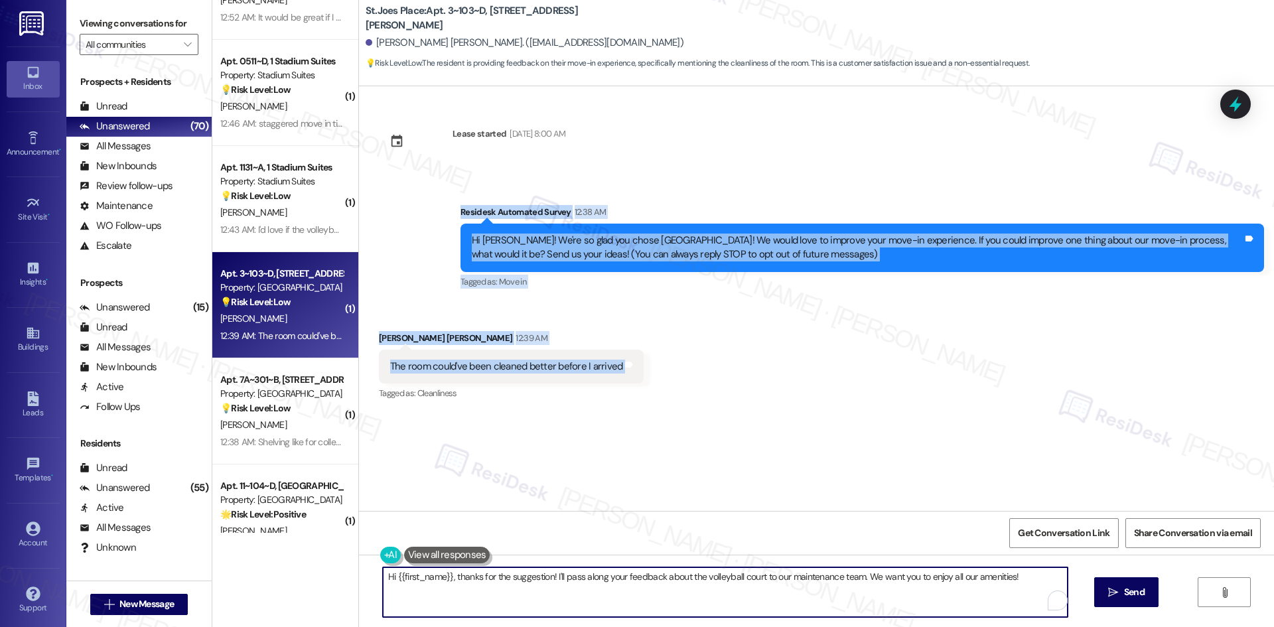
click at [665, 584] on textarea "Hi {{first_name}}, thanks for the suggestion! I'll pass along your feedback abo…" at bounding box center [725, 592] width 685 height 50
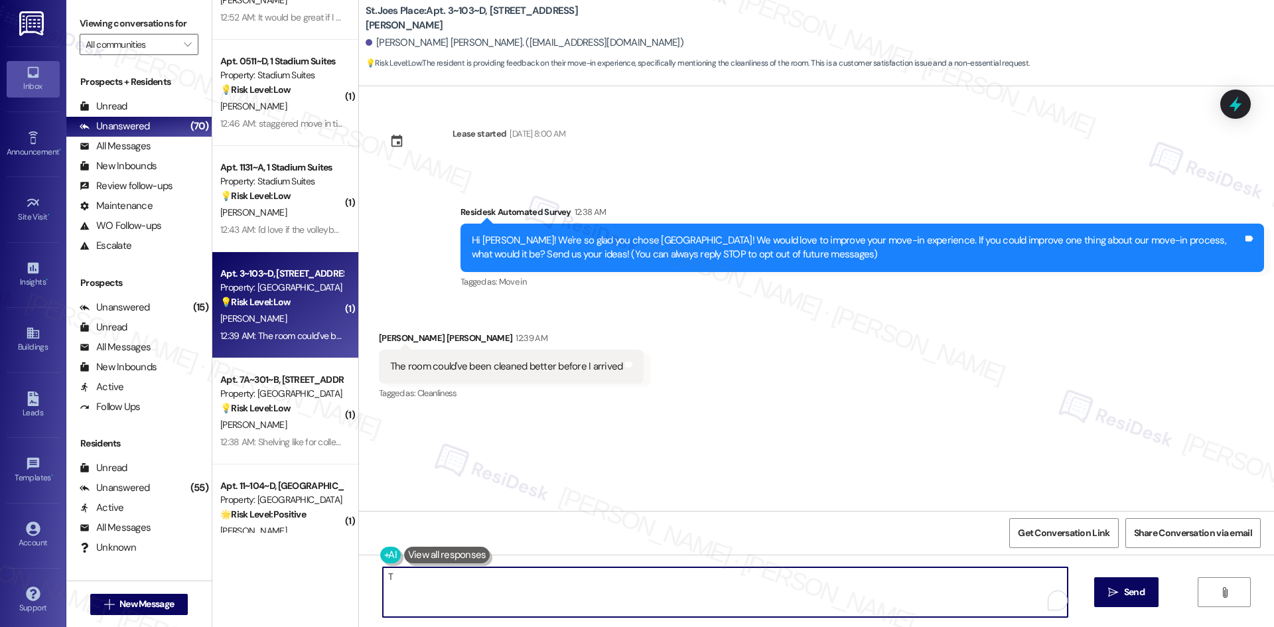
paste textarea "hank you for your feedback. I’m sorry to hear the room wasn’t cleaned properly …"
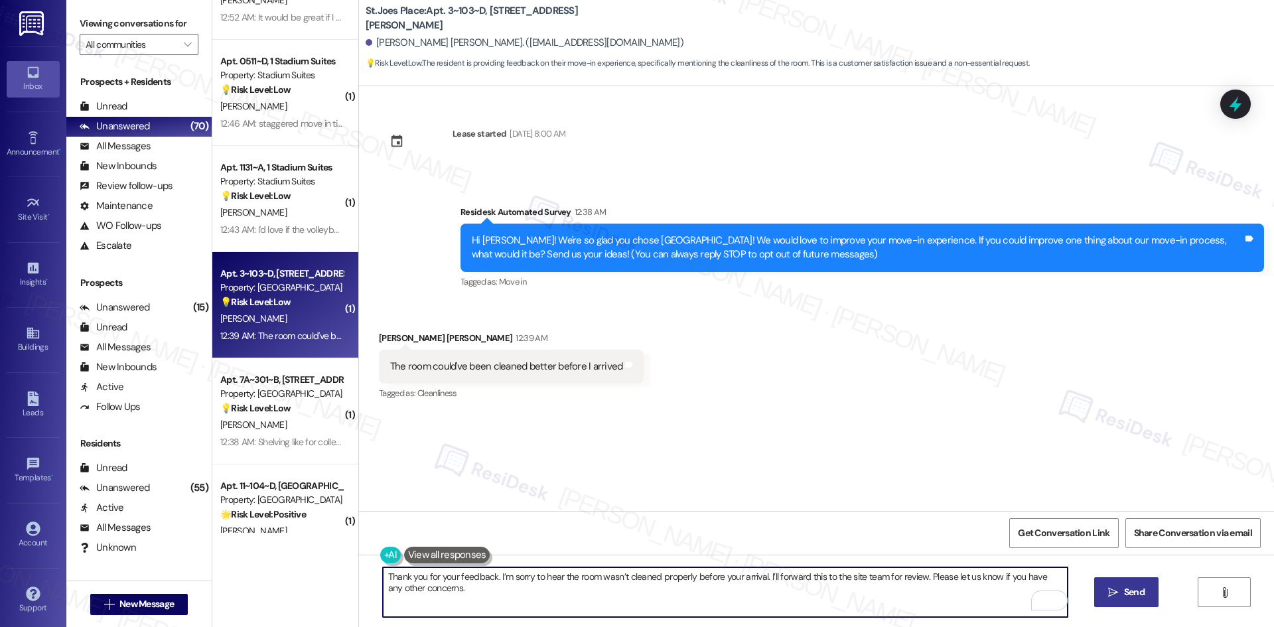
type textarea "Thank you for your feedback. I’m sorry to hear the room wasn’t cleaned properly…"
click at [1121, 598] on span "Send" at bounding box center [1134, 592] width 26 height 14
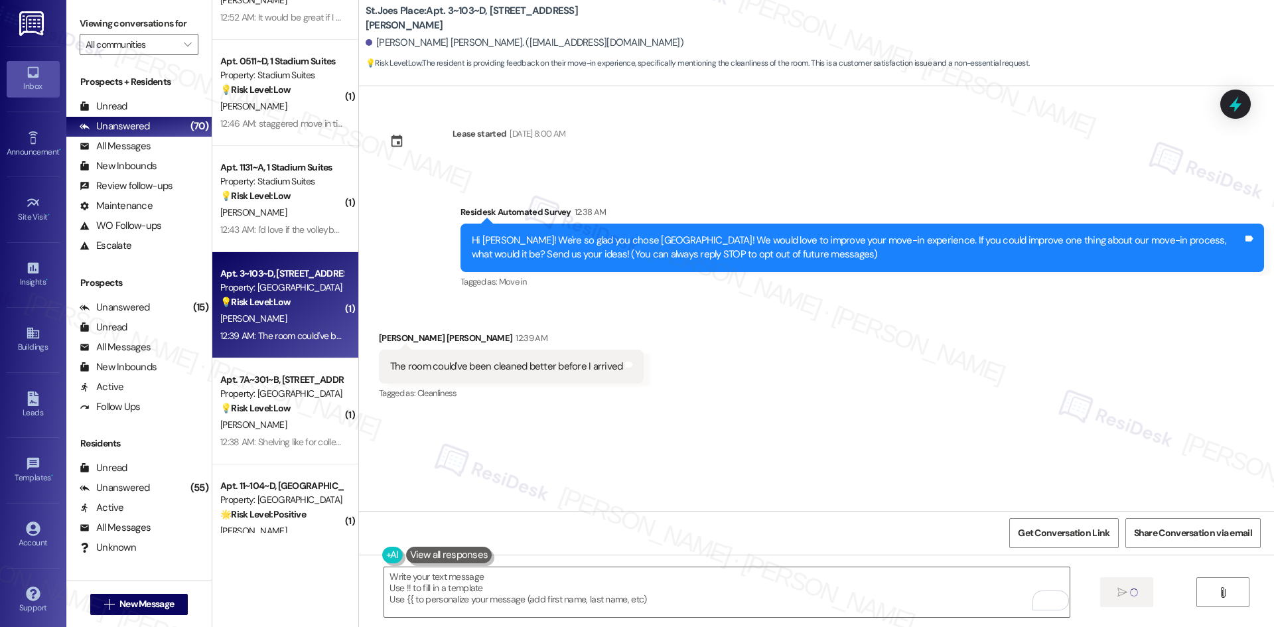
type textarea "Fetching suggested responses. Please feel free to read through the conversation…"
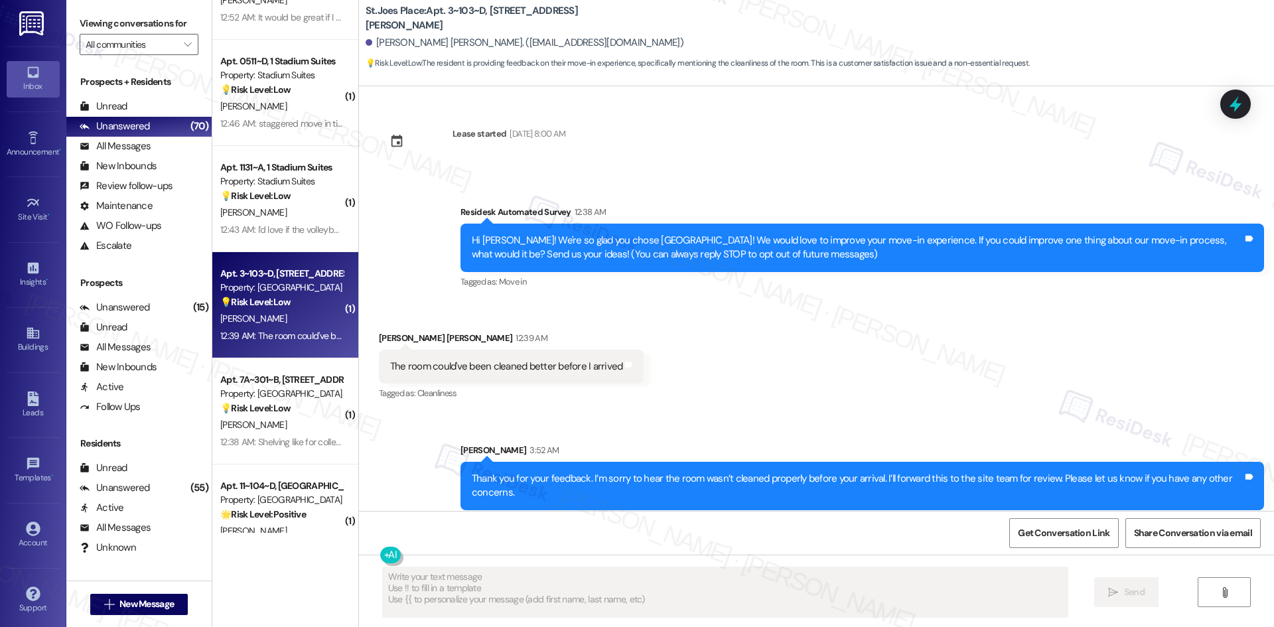
click at [891, 425] on div "Sent via SMS Sarah 3:52 AM Thank you for your feedback. I’m sorry to hear the r…" at bounding box center [816, 466] width 915 height 107
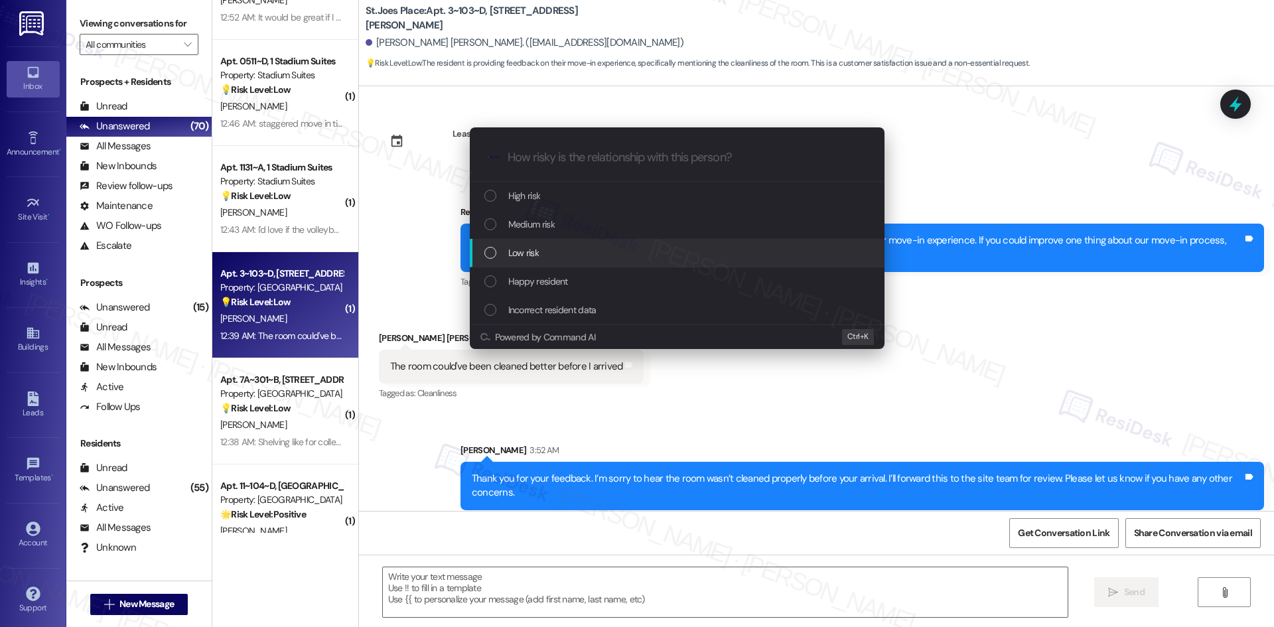
click at [573, 251] on div "Low risk" at bounding box center [678, 252] width 388 height 15
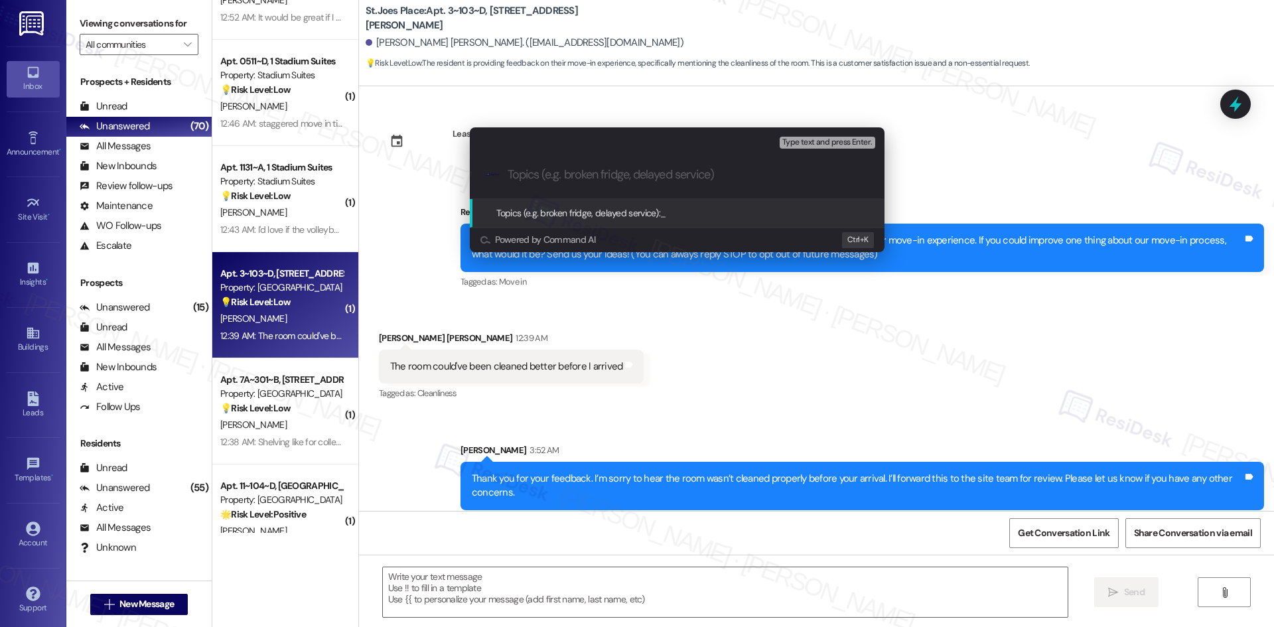
click at [572, 172] on input "Topics (e.g. broken fridge, delayed service)" at bounding box center [687, 175] width 360 height 14
paste input "Feedback on Unit Cleanliness – Move-In"
type input "Feedback on Unit Cleanliness – Move-In"
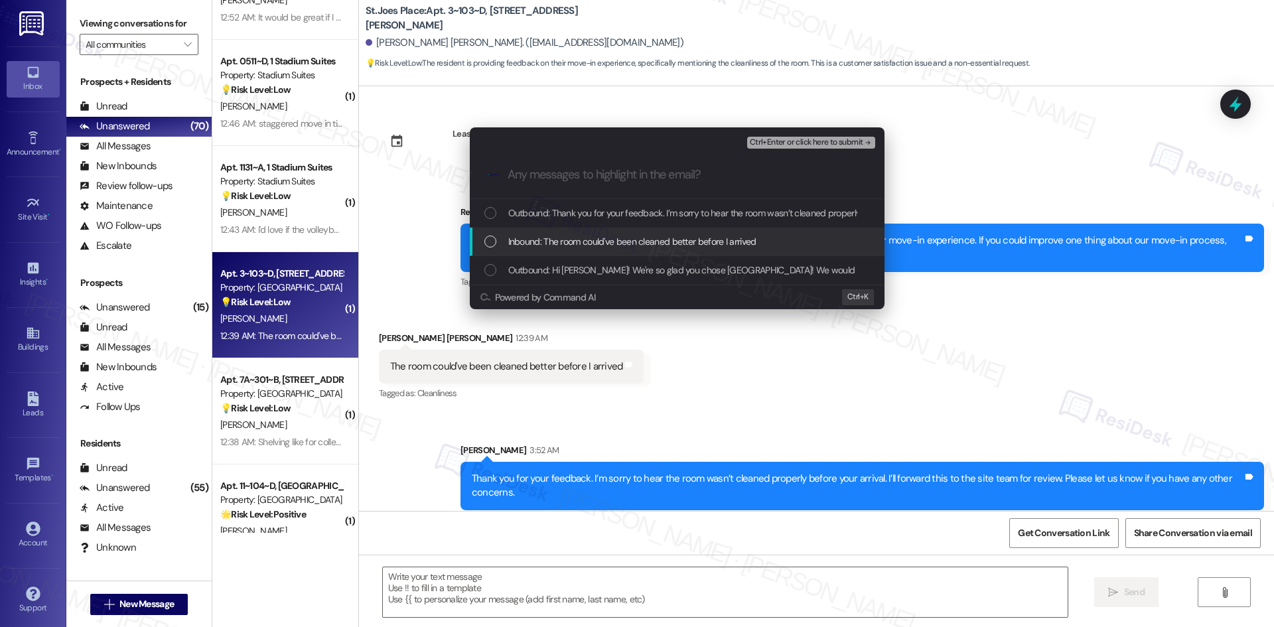
click at [589, 241] on span "Inbound: The room could've been cleaned better before I arrived" at bounding box center [632, 241] width 248 height 15
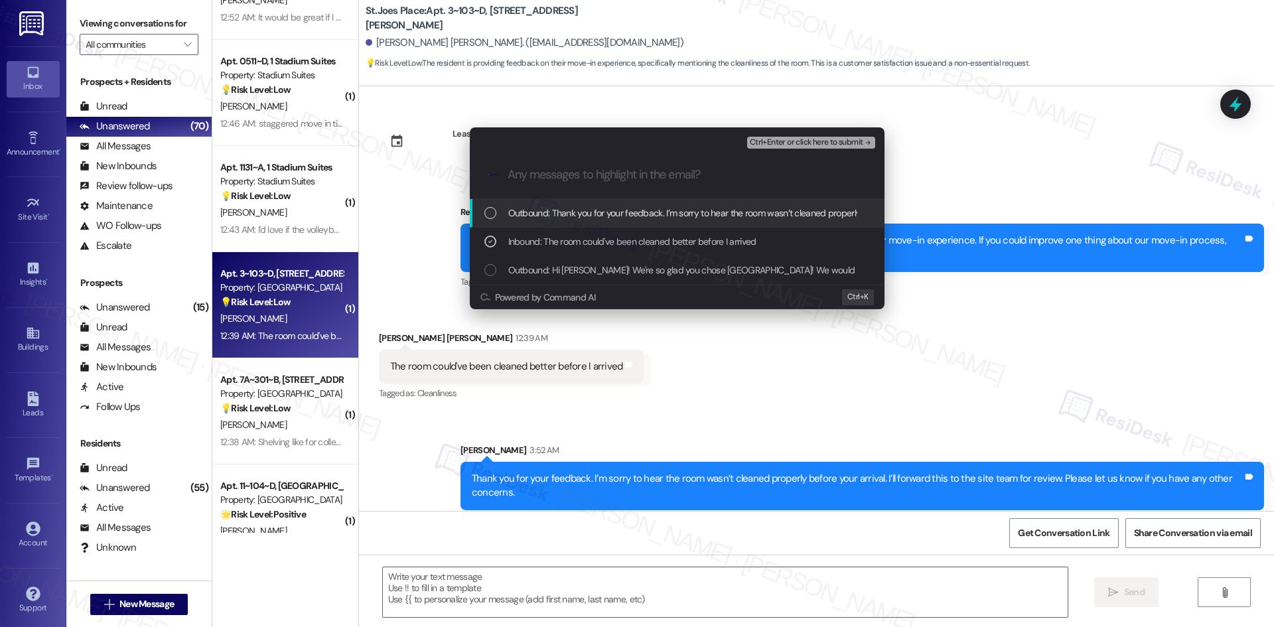
click at [831, 139] on span "Ctrl+Enter or click here to submit" at bounding box center [806, 142] width 113 height 9
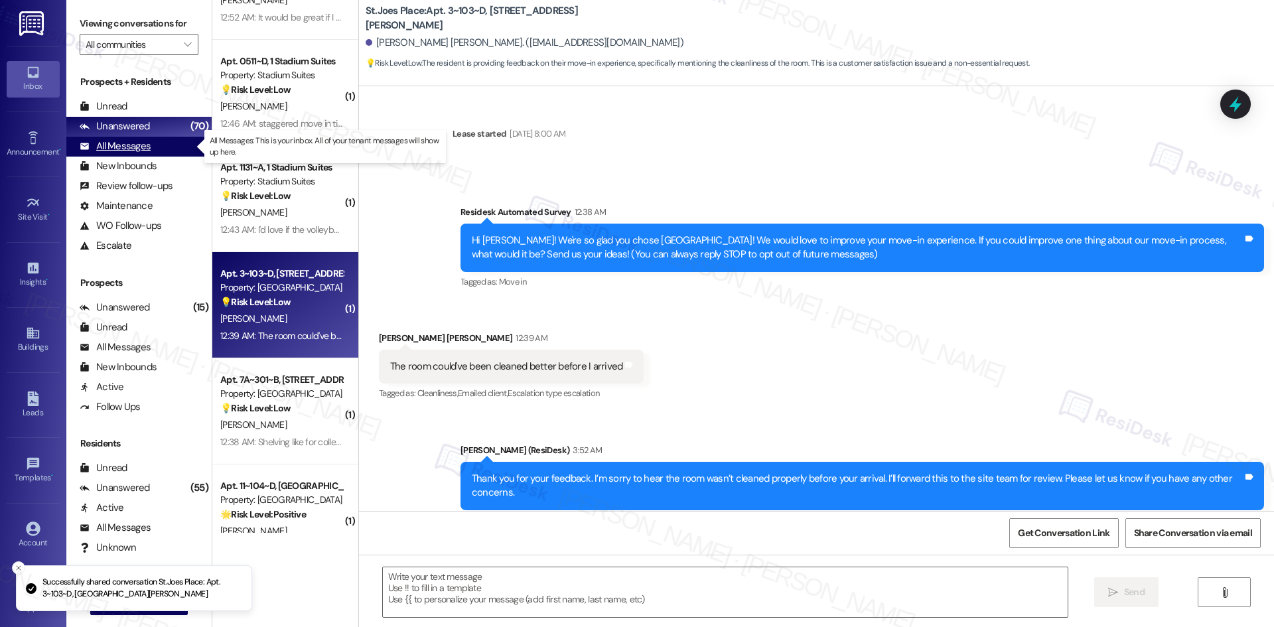
click at [142, 145] on div "All Messages" at bounding box center [115, 146] width 71 height 14
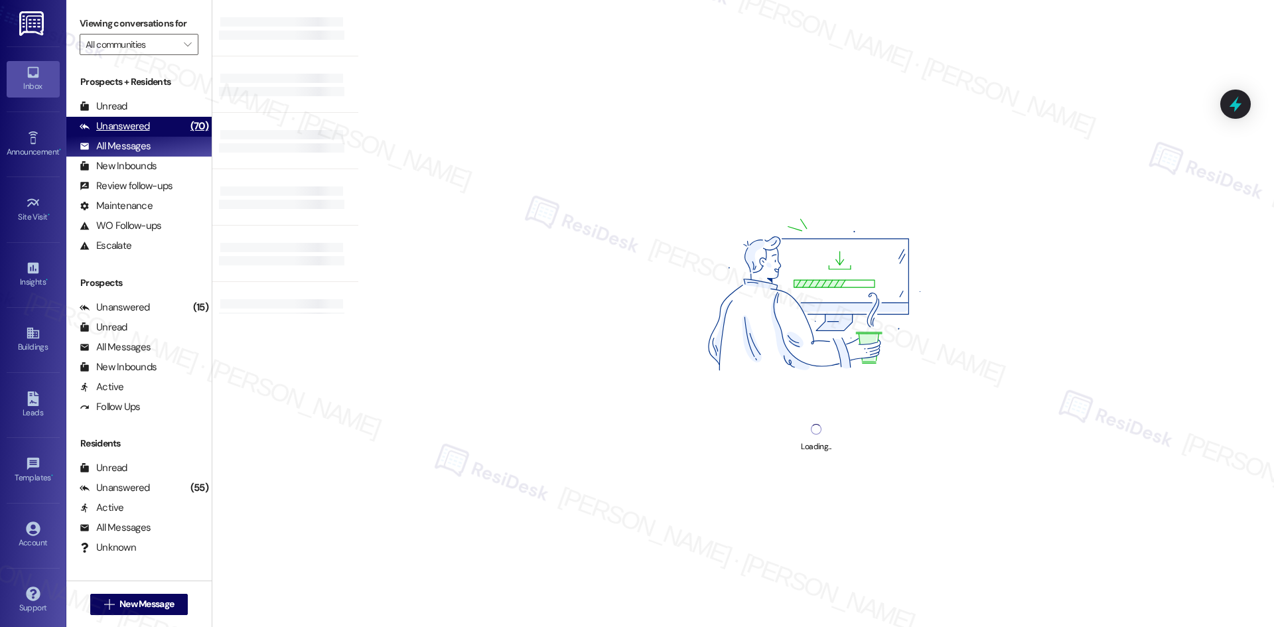
click at [147, 127] on div "Unanswered" at bounding box center [115, 126] width 70 height 14
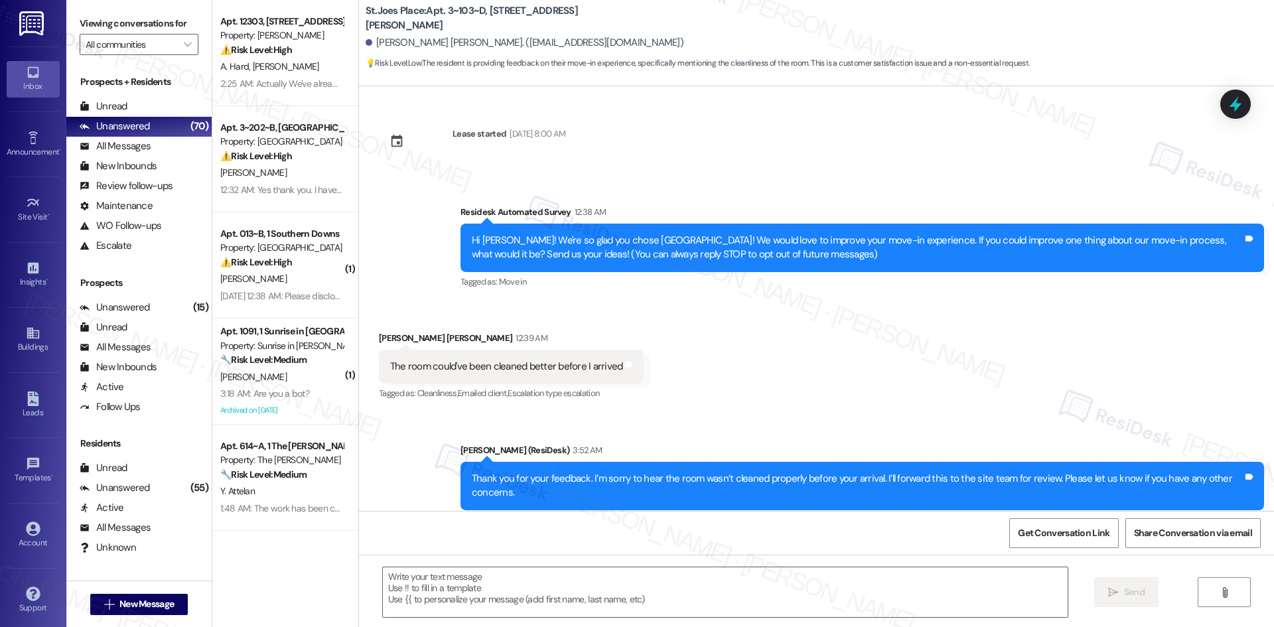
type textarea "Fetching suggested responses. Please feel free to read through the conversation…"
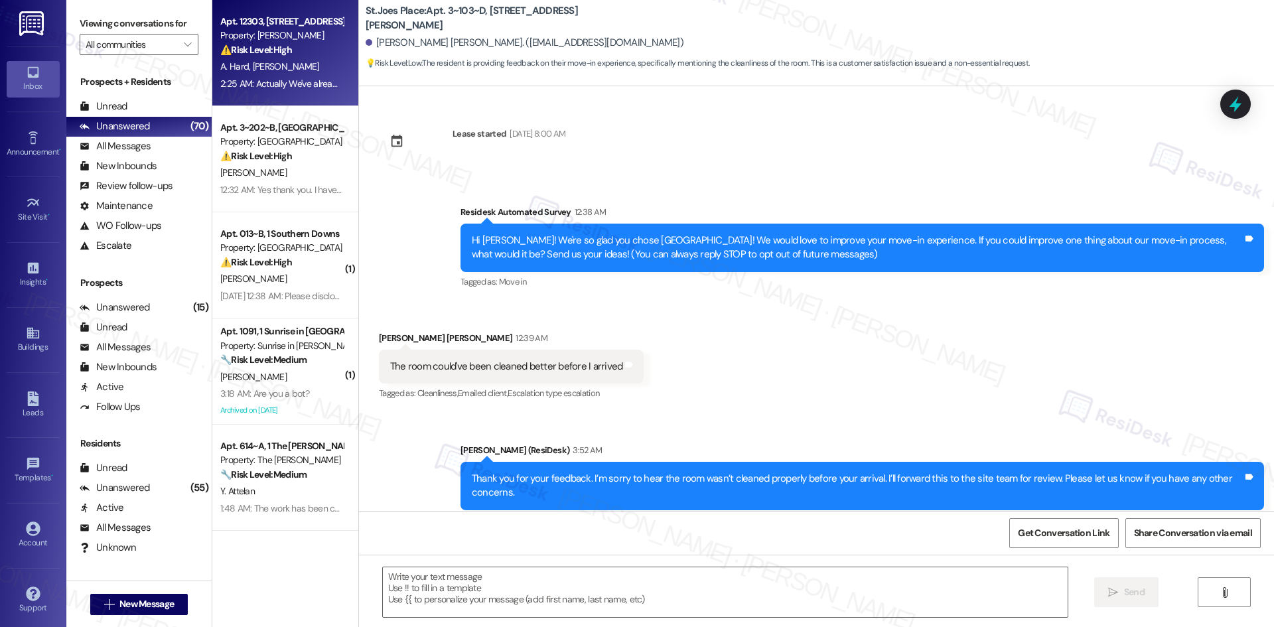
click at [277, 62] on span "[PERSON_NAME]" at bounding box center [286, 66] width 66 height 12
type textarea "Fetching suggested responses. Please feel free to read through the conversation…"
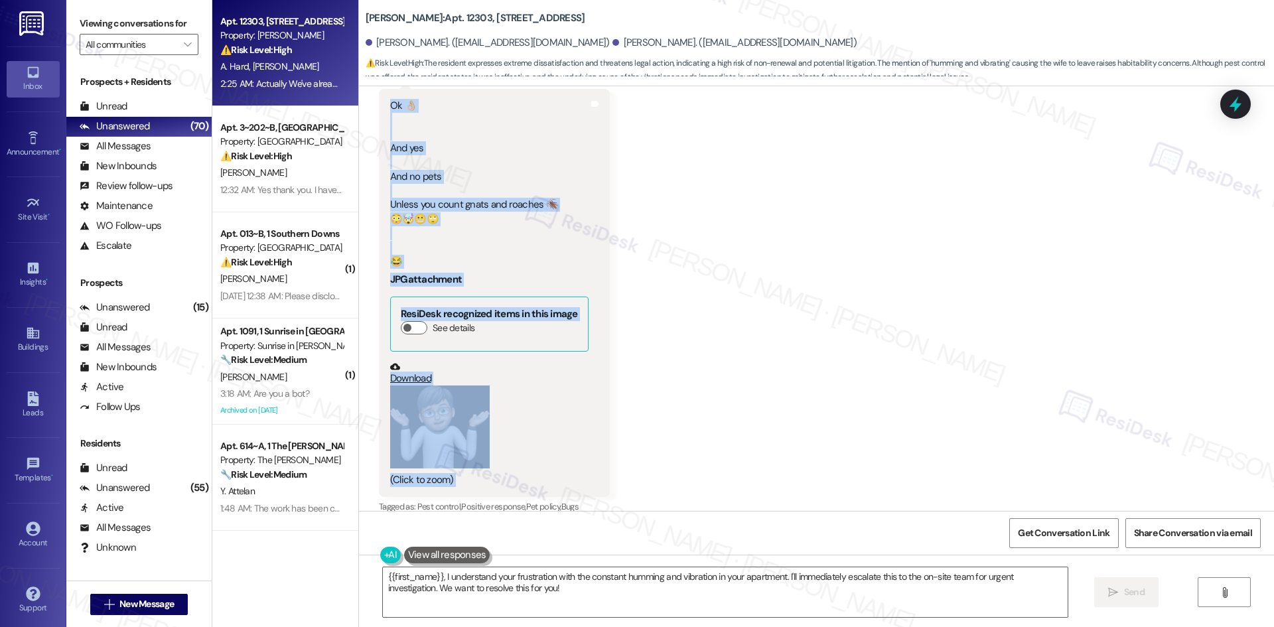
scroll to position [1622, 0]
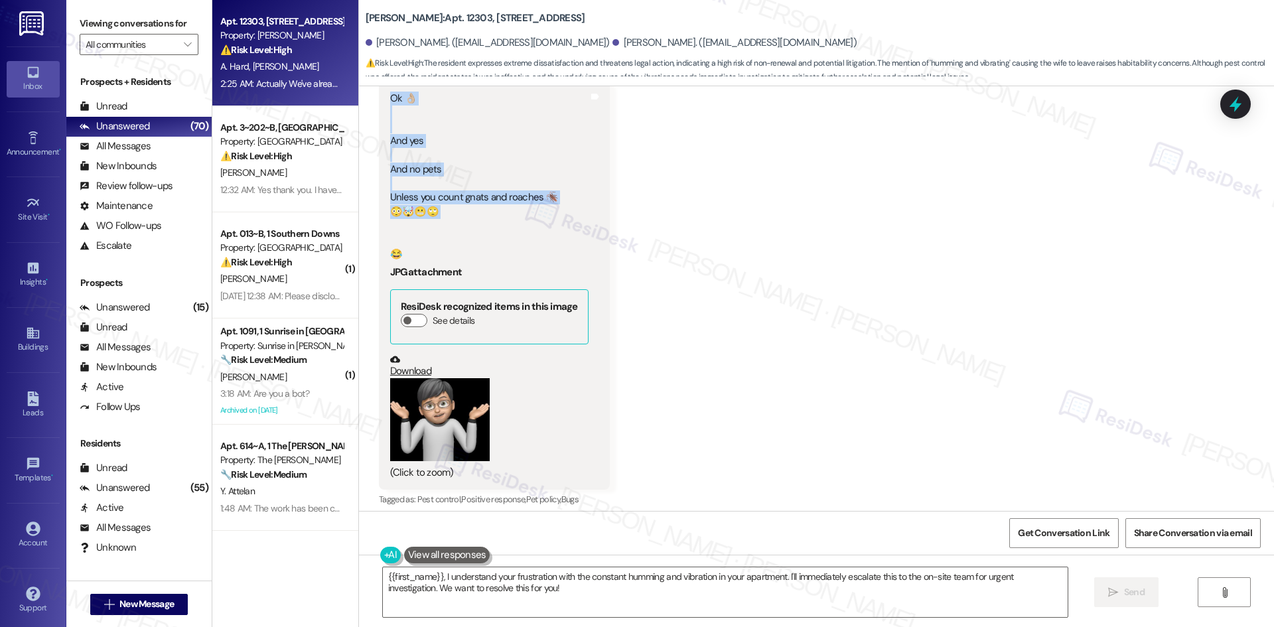
drag, startPoint x: 404, startPoint y: 172, endPoint x: 545, endPoint y: 224, distance: 150.5
click at [545, 224] on div "Lease started Dec 27, 2024 at 8:00 AM Survey, sent via SMS Residesk Automated S…" at bounding box center [816, 298] width 915 height 425
copy div "Residesk Automated Survey 12:32 AM Daryl and Angela, time flies in great compan…"
click at [746, 367] on div "Received via SMS Daryl Mcswain 2:16 AM Ok 👌🏼 And yes And no pets Unless you cou…" at bounding box center [816, 504] width 915 height 942
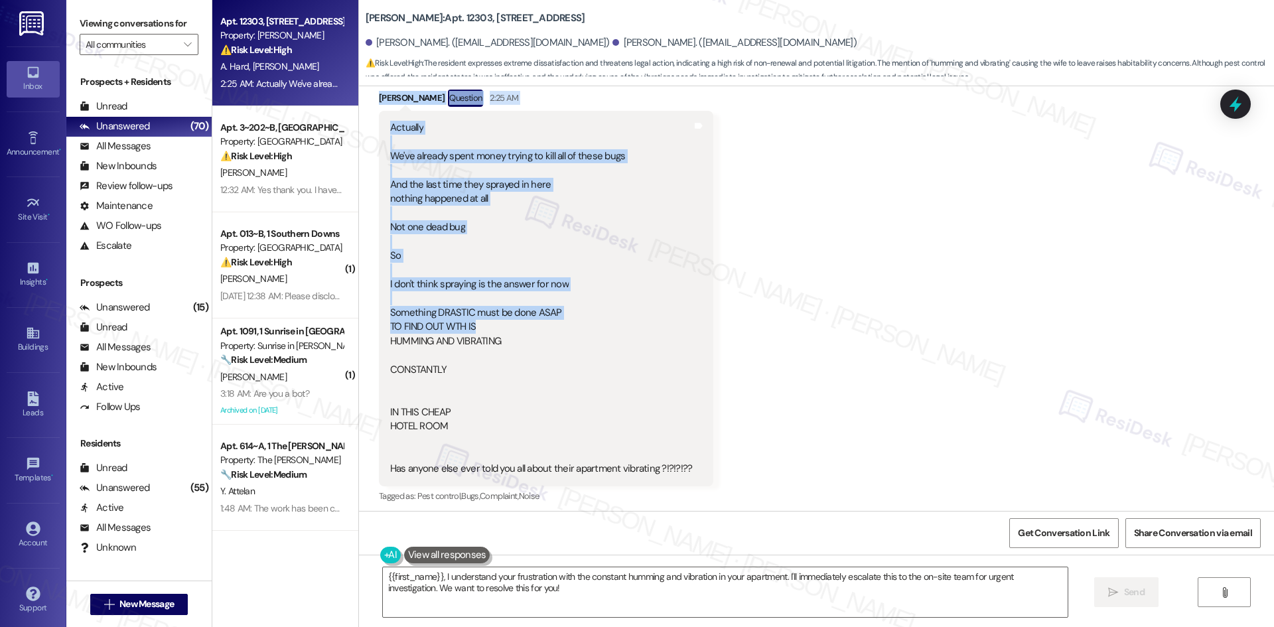
scroll to position [2086, 0]
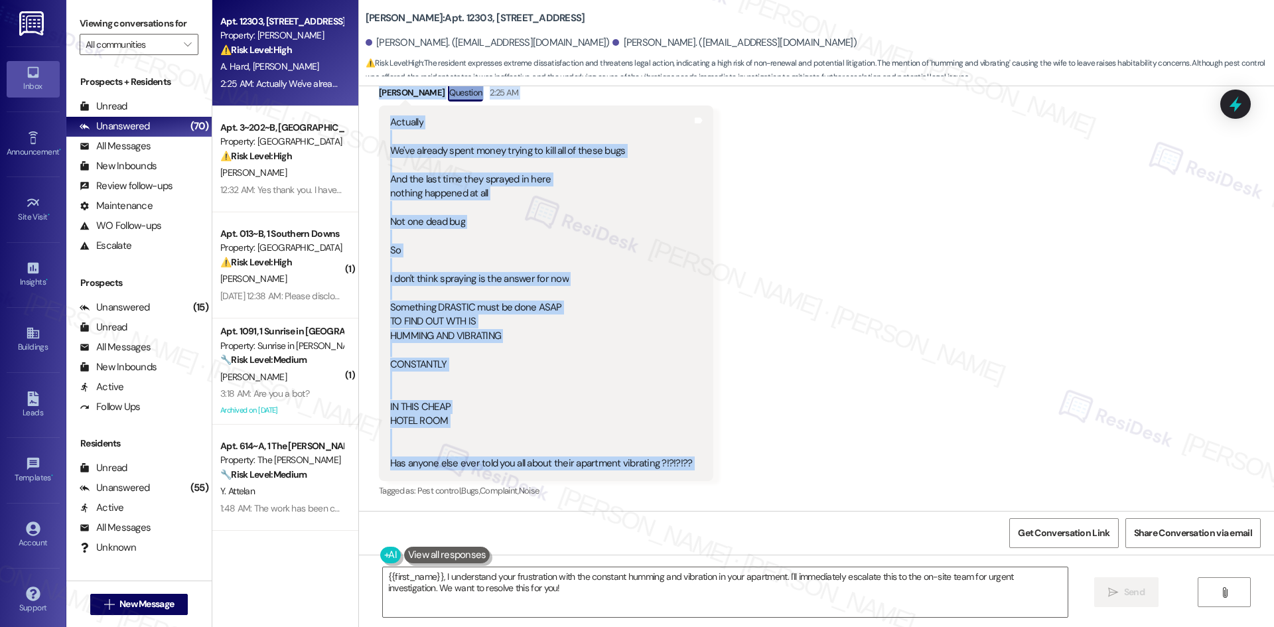
drag, startPoint x: 360, startPoint y: 152, endPoint x: 713, endPoint y: 466, distance: 472.2
click at [713, 466] on div "Received via SMS Daryl Mcswain 2:16 AM Ok 👌🏼 And yes And no pets Unless you cou…" at bounding box center [816, 40] width 915 height 942
copy div "Daryl Mcswain Question 2:25 AM Actually We've already spent money trying to kil…"
drag, startPoint x: 860, startPoint y: 241, endPoint x: 857, endPoint y: 249, distance: 8.4
click at [860, 241] on div "Received via SMS Daryl Mcswain 2:16 AM Ok 👌🏼 And yes And no pets Unless you cou…" at bounding box center [816, 40] width 915 height 942
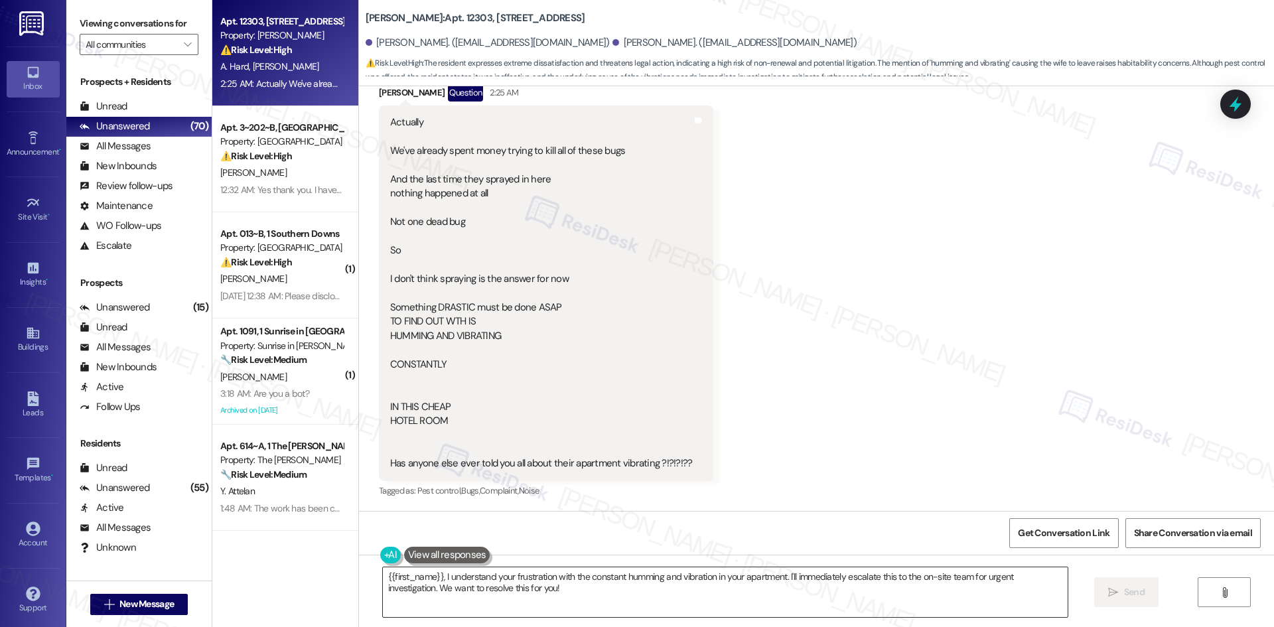
click at [754, 597] on textarea "{{first_name}}, I understand your frustration with the constant humming and vib…" at bounding box center [725, 592] width 685 height 50
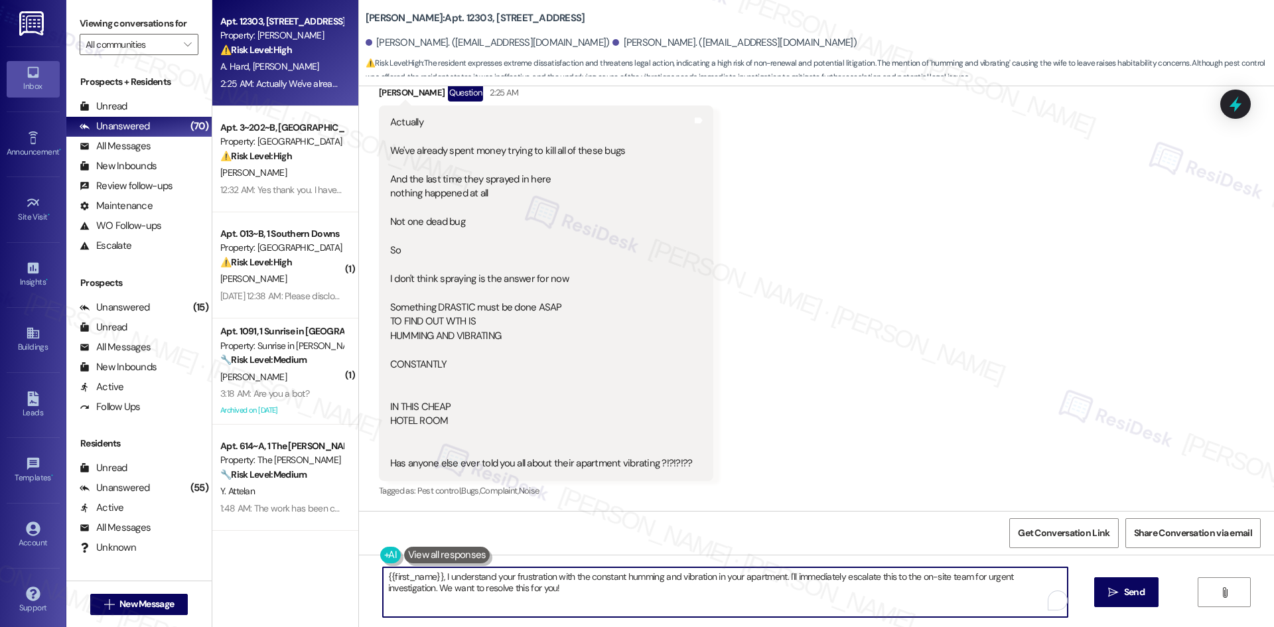
paste textarea "Thanks for letting me know, Daryl. I’ll make sure the site team is aware of the…"
type textarea "Thanks for letting me know, Daryl. I’ll make sure the site team is aware of the…"
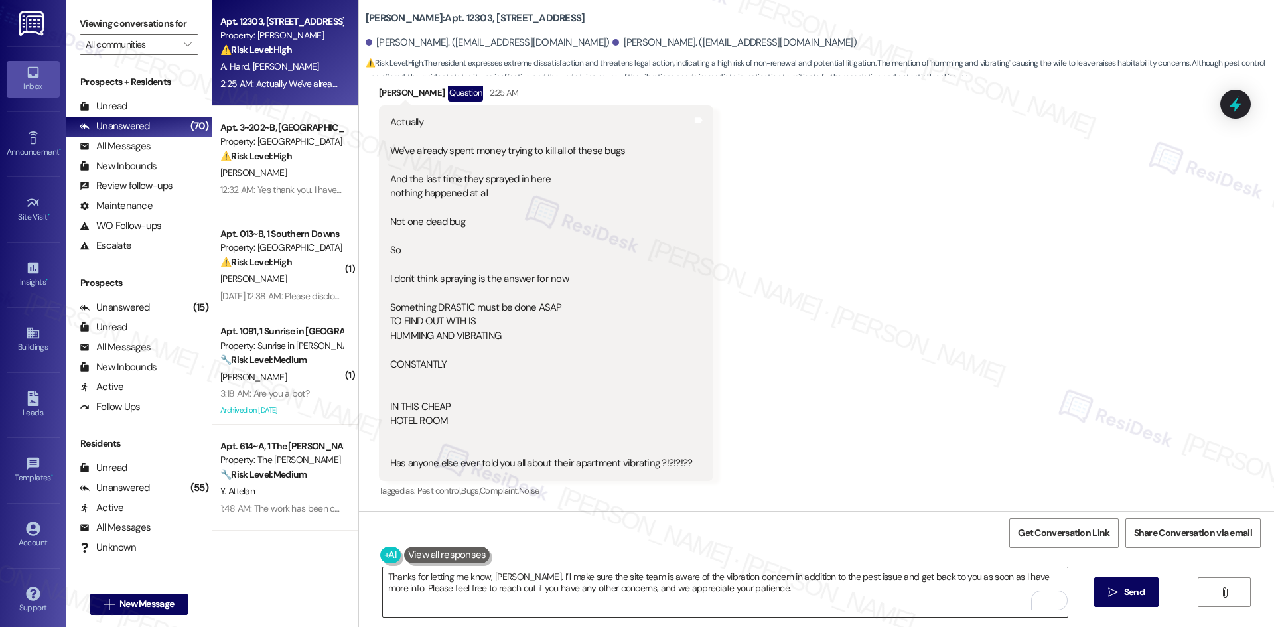
drag, startPoint x: 1110, startPoint y: 584, endPoint x: 963, endPoint y: 586, distance: 147.9
click at [1110, 585] on button " Send" at bounding box center [1126, 592] width 64 height 30
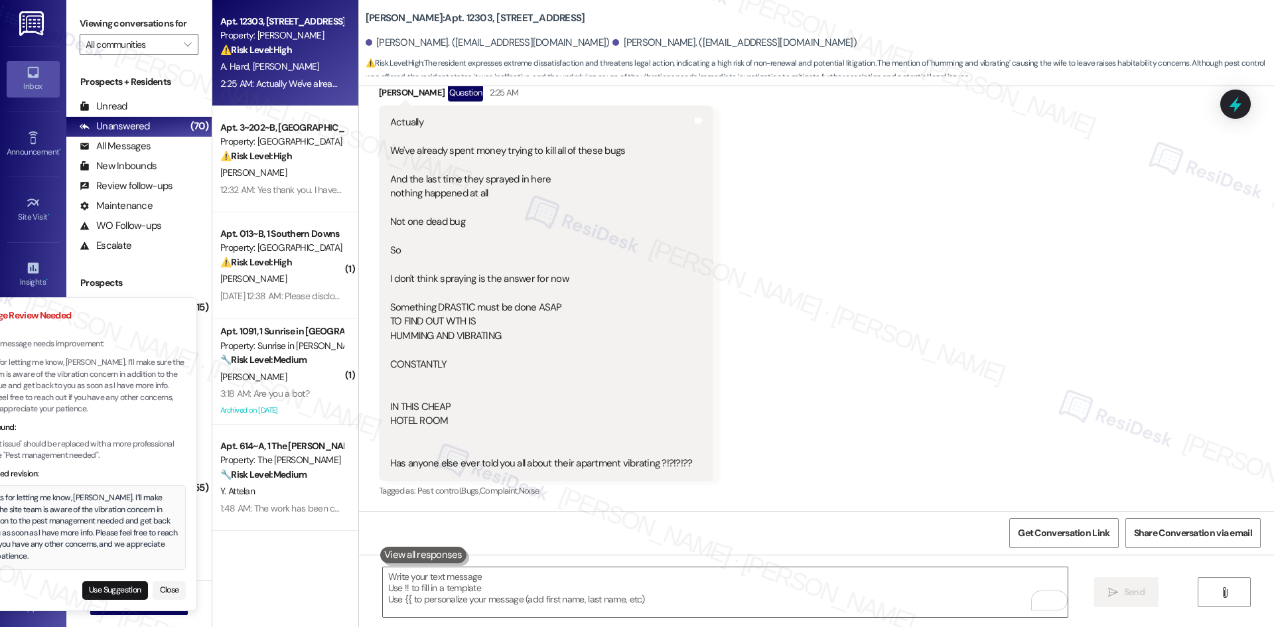
drag, startPoint x: 72, startPoint y: 558, endPoint x: 36, endPoint y: 540, distance: 40.6
click at [36, 540] on div "Thanks for letting me know, Daryl. I’ll make sure the site team is aware of the…" at bounding box center [79, 527] width 198 height 70
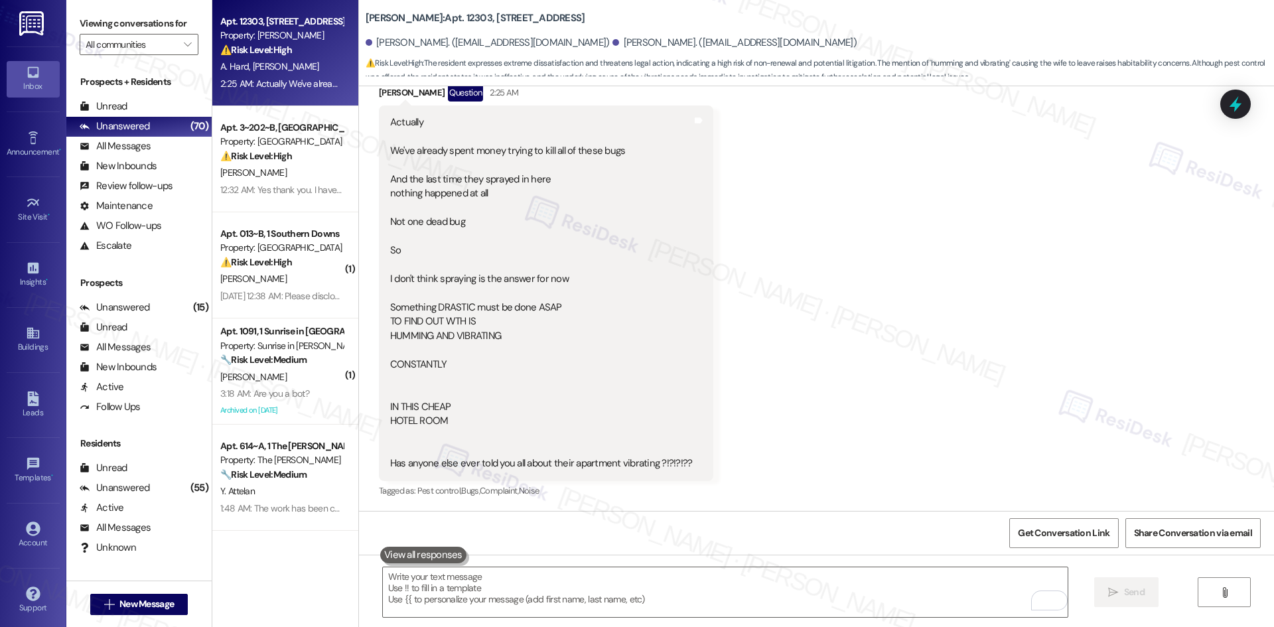
click at [803, 396] on div "Received via SMS Daryl Mcswain 2:16 AM Ok 👌🏼 And yes And no pets Unless you cou…" at bounding box center [816, 40] width 915 height 942
click at [590, 594] on textarea "To enrich screen reader interactions, please activate Accessibility in Grammarl…" at bounding box center [725, 592] width 685 height 50
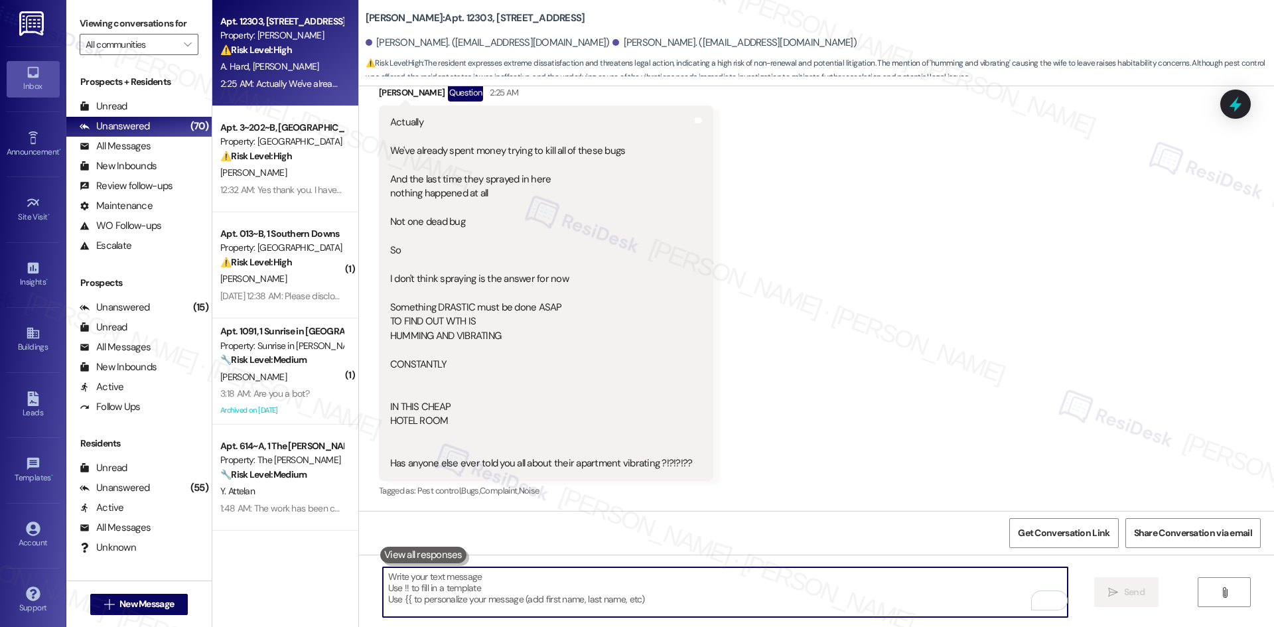
paste textarea "Thanks for sharing this additional detail, Daryl. I’ll let the site team know a…"
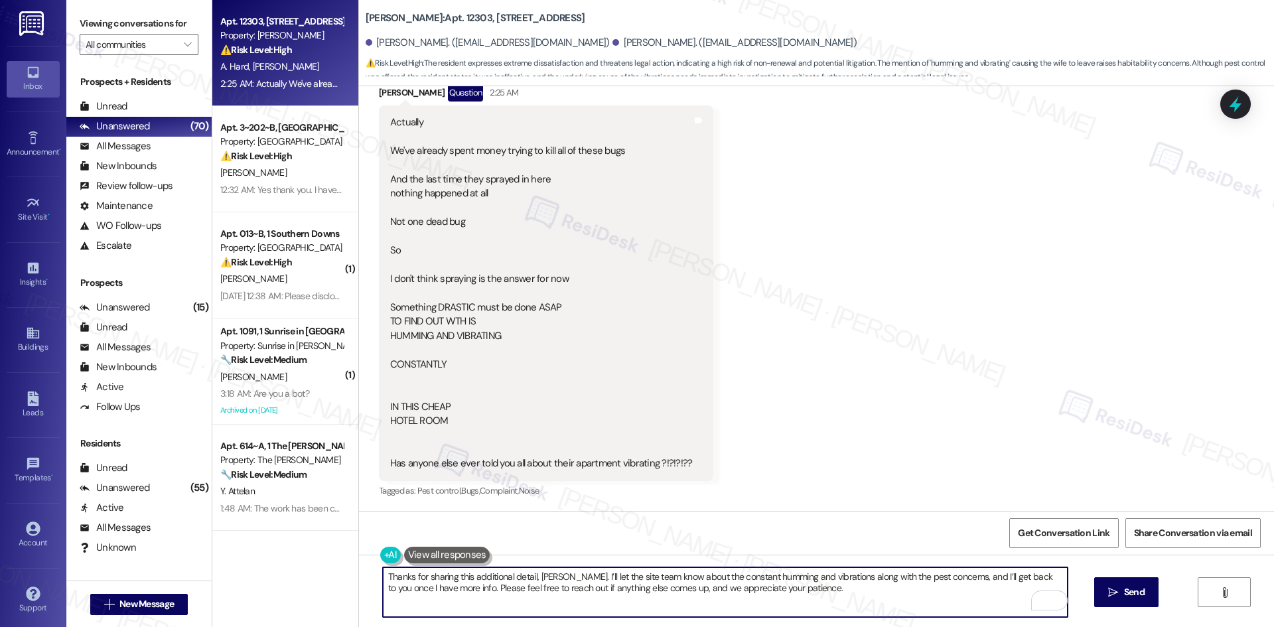
click at [628, 607] on textarea "Thanks for sharing this additional detail, Daryl. I’ll let the site team know a…" at bounding box center [725, 592] width 685 height 50
paste textarea "This is the first time this issue has been reported, and I’ll let the site team…"
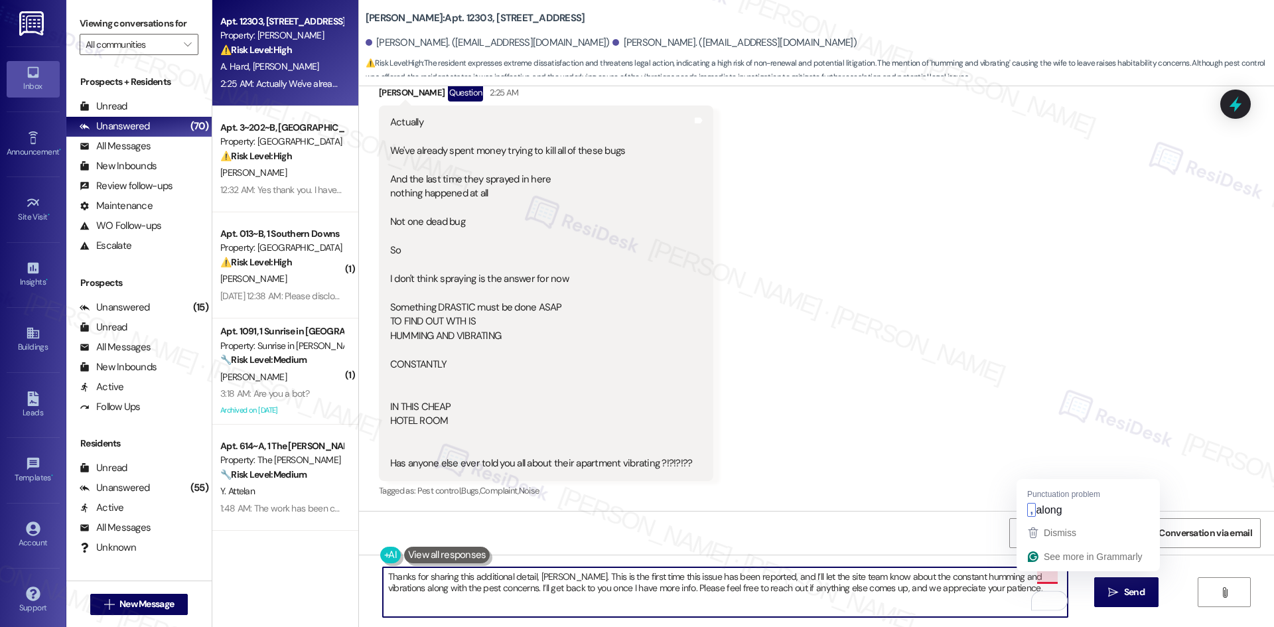
click at [1031, 575] on textarea "Thanks for sharing this additional detail, Daryl. This is the first time this i…" at bounding box center [725, 592] width 685 height 50
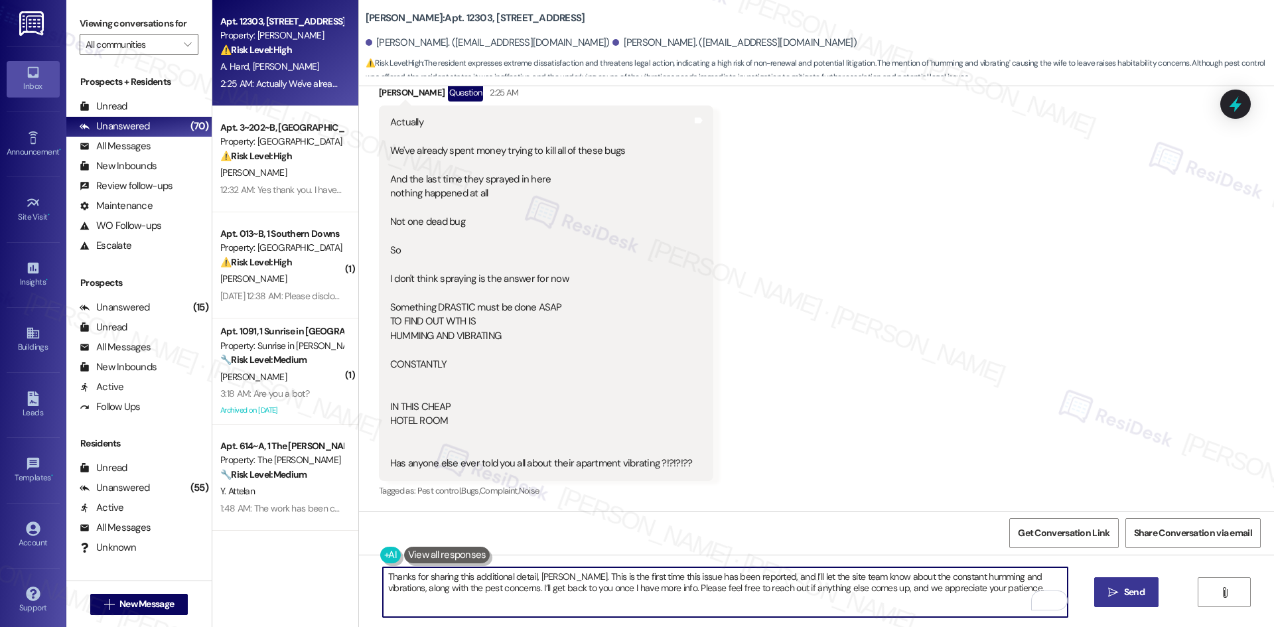
type textarea "Thanks for sharing this additional detail, Daryl. This is the first time this i…"
click at [1124, 600] on button " Send" at bounding box center [1126, 592] width 64 height 30
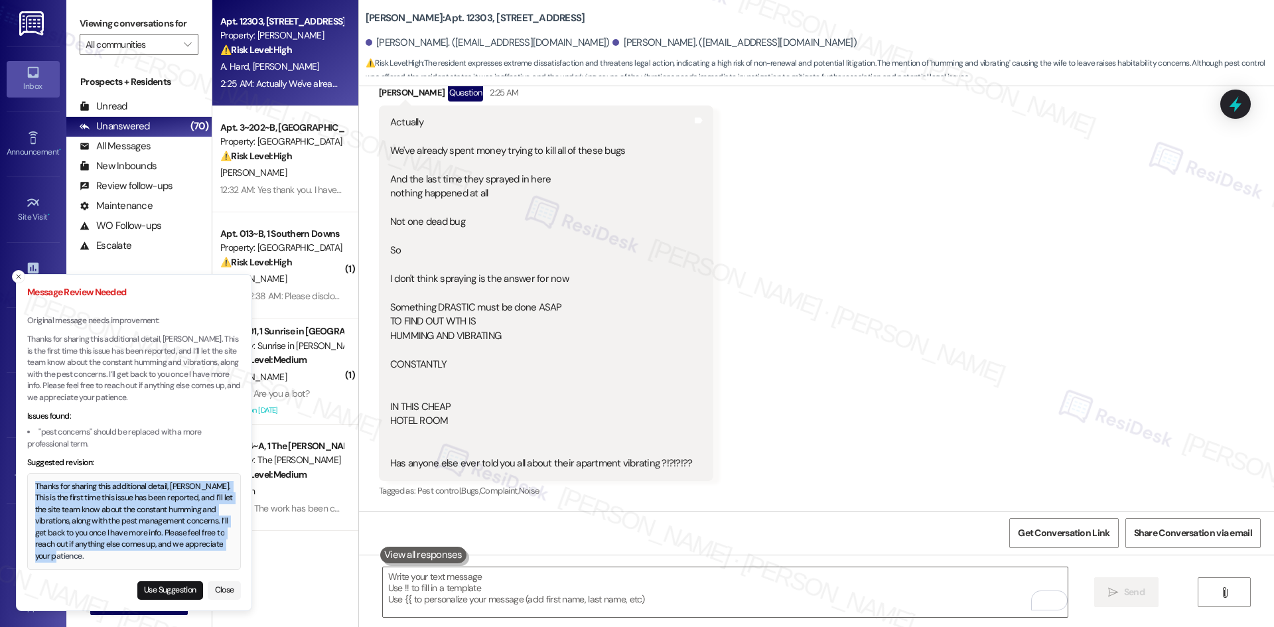
drag, startPoint x: 36, startPoint y: 489, endPoint x: 74, endPoint y: 555, distance: 76.4
click at [74, 555] on div "Thanks for sharing this additional detail, Daryl. This is the first time this i…" at bounding box center [134, 522] width 198 height 82
copy div "Thanks for sharing this additional detail, Daryl. This is the first time this i…"
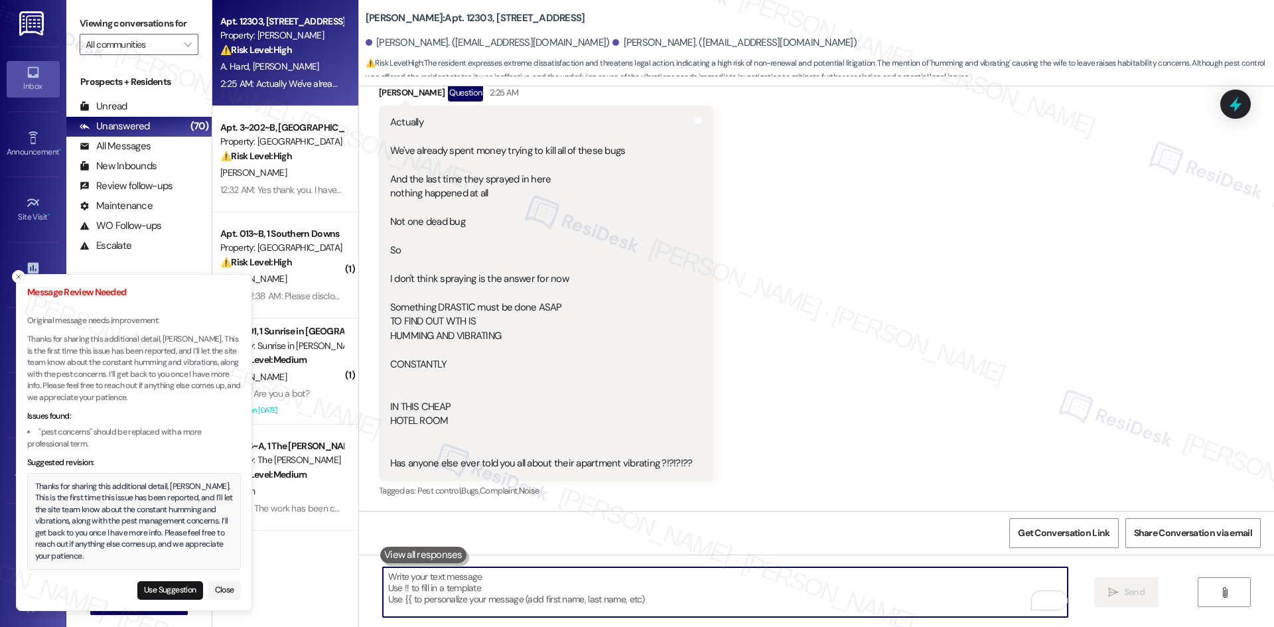
click at [460, 592] on textarea "To enrich screen reader interactions, please activate Accessibility in Grammarl…" at bounding box center [725, 592] width 685 height 50
paste textarea "Thanks for sharing this additional detail, Daryl. This is the first time this i…"
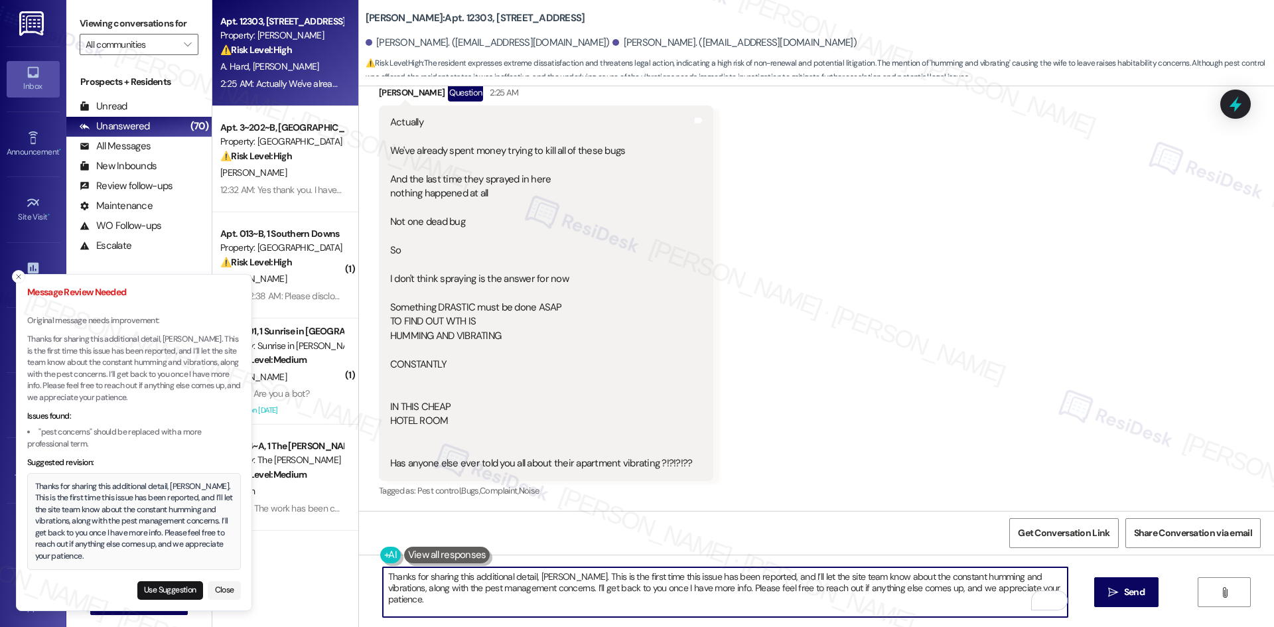
click at [758, 580] on textarea "Thanks for sharing this additional detail, Daryl. This is the first time this i…" at bounding box center [725, 592] width 685 height 50
type textarea "Thanks for sharing this additional detail, [PERSON_NAME]. This is the first tim…"
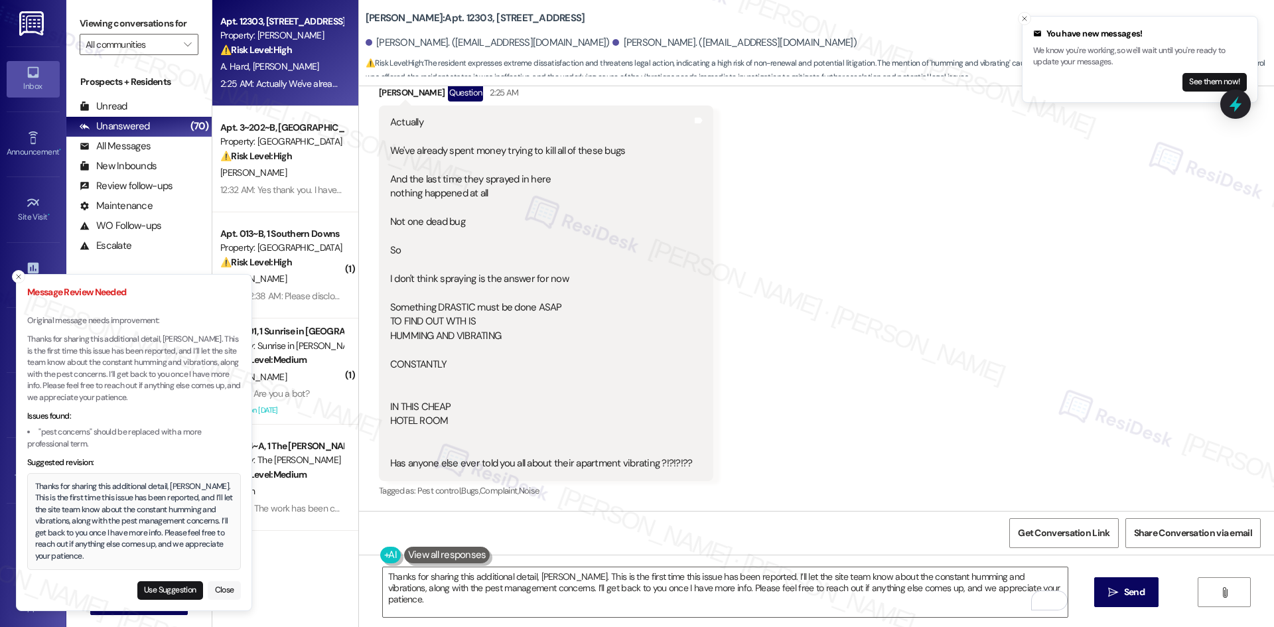
click at [216, 588] on button "Close" at bounding box center [224, 590] width 33 height 19
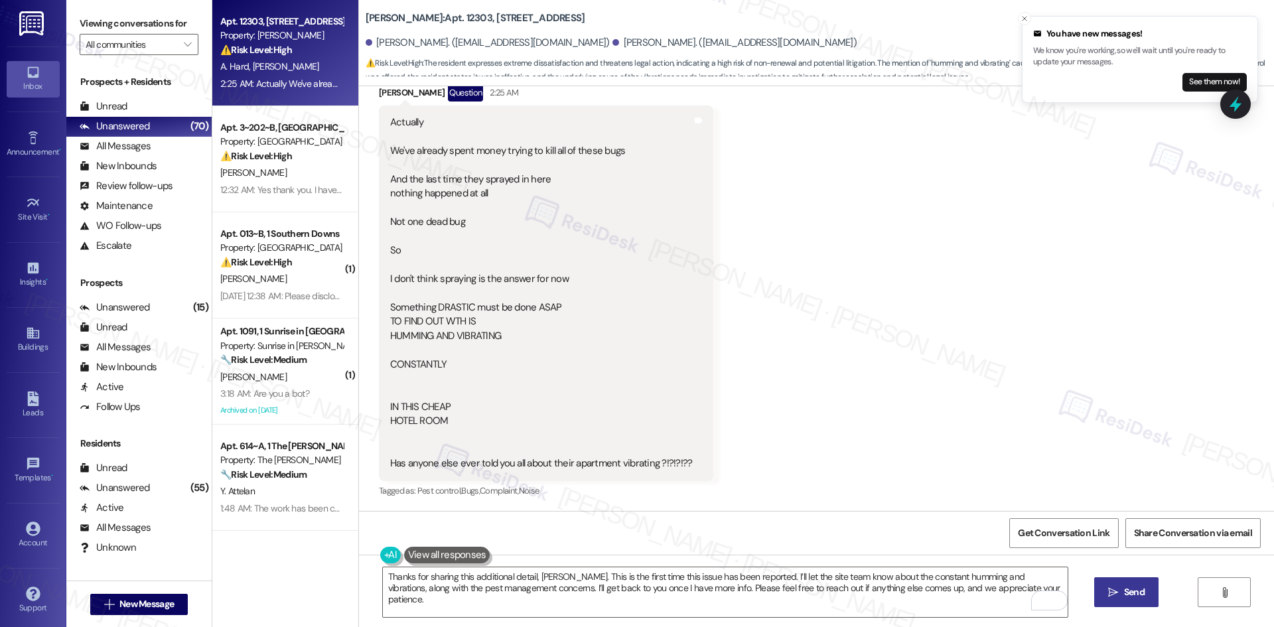
click at [1134, 599] on span "Send" at bounding box center [1134, 592] width 21 height 14
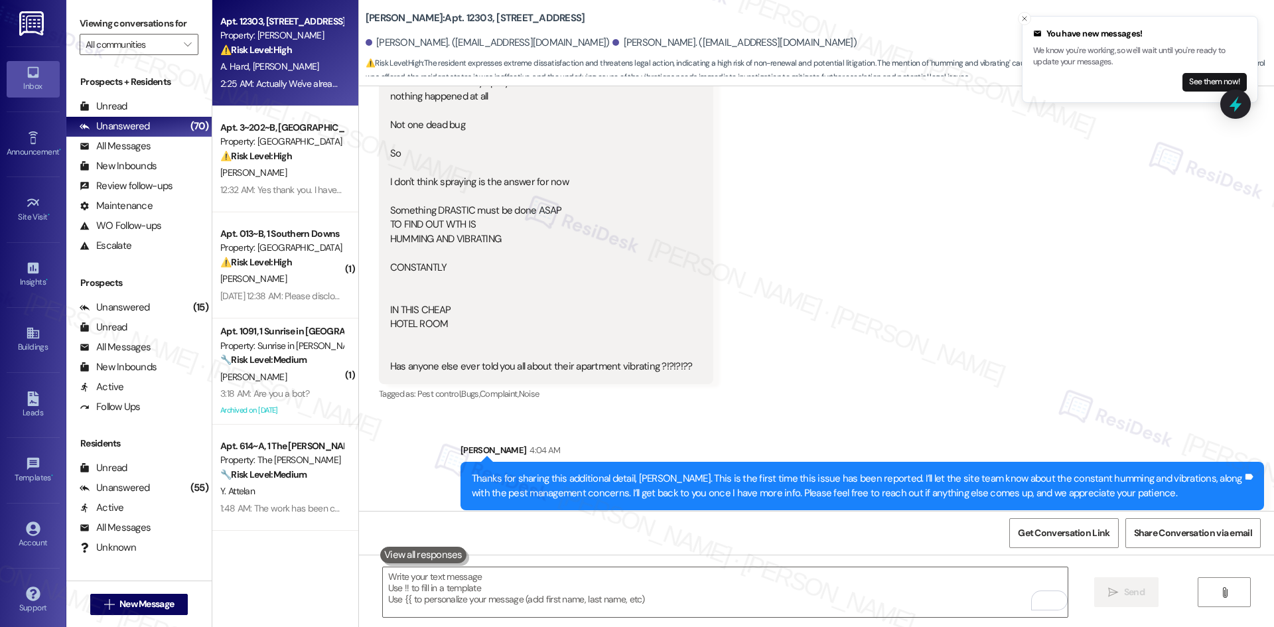
scroll to position [2193, 0]
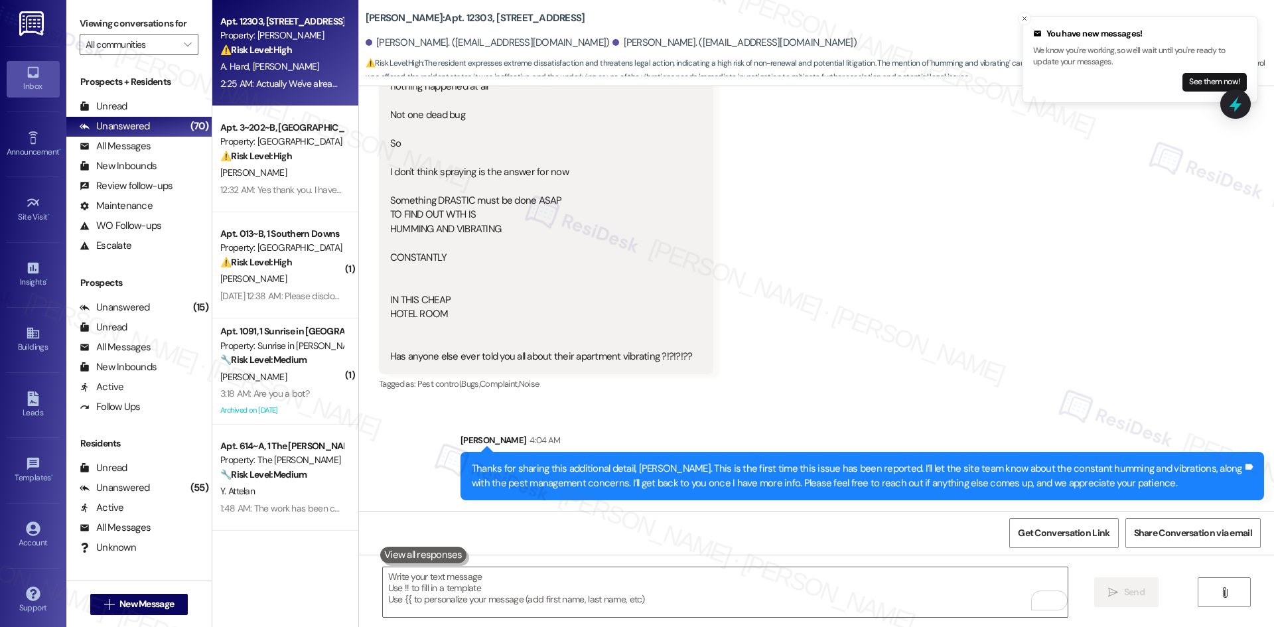
click at [920, 409] on div "Sent via SMS Sarah 4:04 AM Thanks for sharing this additional detail, Daryl. Th…" at bounding box center [816, 456] width 915 height 107
click at [916, 412] on div "Sent via SMS Sarah 4:04 AM Thanks for sharing this additional detail, Daryl. Th…" at bounding box center [816, 456] width 915 height 107
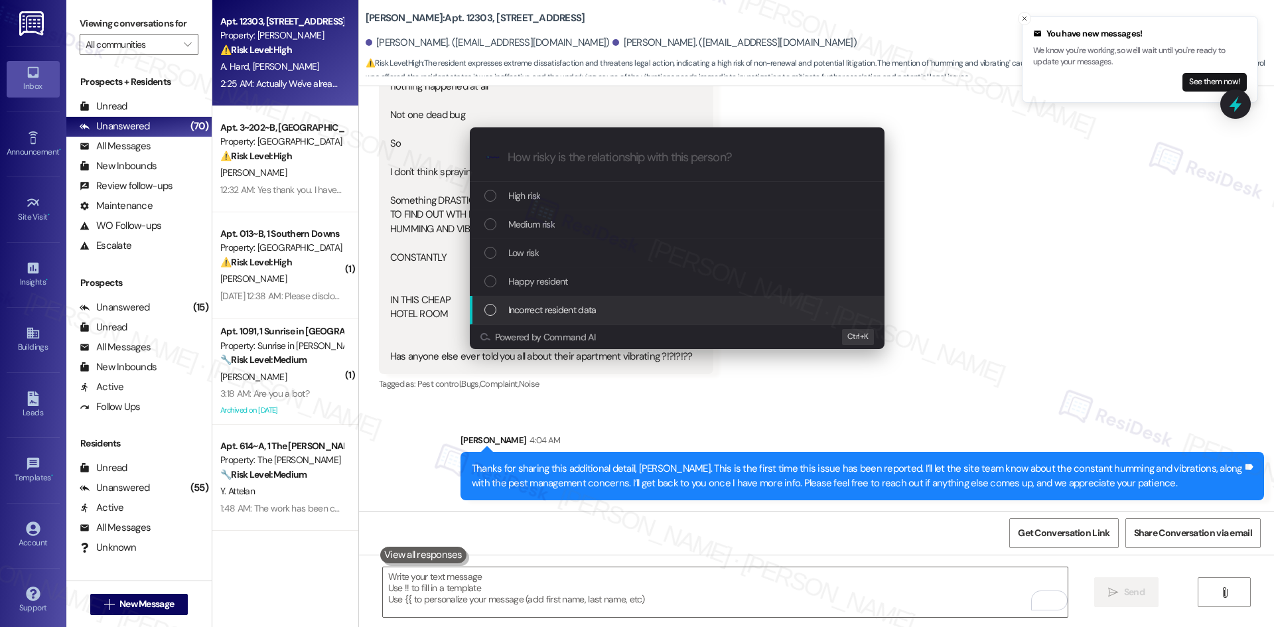
click at [1044, 341] on div "Escalate Conversation How risky is the relationship with this person? Topics (e…" at bounding box center [637, 313] width 1274 height 627
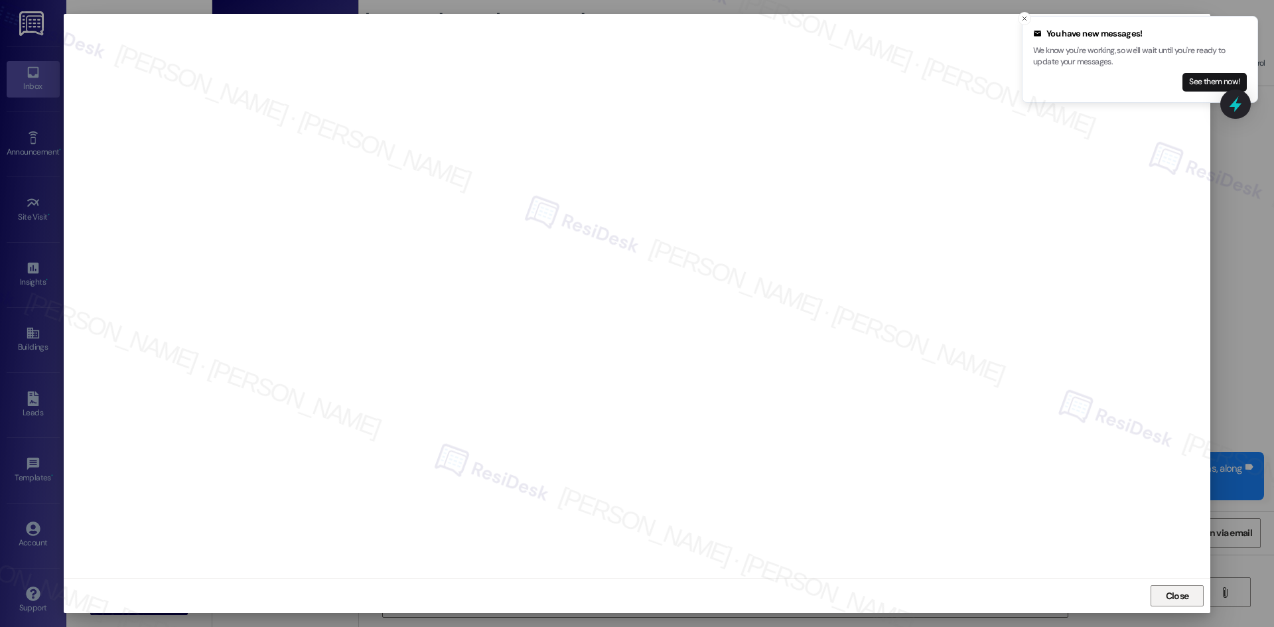
click at [1179, 598] on span "Close" at bounding box center [1177, 596] width 23 height 14
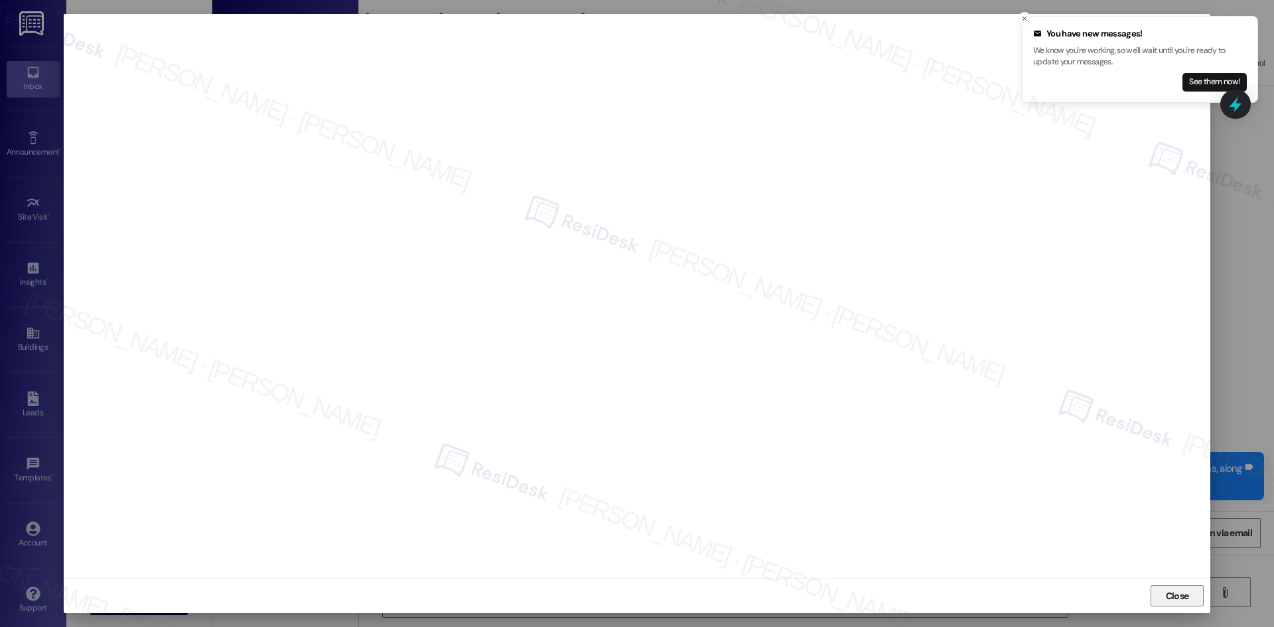
click at [1177, 602] on span "Close" at bounding box center [1177, 596] width 23 height 14
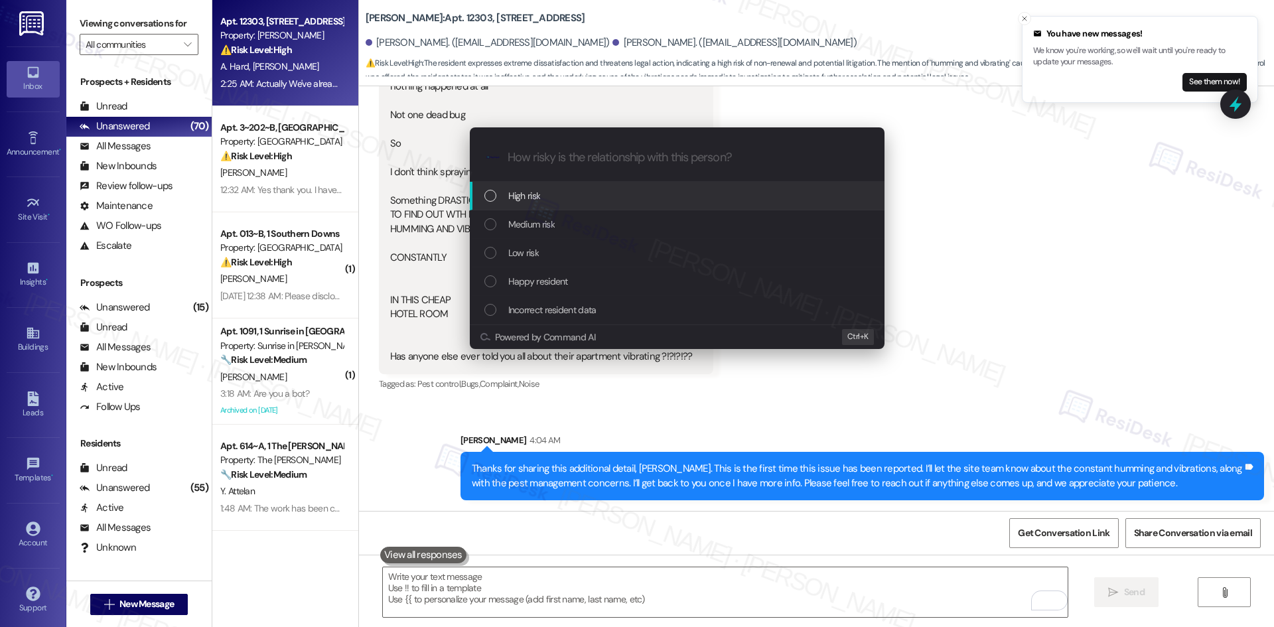
click at [623, 195] on div "High risk" at bounding box center [678, 195] width 388 height 15
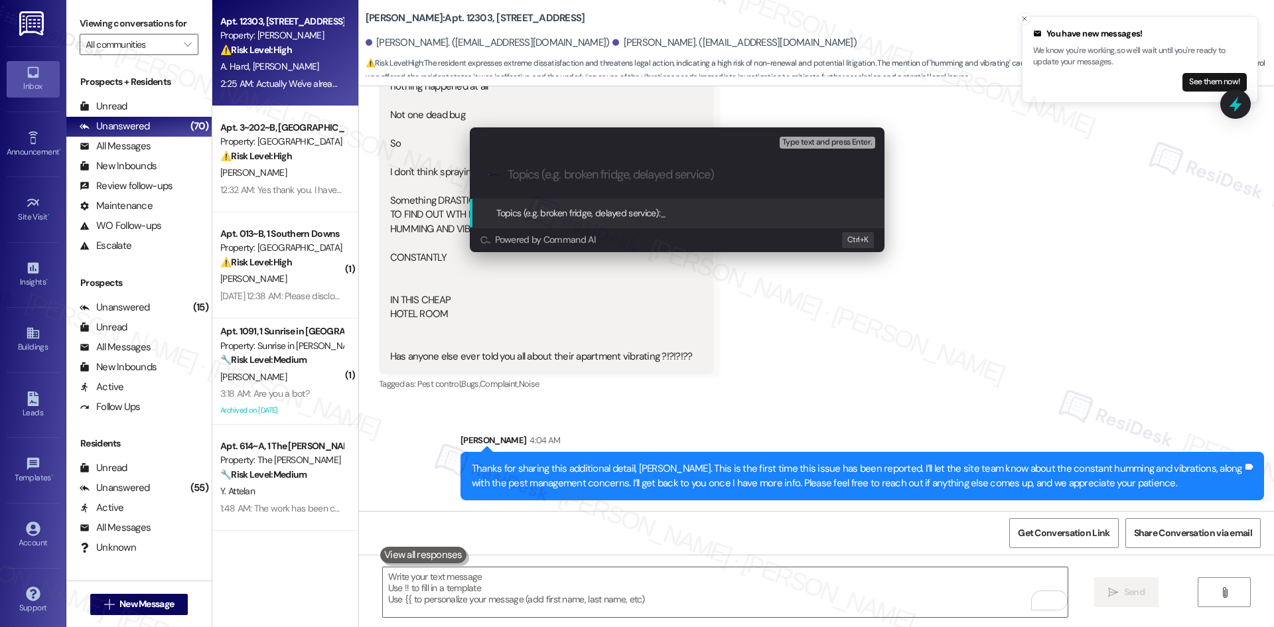
click at [702, 354] on div "Escalate Conversation High risk Topics (e.g. broken fridge, delayed service) An…" at bounding box center [637, 313] width 1274 height 627
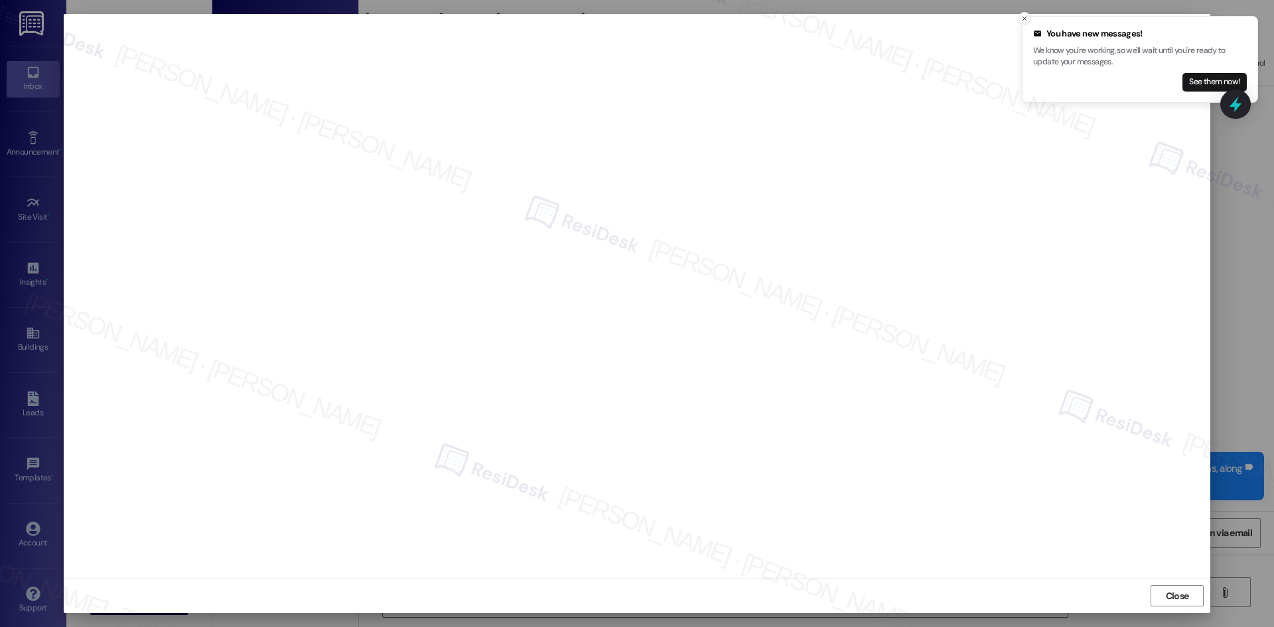
click at [1022, 19] on icon "Close toast" at bounding box center [1024, 19] width 8 height 8
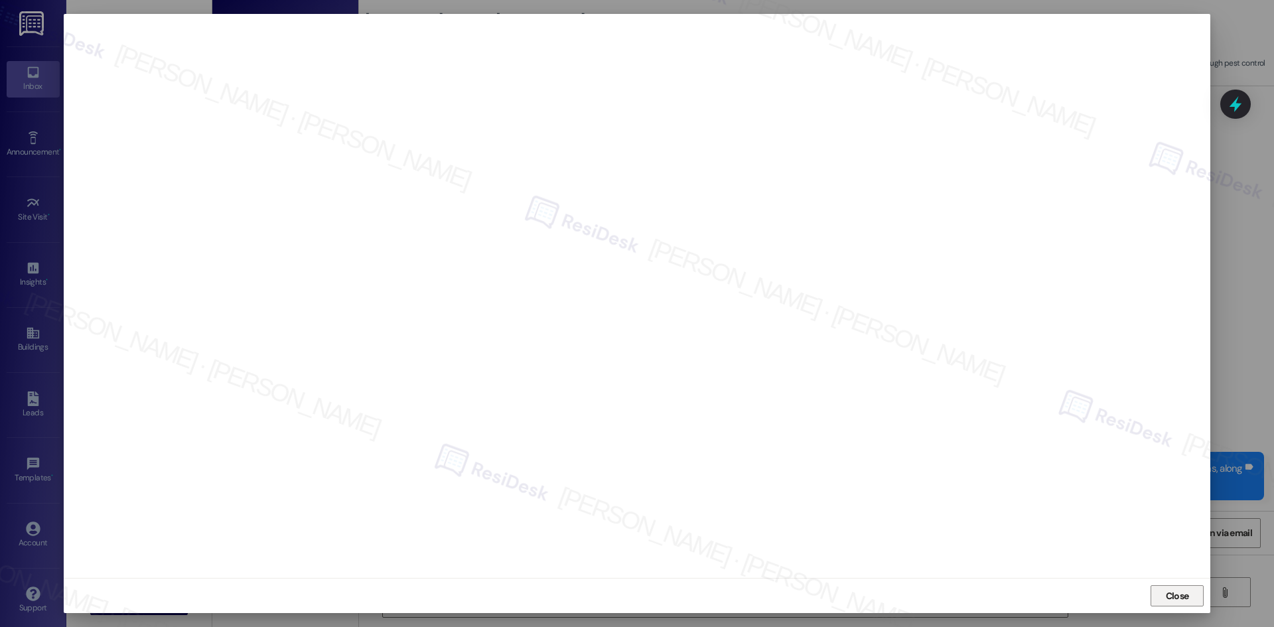
click at [1181, 593] on span "Close" at bounding box center [1177, 596] width 23 height 14
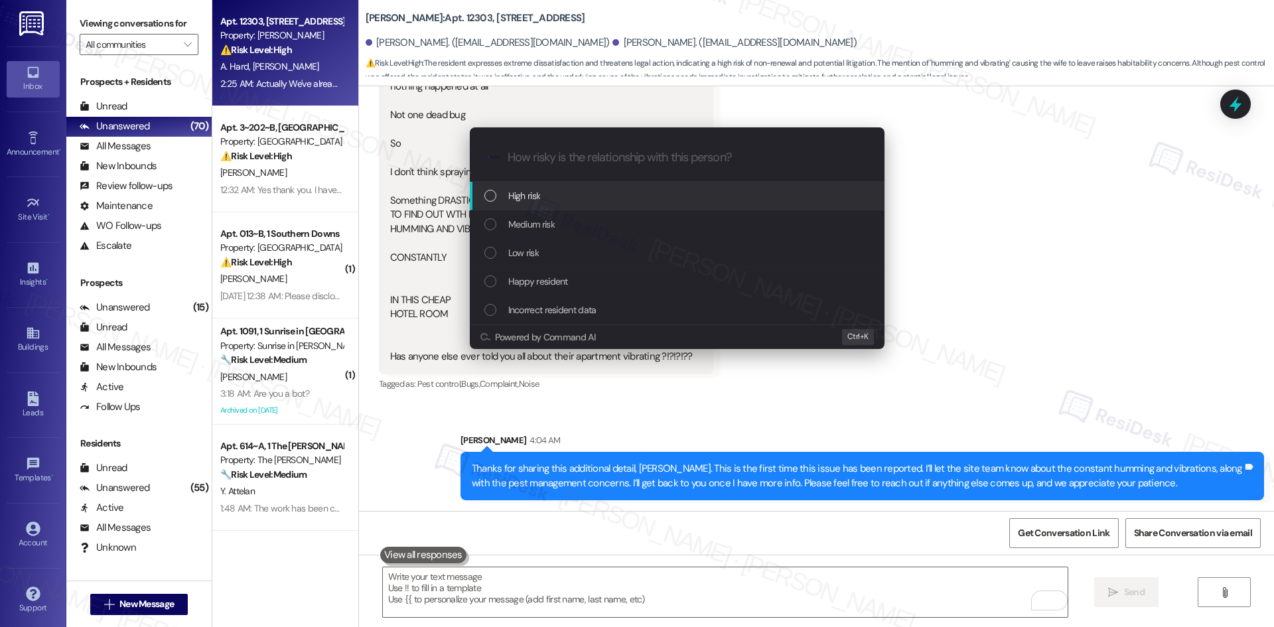
click at [596, 197] on div "High risk" at bounding box center [678, 195] width 388 height 15
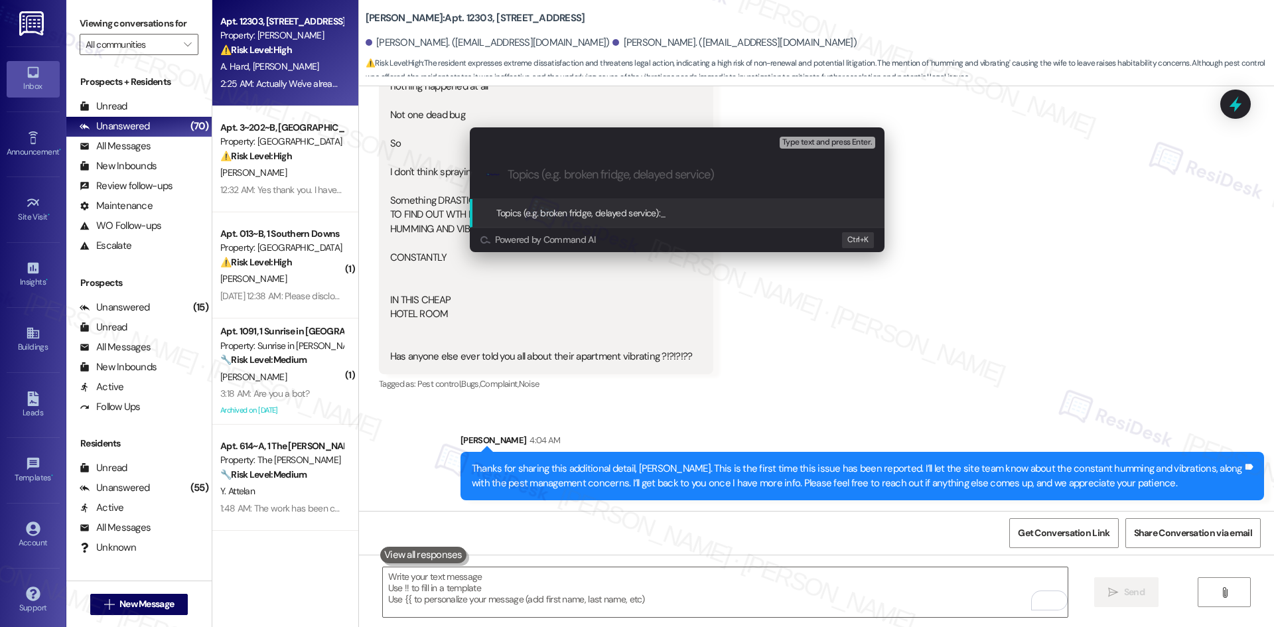
click at [552, 176] on input "Topics (e.g. broken fridge, delayed service)" at bounding box center [687, 175] width 360 height 14
paste input "Pest Infestation (Work Order 4641831) & First Report of Humming/Vibration Conce…"
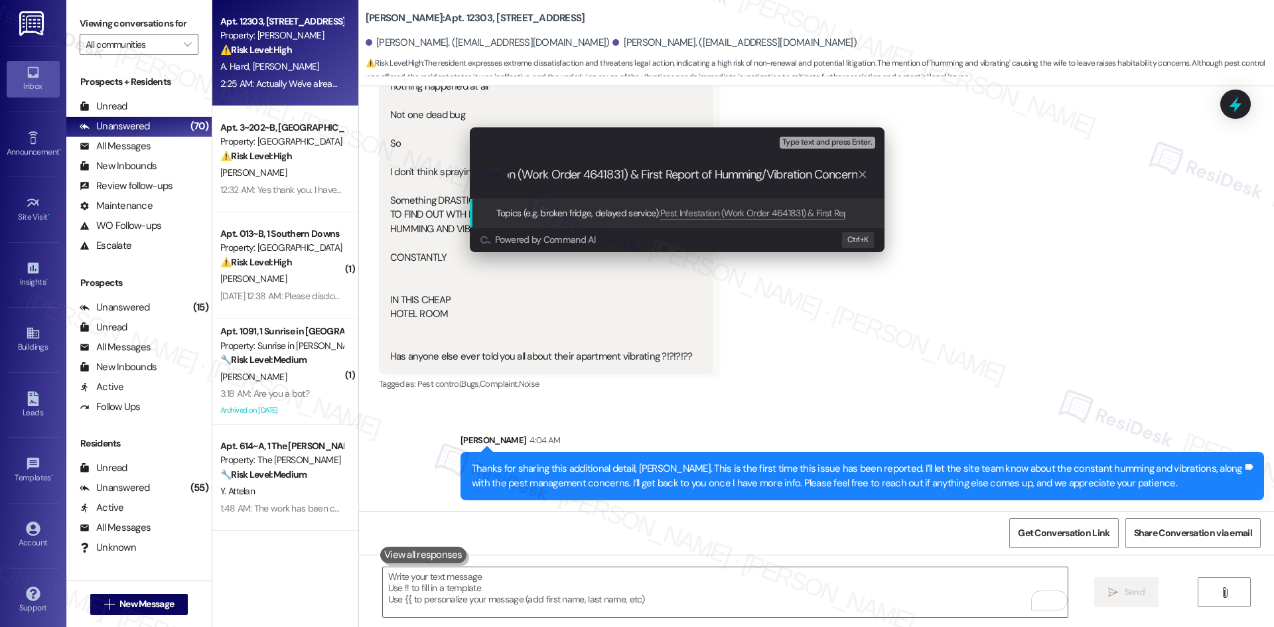
click at [656, 170] on input "Pest Infestation (Work Order 4641831) & First Report of Humming/Vibration Conce…" at bounding box center [682, 175] width 350 height 14
type input "Pest Infestation (Work Order 4641831) & Report of Humming/Vibration Concern"
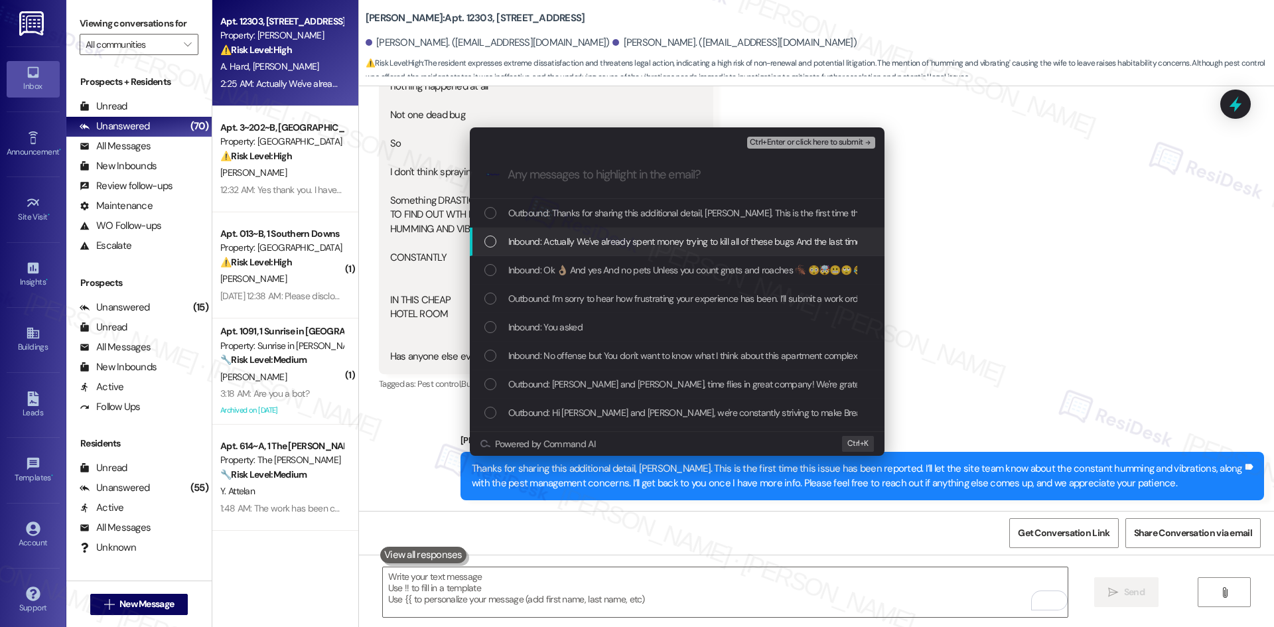
click at [693, 242] on span "Inbound: Actually We've already spent money trying to kill all of these bugs An…" at bounding box center [1296, 241] width 1577 height 15
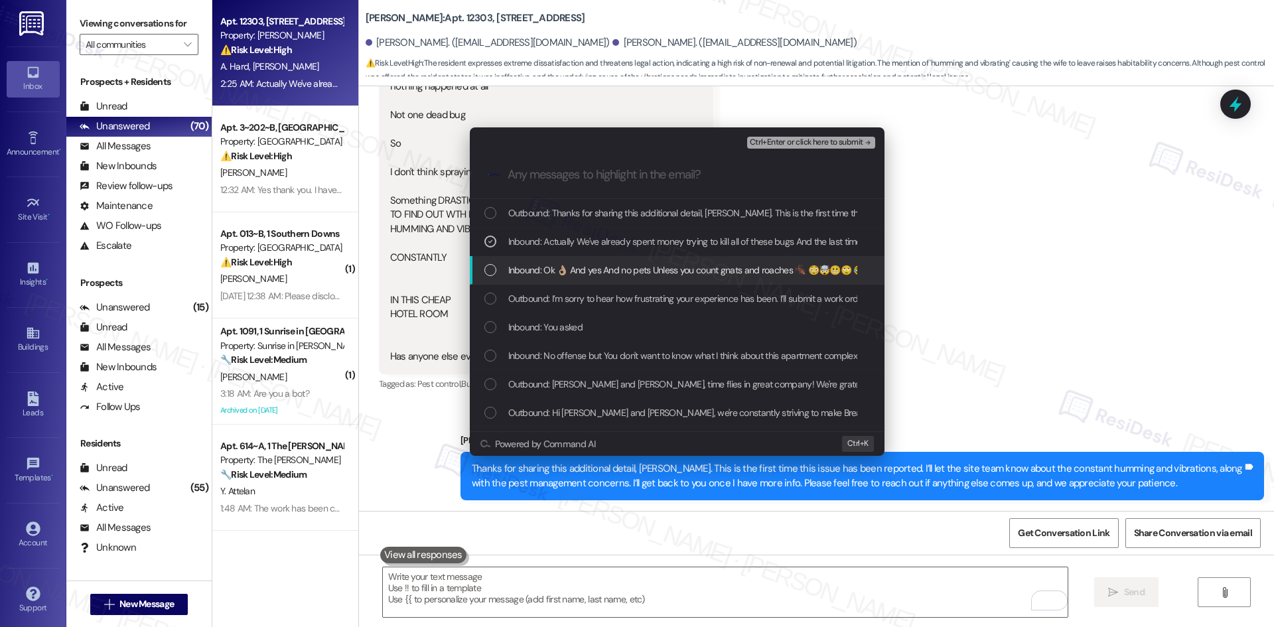
click at [696, 269] on span "Inbound: Ok 👌🏼 And yes And no pets Unless you count gnats and roaches 🪳 😳🤯😬🙄 😂" at bounding box center [686, 270] width 356 height 15
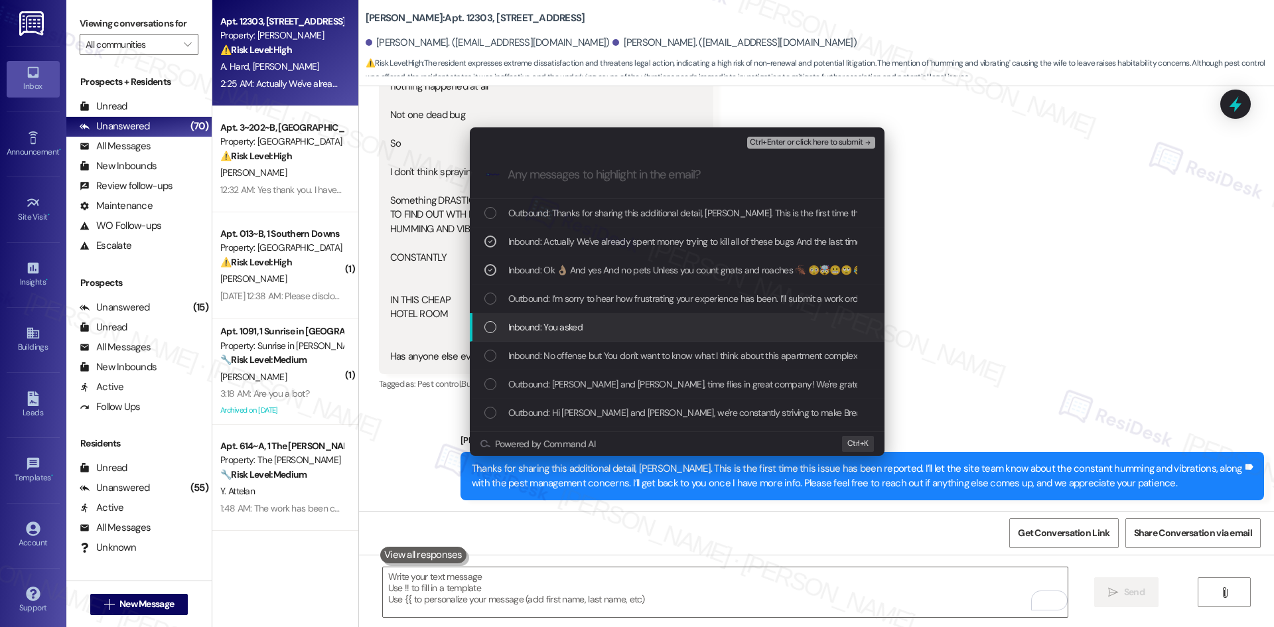
click at [693, 321] on div "Inbound: You asked" at bounding box center [678, 327] width 388 height 15
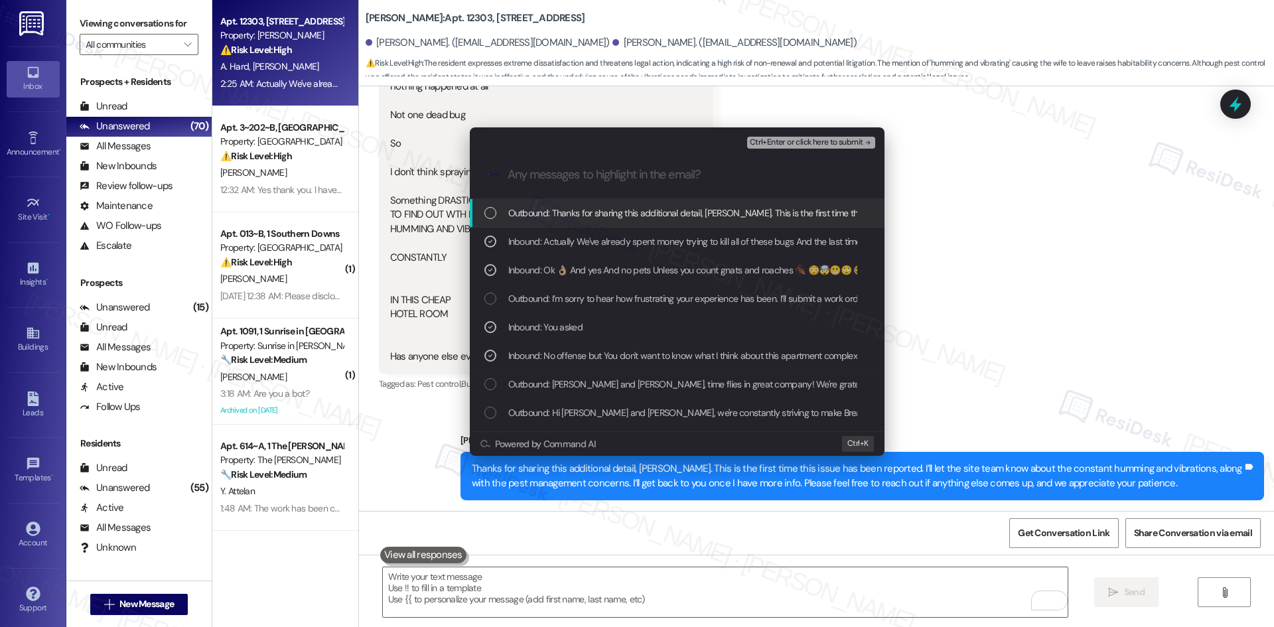
click at [837, 143] on span "Ctrl+Enter or click here to submit" at bounding box center [806, 142] width 113 height 9
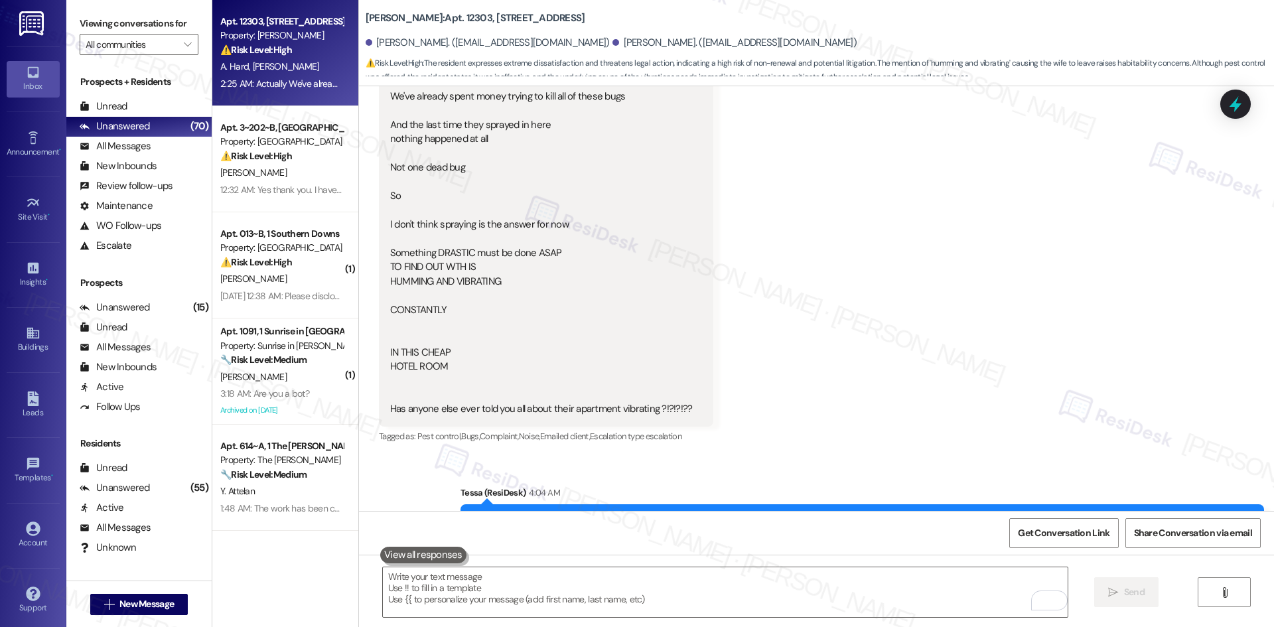
scroll to position [2086, 0]
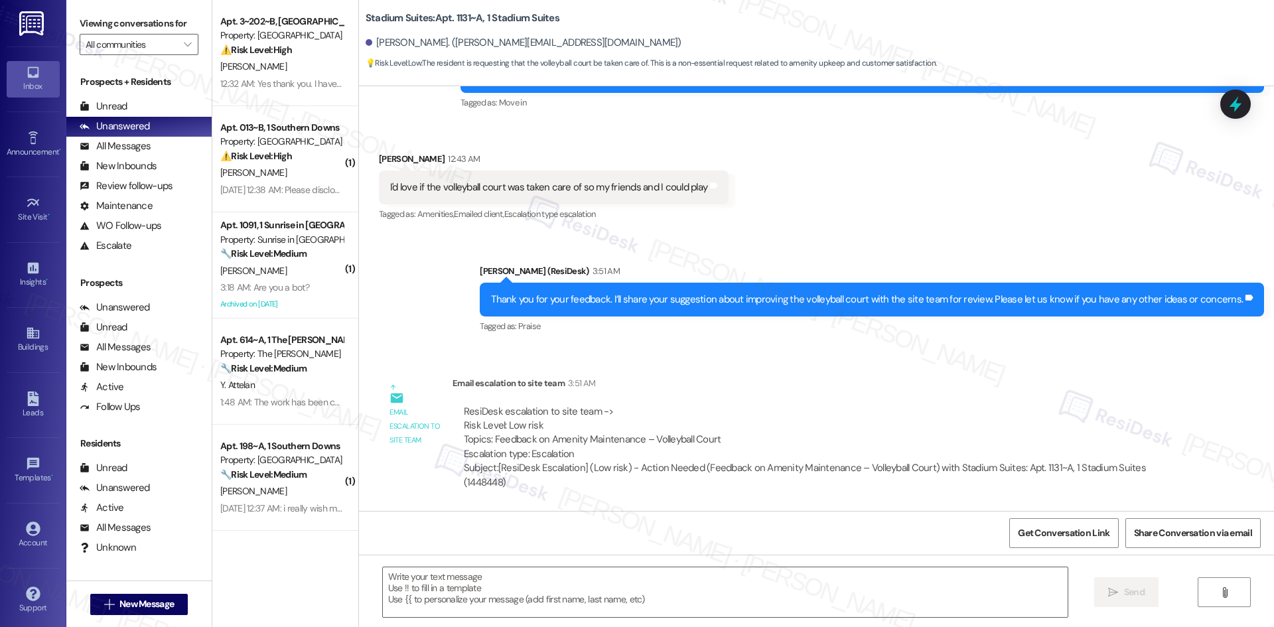
scroll to position [153, 0]
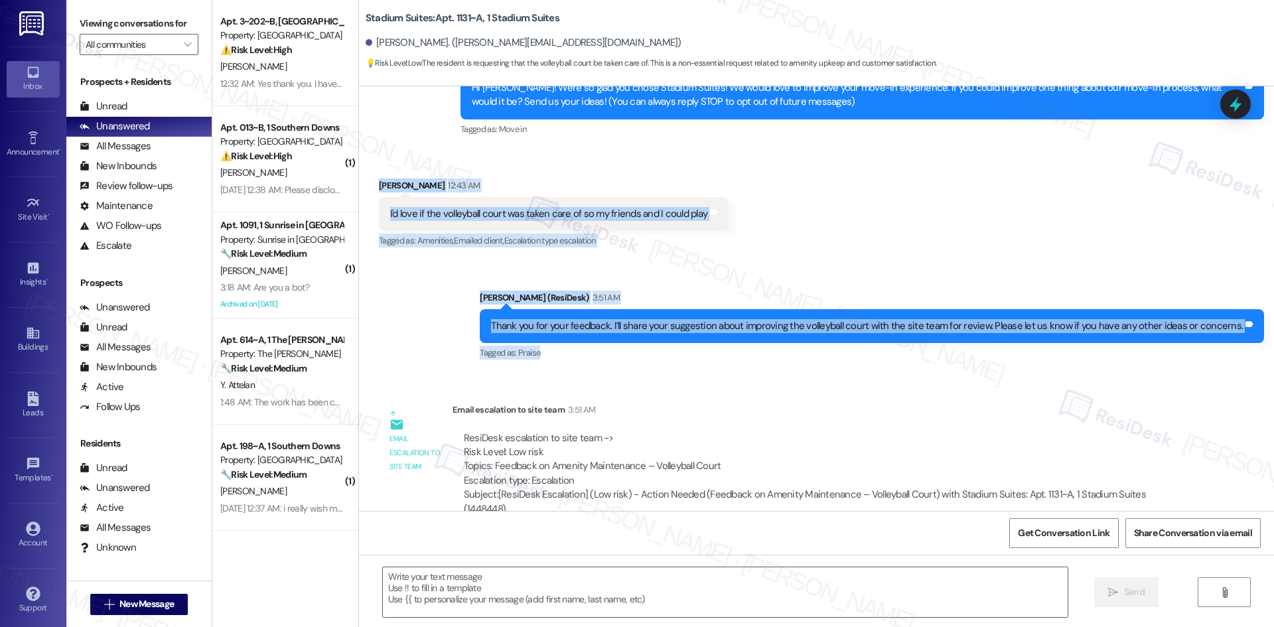
drag, startPoint x: 379, startPoint y: 189, endPoint x: 616, endPoint y: 350, distance: 286.5
click at [616, 350] on div "Lease started [DATE] 8:00 AM Survey, sent via SMS Residesk Automated Survey 12:…" at bounding box center [816, 298] width 915 height 425
copy div "[PERSON_NAME] 12:43 AM I'd love if the volleyball court was taken care of so my…"
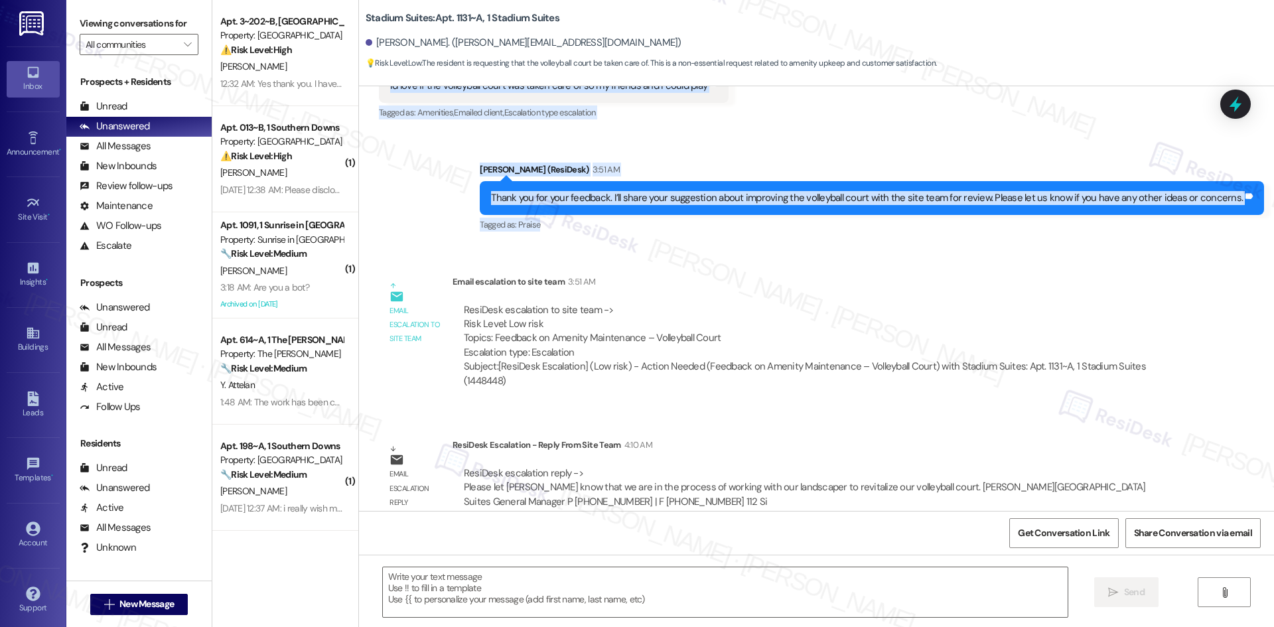
scroll to position [285, 0]
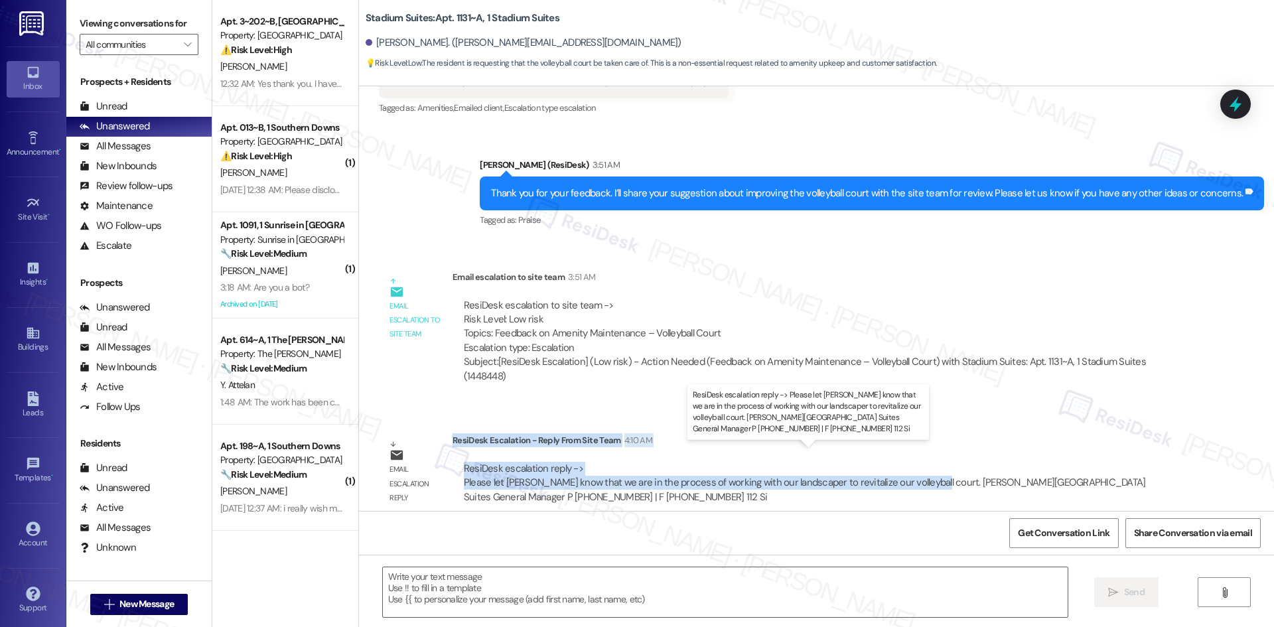
drag, startPoint x: 442, startPoint y: 427, endPoint x: 911, endPoint y: 473, distance: 471.2
click at [911, 473] on div "ResiDesk Escalation - Reply From Site Team 4:10 AM ResiDesk escalation reply ->…" at bounding box center [817, 473] width 730 height 81
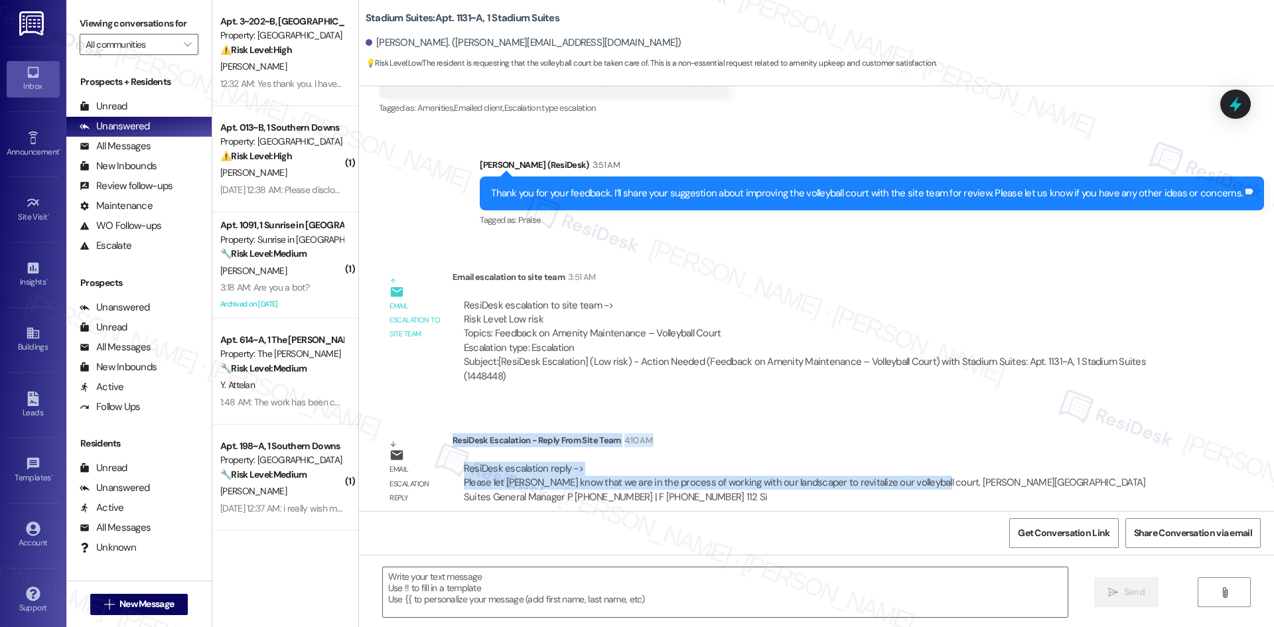
copy div "ResiDesk Escalation - Reply From Site Team 4:10 AM ResiDesk escalation reply ->…"
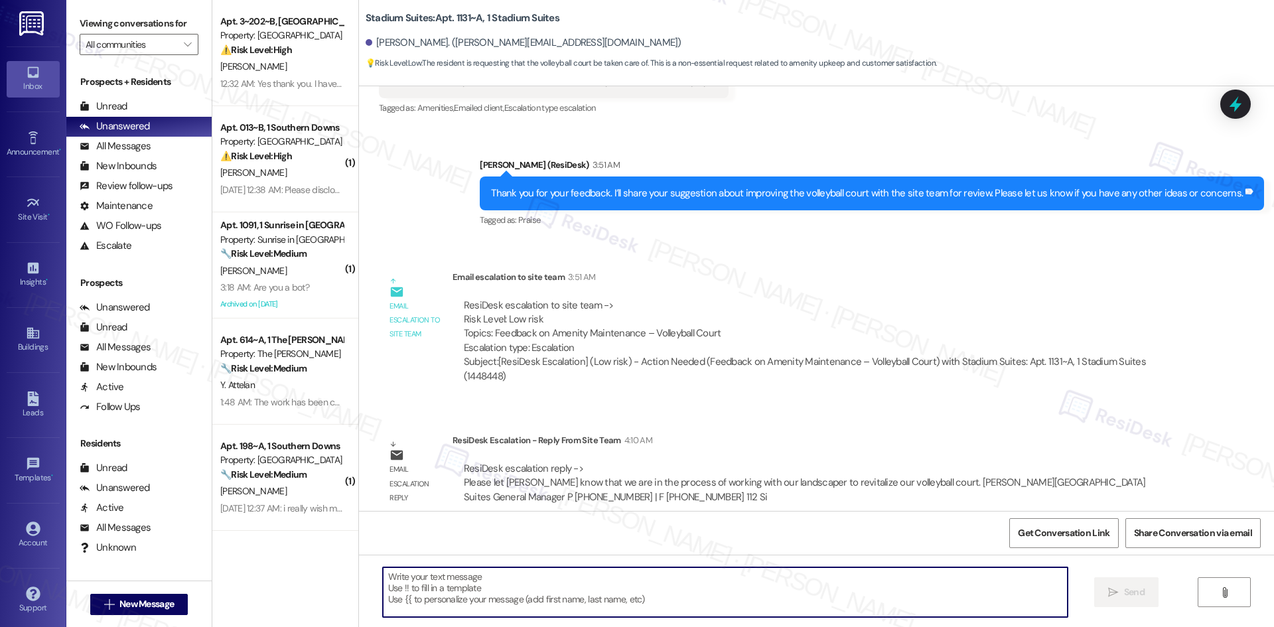
click at [609, 588] on textarea at bounding box center [725, 592] width 685 height 50
paste textarea "Hi [PERSON_NAME], the team shared that they’re in the process of working with t…"
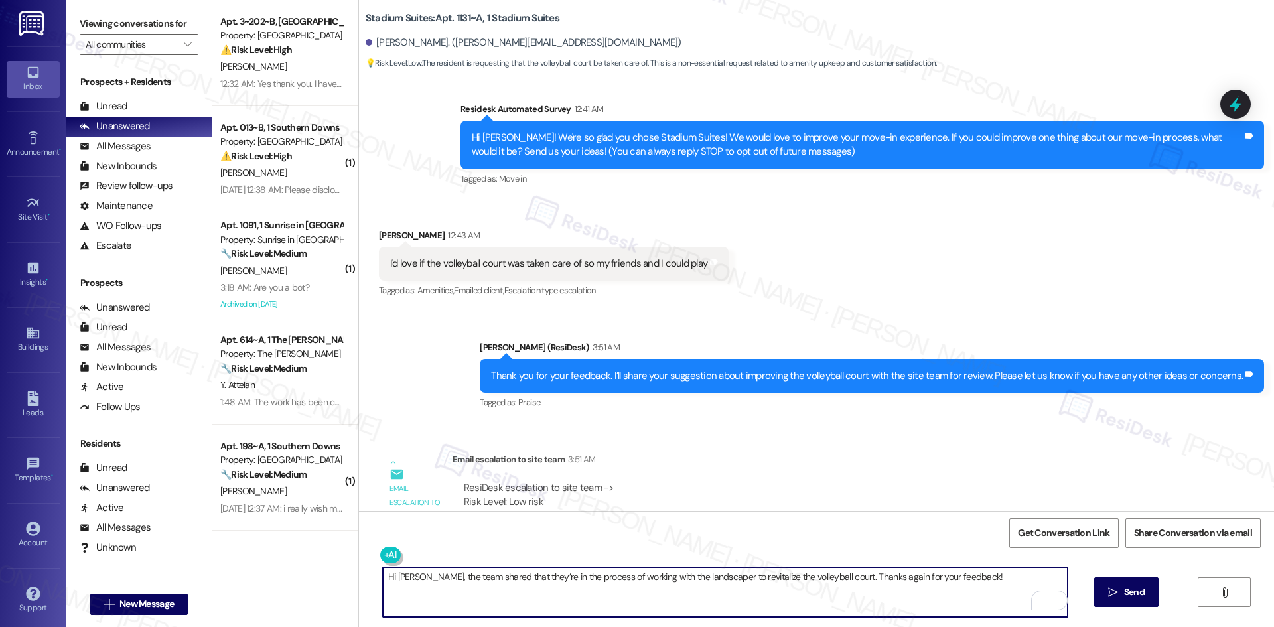
scroll to position [86, 0]
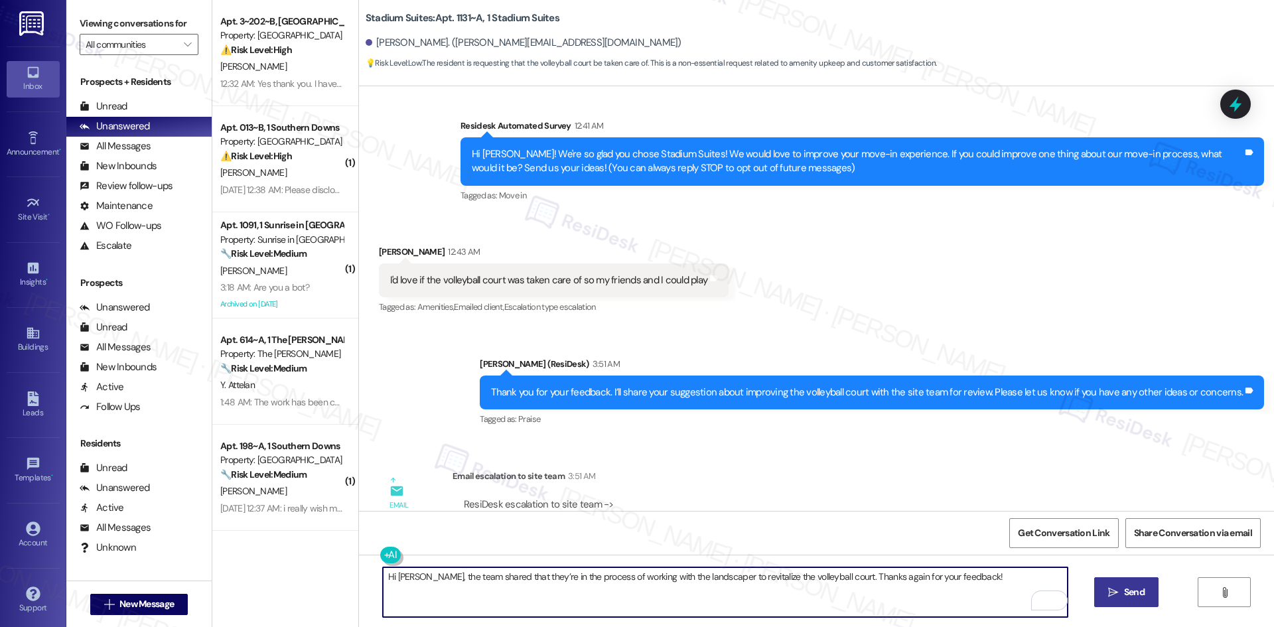
type textarea "Hi [PERSON_NAME], the team shared that they’re in the process of working with t…"
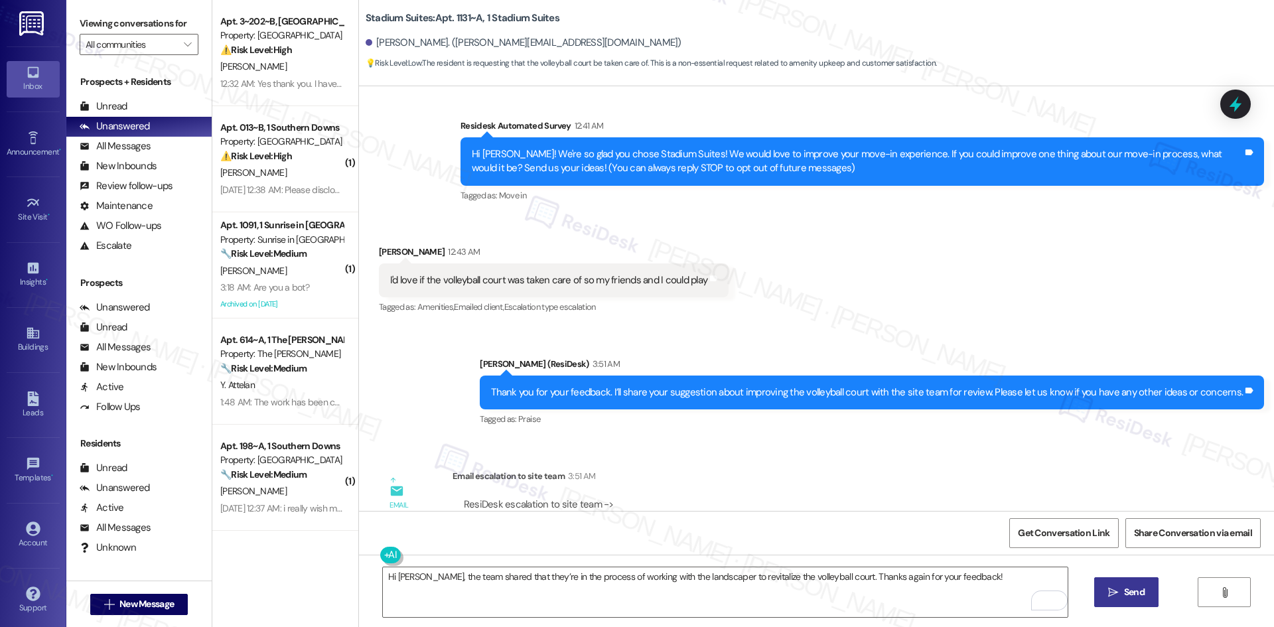
click at [1124, 591] on span "Send" at bounding box center [1134, 592] width 21 height 14
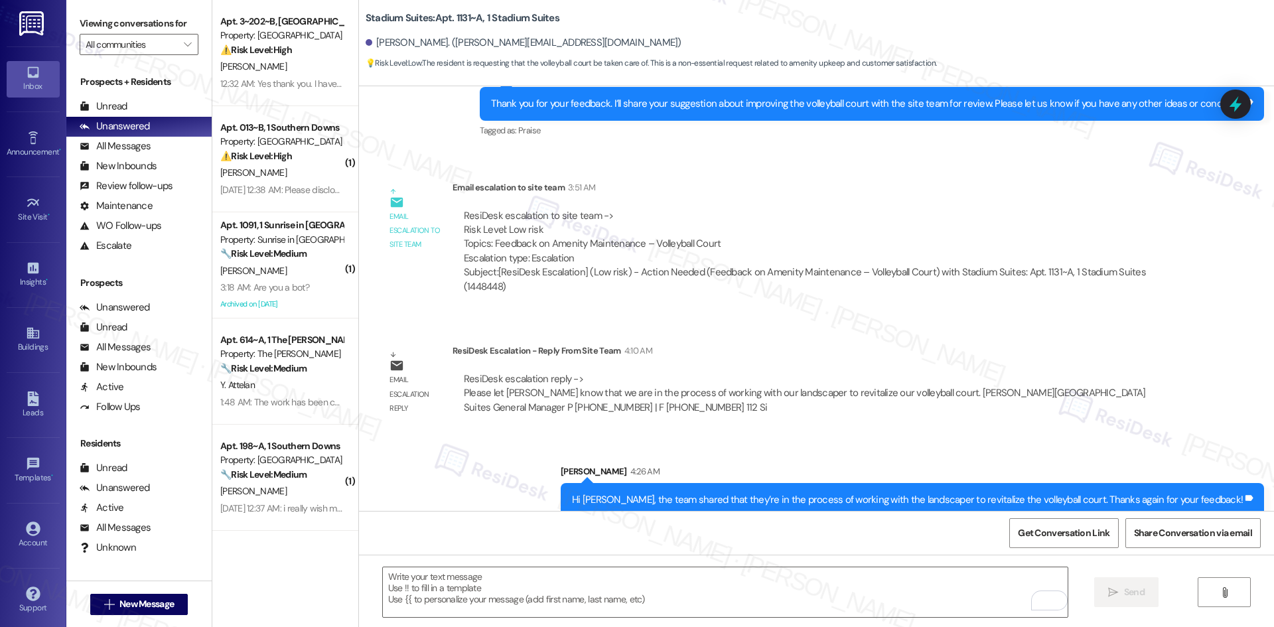
scroll to position [377, 0]
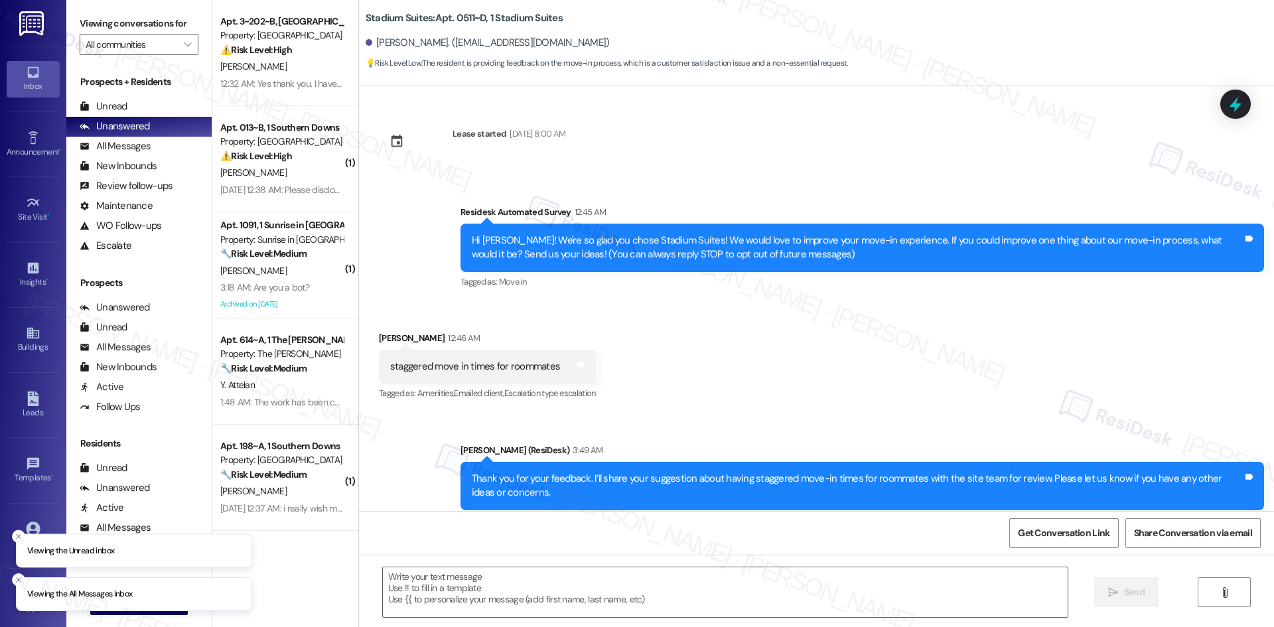
type textarea "Fetching suggested responses. Please feel free to read through the conversation…"
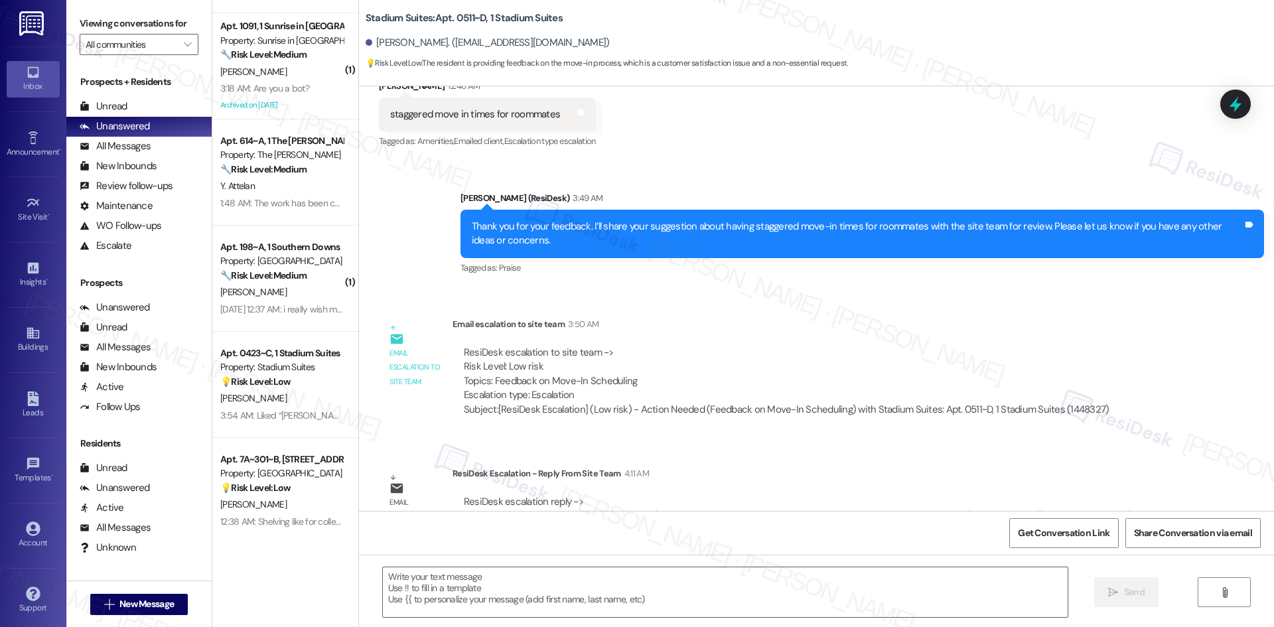
scroll to position [100, 0]
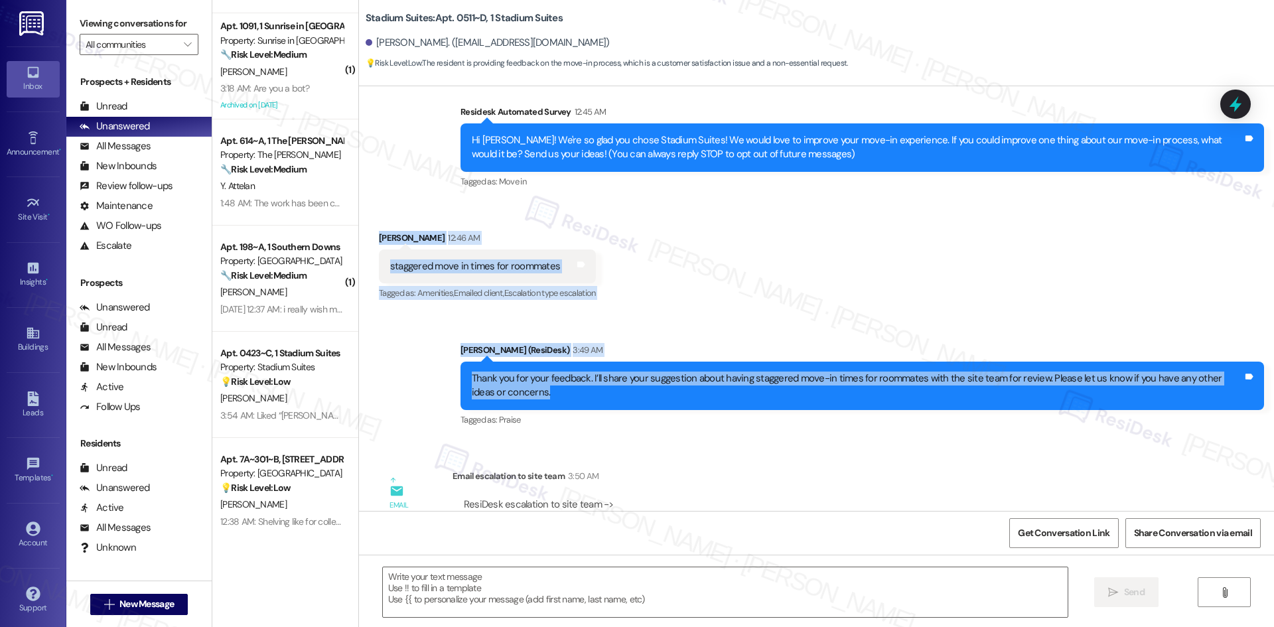
drag, startPoint x: 473, startPoint y: 286, endPoint x: 596, endPoint y: 397, distance: 166.3
click at [596, 397] on div "Lease started [DATE] 8:00 AM Survey, sent via SMS Residesk Automated Survey 12:…" at bounding box center [816, 298] width 915 height 425
copy div "[PERSON_NAME] 12:46 AM staggered move in times for roommates Tags and notes Tag…"
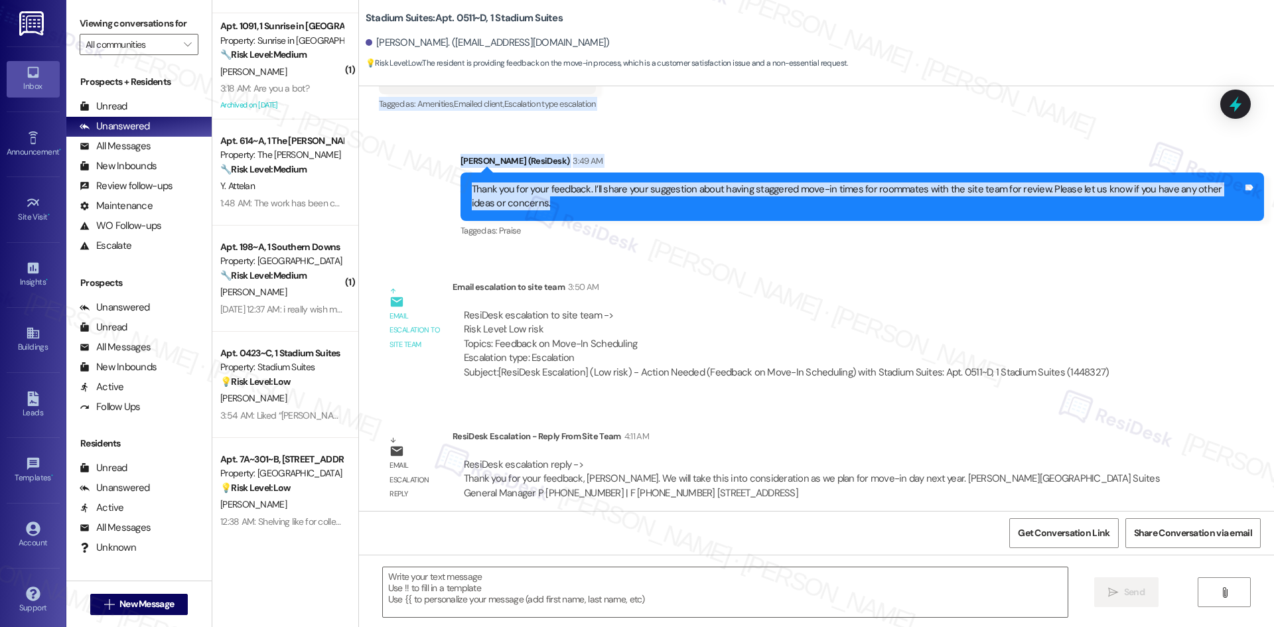
scroll to position [299, 0]
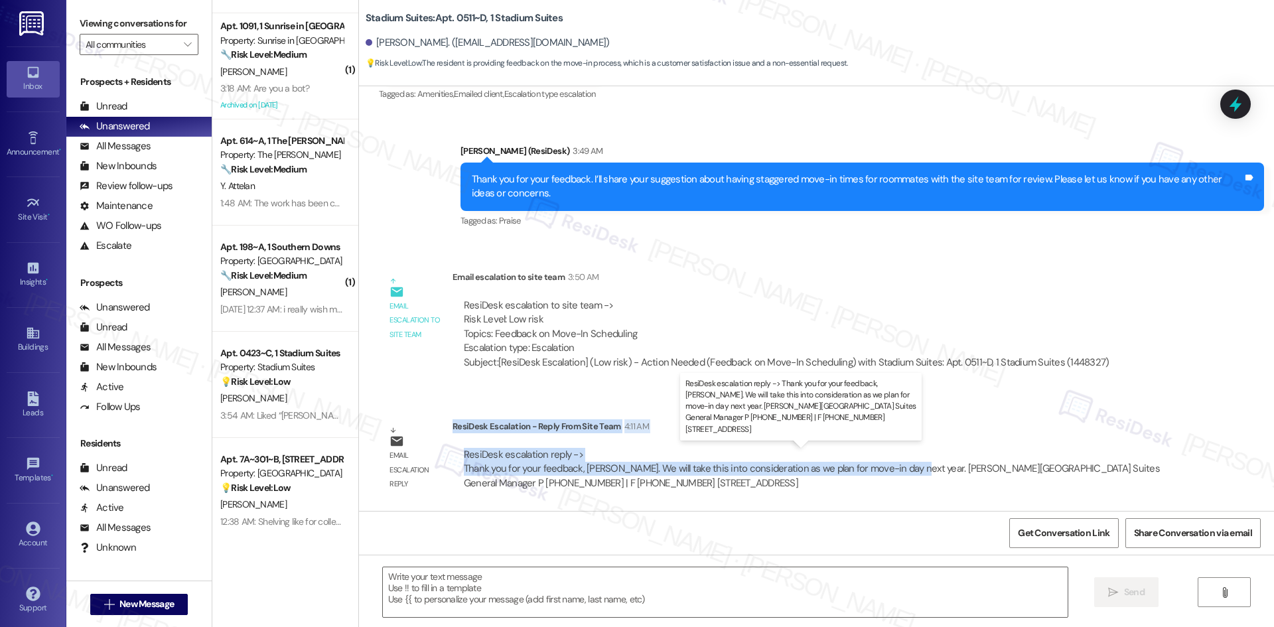
drag, startPoint x: 442, startPoint y: 425, endPoint x: 896, endPoint y: 470, distance: 455.9
click at [896, 470] on div "ResiDesk Escalation - Reply From Site Team 4:11 AM ResiDesk escalation reply ->…" at bounding box center [817, 459] width 730 height 81
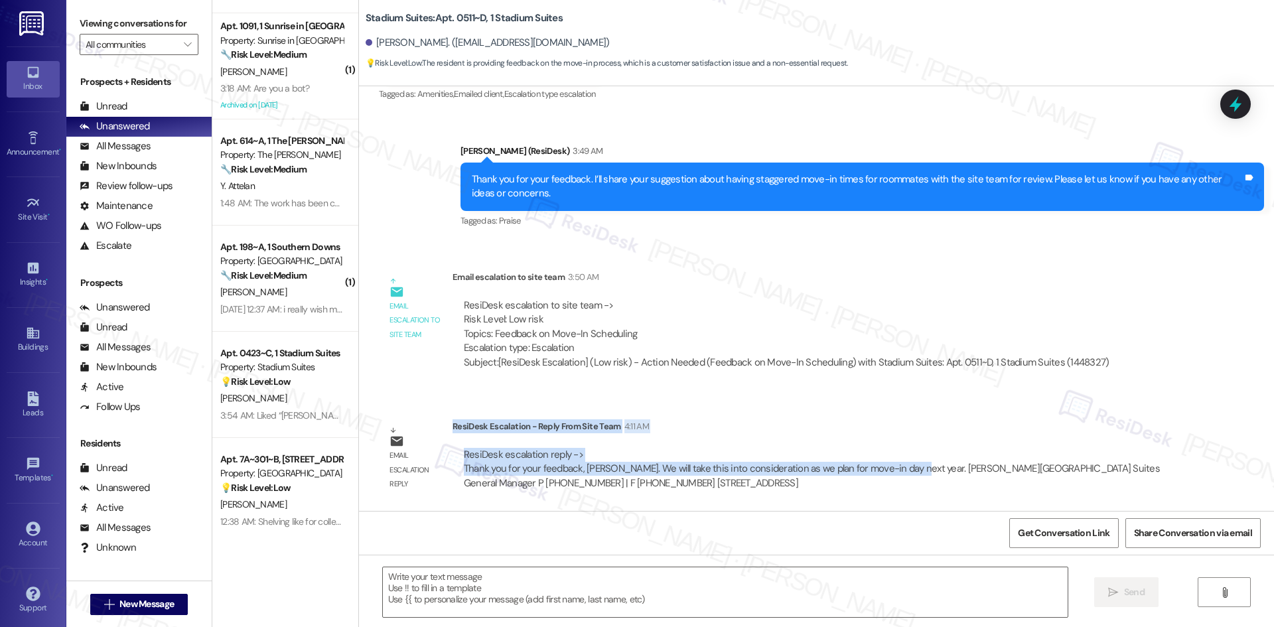
copy div "ResiDesk Escalation - Reply From Site Team 4:11 AM ResiDesk escalation reply ->…"
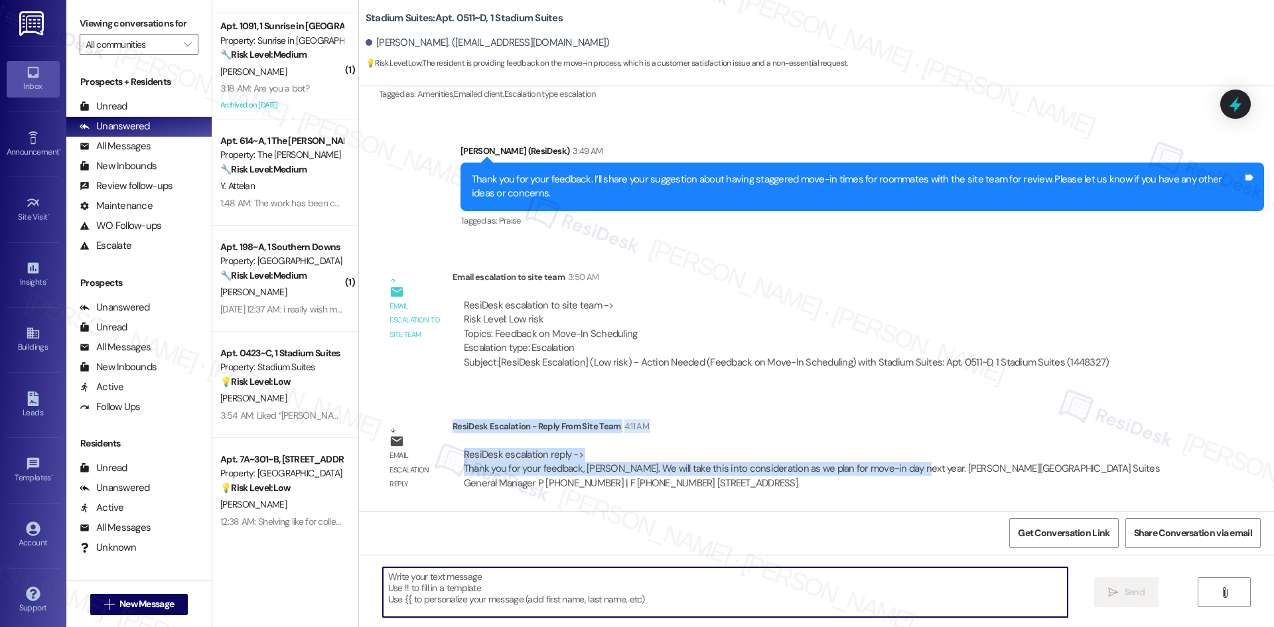
click at [554, 592] on textarea at bounding box center [725, 592] width 685 height 50
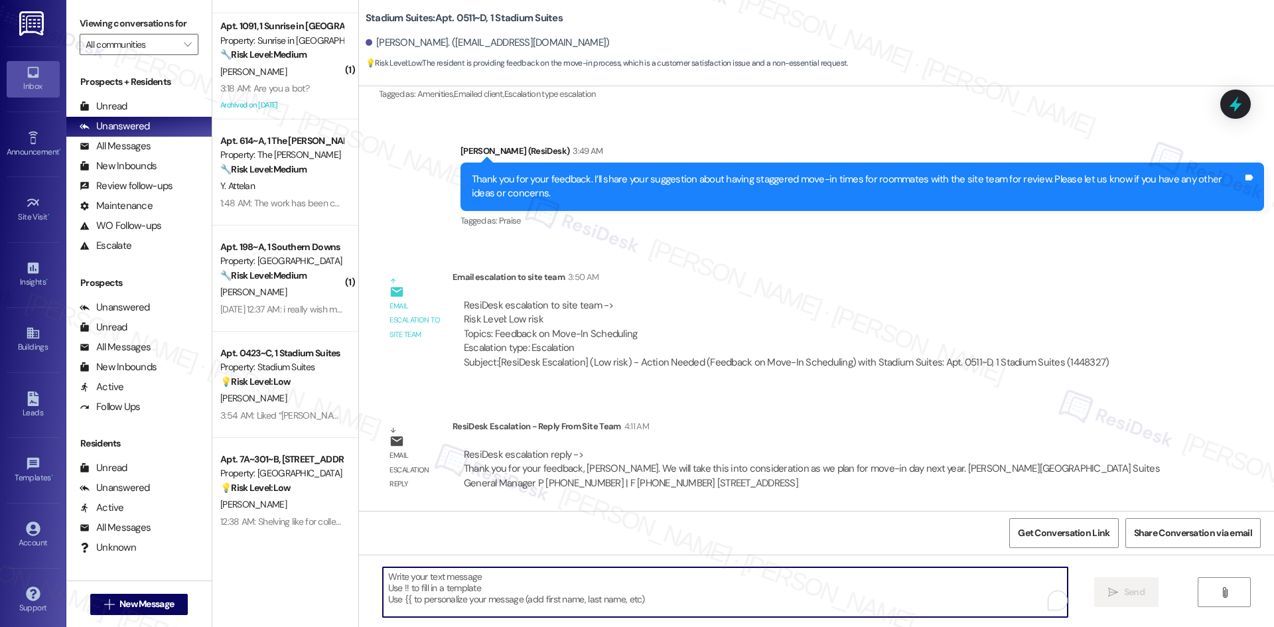
paste textarea "Hi [PERSON_NAME], thank you again for your feedback. The team shared that they’…"
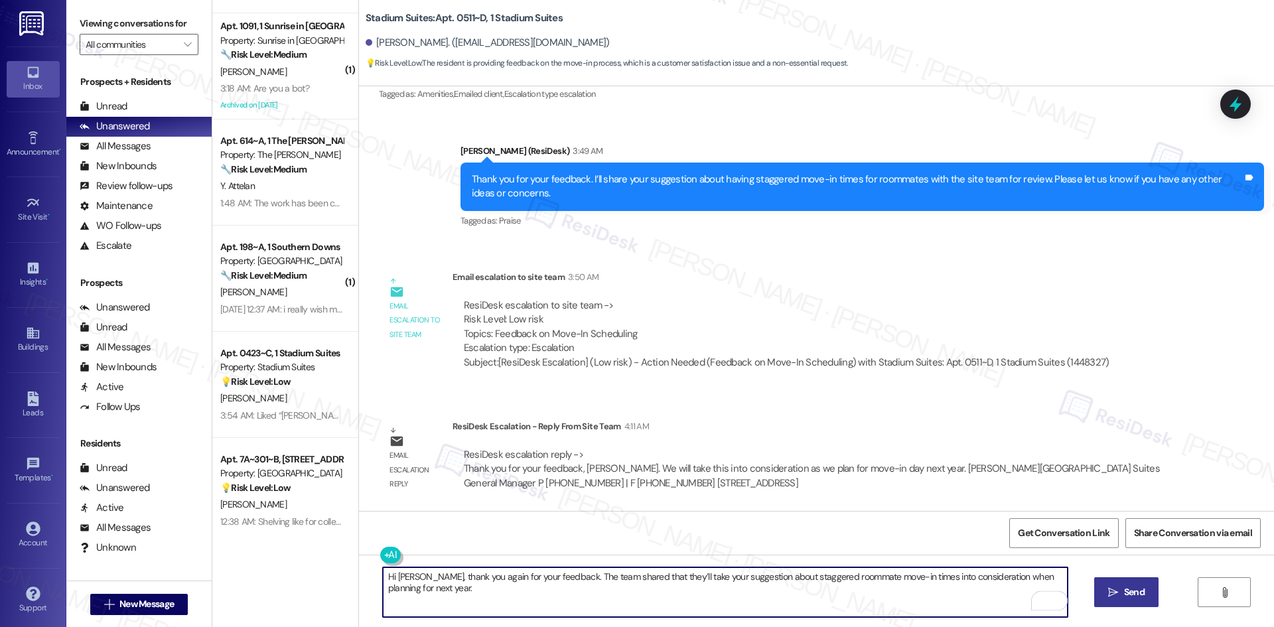
type textarea "Hi [PERSON_NAME], thank you again for your feedback. The team shared that they’…"
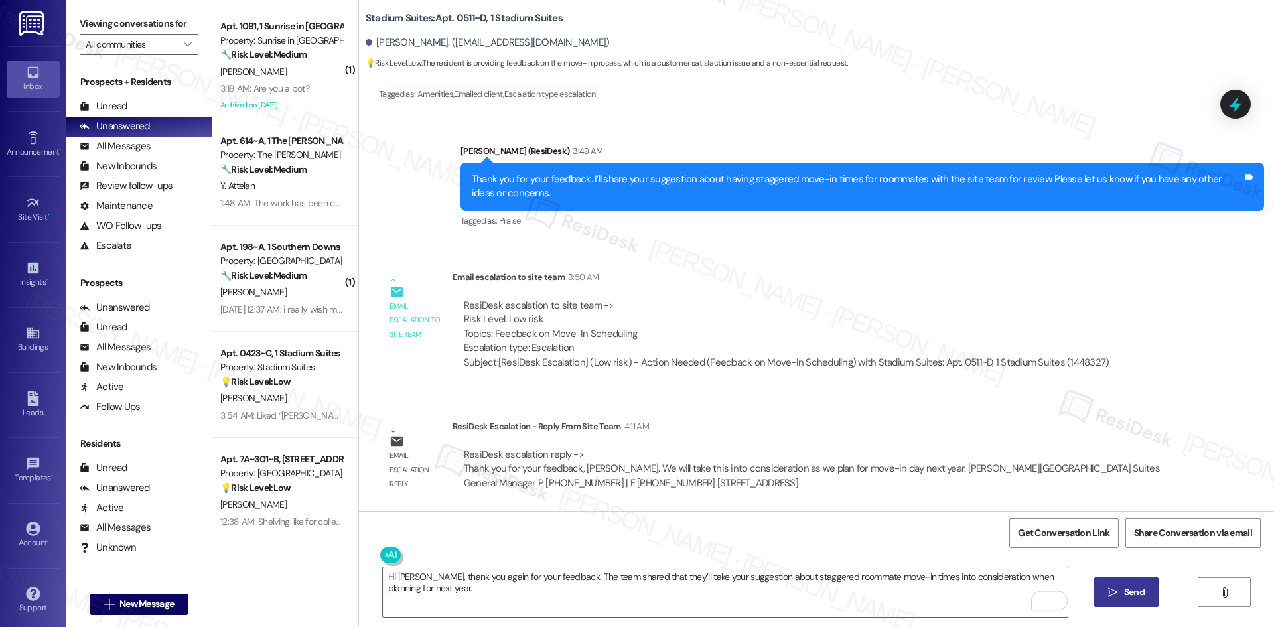
click at [1139, 600] on button " Send" at bounding box center [1126, 592] width 64 height 30
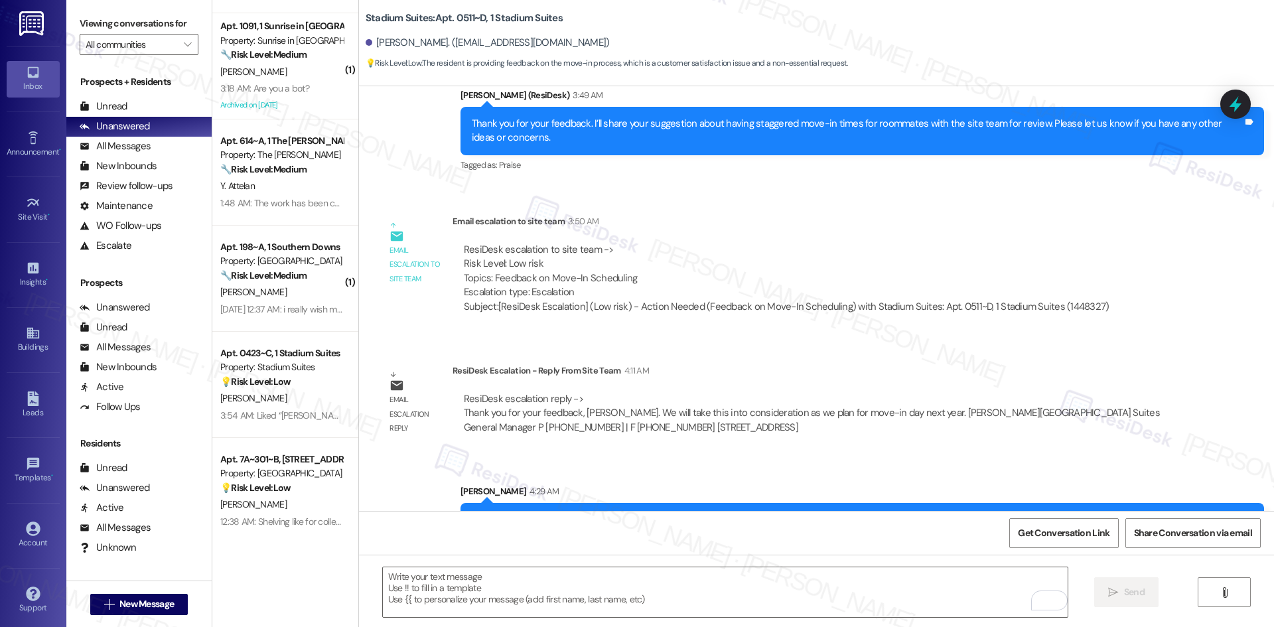
scroll to position [392, 0]
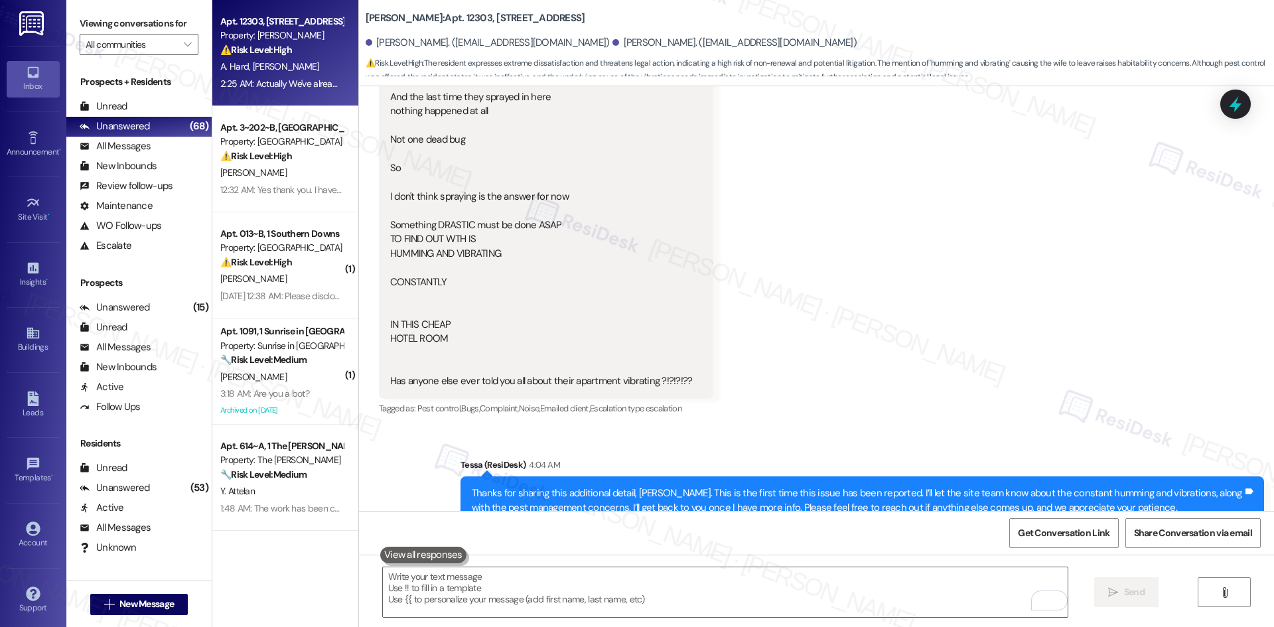
scroll to position [2213, 0]
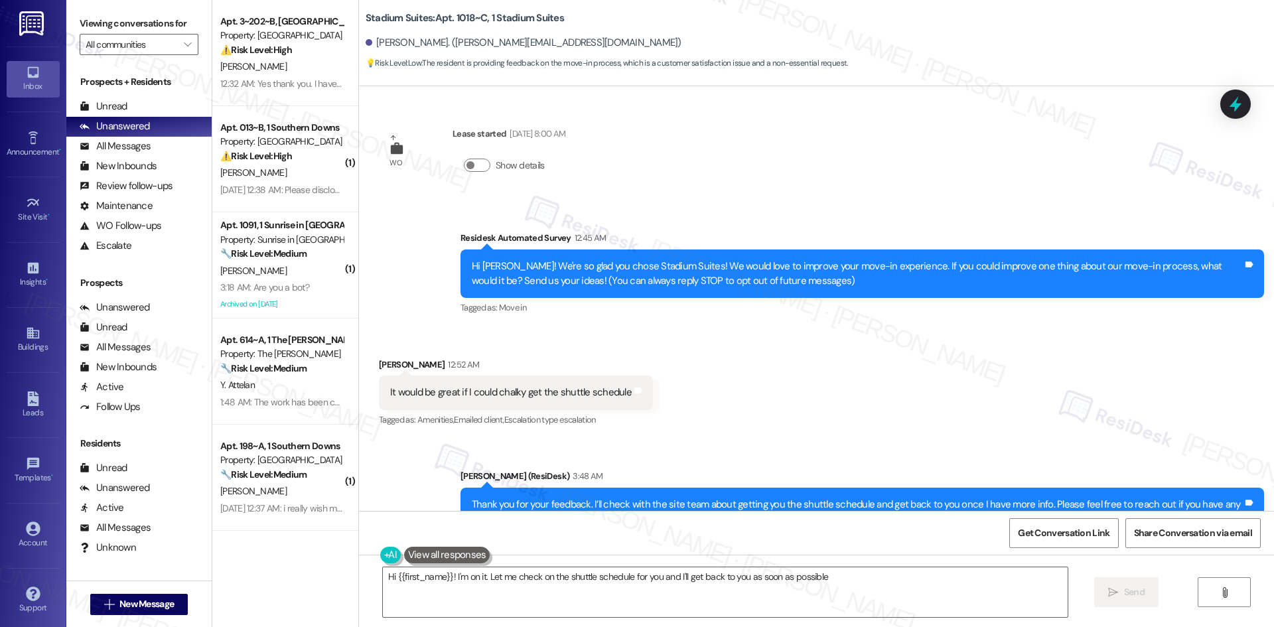
type textarea "Hi {{first_name}}! I'm on it. Let me check on the shuttle schedule for you and …"
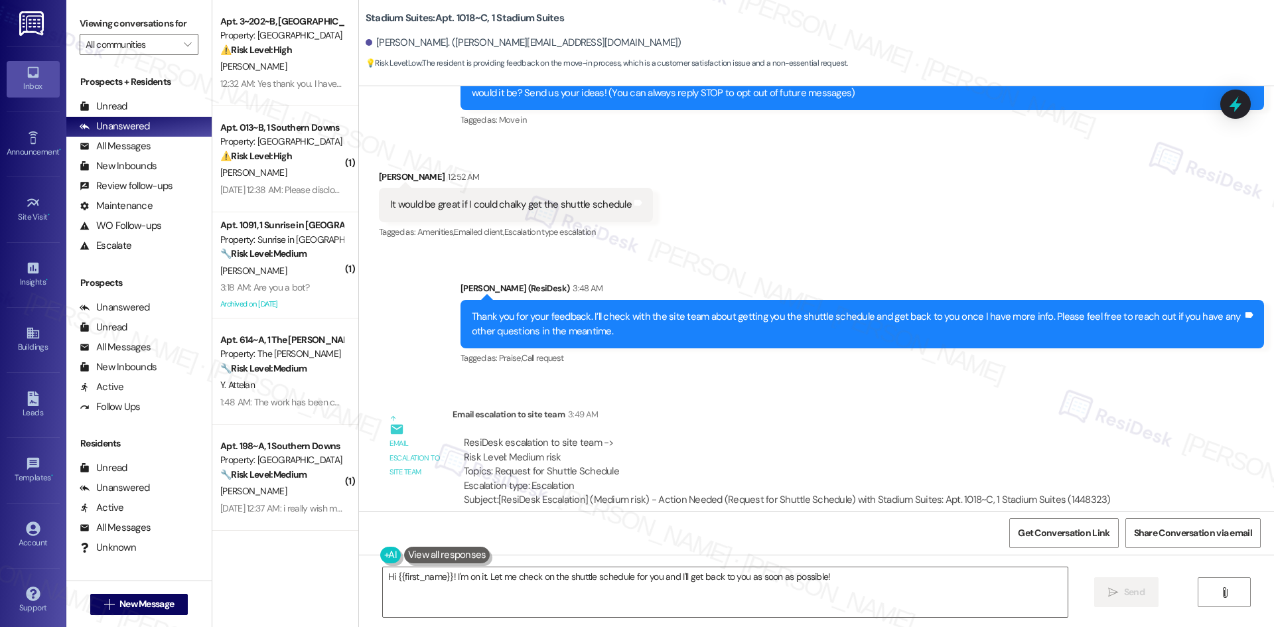
scroll to position [199, 0]
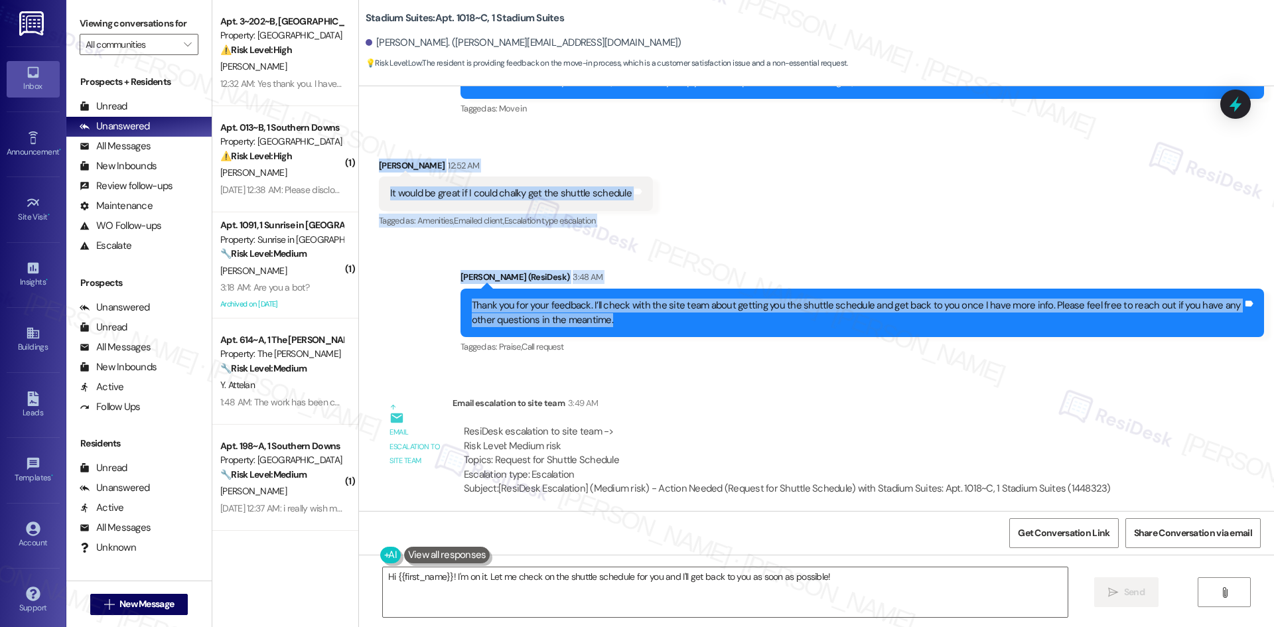
drag, startPoint x: 362, startPoint y: 160, endPoint x: 701, endPoint y: 318, distance: 374.5
click at [701, 318] on div "WO Lease started Aug 14, 2025 at 8:00 AM Show details Survey, sent via SMS Resi…" at bounding box center [816, 298] width 915 height 425
copy div "Matthew Brasington 12:52 AM It would be great if I could chalky get the shuttle…"
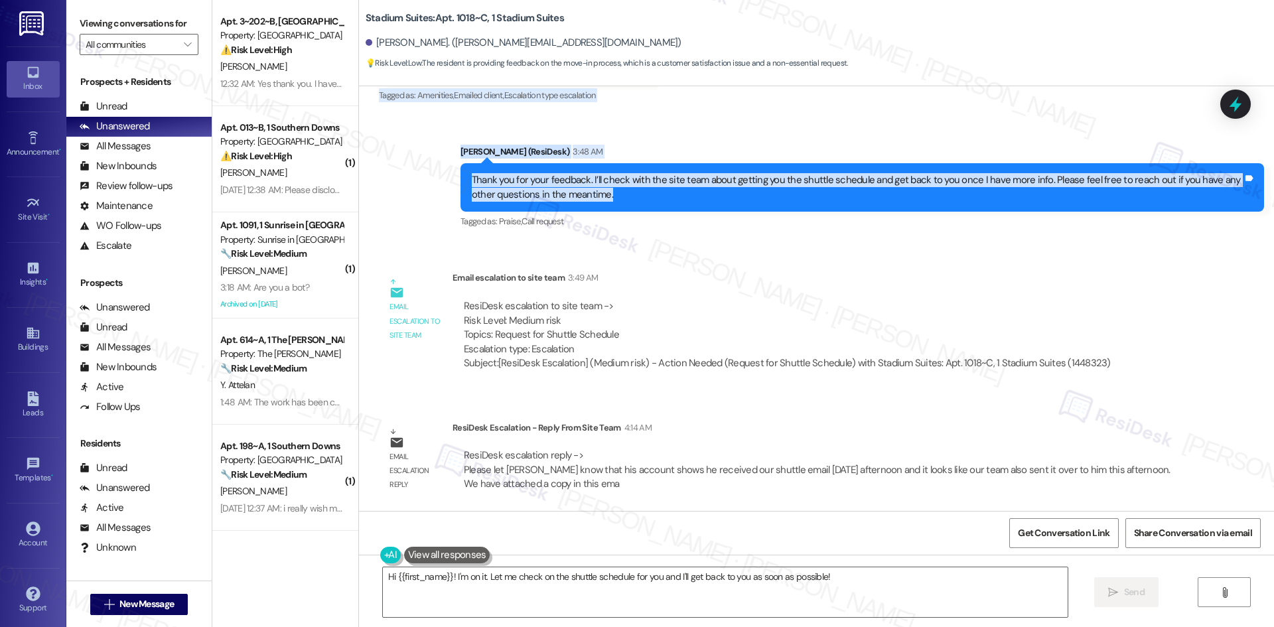
scroll to position [326, 0]
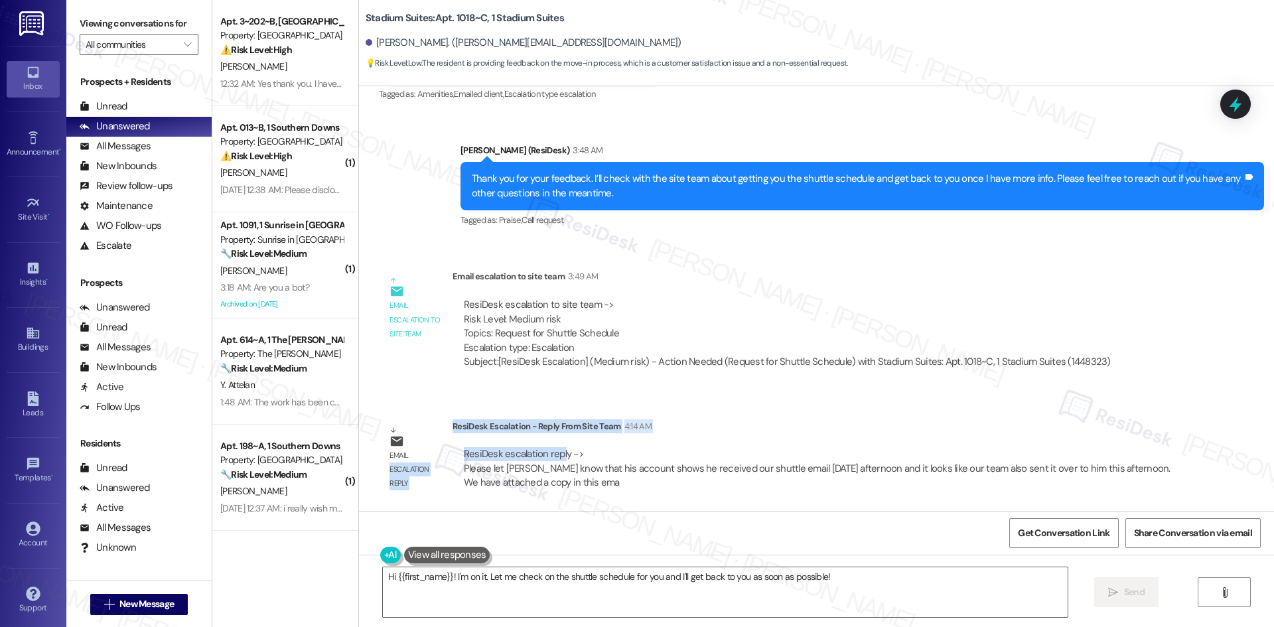
drag, startPoint x: 440, startPoint y: 425, endPoint x: 522, endPoint y: 443, distance: 83.5
click at [541, 442] on div "Email escalation reply ResiDesk Escalation - Reply From Site Team 4:14 AM ResiD…" at bounding box center [780, 459] width 823 height 101
click at [430, 427] on div "Email escalation reply" at bounding box center [415, 458] width 66 height 79
drag, startPoint x: 444, startPoint y: 425, endPoint x: 572, endPoint y: 452, distance: 130.7
click at [572, 452] on div "ResiDesk Escalation - Reply From Site Team 4:14 AM ResiDesk escalation reply ->…" at bounding box center [817, 459] width 730 height 81
